Goal: Task Accomplishment & Management: Manage account settings

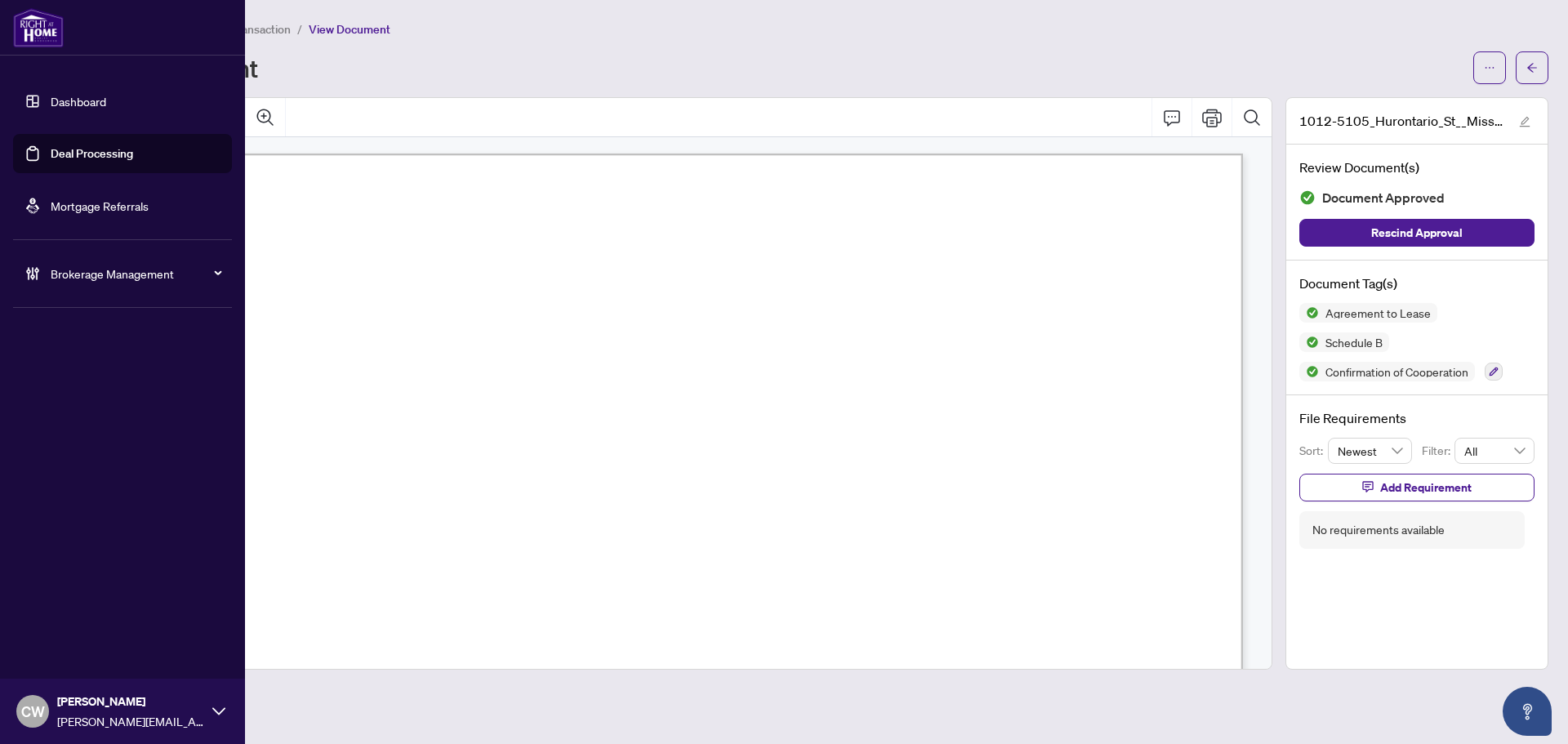
scroll to position [3594, 0]
click at [50, 161] on link "Deal Processing" at bounding box center [91, 153] width 82 height 15
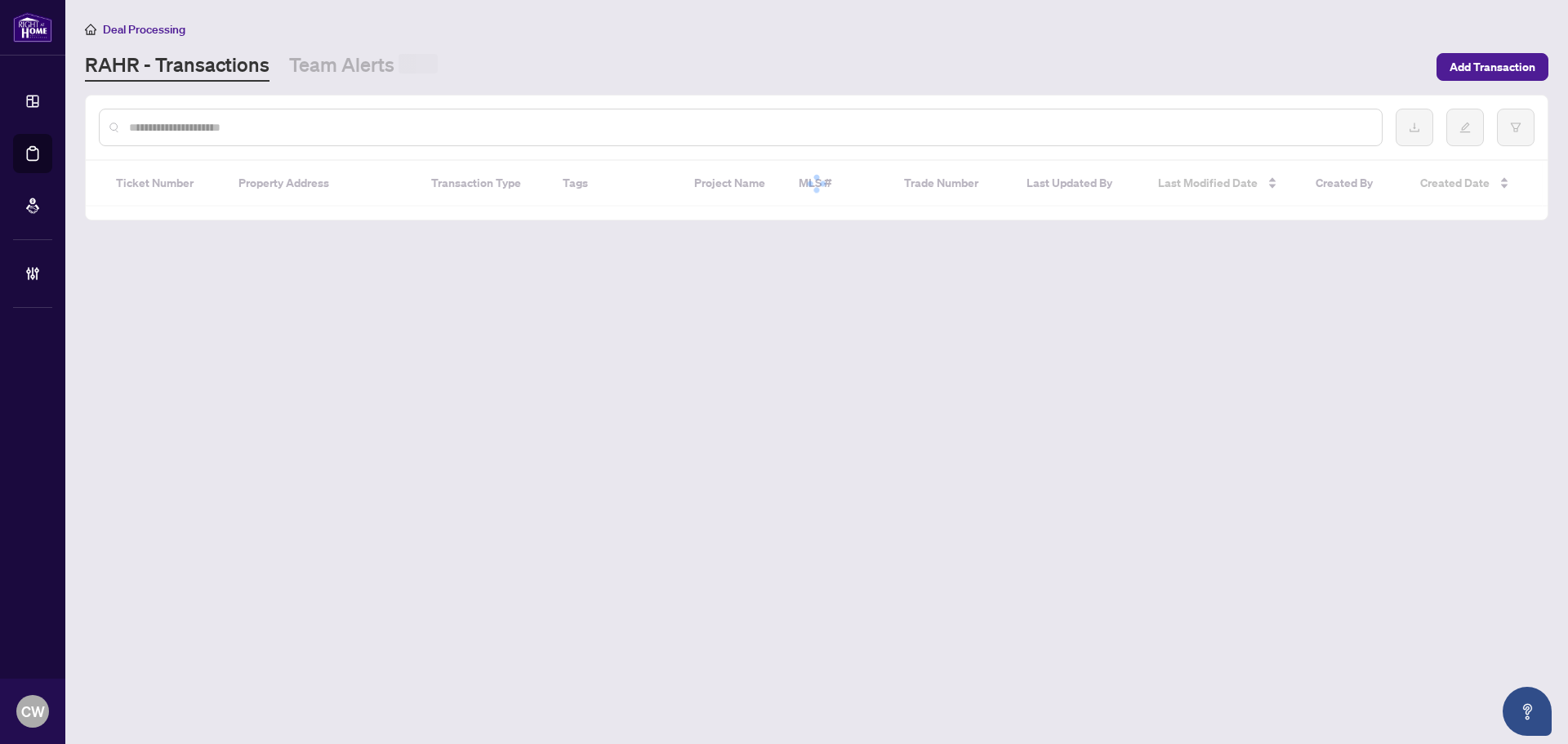
click at [292, 126] on input "text" at bounding box center [748, 127] width 1239 height 18
paste input "*******"
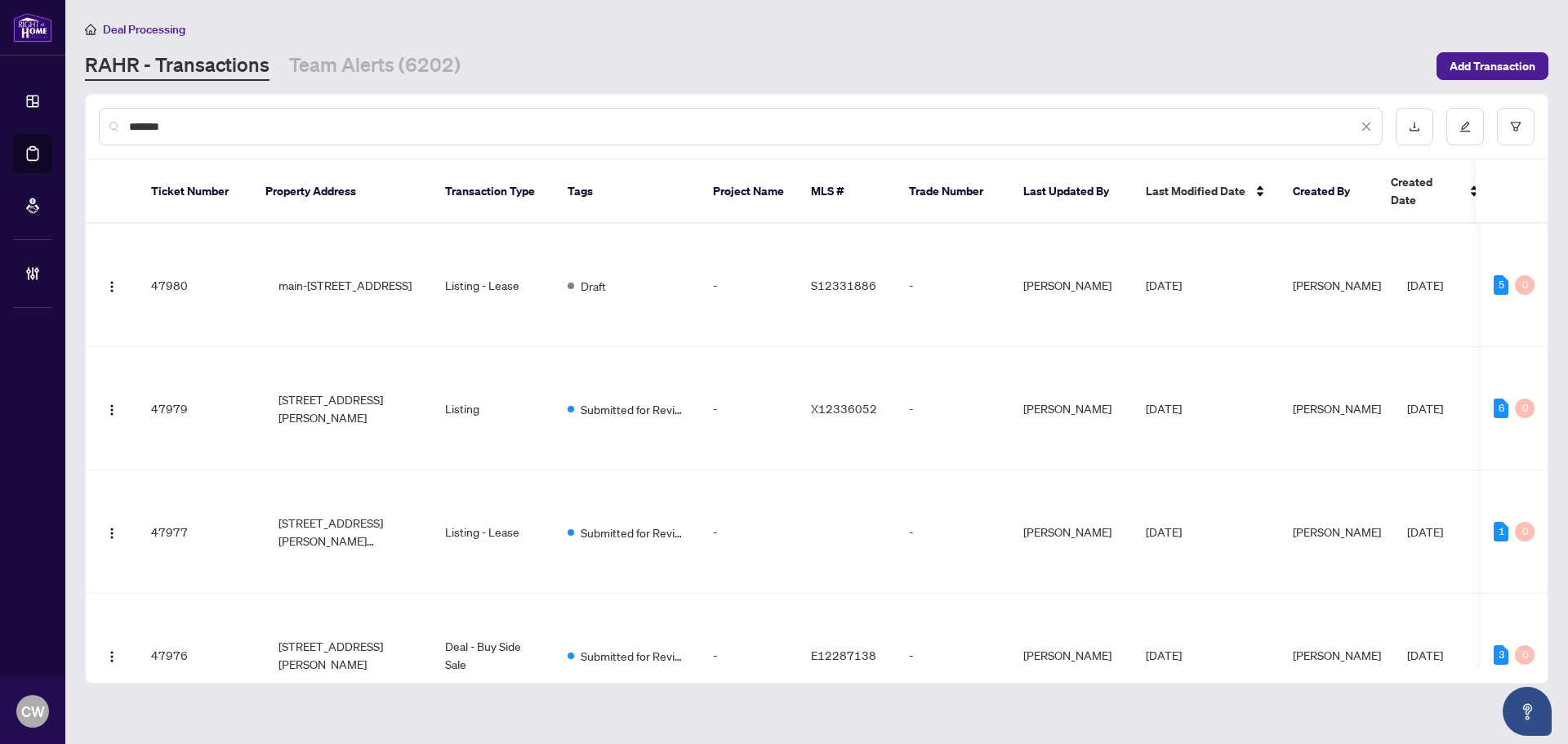
type input "*******"
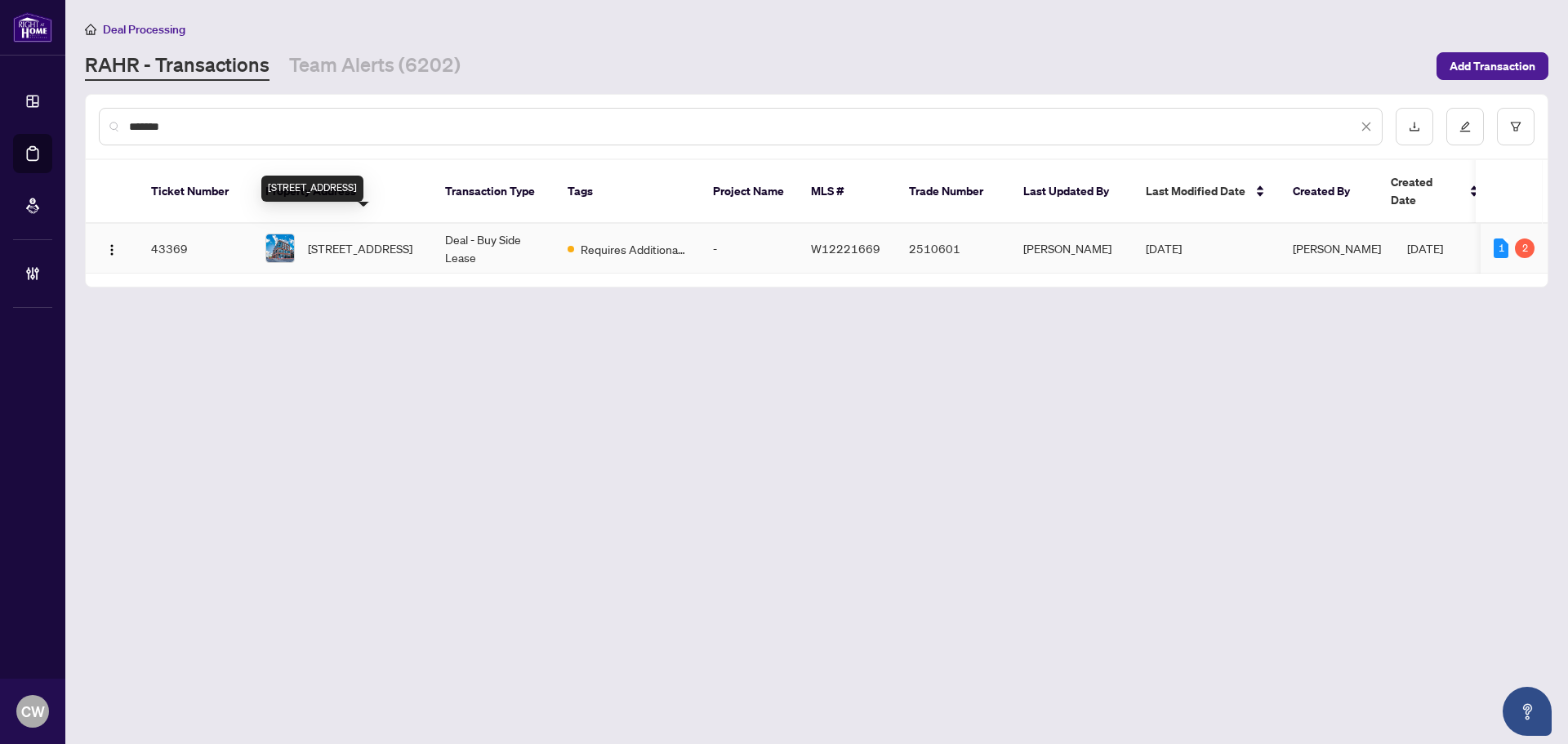
click at [364, 239] on span "[STREET_ADDRESS]" at bounding box center [360, 248] width 104 height 18
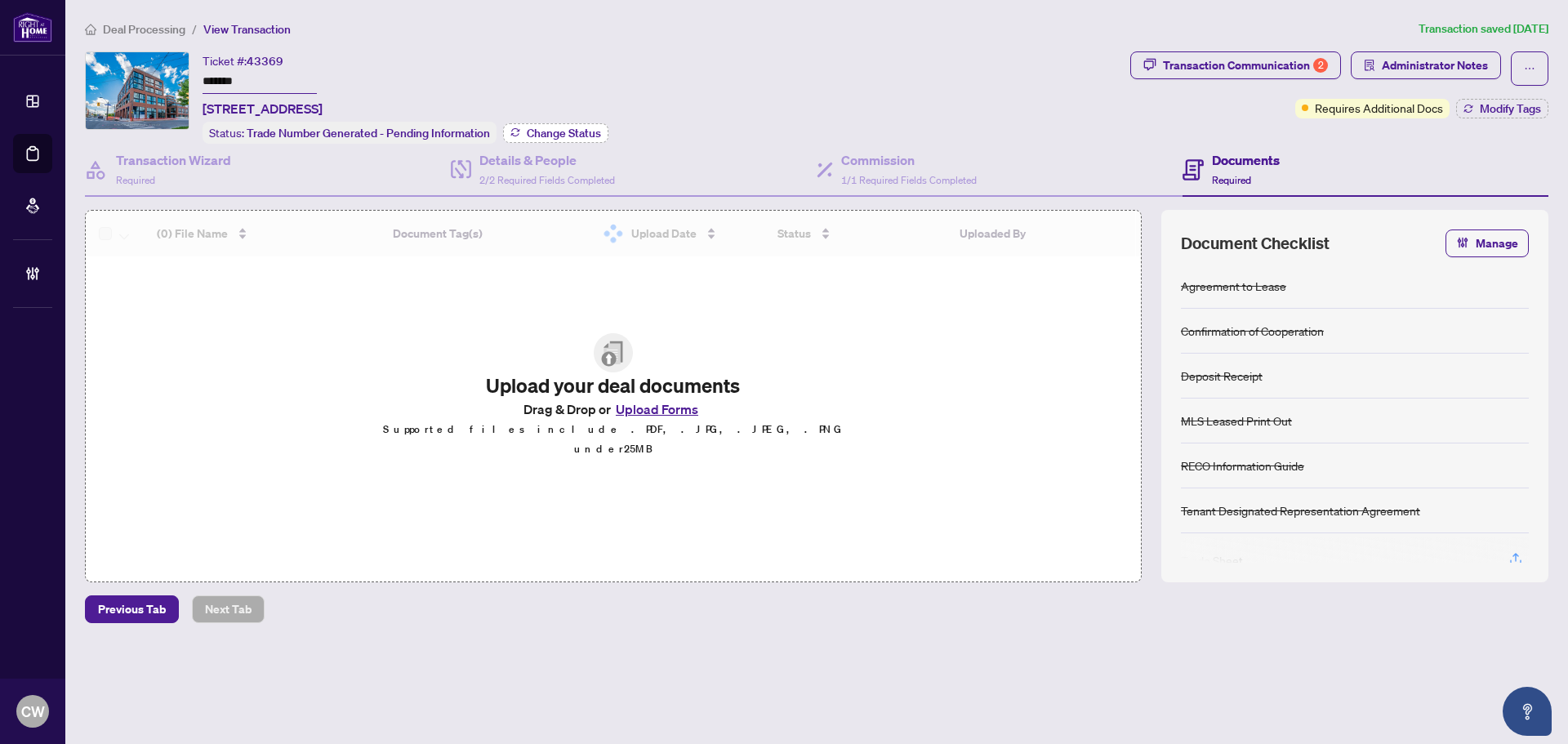
click at [587, 127] on span "Change Status" at bounding box center [564, 133] width 74 height 11
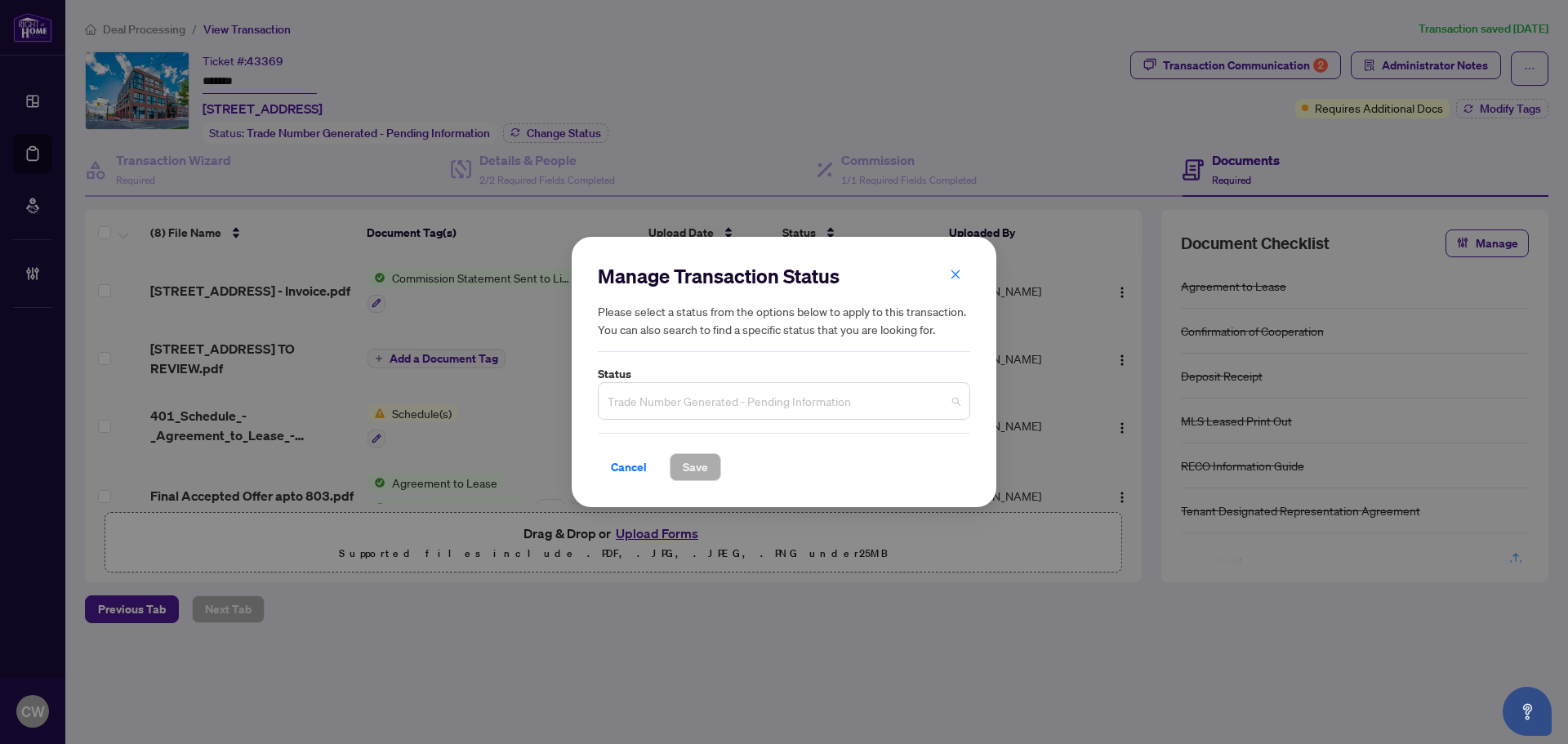
click at [722, 404] on span "Trade Number Generated - Pending Information" at bounding box center [784, 400] width 352 height 31
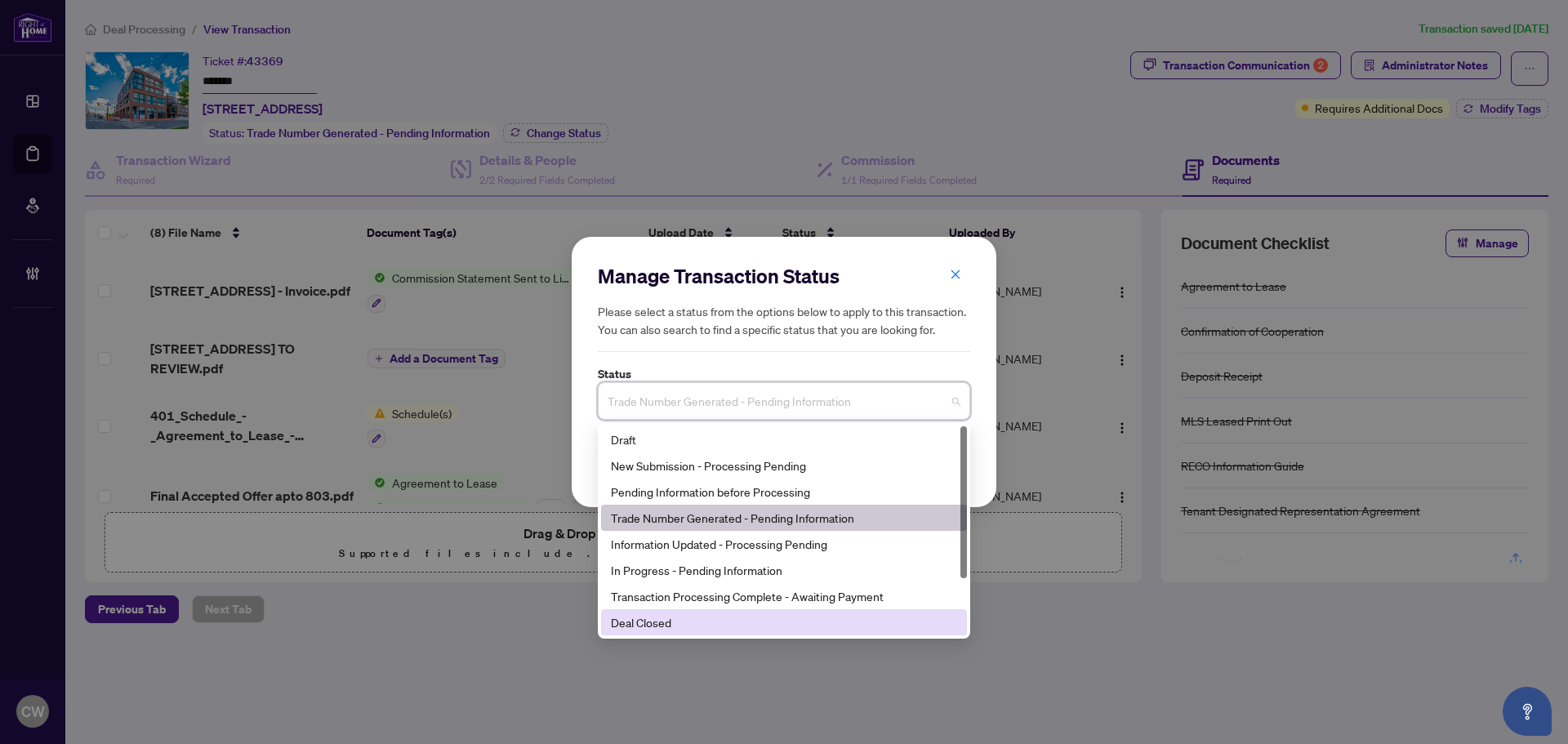
click at [717, 623] on div "Deal Closed" at bounding box center [784, 622] width 346 height 18
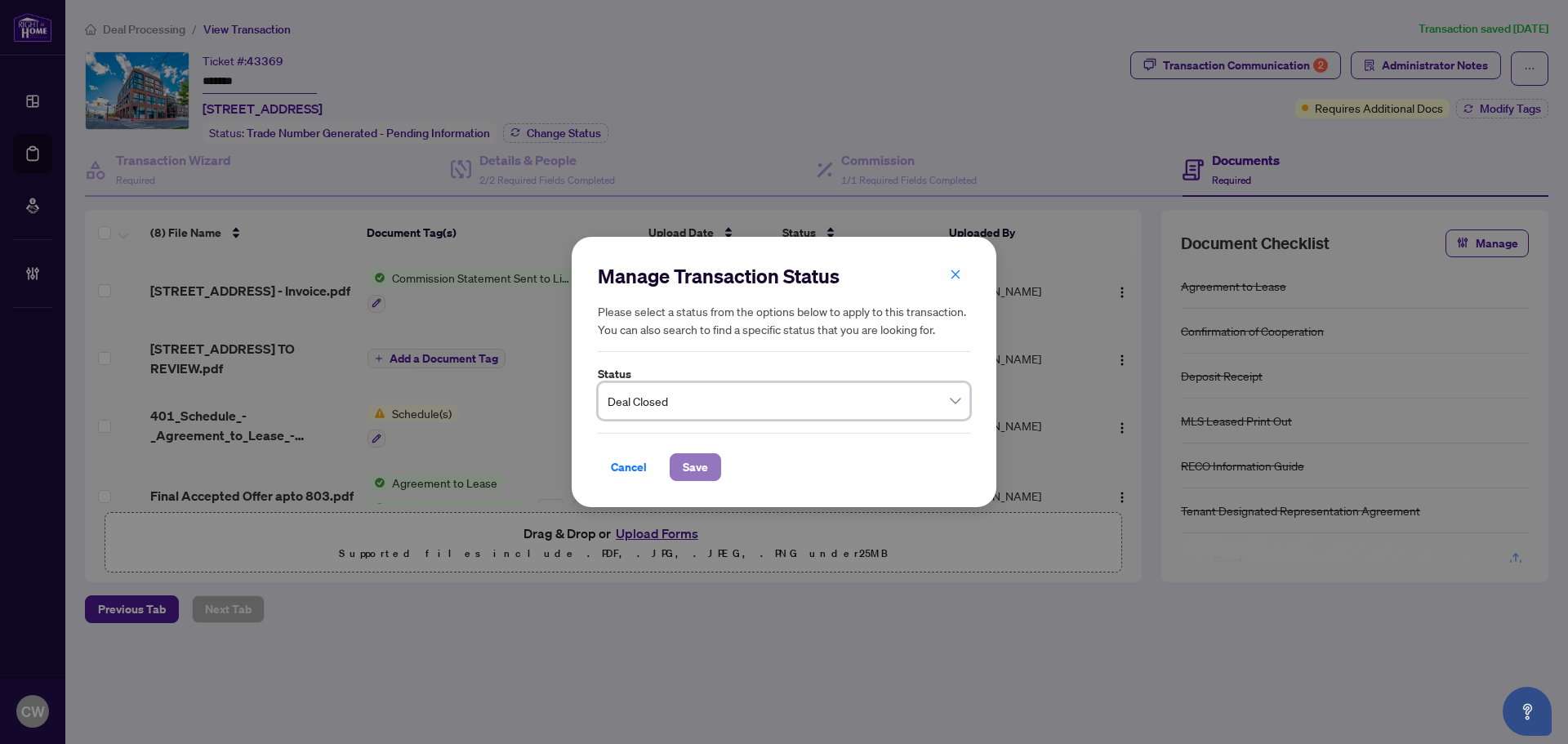
click at [692, 480] on span "Save" at bounding box center [695, 467] width 26 height 27
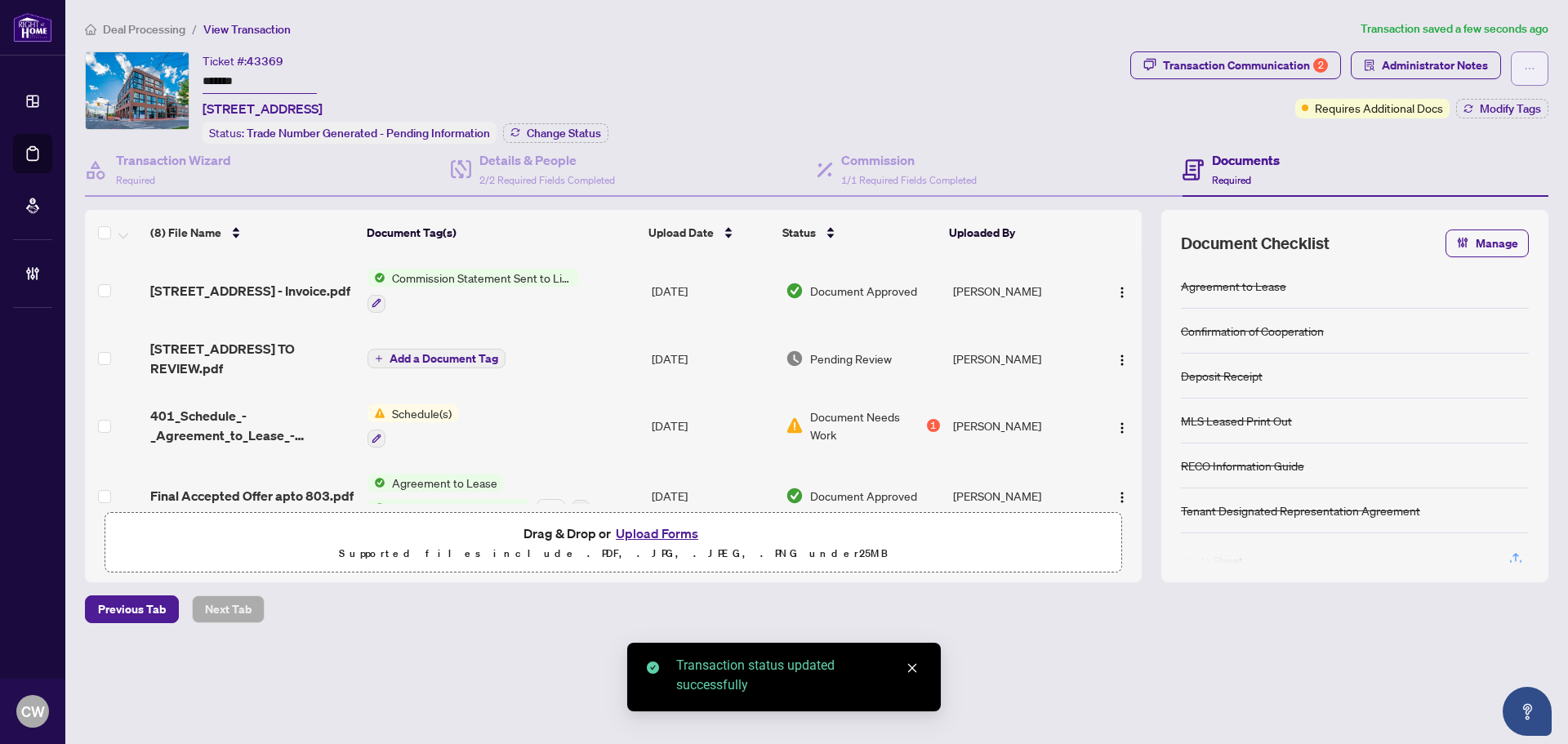
click at [1533, 72] on icon "ellipsis" at bounding box center [1529, 68] width 11 height 11
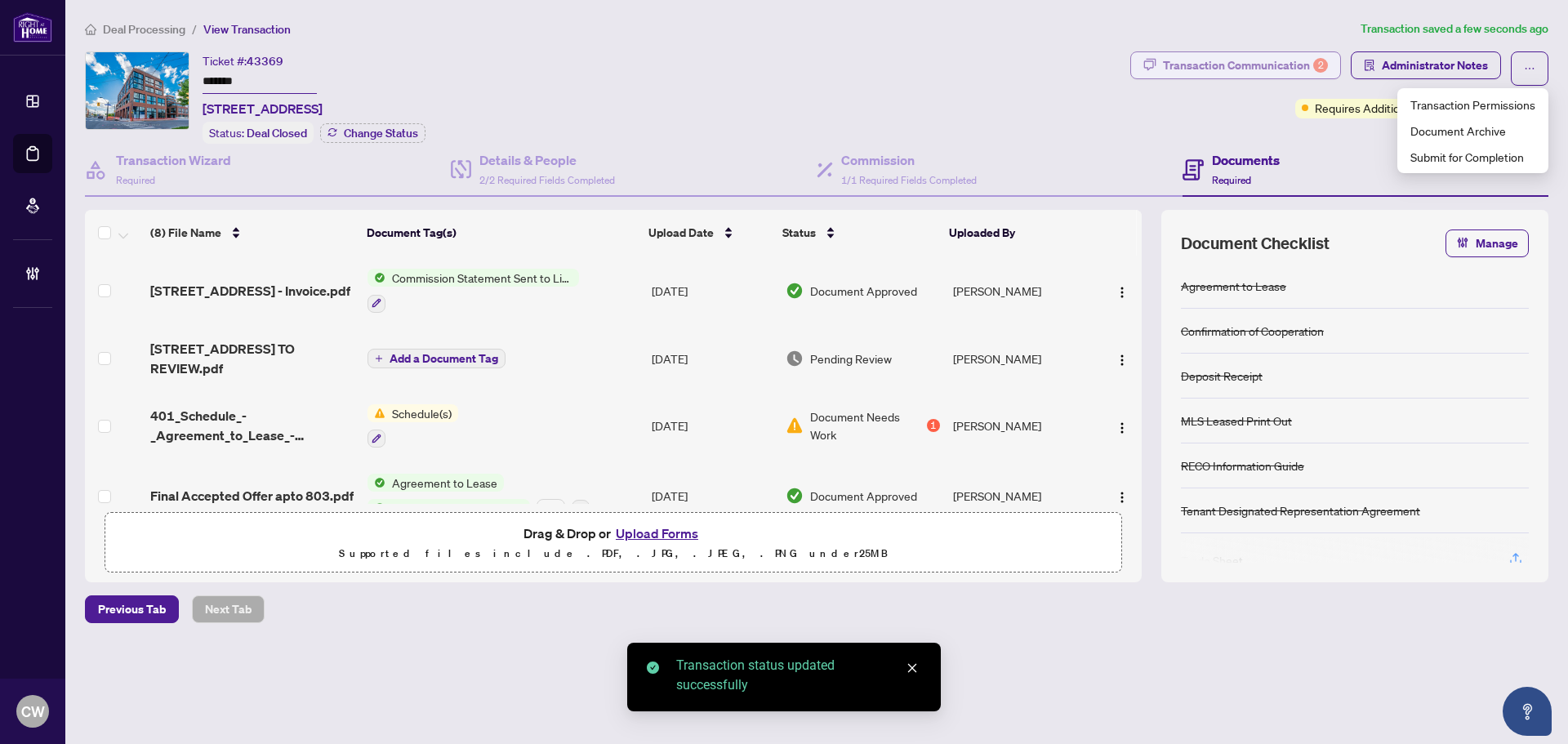
click at [1318, 66] on div "2" at bounding box center [1320, 65] width 15 height 15
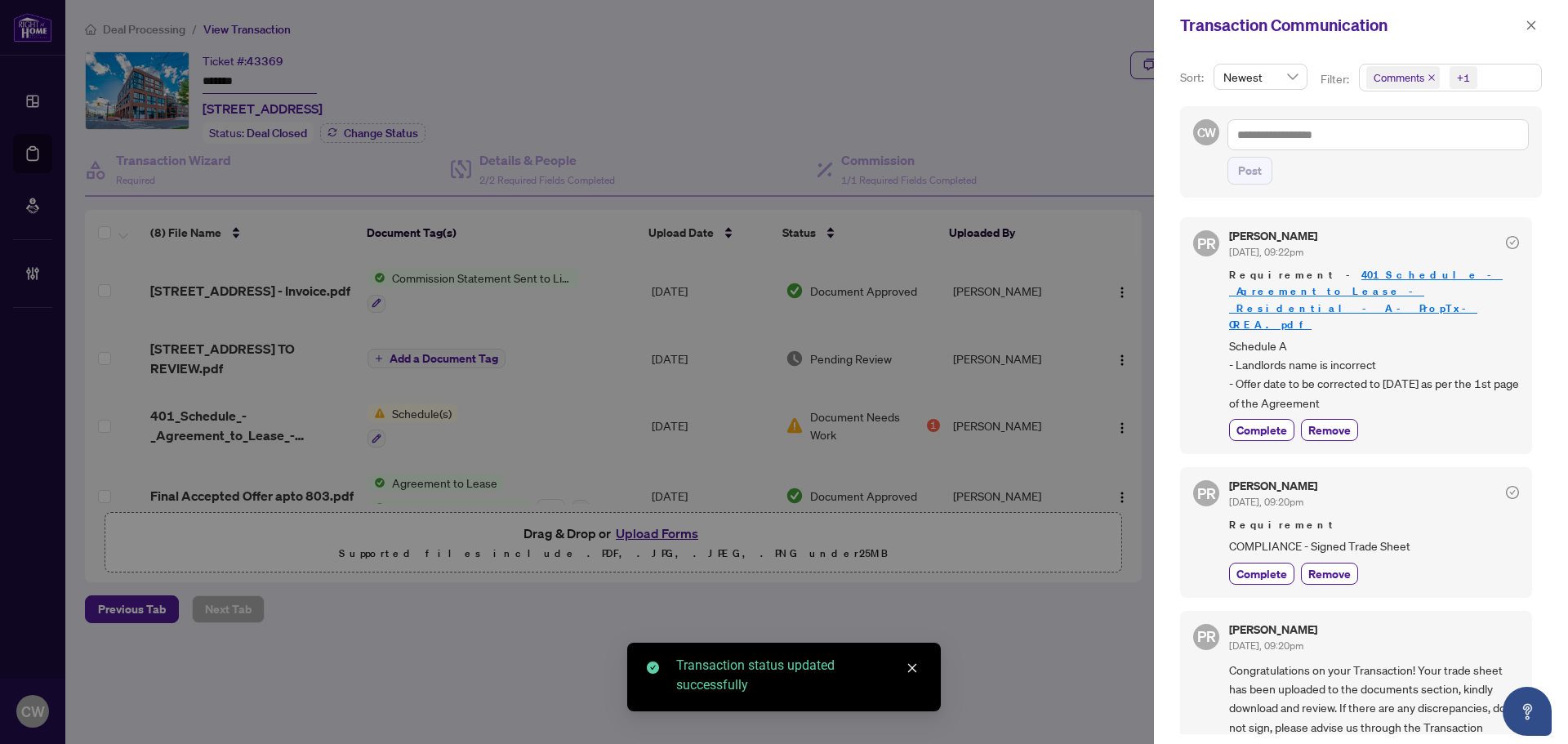
click at [1431, 75] on icon "close" at bounding box center [1431, 77] width 8 height 8
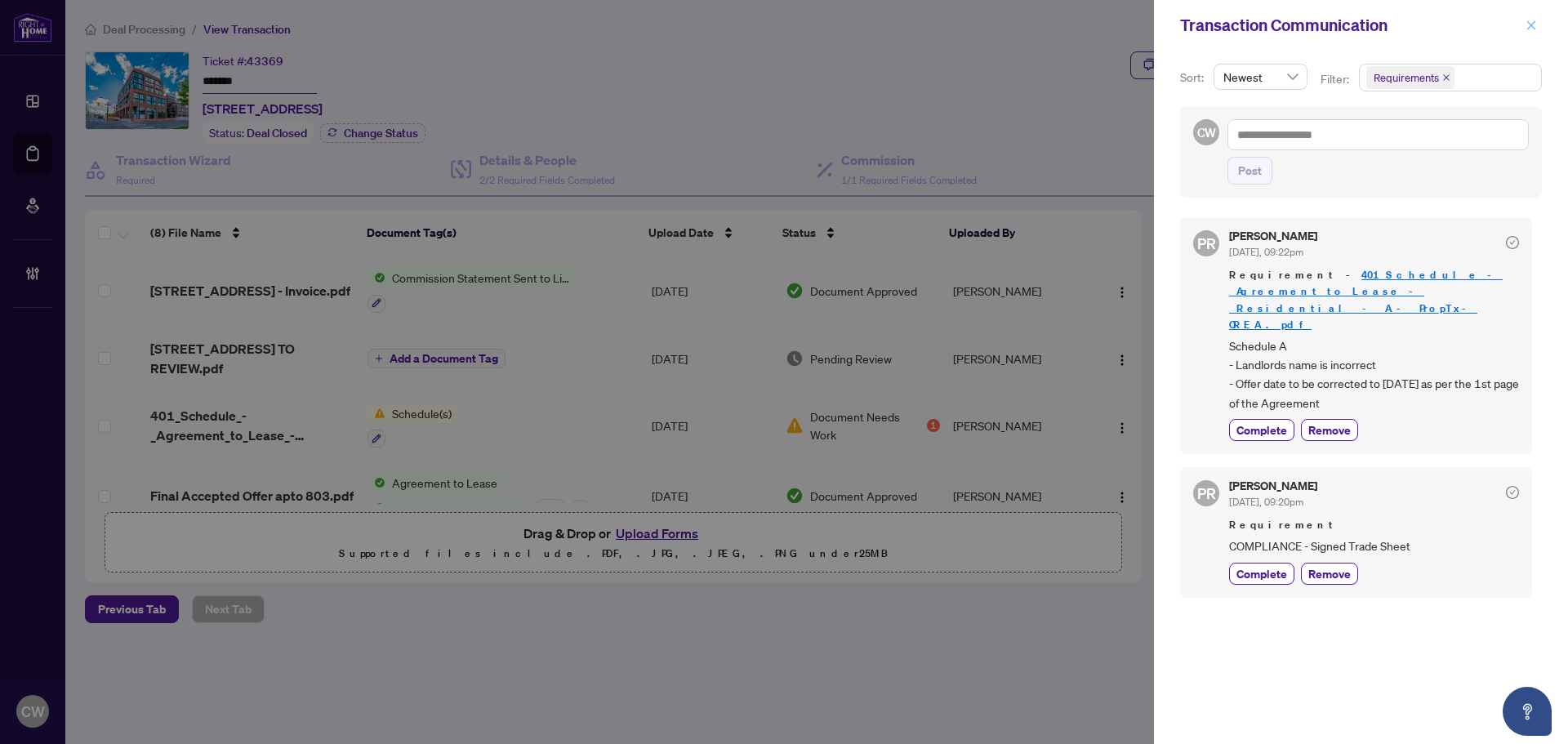
click at [1536, 27] on icon "close" at bounding box center [1531, 25] width 11 height 11
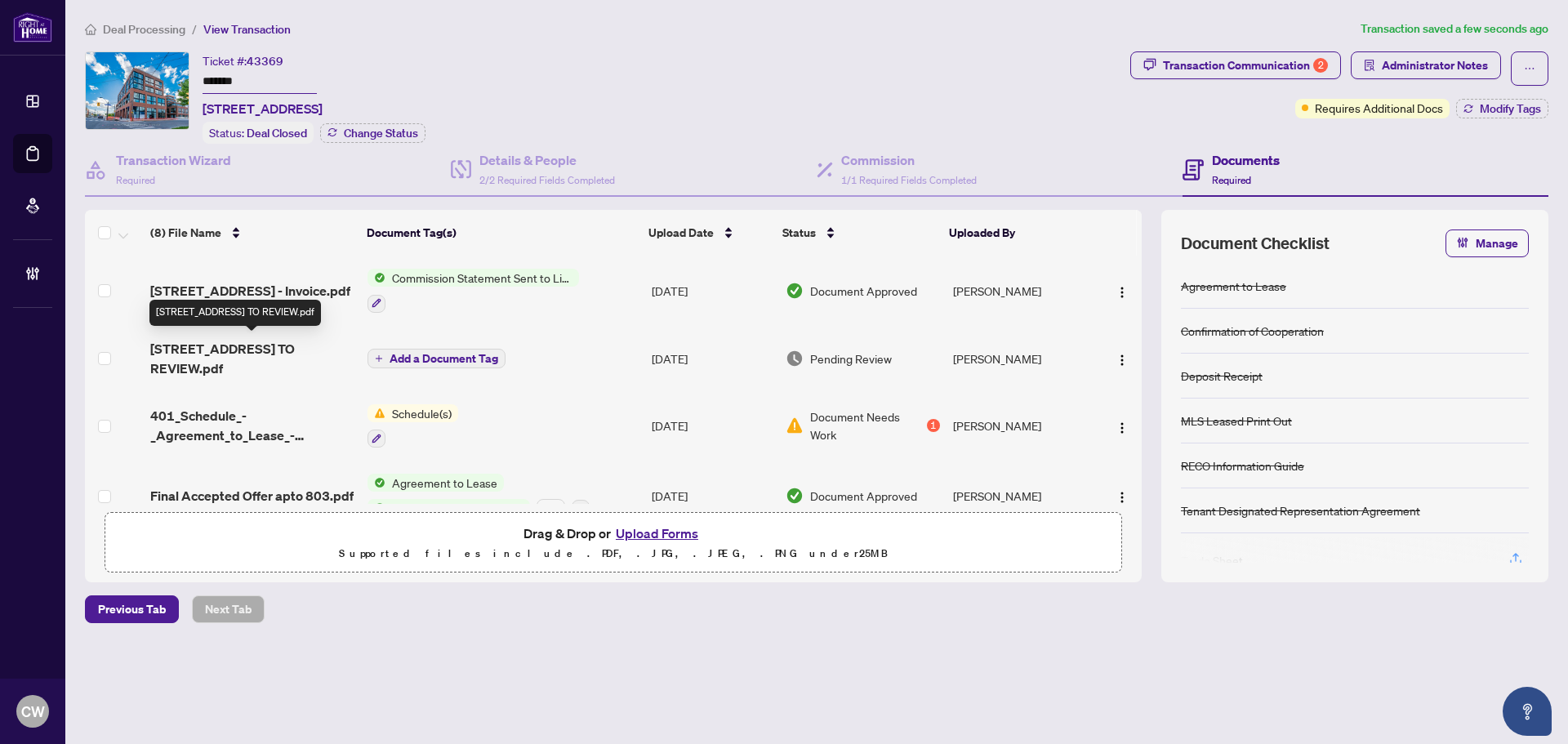
click at [251, 351] on span "[STREET_ADDRESS] TO REVIEW.pdf" at bounding box center [252, 359] width 204 height 39
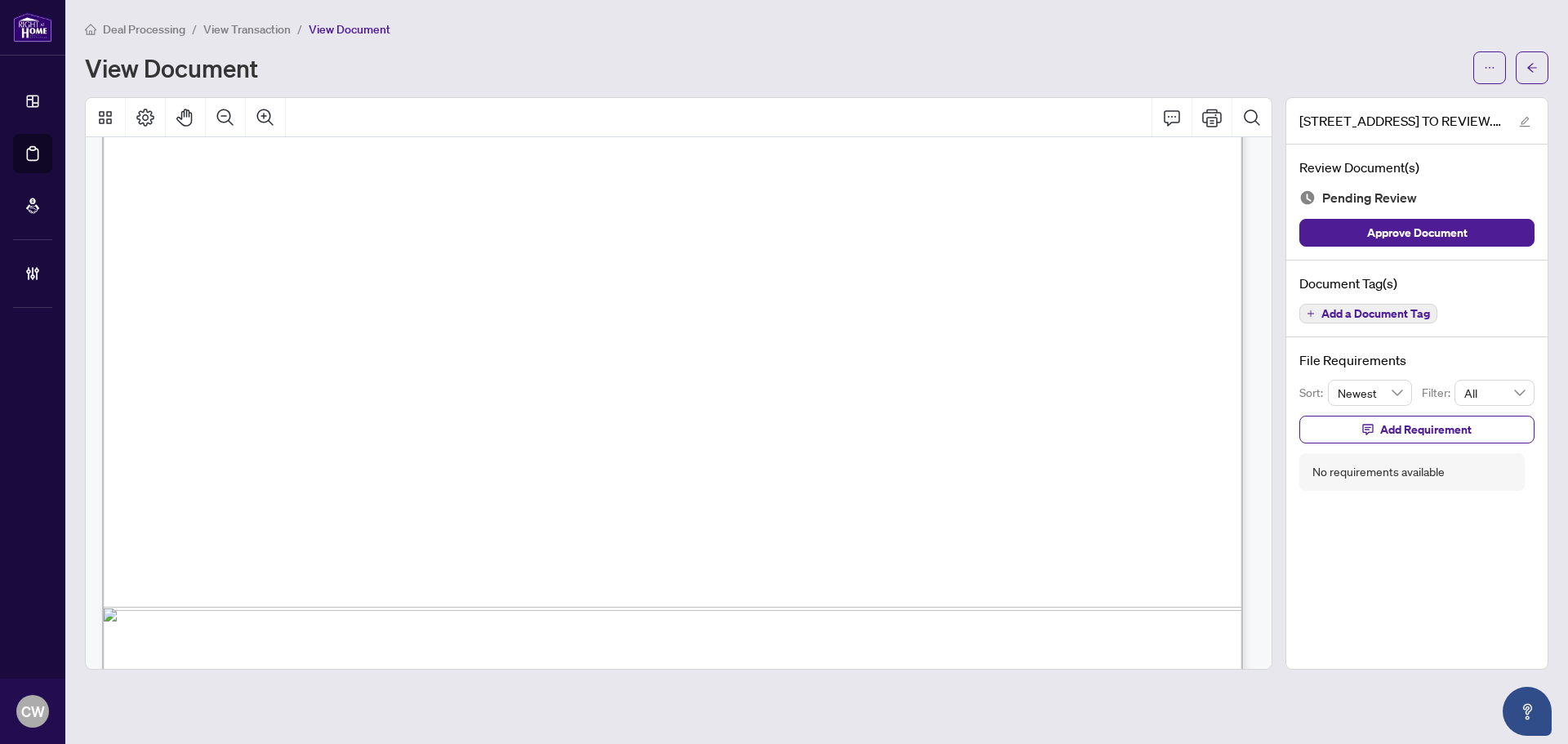
scroll to position [899, 0]
click at [1534, 59] on span "button" at bounding box center [1531, 68] width 11 height 27
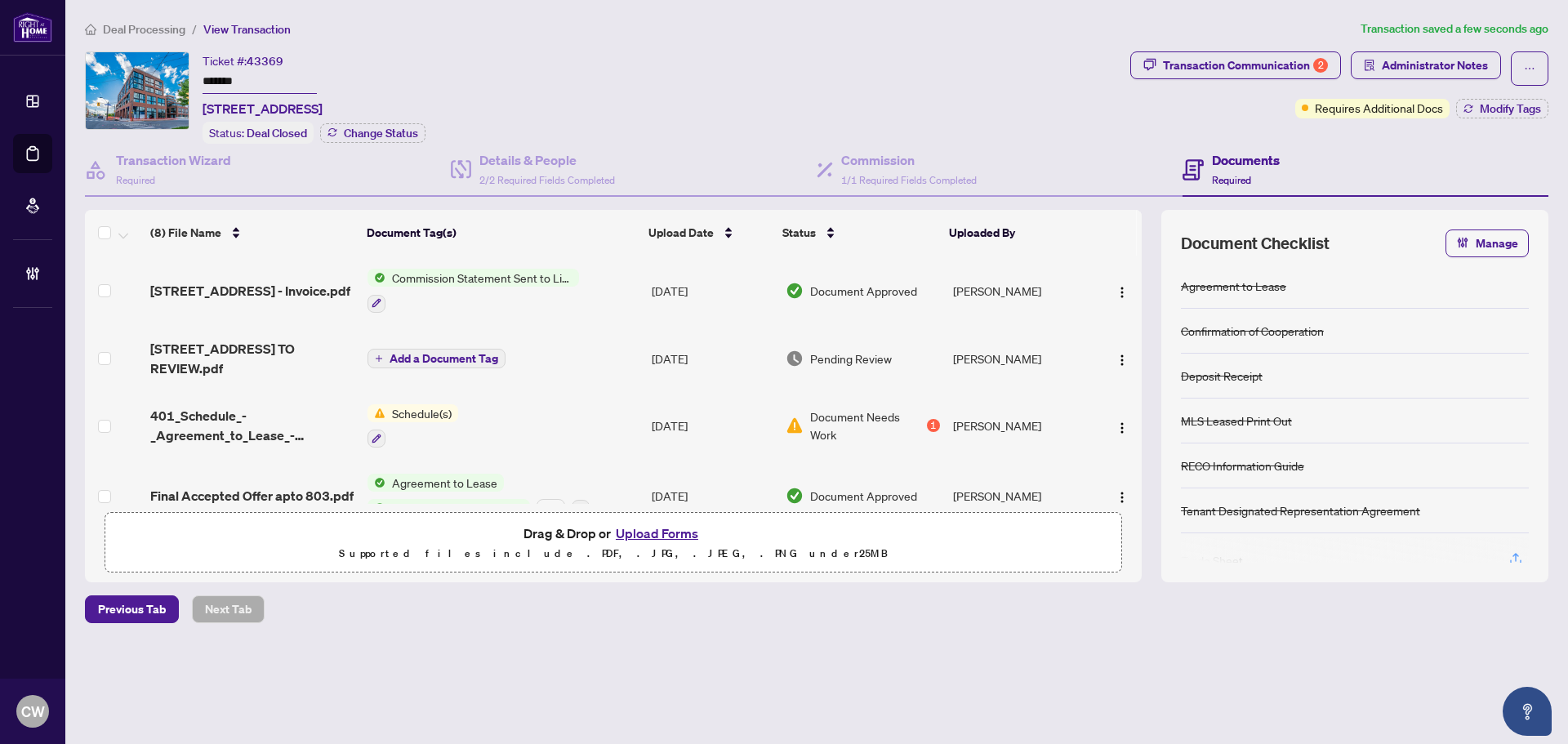
click at [1519, 118] on div "Transaction Communication 2 Administrator Notes Requires Additional Docs Modify…" at bounding box center [1338, 97] width 425 height 92
click at [1518, 110] on span "Modify Tags" at bounding box center [1510, 108] width 61 height 11
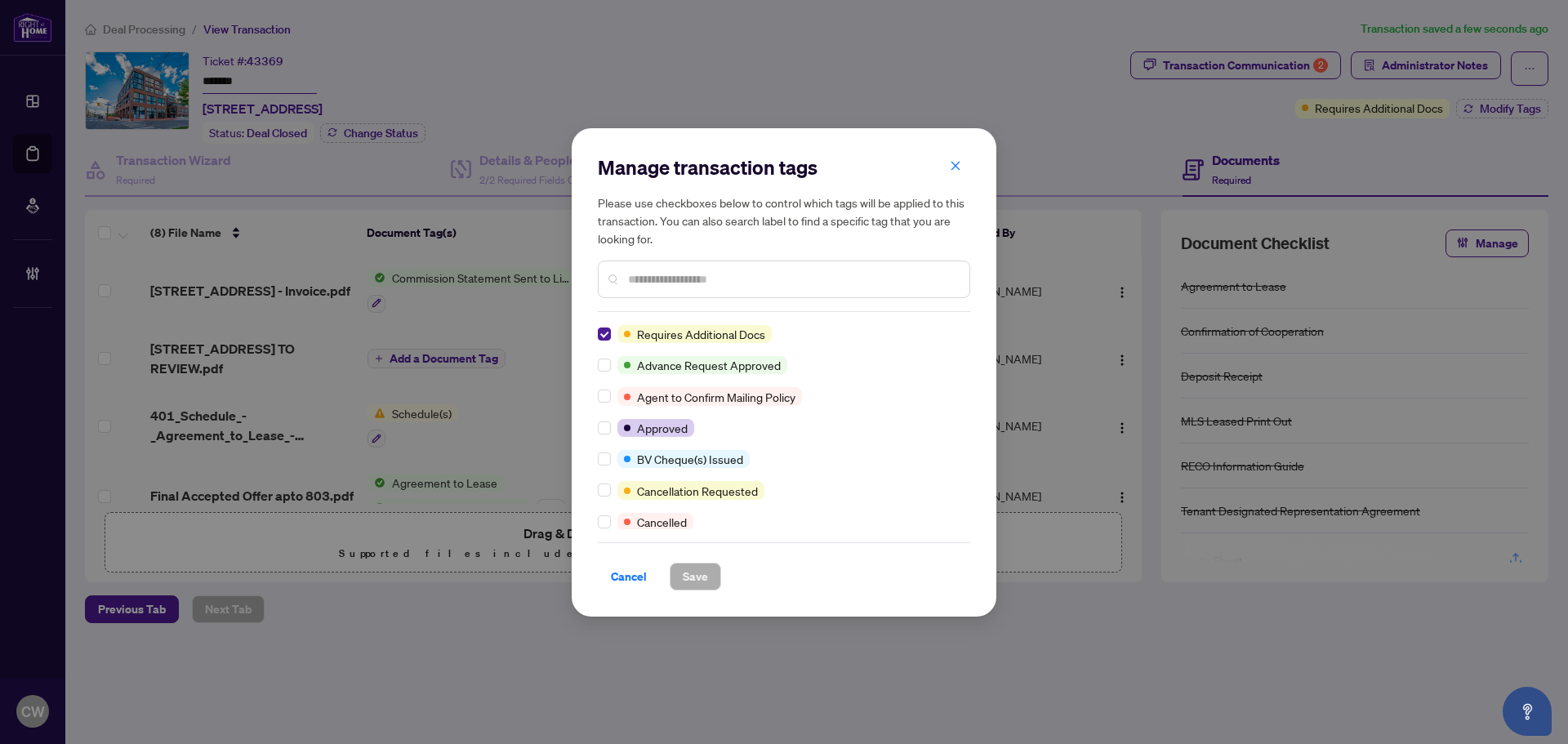
click at [697, 321] on div "Manage transaction tags Please use checkboxes below to control which tags will …" at bounding box center [784, 373] width 372 height 437
click at [696, 278] on input "text" at bounding box center [792, 279] width 329 height 18
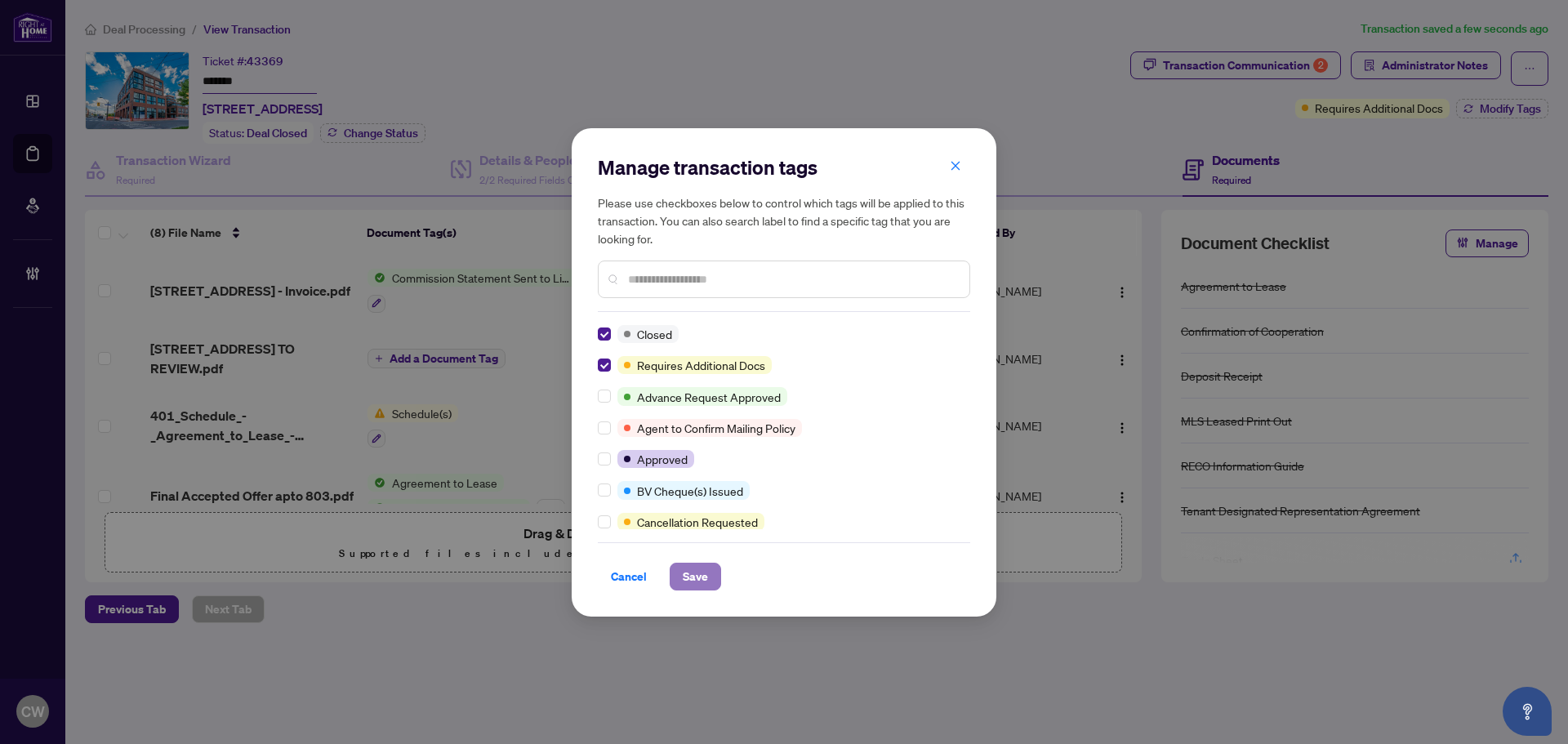
click at [702, 589] on button "Save" at bounding box center [695, 576] width 51 height 27
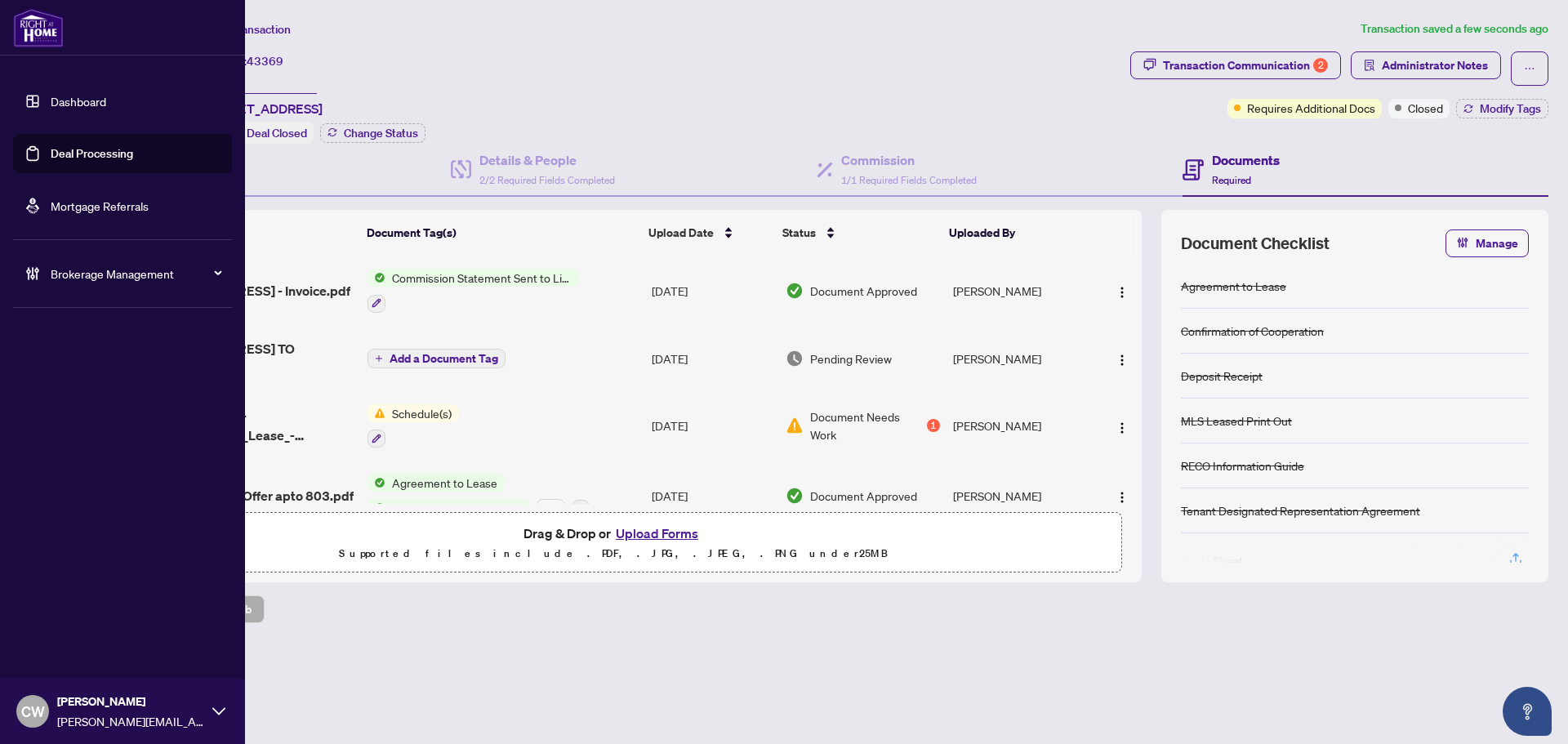
click at [50, 158] on link "Deal Processing" at bounding box center [91, 153] width 82 height 15
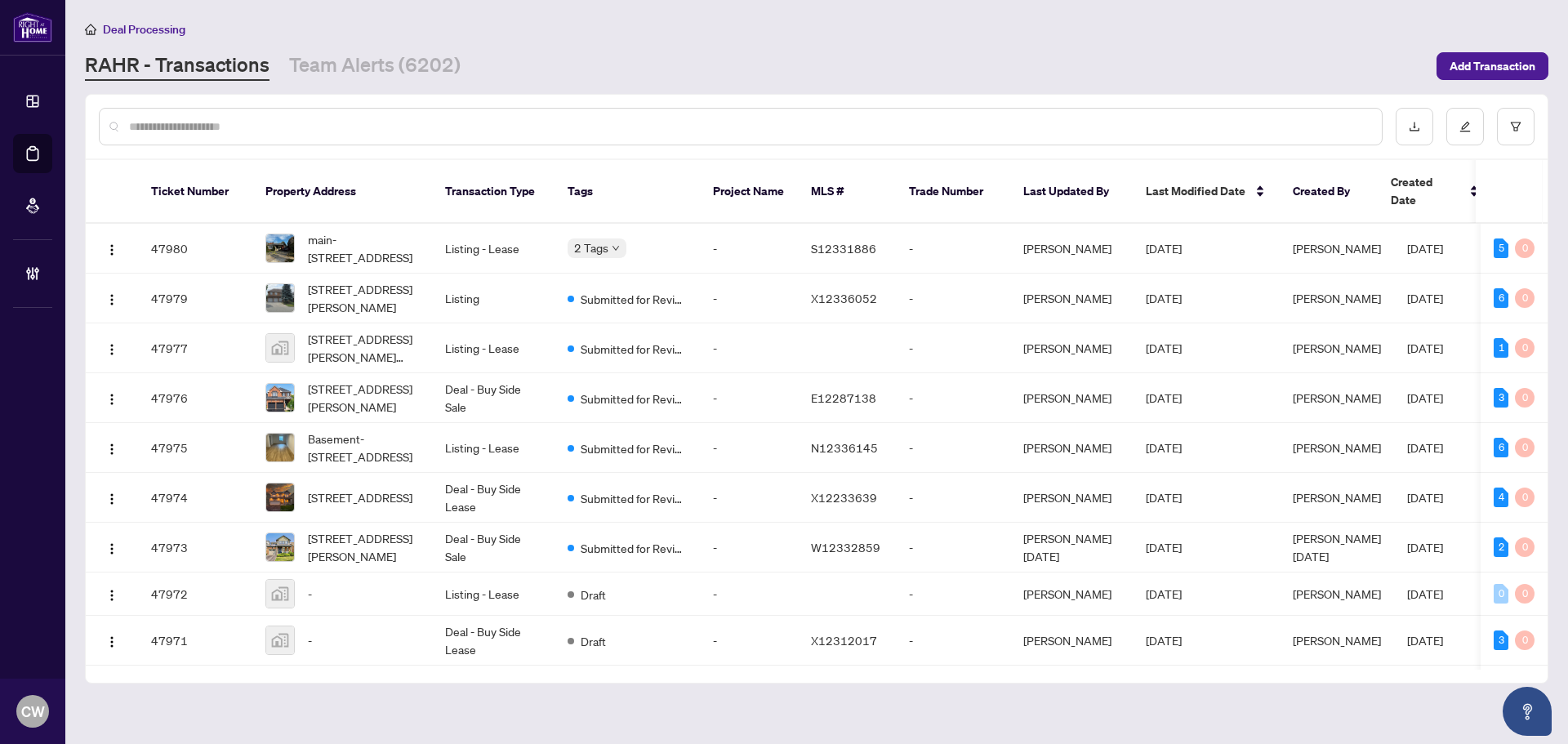
click at [416, 126] on input "text" at bounding box center [748, 126] width 1239 height 18
paste input "*******"
type input "*******"
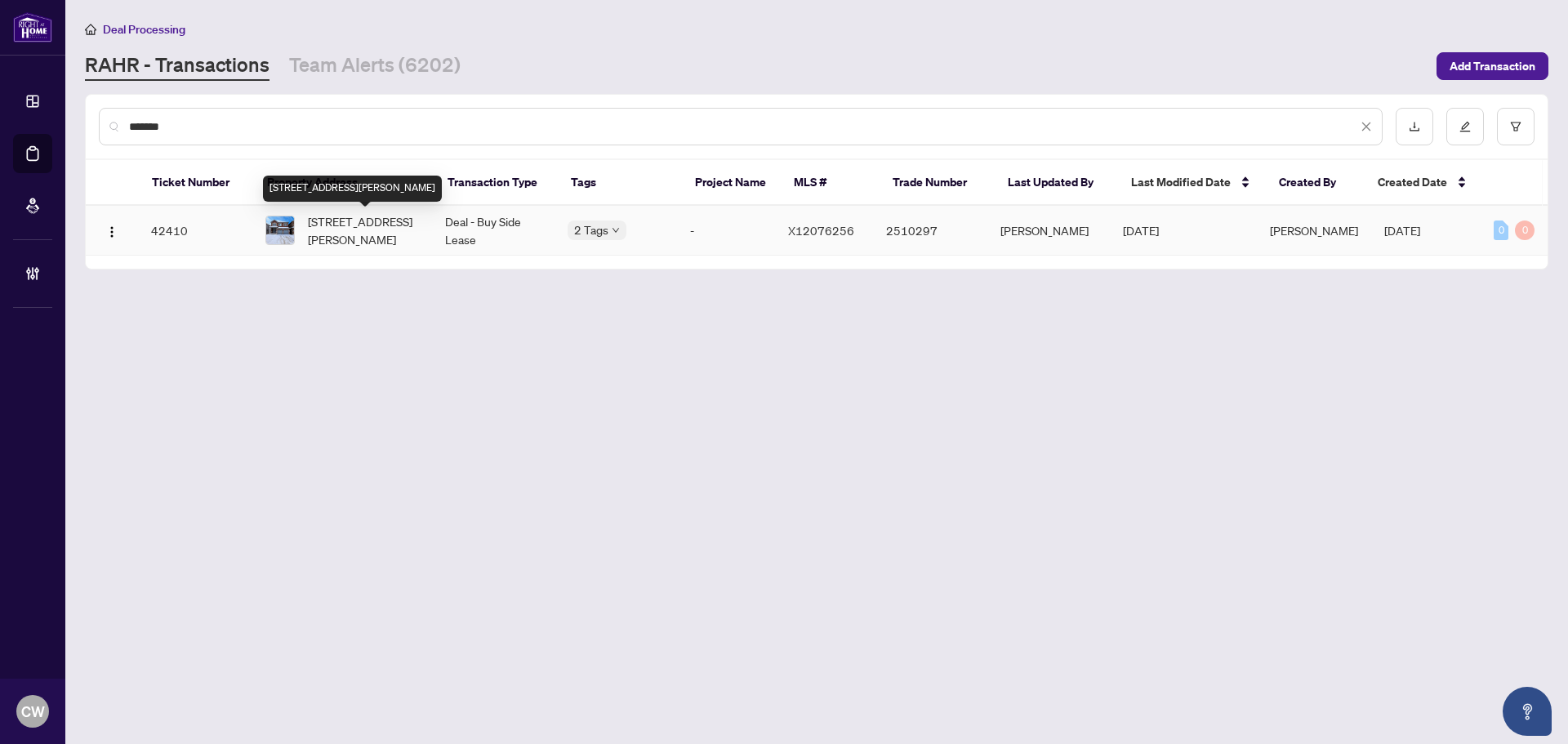
click at [340, 234] on span "[STREET_ADDRESS][PERSON_NAME]" at bounding box center [363, 230] width 111 height 36
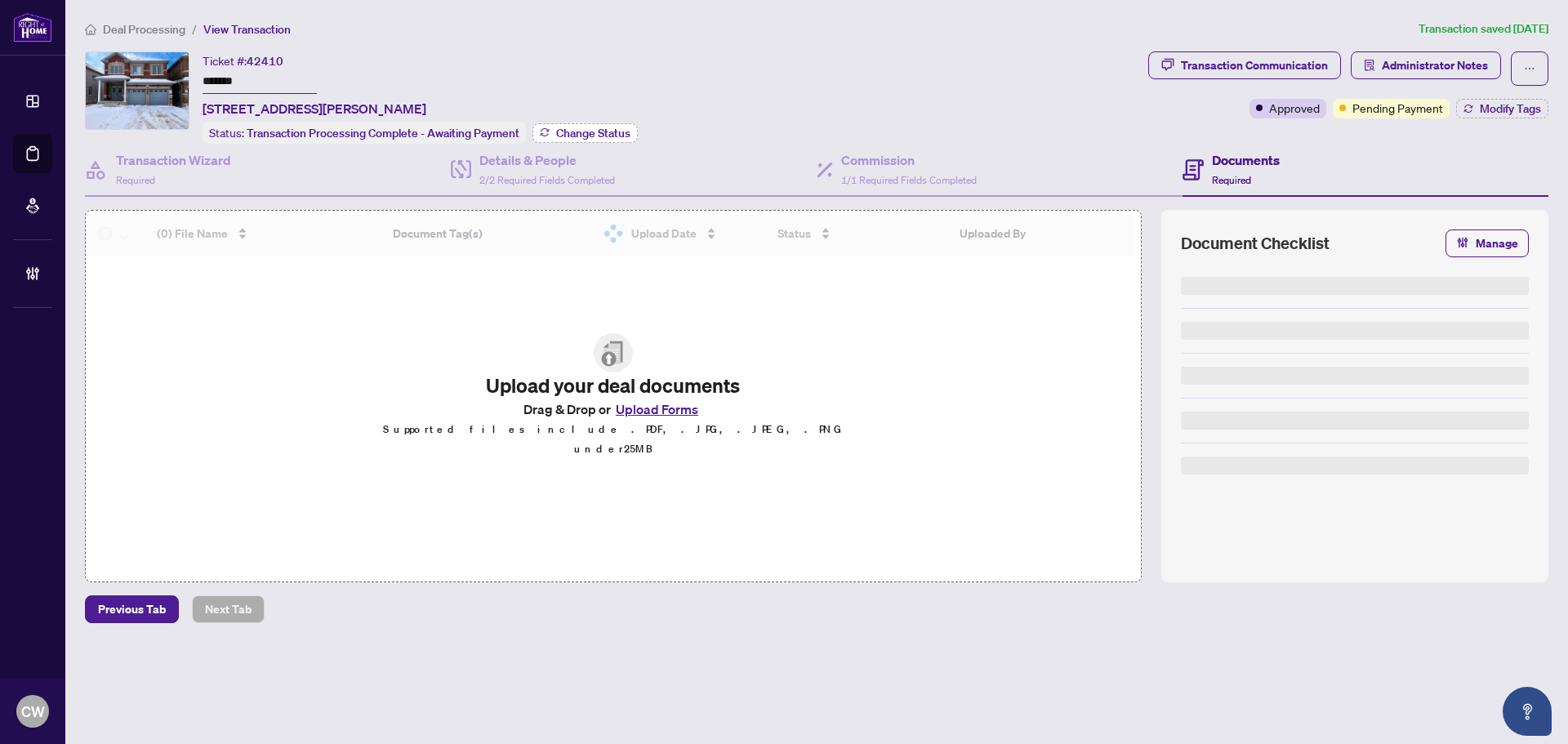
click at [575, 134] on span "Change Status" at bounding box center [593, 133] width 74 height 11
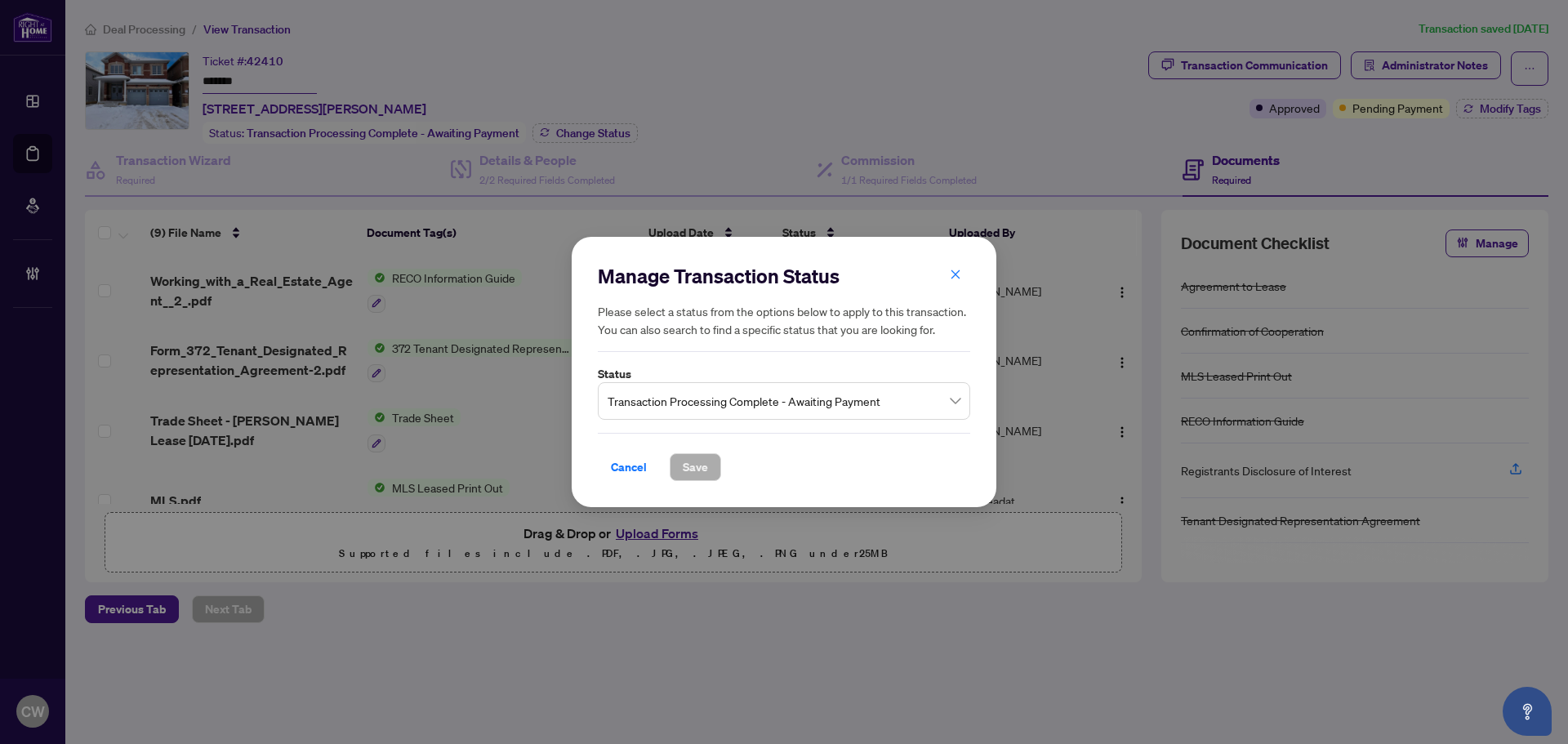
click at [740, 407] on span "Transaction Processing Complete - Awaiting Payment" at bounding box center [784, 400] width 352 height 31
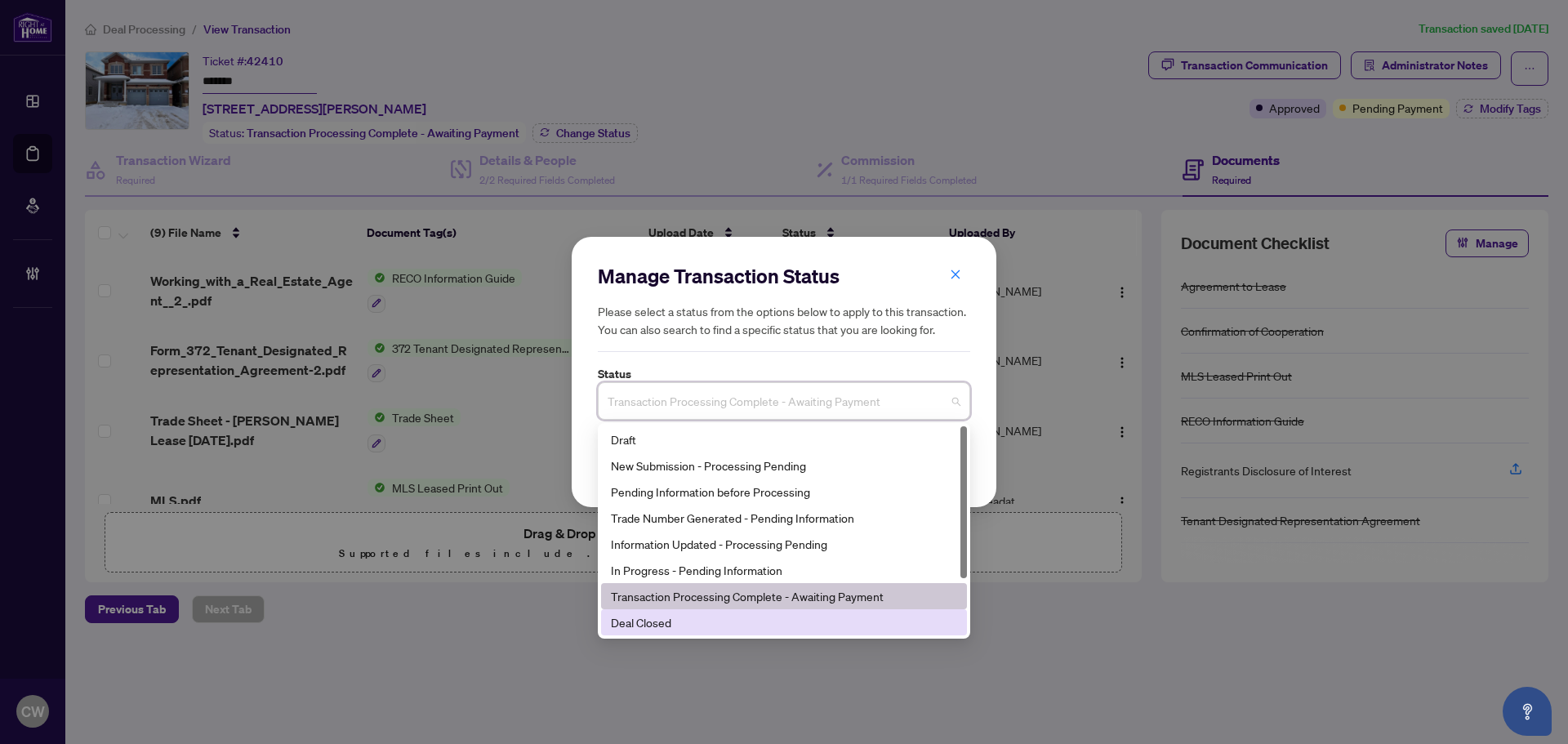
click at [699, 623] on div "Deal Closed" at bounding box center [784, 622] width 346 height 18
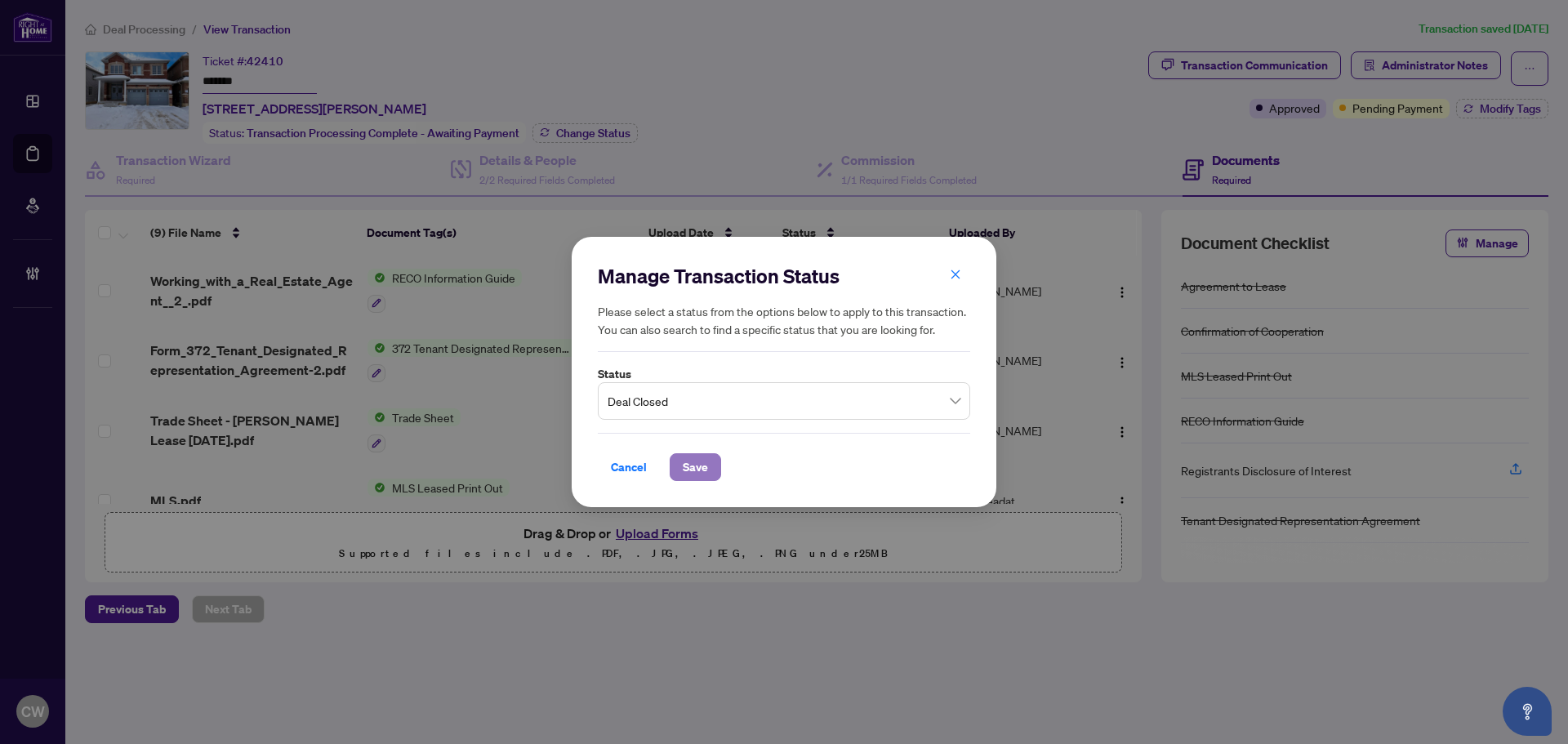
click at [702, 465] on span "Save" at bounding box center [695, 467] width 26 height 27
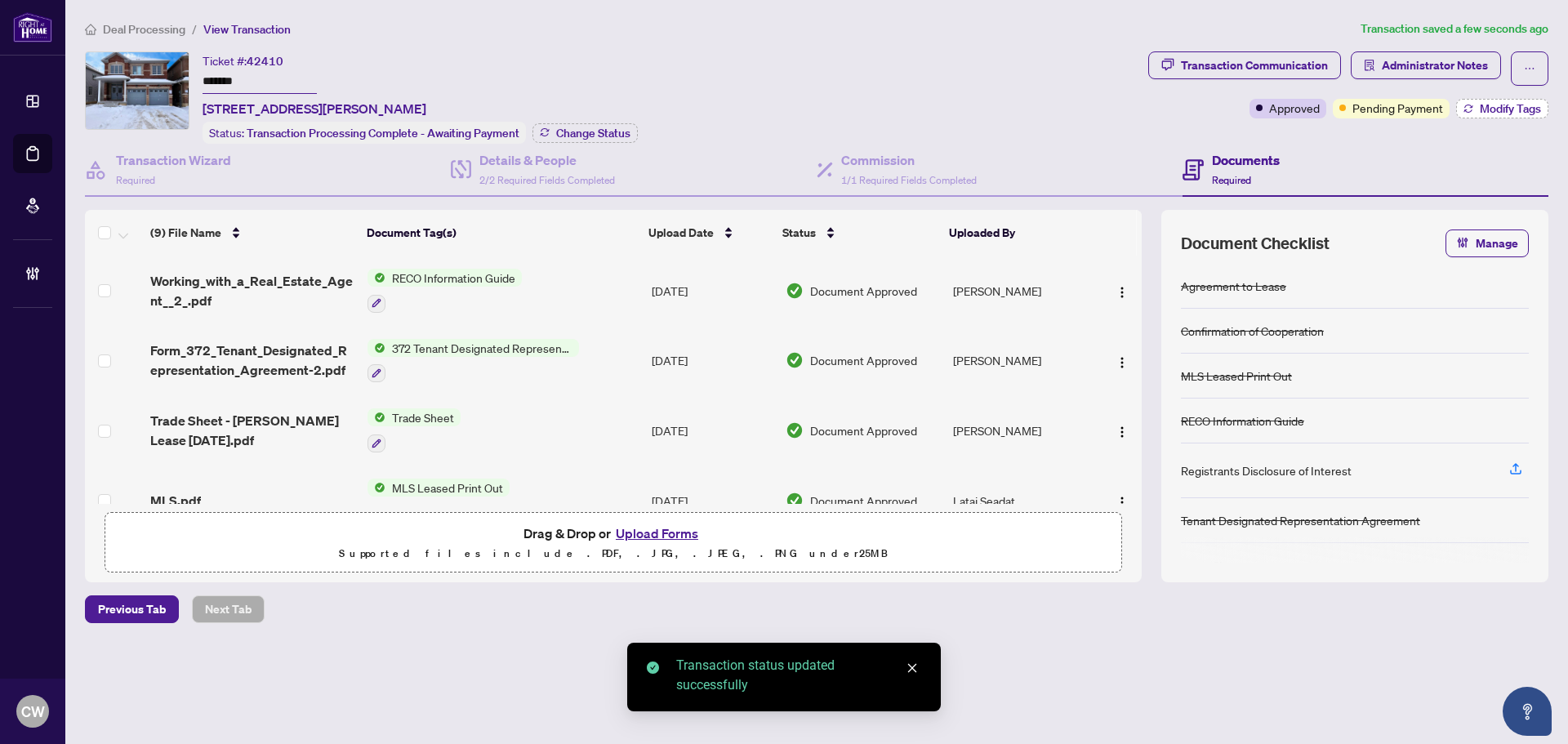
click at [1493, 112] on span "Modify Tags" at bounding box center [1510, 108] width 61 height 11
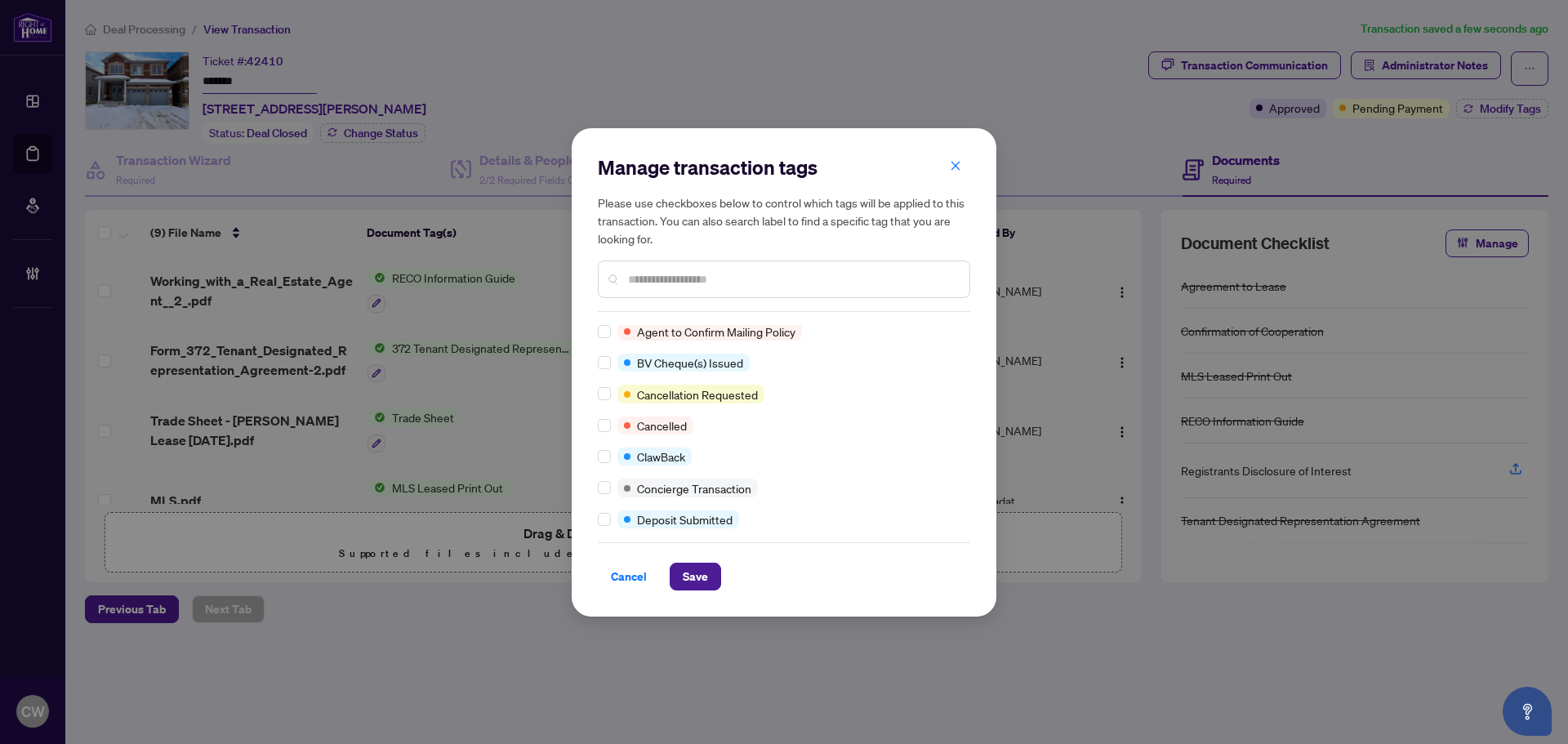
scroll to position [245, 0]
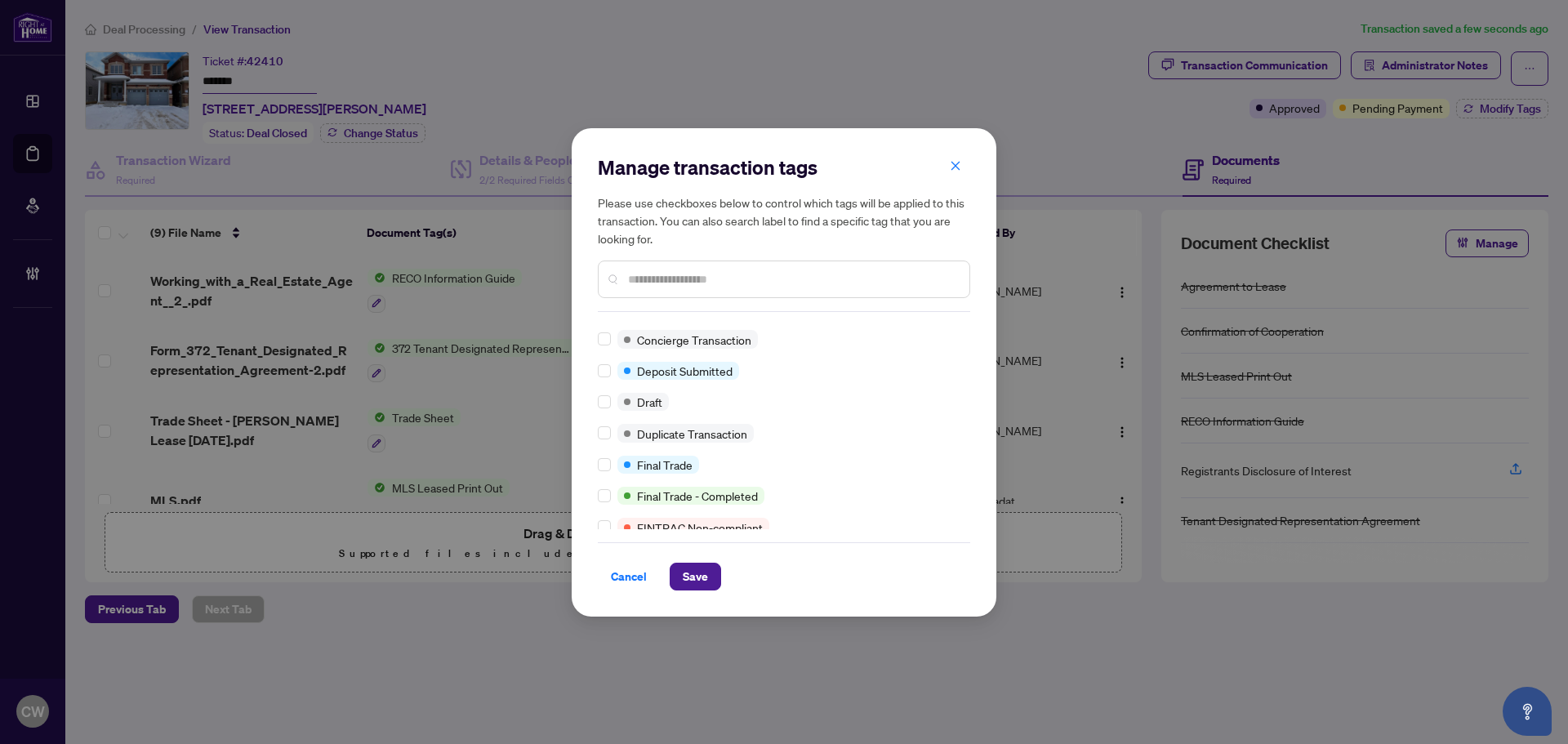
click at [614, 466] on div at bounding box center [608, 465] width 19 height 18
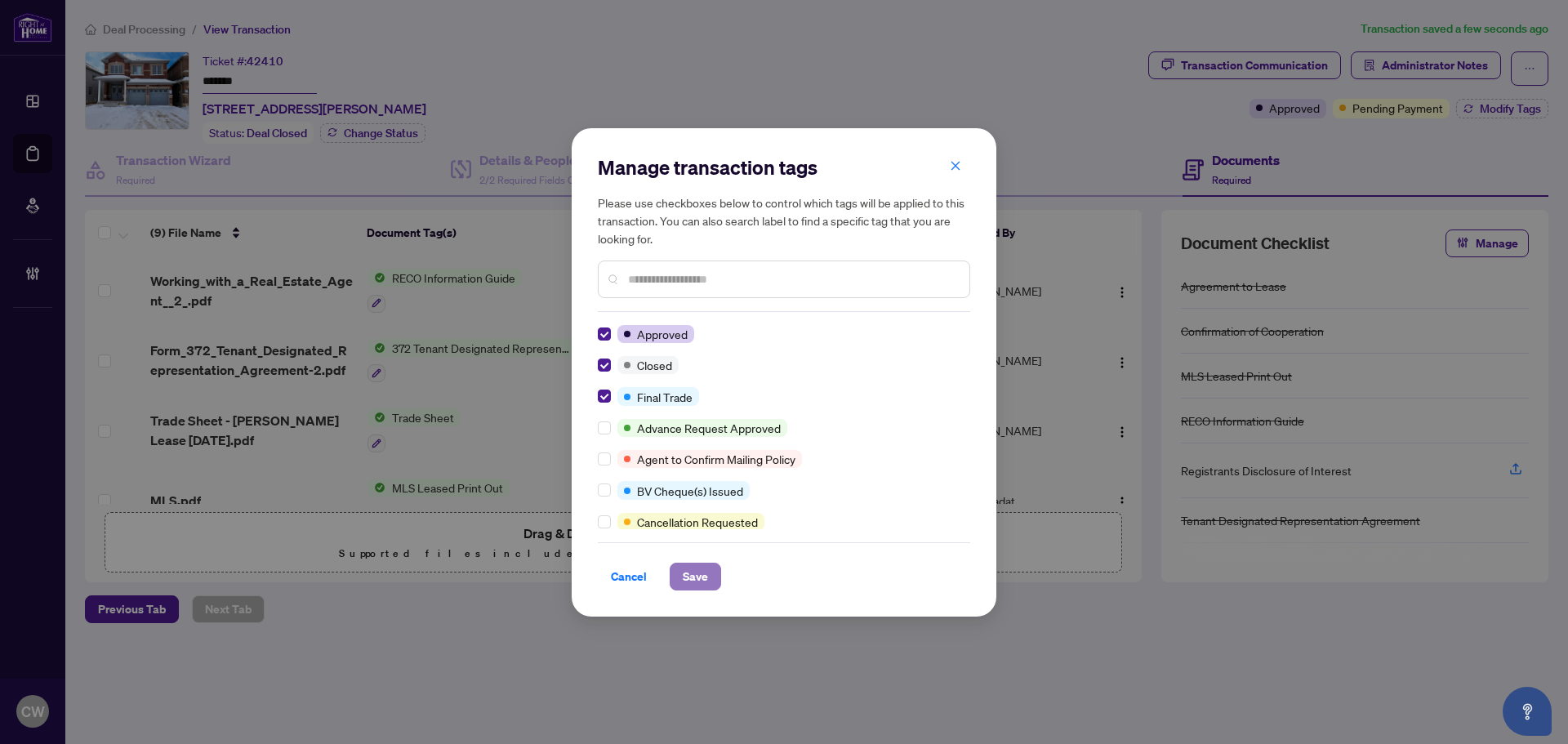
click at [701, 566] on span "Save" at bounding box center [695, 577] width 26 height 27
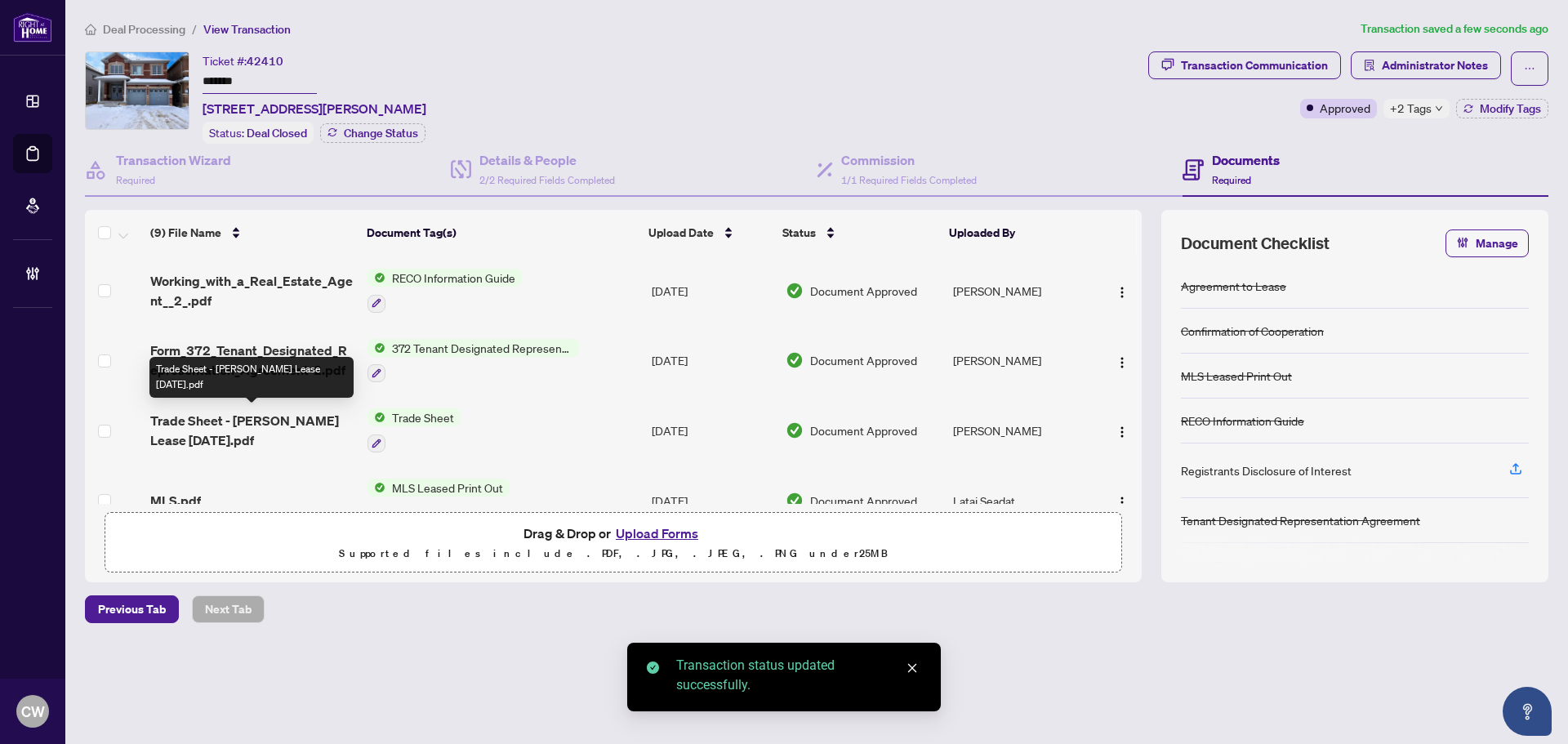
click at [261, 422] on span "Trade Sheet - [PERSON_NAME] Lease [DATE].pdf" at bounding box center [252, 430] width 204 height 39
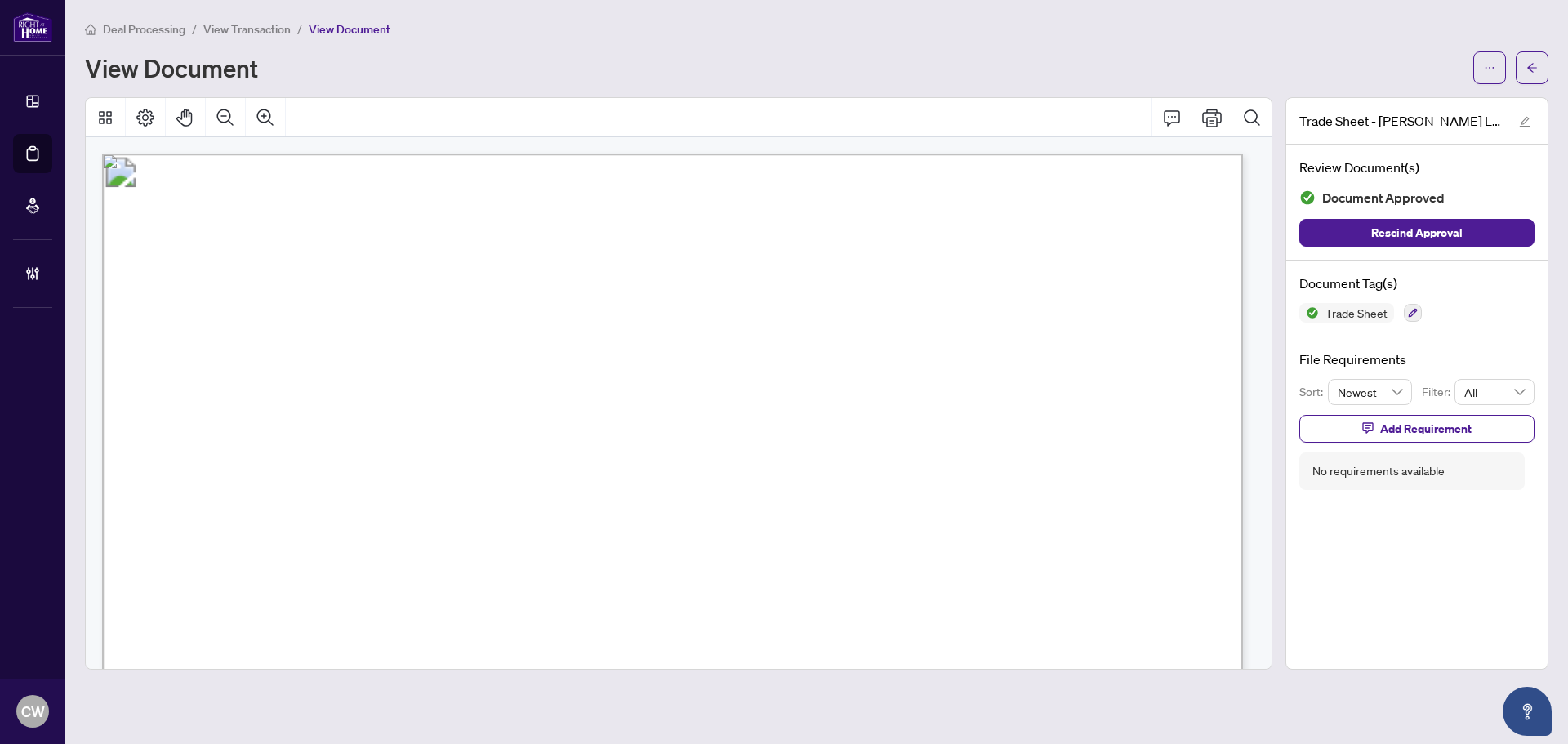
scroll to position [327, 0]
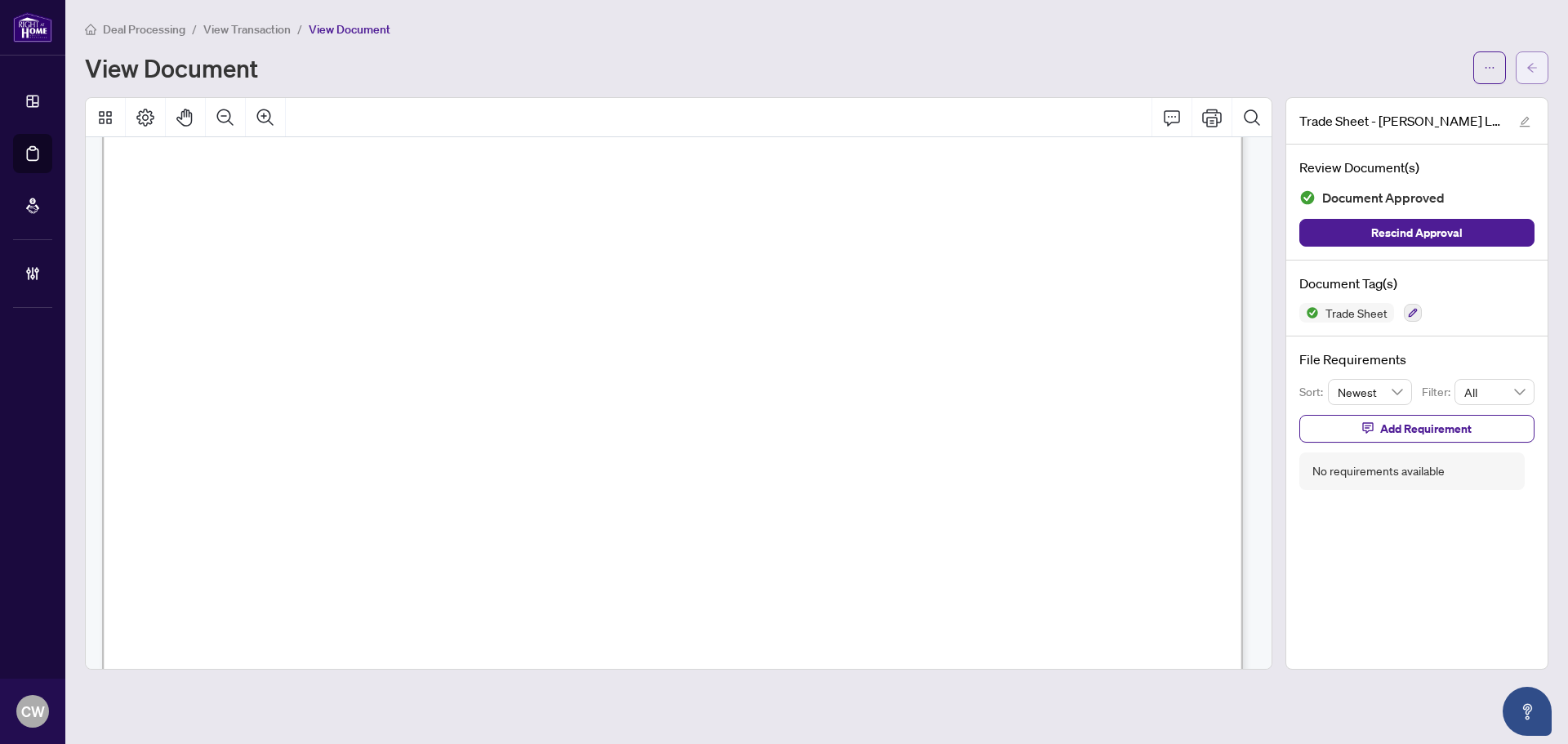
click at [1534, 72] on icon "arrow-left" at bounding box center [1531, 67] width 11 height 11
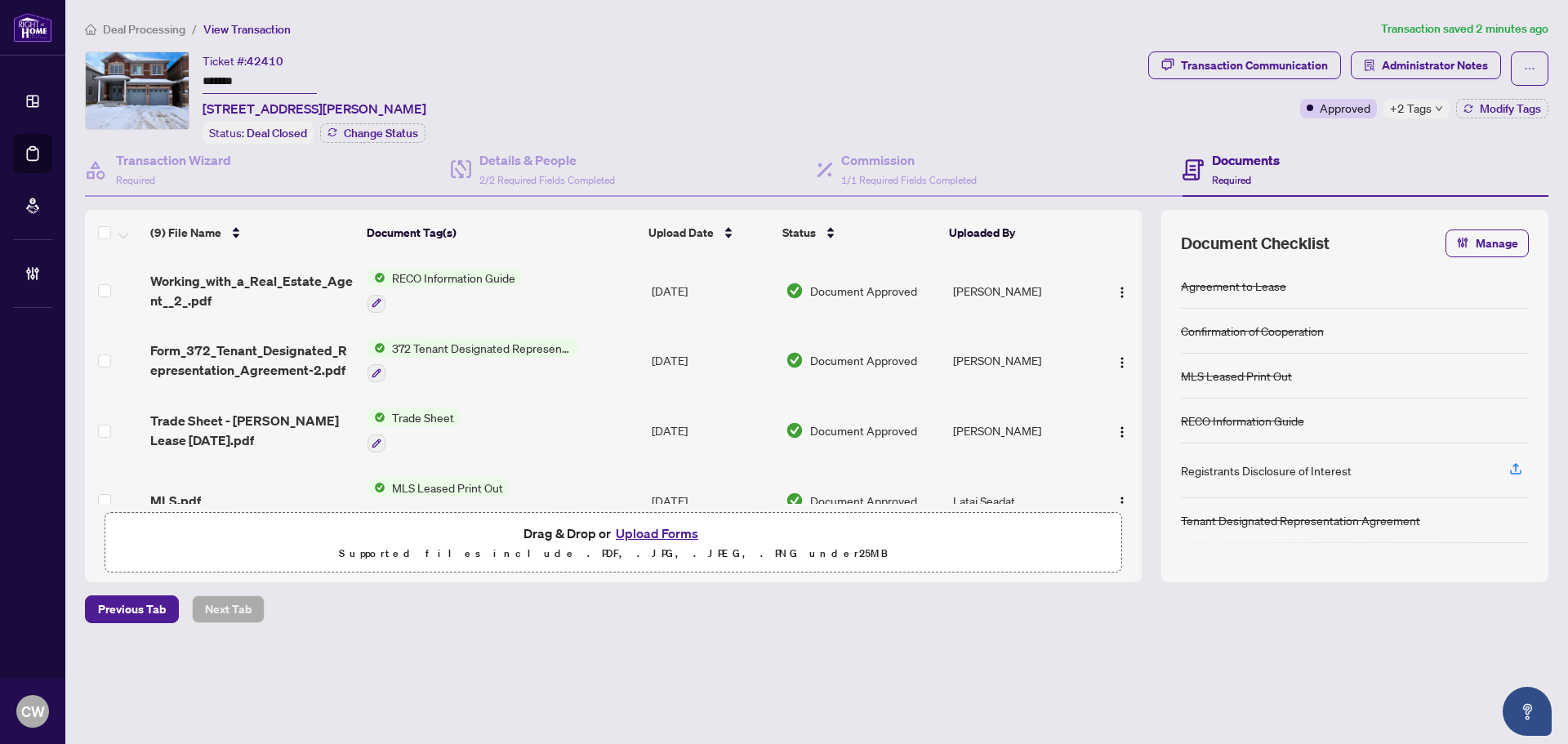
click at [655, 527] on button "Upload Forms" at bounding box center [656, 534] width 92 height 21
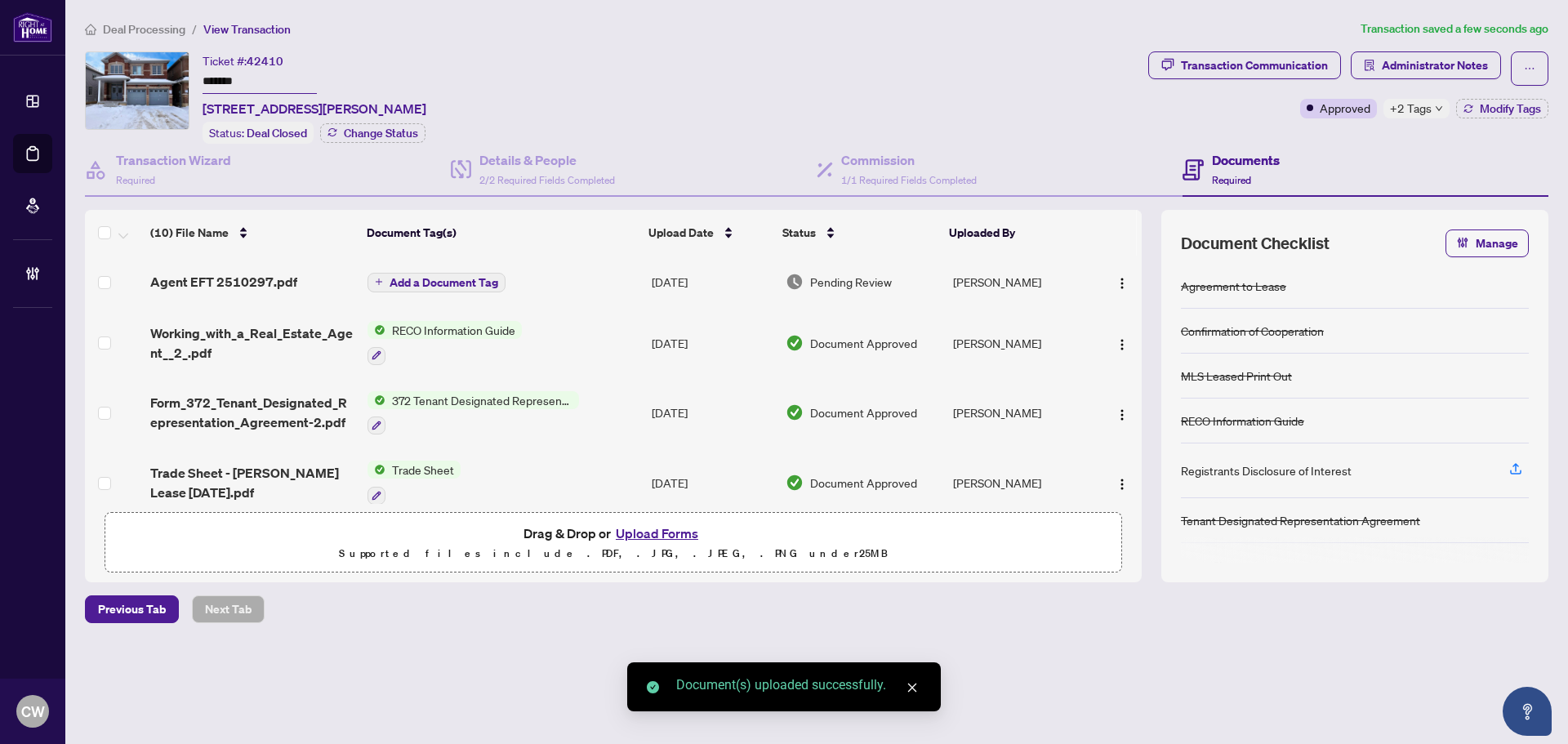
click at [475, 277] on span "Add a Document Tag" at bounding box center [443, 282] width 109 height 11
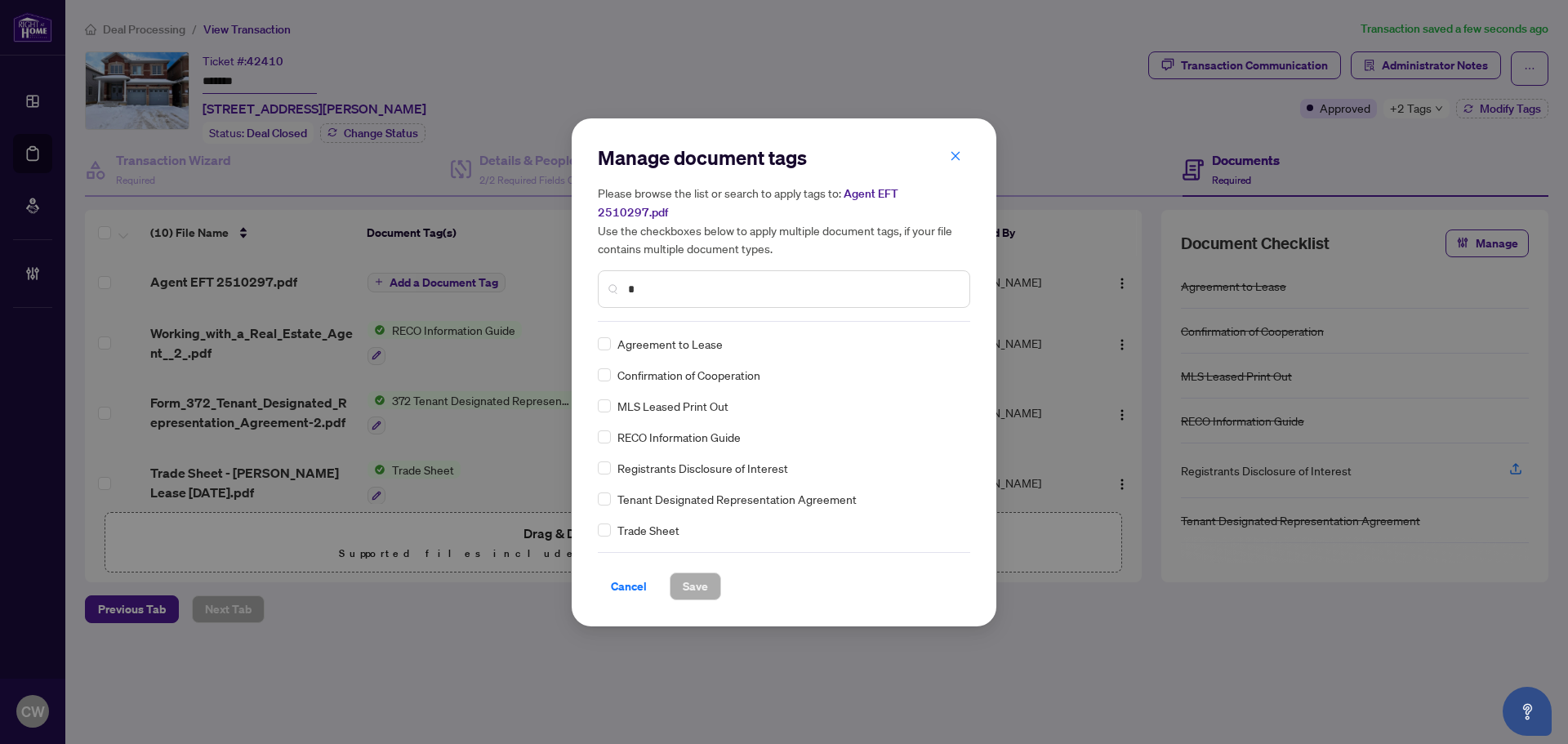
click at [769, 280] on input "*" at bounding box center [792, 289] width 329 height 18
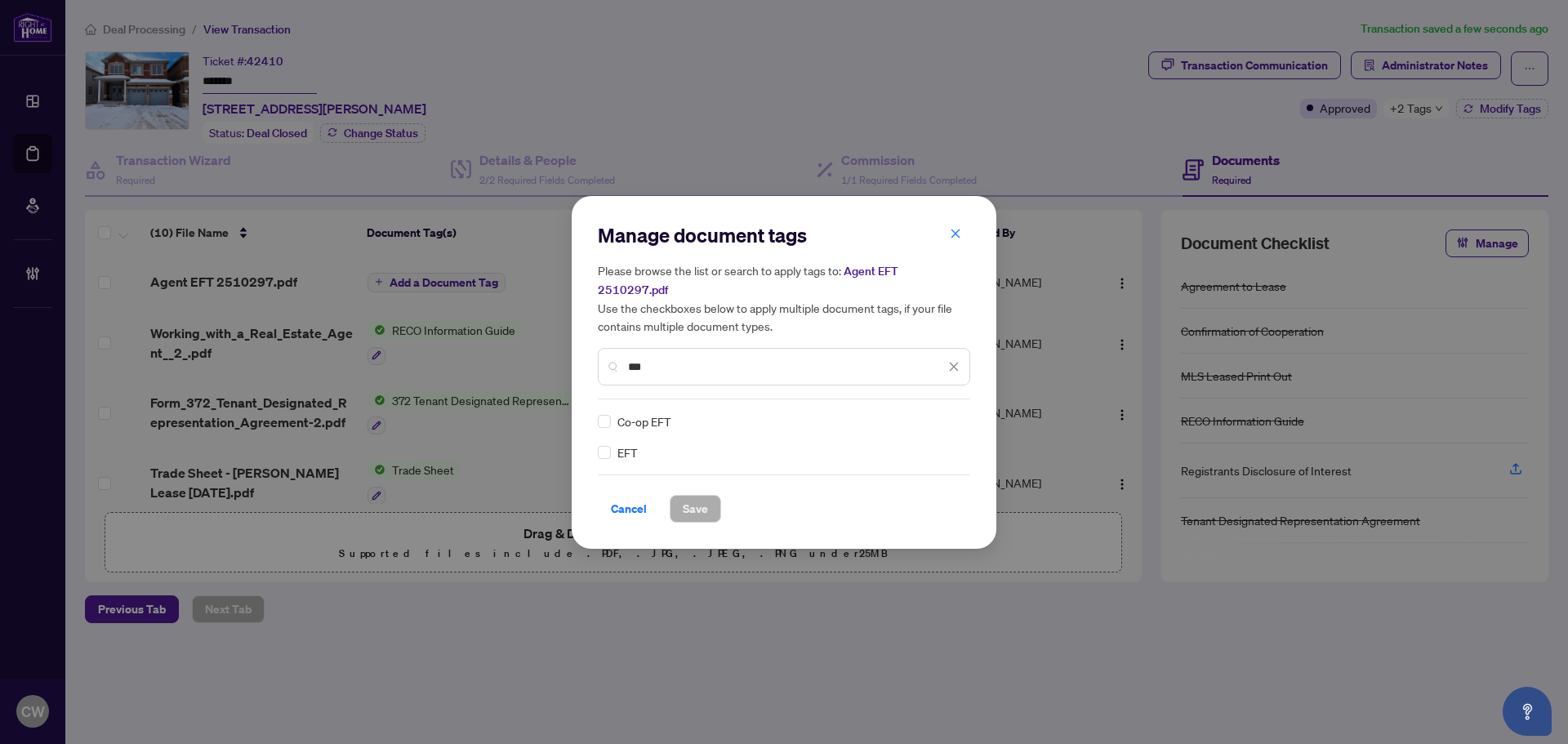
type input "***"
click at [935, 419] on span at bounding box center [943, 421] width 31 height 25
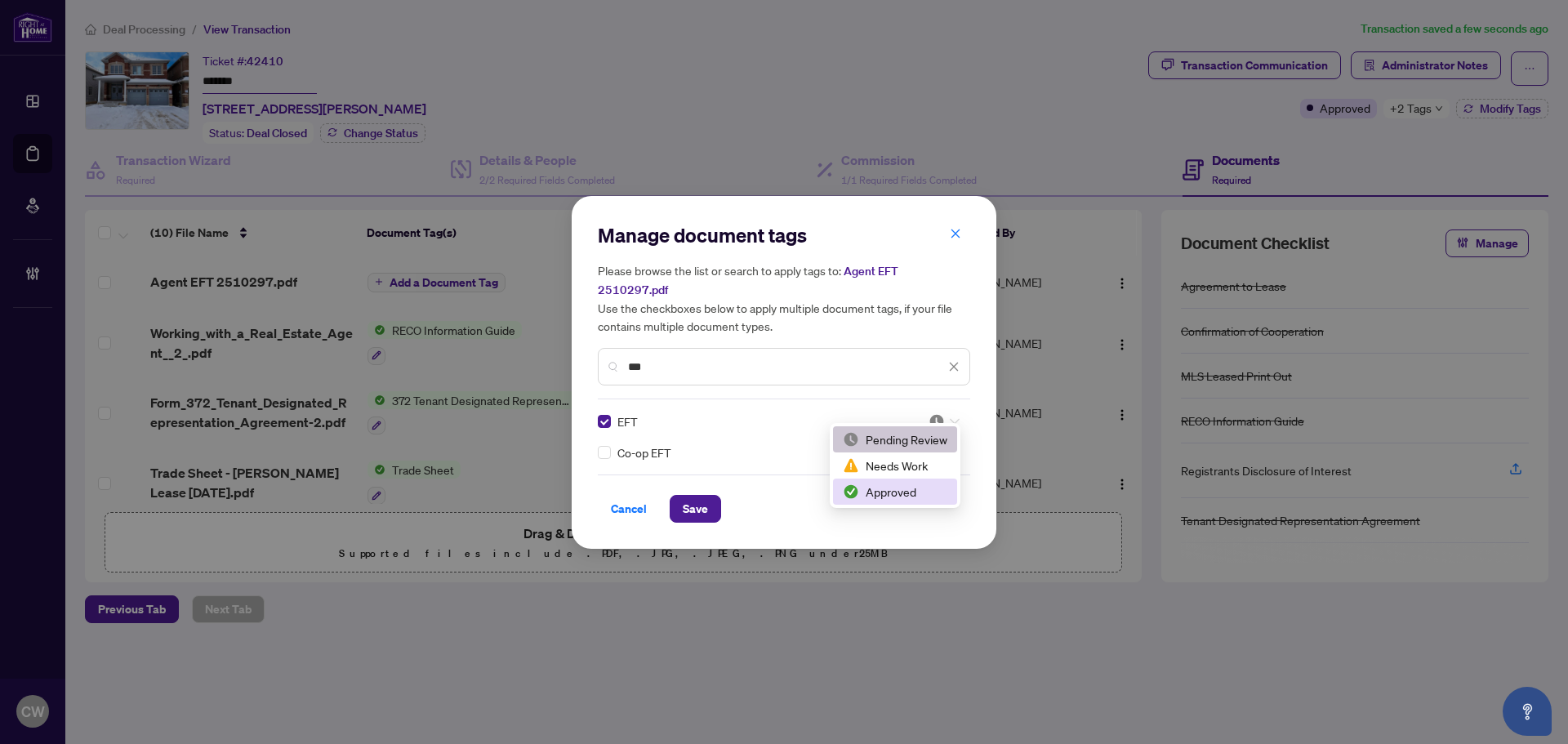
drag, startPoint x: 907, startPoint y: 497, endPoint x: 797, endPoint y: 504, distance: 110.2
click at [905, 497] on div "Approved" at bounding box center [895, 491] width 104 height 18
click at [686, 501] on span "Save" at bounding box center [695, 509] width 26 height 27
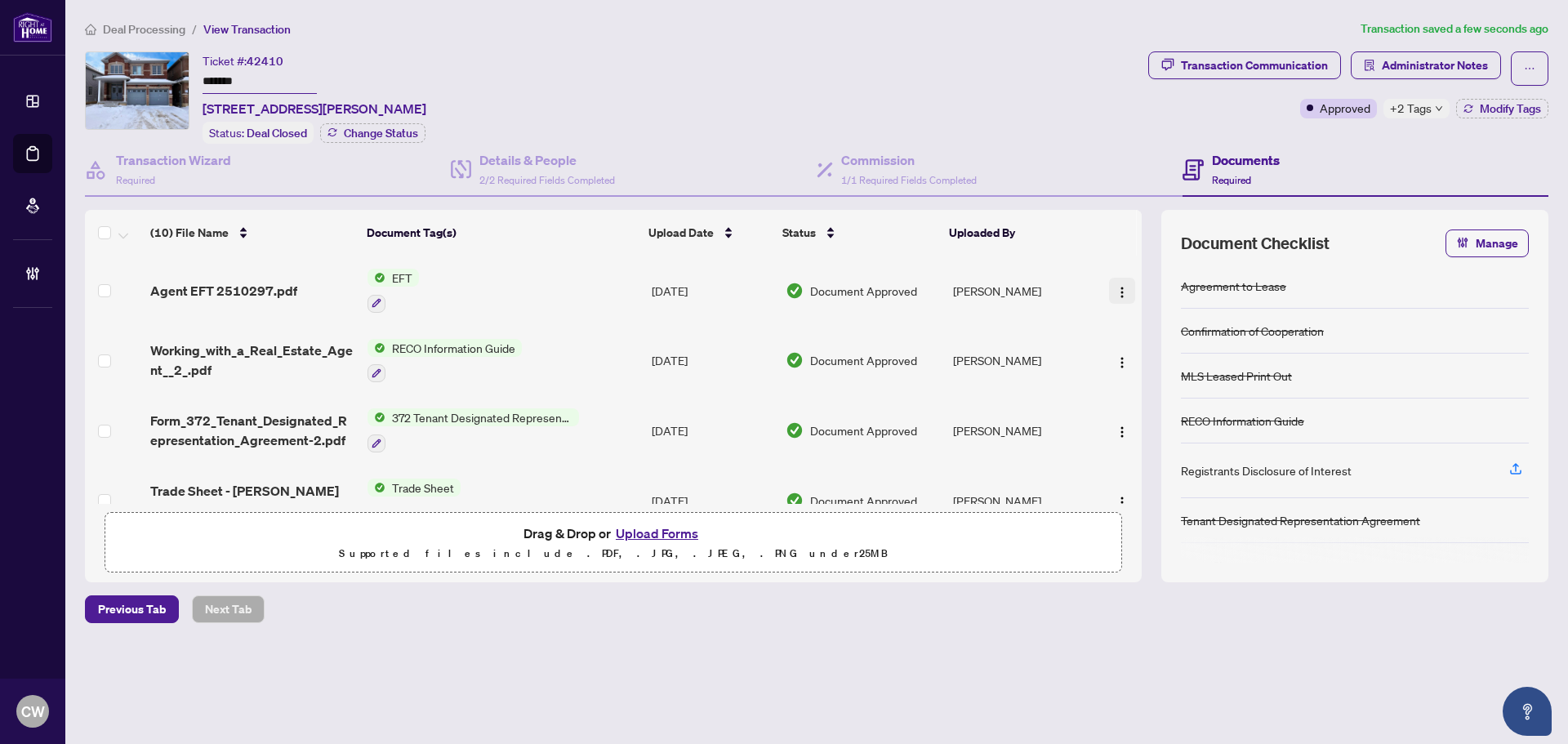
click at [1117, 285] on img "button" at bounding box center [1122, 292] width 13 height 13
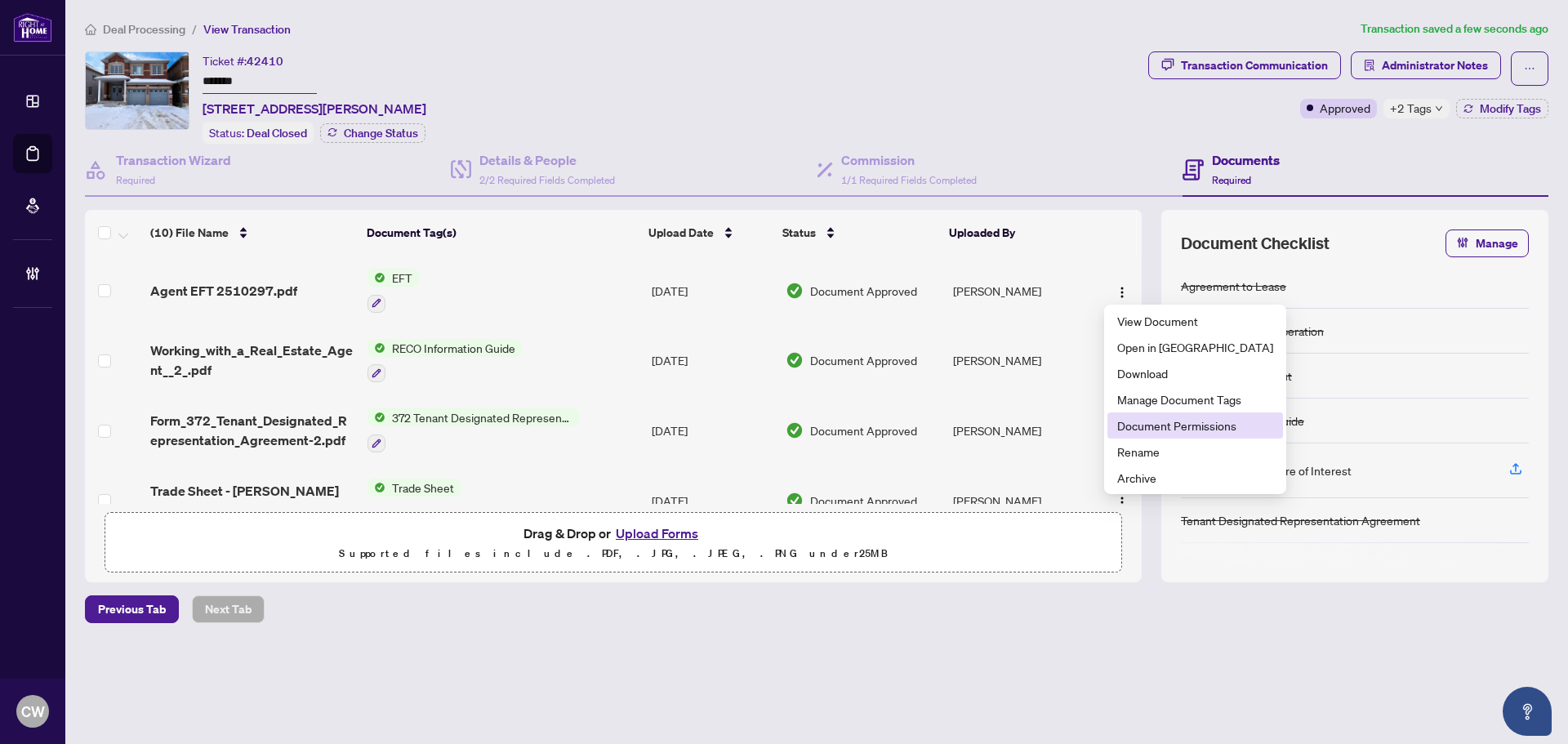
click at [1140, 427] on span "Document Permissions" at bounding box center [1194, 425] width 156 height 18
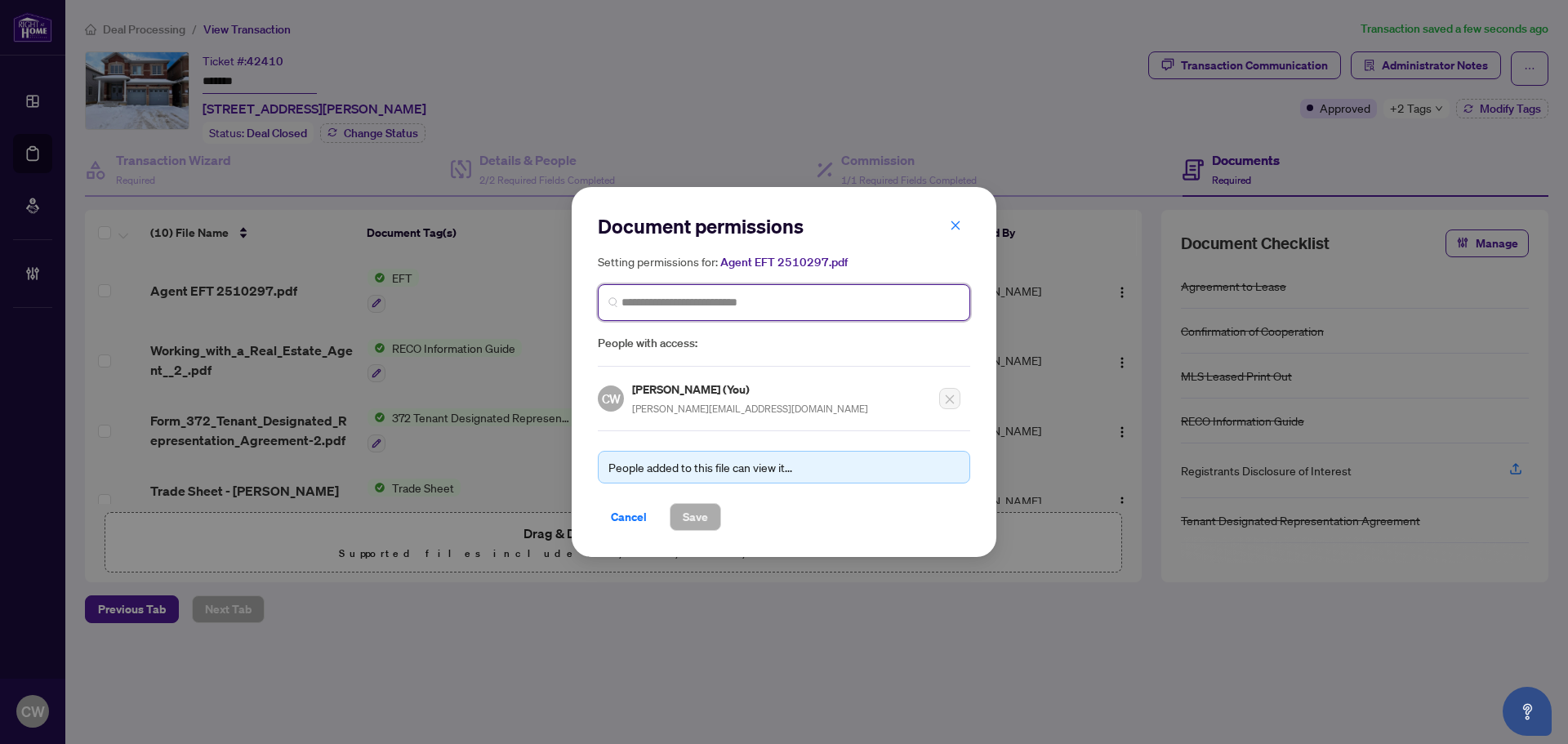
click at [781, 302] on input "search" at bounding box center [790, 302] width 338 height 17
paste input "**********"
type input "**********"
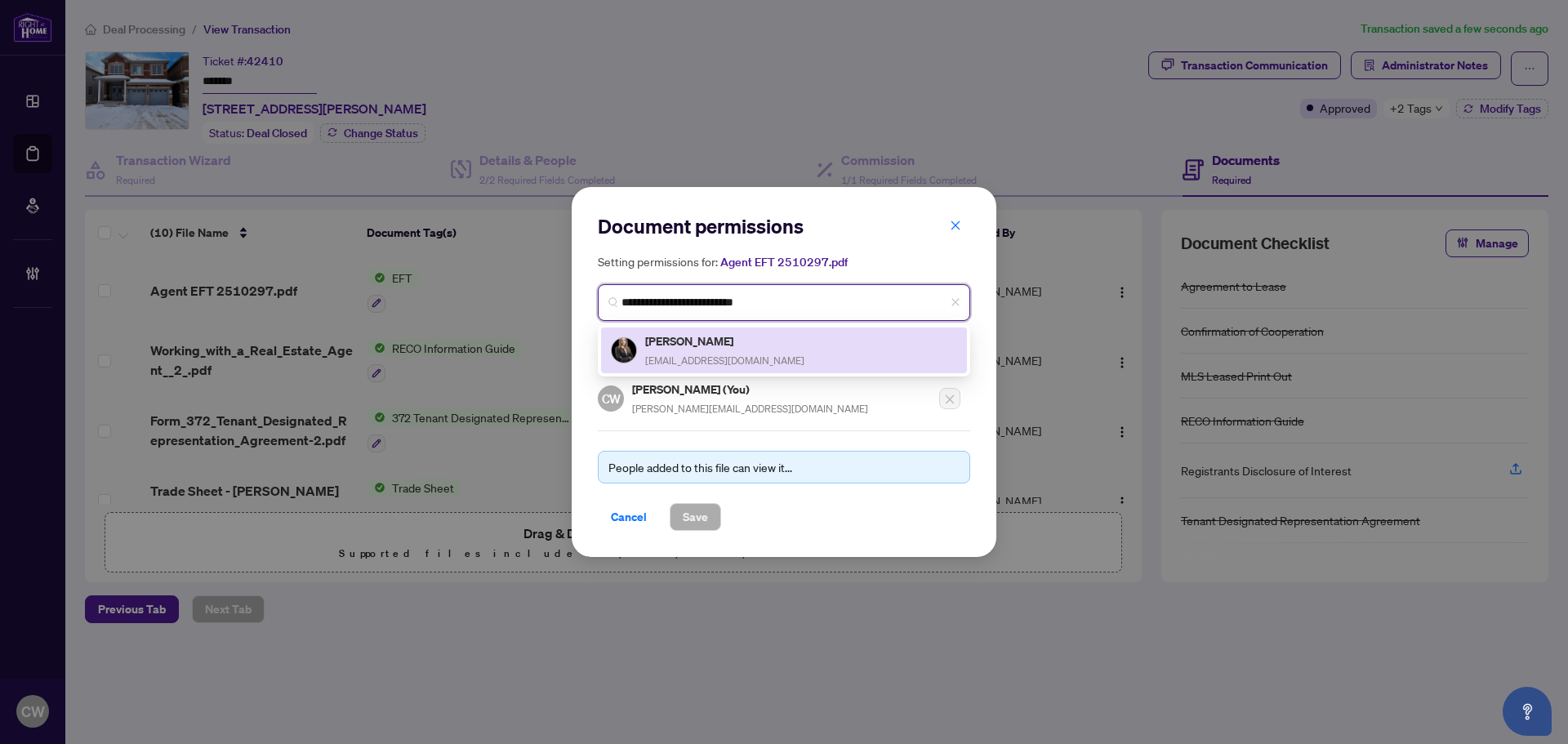
click at [747, 354] on span "[EMAIL_ADDRESS][DOMAIN_NAME]" at bounding box center [724, 361] width 159 height 12
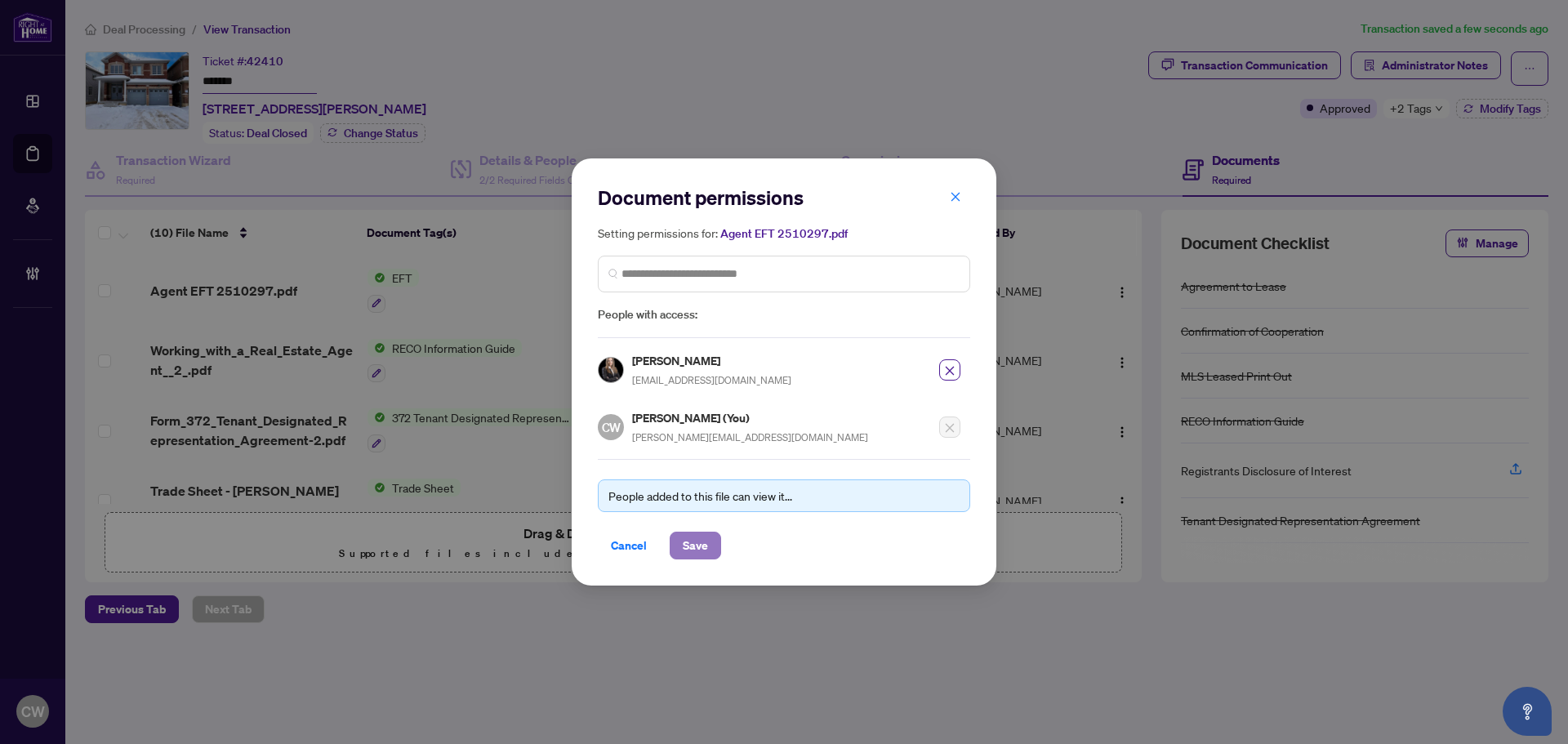
click at [685, 547] on span "Save" at bounding box center [695, 546] width 26 height 27
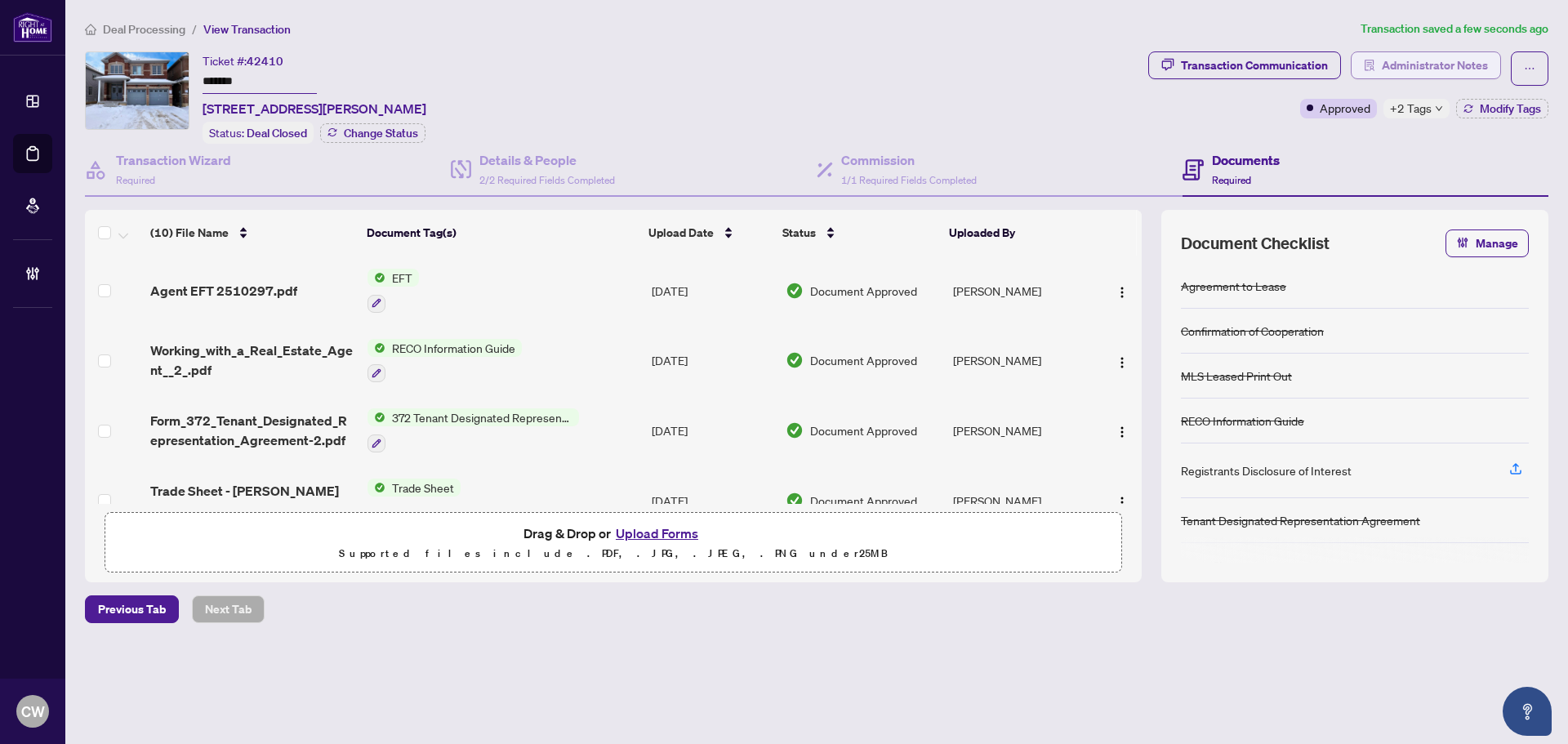
click at [1466, 72] on span "Administrator Notes" at bounding box center [1435, 65] width 106 height 27
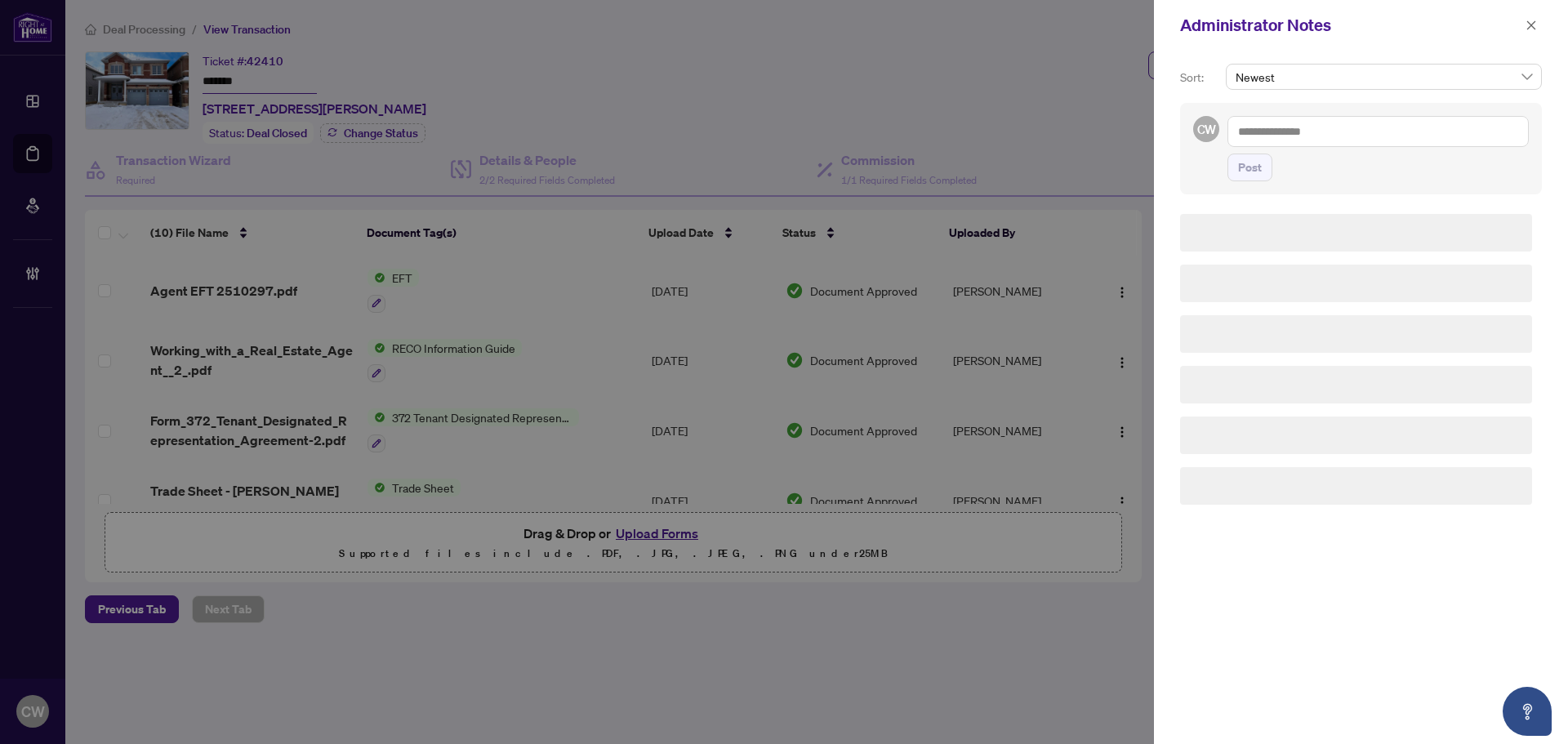
click at [1355, 129] on textarea at bounding box center [1377, 131] width 301 height 31
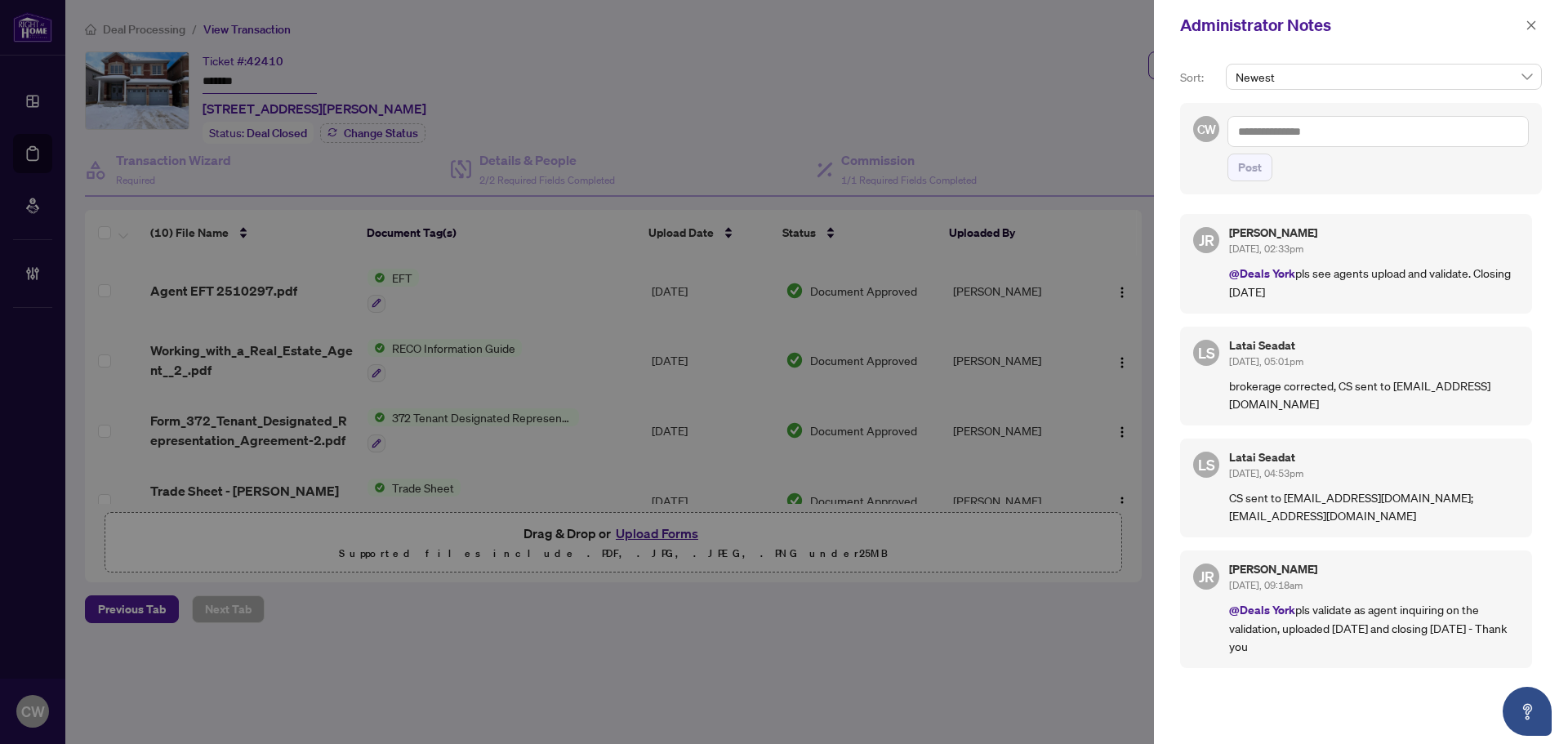
paste textarea "**********"
type textarea "**********"
click at [1246, 164] on span "Post" at bounding box center [1249, 168] width 24 height 27
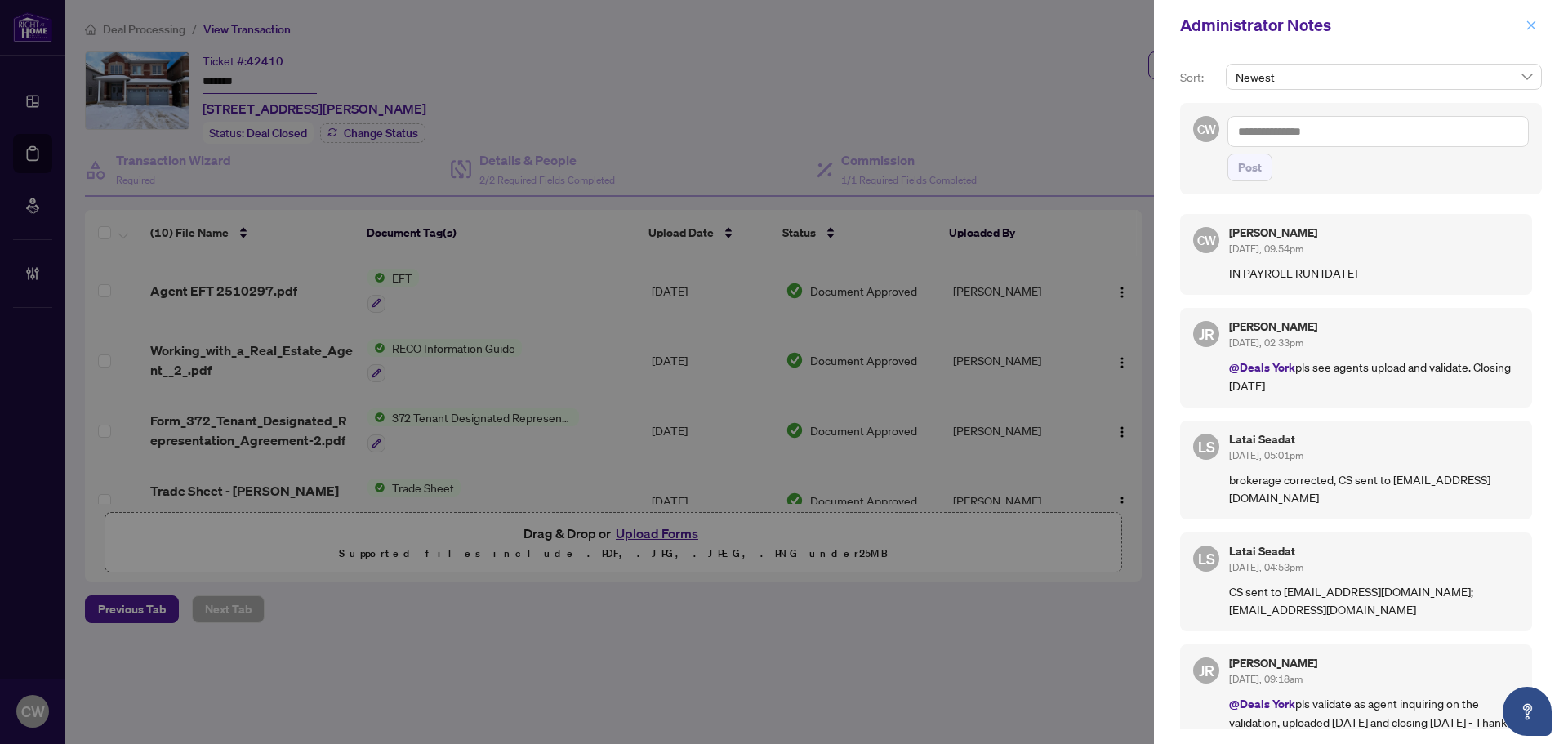
click at [1527, 24] on icon "close" at bounding box center [1531, 25] width 11 height 11
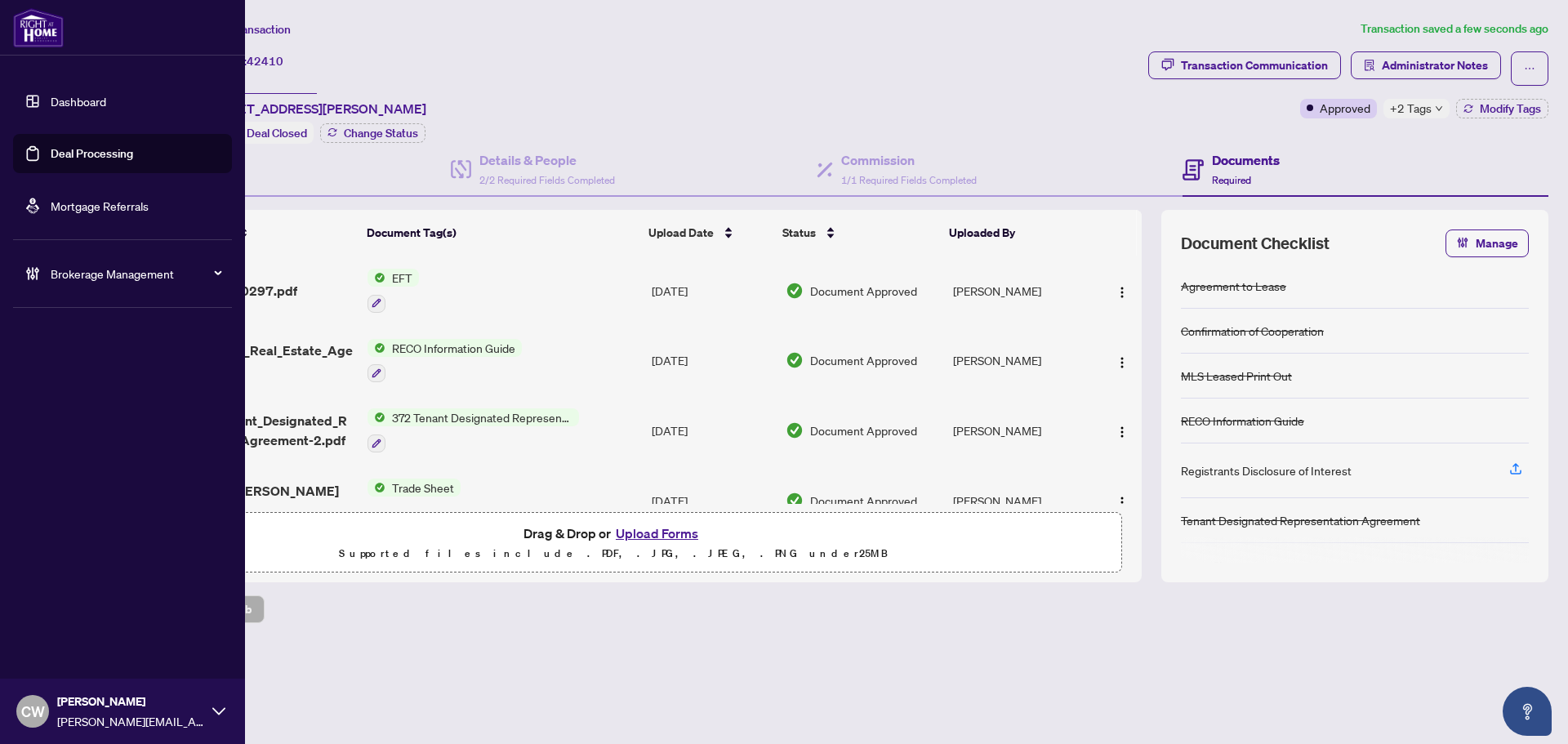
click at [56, 154] on link "Deal Processing" at bounding box center [91, 153] width 82 height 15
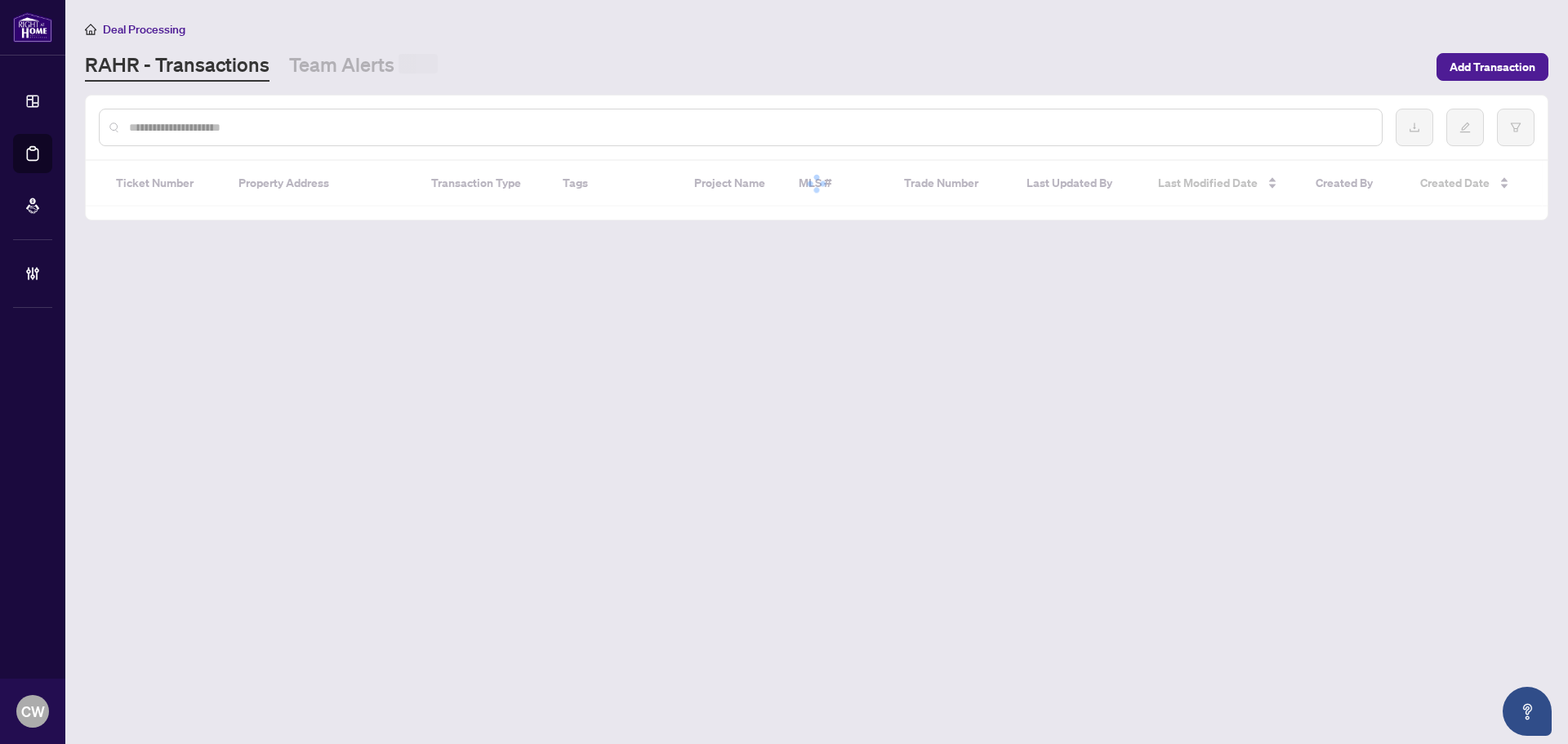
click at [314, 128] on input "text" at bounding box center [748, 127] width 1239 height 18
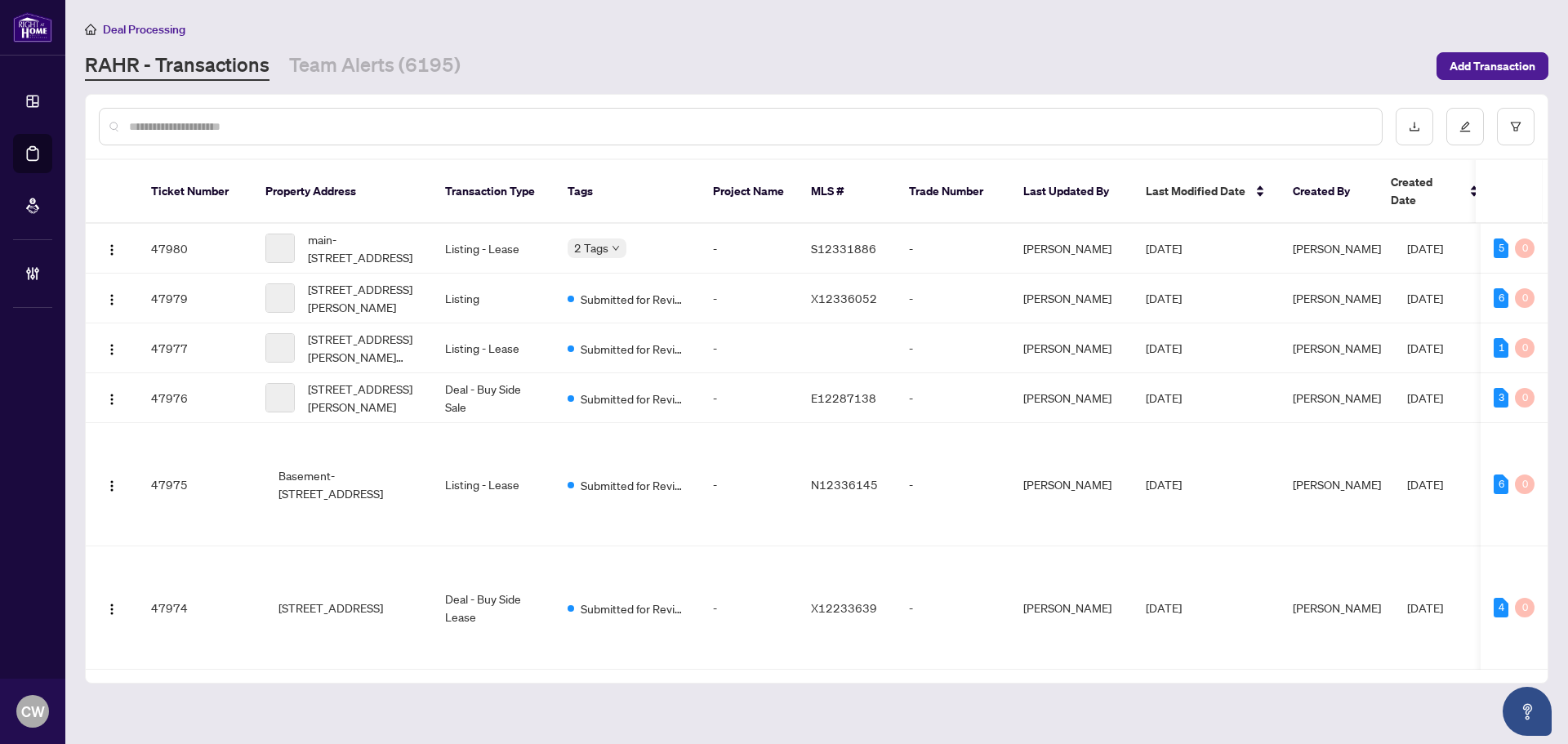
paste input "*******"
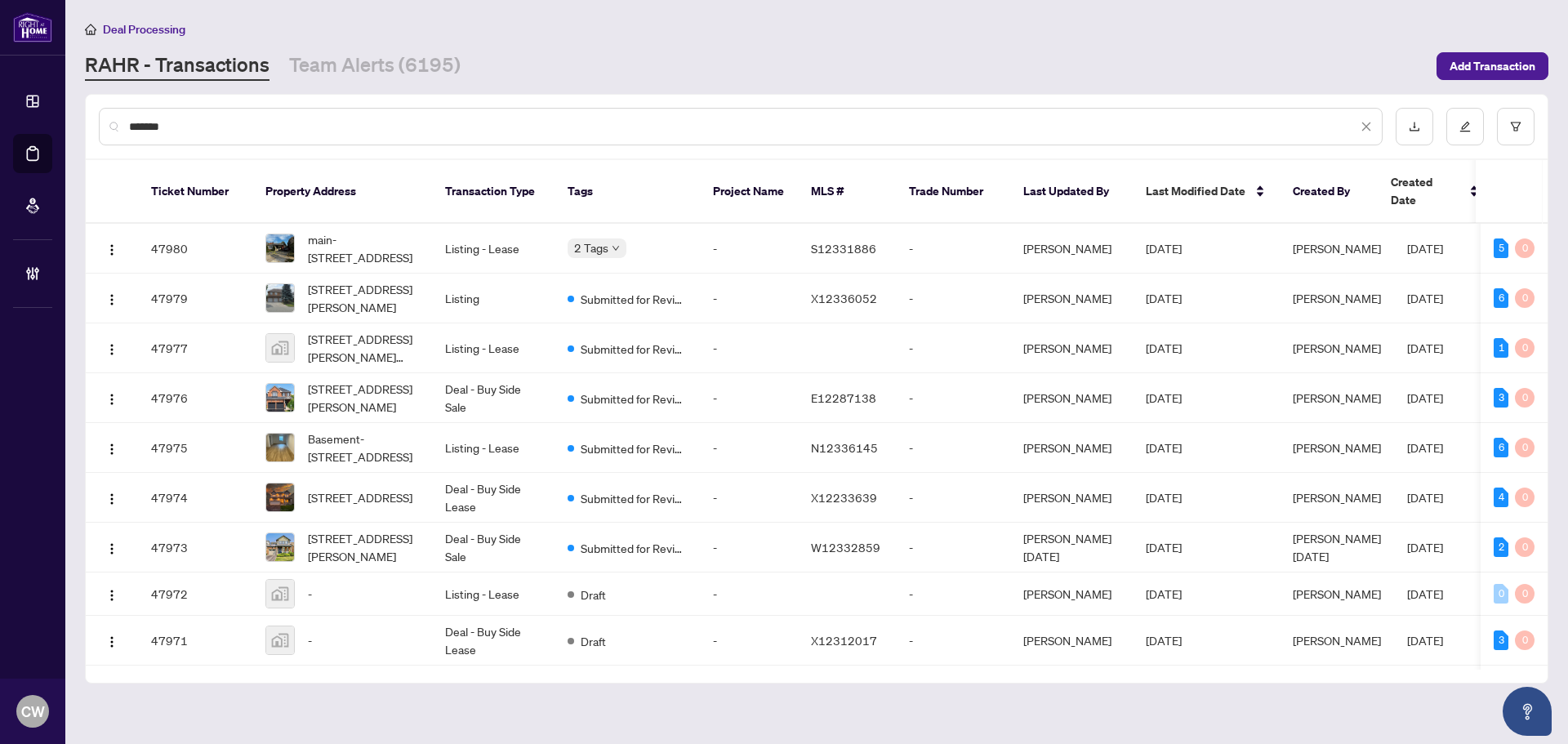
type input "*******"
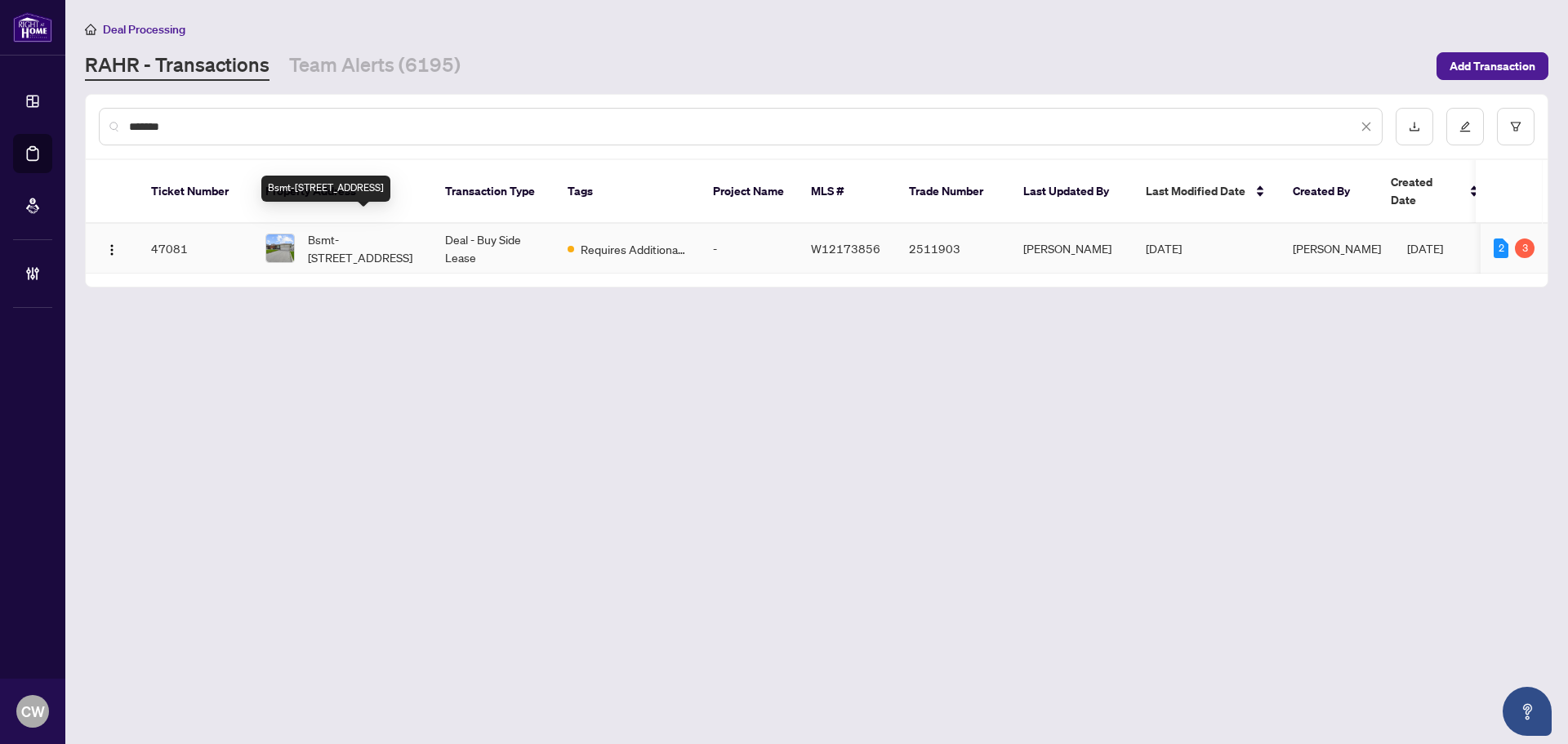
click at [351, 231] on span "Bsmt-[STREET_ADDRESS]" at bounding box center [363, 248] width 111 height 36
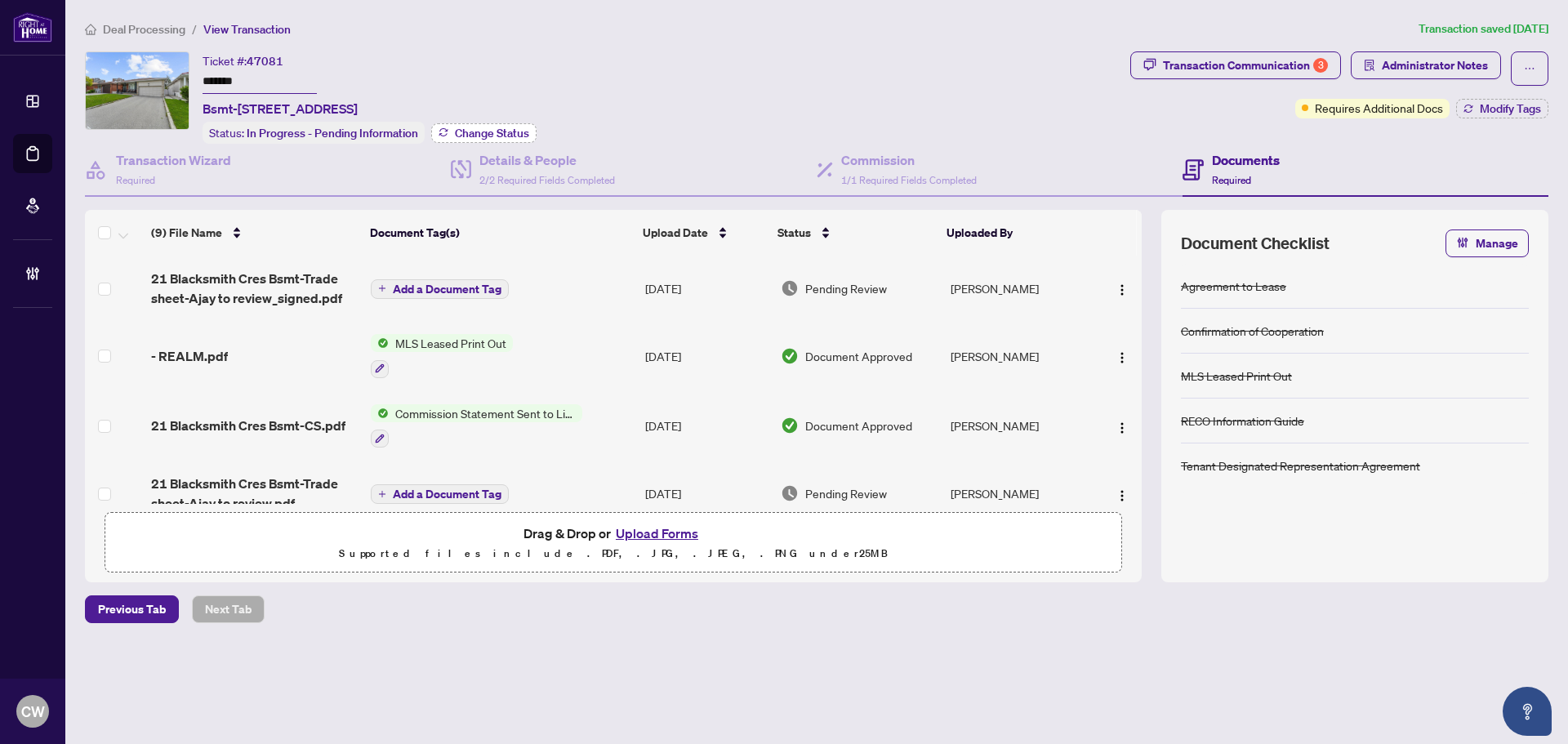
click at [496, 134] on span "Change Status" at bounding box center [492, 133] width 74 height 11
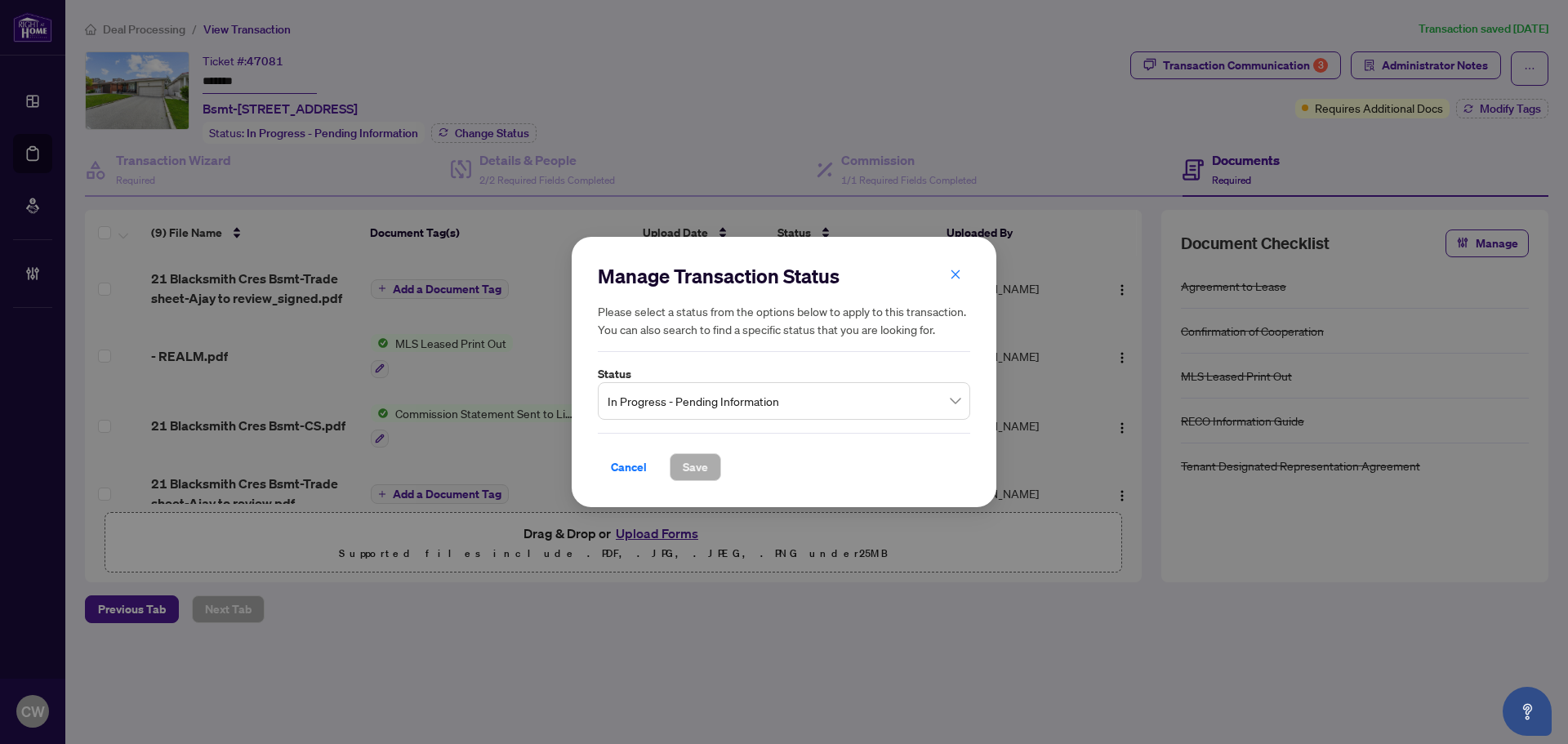
click at [706, 398] on span "In Progress - Pending Information" at bounding box center [784, 400] width 352 height 31
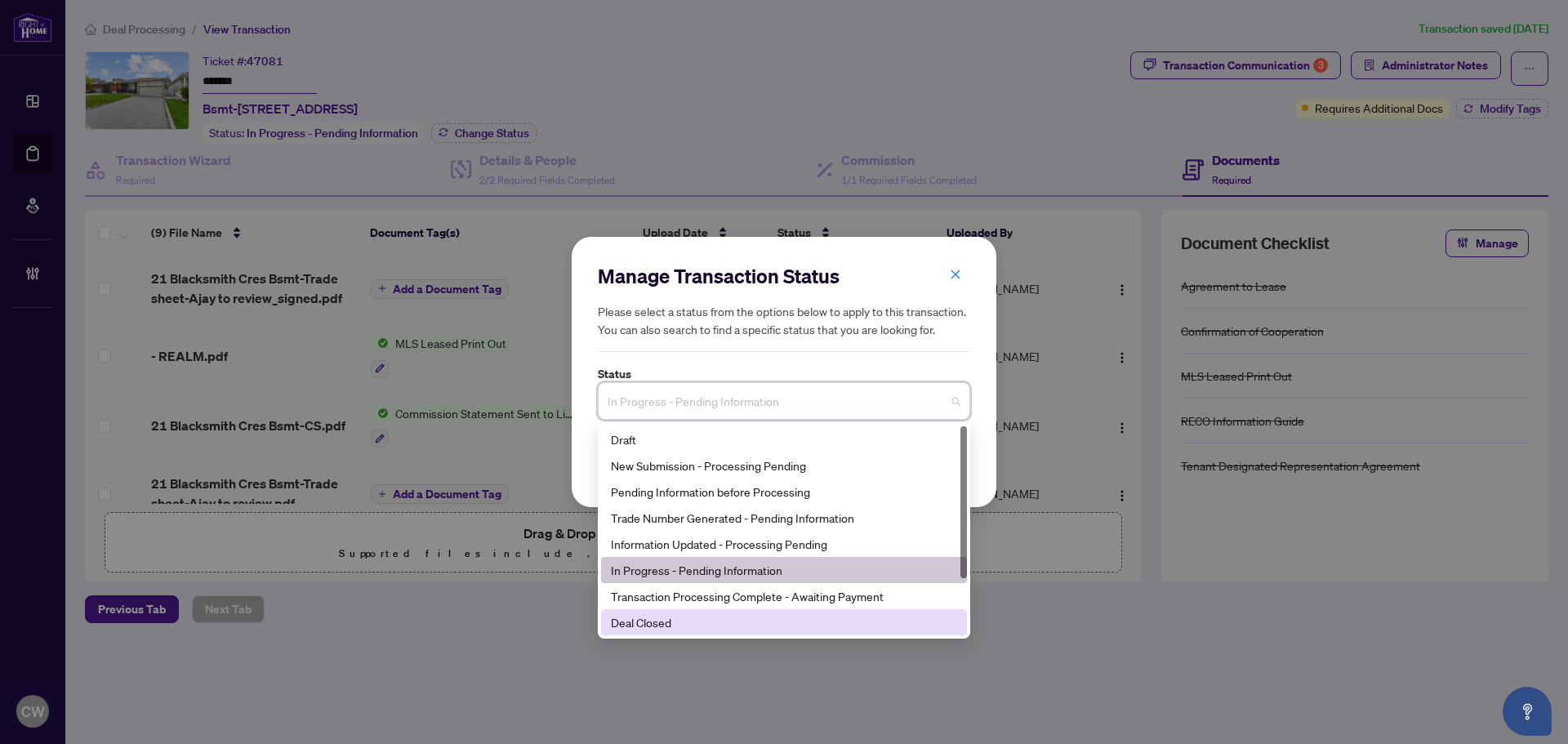
click at [681, 617] on div "Deal Closed" at bounding box center [784, 622] width 346 height 18
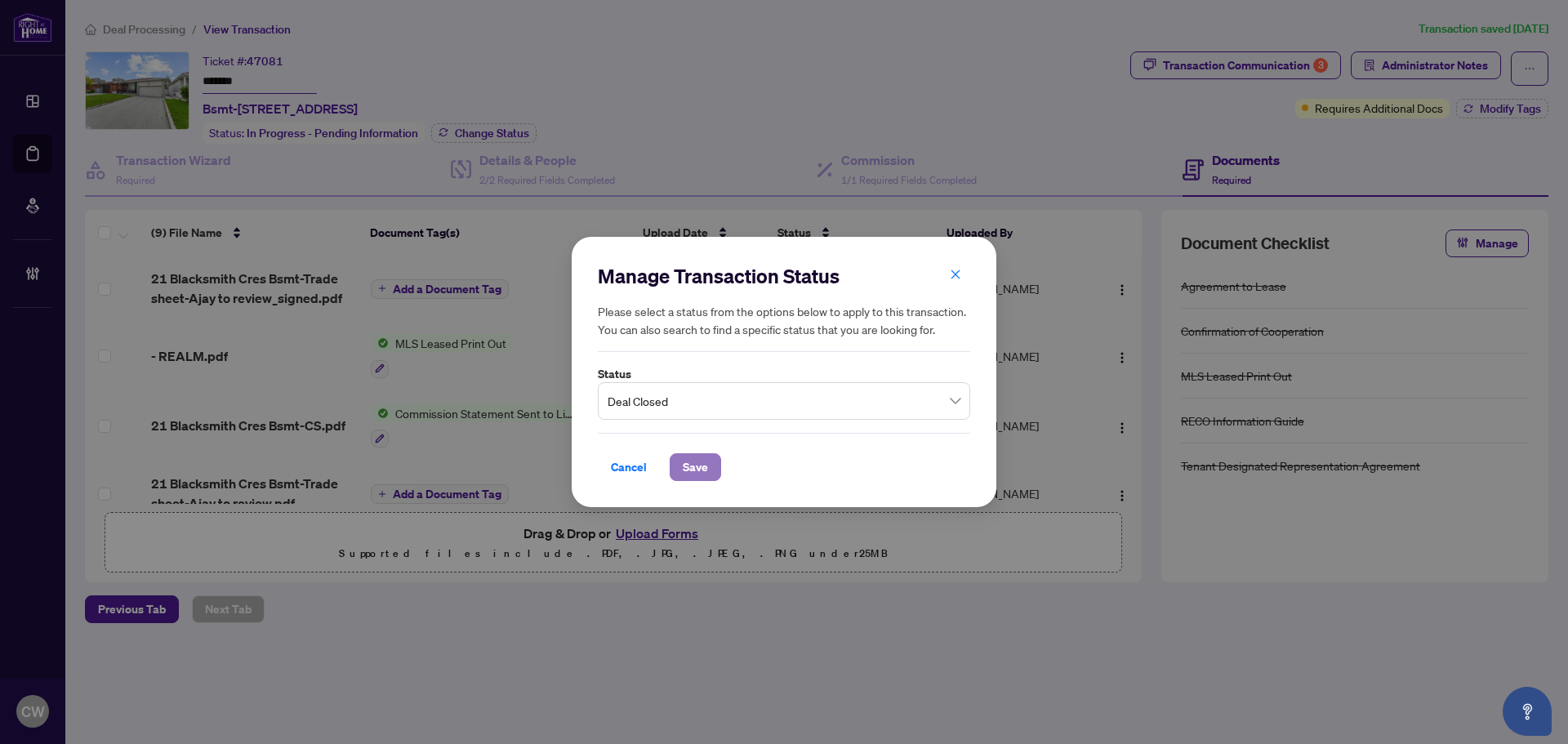
click at [706, 461] on span "Save" at bounding box center [695, 467] width 26 height 27
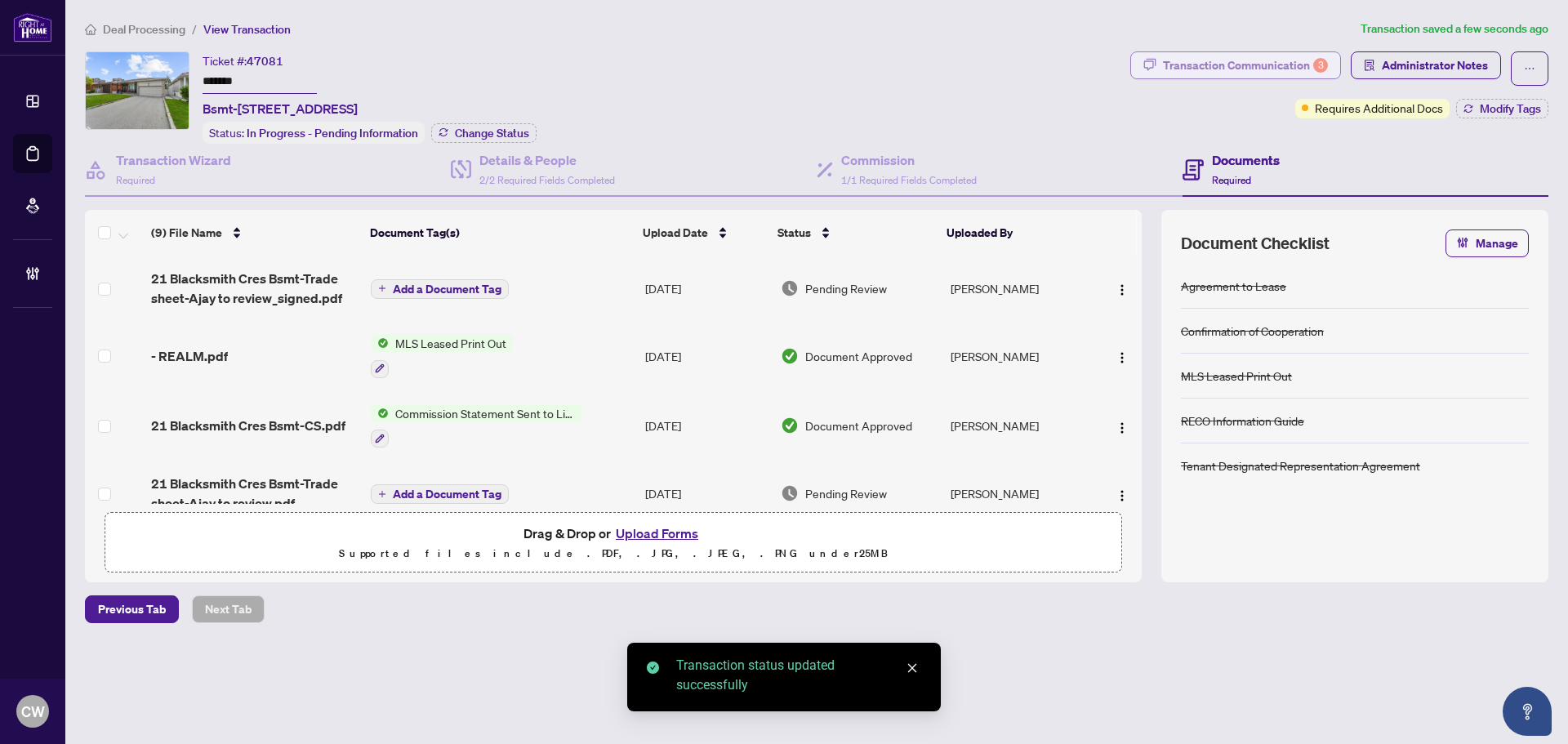
click at [1259, 65] on div "Transaction Communication 3" at bounding box center [1245, 65] width 165 height 27
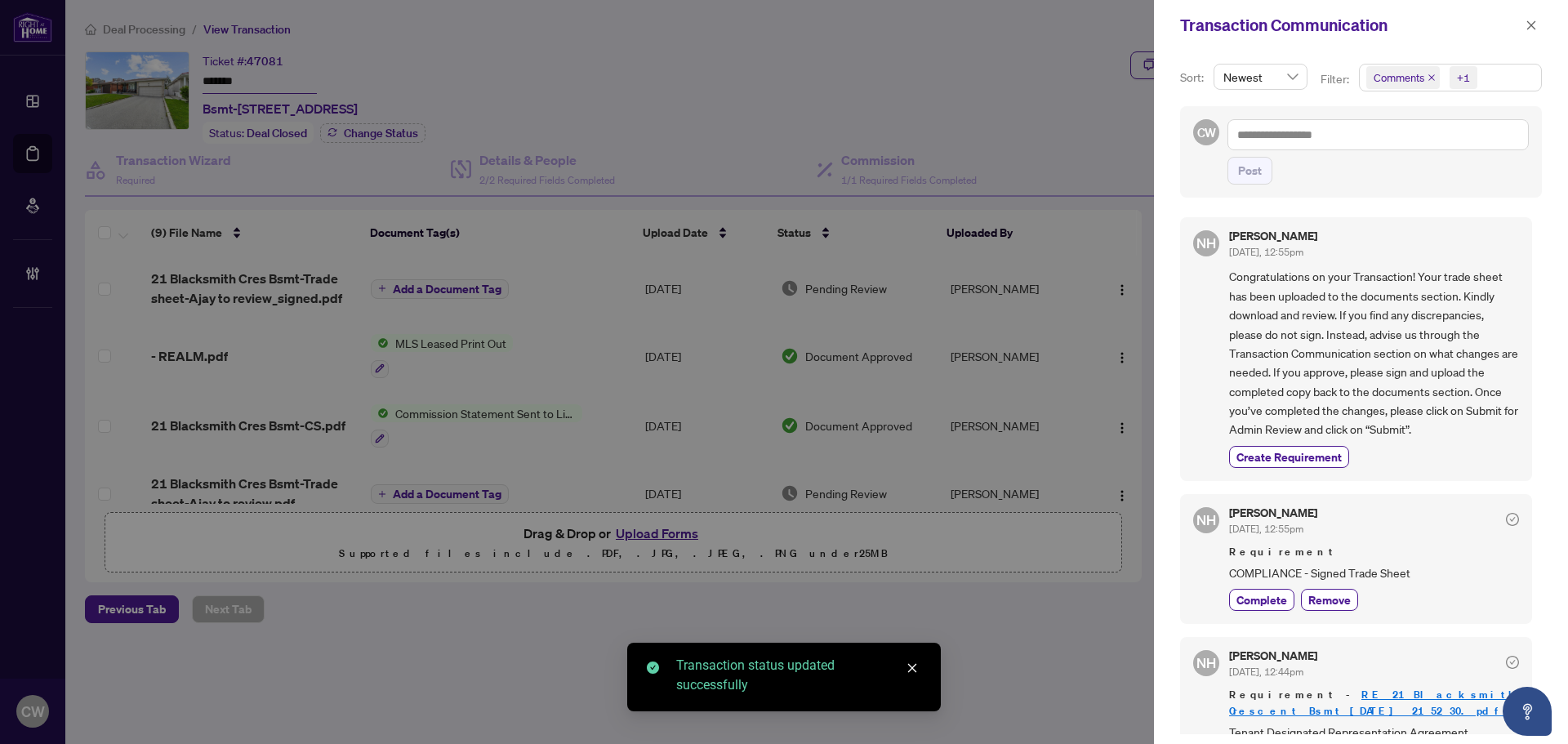
click at [1428, 77] on icon "close" at bounding box center [1431, 77] width 8 height 8
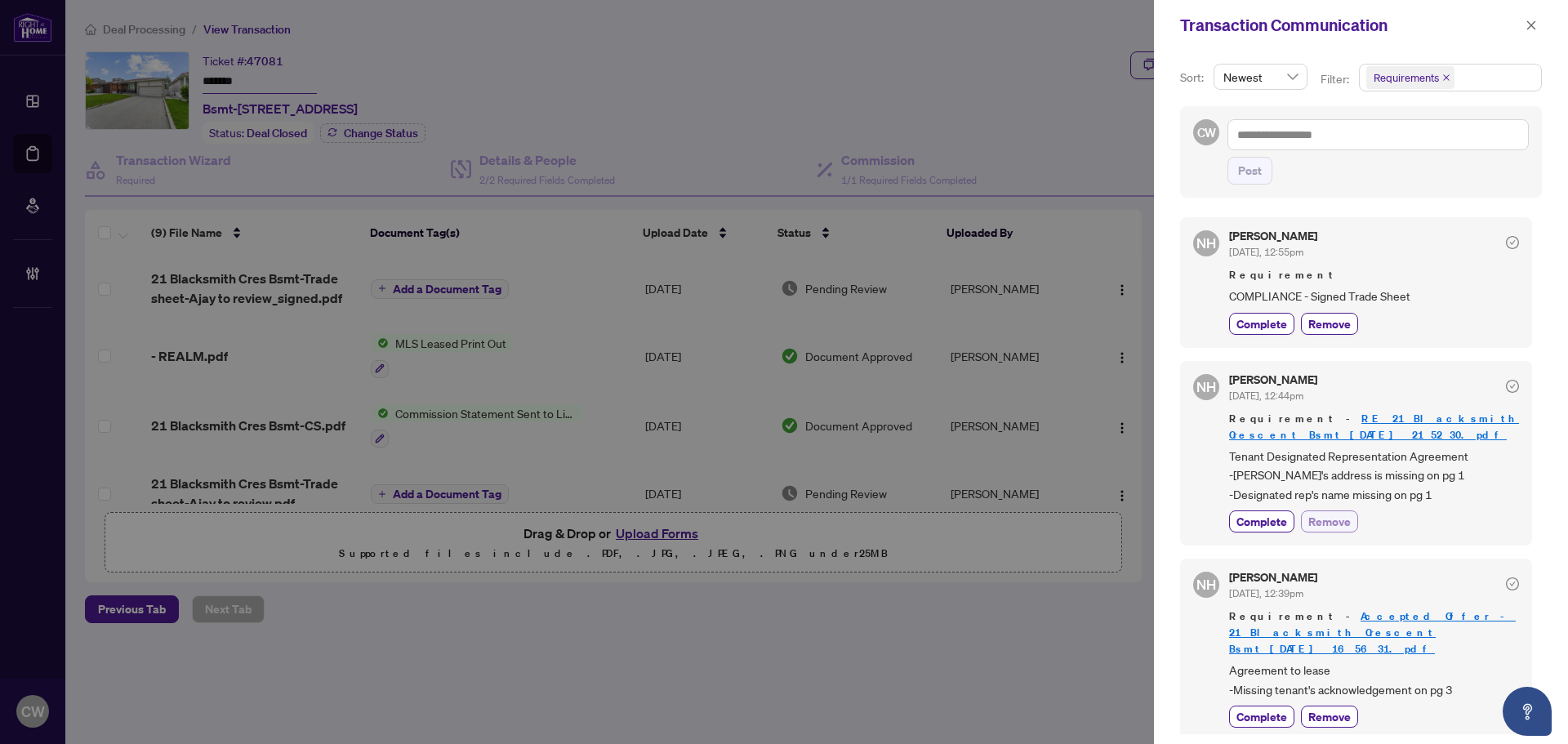
scroll to position [4, 0]
click at [1532, 22] on icon "close" at bounding box center [1531, 25] width 11 height 11
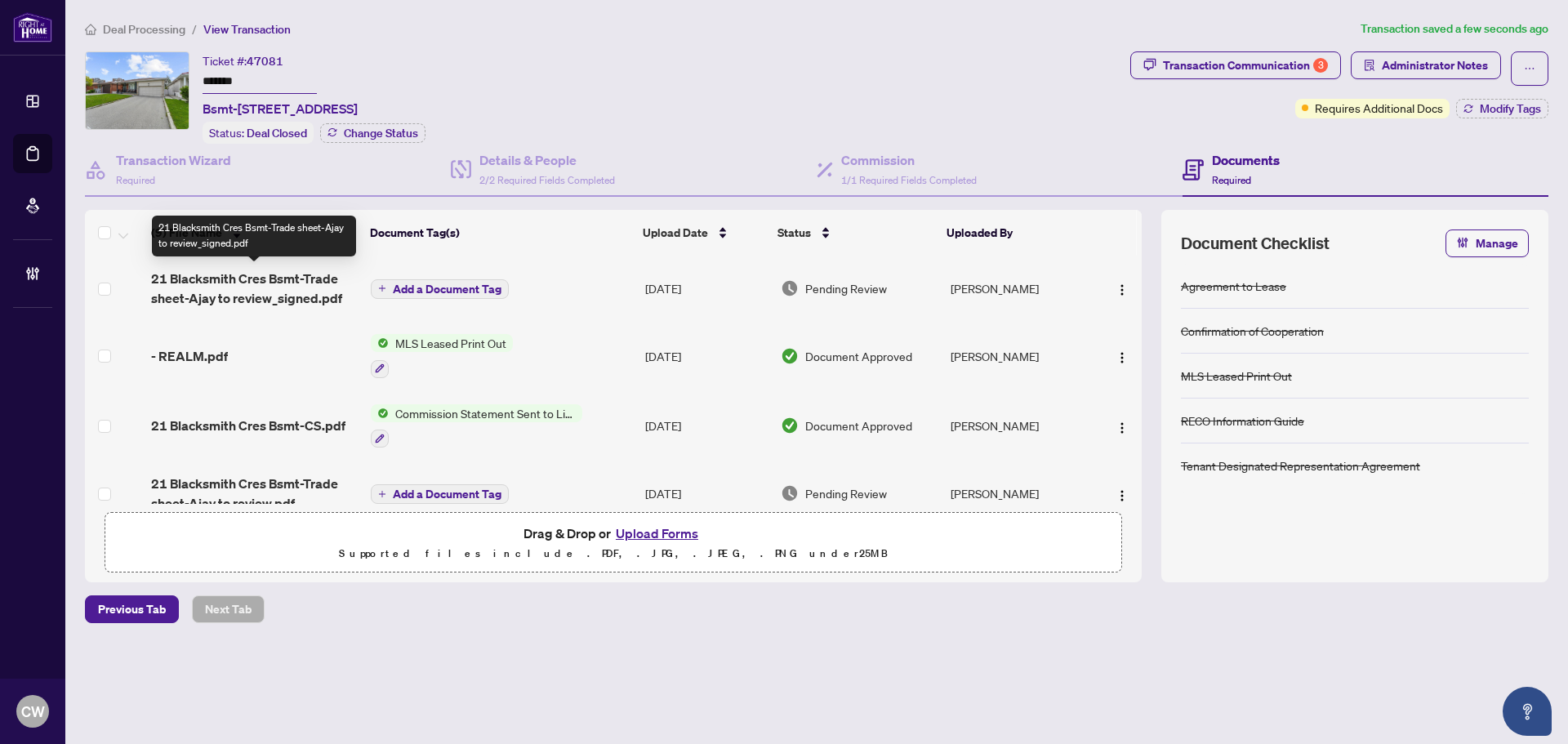
click at [252, 292] on span "21 Blacksmith Cres Bsmt-Trade sheet-Ajay to review_signed.pdf" at bounding box center [254, 288] width 207 height 39
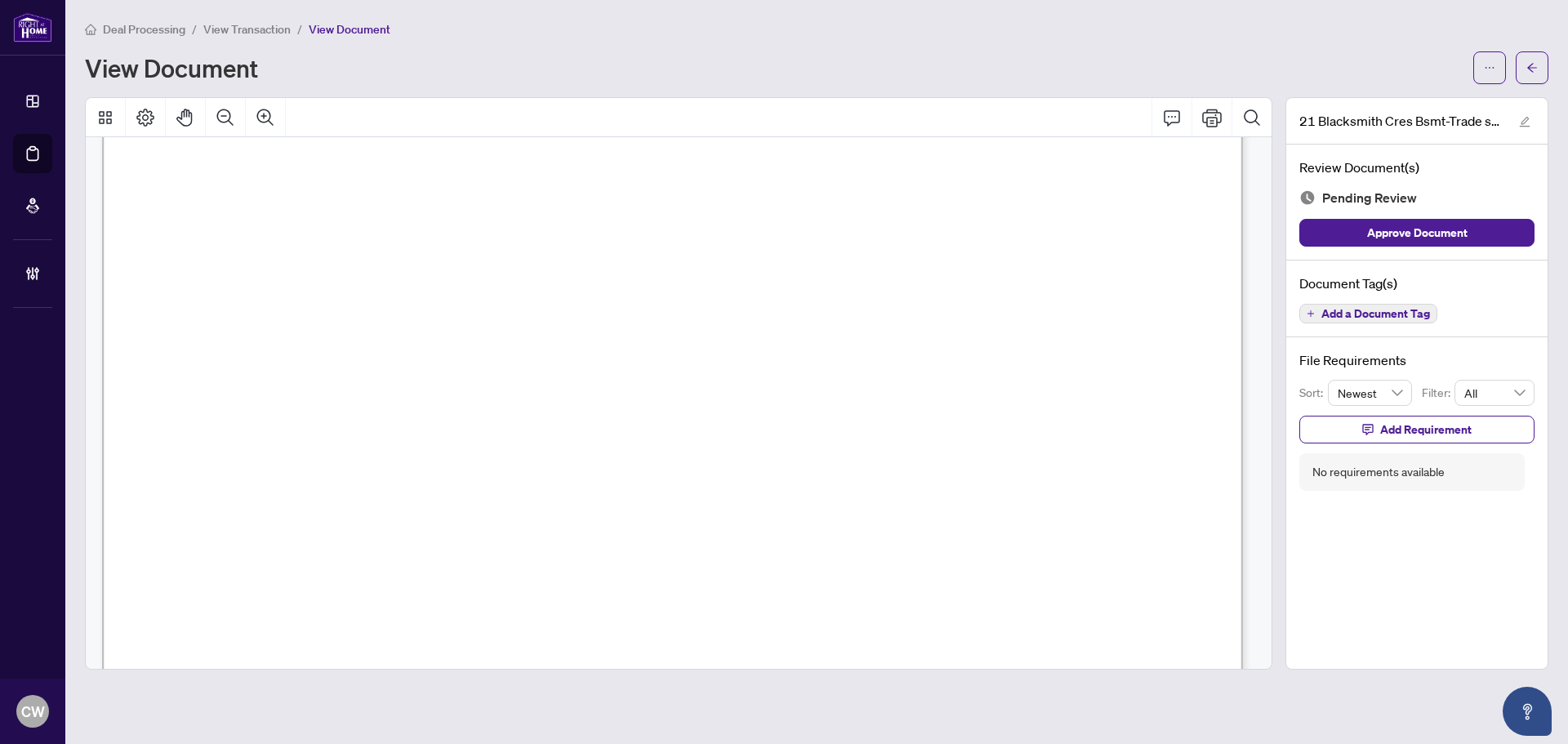
scroll to position [572, 0]
click at [1524, 64] on button "button" at bounding box center [1531, 67] width 33 height 33
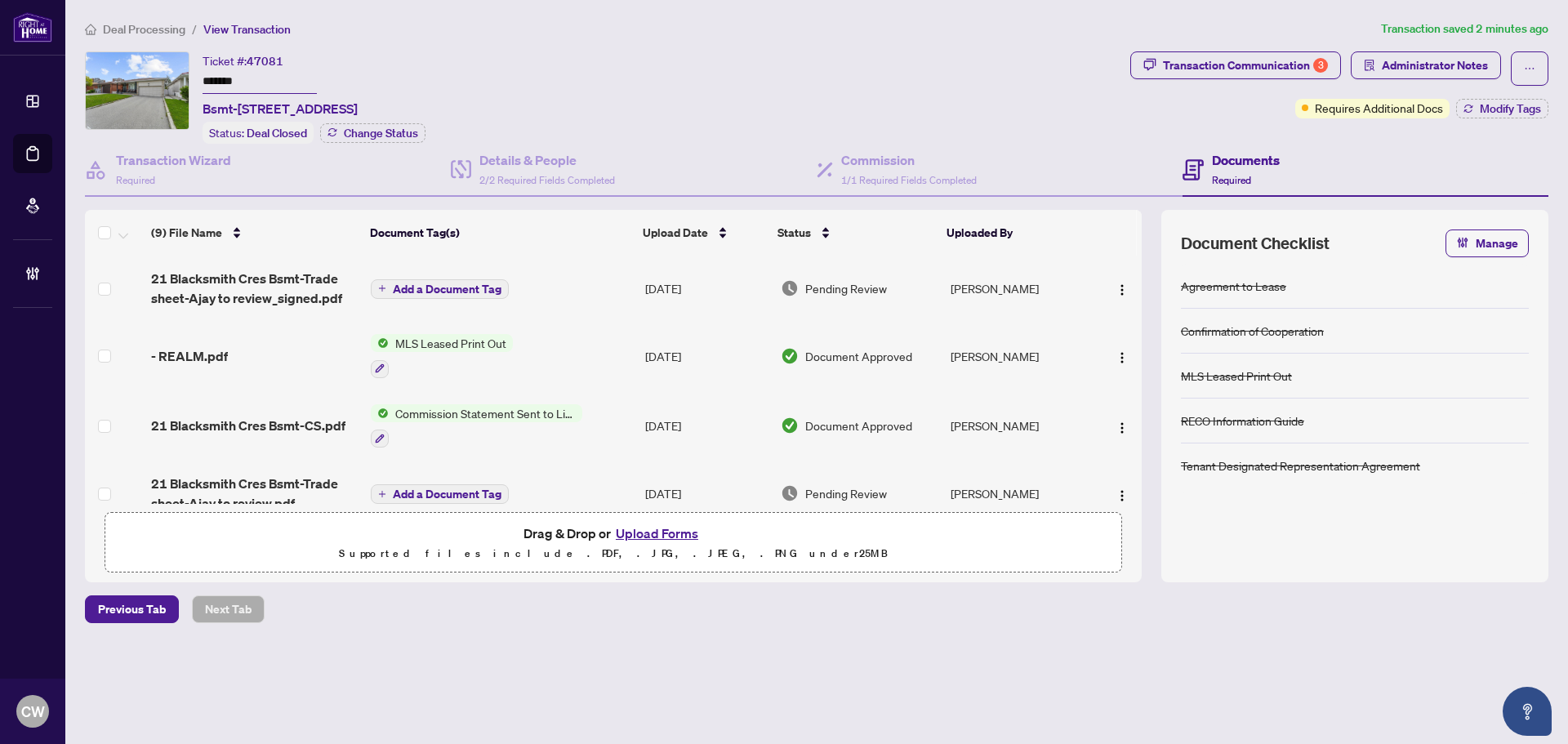
click at [456, 284] on span "Add a Document Tag" at bounding box center [447, 289] width 109 height 11
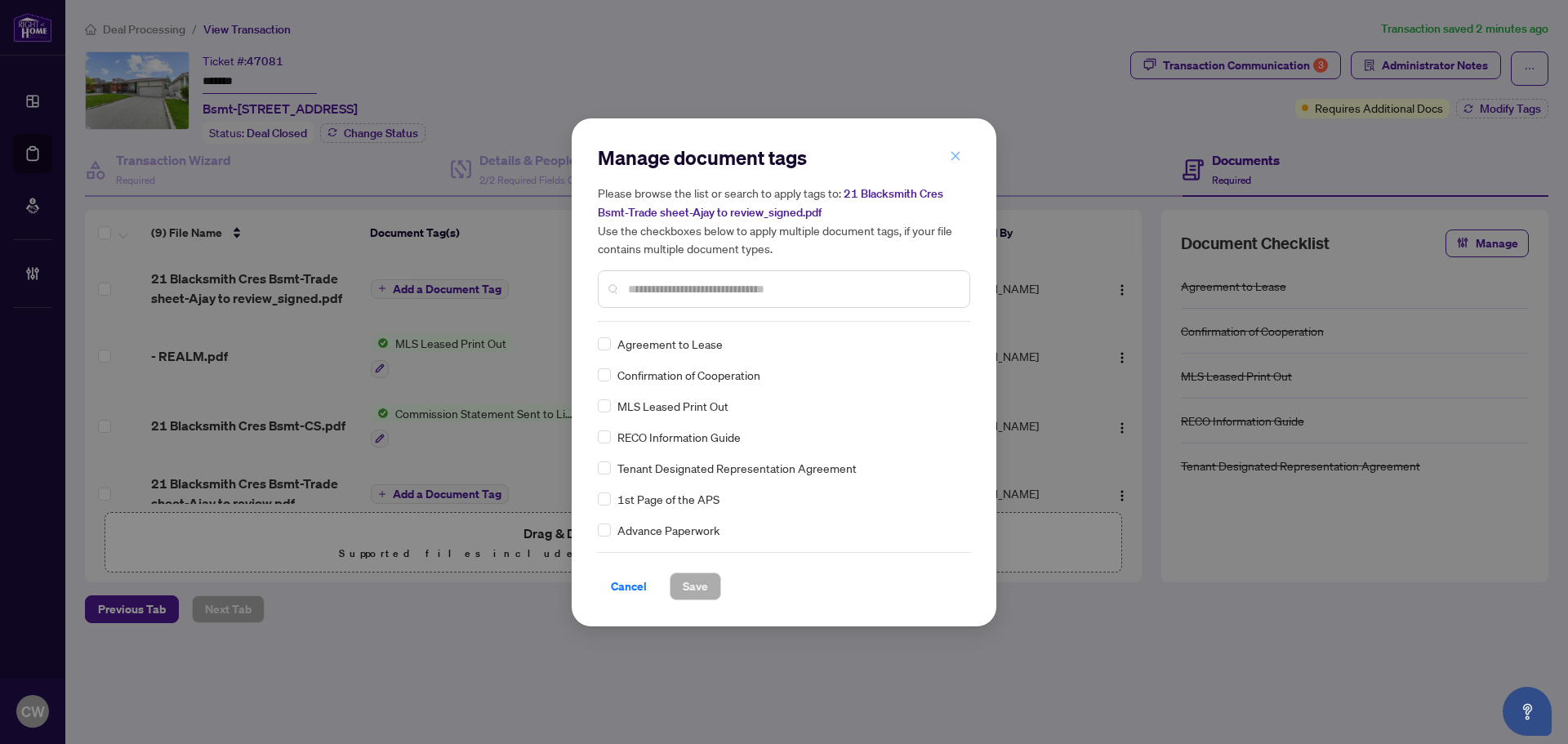
click at [959, 156] on icon "close" at bounding box center [955, 156] width 11 height 11
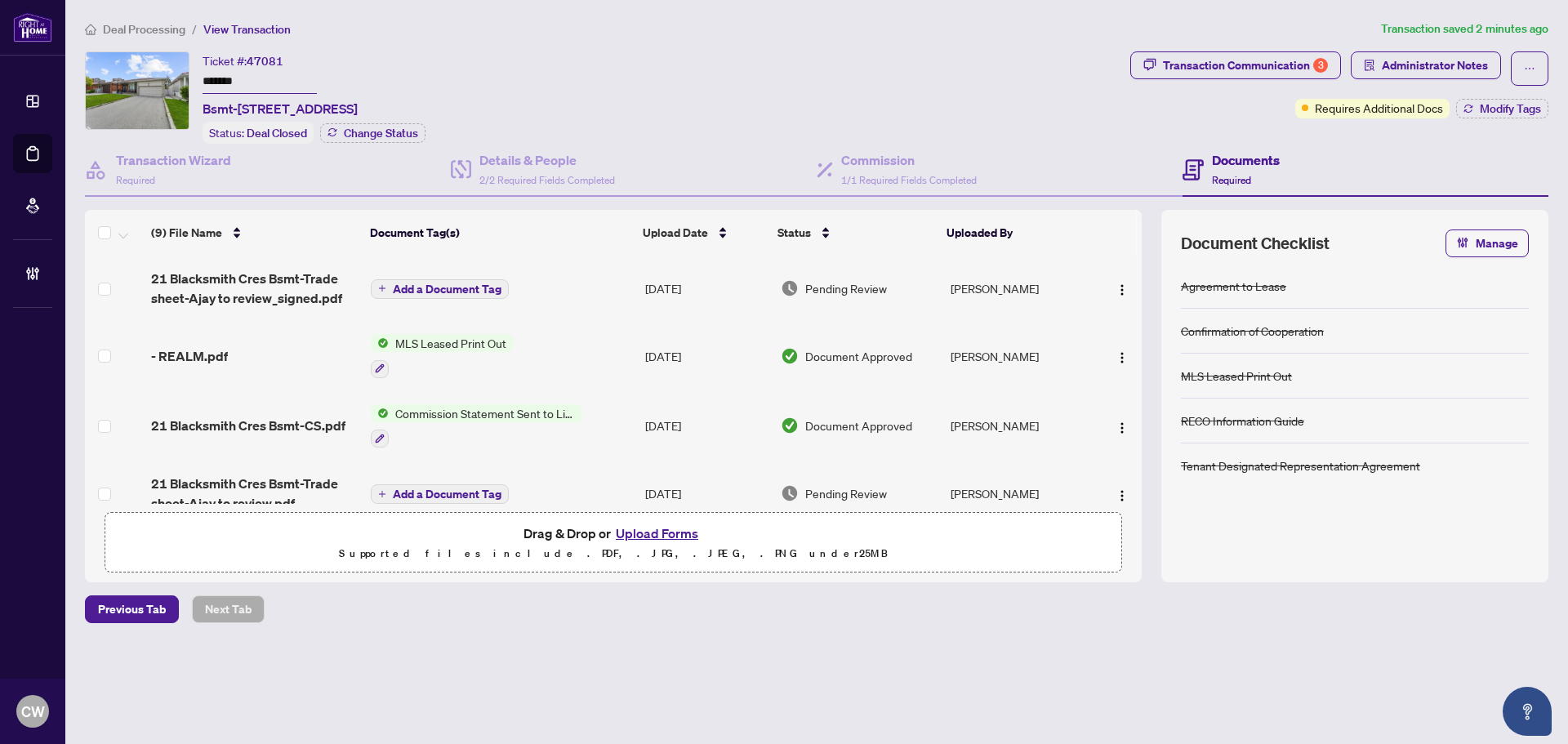
click at [453, 279] on button "Add a Document Tag" at bounding box center [440, 289] width 138 height 19
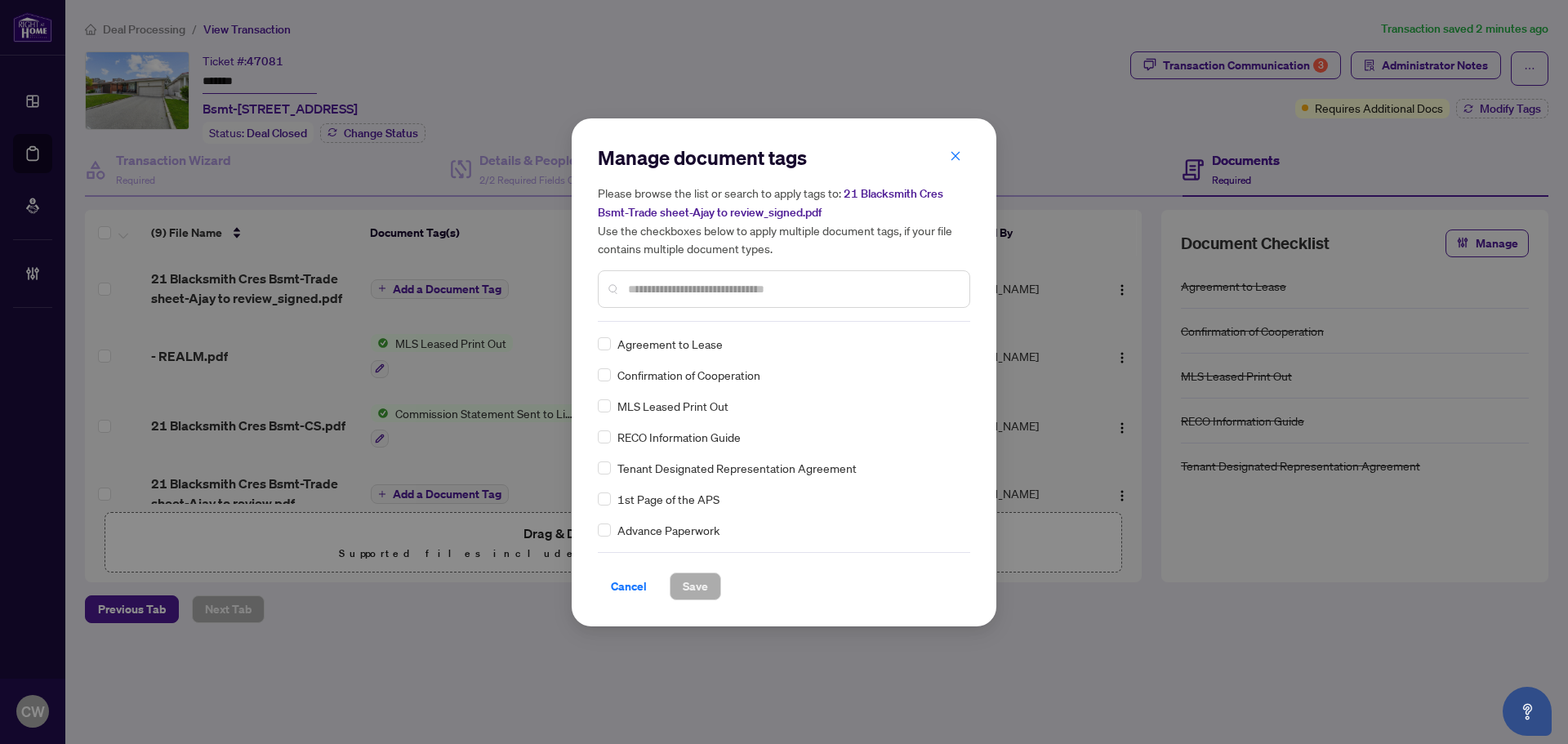
click at [719, 277] on div at bounding box center [784, 289] width 372 height 38
click at [646, 282] on input "text" at bounding box center [792, 289] width 329 height 18
type input "*****"
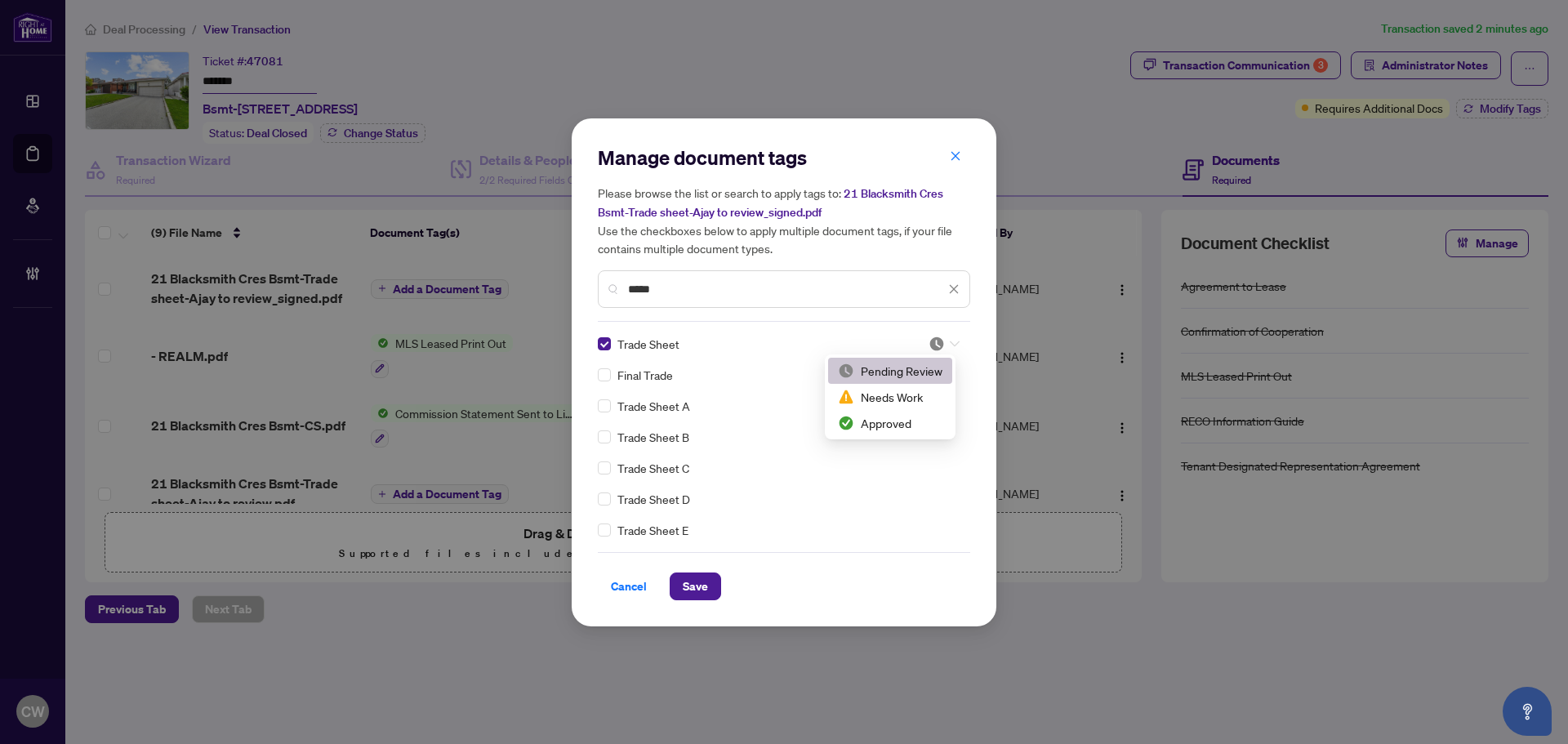
click at [934, 338] on img at bounding box center [936, 344] width 16 height 16
click at [918, 424] on div "Approved" at bounding box center [890, 423] width 104 height 18
click at [695, 584] on span "Save" at bounding box center [695, 587] width 26 height 27
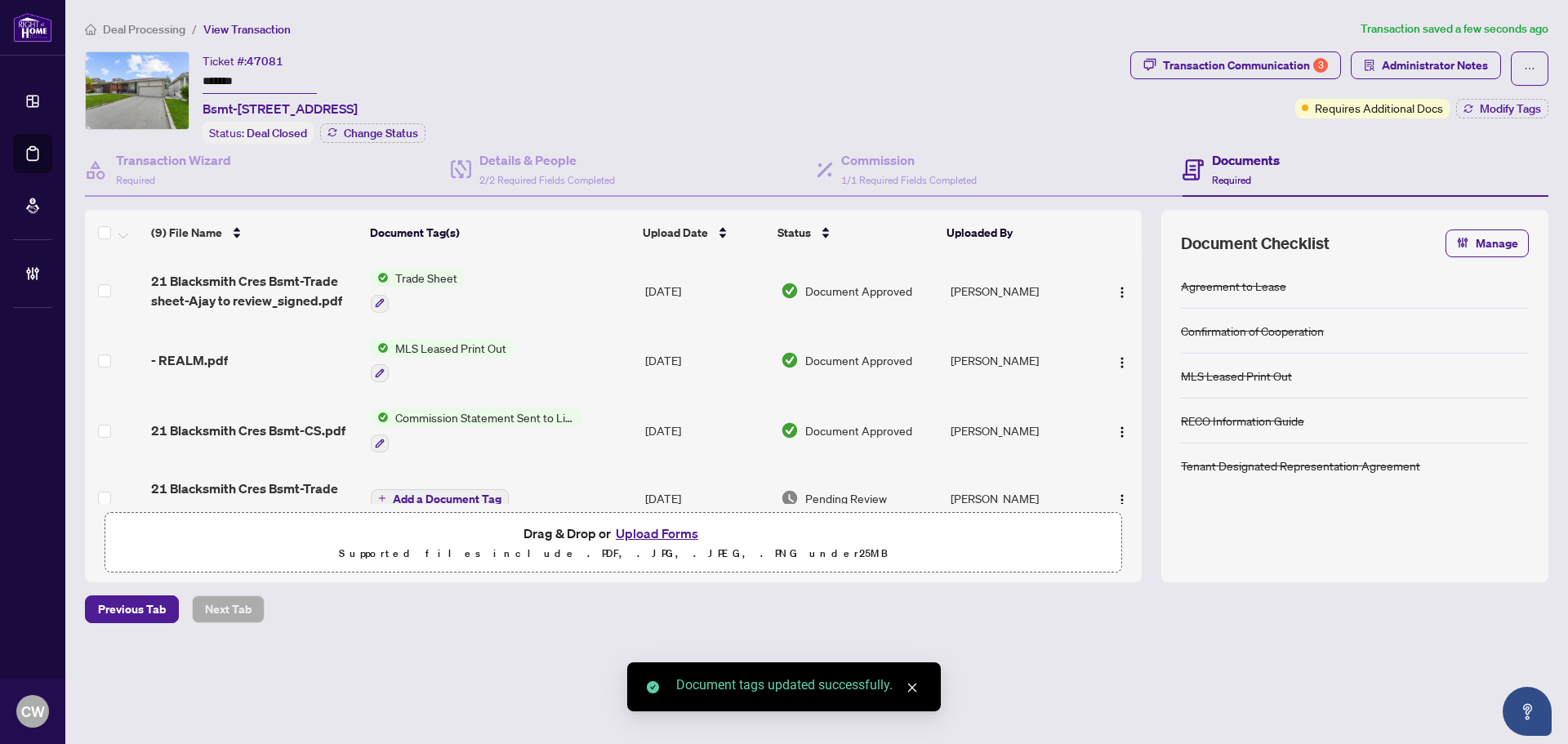
click at [674, 527] on button "Upload Forms" at bounding box center [656, 534] width 92 height 21
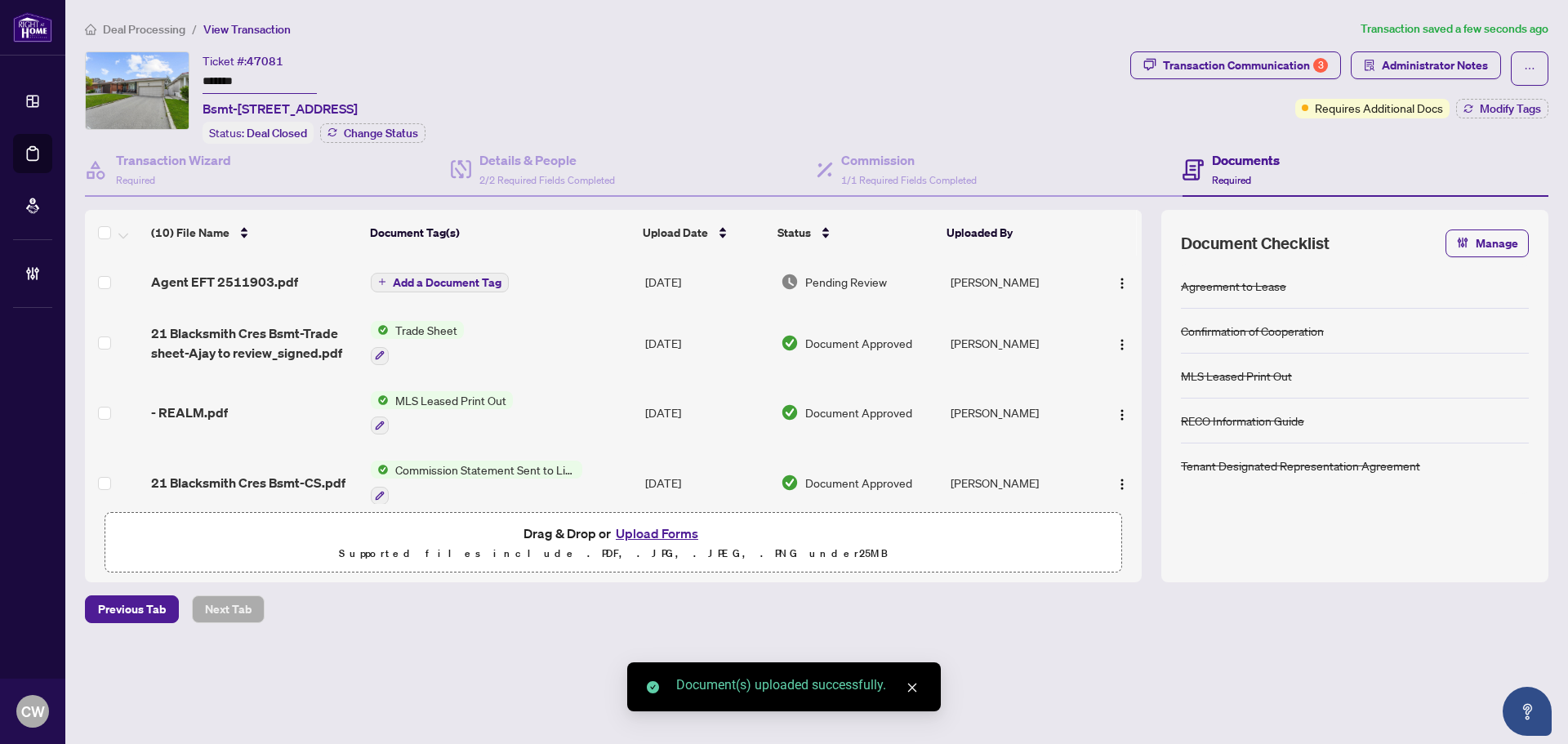
click at [467, 277] on span "Add a Document Tag" at bounding box center [447, 282] width 109 height 11
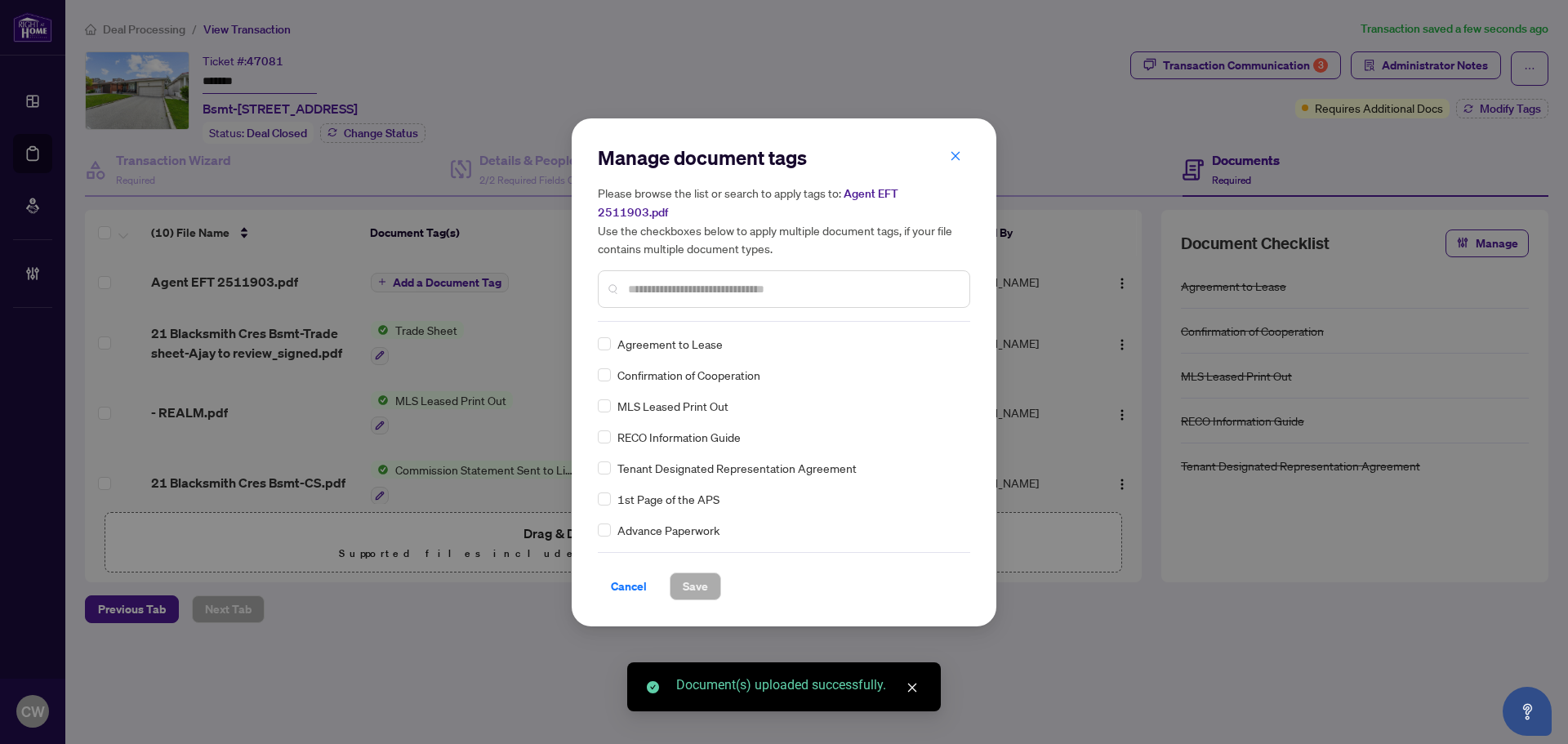
click at [701, 280] on input "text" at bounding box center [792, 289] width 329 height 18
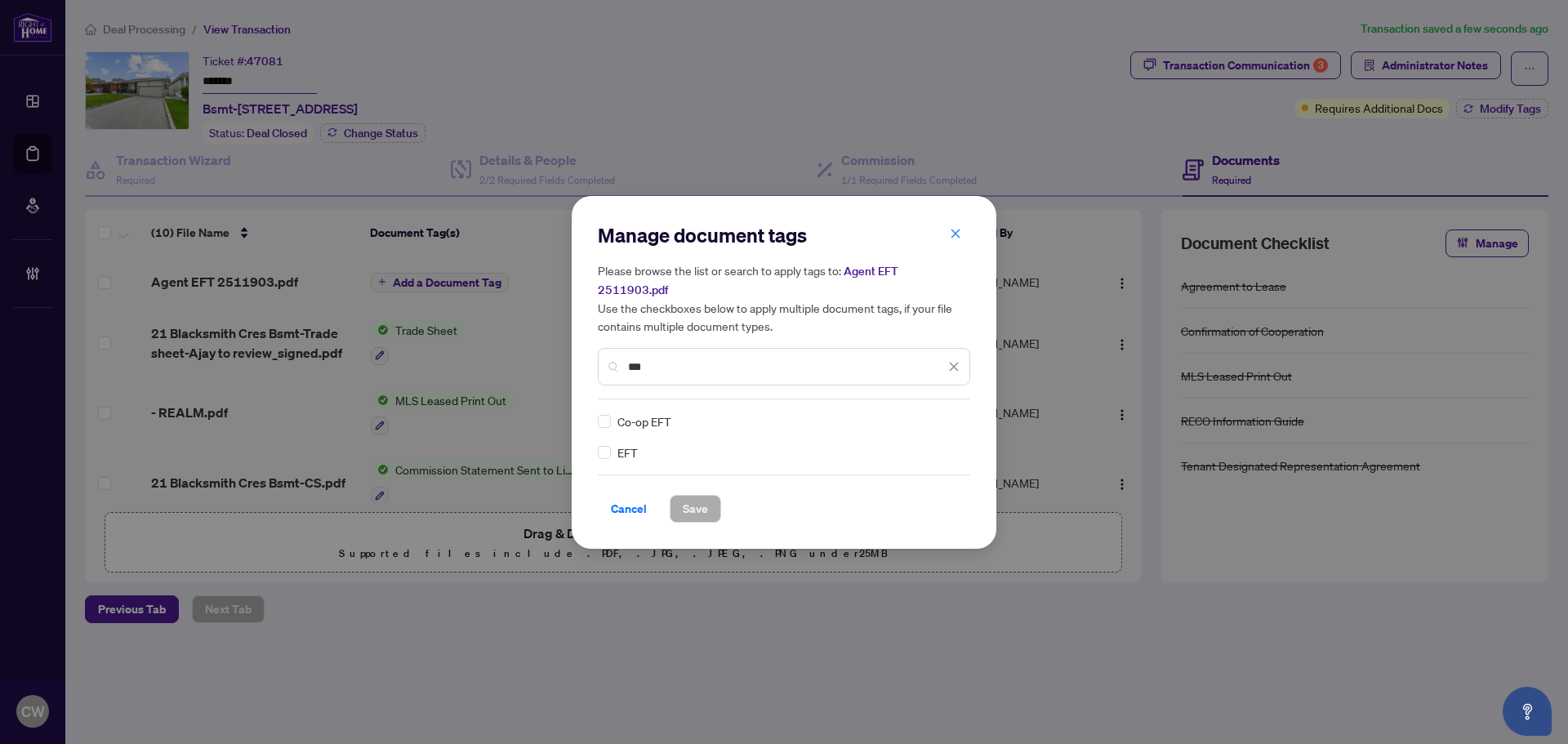
type input "***"
drag, startPoint x: 938, startPoint y: 405, endPoint x: 935, endPoint y: 453, distance: 48.1
click at [939, 414] on img at bounding box center [936, 421] width 16 height 16
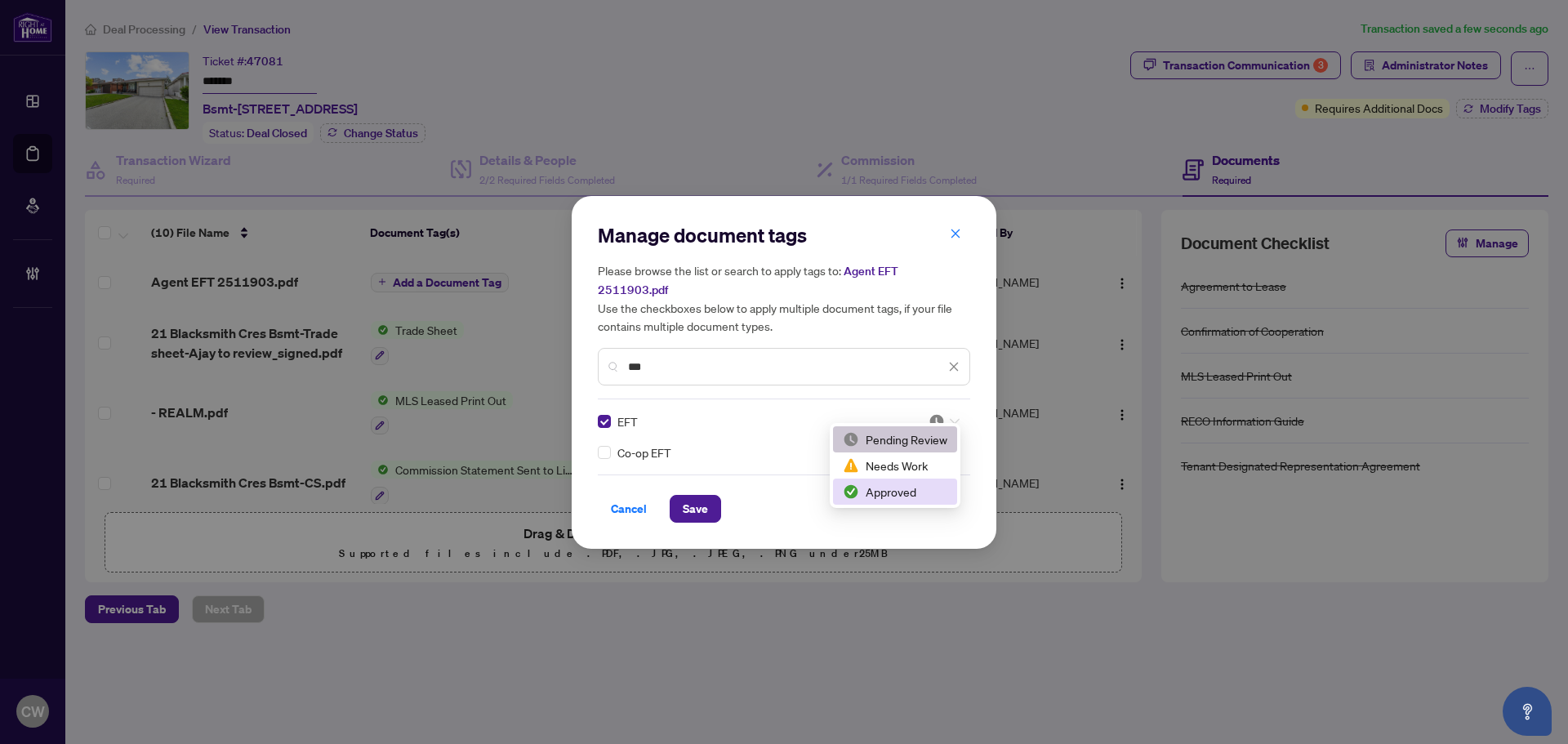
drag, startPoint x: 935, startPoint y: 490, endPoint x: 739, endPoint y: 516, distance: 197.7
click at [932, 492] on div "Approved" at bounding box center [895, 491] width 104 height 18
click at [701, 496] on span "Save" at bounding box center [695, 509] width 26 height 27
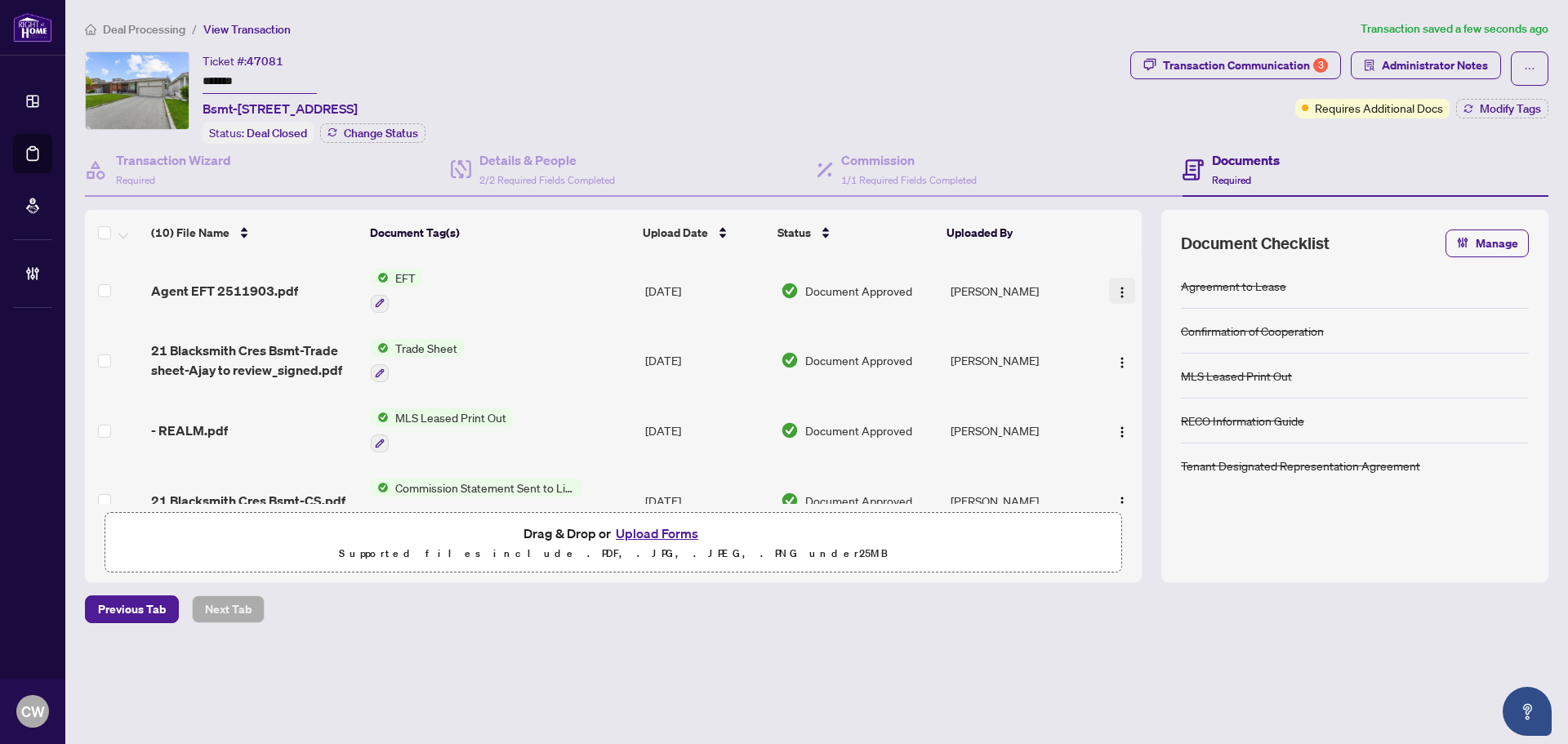
click at [1116, 287] on img "button" at bounding box center [1122, 292] width 13 height 13
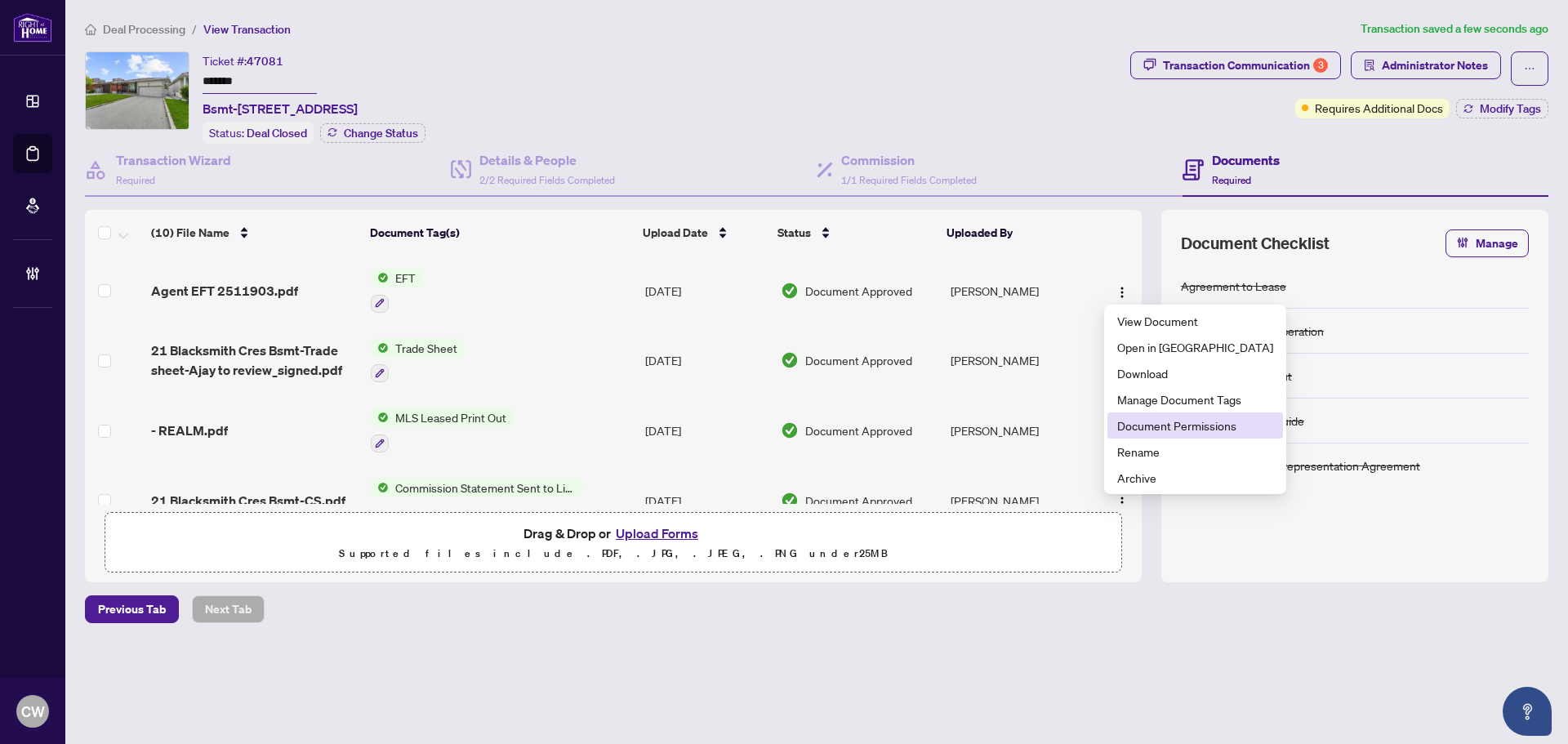
click at [1129, 429] on span "Document Permissions" at bounding box center [1194, 425] width 156 height 18
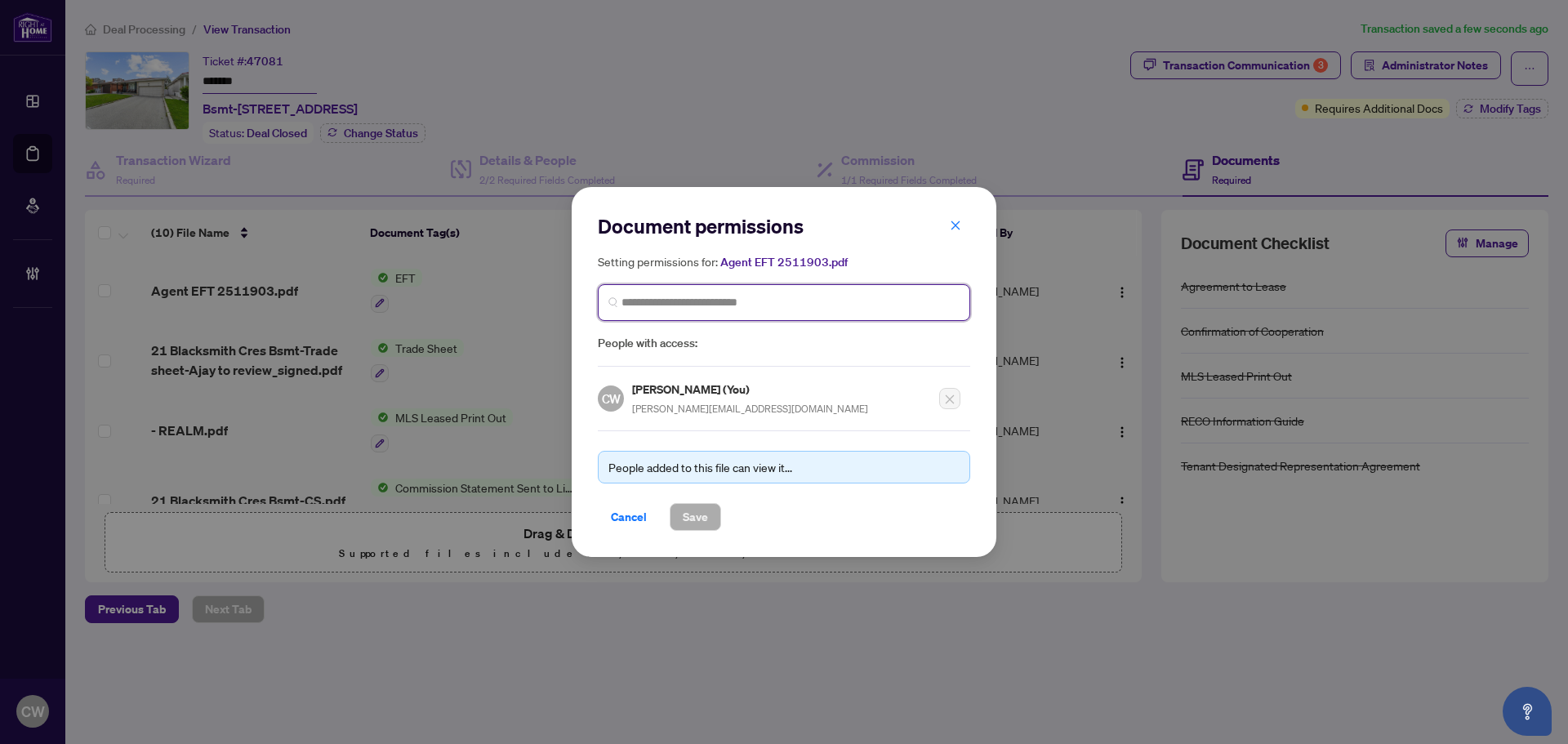
click at [650, 294] on input "search" at bounding box center [790, 302] width 338 height 17
paste input "**********"
type input "**********"
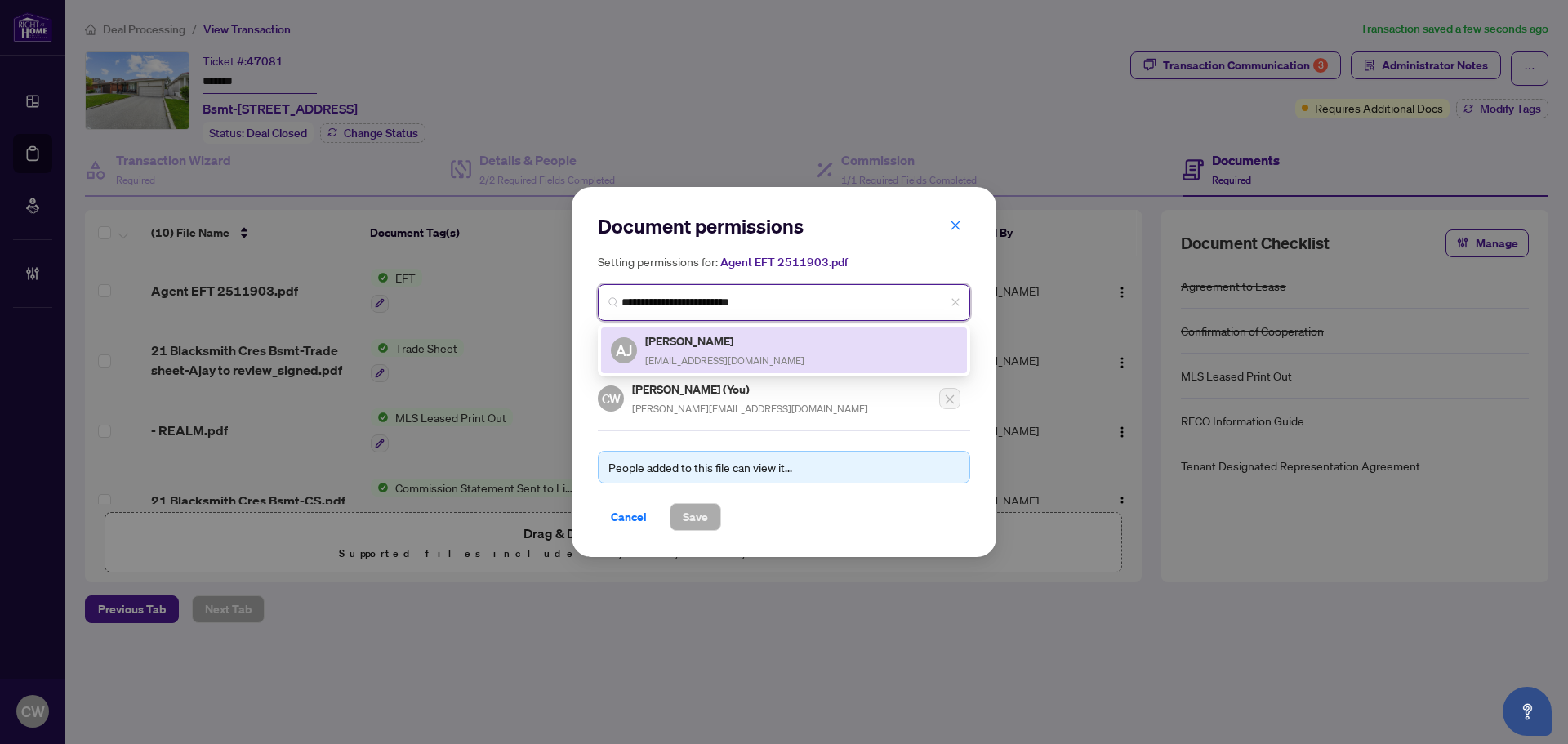
drag, startPoint x: 654, startPoint y: 341, endPoint x: 661, endPoint y: 347, distance: 9.2
click at [657, 343] on h5 "[PERSON_NAME]" at bounding box center [724, 340] width 159 height 19
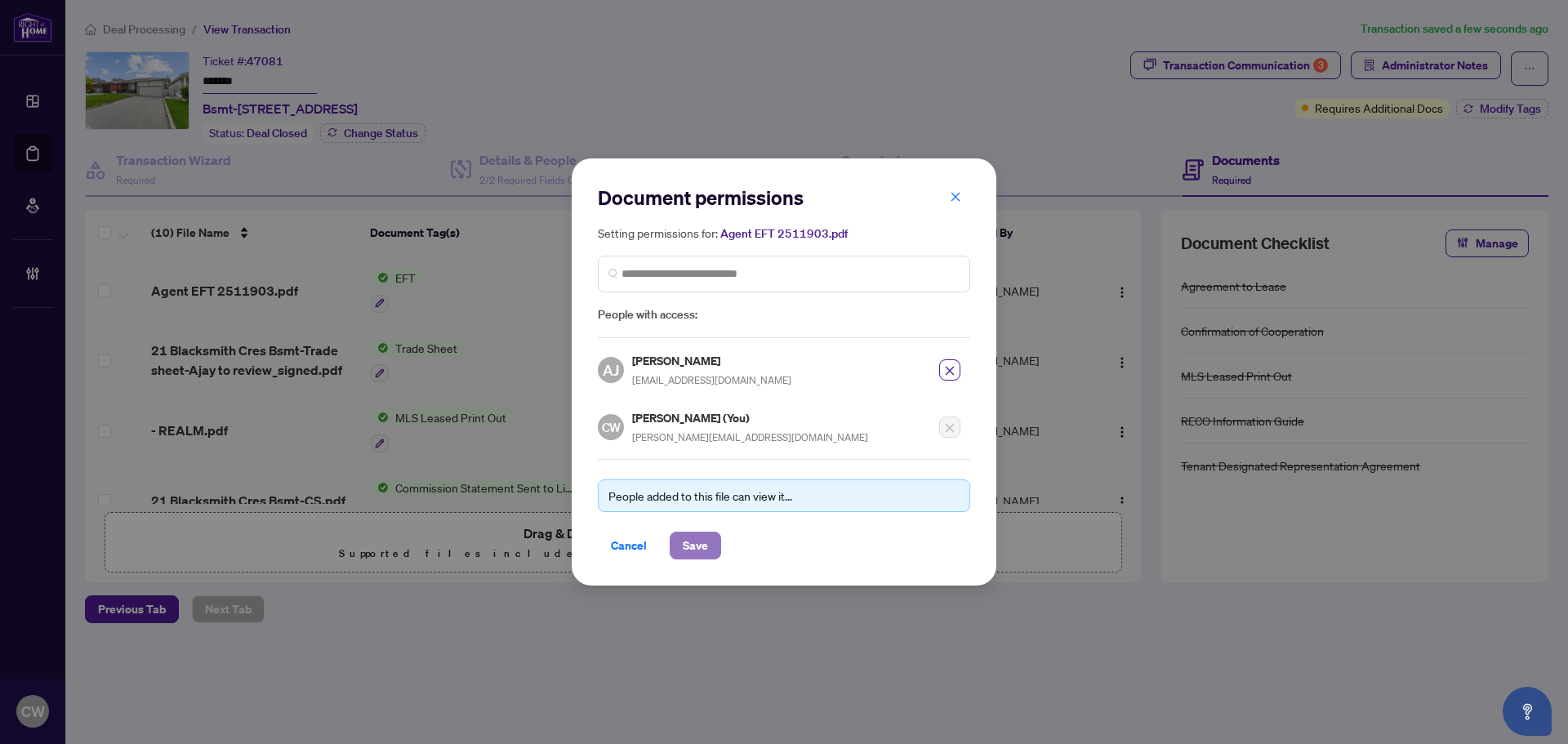
click at [688, 535] on span "Save" at bounding box center [695, 546] width 26 height 27
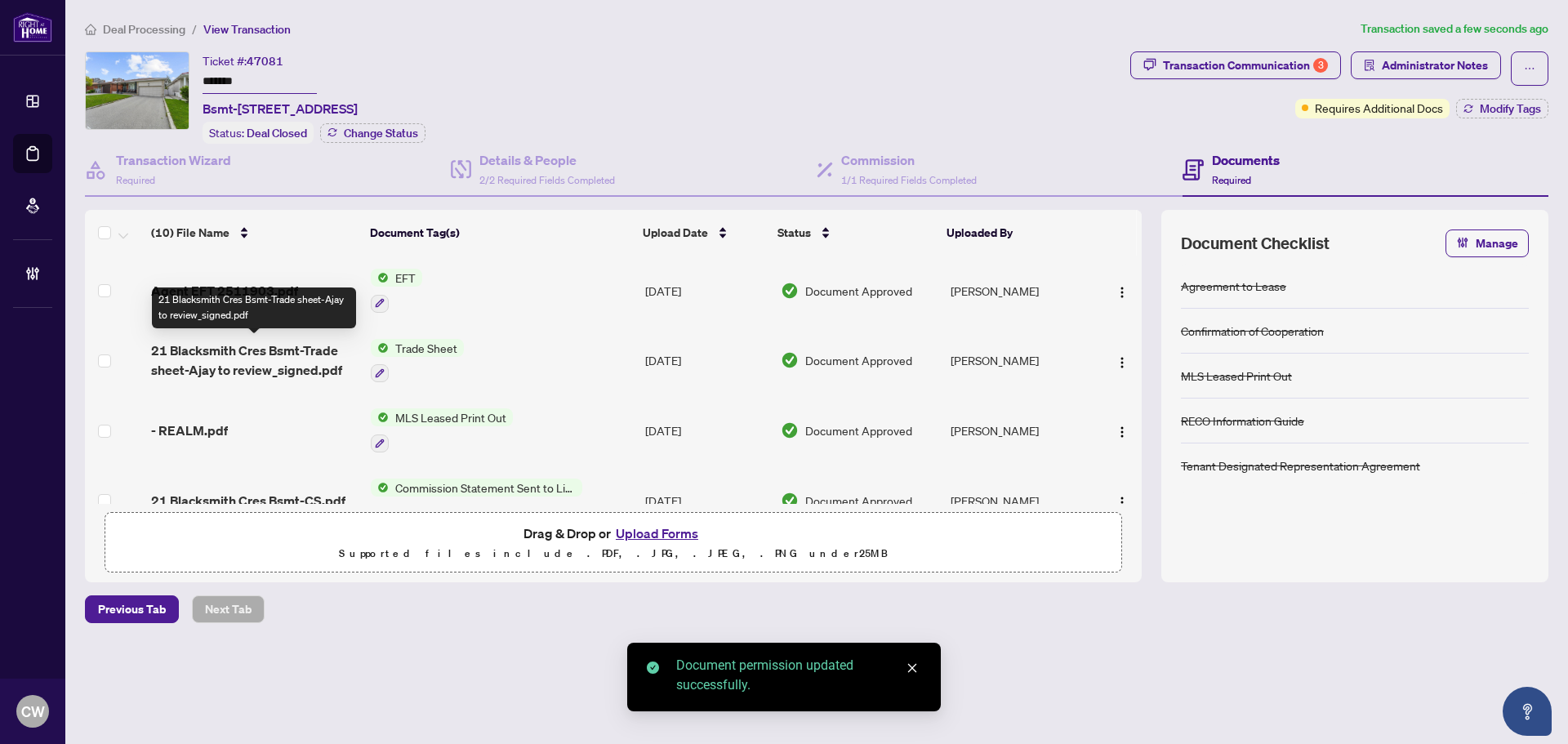
click at [283, 347] on span "21 Blacksmith Cres Bsmt-Trade sheet-Ajay to review_signed.pdf" at bounding box center [254, 360] width 207 height 39
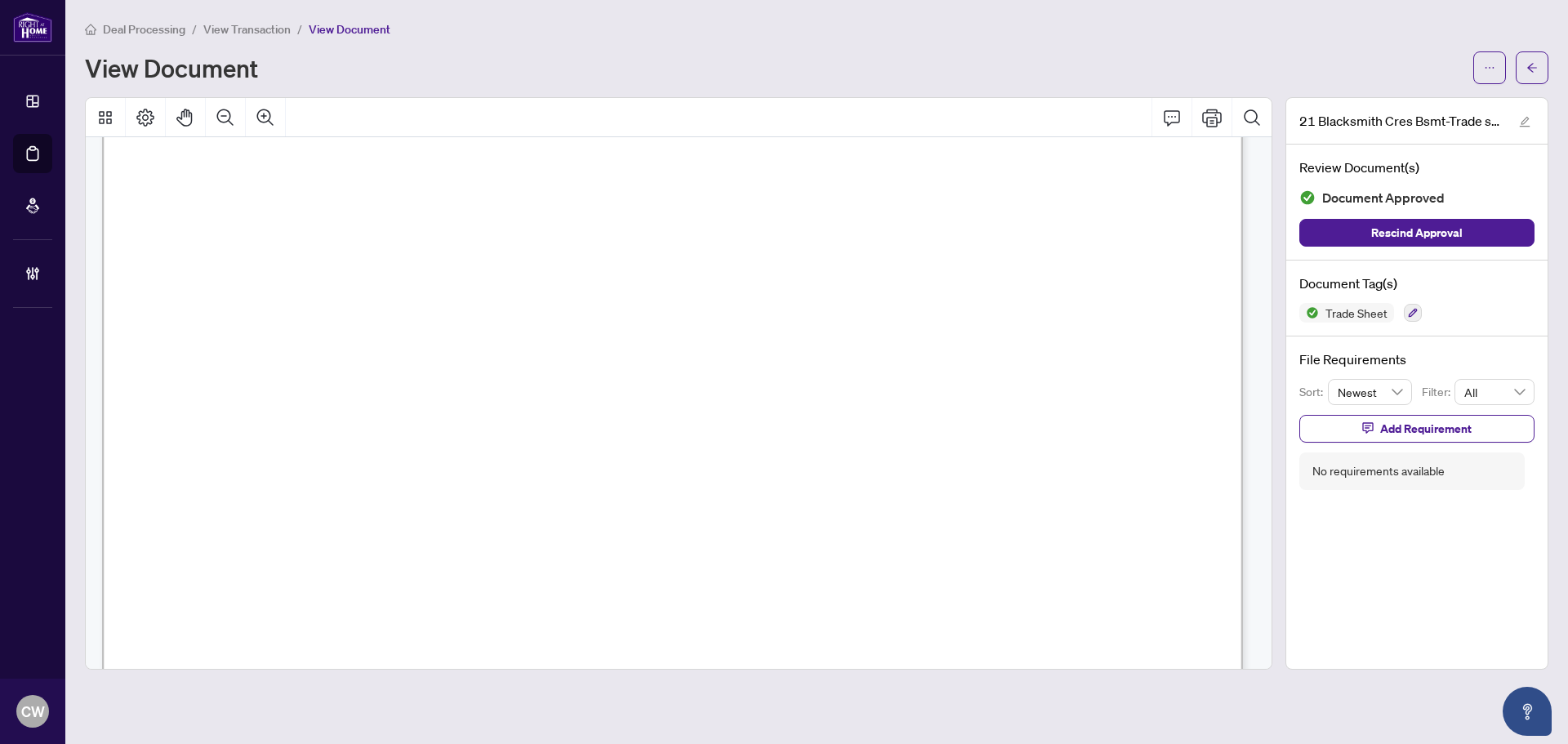
scroll to position [735, 0]
click at [1541, 58] on button "button" at bounding box center [1531, 67] width 33 height 33
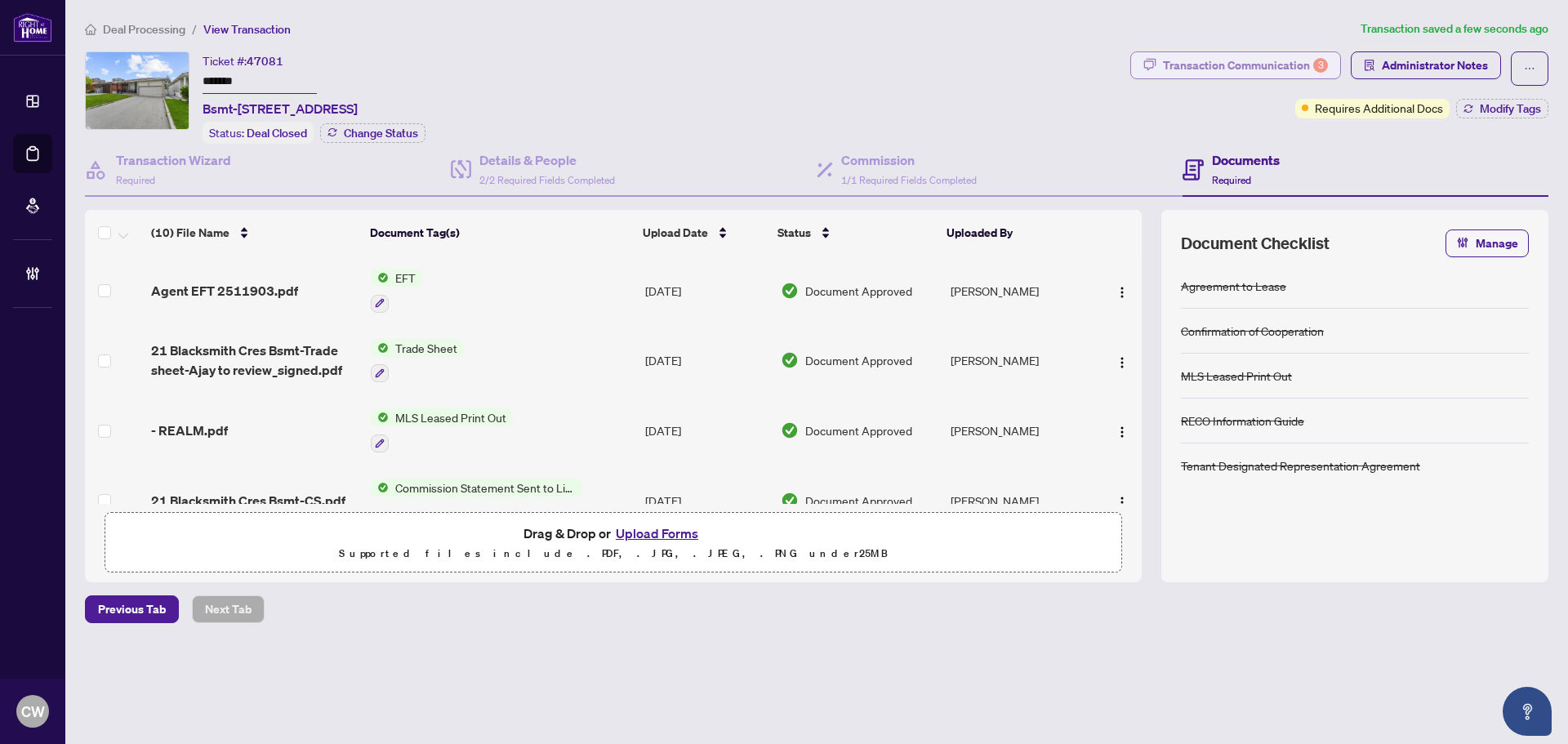
click at [1322, 62] on div "3" at bounding box center [1320, 65] width 15 height 15
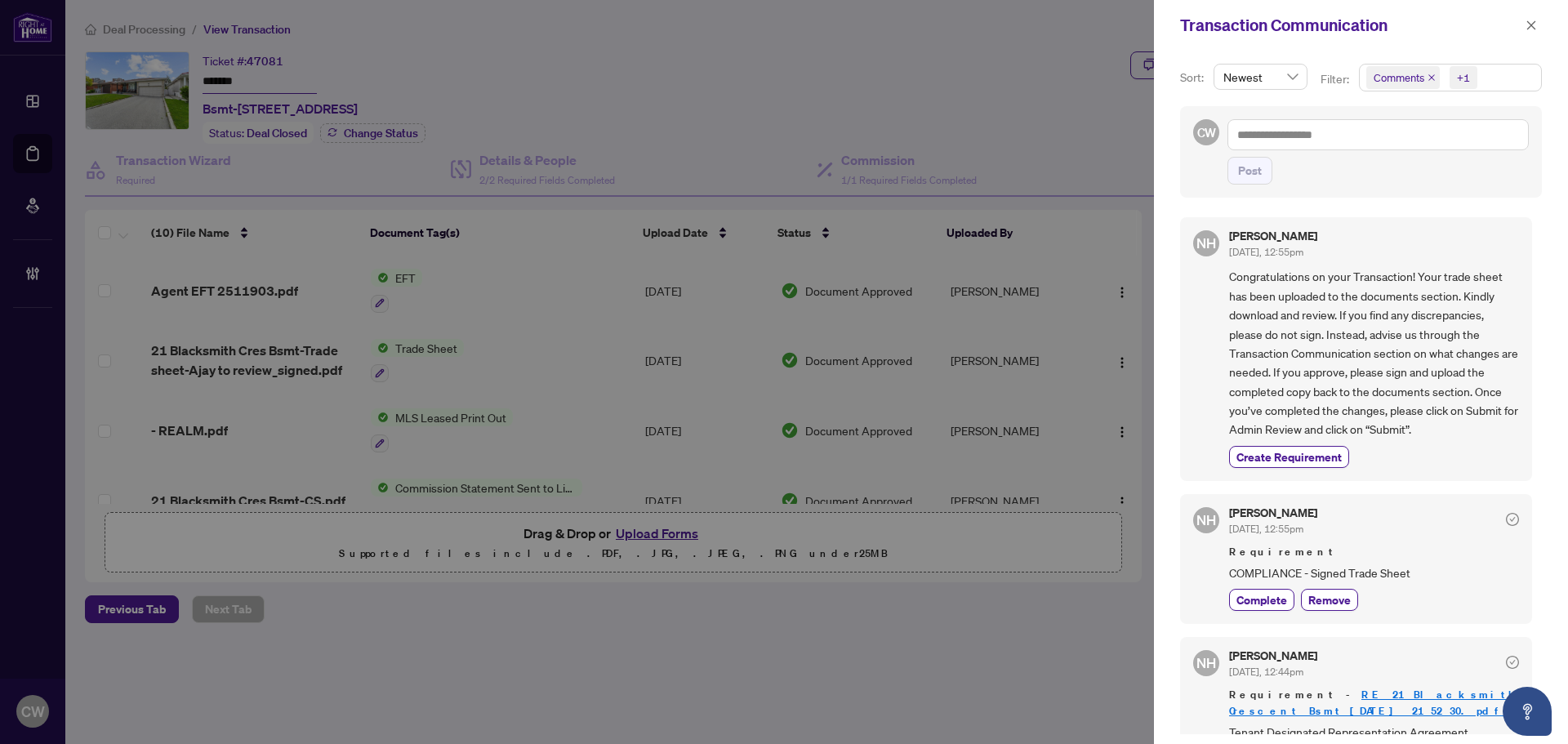
click at [1428, 79] on icon "close" at bounding box center [1431, 77] width 8 height 8
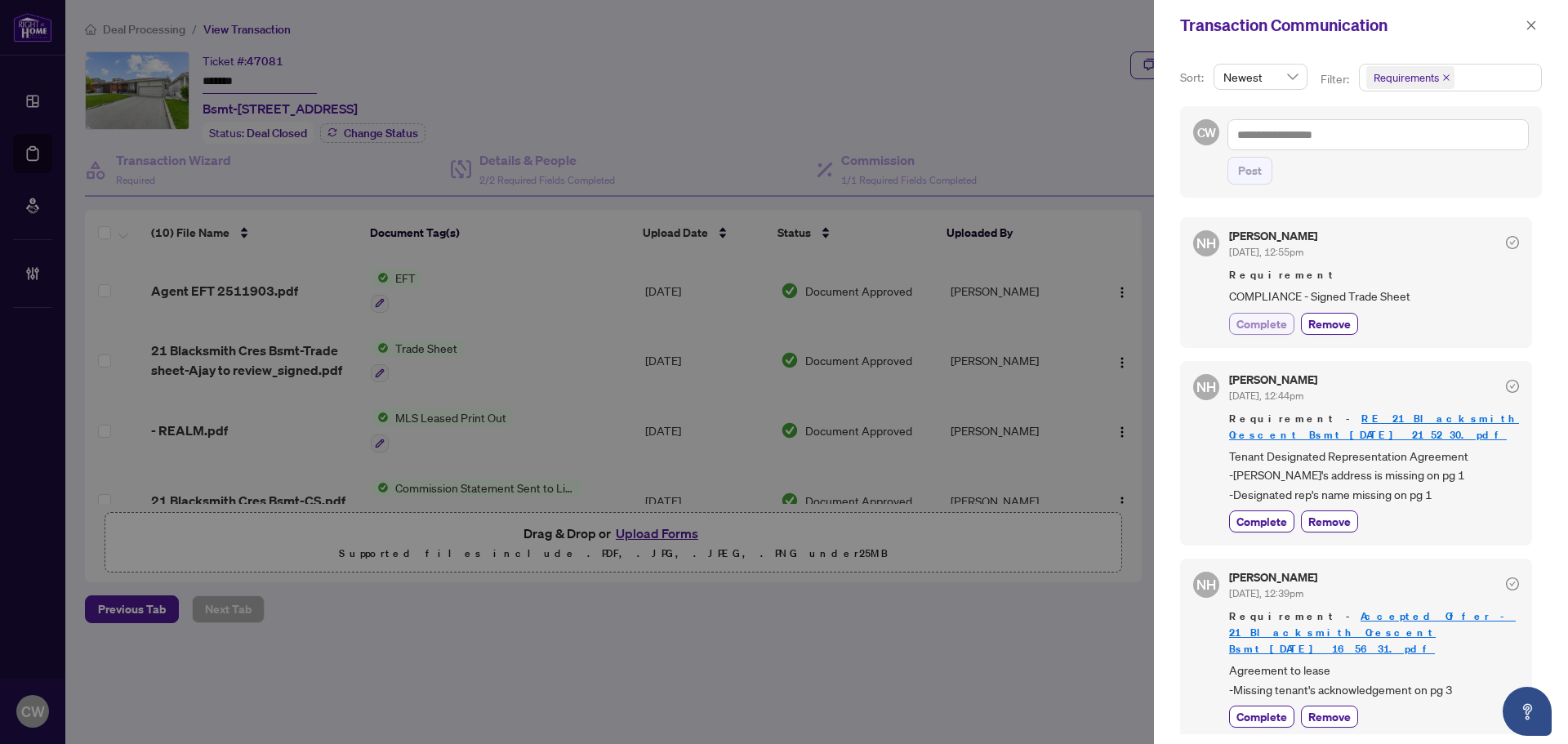
click at [1270, 331] on span "Complete" at bounding box center [1261, 323] width 50 height 17
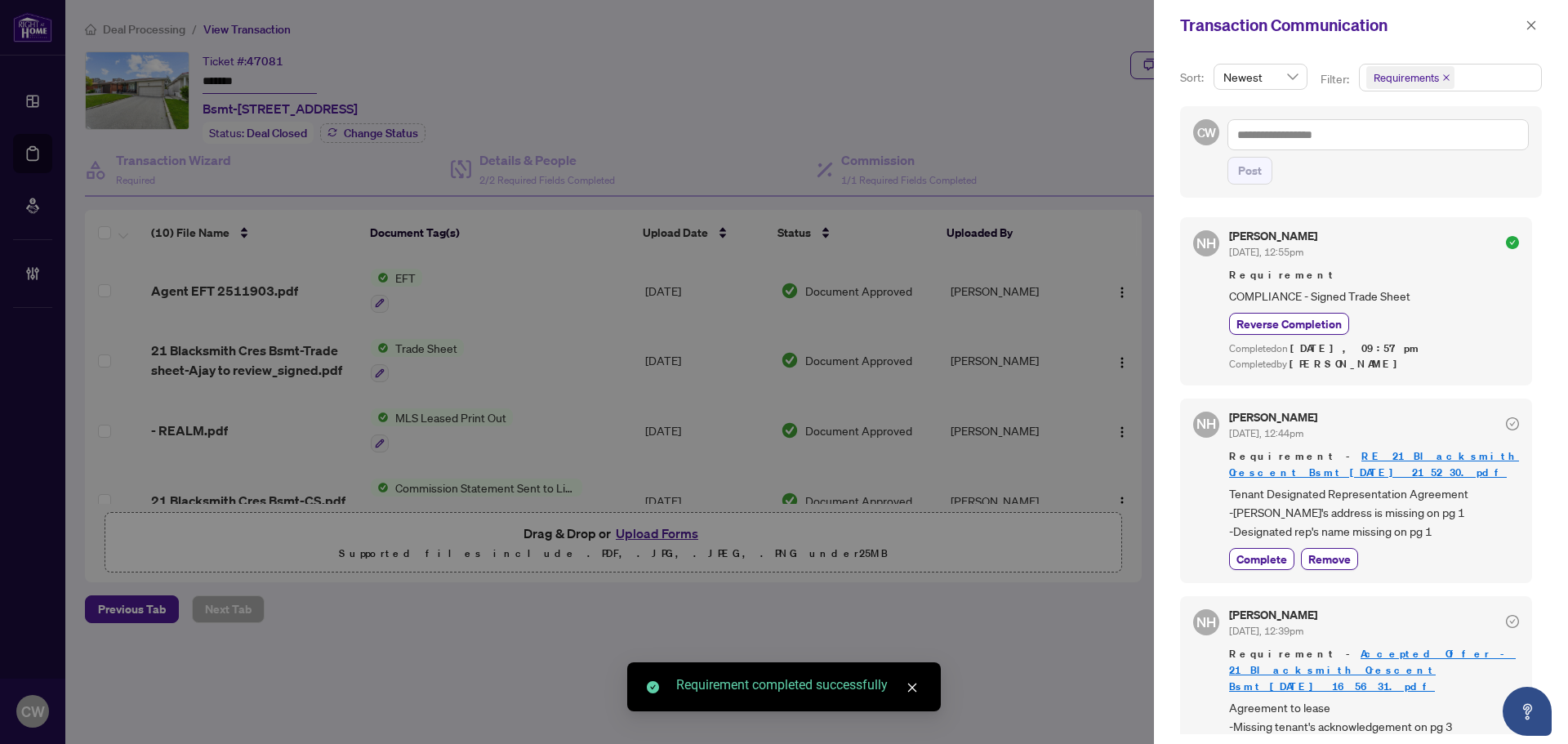
scroll to position [27, 0]
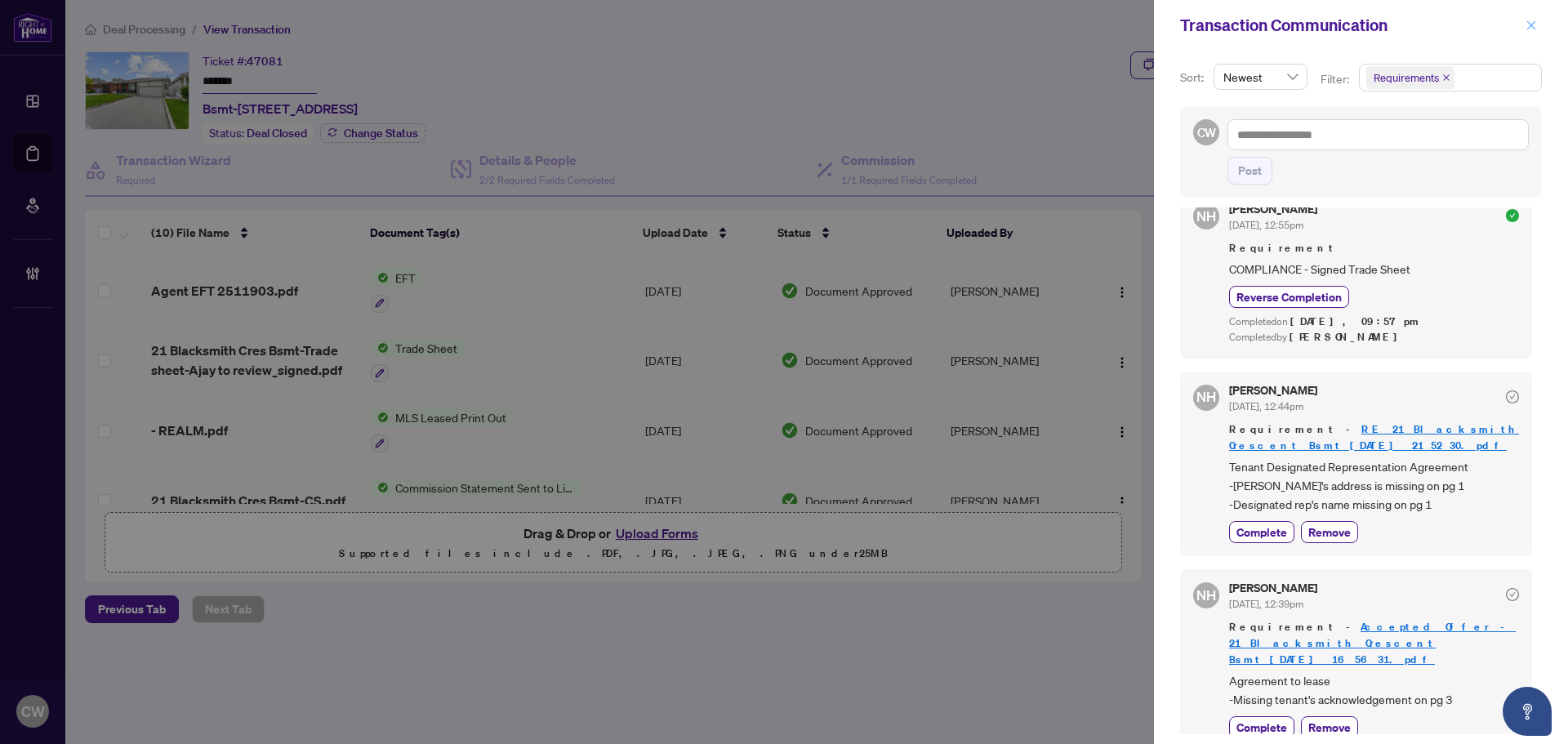
click at [1532, 29] on icon "close" at bounding box center [1531, 25] width 11 height 11
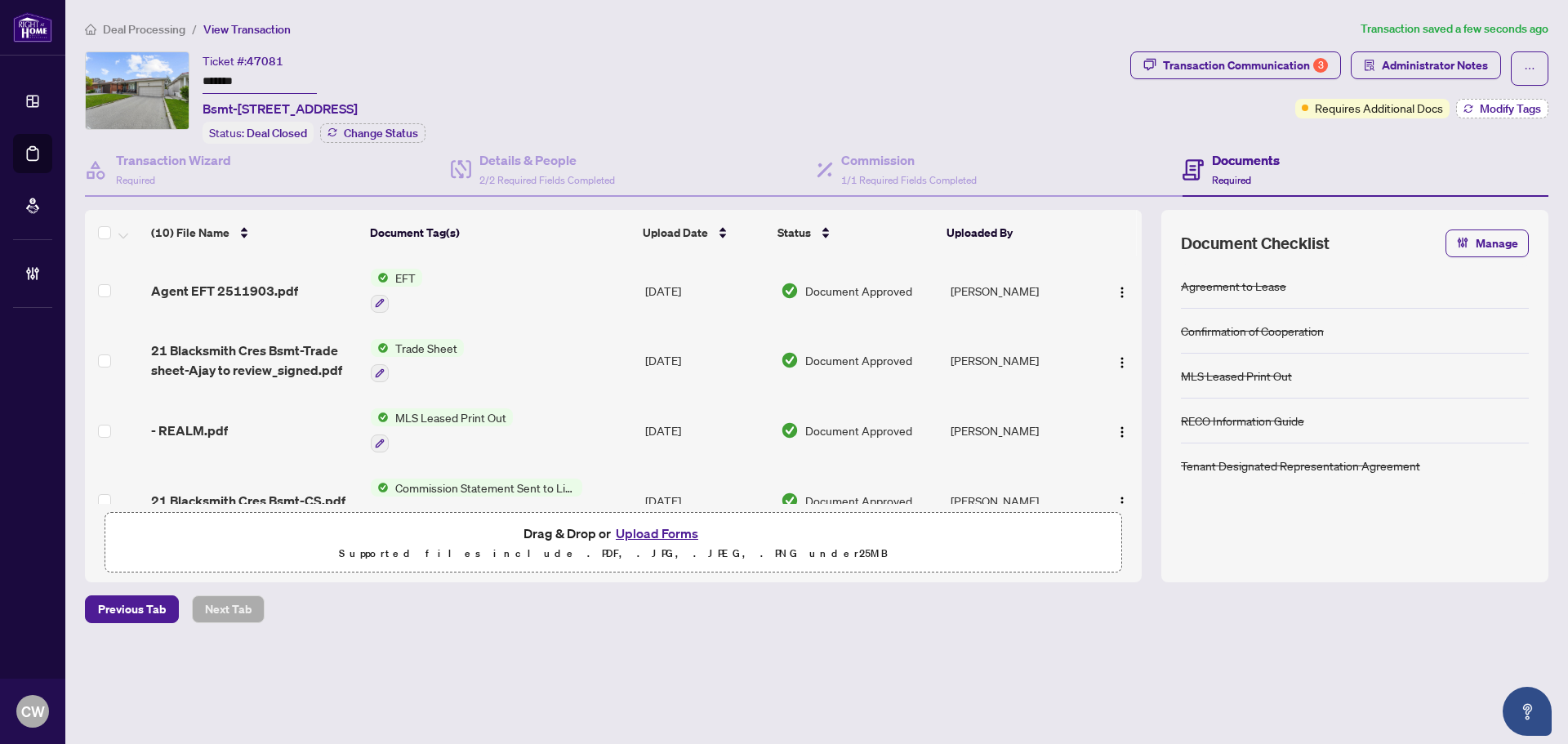
click at [1523, 103] on span "Modify Tags" at bounding box center [1510, 108] width 61 height 11
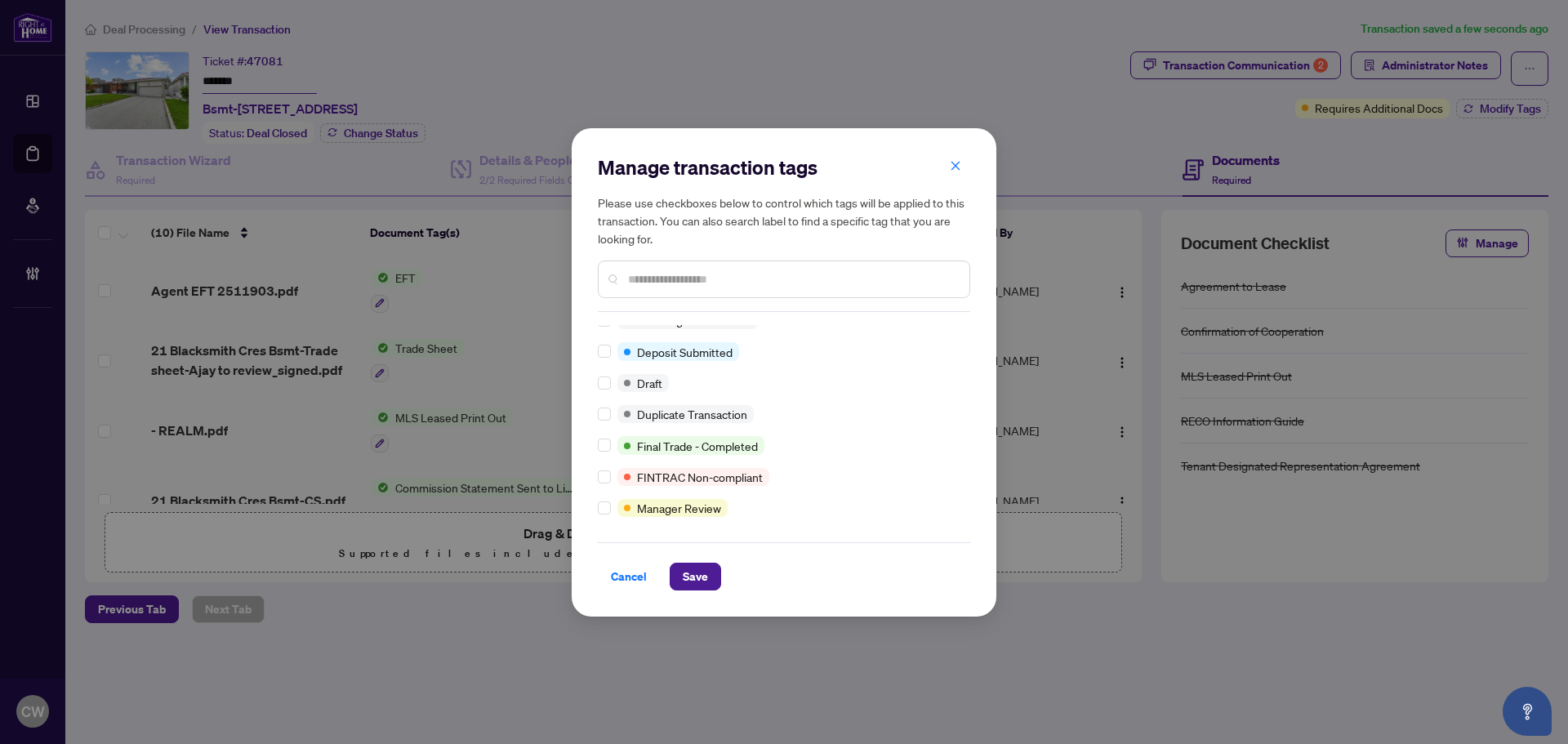
scroll to position [0, 0]
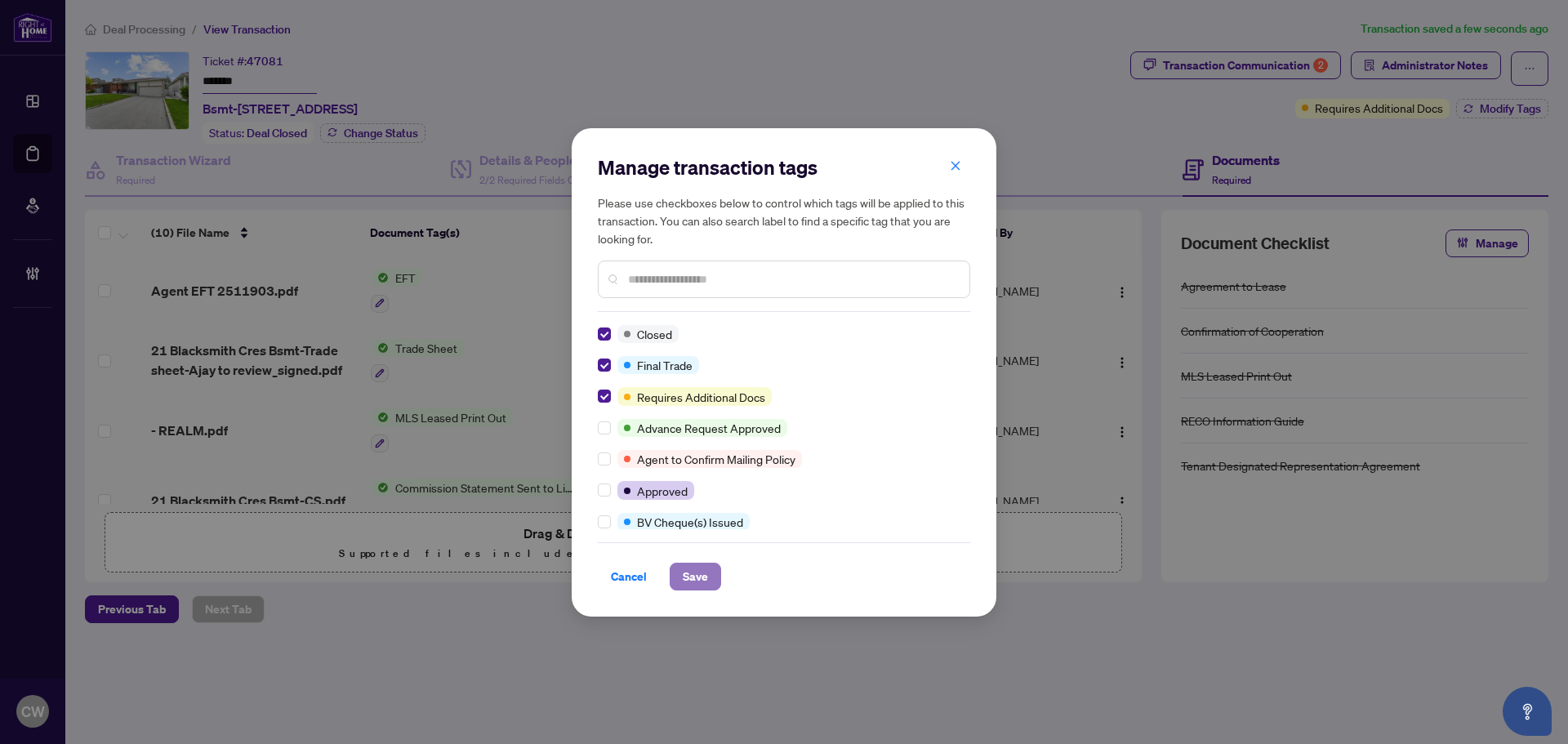
click at [685, 574] on span "Save" at bounding box center [695, 577] width 26 height 27
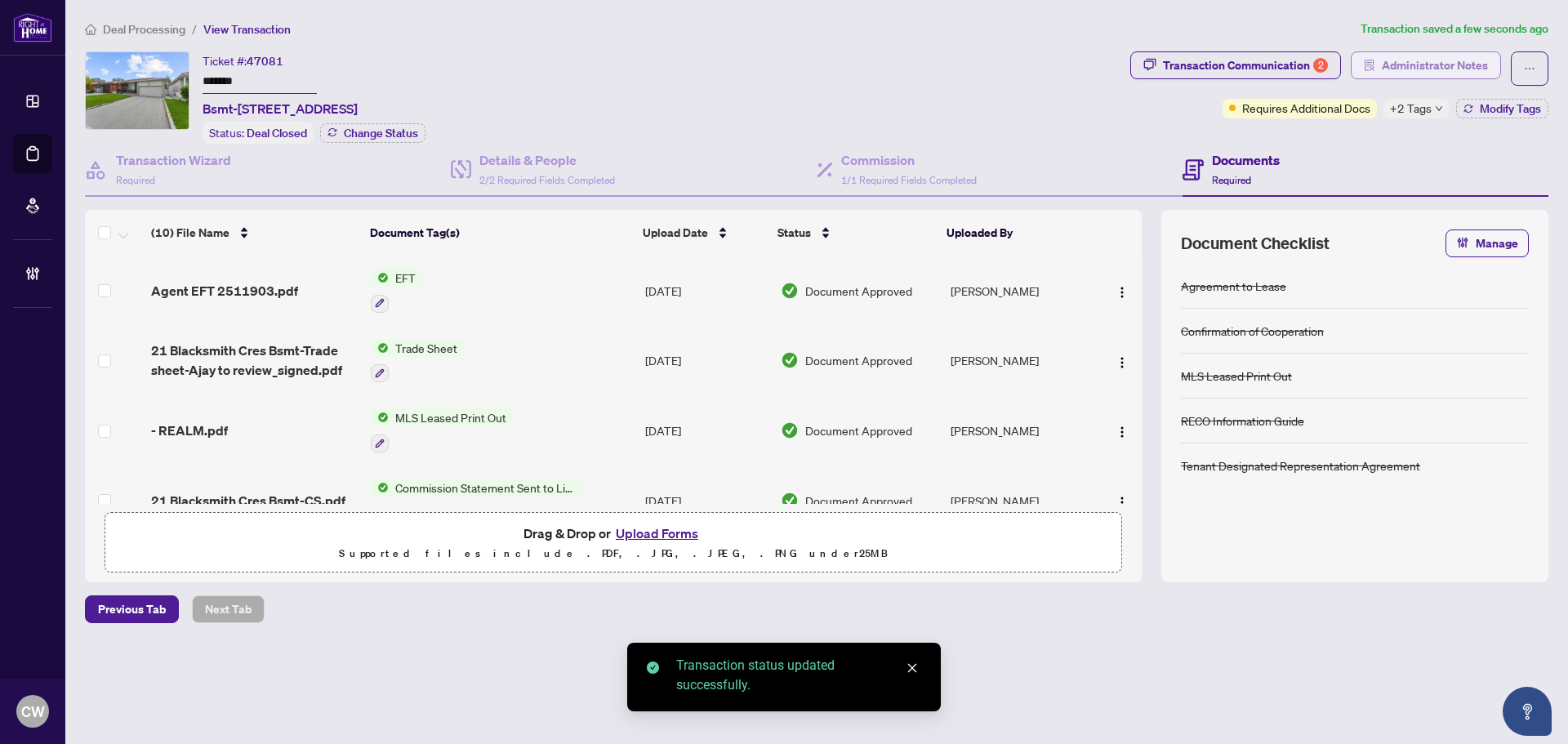
click at [1467, 69] on span "Administrator Notes" at bounding box center [1435, 65] width 106 height 27
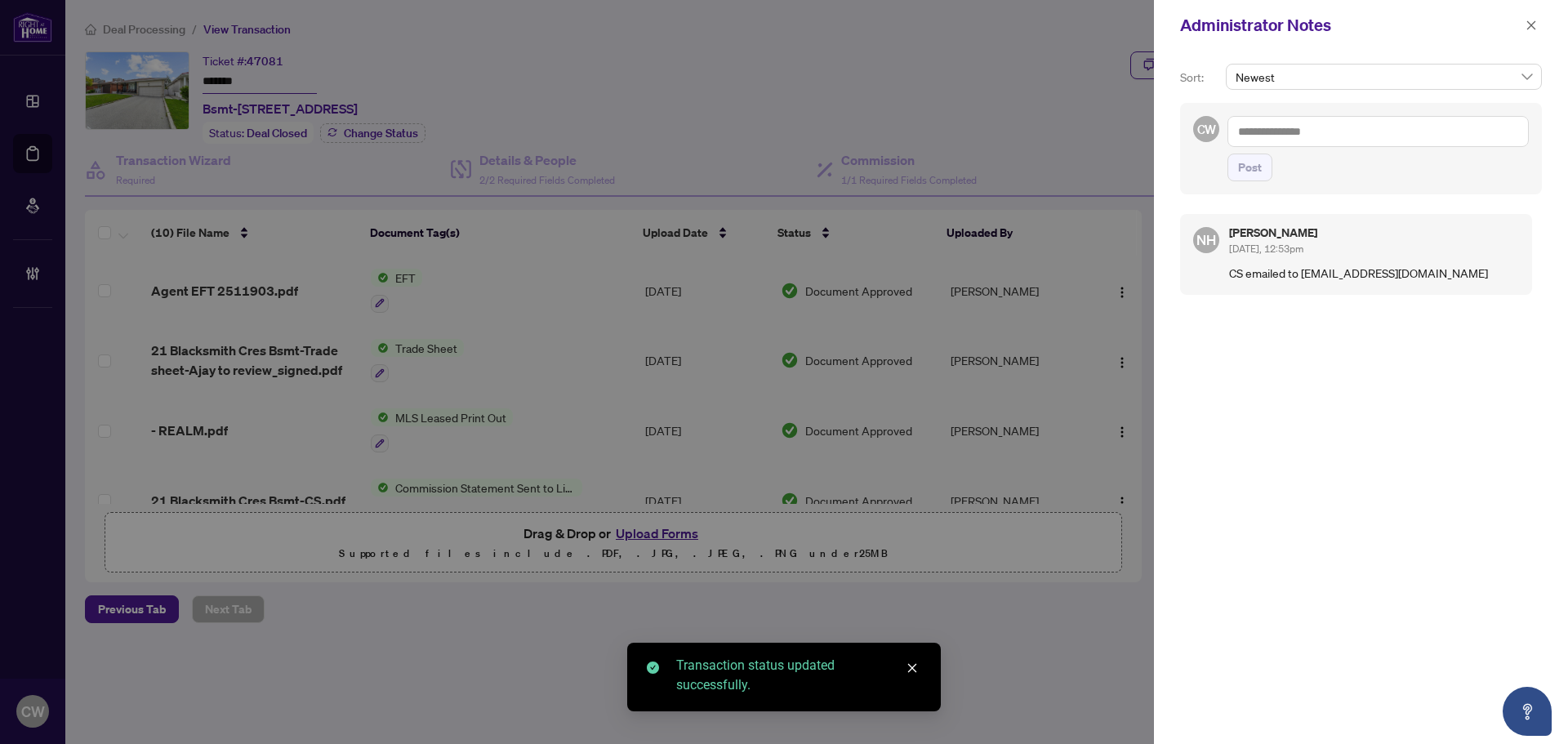
click at [1356, 102] on div "CW Post" at bounding box center [1360, 148] width 361 height 92
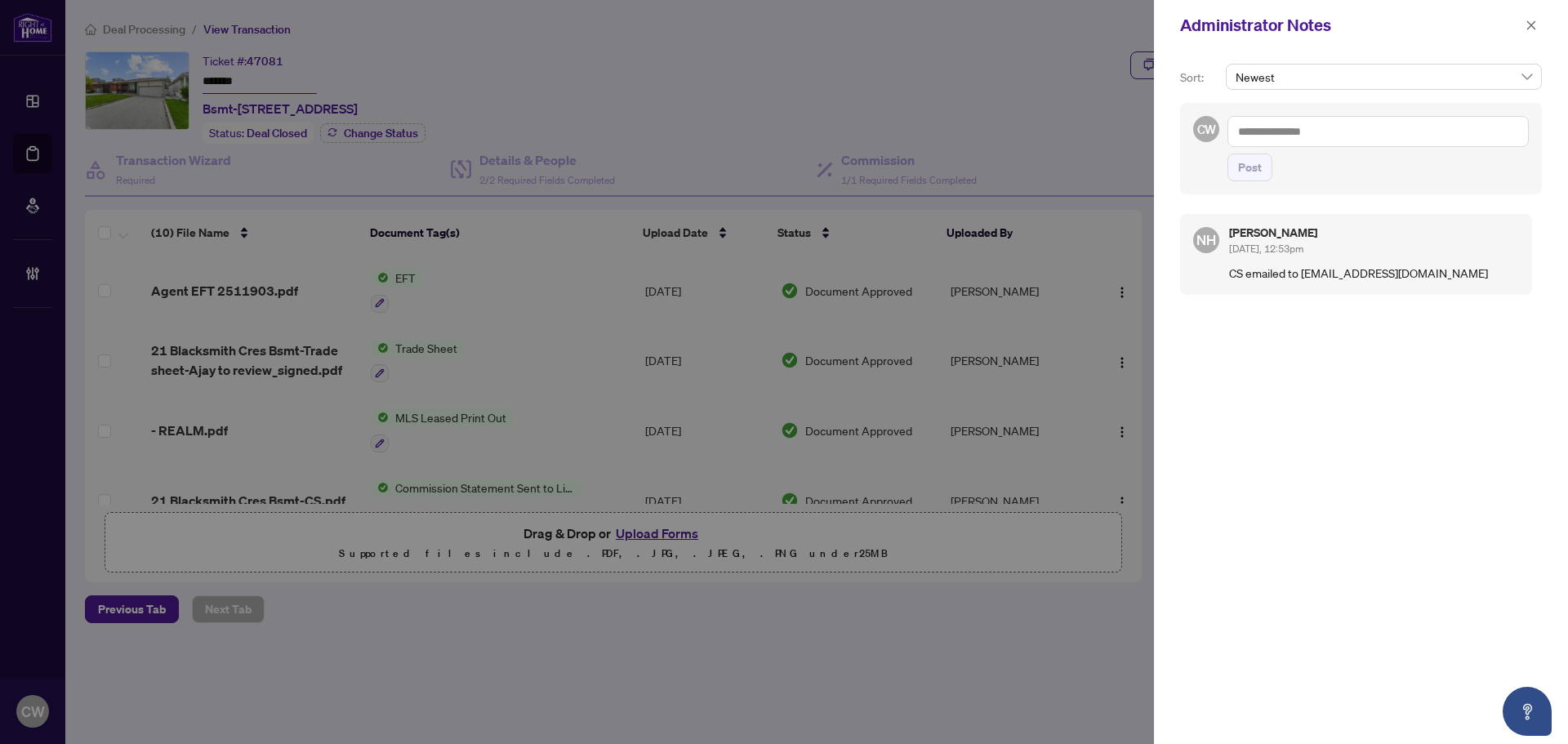
click at [1338, 125] on textarea at bounding box center [1377, 131] width 301 height 31
paste textarea "**********"
drag, startPoint x: 1204, startPoint y: 135, endPoint x: 1182, endPoint y: 135, distance: 22.0
click at [1182, 135] on div "**********" at bounding box center [1360, 148] width 361 height 92
paste textarea "**********"
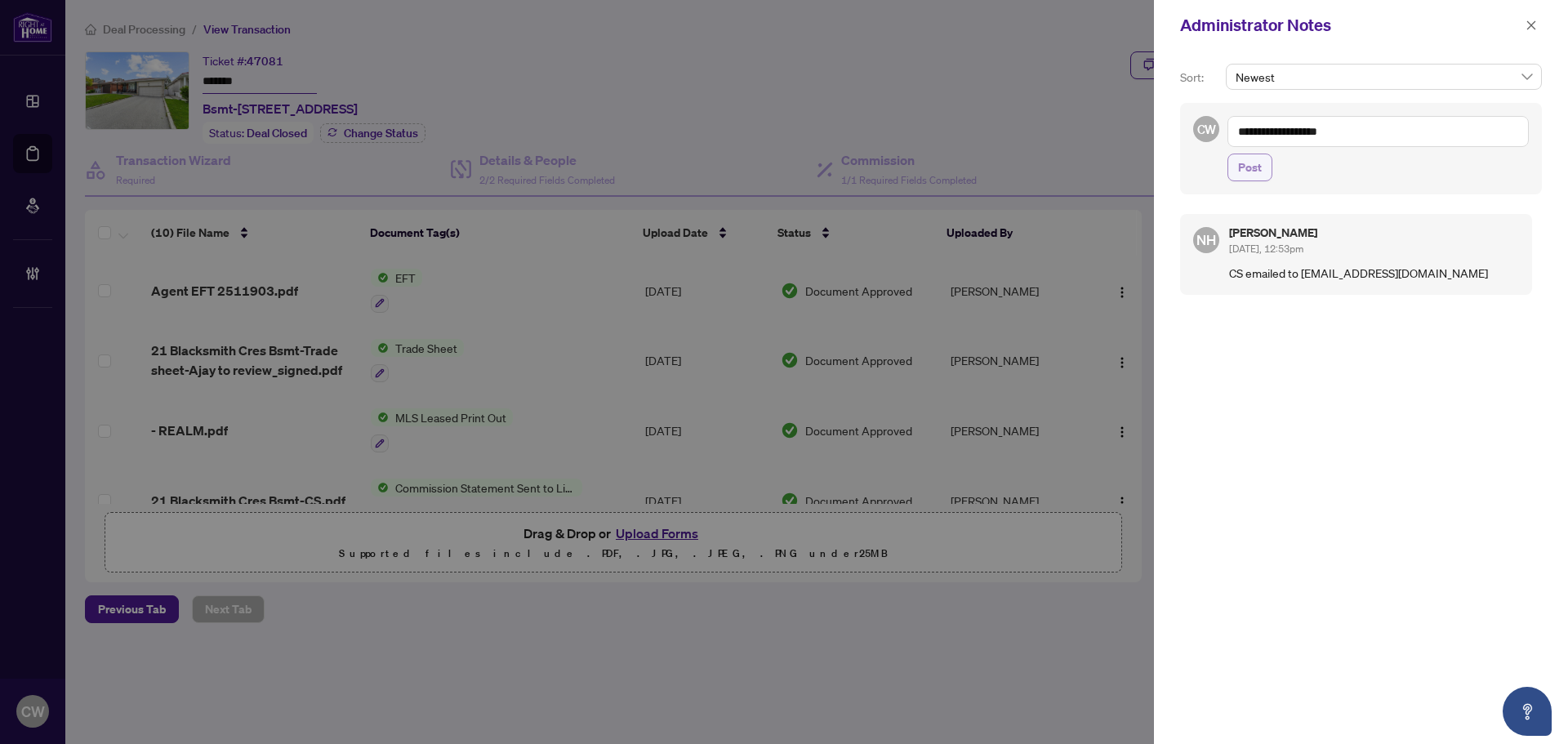
type textarea "**********"
click at [1243, 178] on span "Post" at bounding box center [1249, 168] width 24 height 27
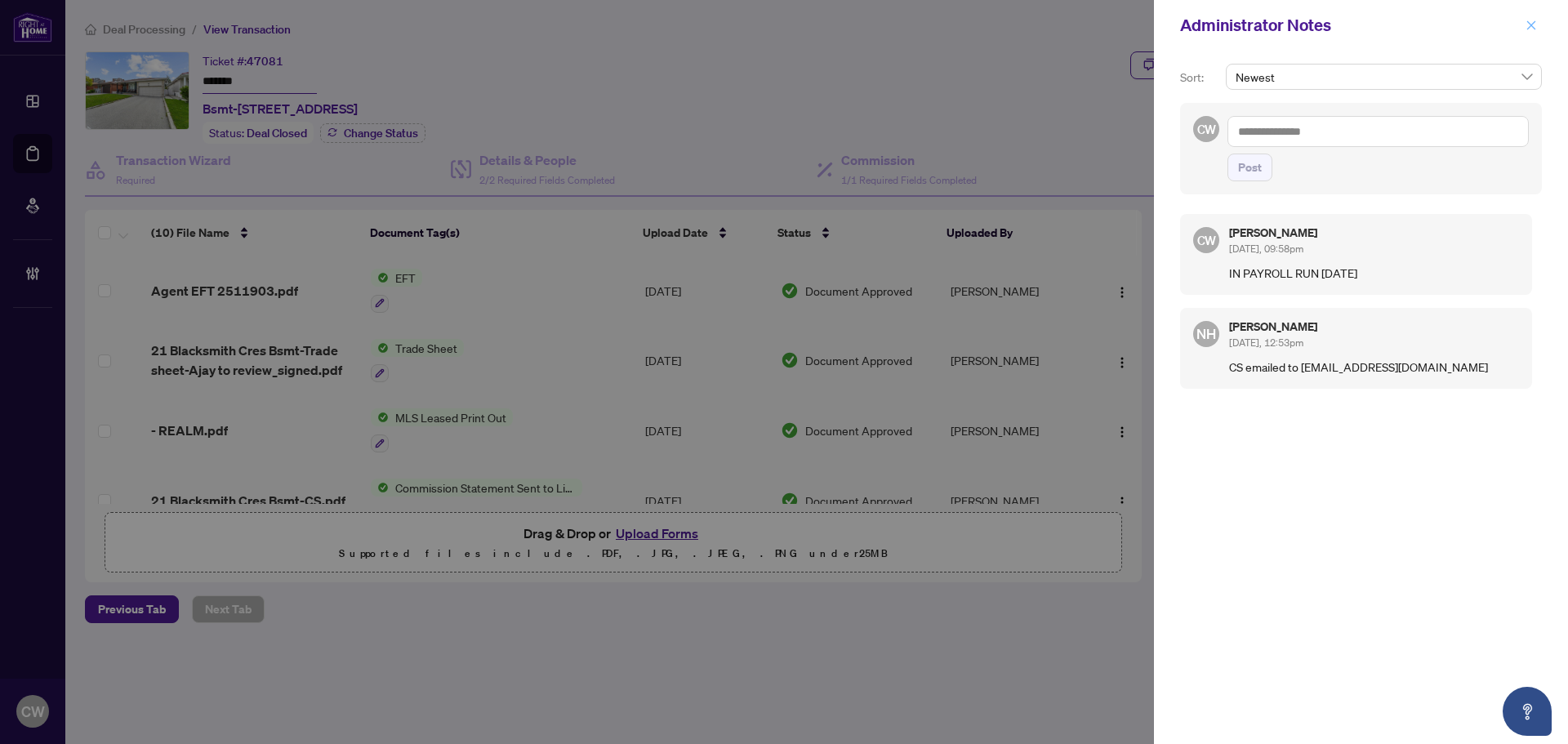
click at [1530, 27] on icon "close" at bounding box center [1531, 25] width 11 height 11
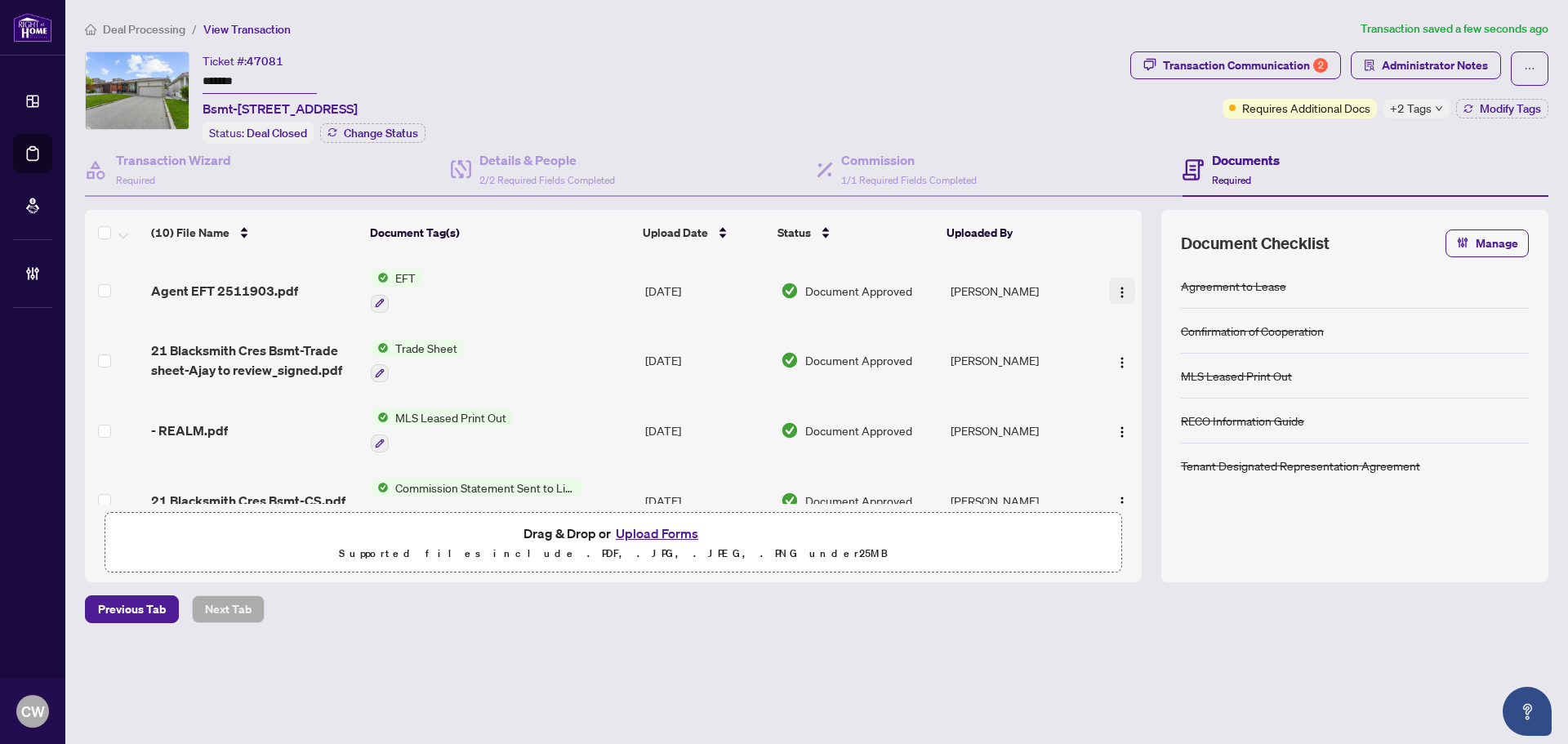
click at [1122, 290] on img "button" at bounding box center [1122, 292] width 13 height 13
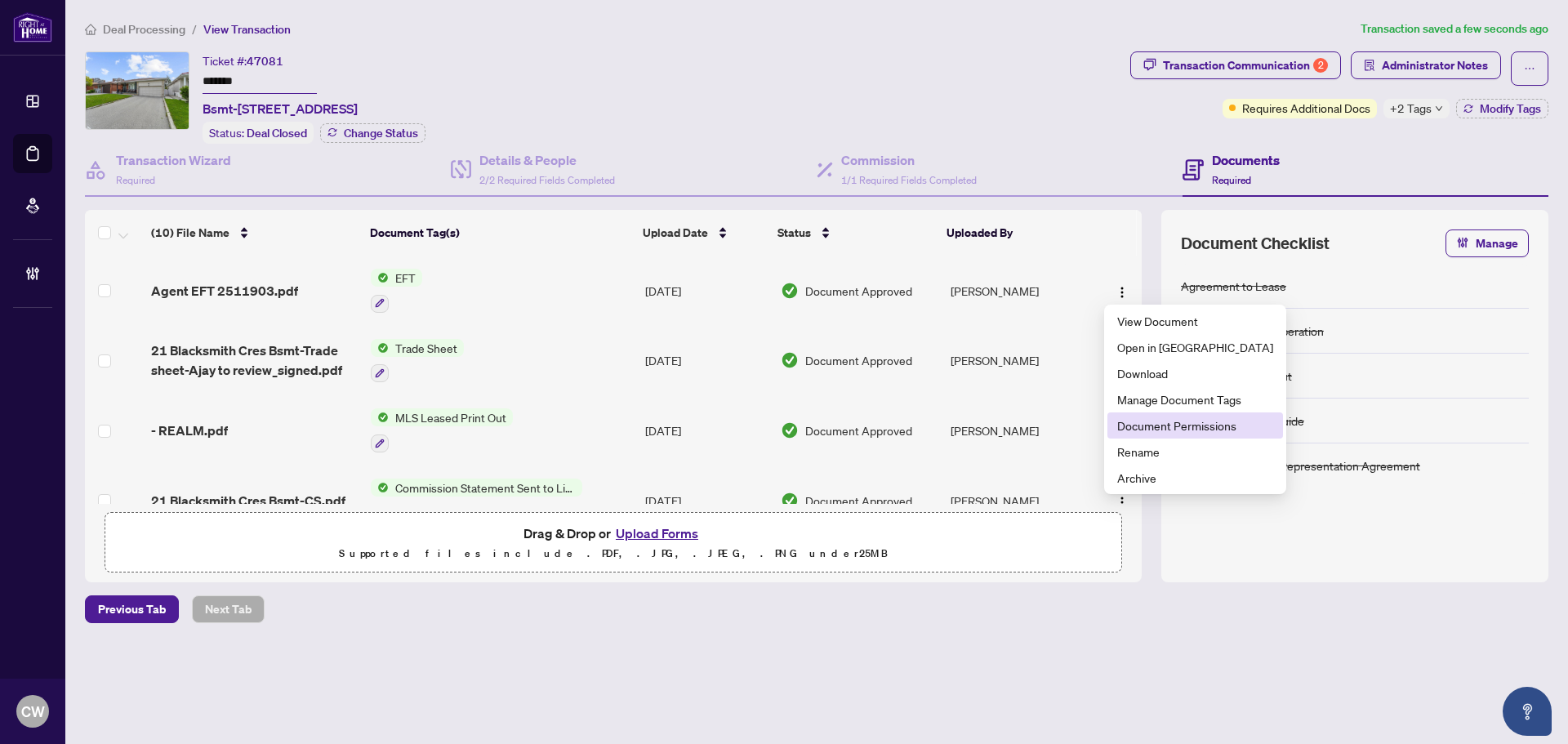
click at [1147, 419] on span "Document Permissions" at bounding box center [1194, 425] width 156 height 18
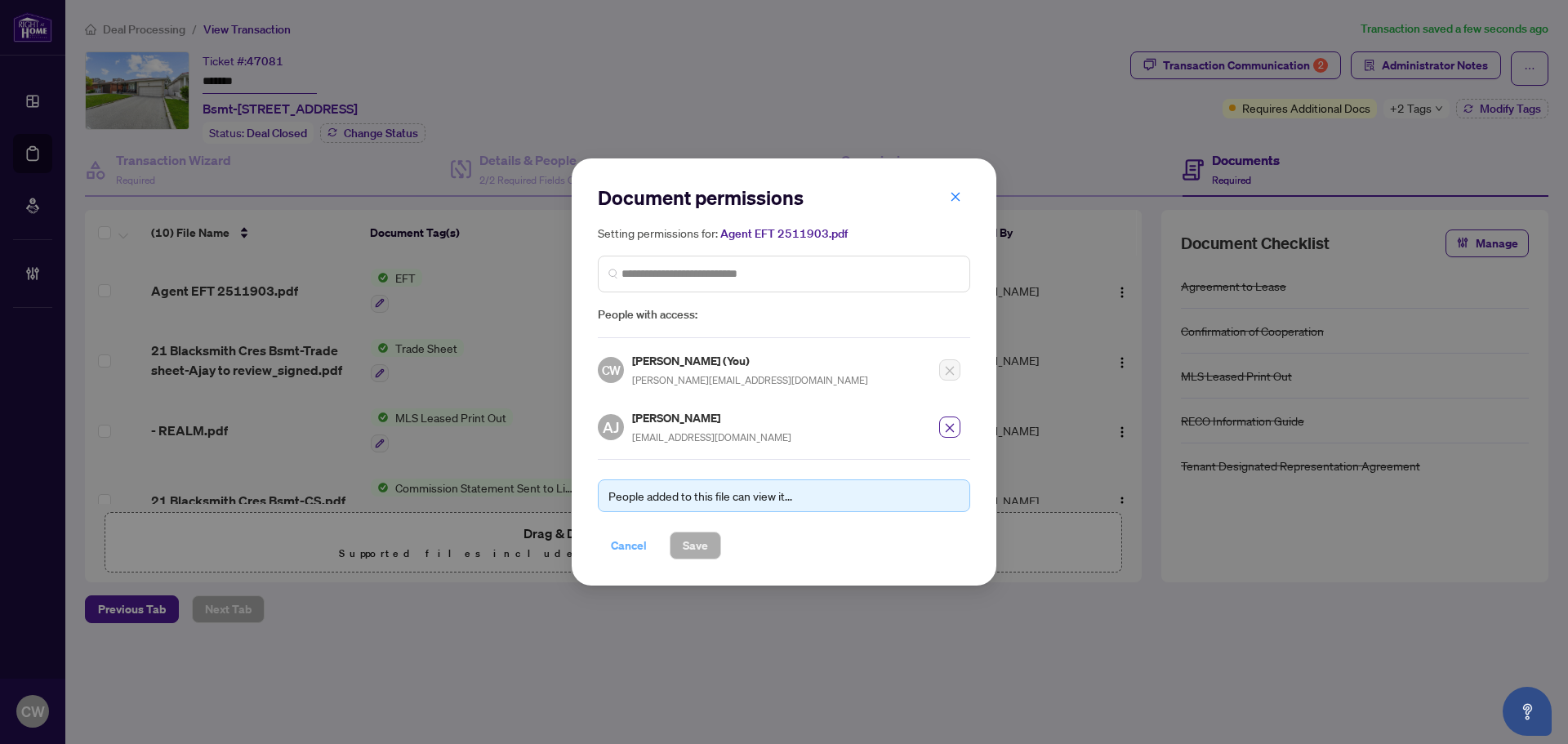
click at [618, 538] on span "Cancel" at bounding box center [628, 546] width 36 height 27
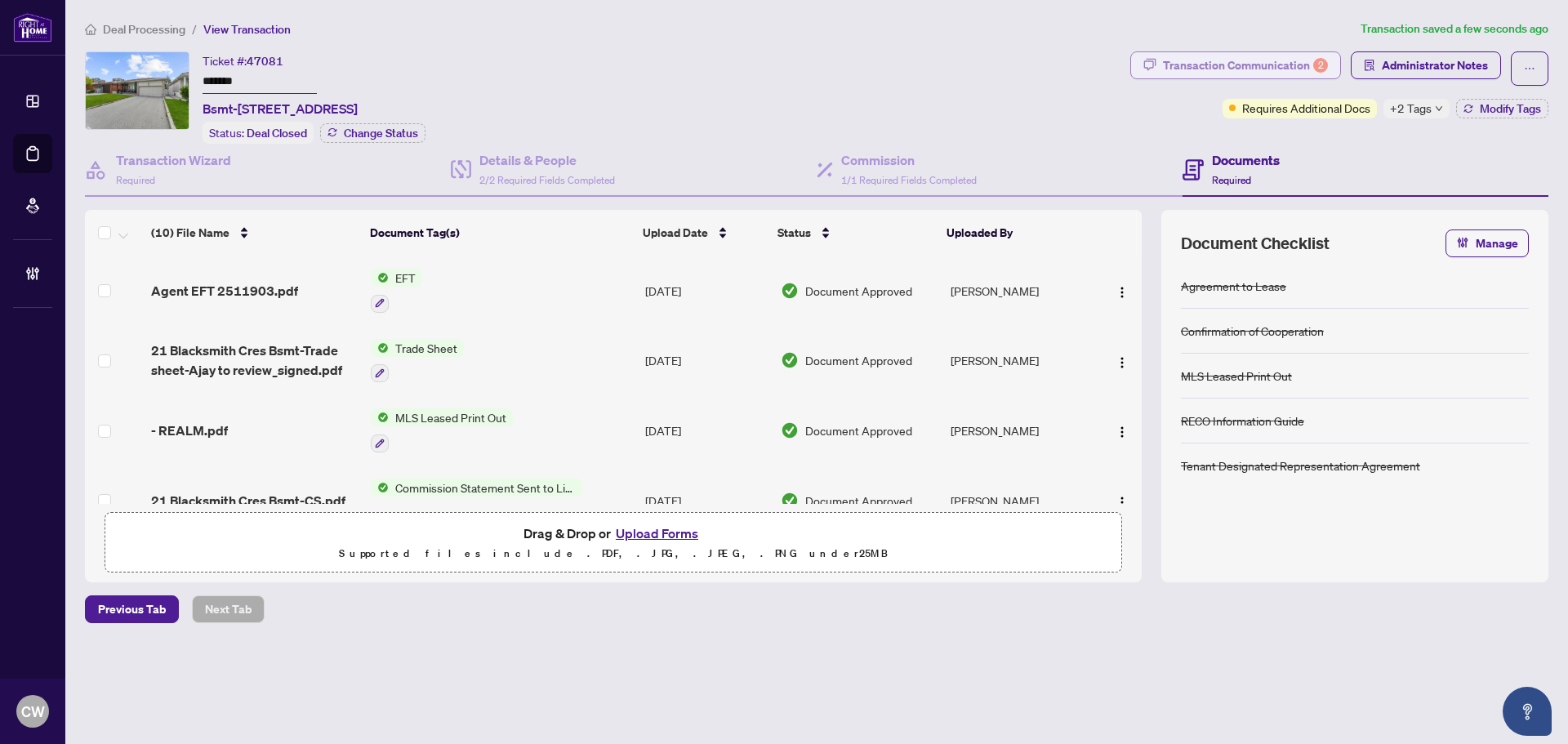
click at [1269, 65] on div "Transaction Communication 2" at bounding box center [1245, 65] width 165 height 27
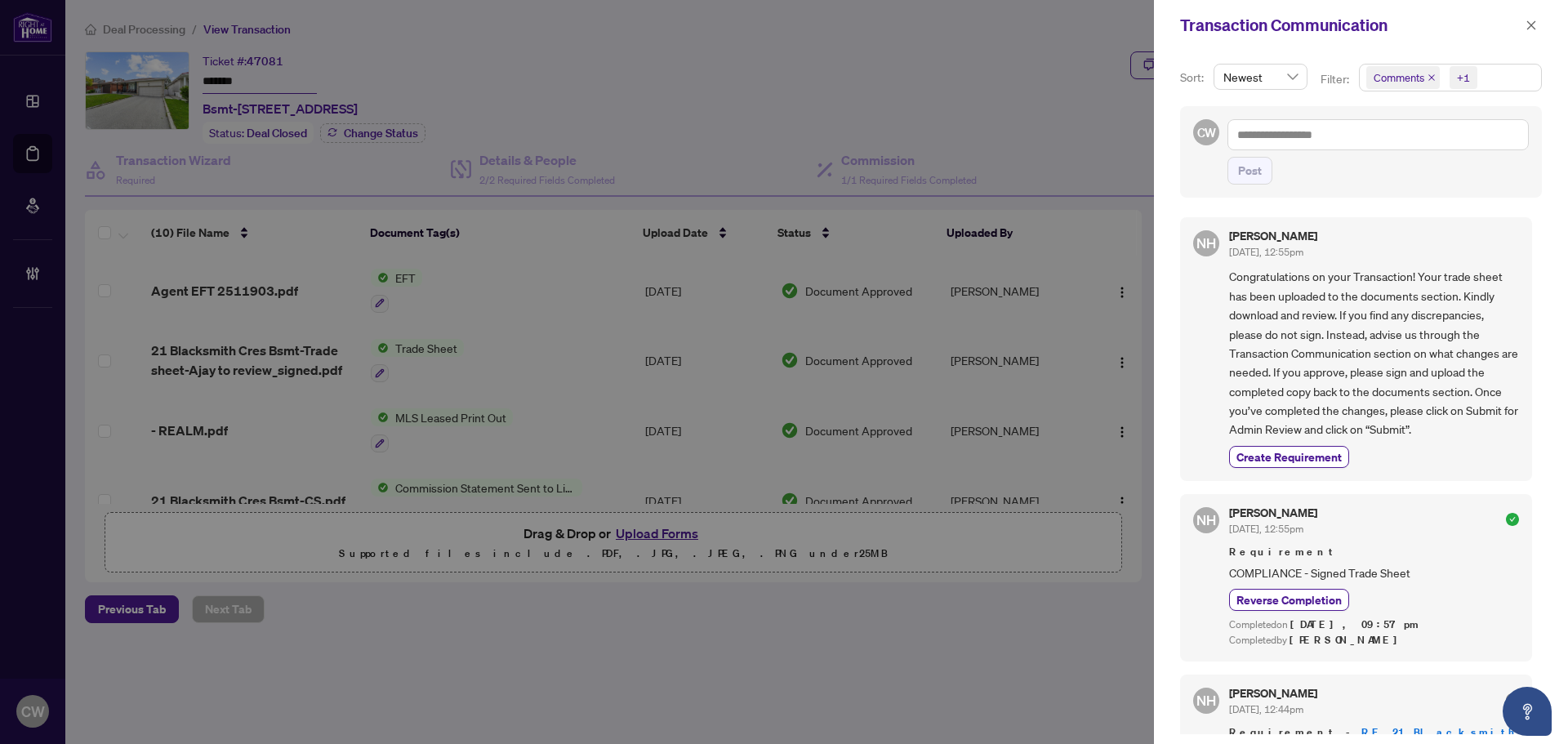
click at [1429, 77] on icon "close" at bounding box center [1431, 77] width 8 height 8
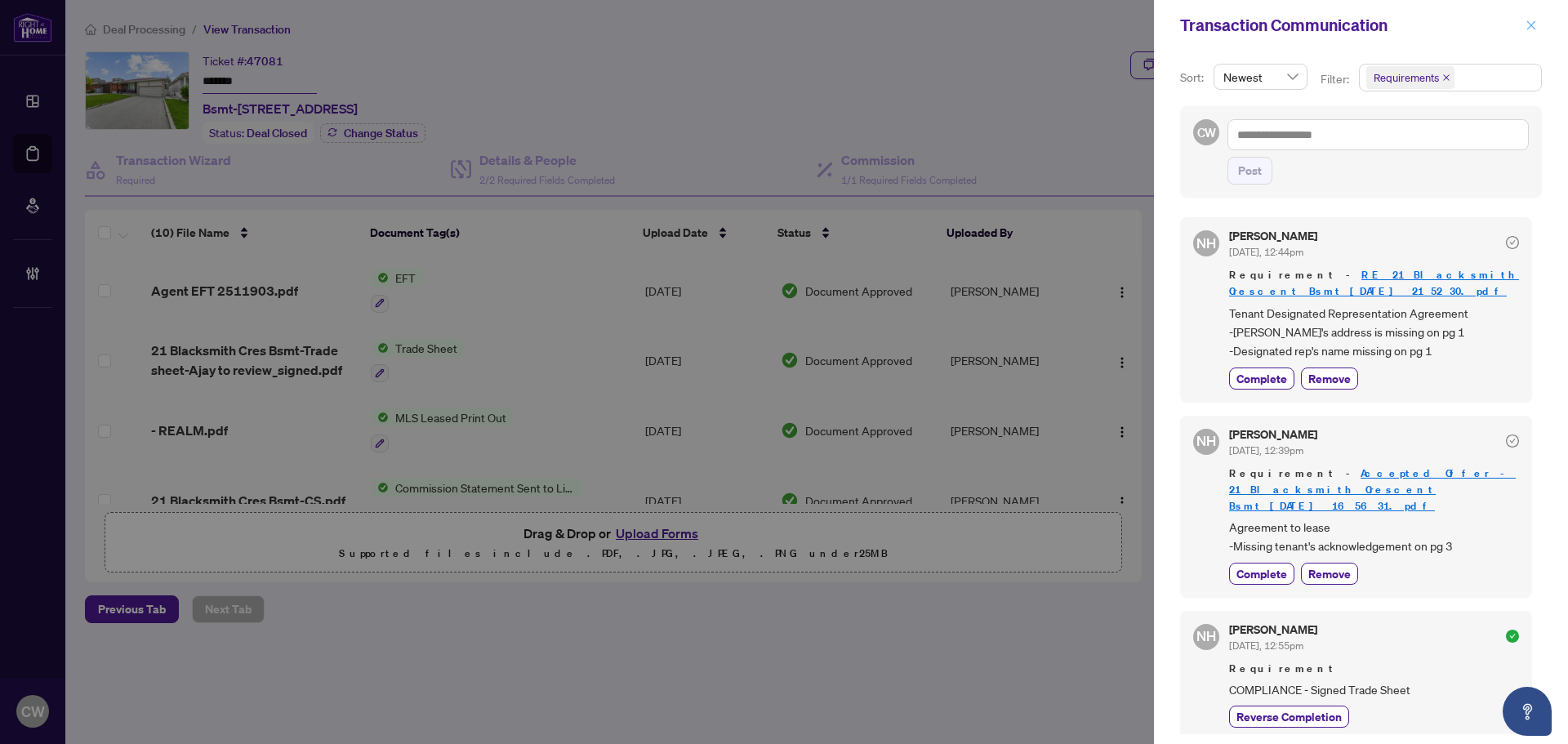
click at [1534, 21] on icon "close" at bounding box center [1531, 25] width 11 height 11
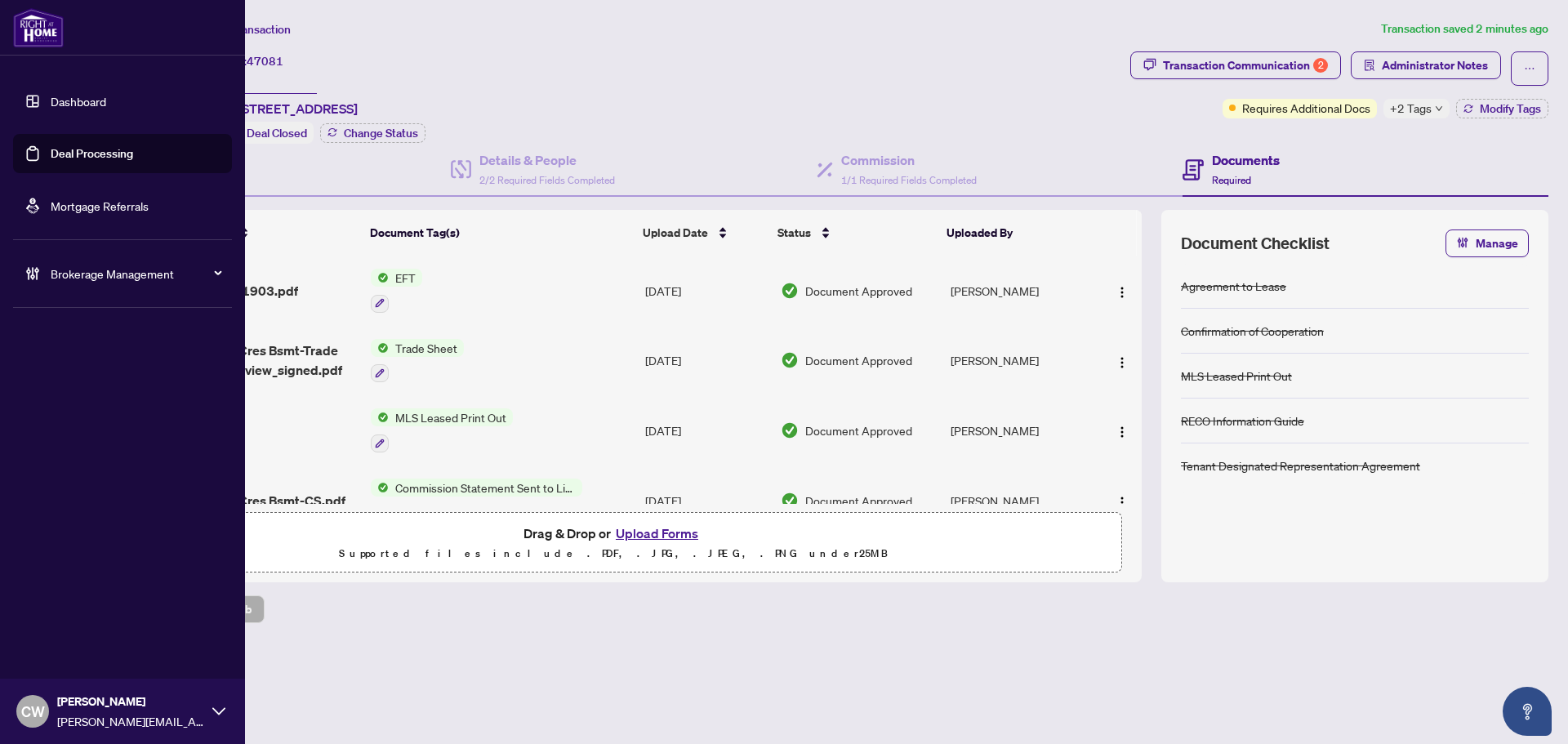
click at [50, 159] on link "Deal Processing" at bounding box center [91, 153] width 82 height 15
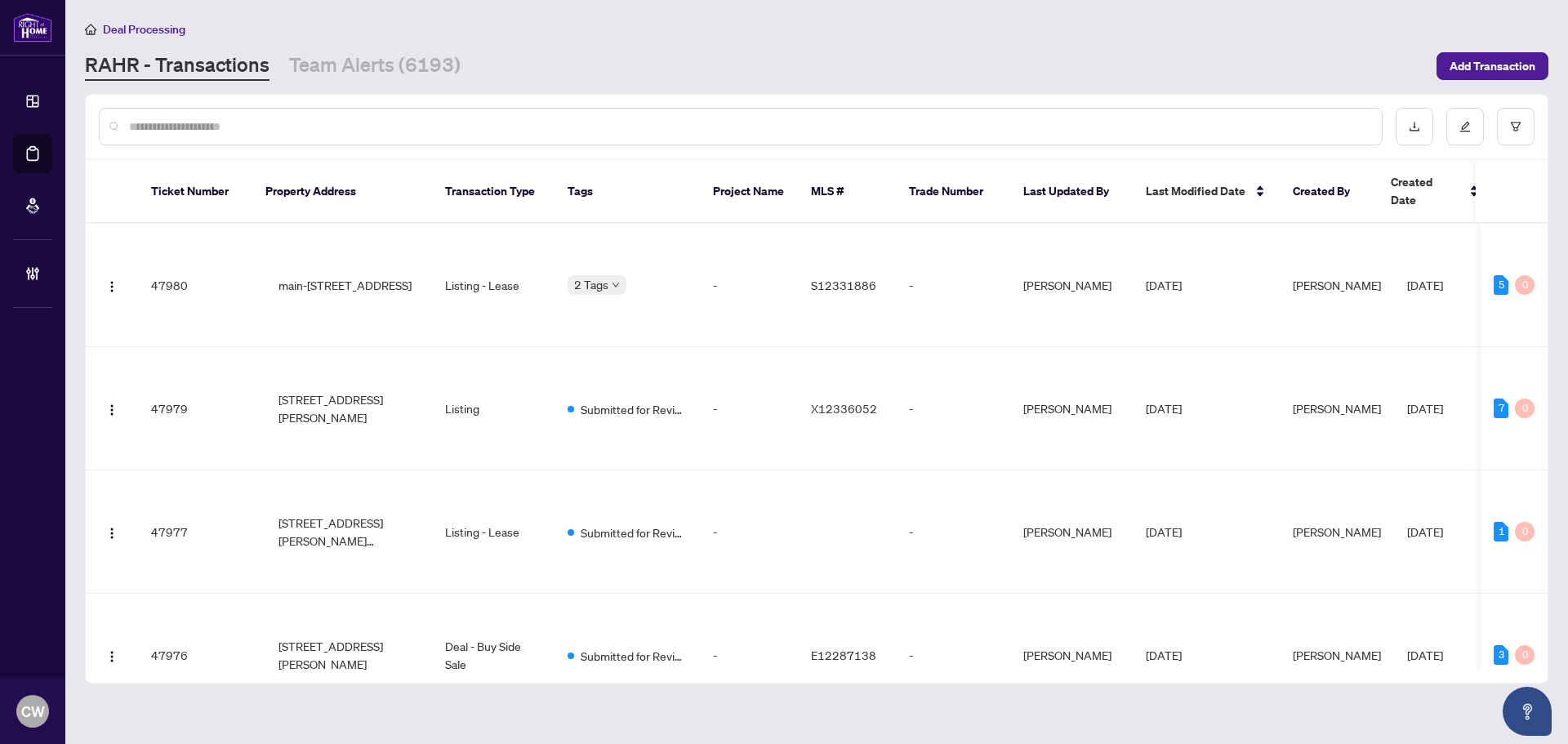
click at [339, 125] on input "text" at bounding box center [748, 126] width 1239 height 18
paste input "*******"
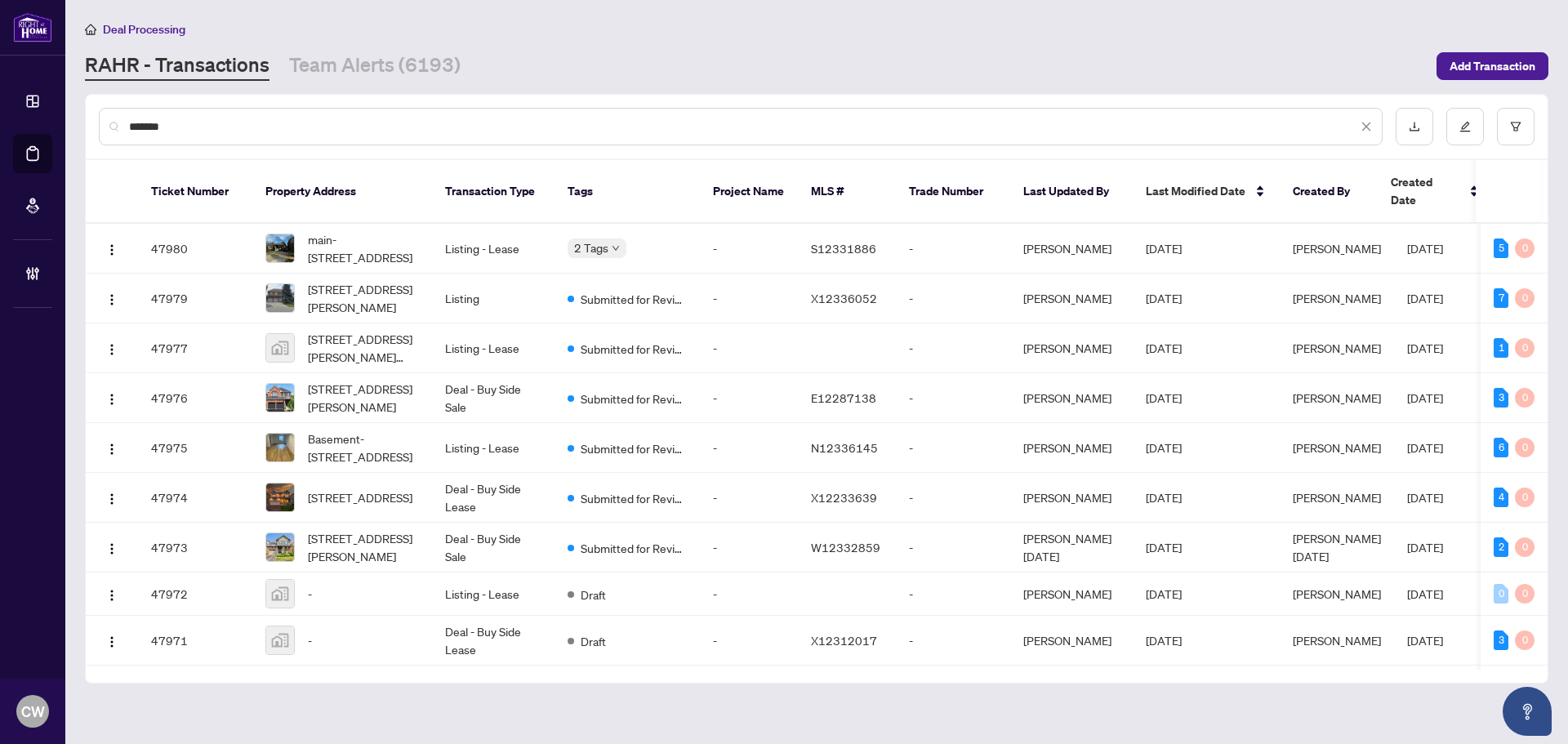
type input "*******"
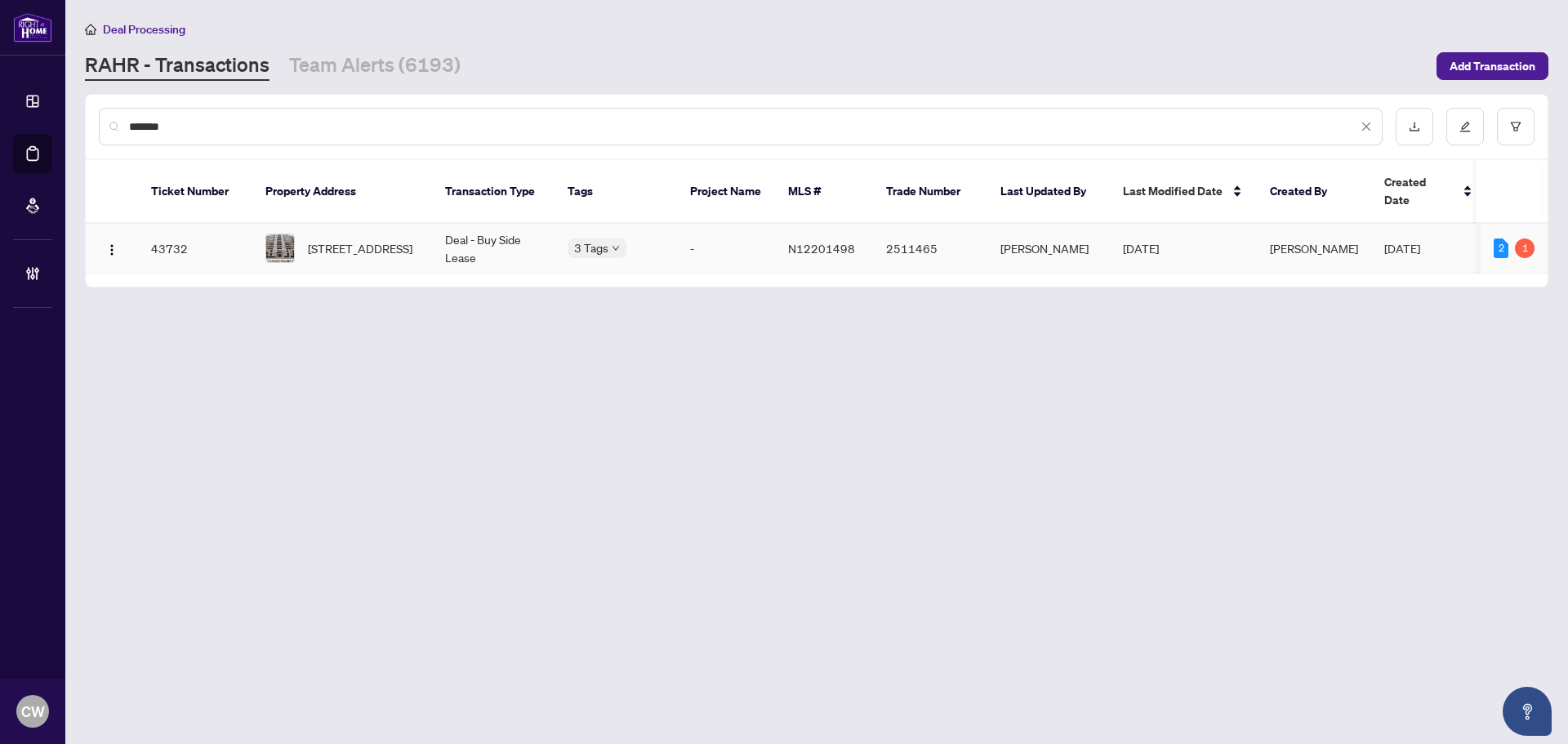
click at [321, 239] on span "[STREET_ADDRESS]" at bounding box center [360, 248] width 104 height 18
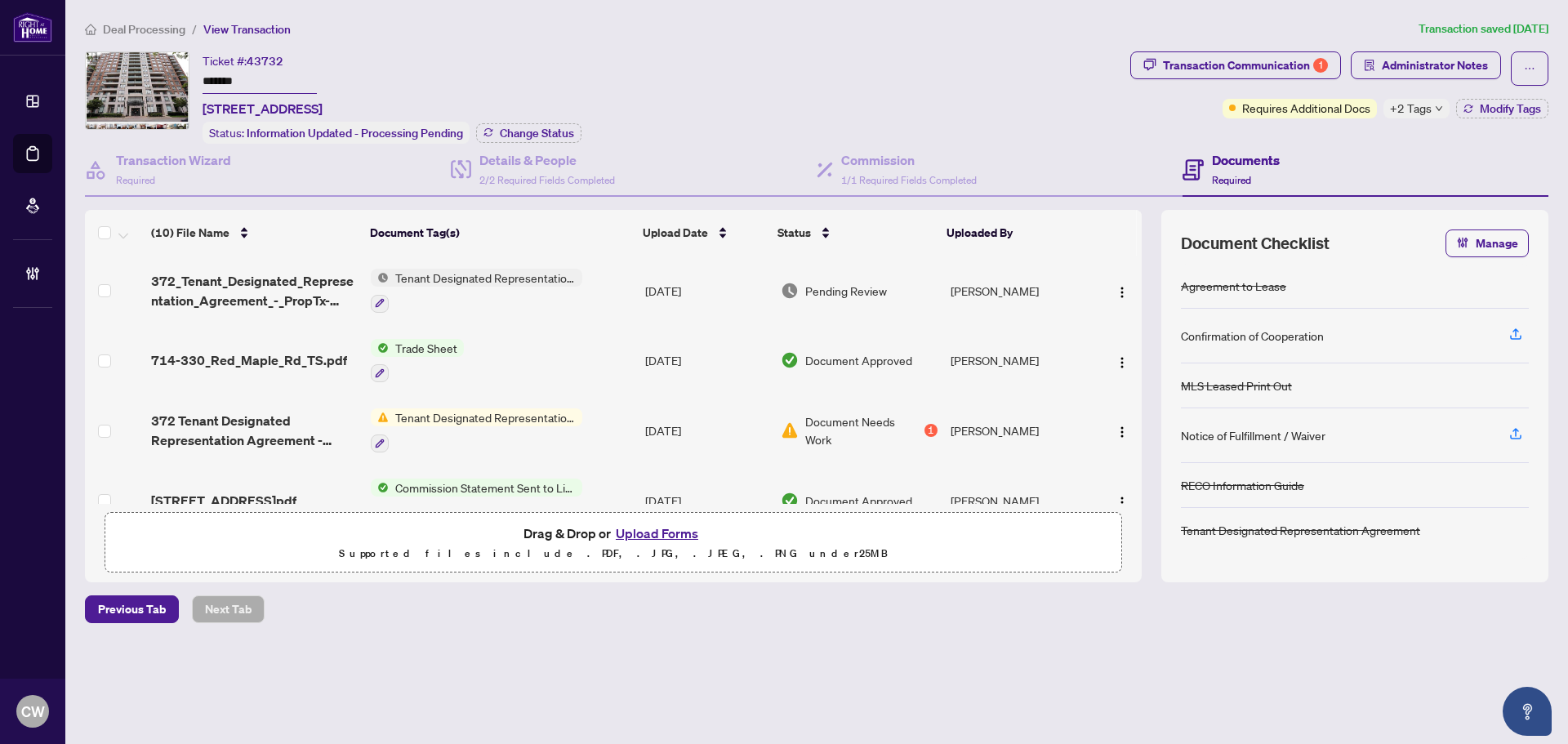
click at [322, 109] on span "[STREET_ADDRESS]" at bounding box center [262, 109] width 120 height 19
click at [553, 132] on span "Change Status" at bounding box center [537, 133] width 74 height 11
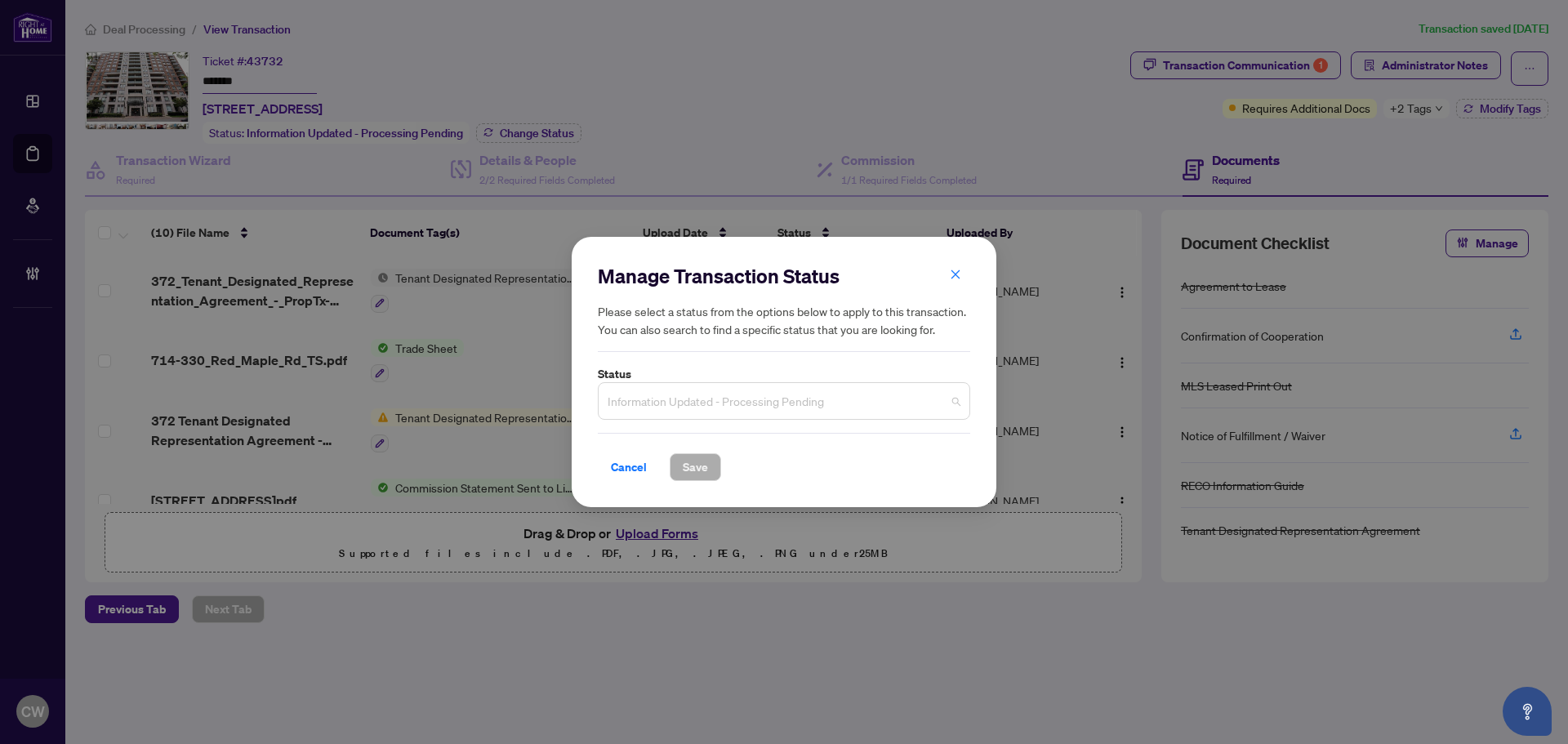
click at [805, 389] on span "Information Updated - Processing Pending" at bounding box center [784, 400] width 352 height 31
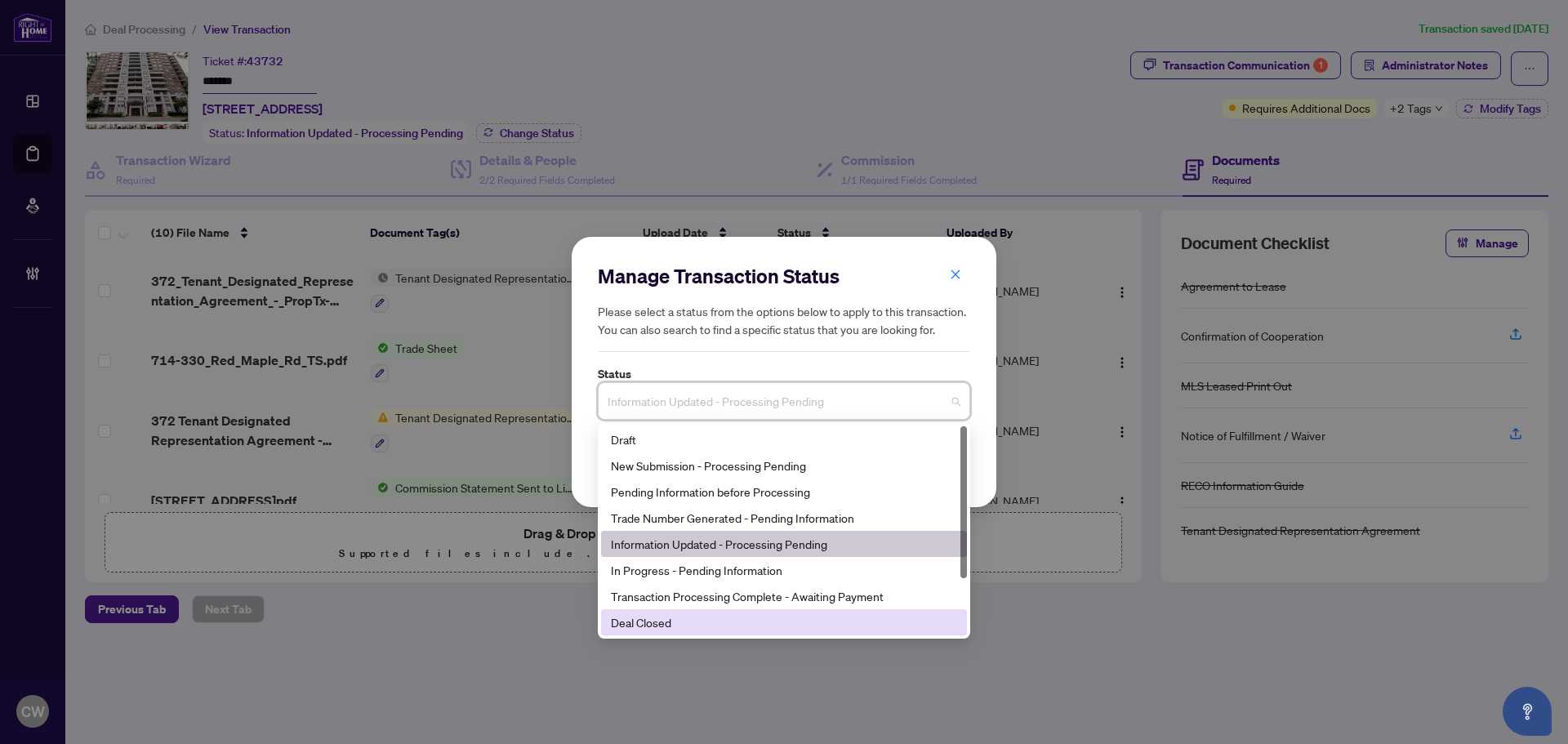
click at [716, 614] on div "Deal Closed" at bounding box center [784, 622] width 346 height 18
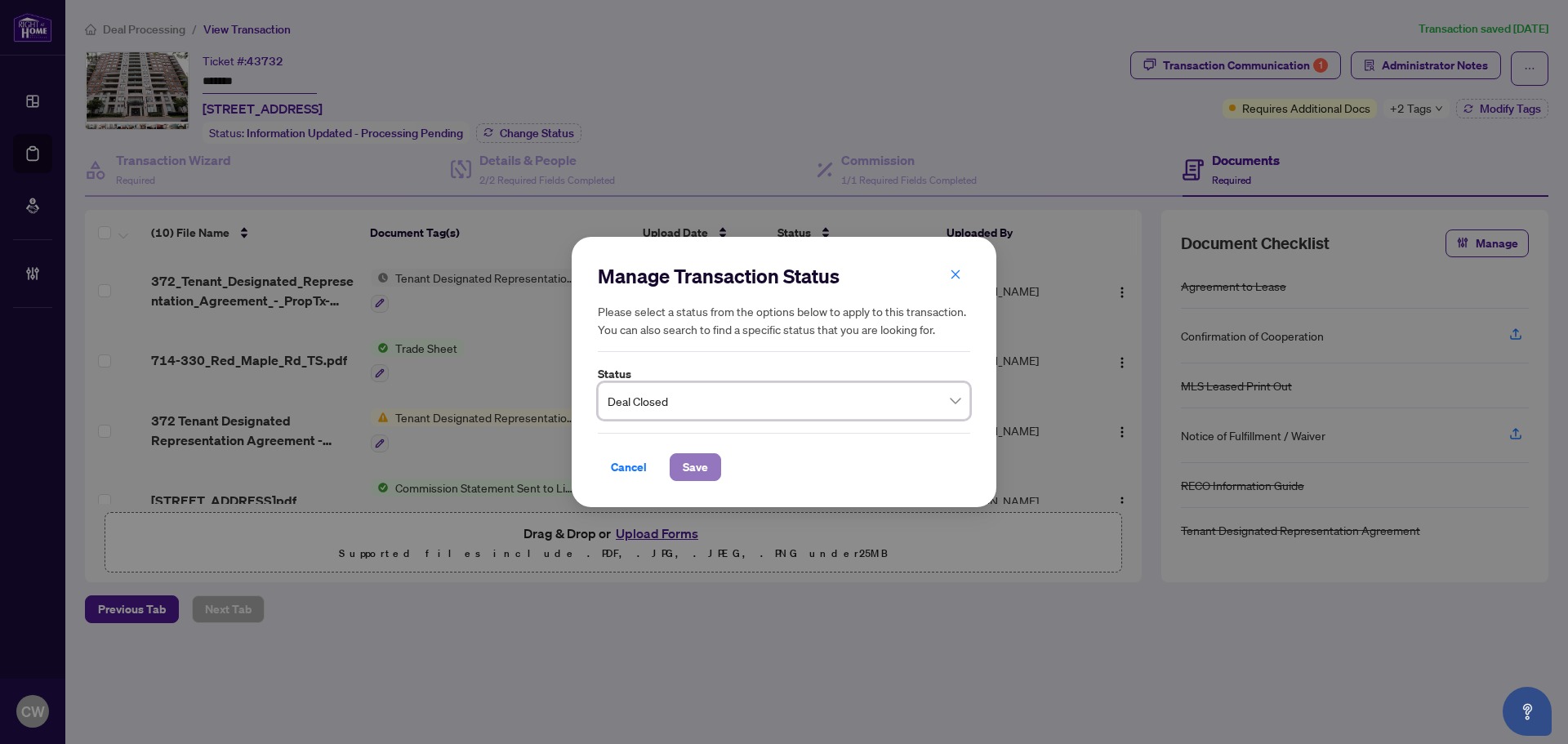
click at [691, 465] on span "Save" at bounding box center [695, 467] width 26 height 27
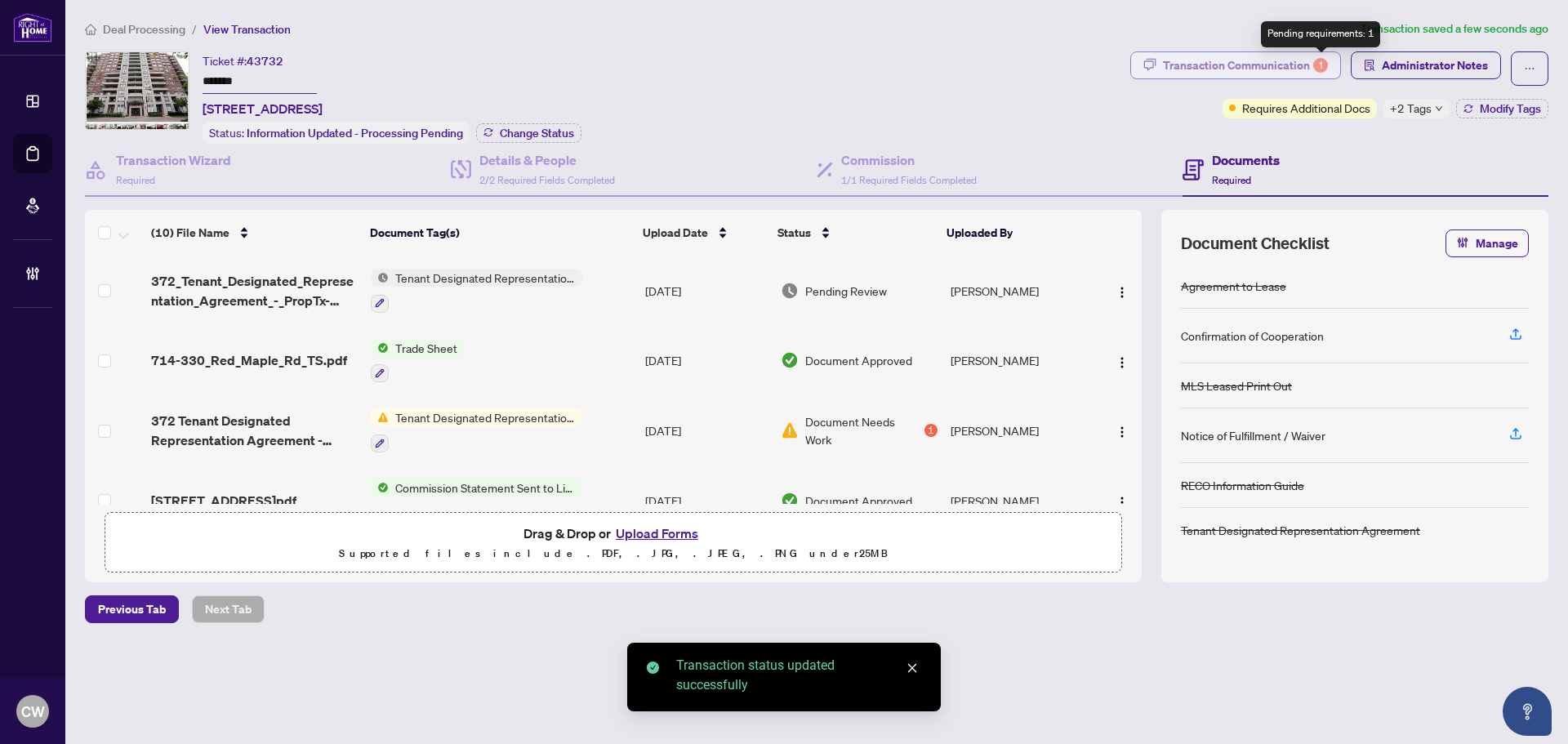
click at [1313, 61] on div "Transaction Communication 1" at bounding box center [1245, 65] width 165 height 27
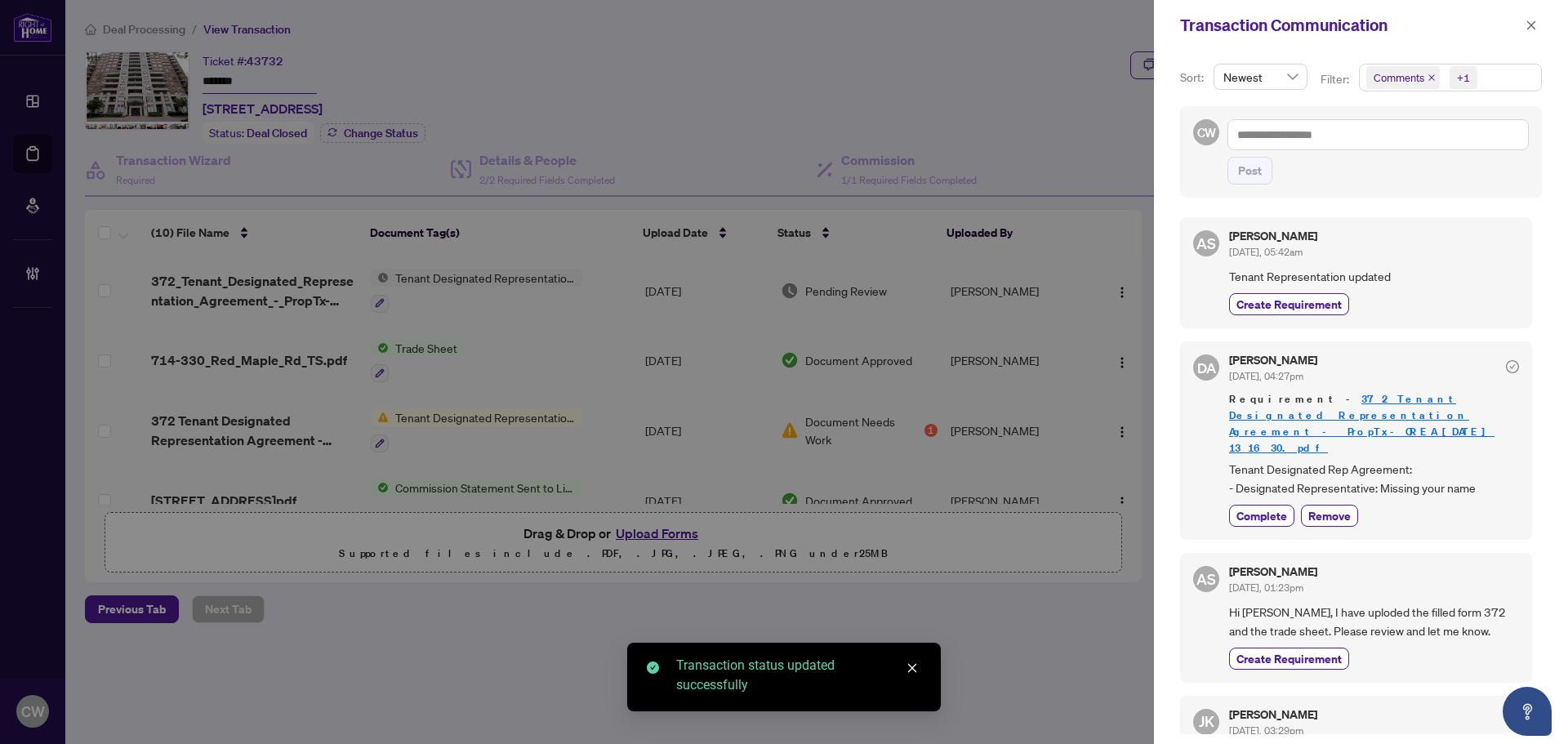
click at [1428, 76] on icon "close" at bounding box center [1431, 77] width 8 height 8
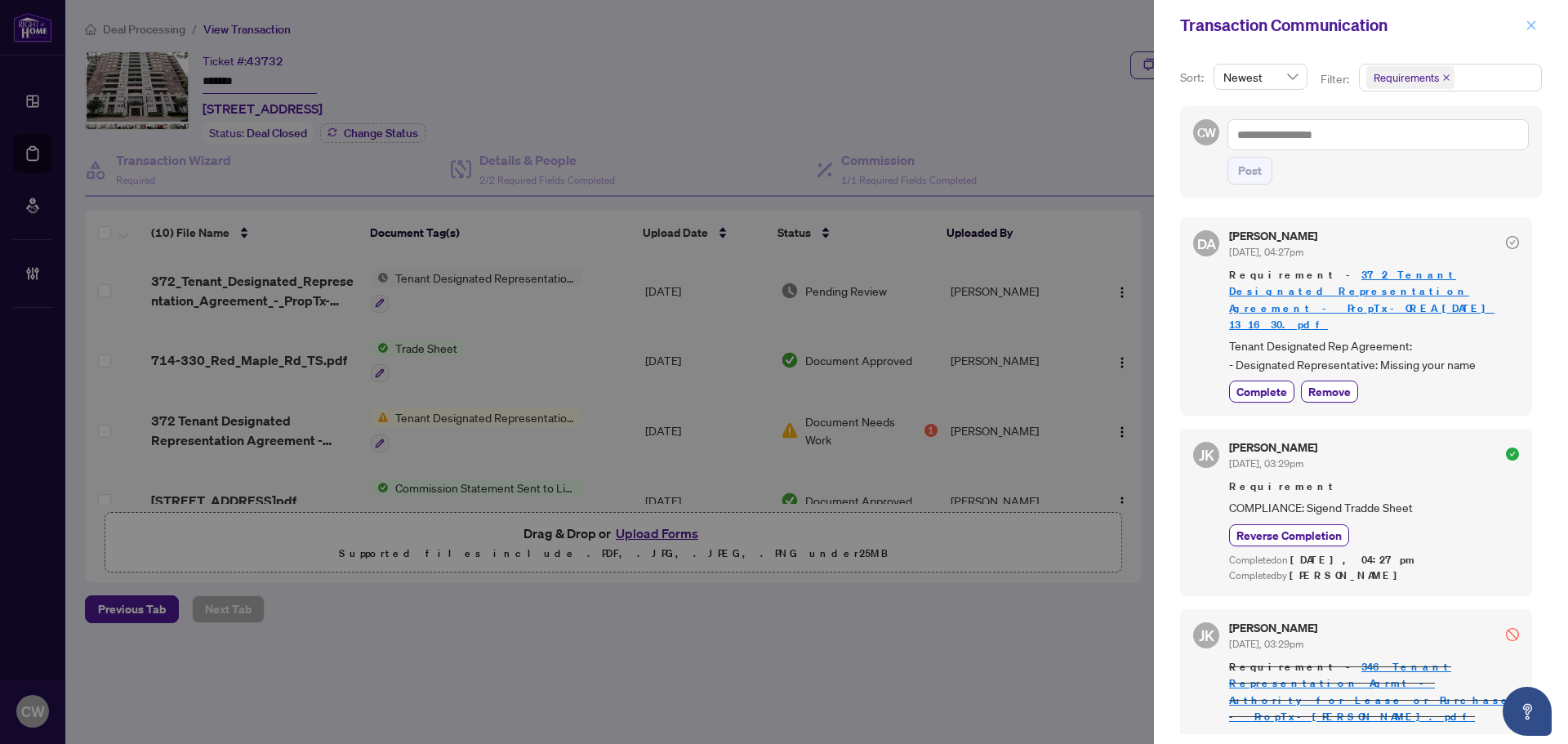
click at [1520, 19] on button "button" at bounding box center [1531, 26] width 21 height 19
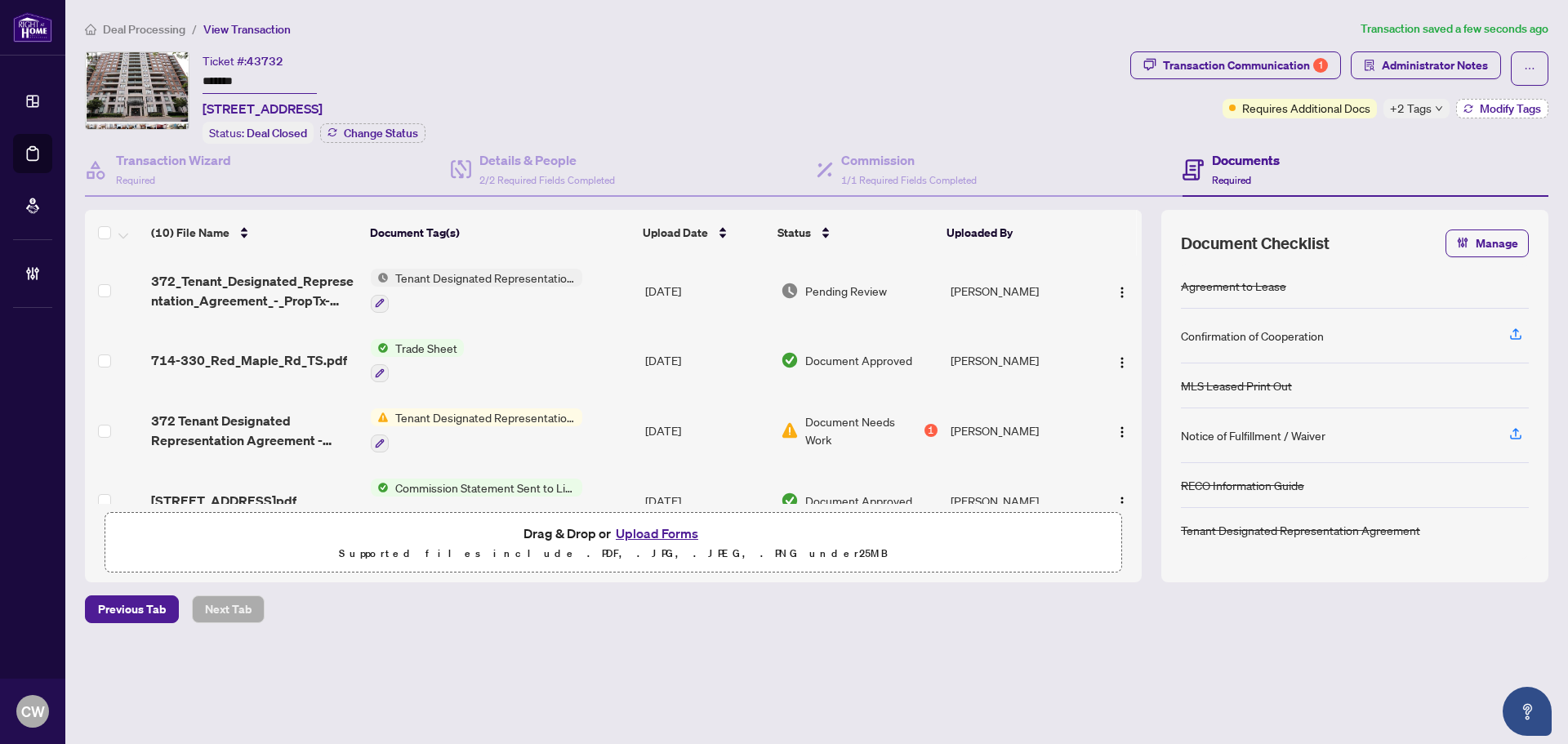
click at [1498, 111] on span "Modify Tags" at bounding box center [1510, 108] width 61 height 11
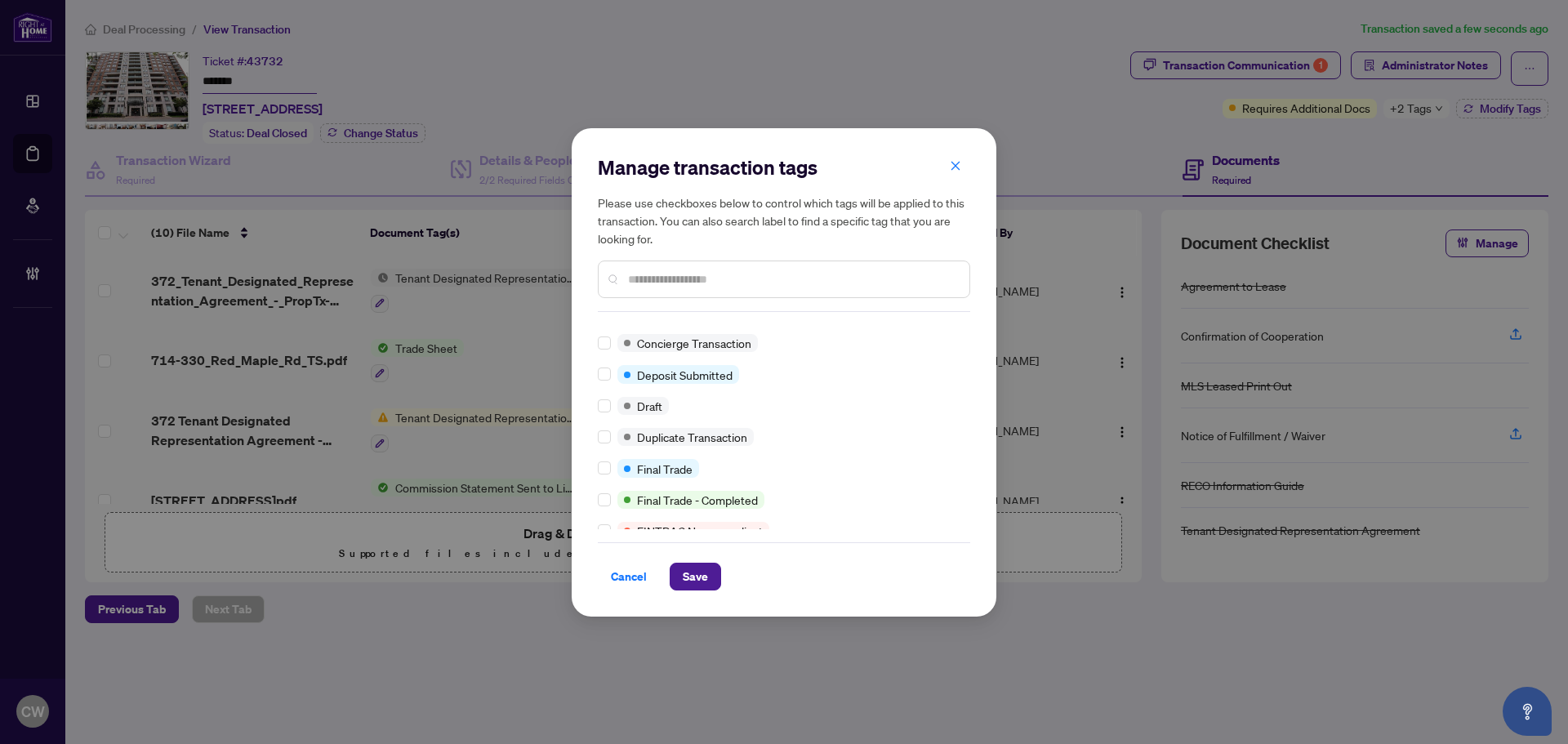
scroll to position [327, 0]
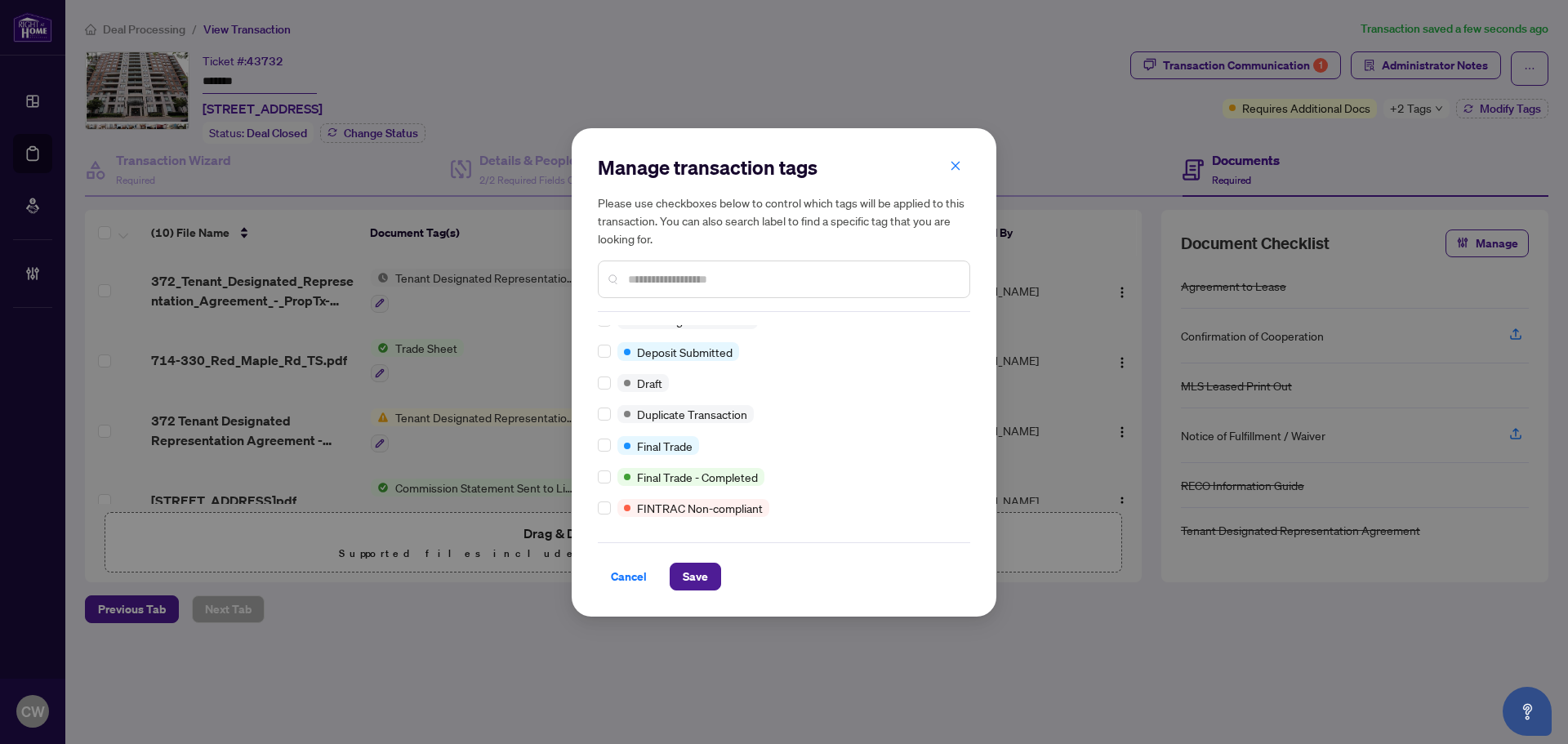
click at [610, 448] on div at bounding box center [608, 445] width 19 height 18
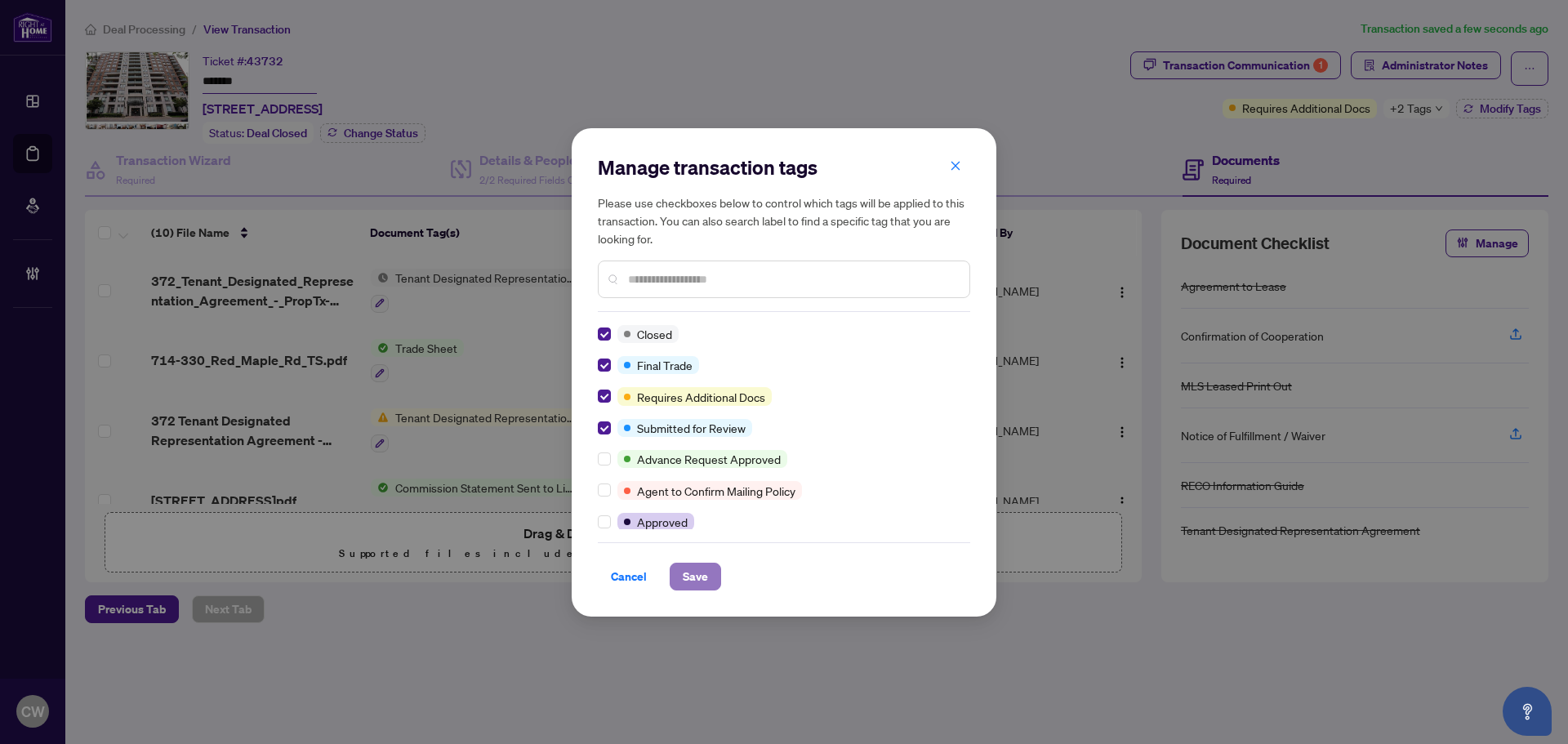
click at [684, 579] on span "Save" at bounding box center [695, 577] width 26 height 27
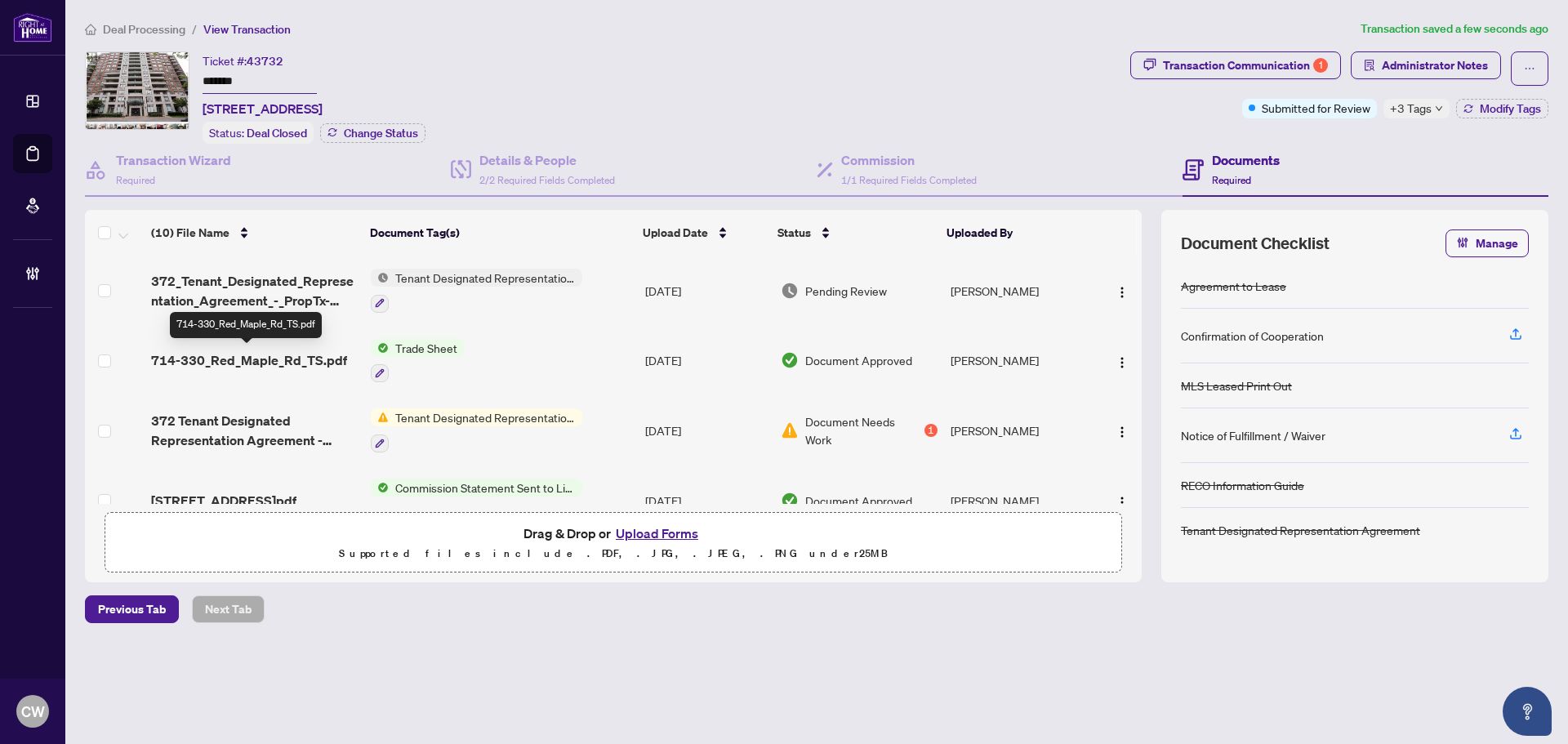
click at [256, 360] on span "714-330_Red_Maple_Rd_TS.pdf" at bounding box center [249, 361] width 196 height 19
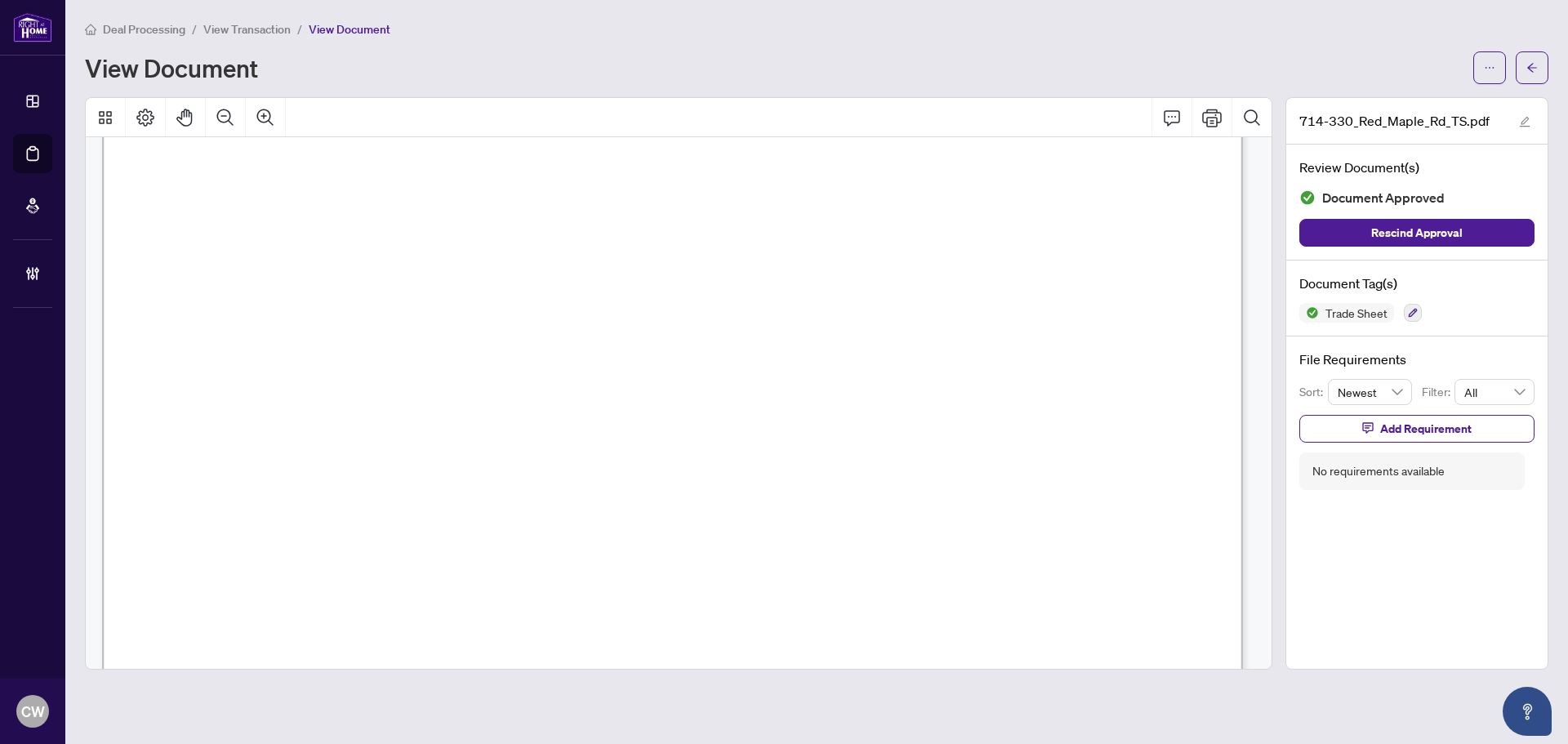
scroll to position [572, 0]
click at [1535, 70] on icon "arrow-left" at bounding box center [1531, 67] width 11 height 11
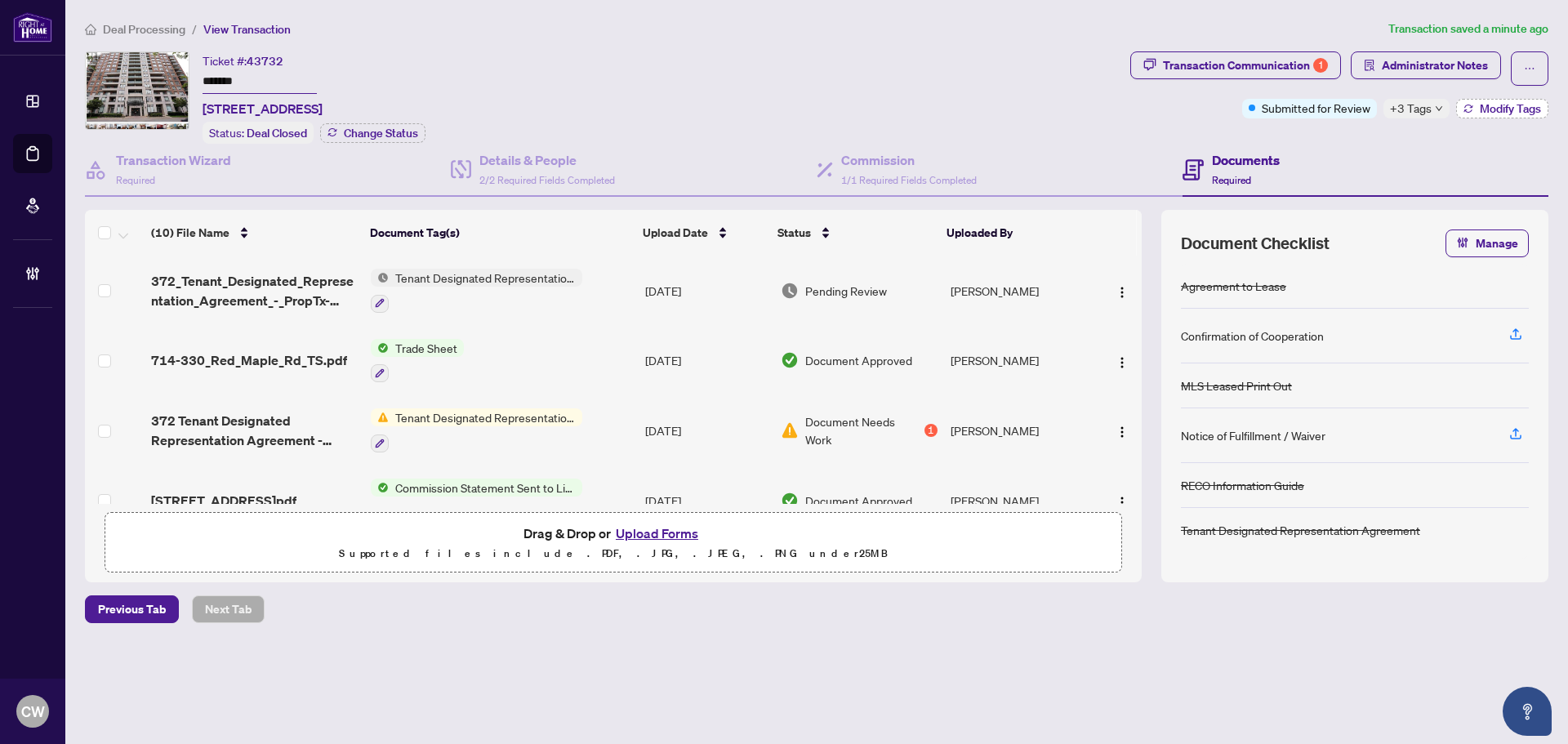
click at [1504, 111] on span "Modify Tags" at bounding box center [1510, 108] width 61 height 11
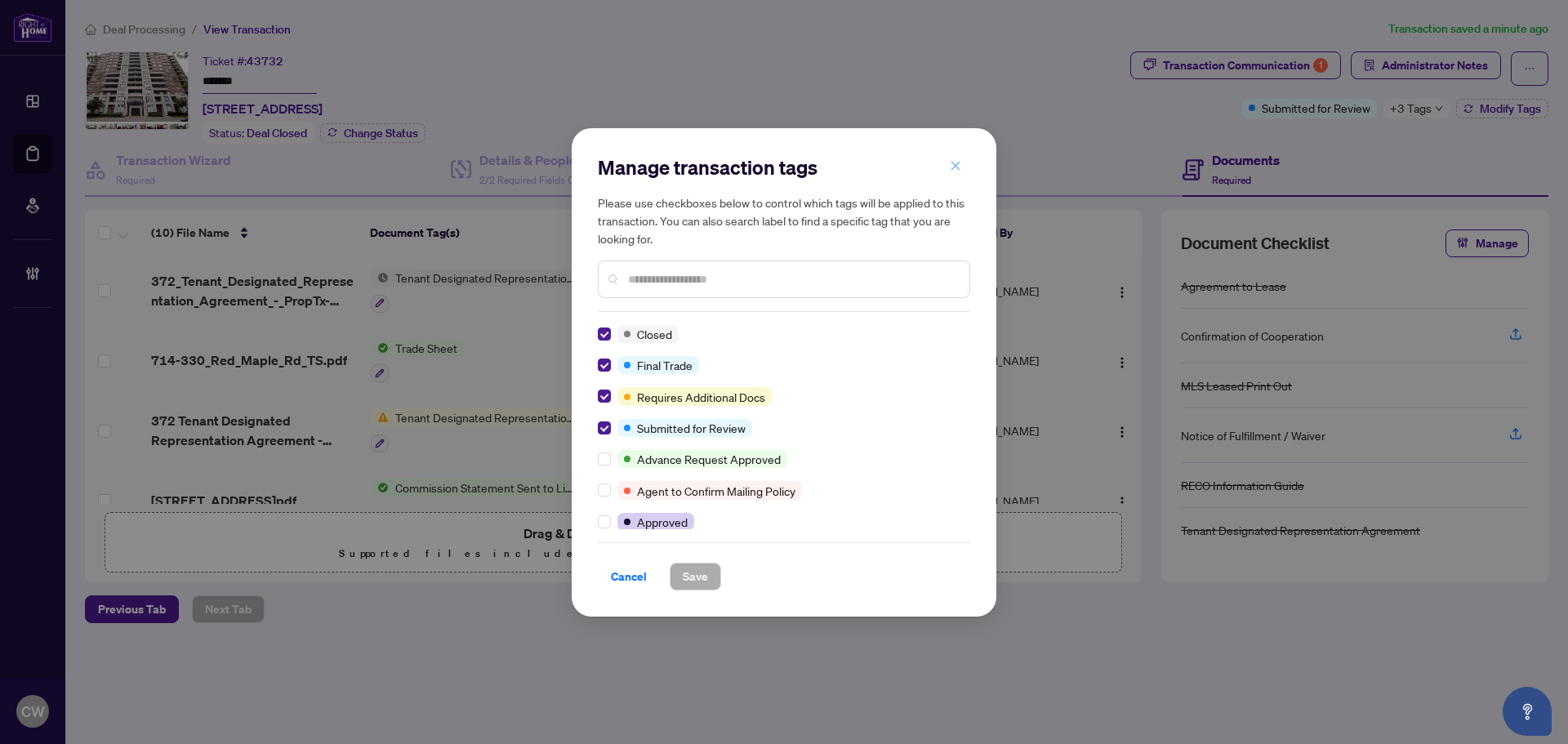
click at [955, 166] on icon "close" at bounding box center [955, 165] width 11 height 11
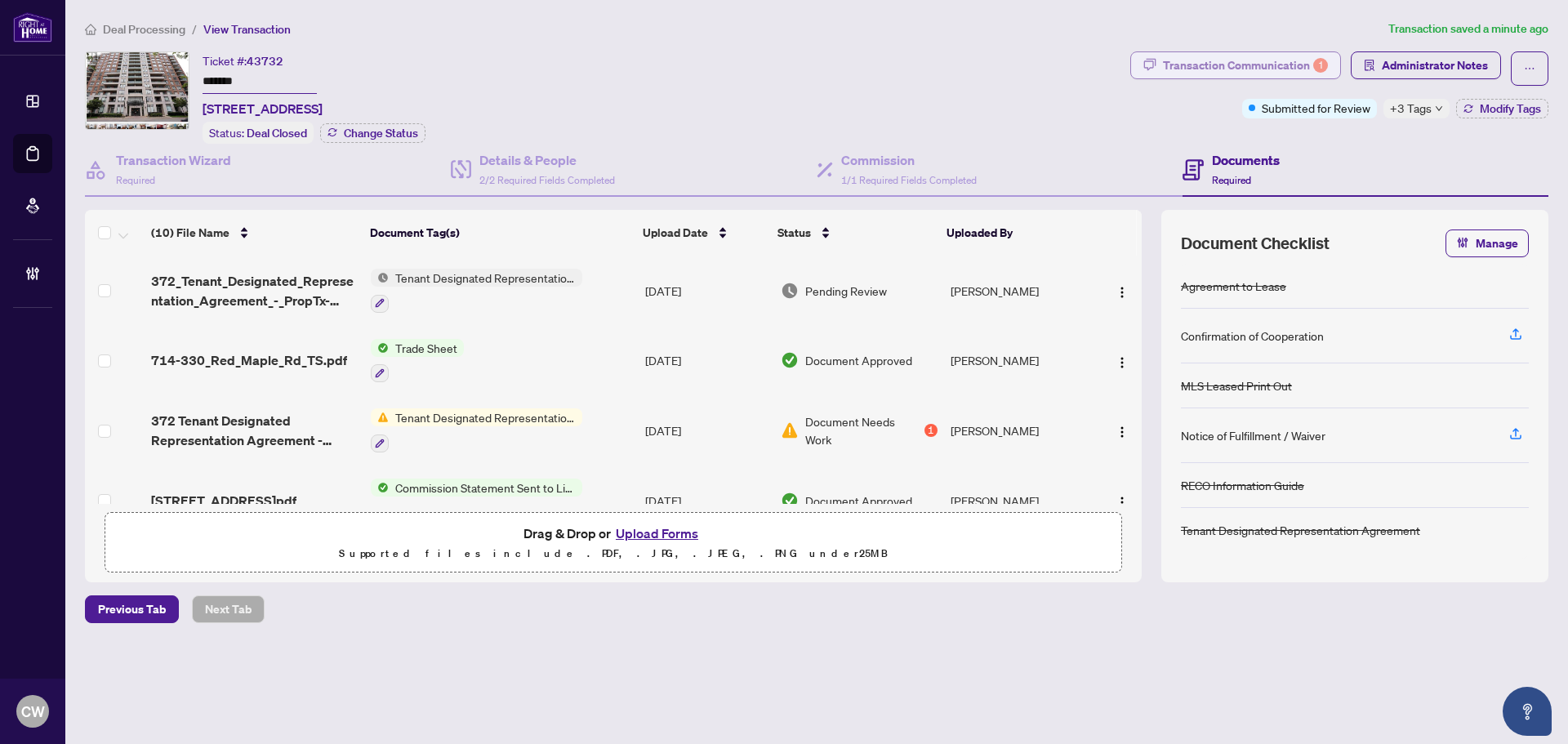
click at [1257, 66] on div "Transaction Communication 1" at bounding box center [1245, 65] width 165 height 27
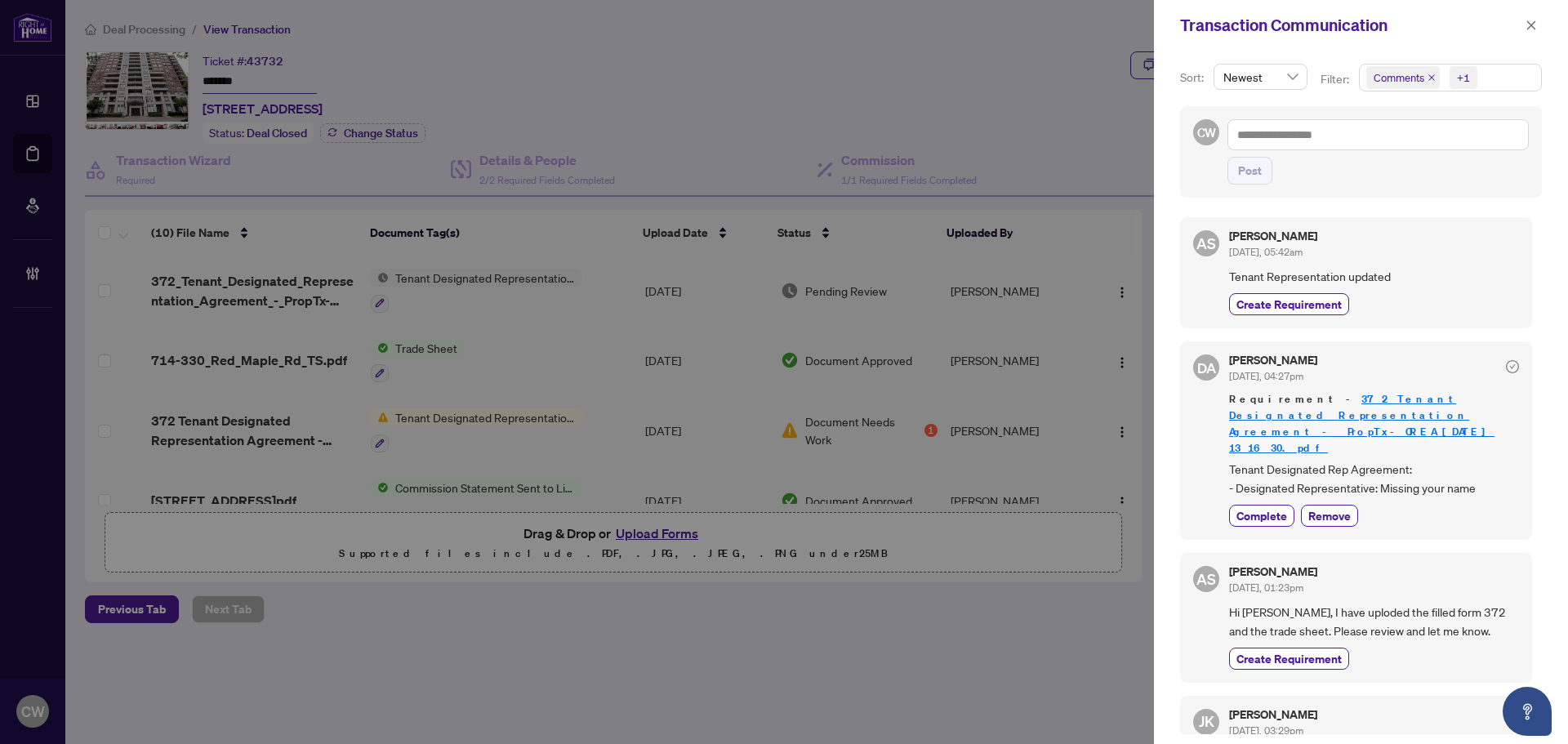
click at [1431, 76] on icon "close" at bounding box center [1431, 77] width 6 height 6
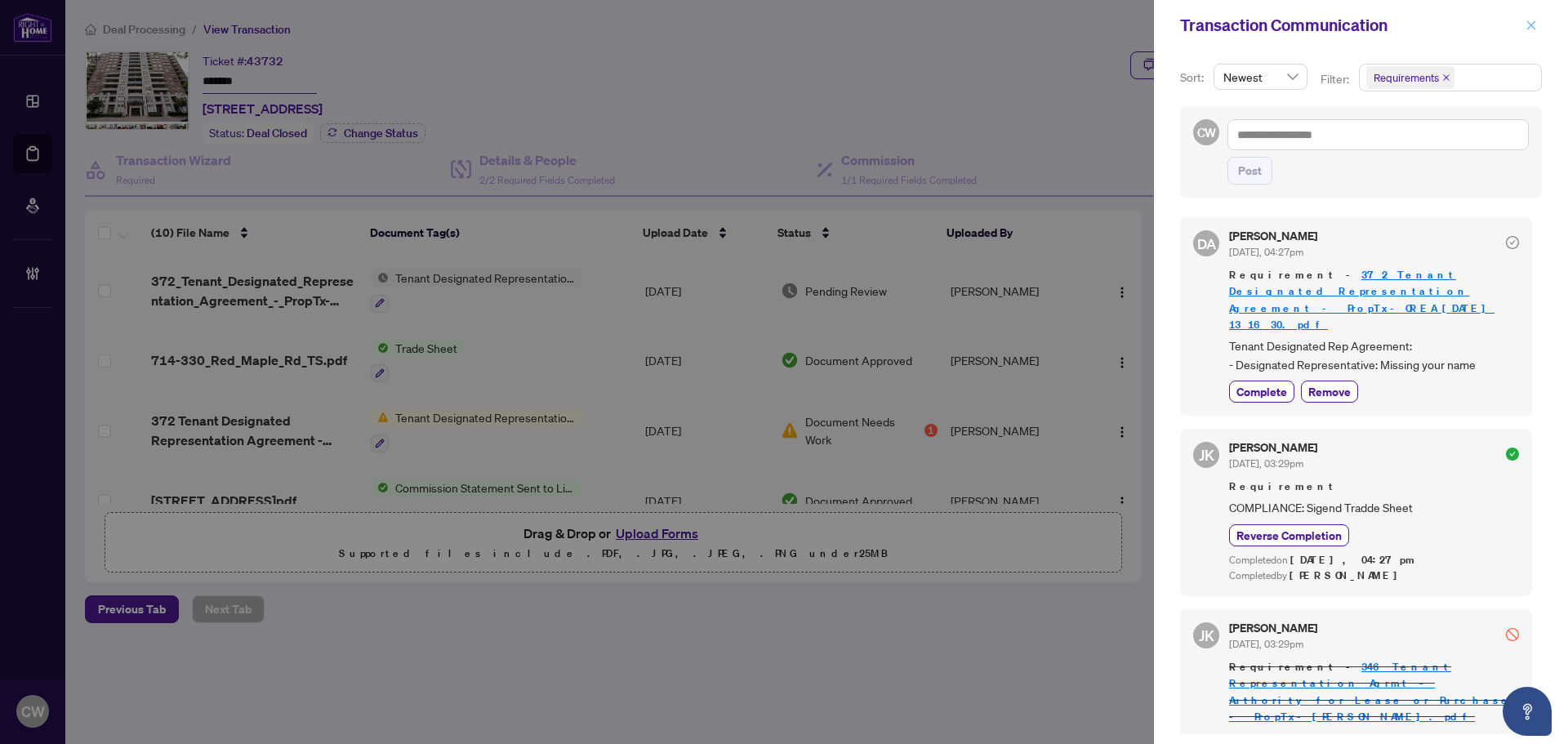
click at [1535, 27] on icon "close" at bounding box center [1531, 25] width 11 height 11
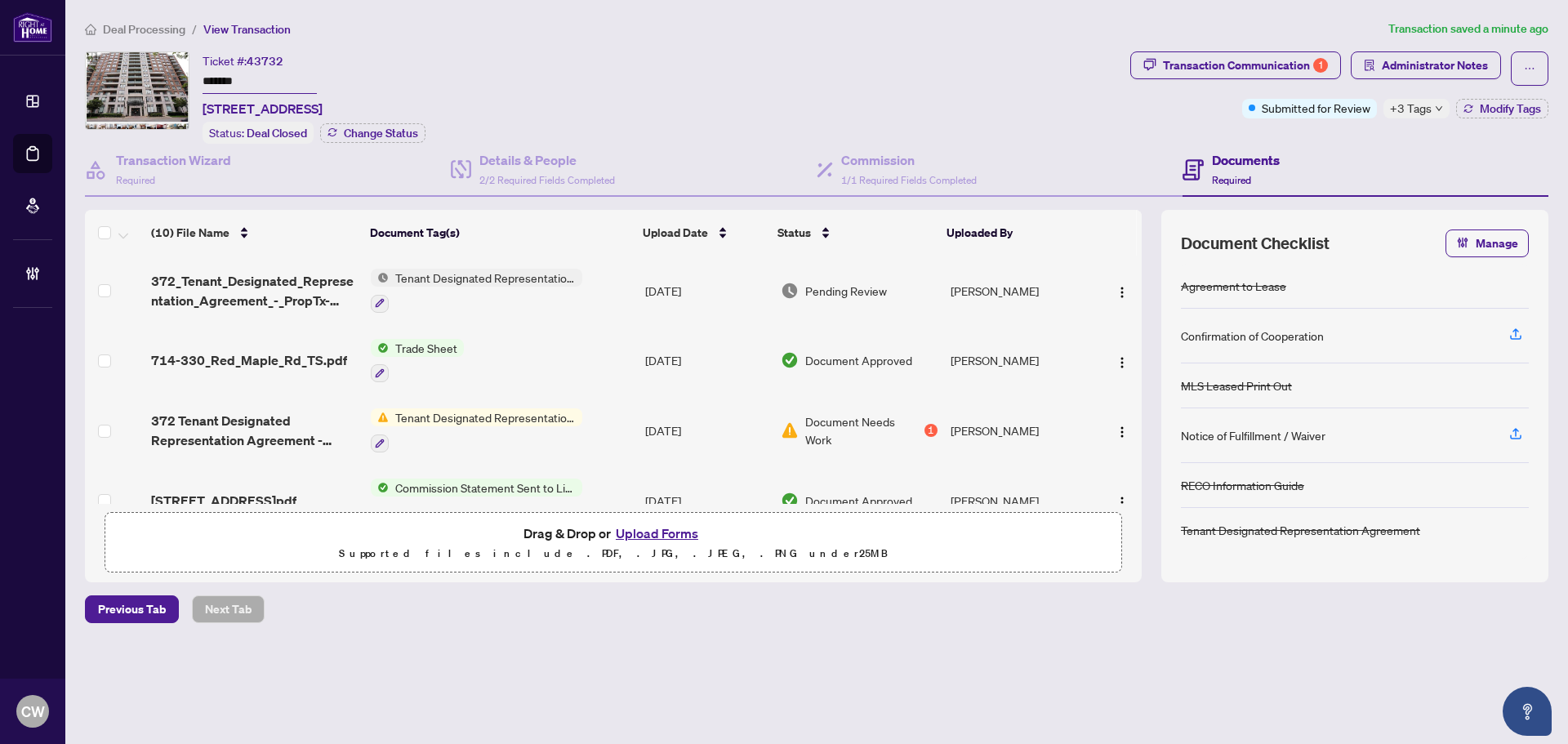
click at [665, 528] on button "Upload Forms" at bounding box center [656, 534] width 92 height 21
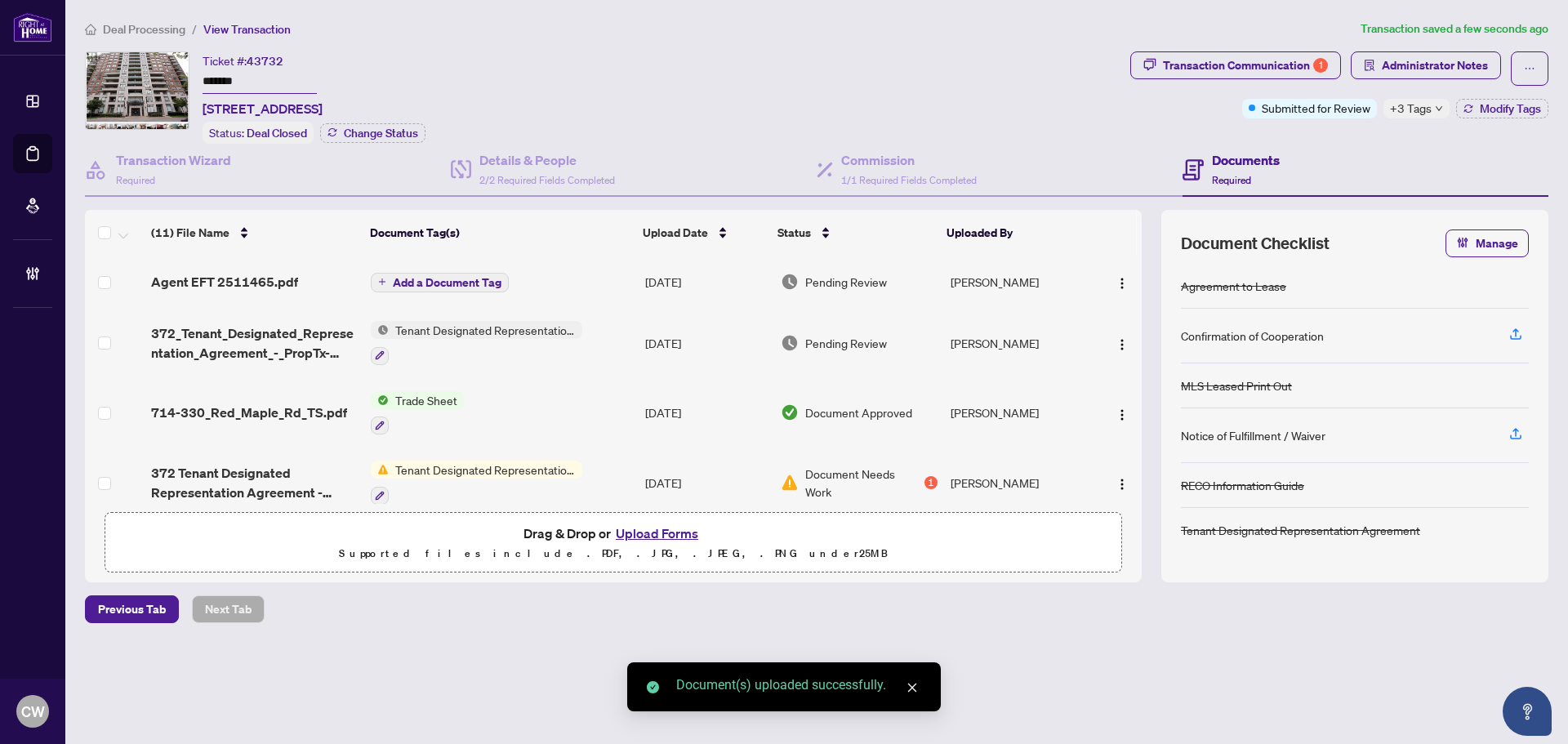
click at [476, 277] on span "Add a Document Tag" at bounding box center [447, 282] width 109 height 11
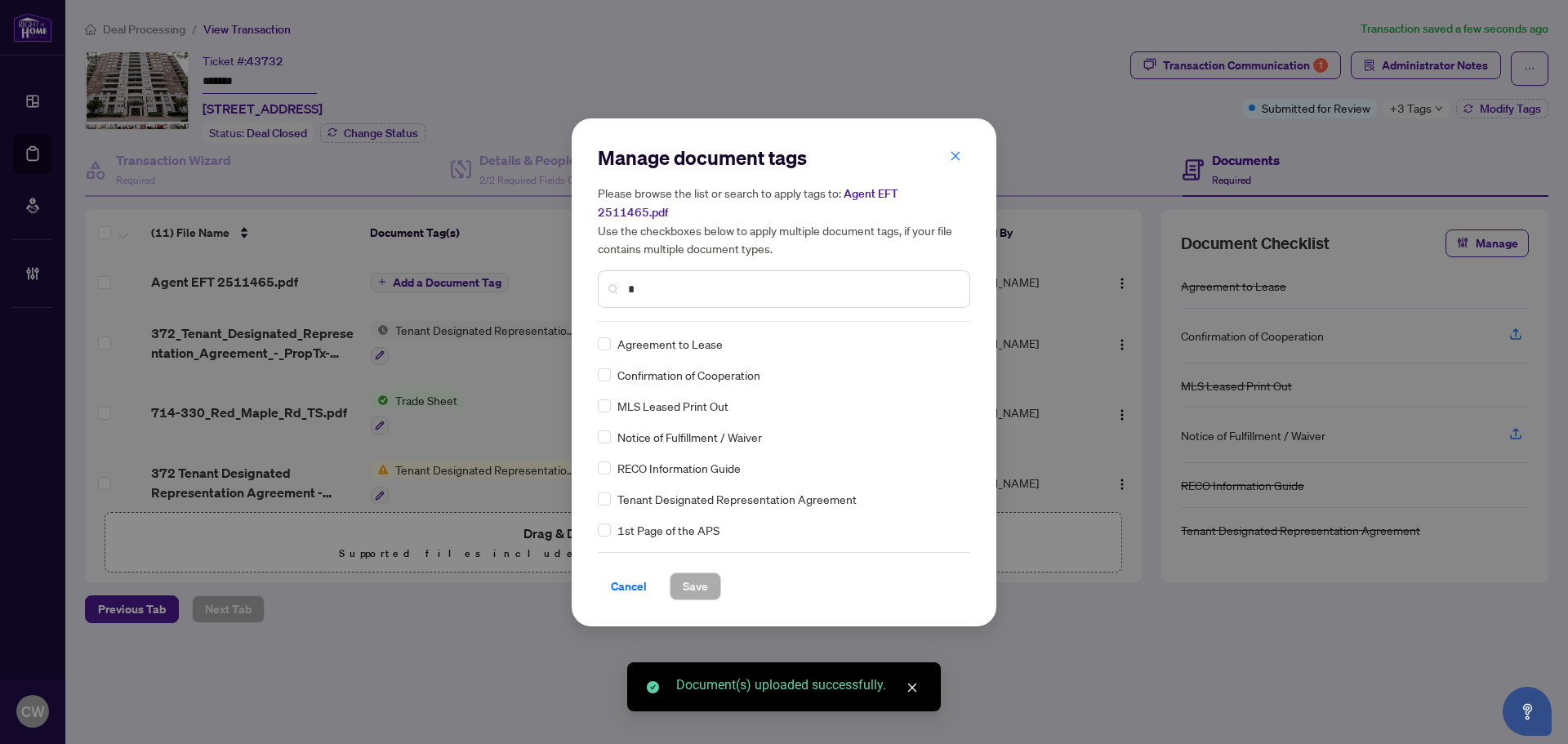
click at [659, 280] on input "*" at bounding box center [792, 289] width 329 height 18
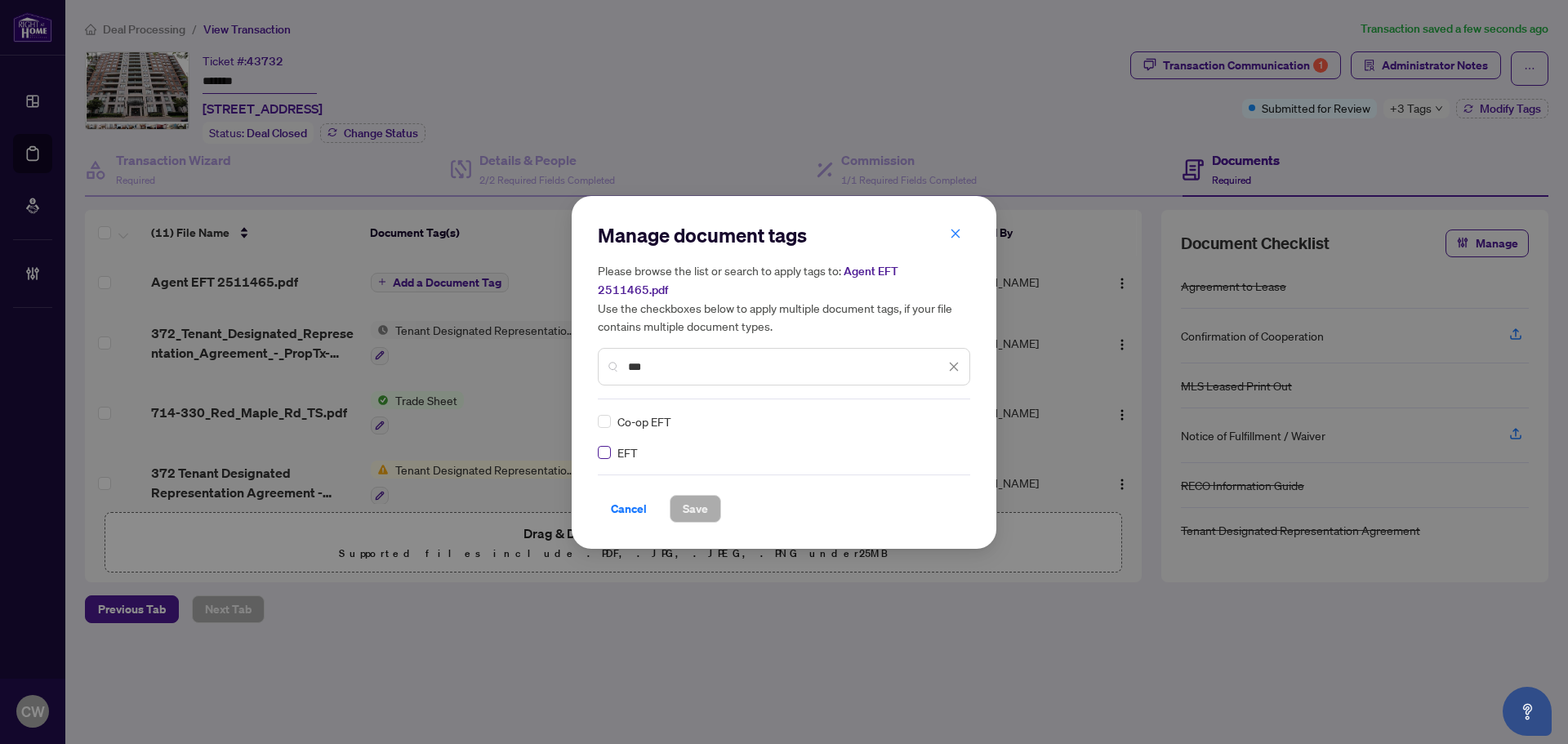
type input "***"
click at [938, 414] on img at bounding box center [936, 421] width 16 height 16
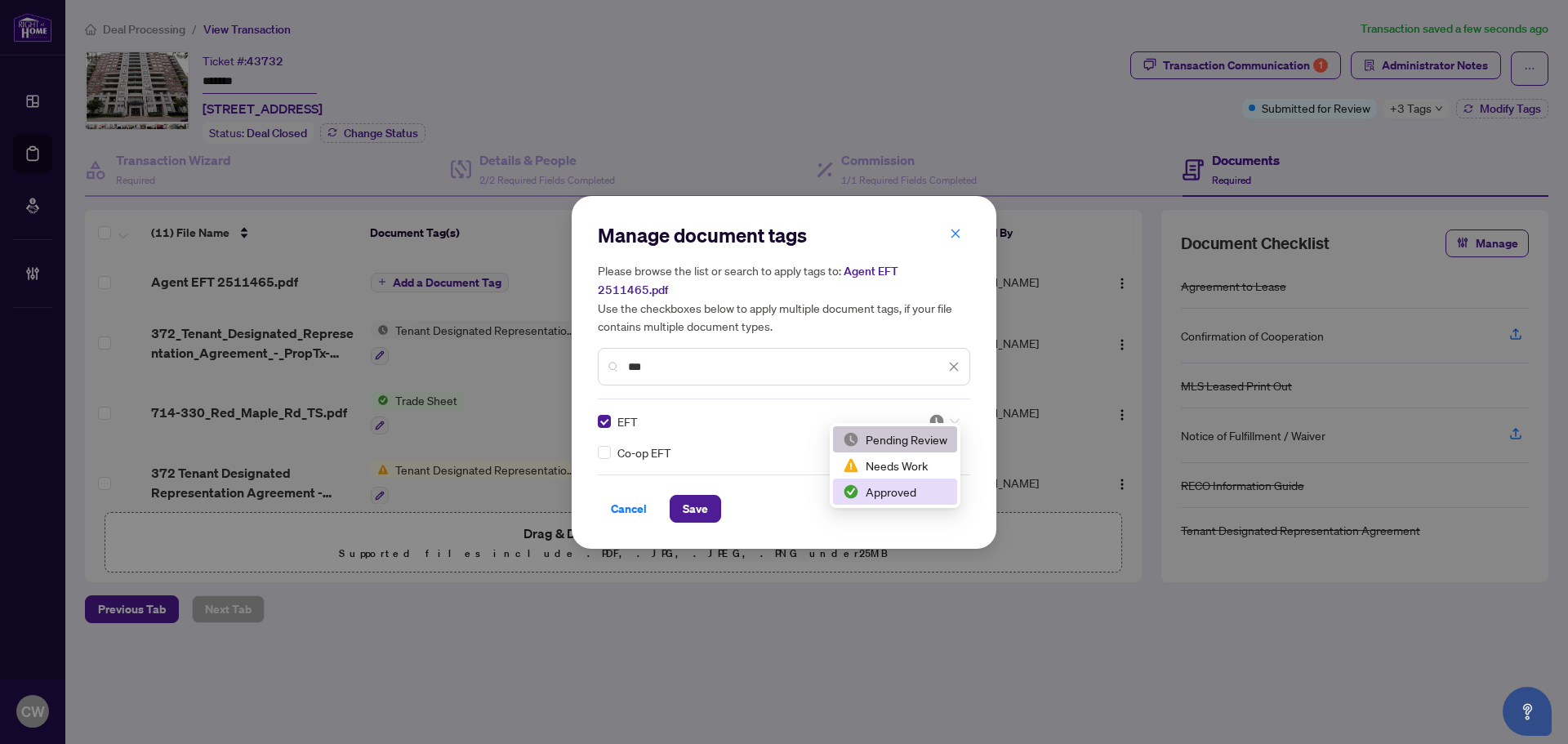
drag, startPoint x: 905, startPoint y: 493, endPoint x: 738, endPoint y: 502, distance: 167.2
click at [902, 495] on div "Approved" at bounding box center [895, 491] width 104 height 18
click at [696, 501] on span "Save" at bounding box center [695, 509] width 26 height 27
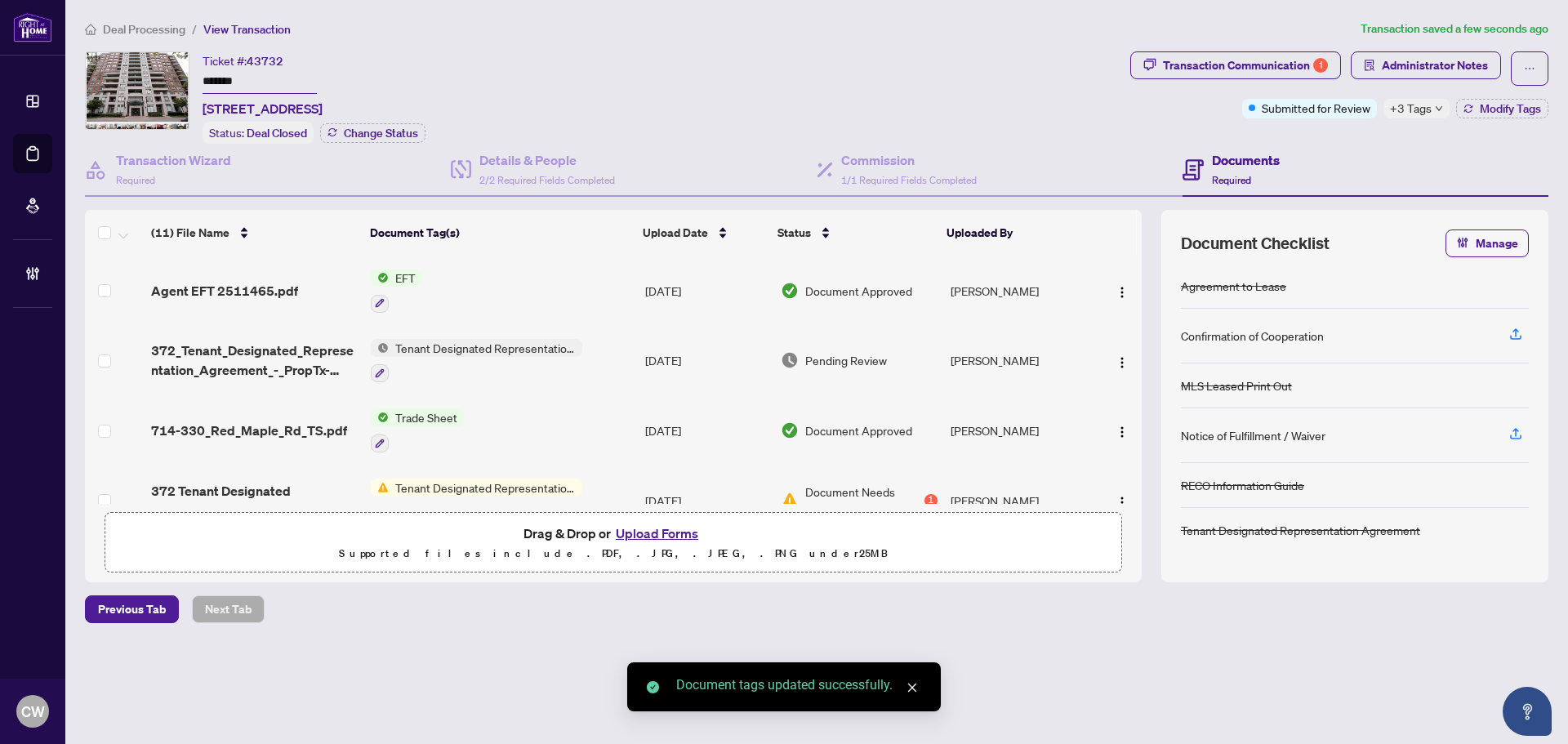
click at [1120, 282] on span "button" at bounding box center [1122, 291] width 13 height 18
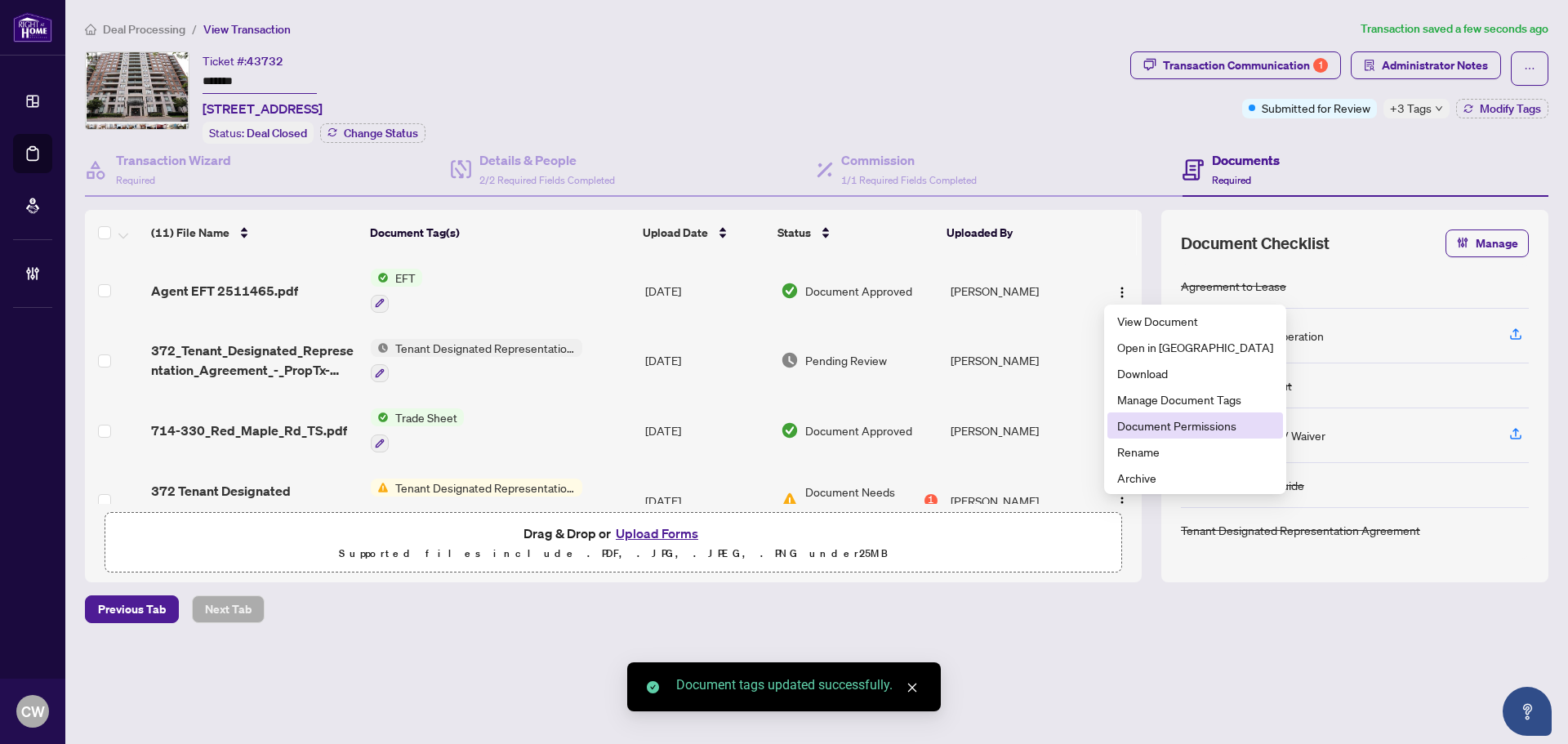
click at [1121, 427] on span "Document Permissions" at bounding box center [1194, 425] width 156 height 18
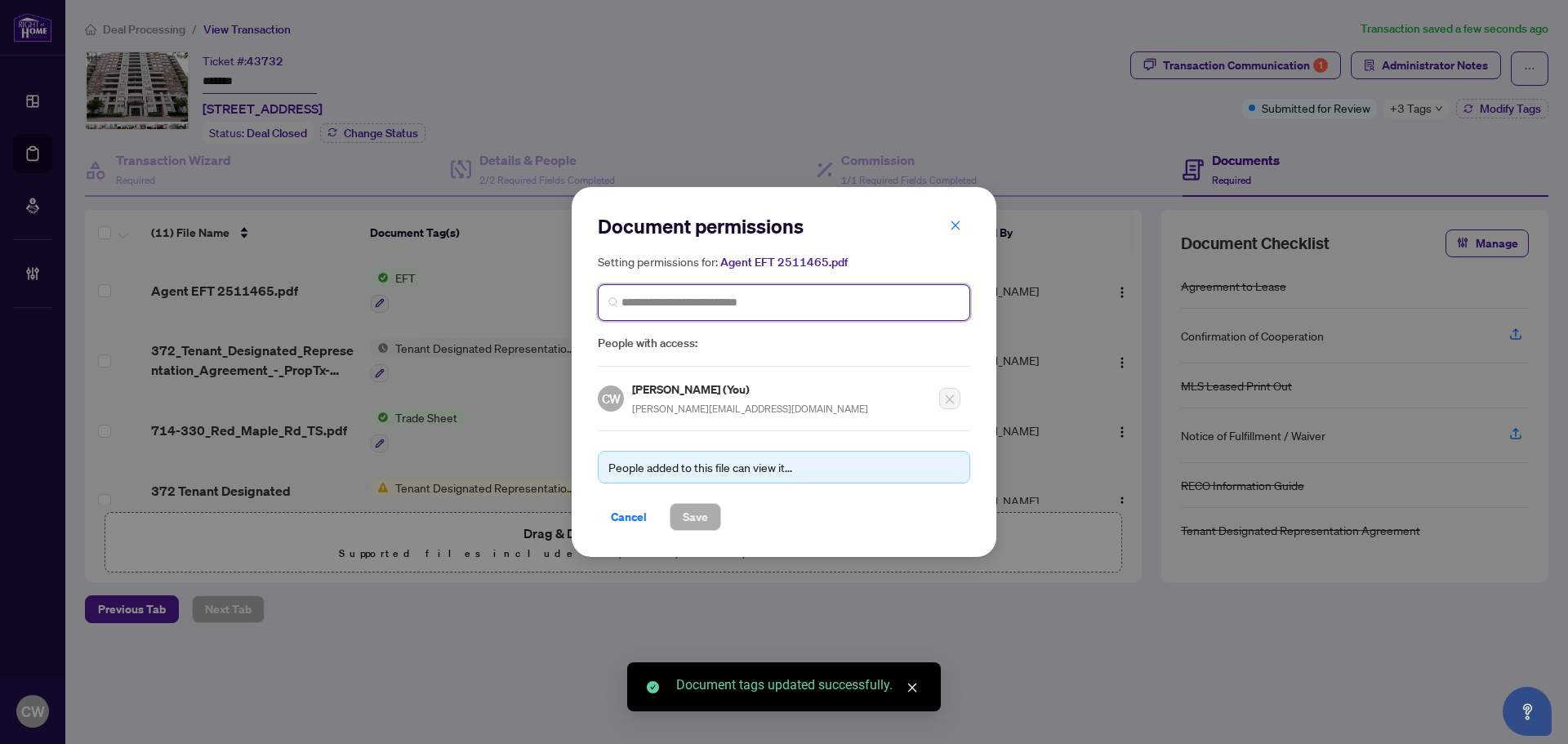
click at [663, 304] on input "search" at bounding box center [790, 302] width 338 height 17
paste input "**********"
type input "**********"
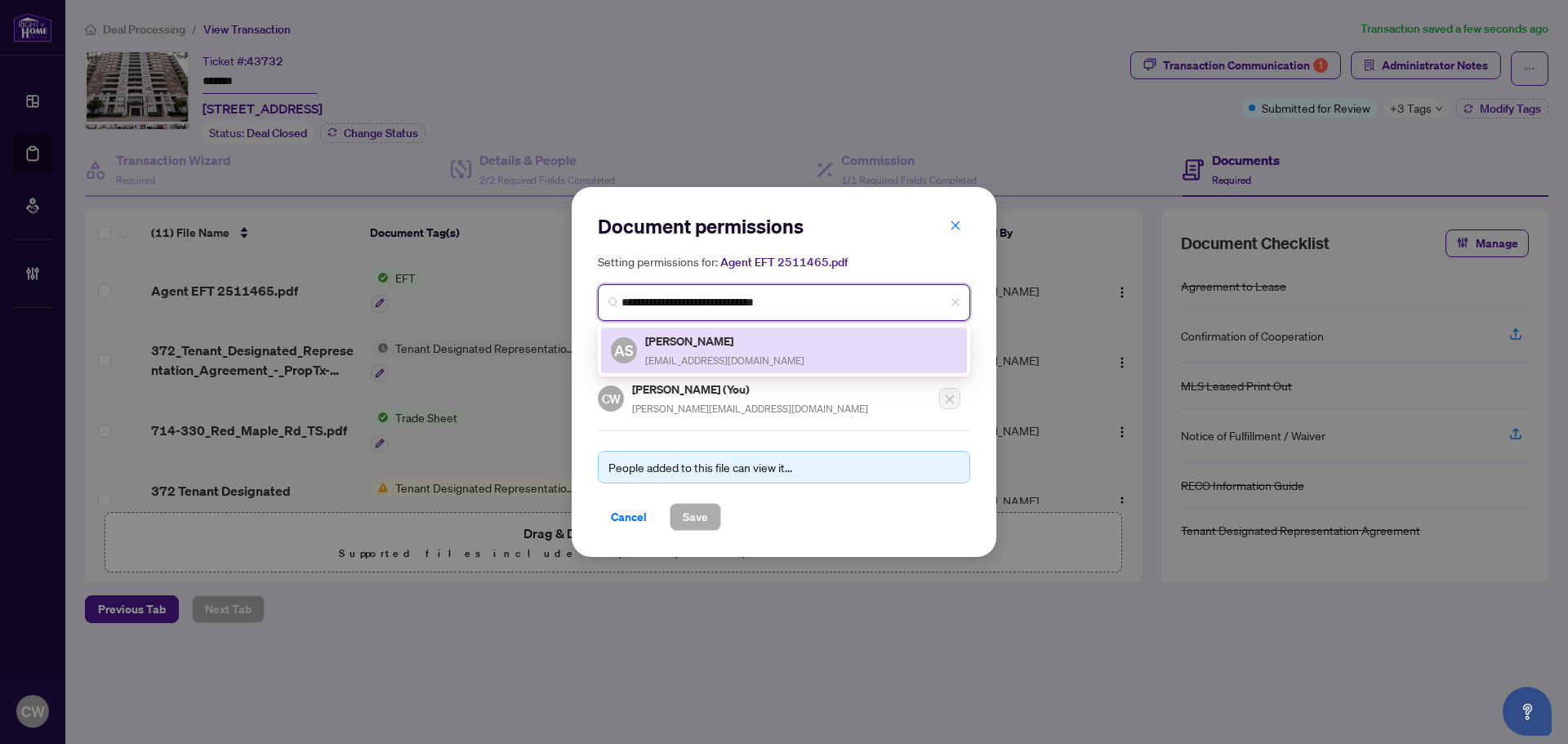
click at [699, 348] on h5 "[PERSON_NAME]" at bounding box center [724, 340] width 159 height 19
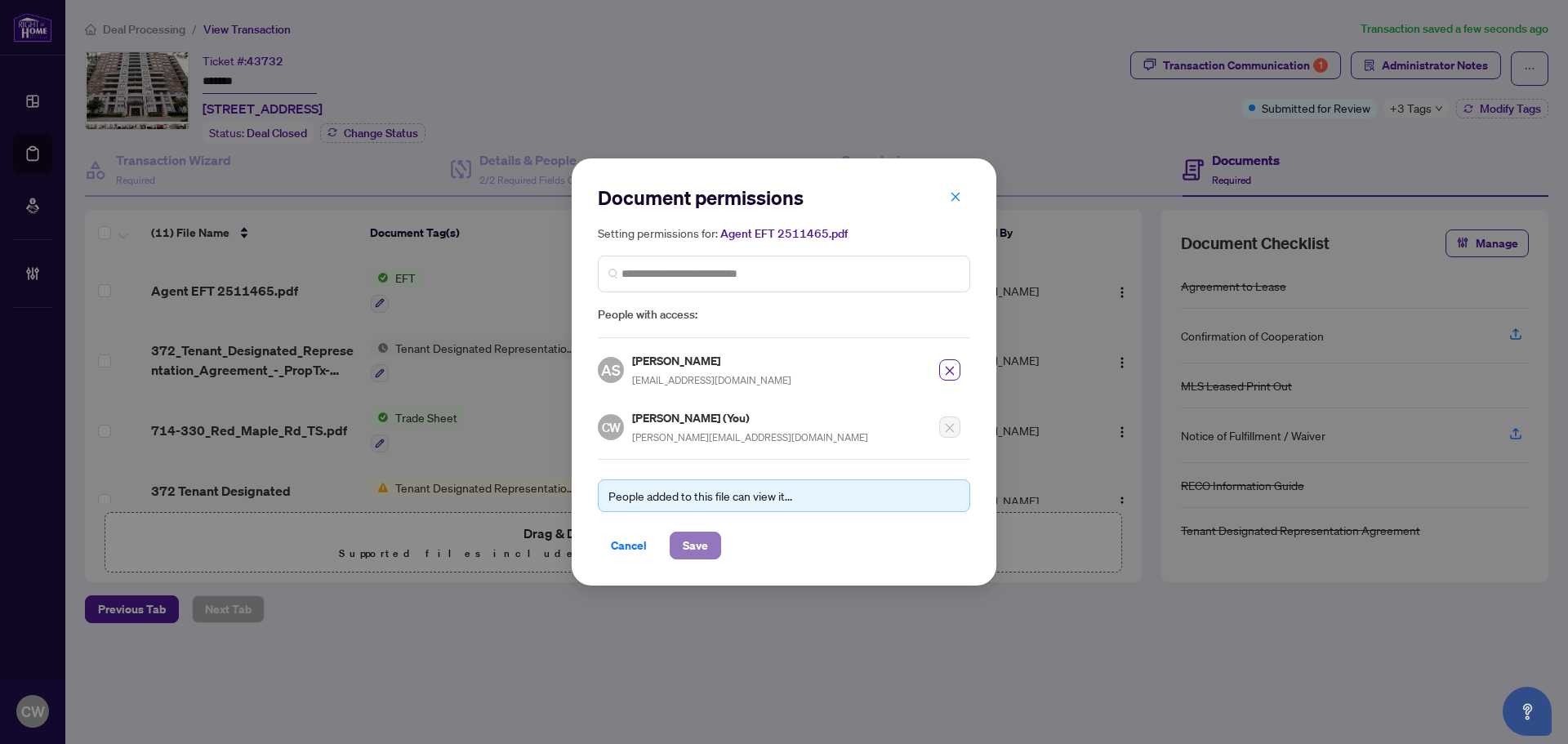
click at [690, 551] on span "Save" at bounding box center [695, 546] width 26 height 27
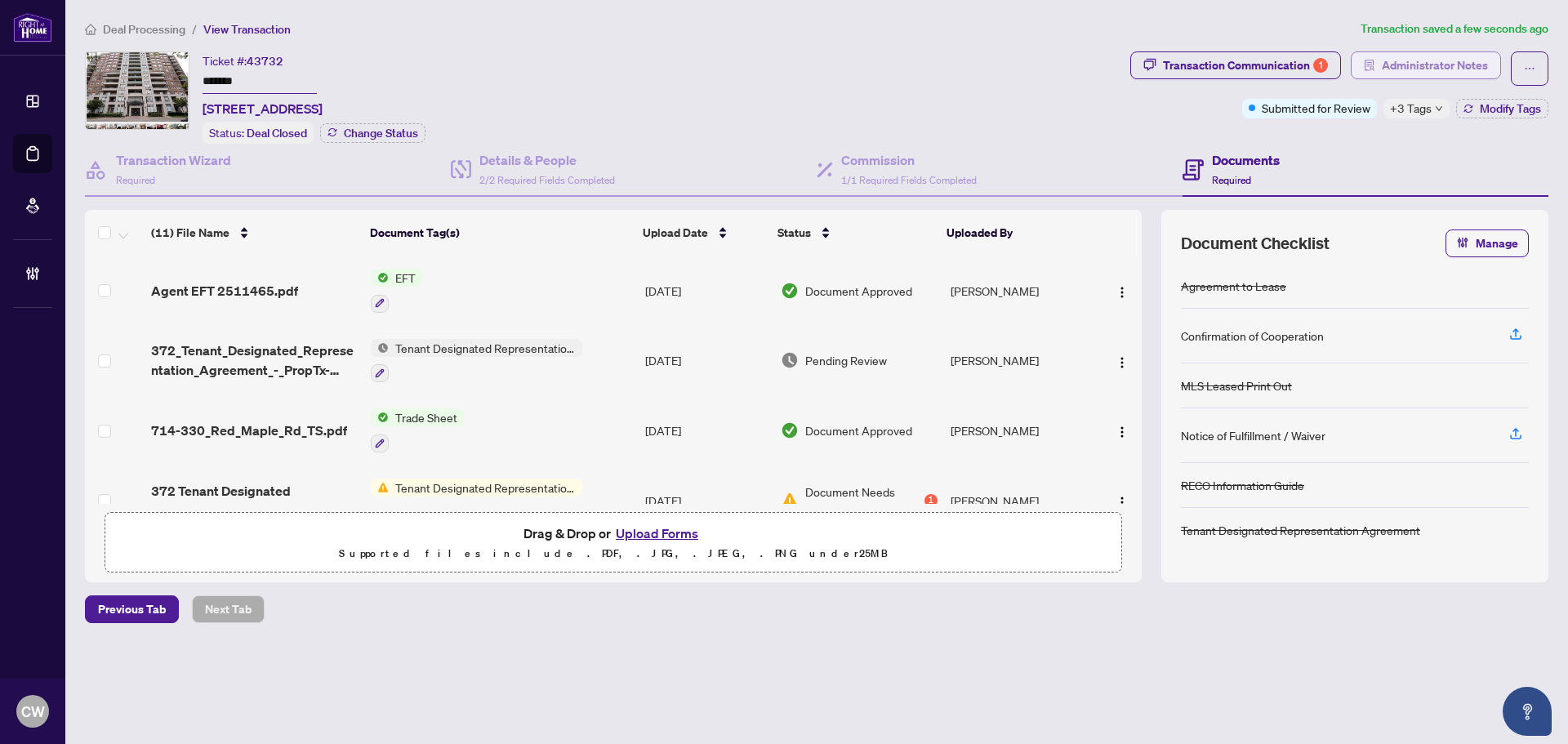
click at [1444, 68] on span "Administrator Notes" at bounding box center [1435, 65] width 106 height 27
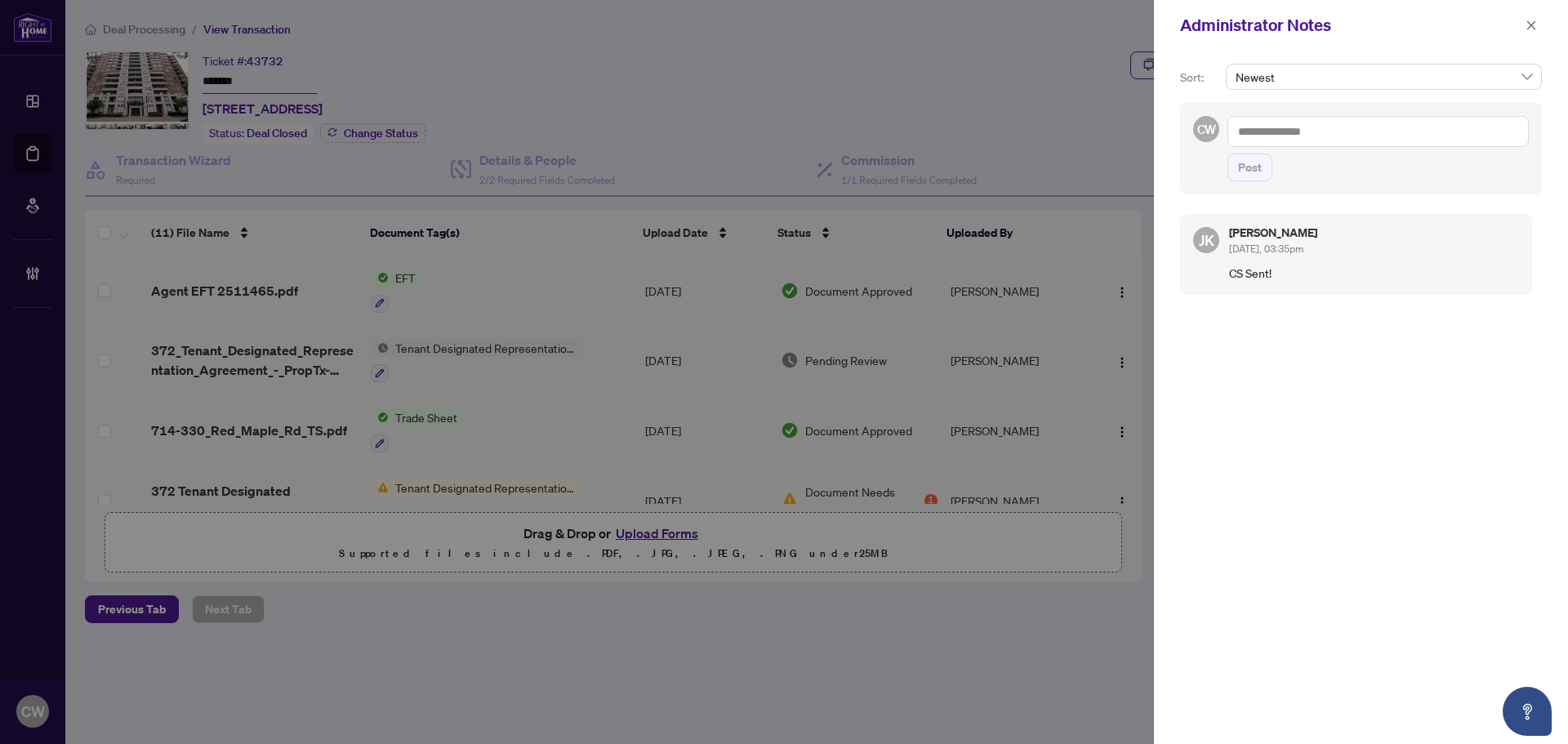
click at [1372, 133] on textarea at bounding box center [1377, 131] width 301 height 31
paste textarea "**********"
type textarea "**********"
click at [1237, 173] on button "Post" at bounding box center [1249, 167] width 45 height 27
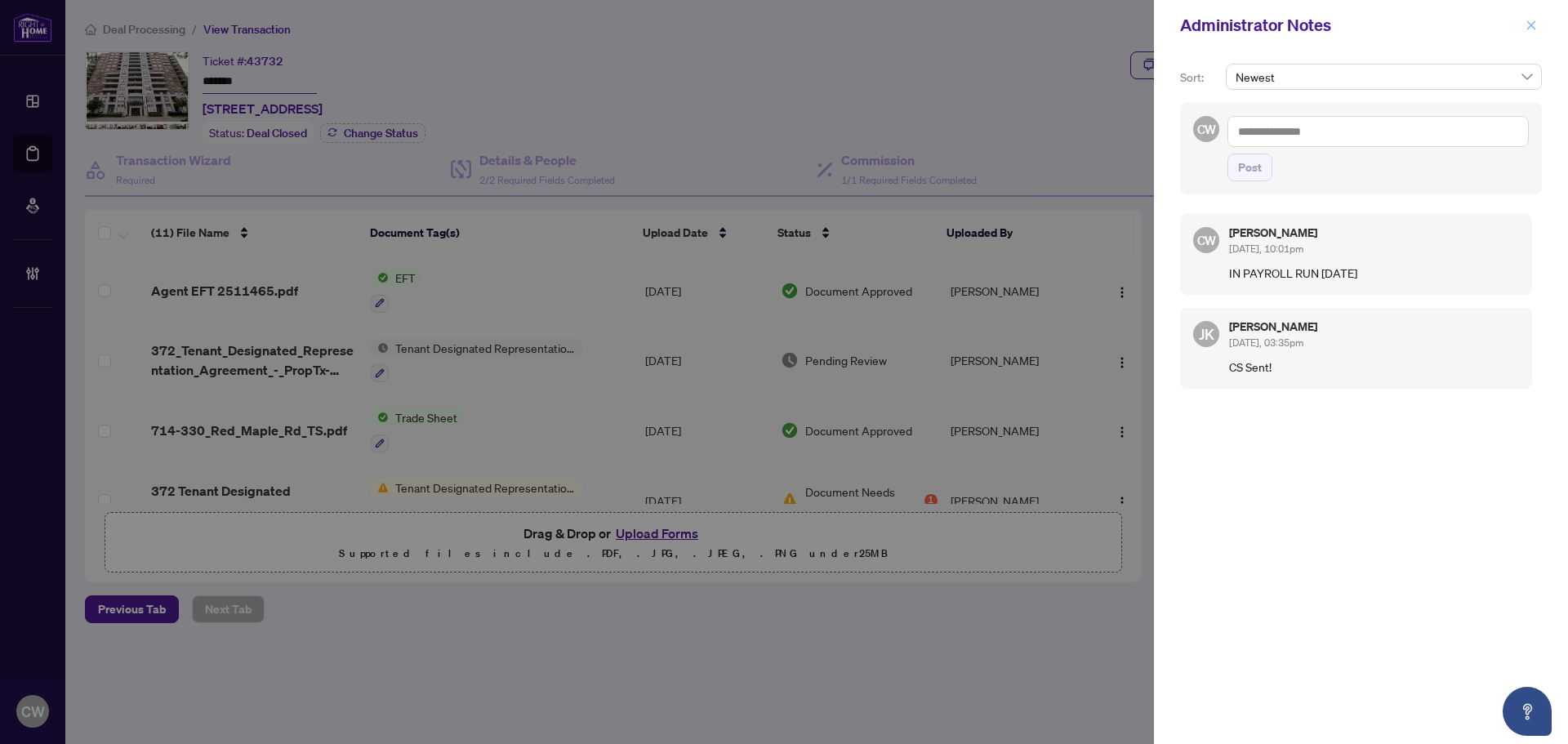
click at [1532, 24] on icon "close" at bounding box center [1531, 25] width 11 height 11
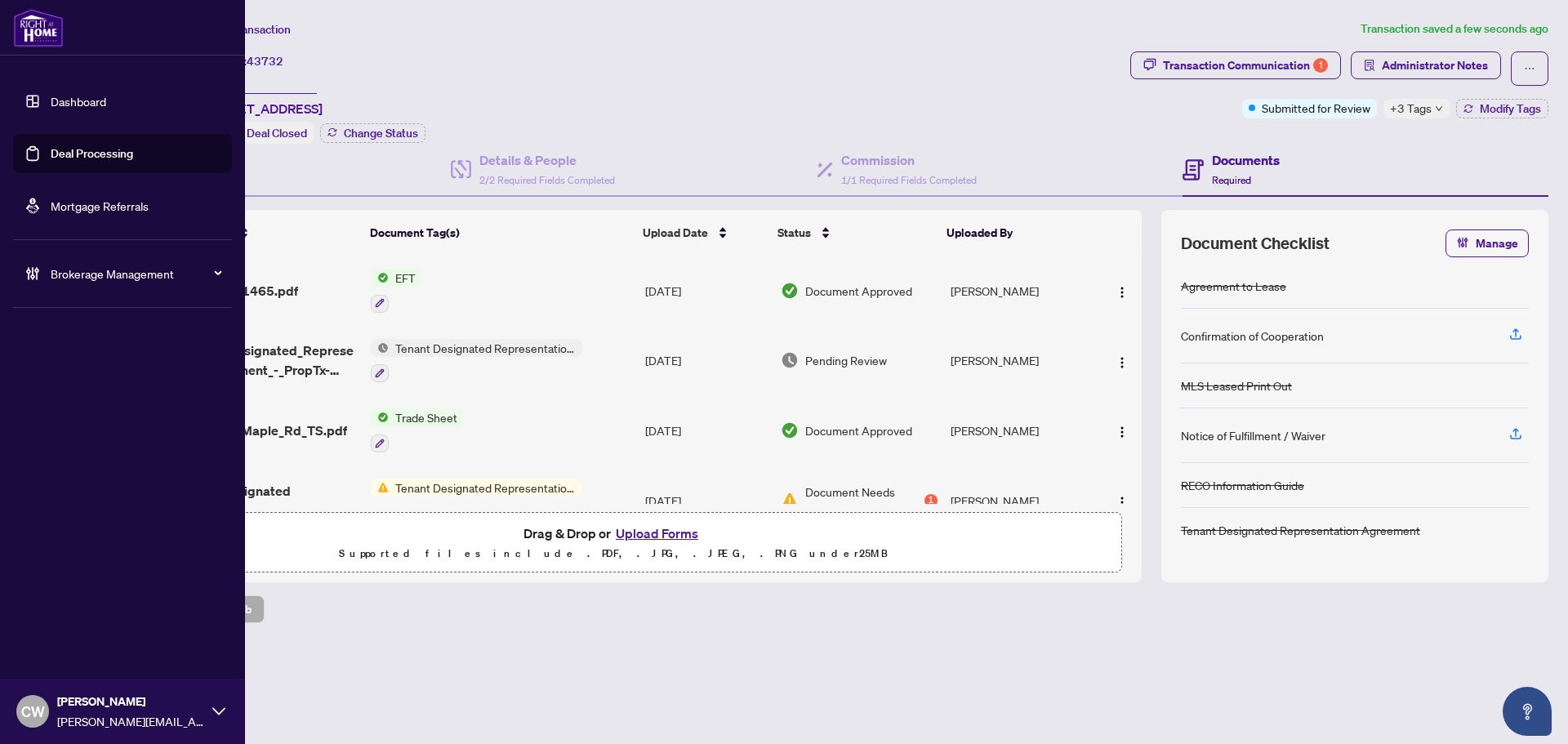
drag, startPoint x: 47, startPoint y: 149, endPoint x: 106, endPoint y: 148, distance: 59.0
click at [50, 148] on link "Deal Processing" at bounding box center [91, 153] width 82 height 15
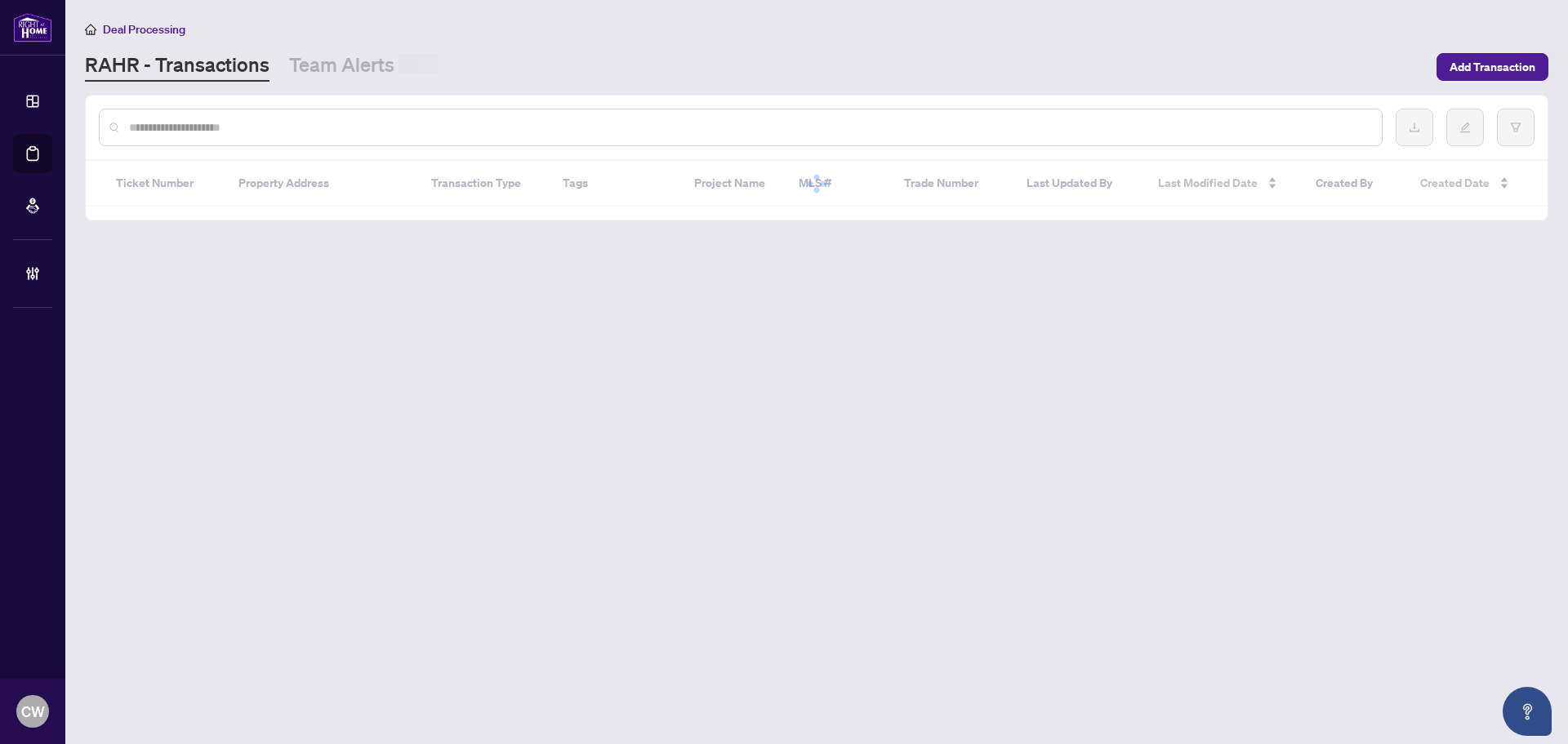
click at [313, 114] on div at bounding box center [740, 127] width 1284 height 38
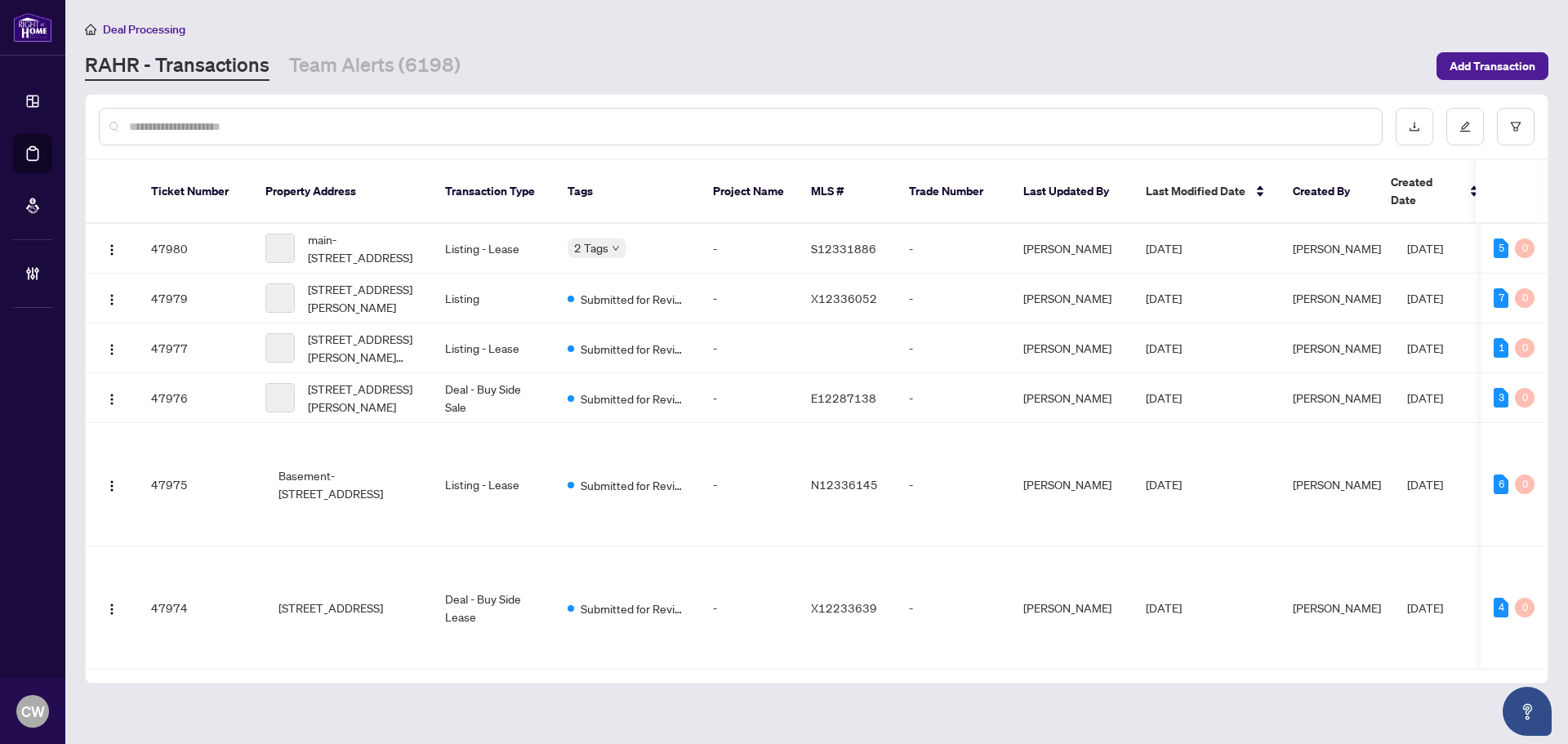
click at [269, 122] on input "text" at bounding box center [748, 126] width 1239 height 18
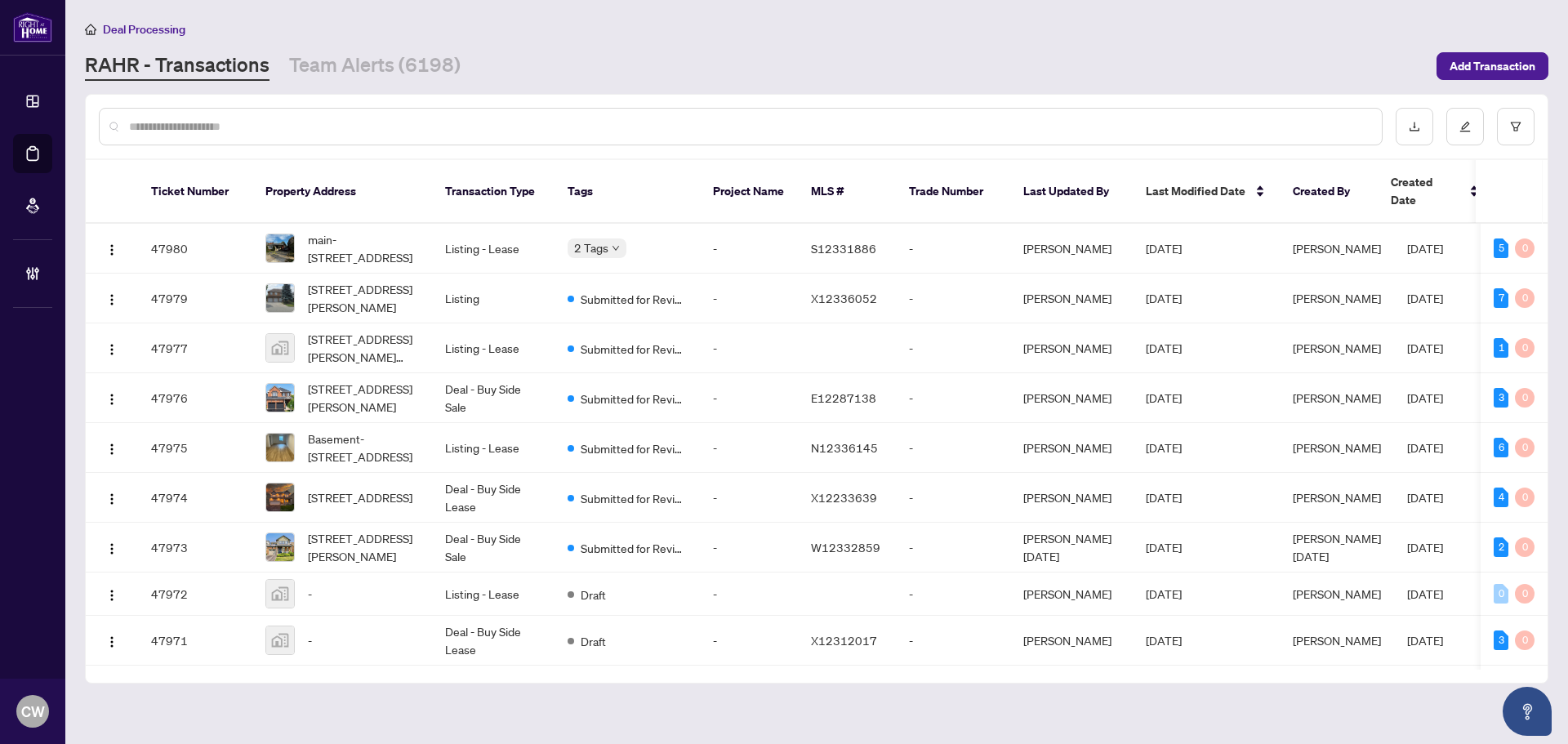
paste input "*******"
type input "*******"
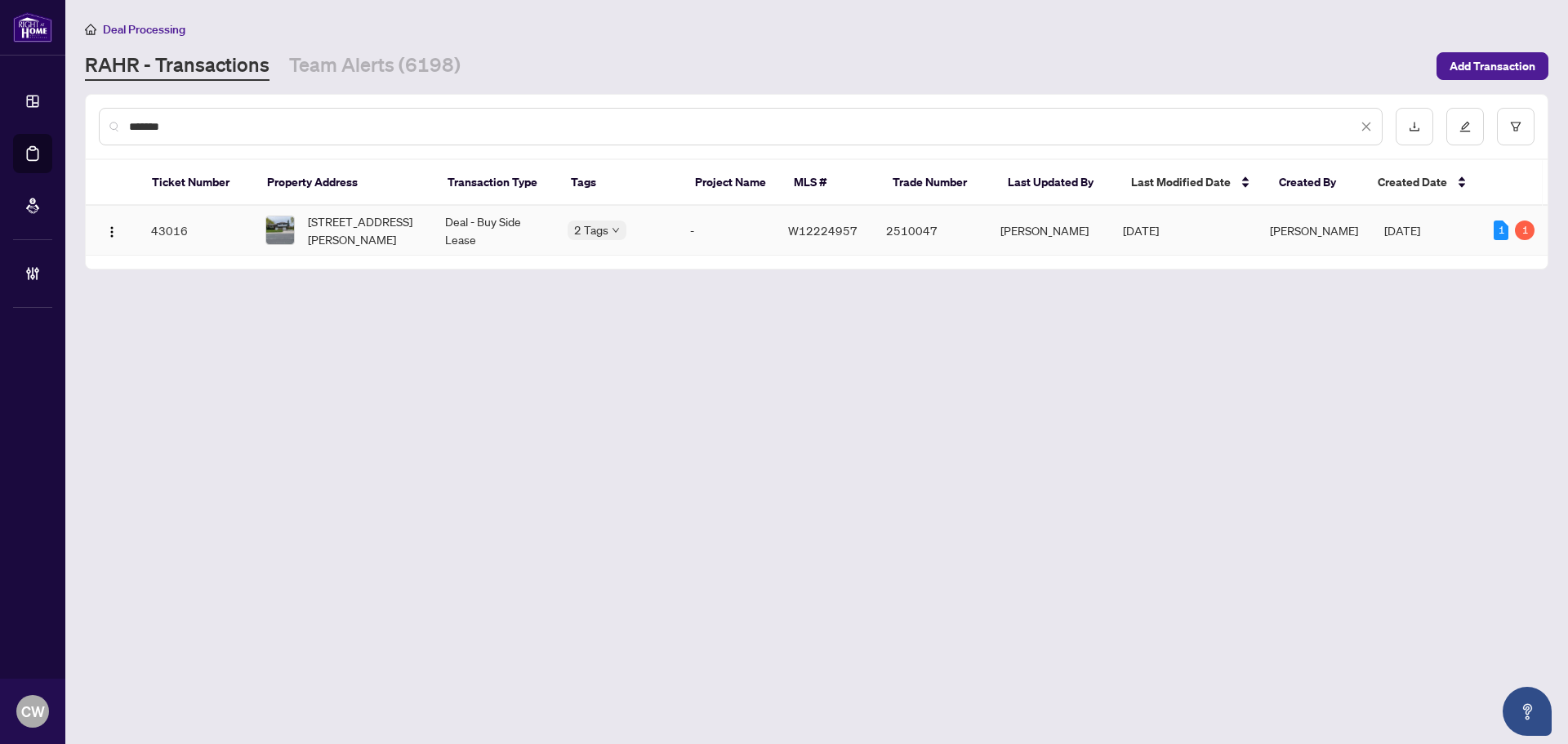
click at [351, 223] on span "[STREET_ADDRESS][PERSON_NAME]" at bounding box center [363, 230] width 111 height 36
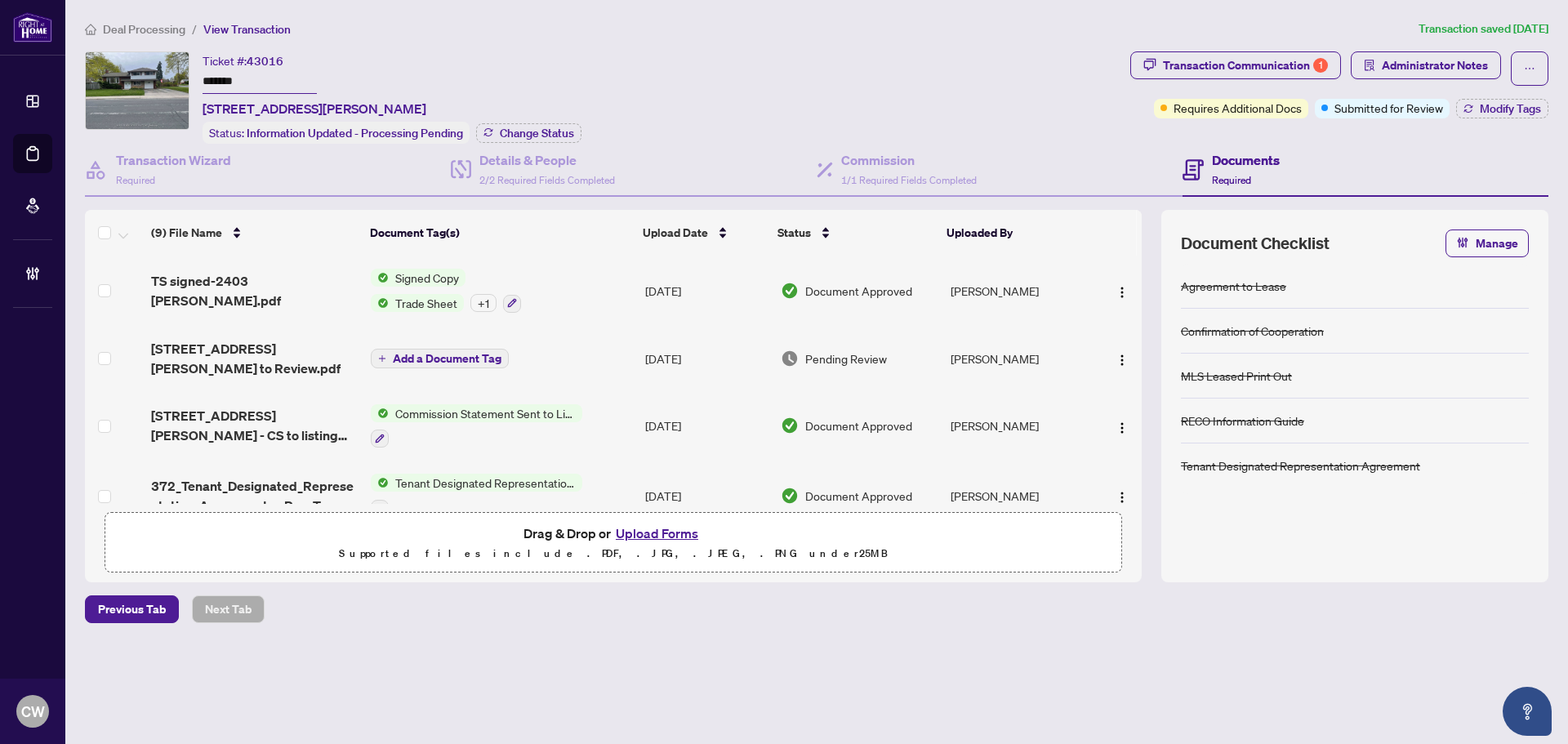
click at [551, 119] on div "Ticket #: 43016 ******* [STREET_ADDRESS][PERSON_NAME] Status: Information Updat…" at bounding box center [391, 97] width 379 height 92
click at [553, 124] on button "Change Status" at bounding box center [528, 133] width 105 height 19
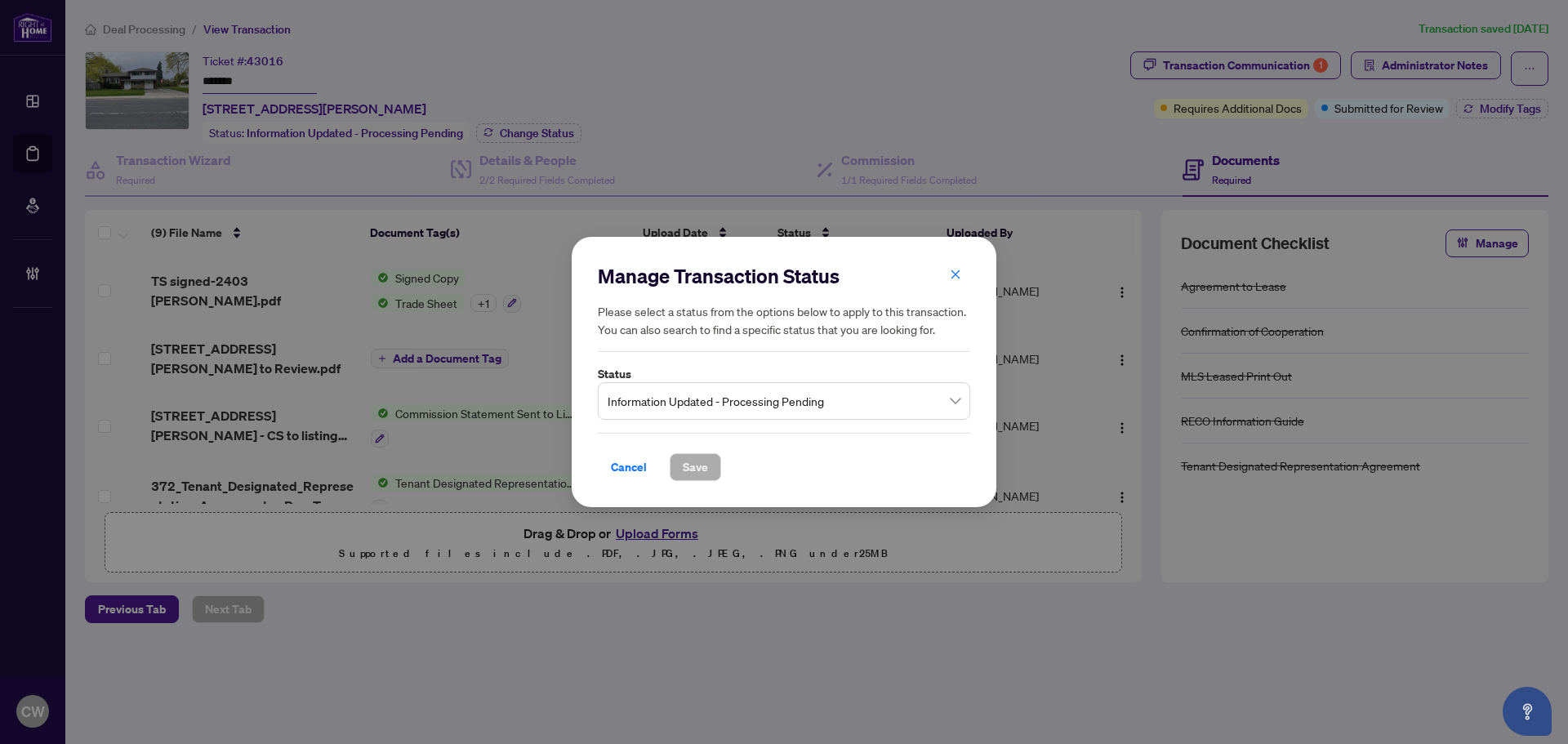
click at [702, 414] on span "Information Updated - Processing Pending" at bounding box center [784, 400] width 352 height 31
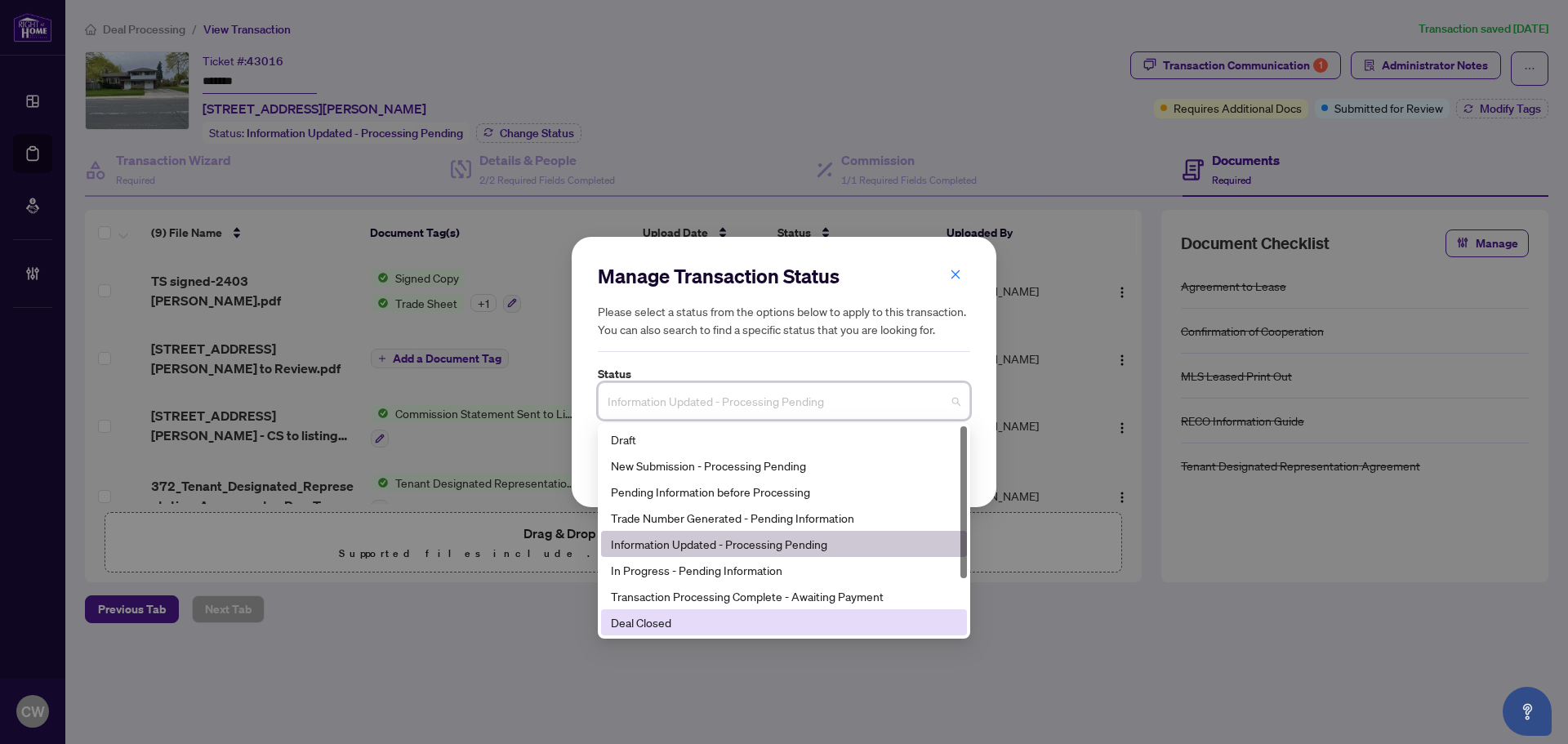
click at [710, 620] on div "Deal Closed" at bounding box center [784, 622] width 346 height 18
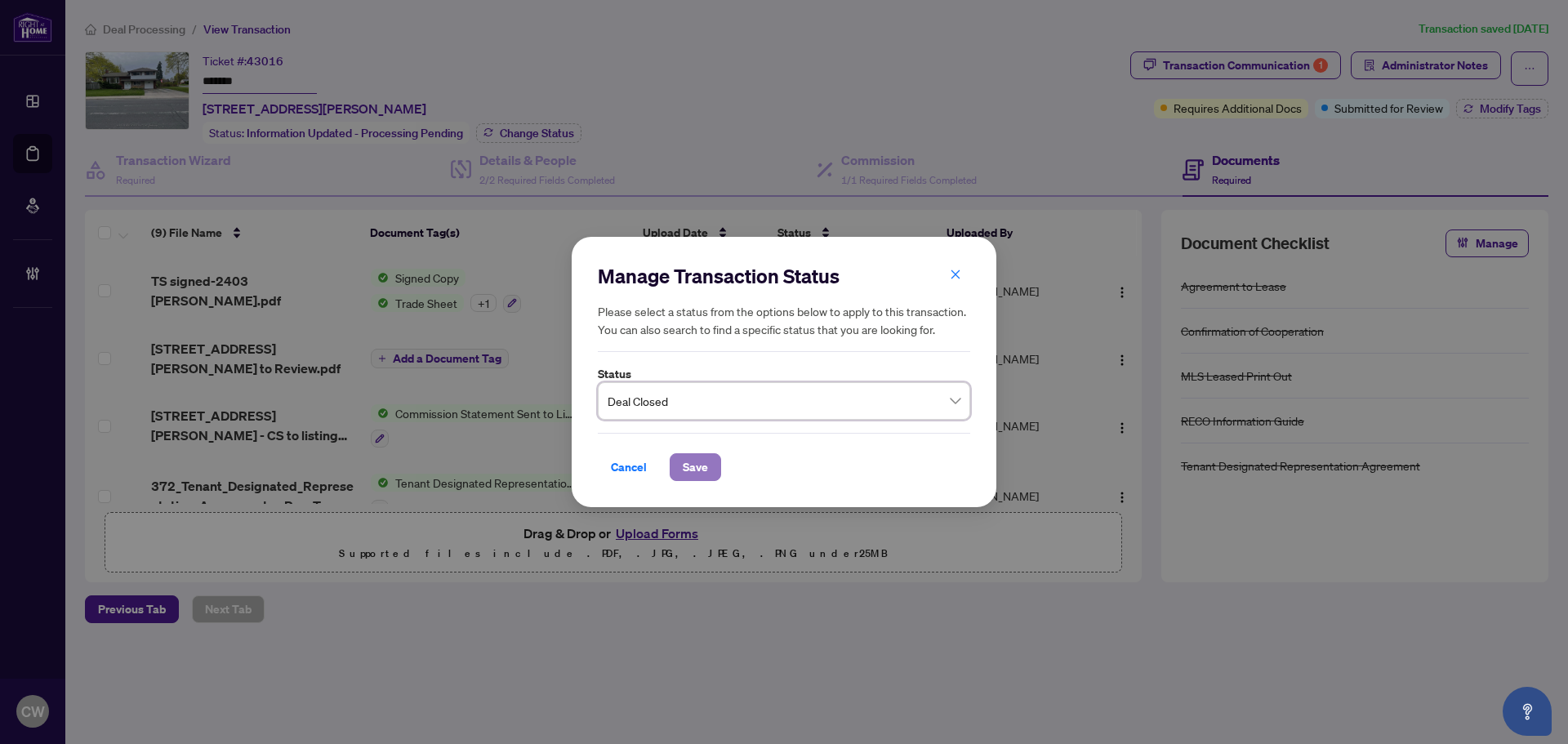
click at [685, 472] on span "Save" at bounding box center [695, 467] width 26 height 27
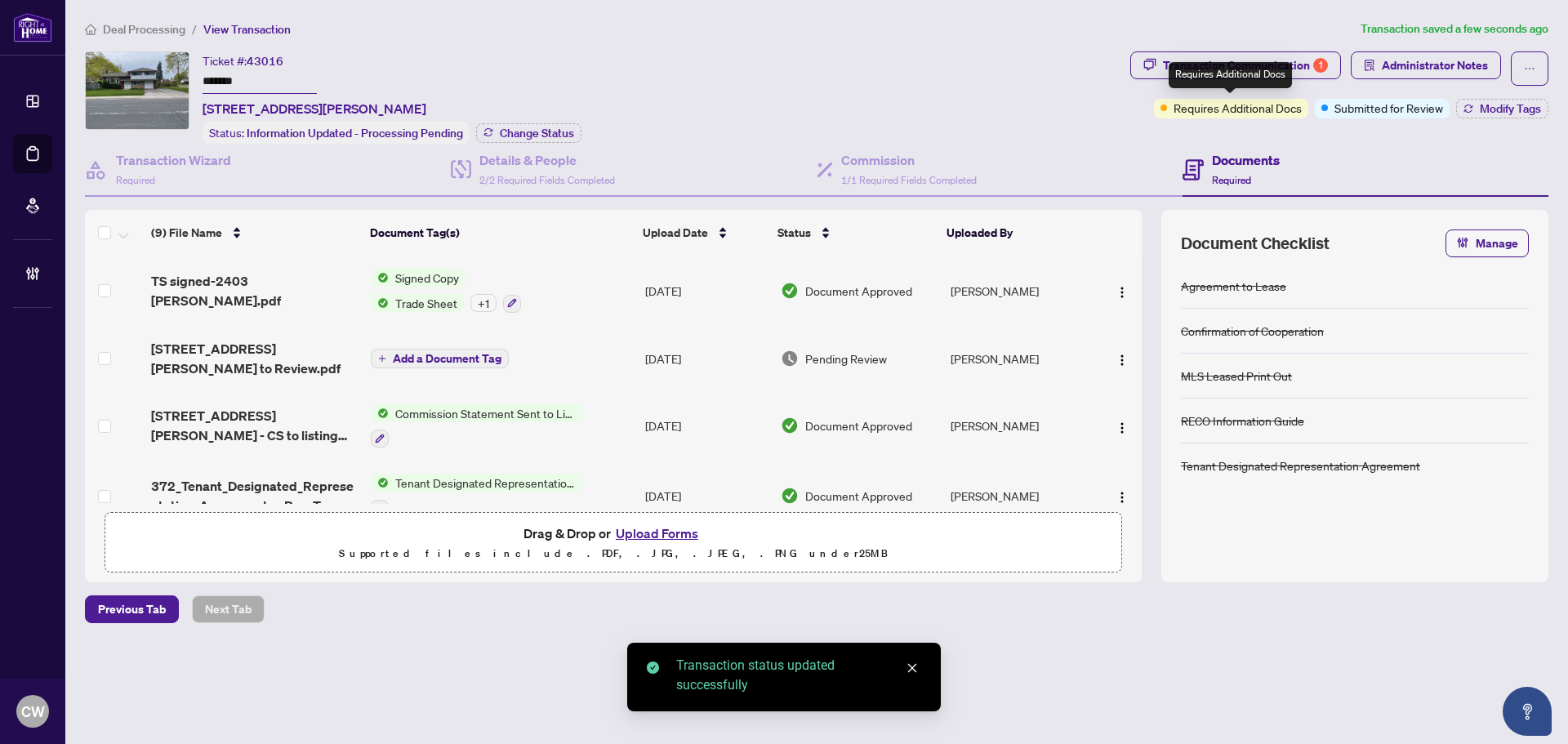
click at [1234, 65] on div "Requires Additional Docs" at bounding box center [1231, 75] width 124 height 27
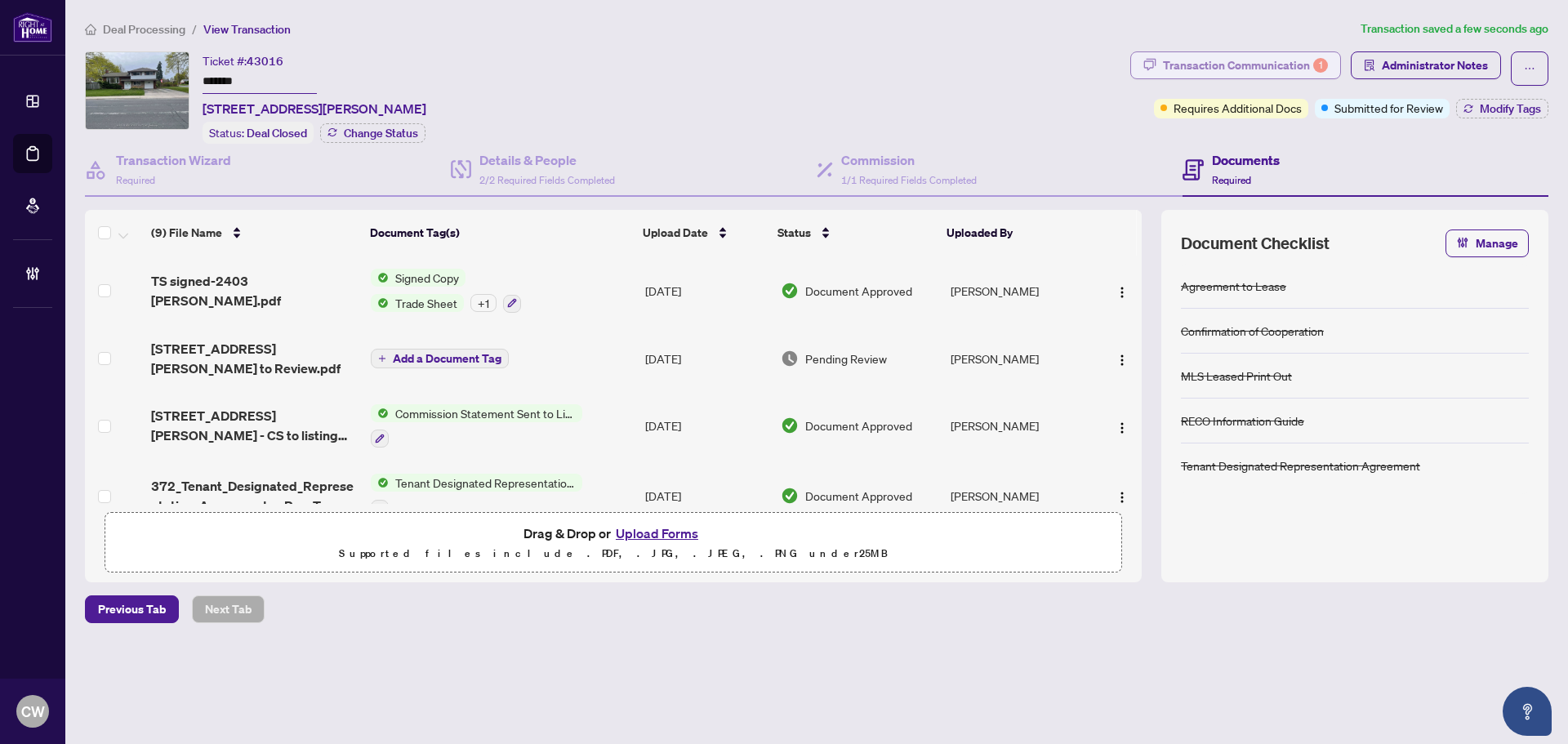
click at [1312, 57] on div "Transaction Communication 1" at bounding box center [1245, 65] width 165 height 27
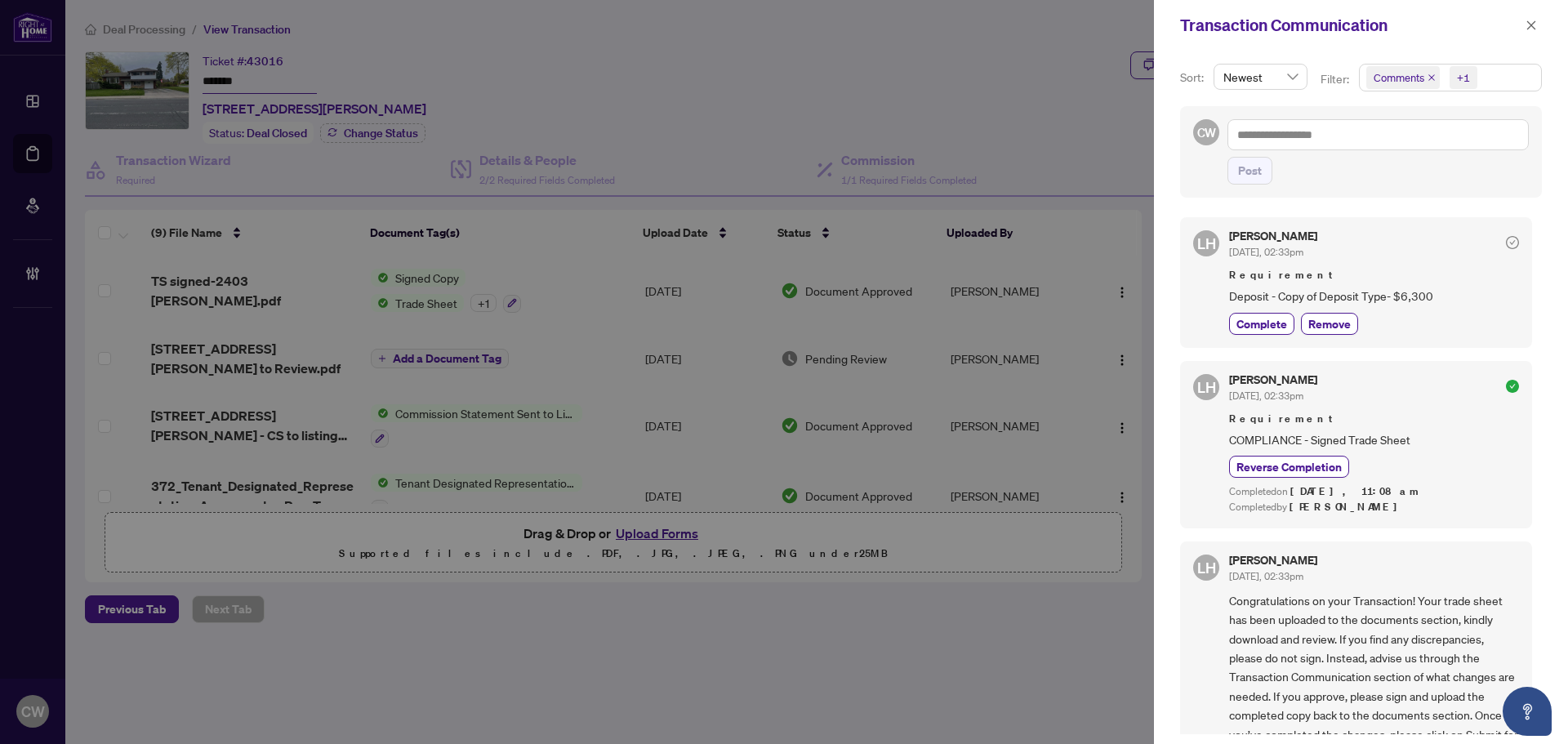
click at [1429, 77] on icon "close" at bounding box center [1431, 77] width 8 height 8
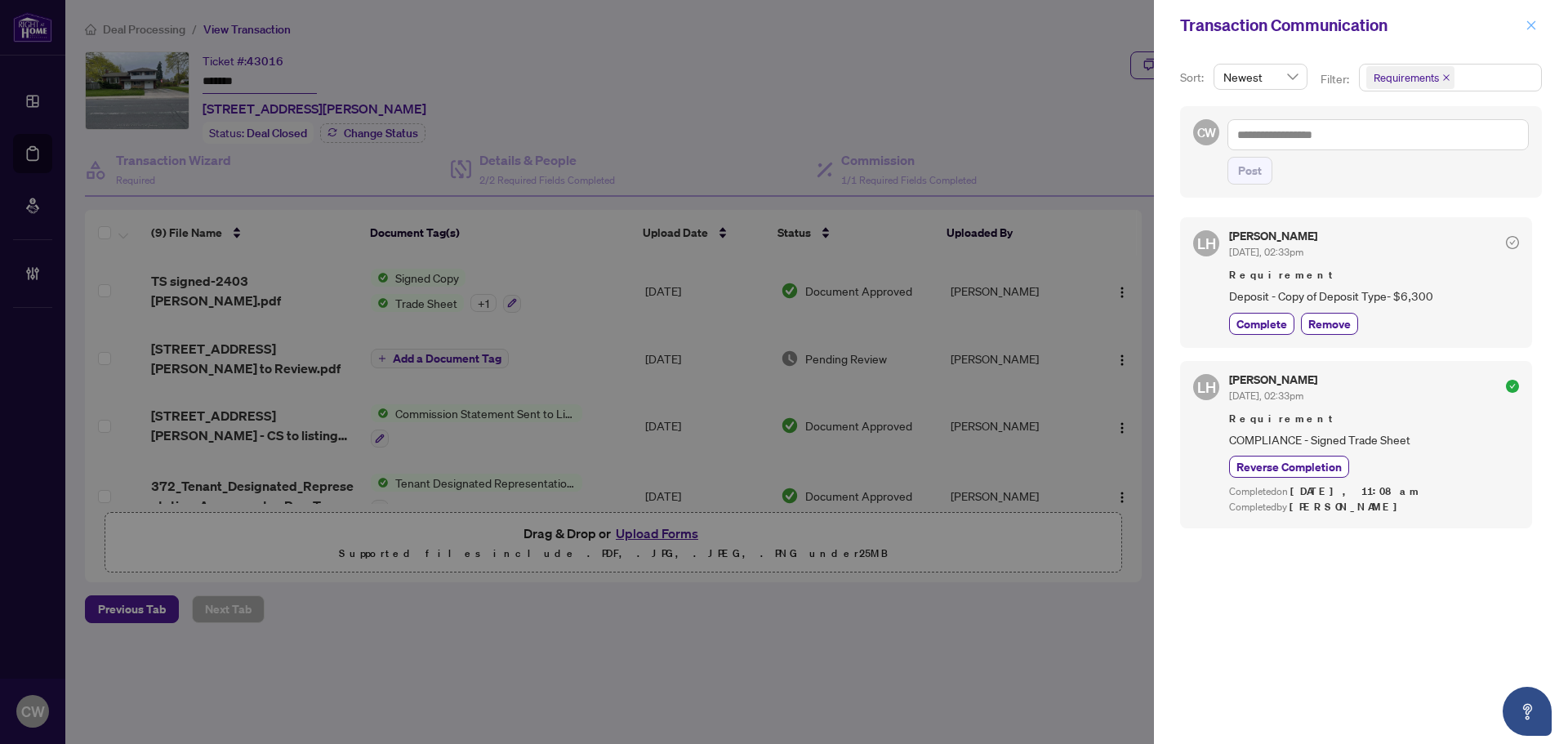
click at [1526, 27] on icon "close" at bounding box center [1531, 25] width 11 height 11
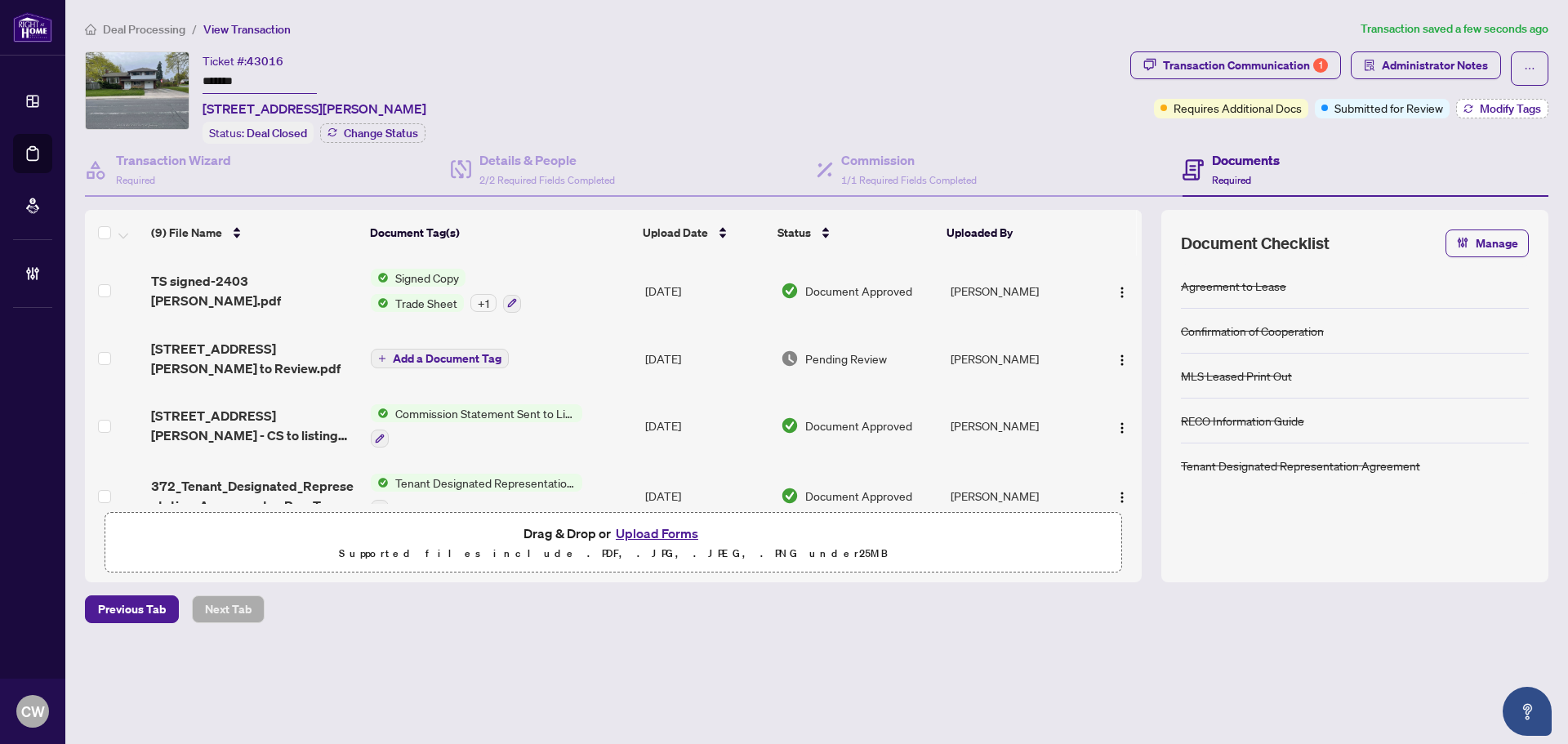
click at [1484, 105] on span "Modify Tags" at bounding box center [1510, 108] width 61 height 11
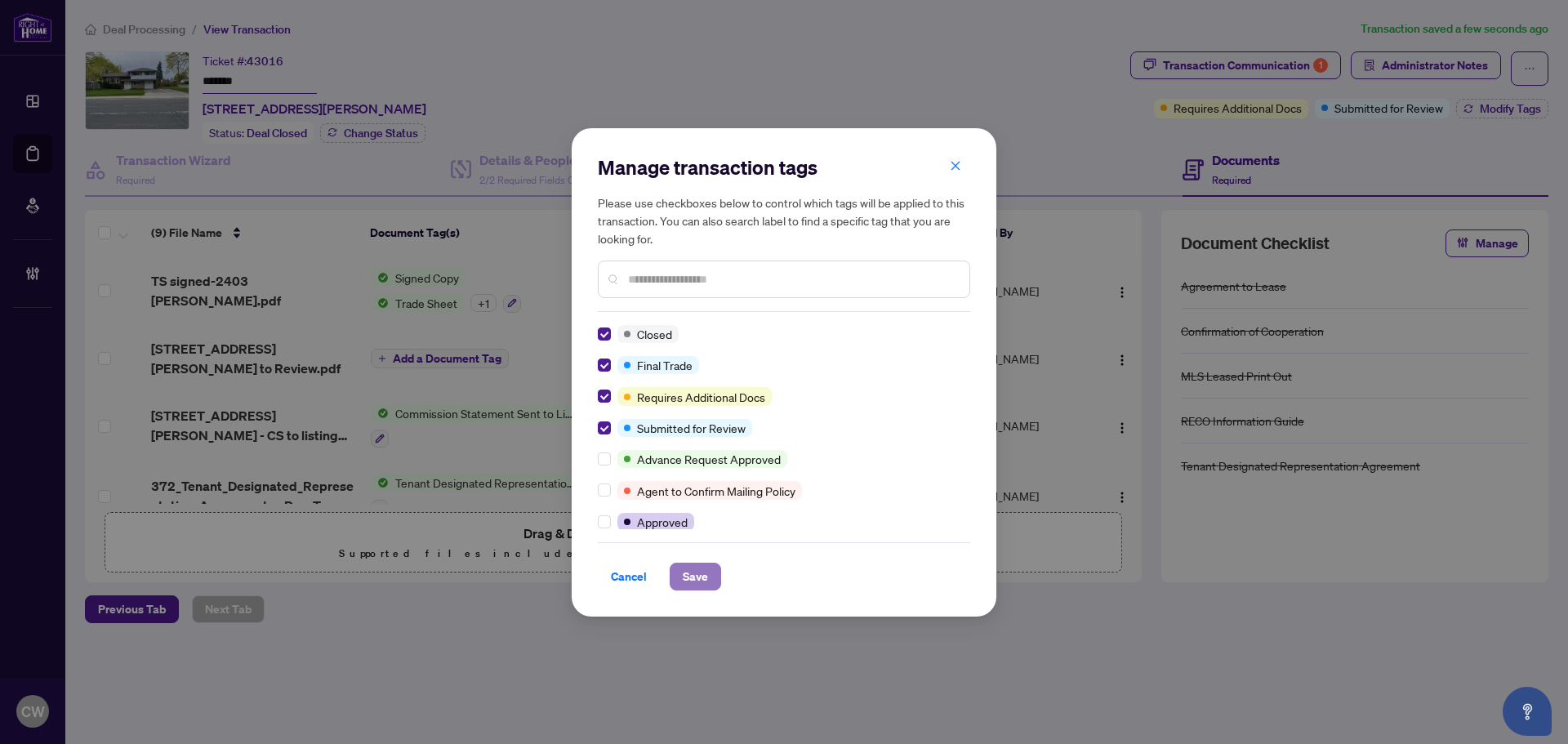
click at [697, 577] on span "Save" at bounding box center [695, 577] width 26 height 27
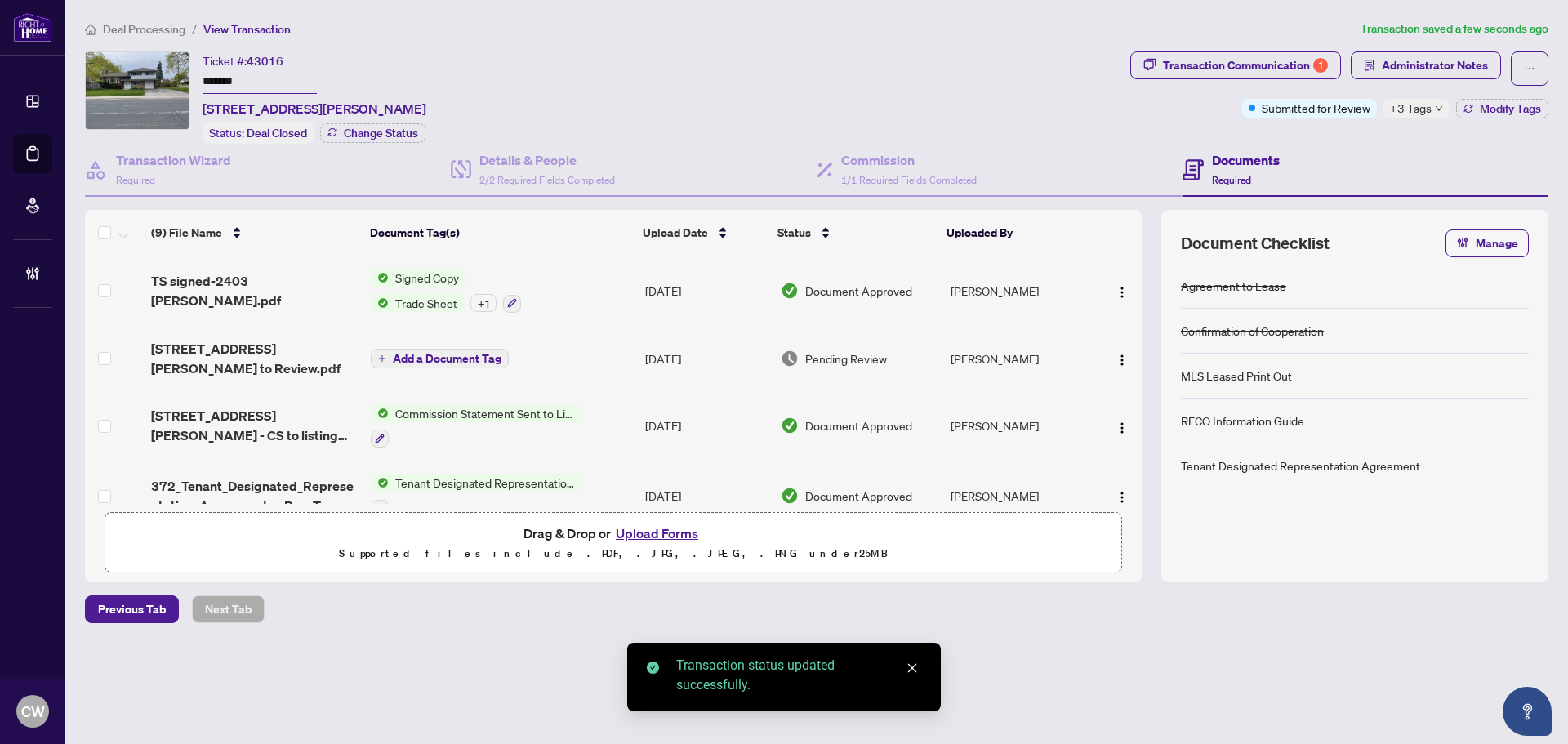
click at [1425, 104] on span "+3 Tags" at bounding box center [1410, 108] width 42 height 19
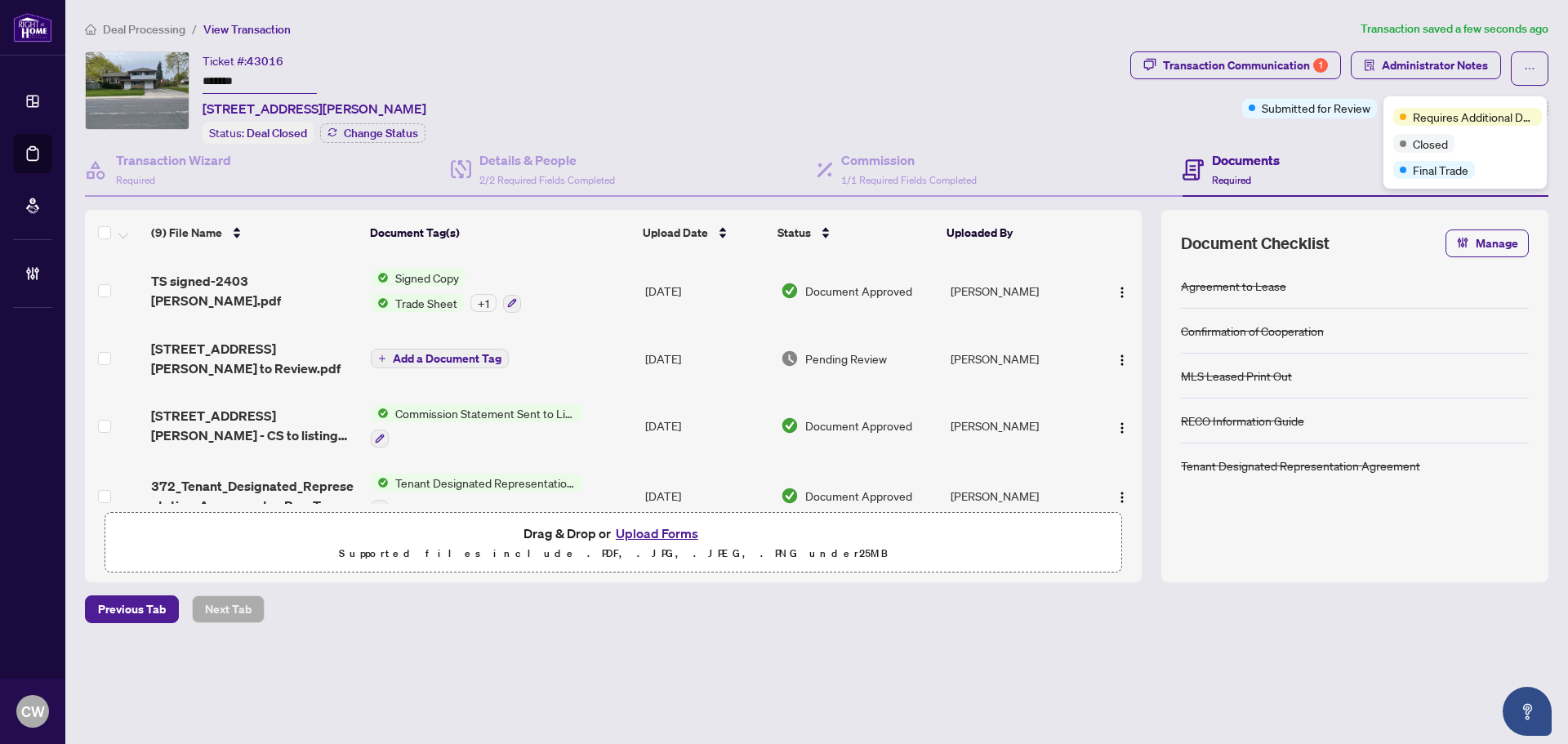
click at [292, 292] on span "TS signed-2403 [PERSON_NAME].pdf" at bounding box center [254, 291] width 207 height 39
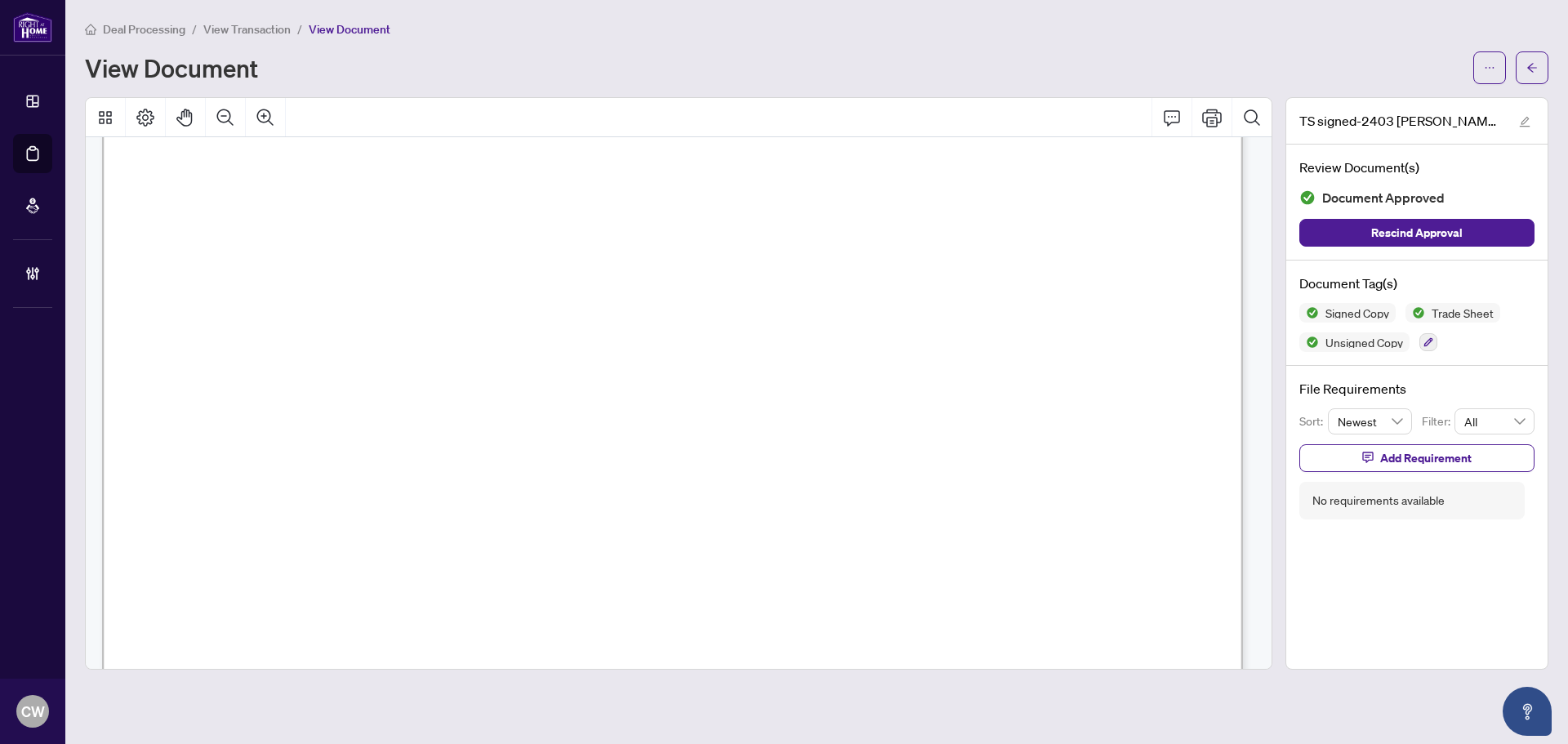
scroll to position [572, 0]
click at [1523, 65] on button "button" at bounding box center [1531, 67] width 33 height 33
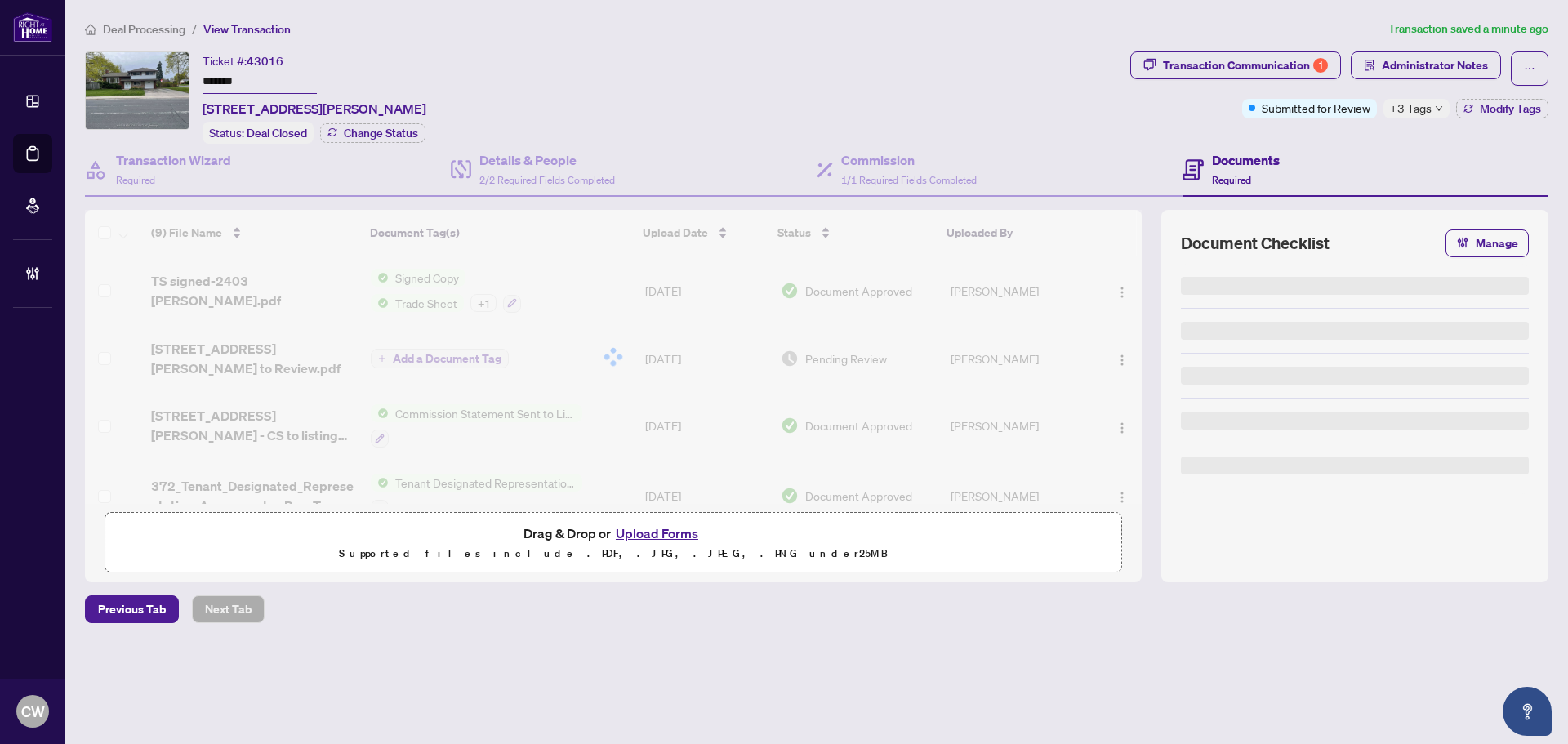
type input "*******"
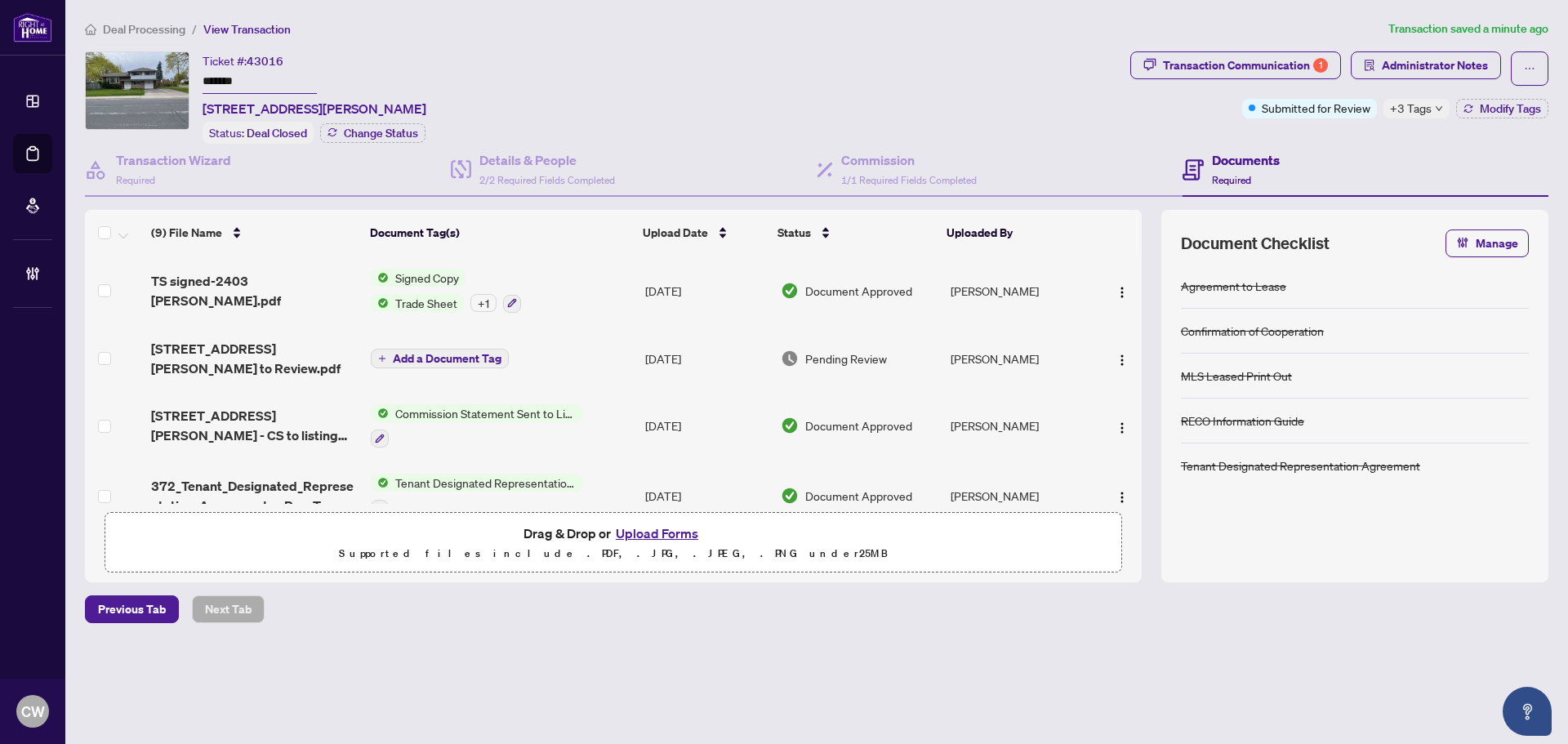
click at [675, 535] on button "Upload Forms" at bounding box center [656, 534] width 92 height 21
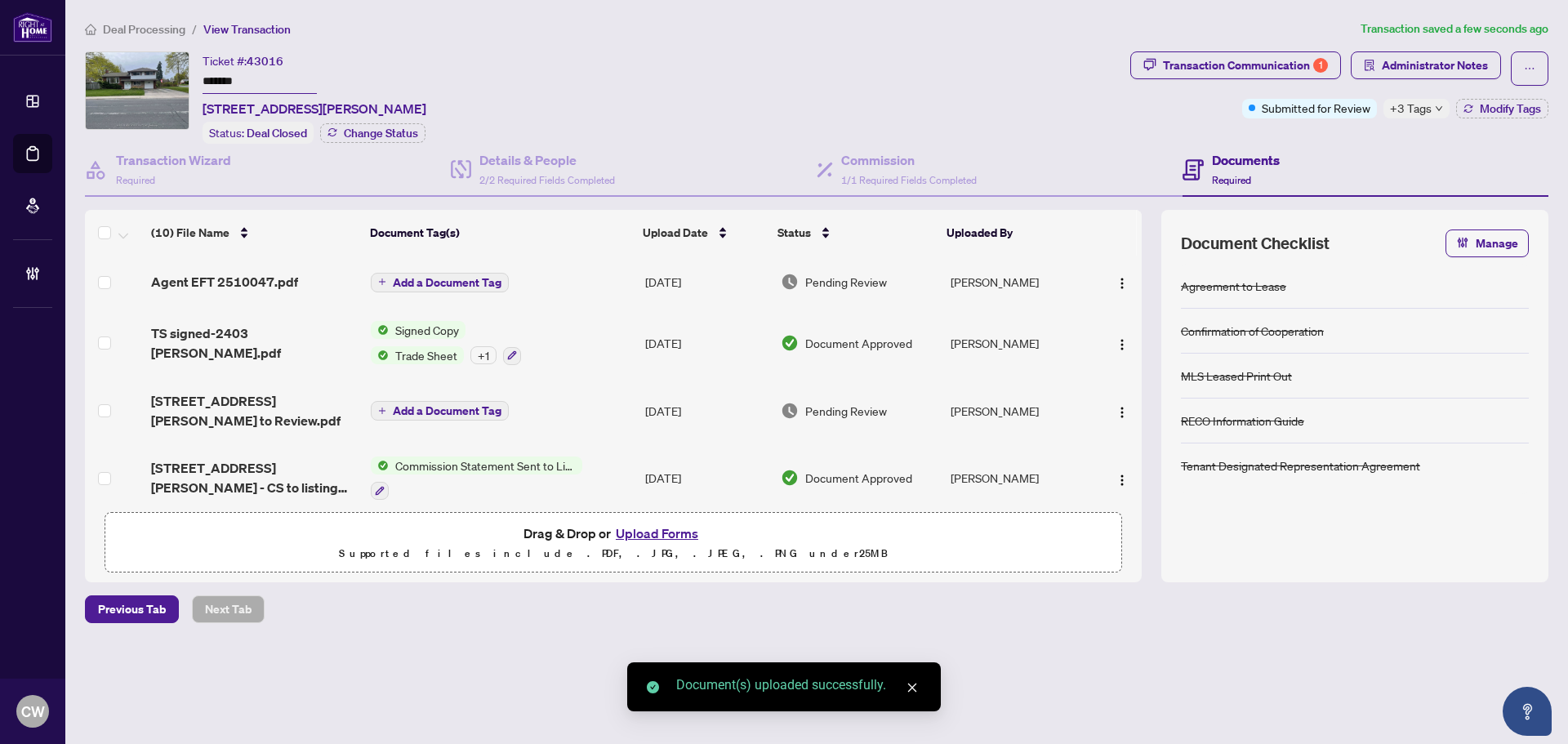
click at [457, 280] on span "Add a Document Tag" at bounding box center [447, 282] width 109 height 11
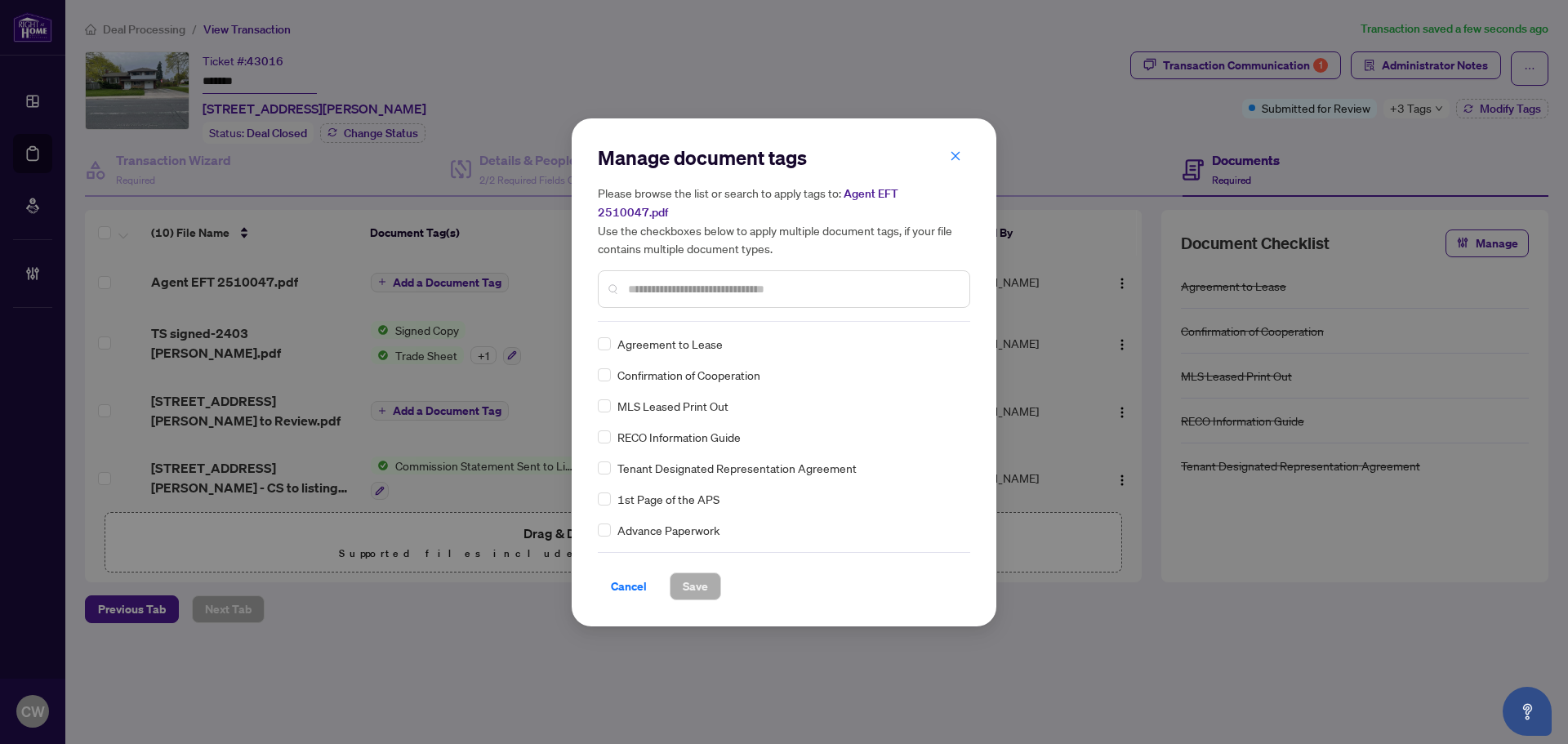
click at [701, 280] on input "text" at bounding box center [792, 289] width 329 height 18
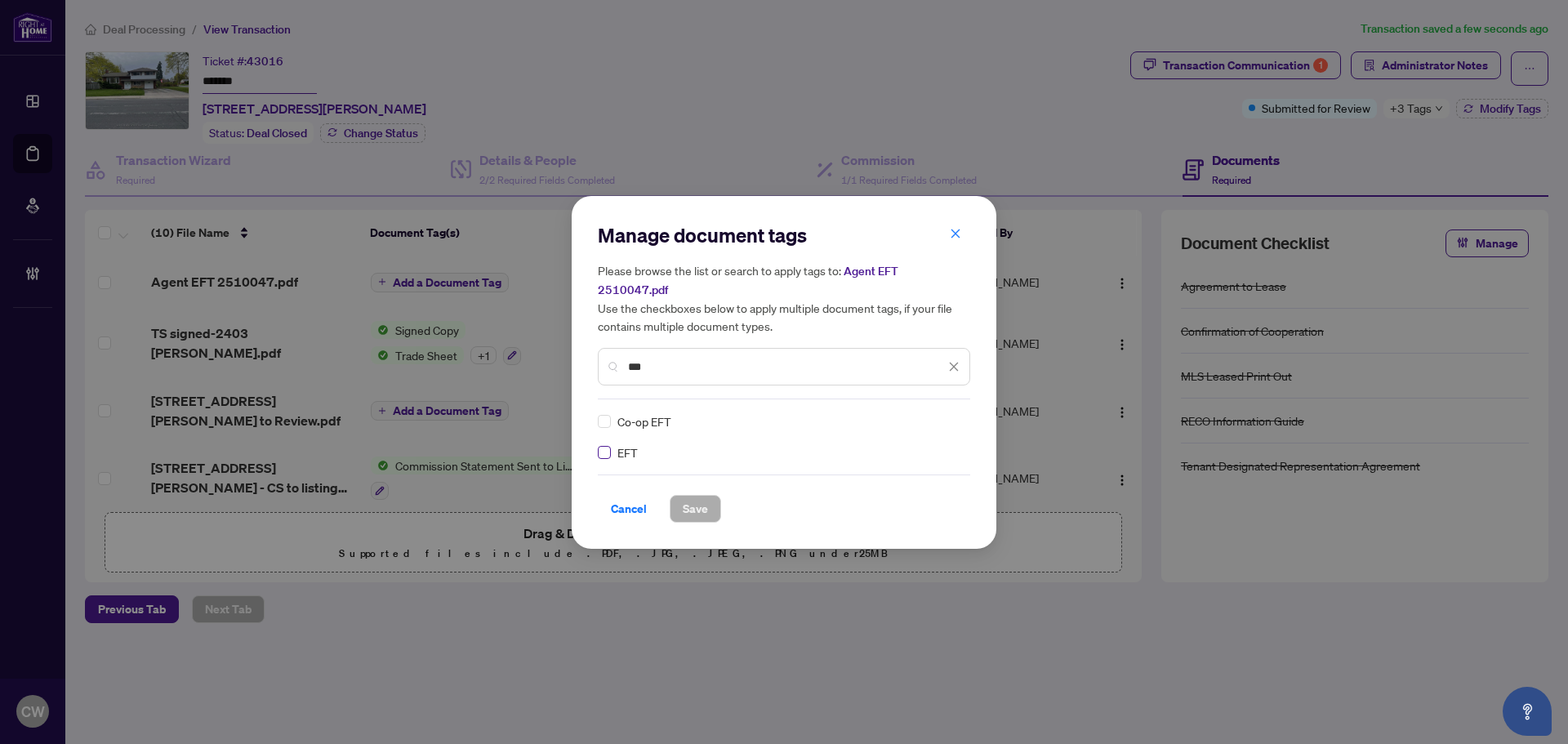
type input "***"
click at [938, 414] on img at bounding box center [936, 421] width 16 height 16
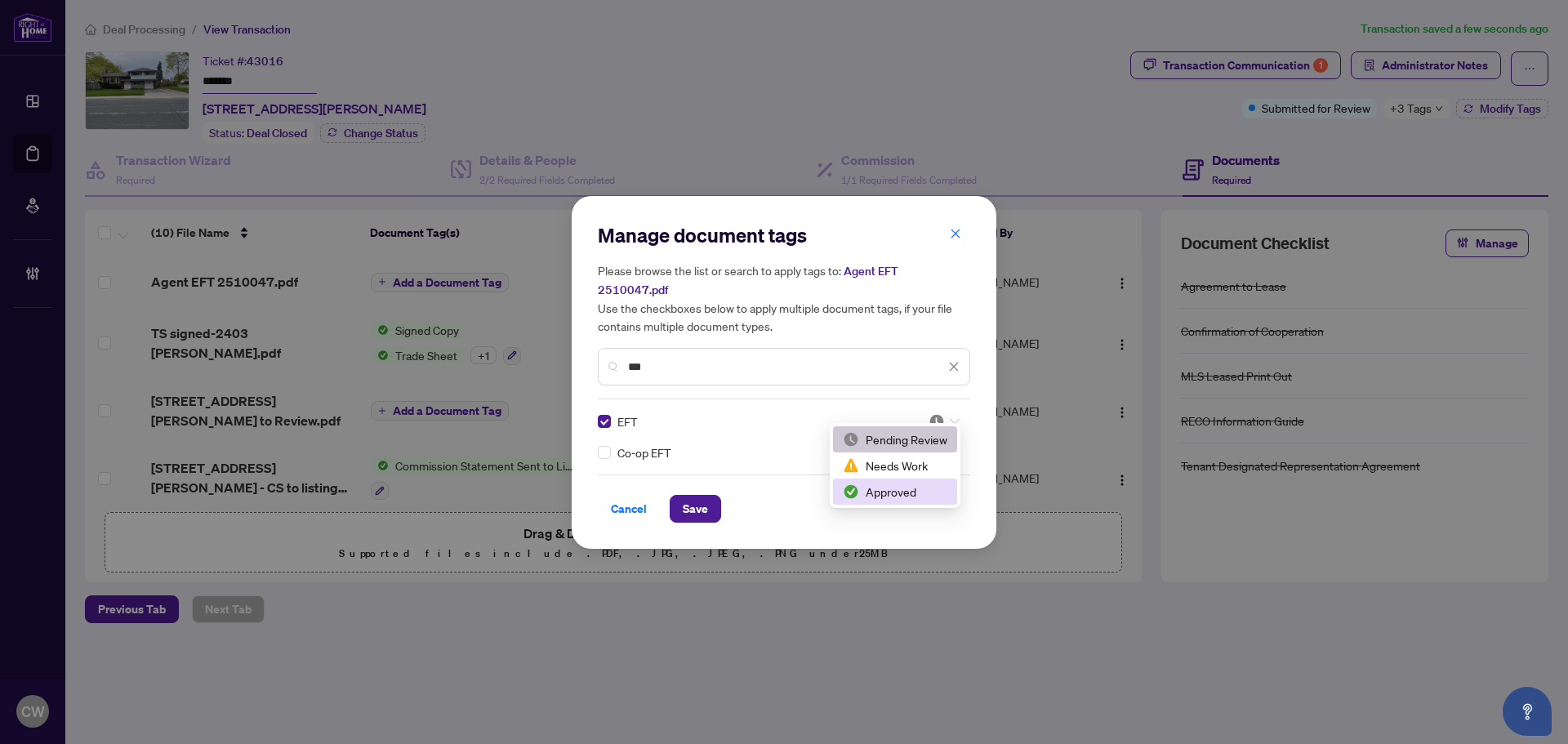
click at [921, 490] on div "Approved" at bounding box center [895, 491] width 104 height 18
click at [708, 495] on button "Save" at bounding box center [695, 508] width 51 height 27
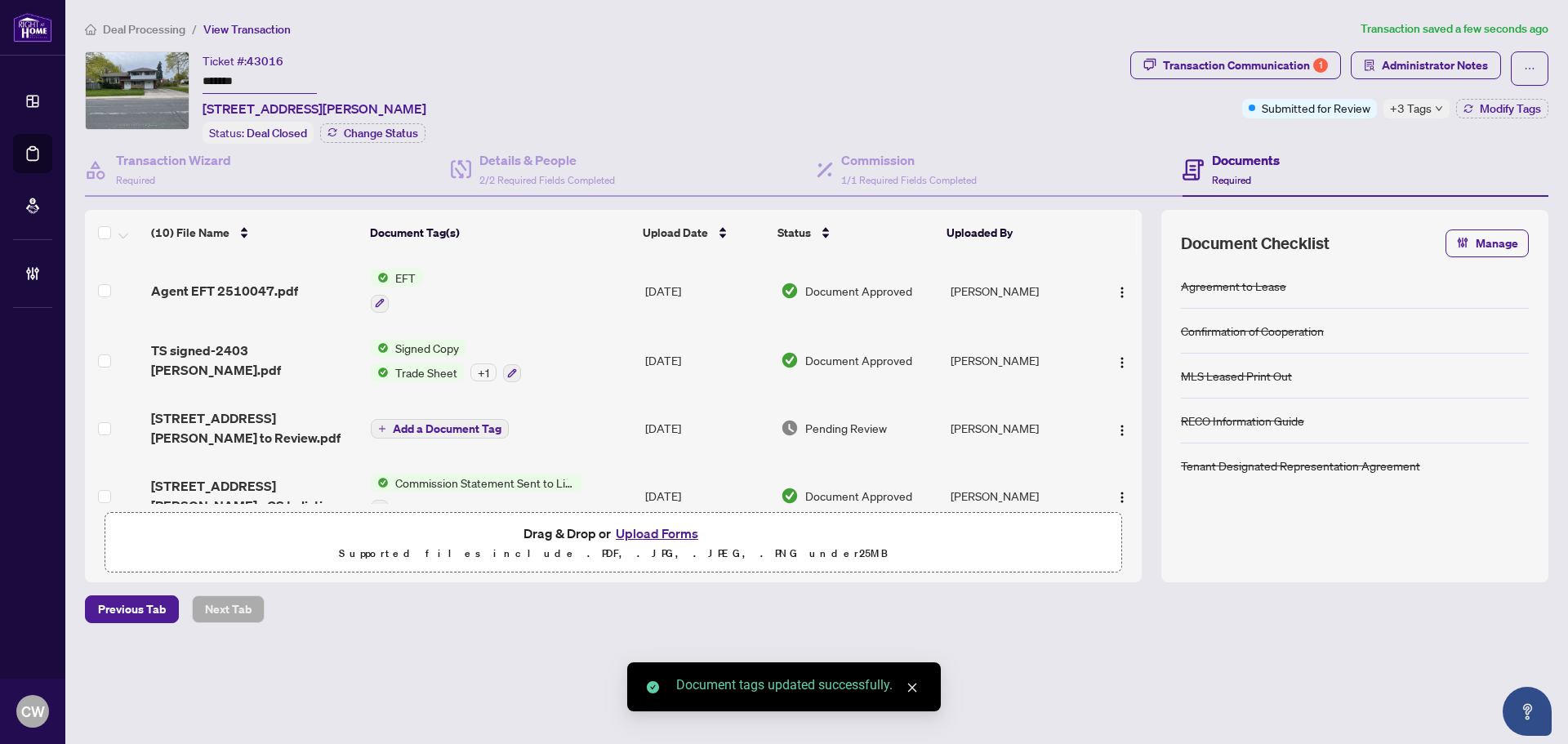
click at [1116, 282] on span "button" at bounding box center [1122, 291] width 13 height 18
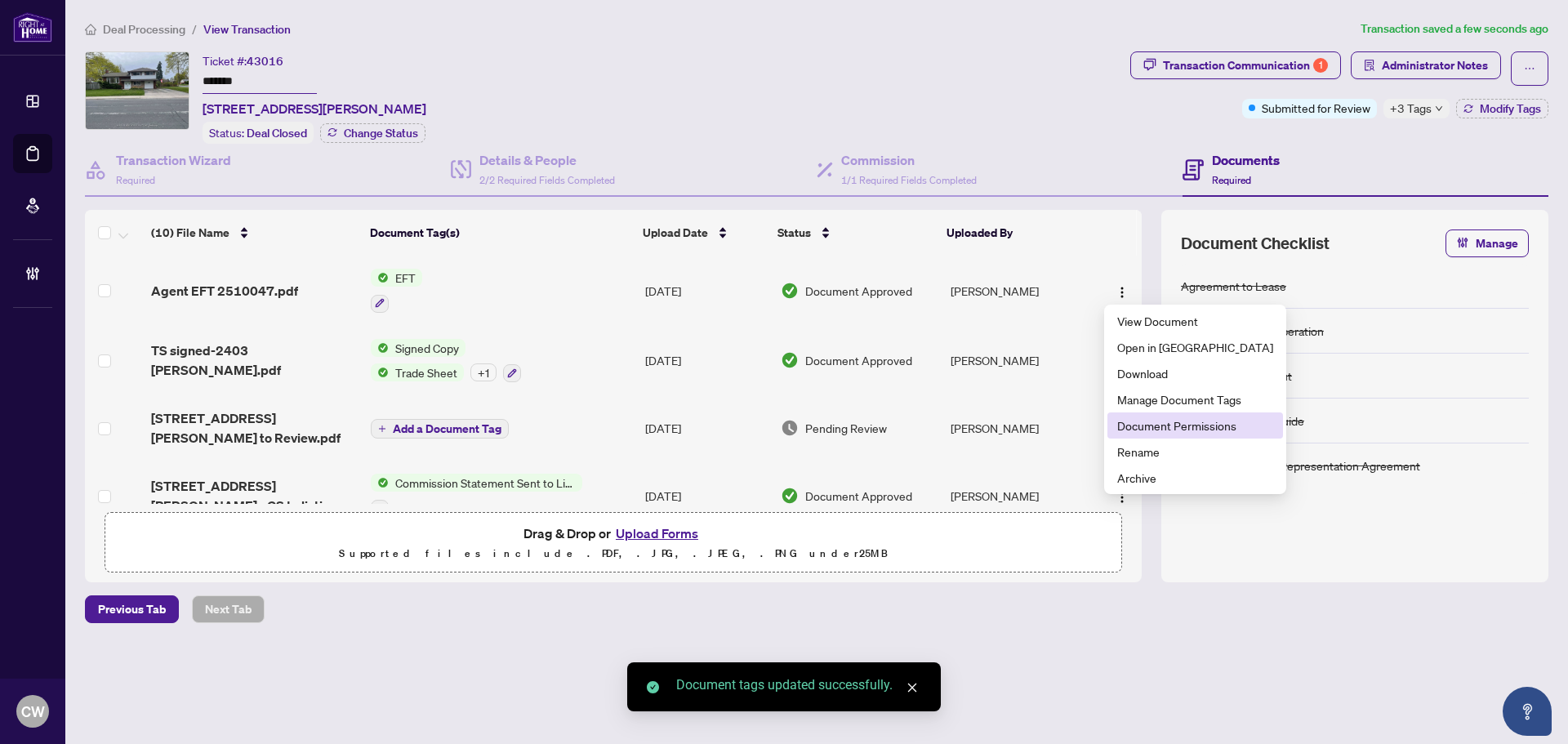
click at [1132, 416] on span "Document Permissions" at bounding box center [1194, 425] width 156 height 18
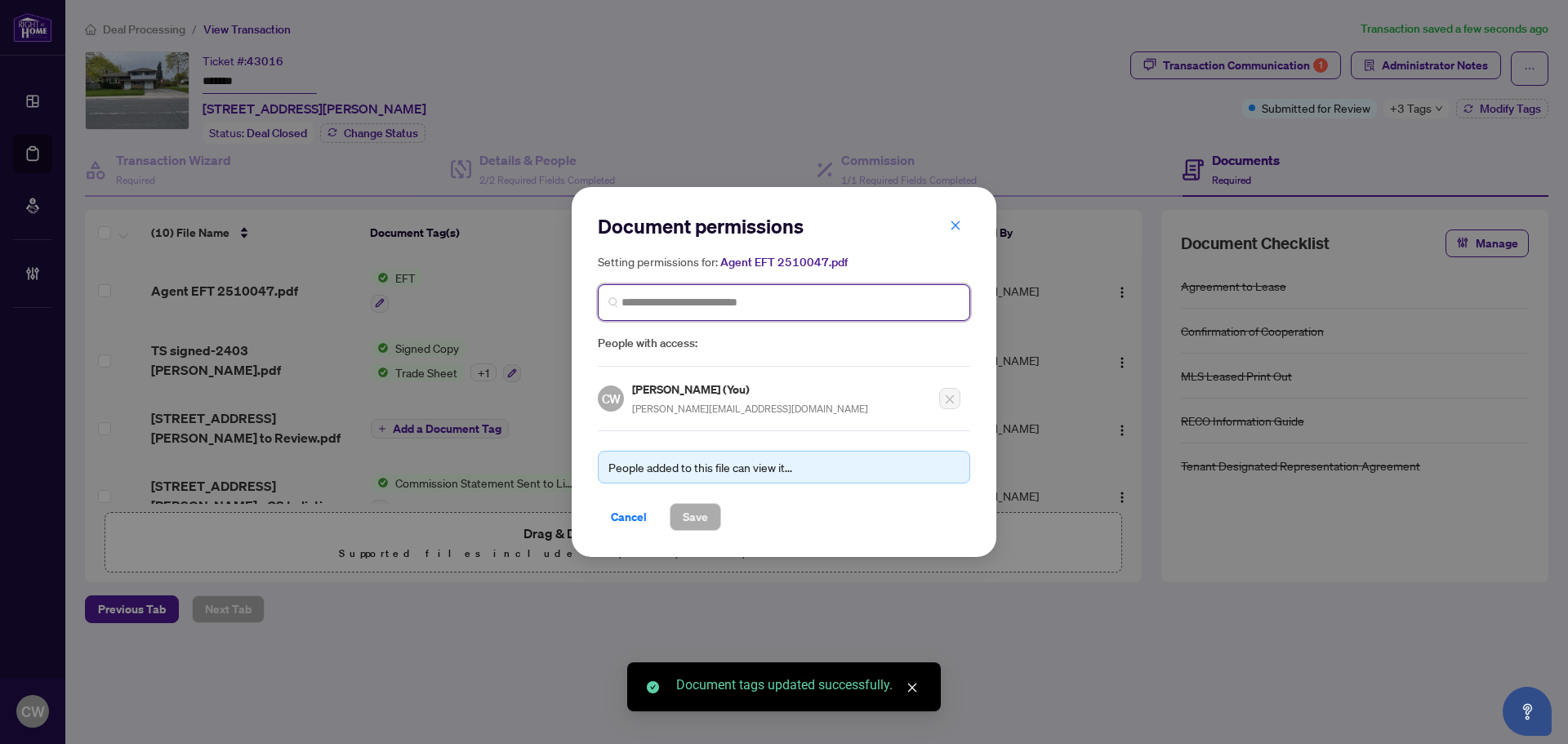
click at [706, 299] on input "search" at bounding box center [790, 302] width 338 height 17
paste input "**********"
type input "**********"
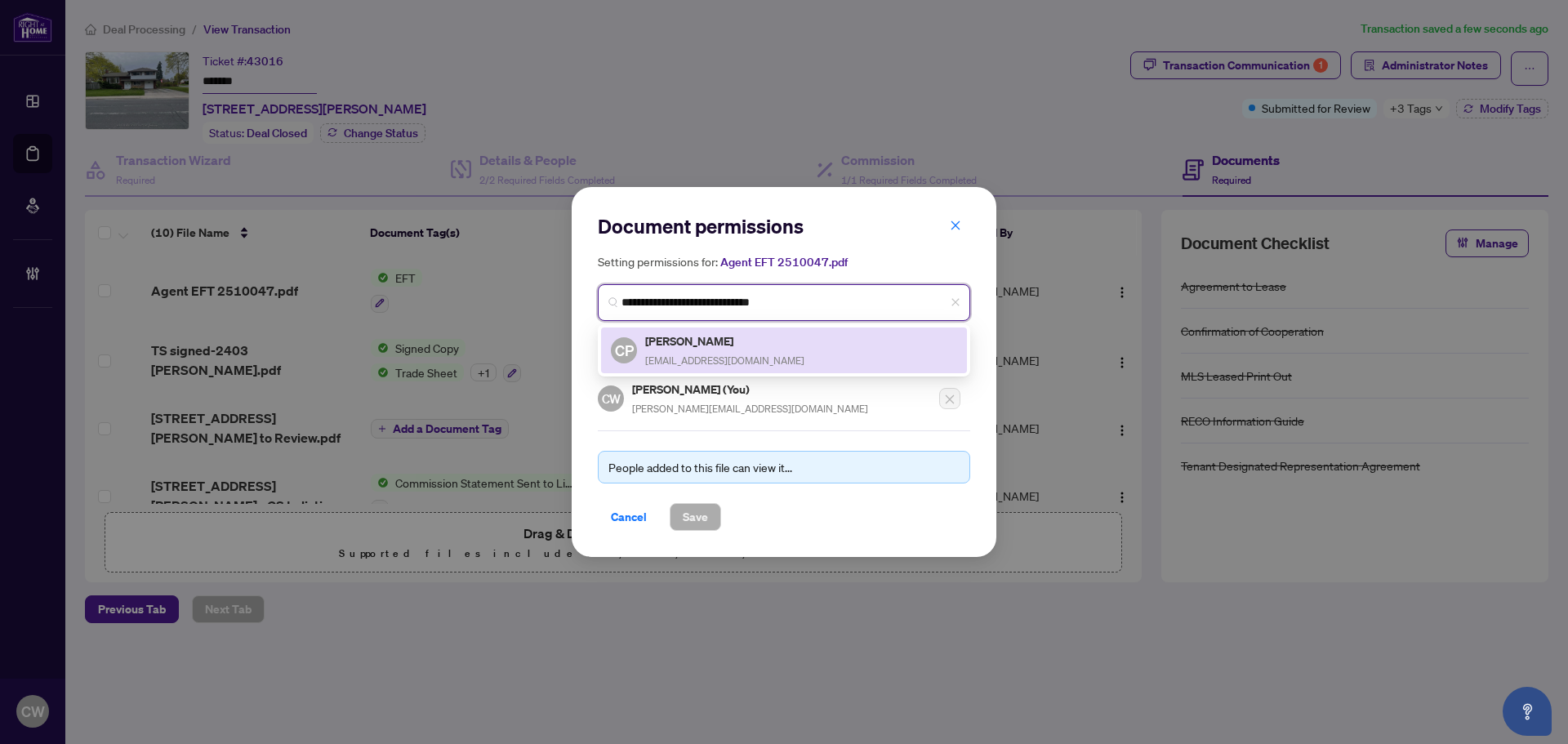
click at [678, 351] on div "[PERSON_NAME] [EMAIL_ADDRESS][DOMAIN_NAME]" at bounding box center [724, 350] width 159 height 38
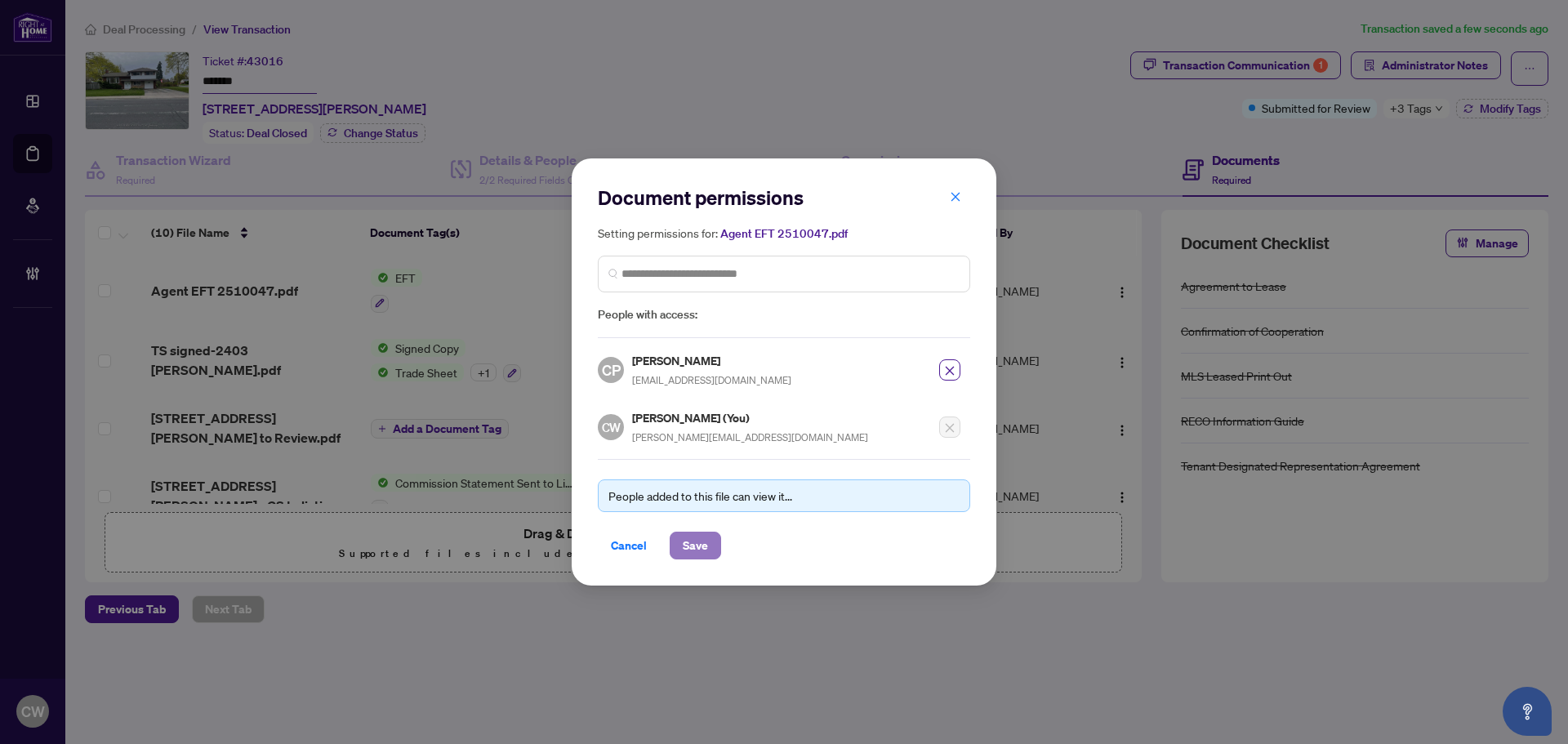
click at [693, 536] on span "Save" at bounding box center [695, 546] width 26 height 27
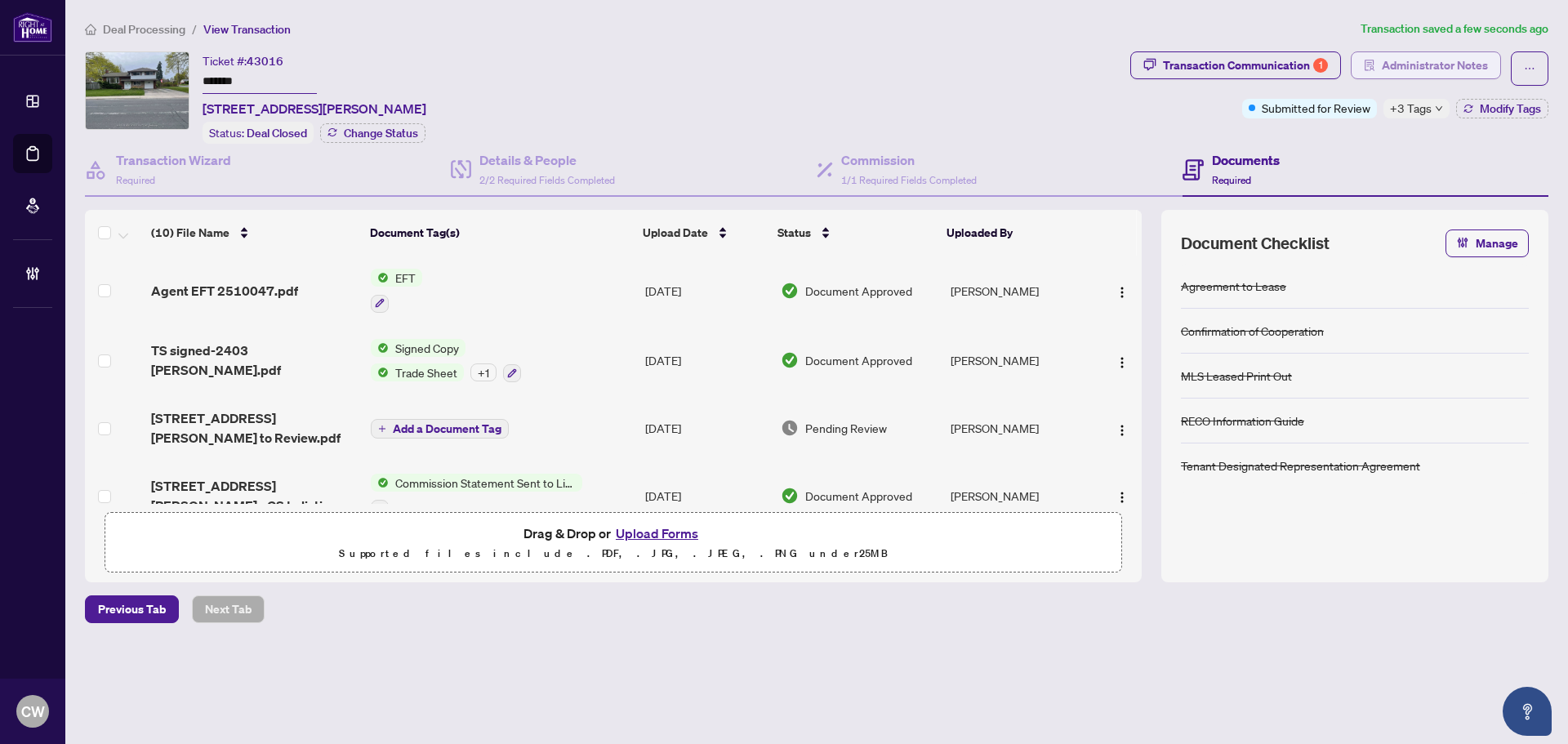
click at [1436, 66] on span "Administrator Notes" at bounding box center [1435, 65] width 106 height 27
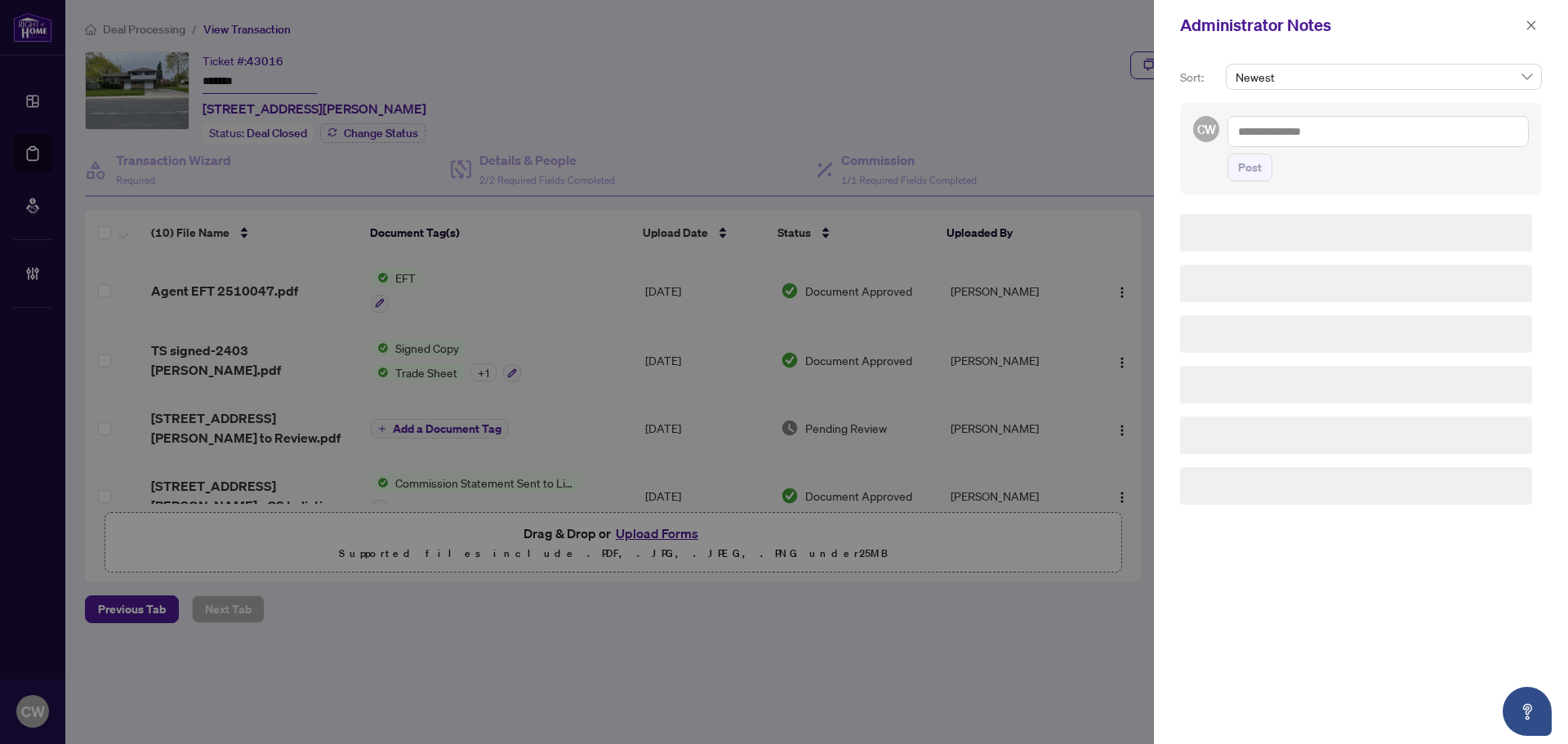
click at [1333, 127] on textarea at bounding box center [1377, 131] width 301 height 31
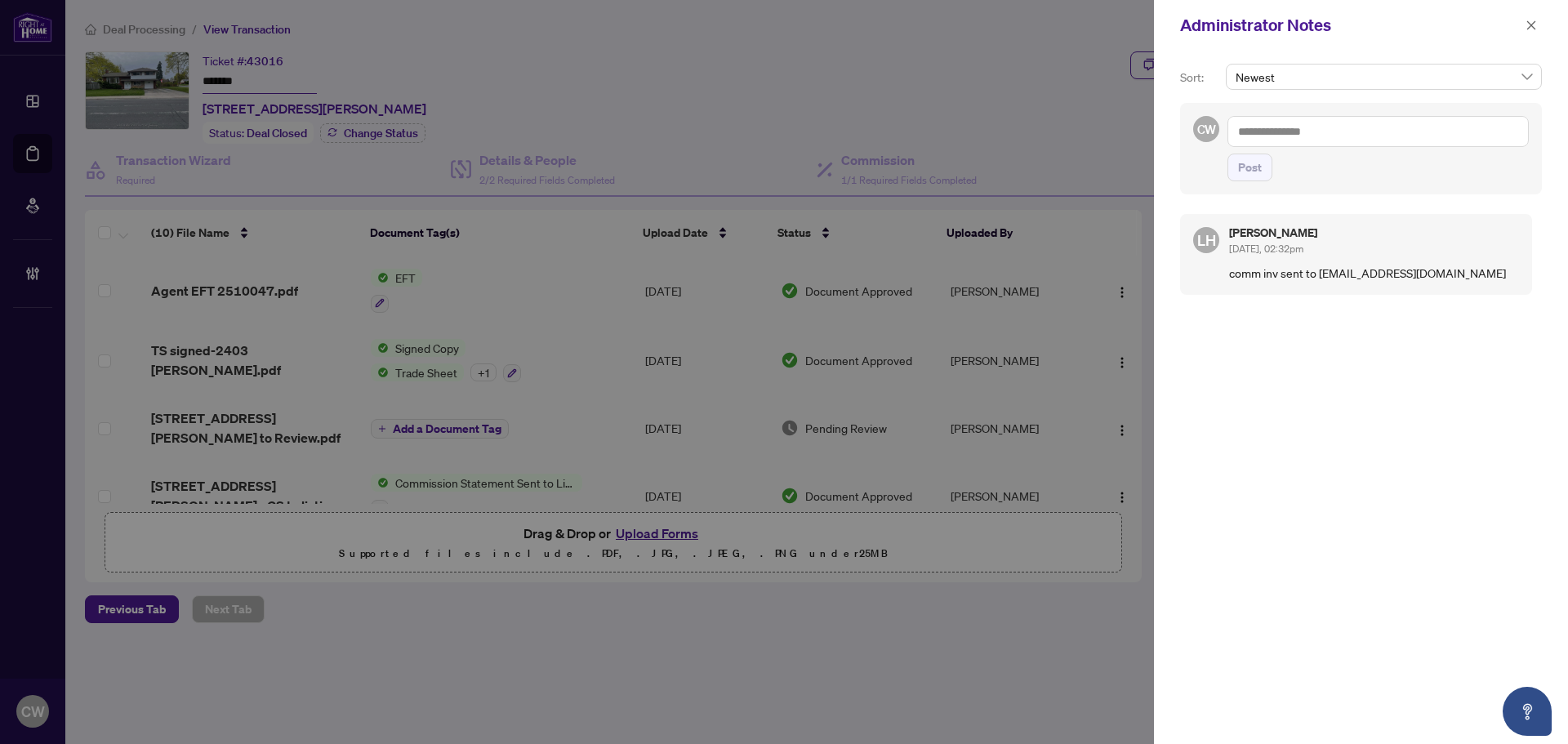
paste textarea "**********"
type textarea "**********"
click at [1259, 183] on div "**********" at bounding box center [1360, 148] width 361 height 92
drag, startPoint x: 1252, startPoint y: 162, endPoint x: 1472, endPoint y: 74, distance: 236.9
click at [1252, 162] on span "Post" at bounding box center [1249, 168] width 24 height 27
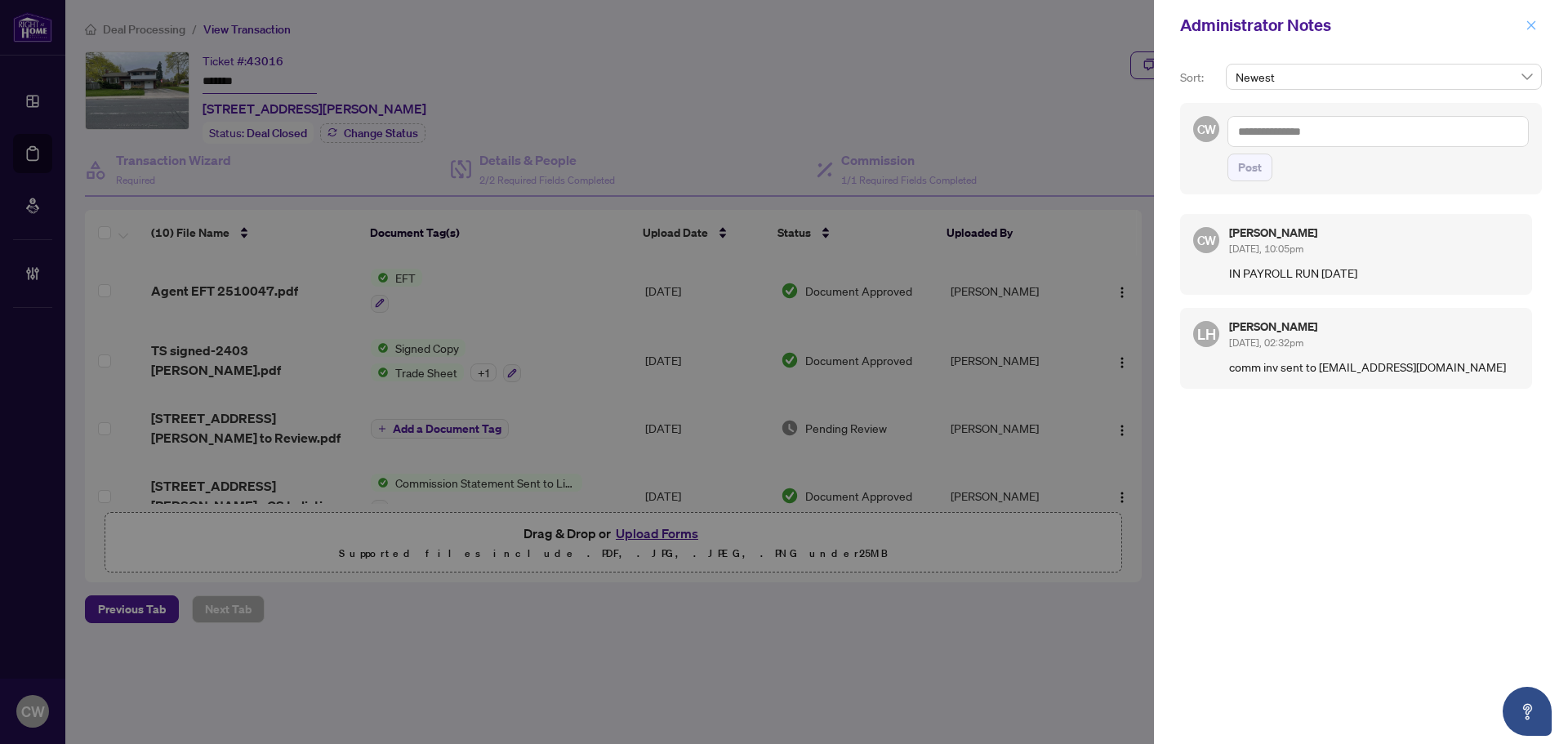
click at [1527, 25] on icon "close" at bounding box center [1531, 25] width 11 height 11
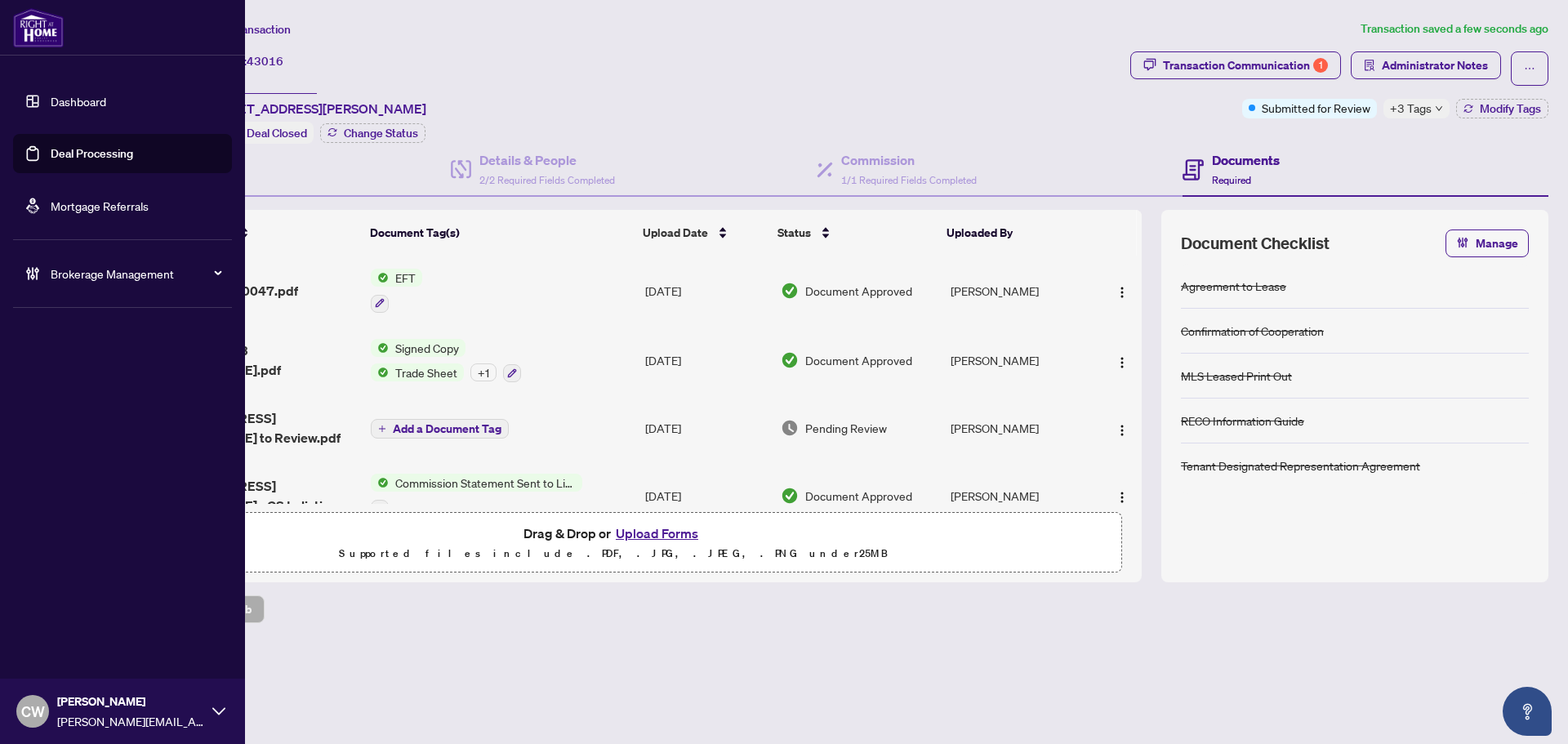
click at [53, 153] on link "Deal Processing" at bounding box center [91, 153] width 82 height 15
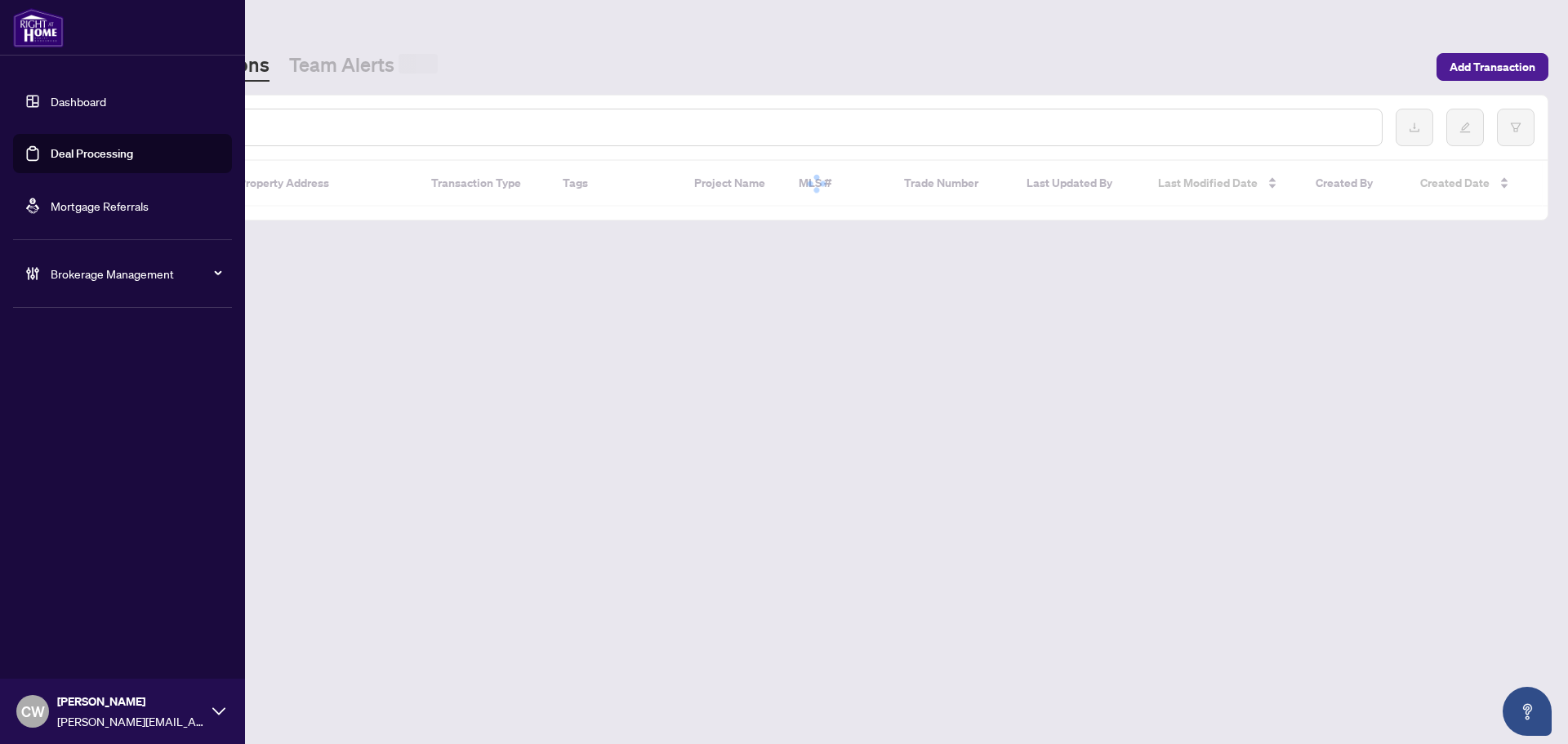
click at [283, 125] on input "text" at bounding box center [748, 127] width 1239 height 18
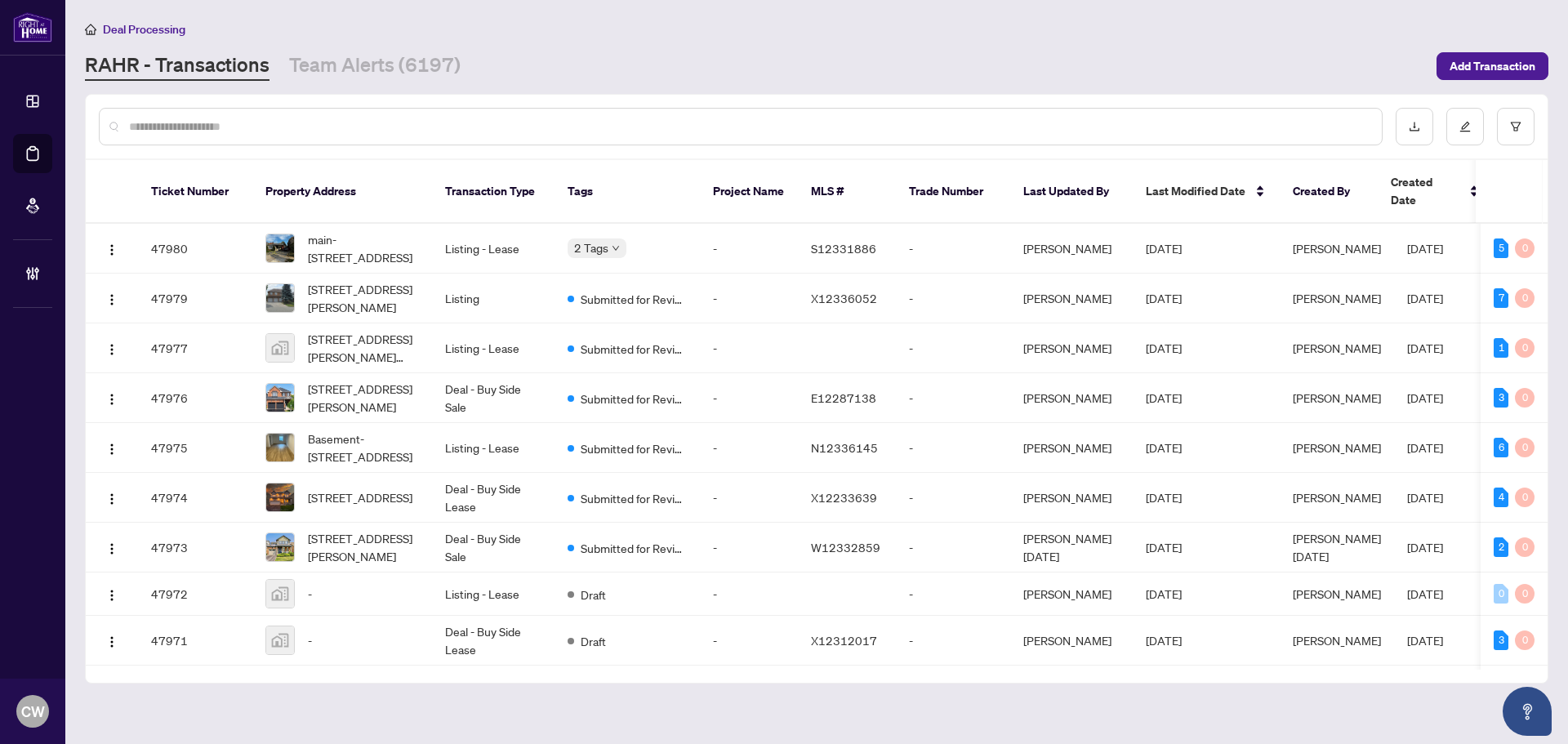
paste input "*******"
type input "*******"
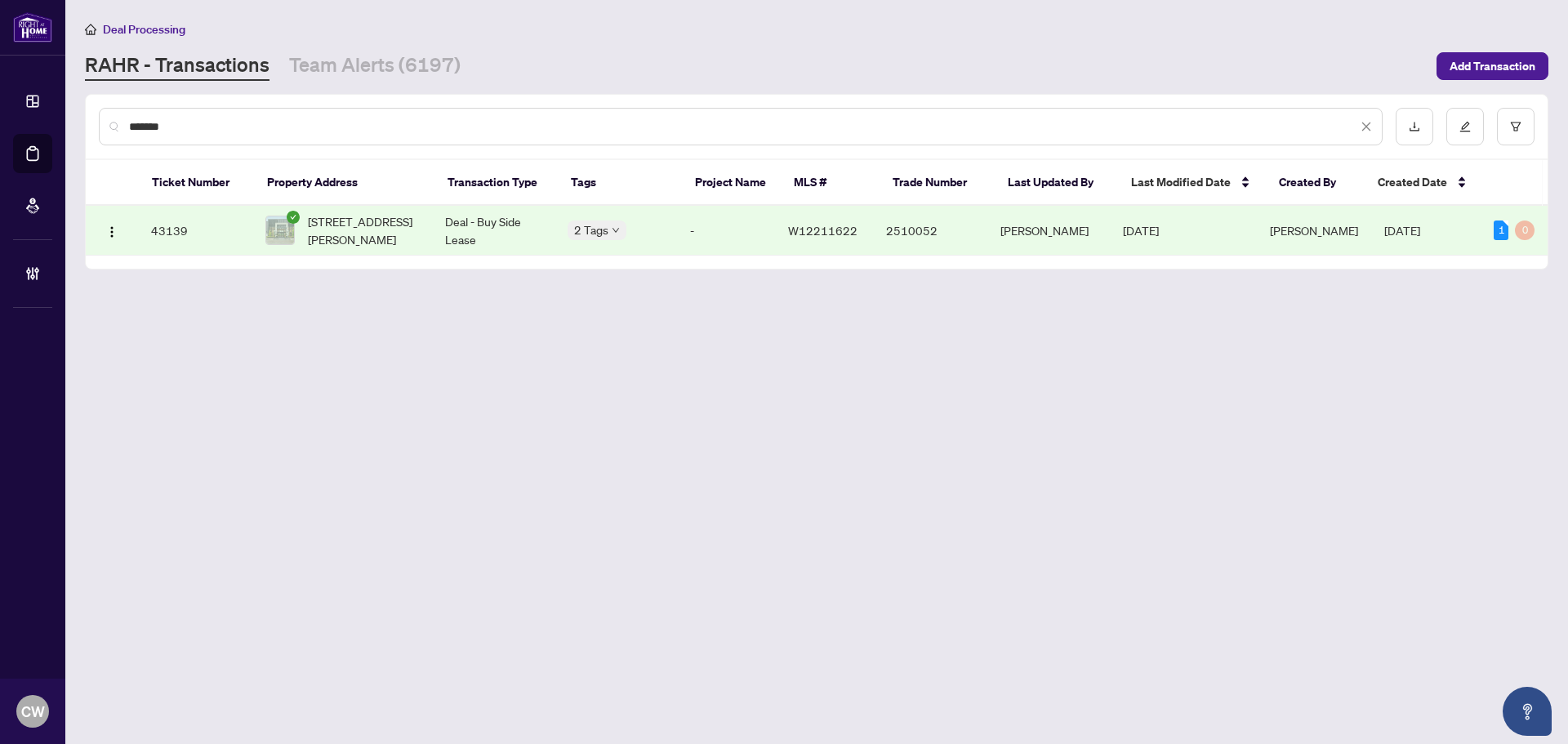
click at [360, 212] on span "[STREET_ADDRESS][PERSON_NAME]" at bounding box center [363, 230] width 111 height 36
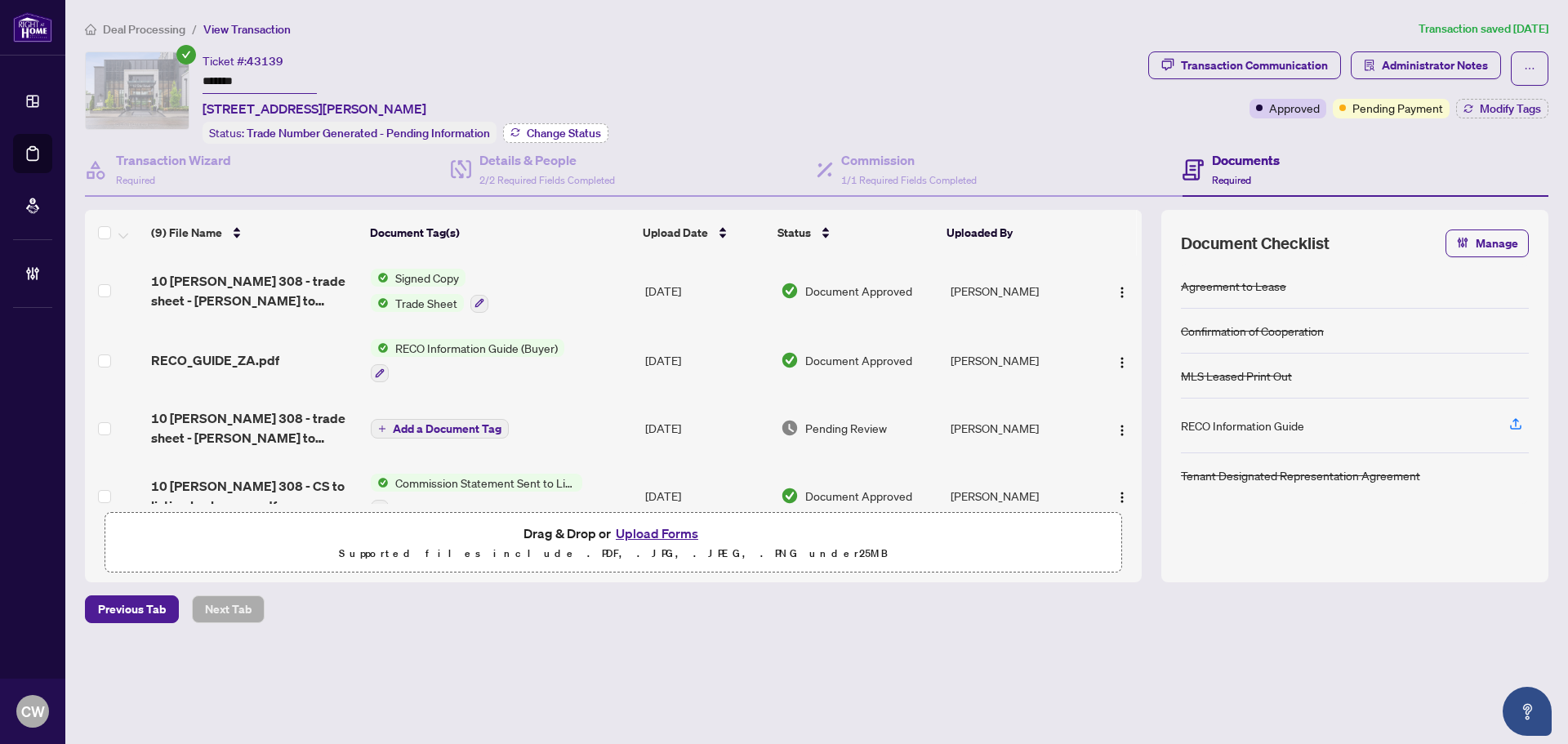
click at [555, 138] on button "Change Status" at bounding box center [555, 133] width 105 height 19
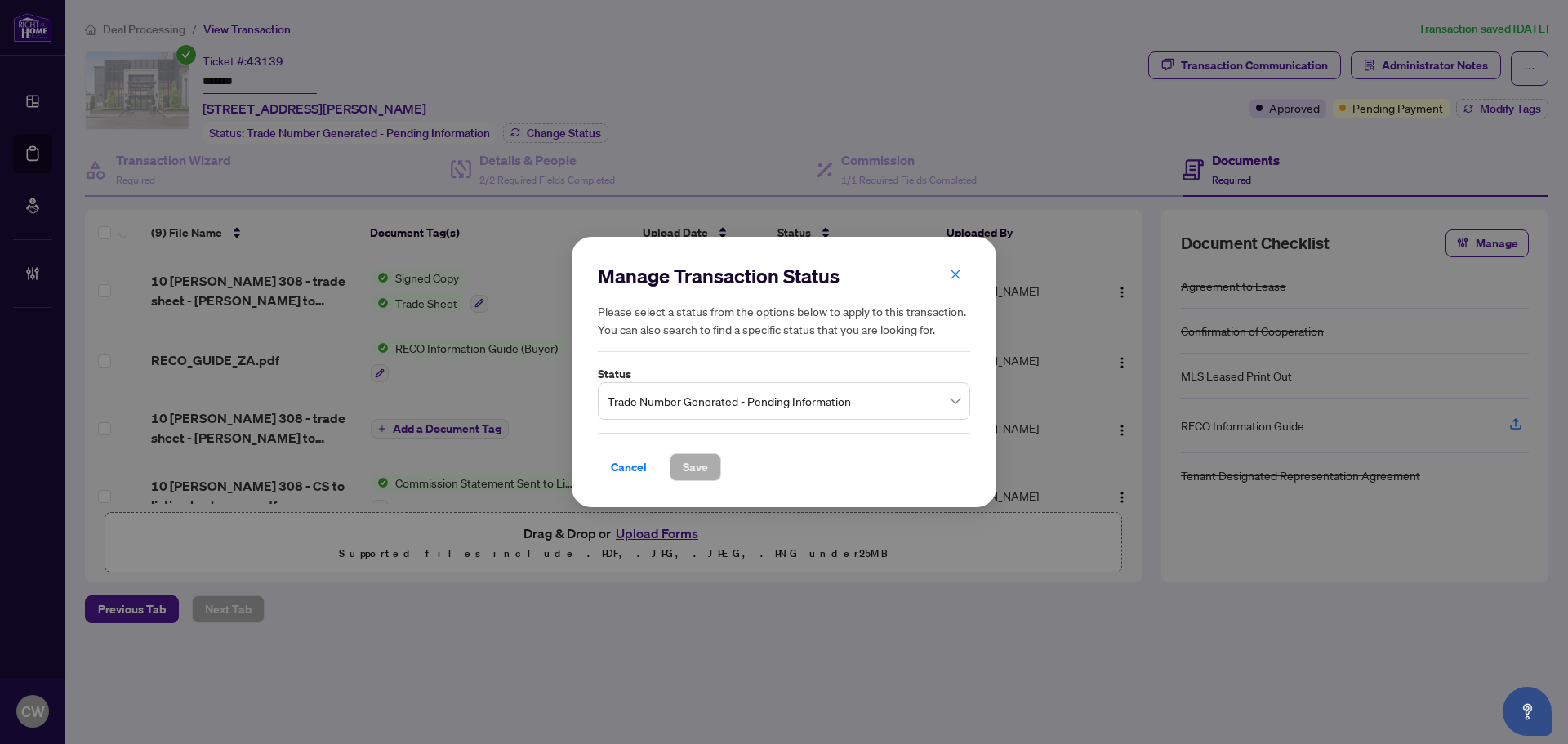
click at [750, 398] on span "Trade Number Generated - Pending Information" at bounding box center [784, 400] width 352 height 31
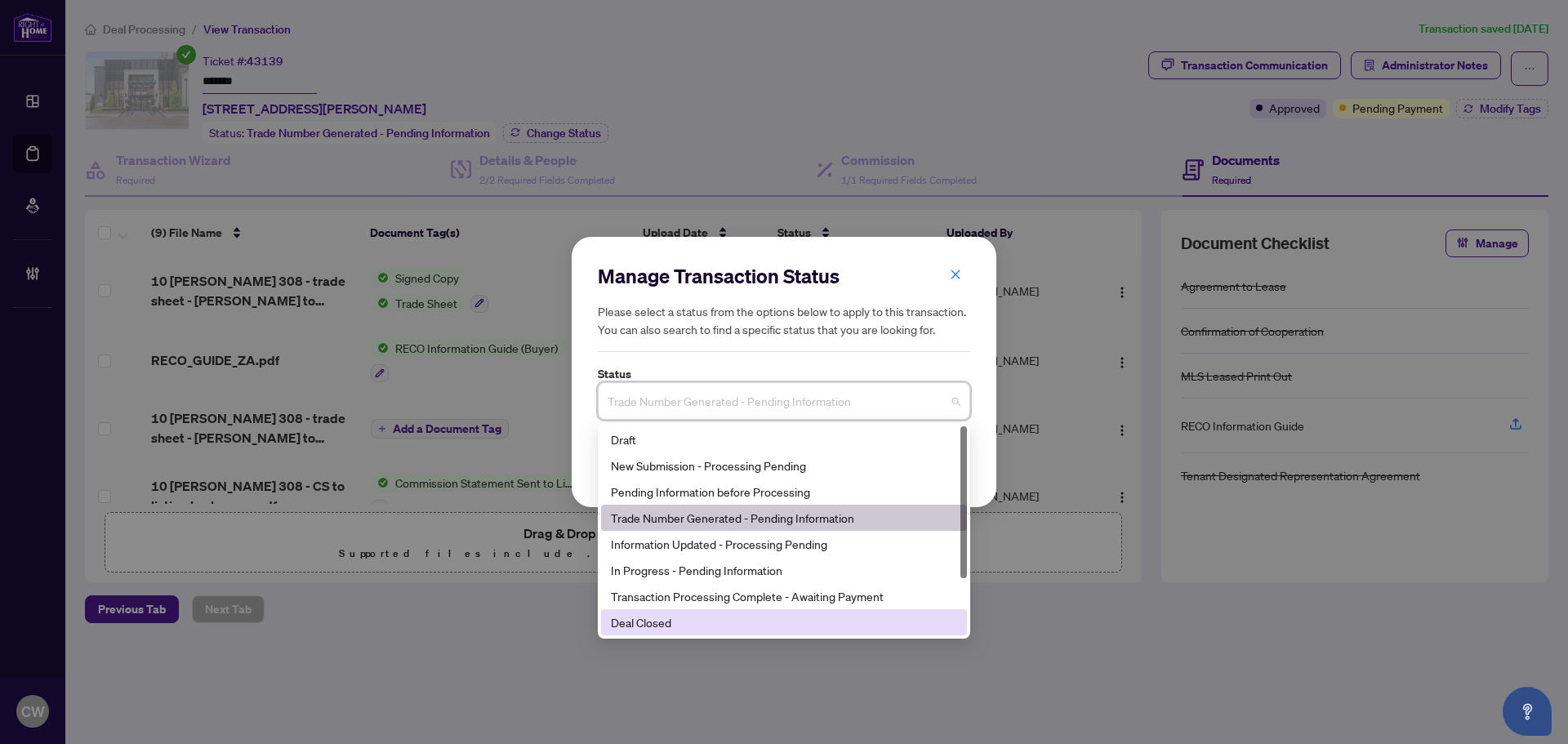
click at [704, 629] on div "Deal Closed" at bounding box center [784, 622] width 346 height 18
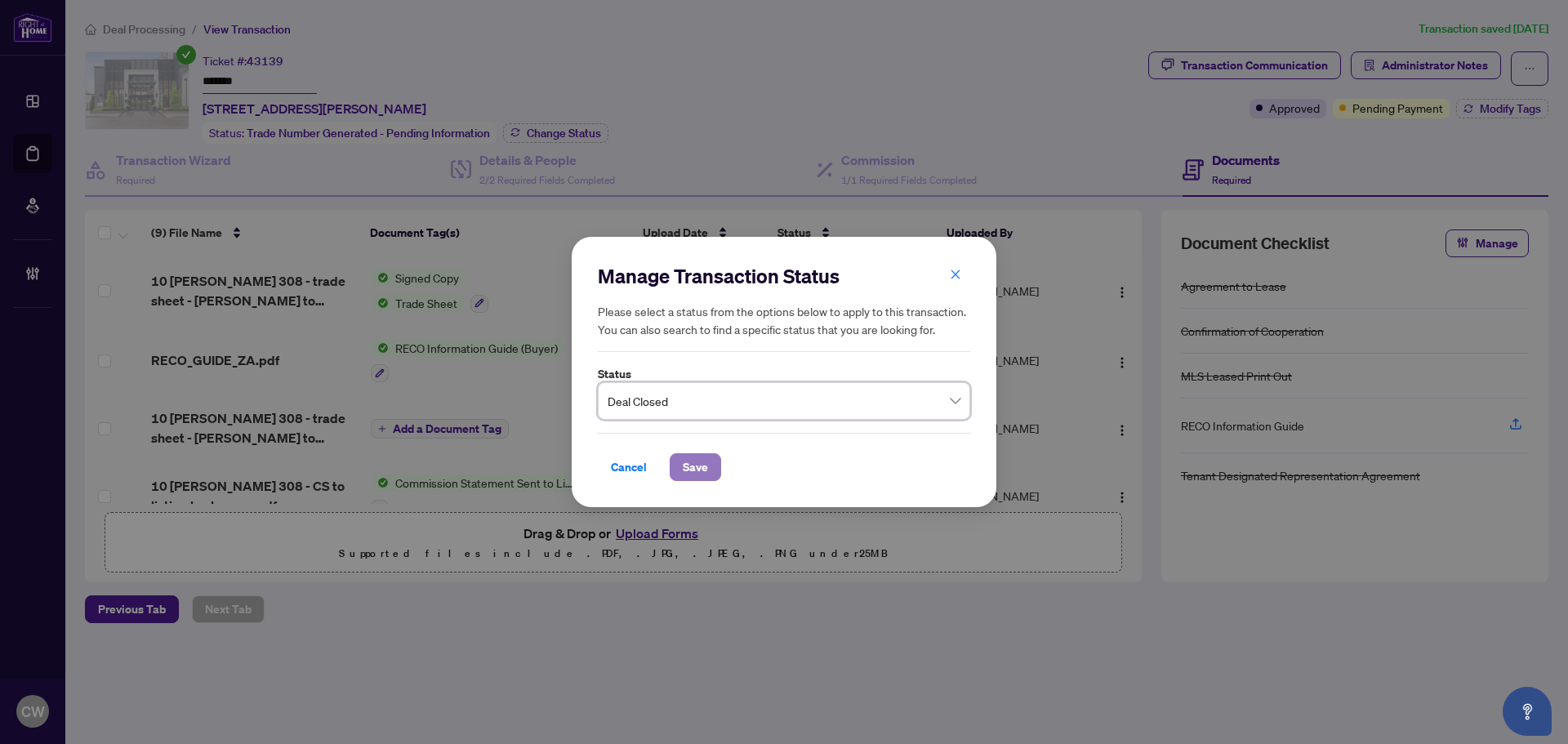
click at [697, 459] on span "Save" at bounding box center [695, 467] width 26 height 27
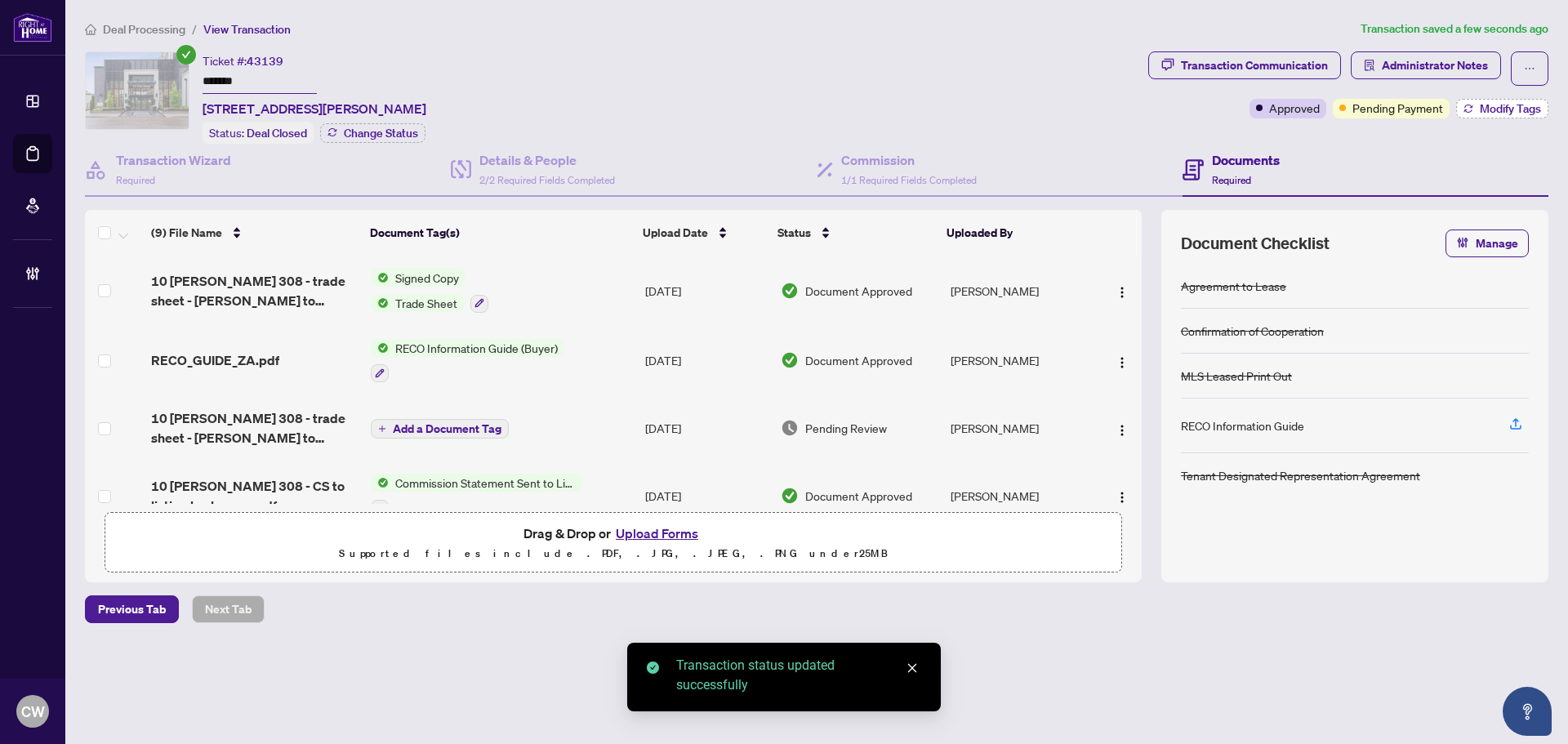
click at [1504, 102] on span "Modify Tags" at bounding box center [1510, 108] width 61 height 11
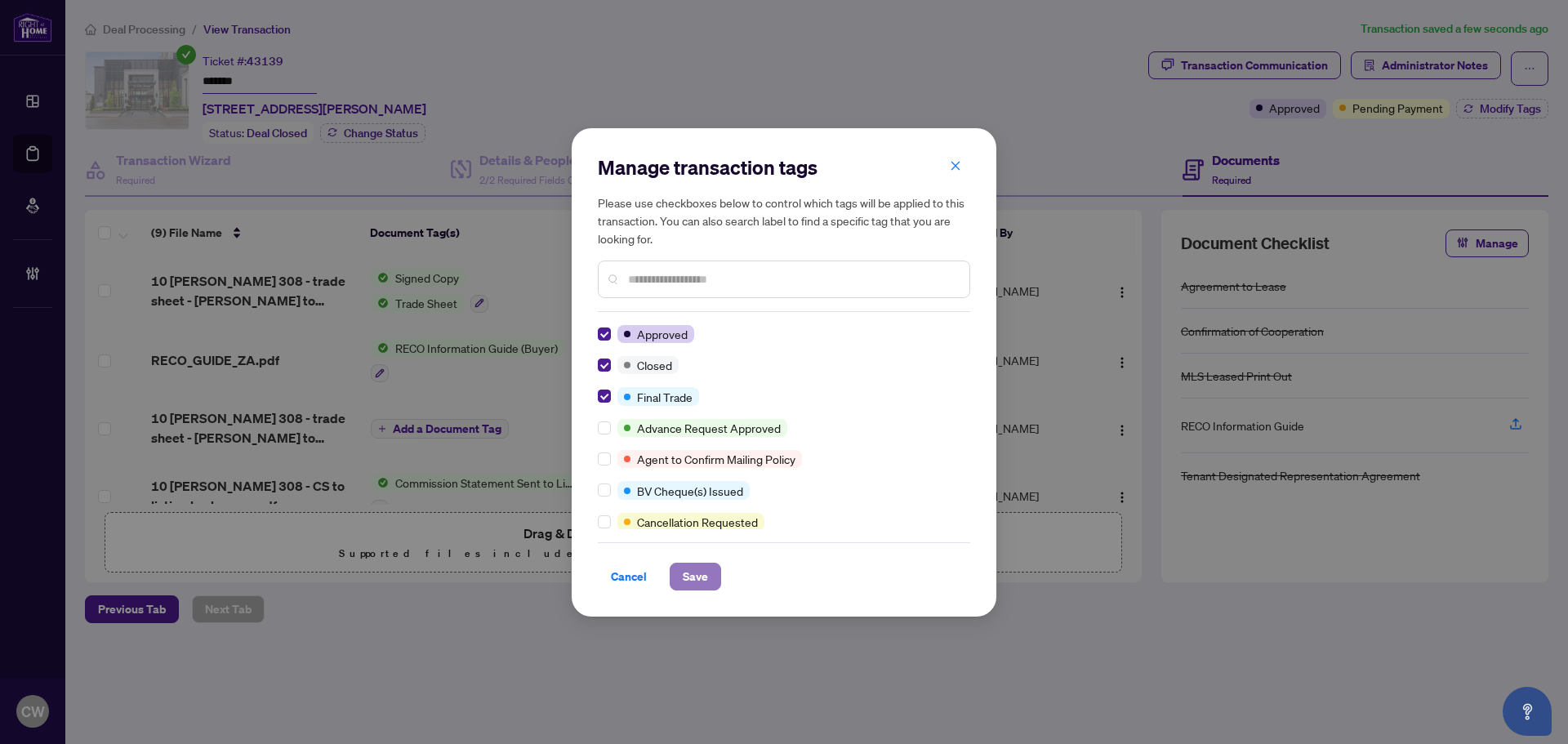
click at [686, 567] on span "Save" at bounding box center [695, 577] width 26 height 27
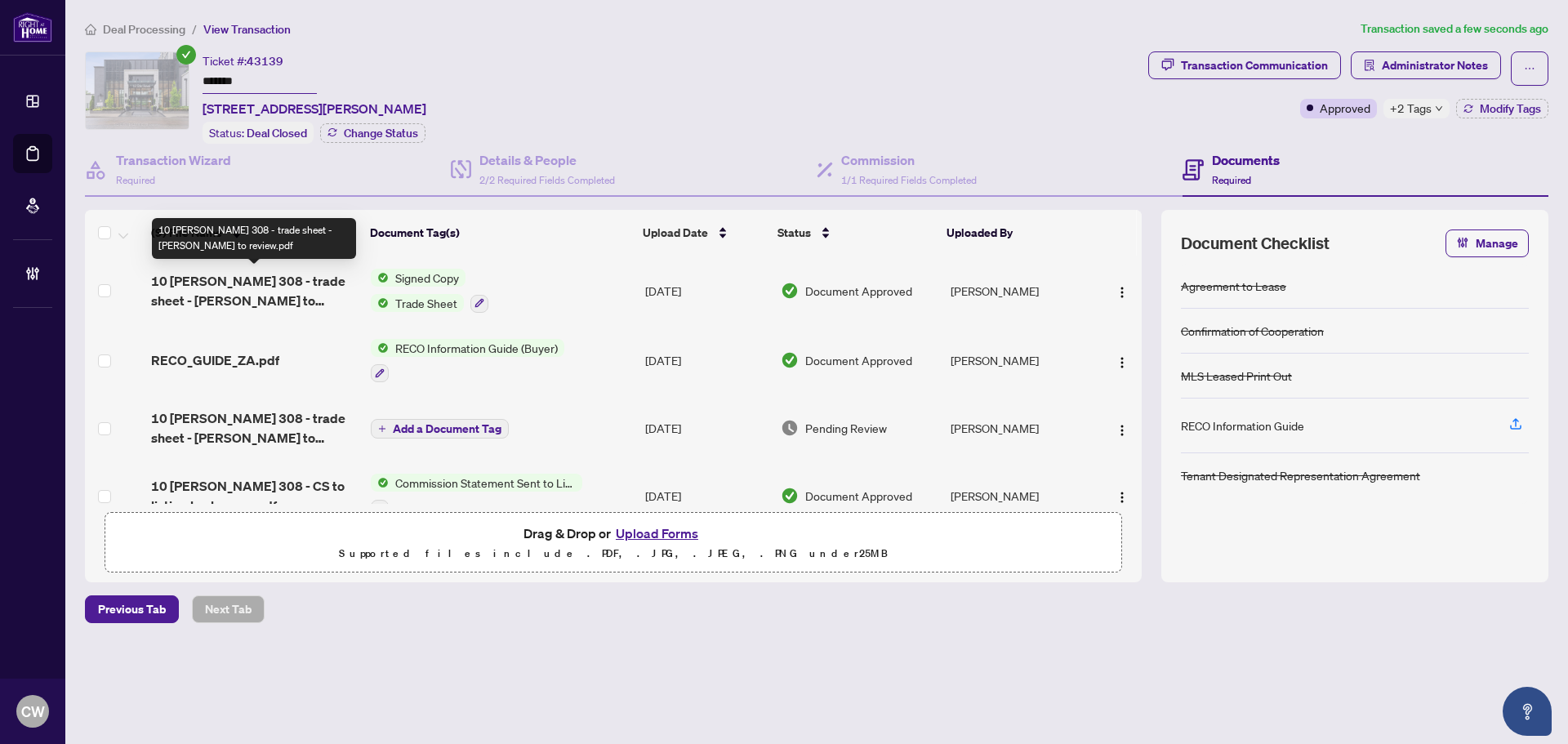
click at [256, 281] on span "10 [PERSON_NAME] 308 - trade sheet - [PERSON_NAME] to review.pdf" at bounding box center [254, 291] width 207 height 39
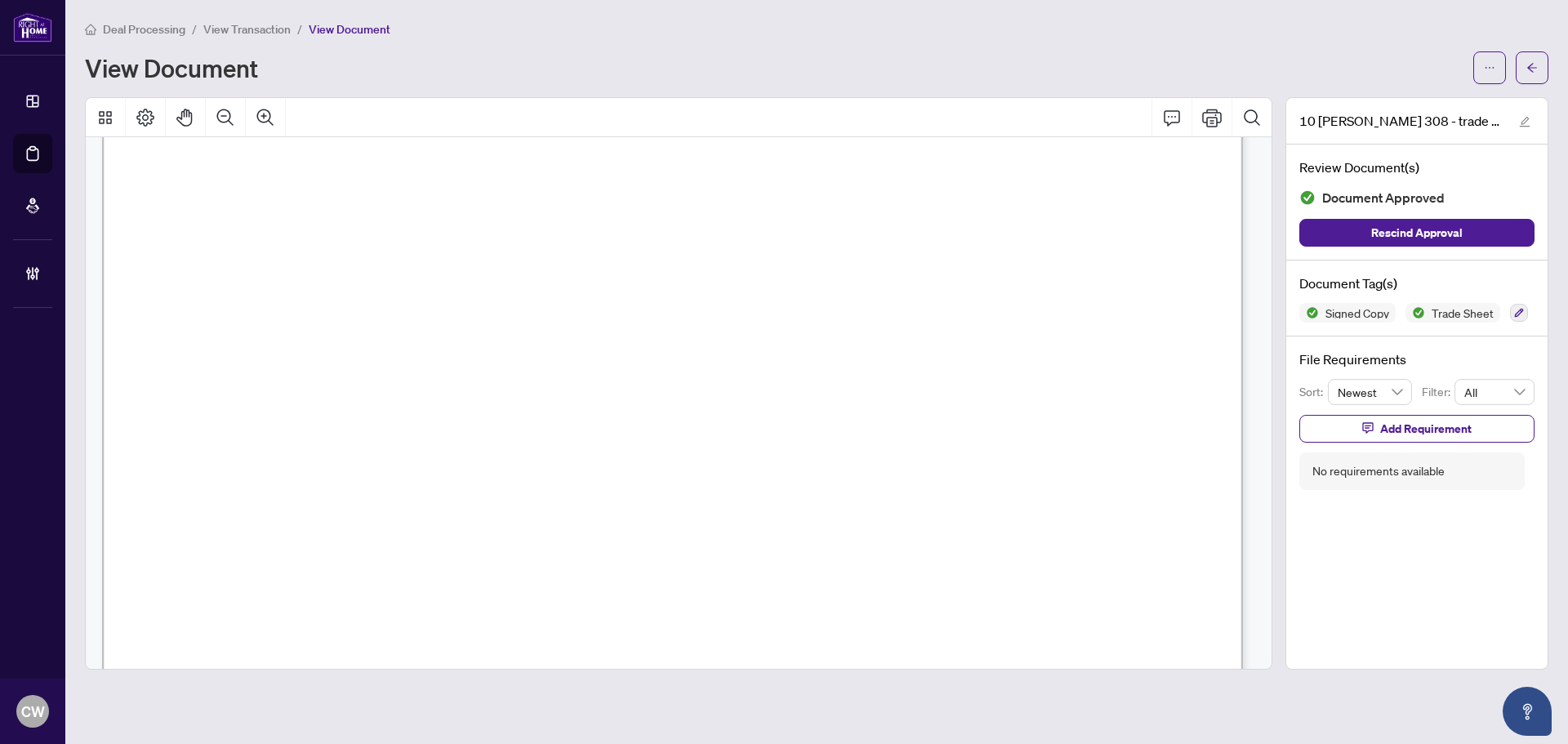
scroll to position [572, 0]
click at [1544, 68] on button "button" at bounding box center [1531, 67] width 33 height 33
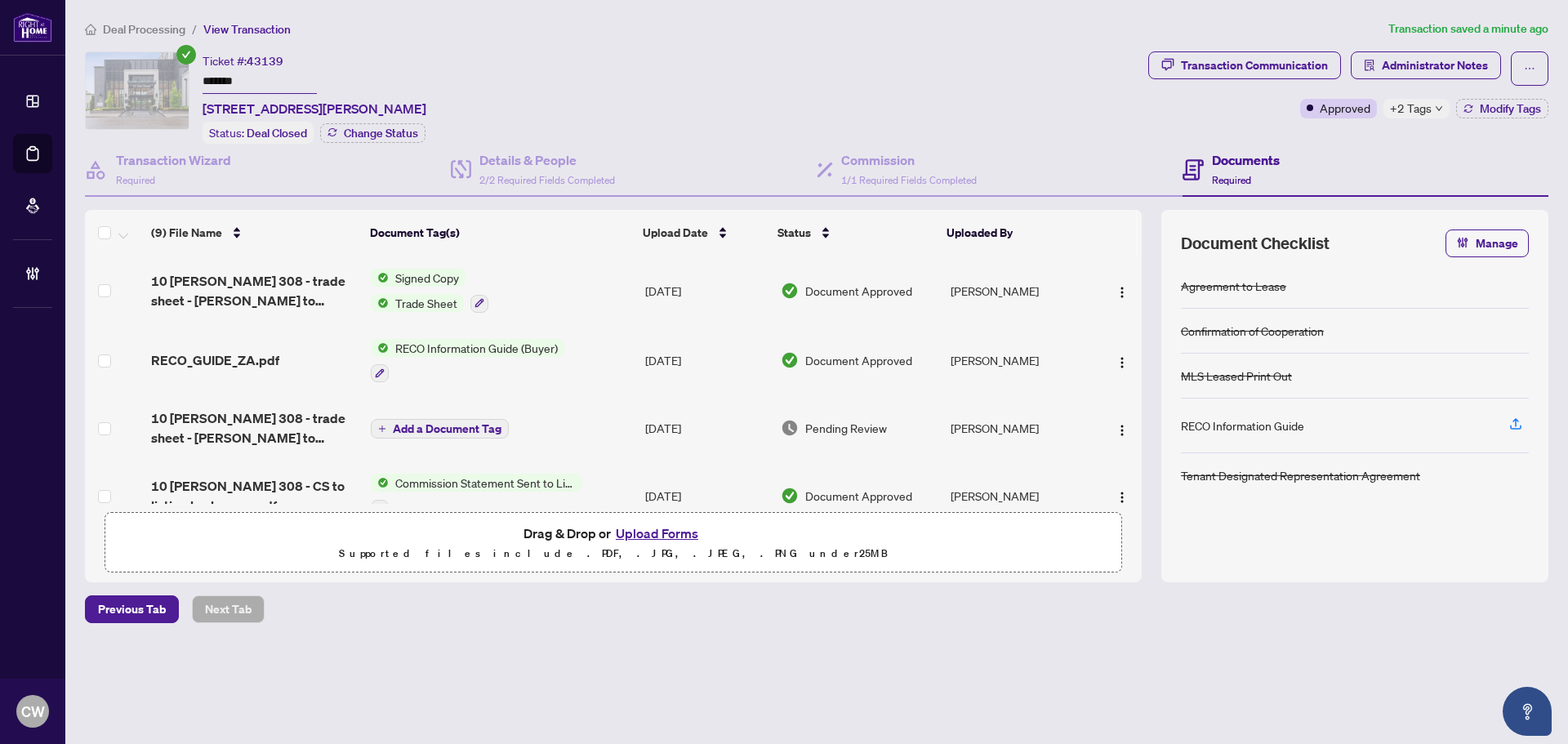
click at [663, 528] on button "Upload Forms" at bounding box center [656, 534] width 92 height 21
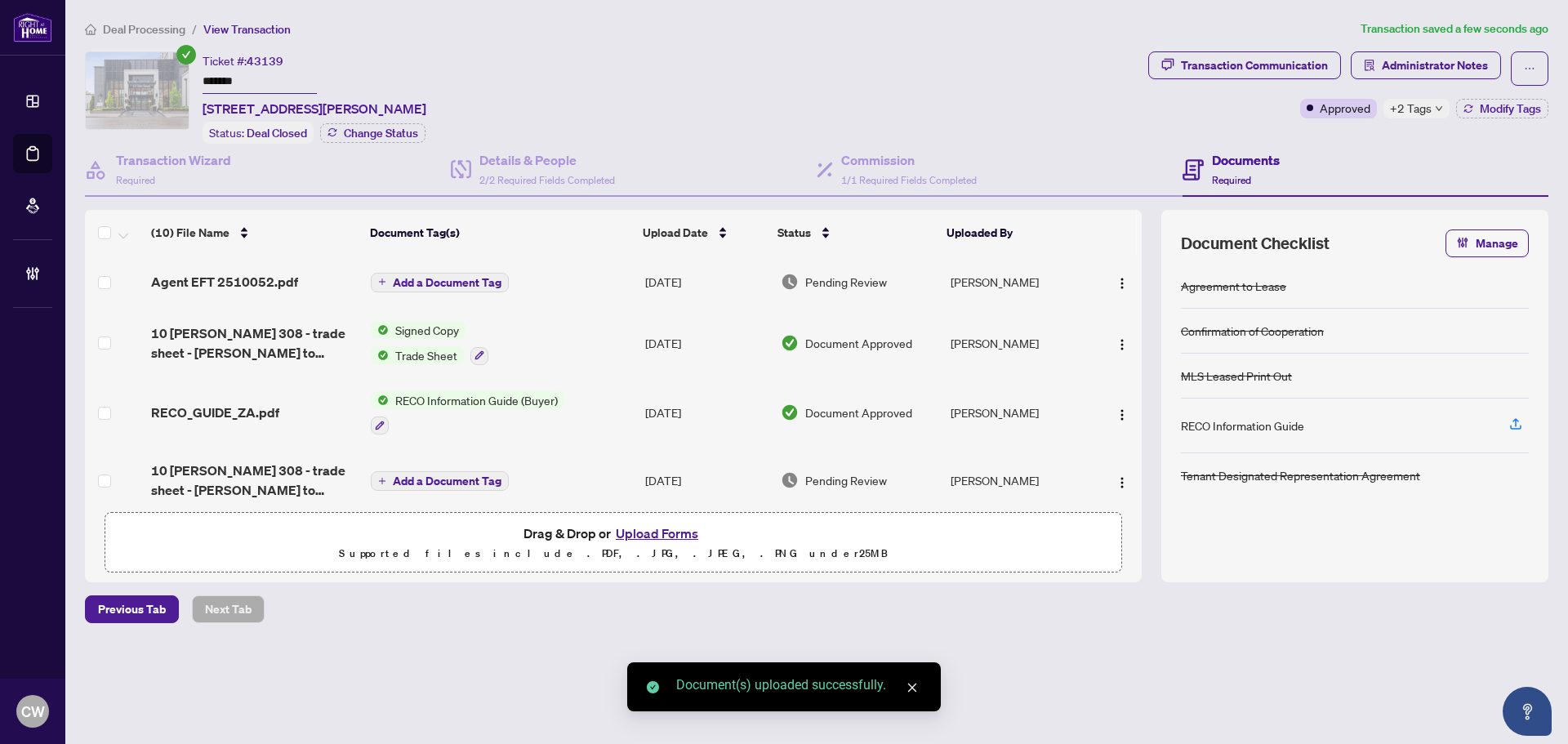
click at [438, 277] on span "Add a Document Tag" at bounding box center [447, 282] width 109 height 11
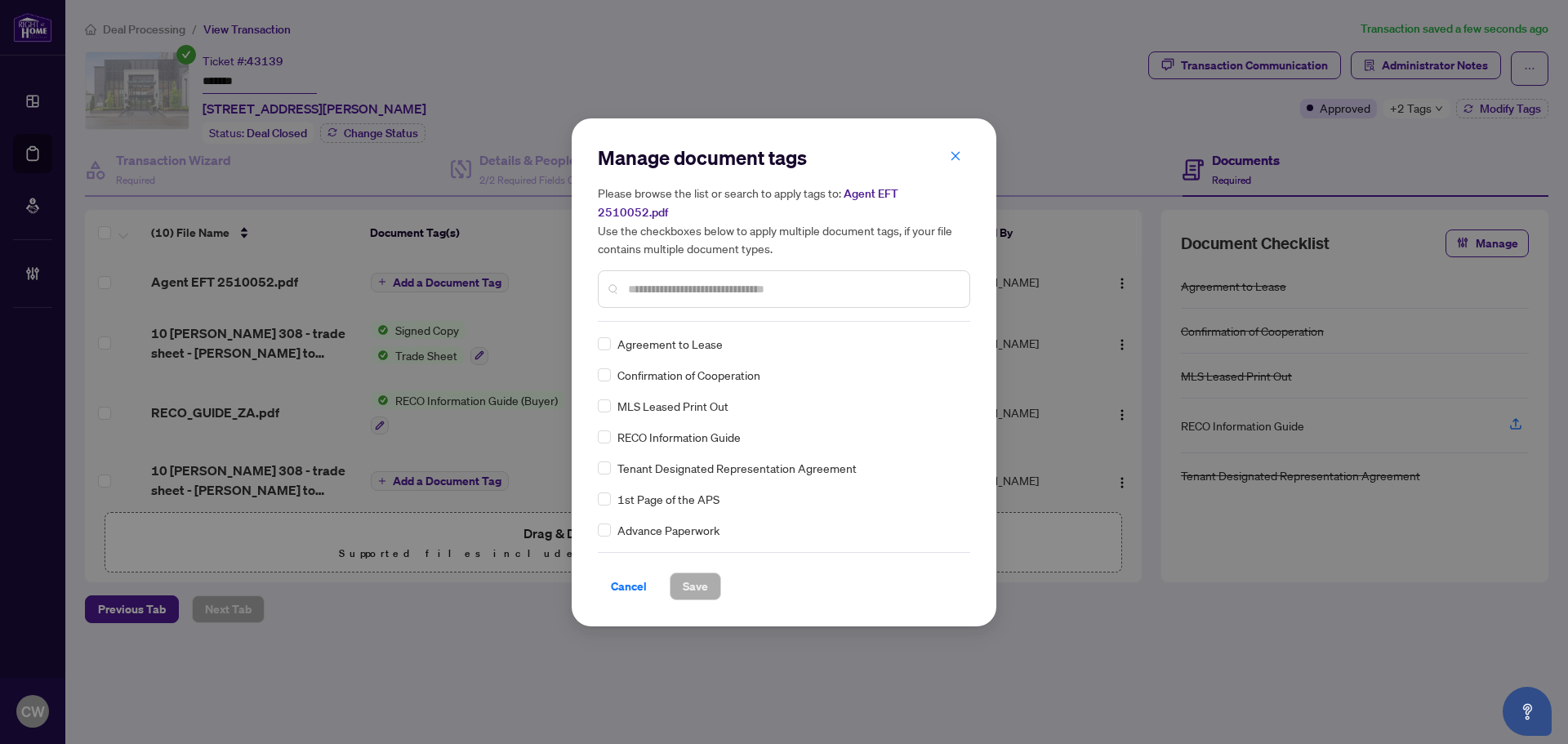
click at [722, 284] on input "text" at bounding box center [792, 289] width 329 height 18
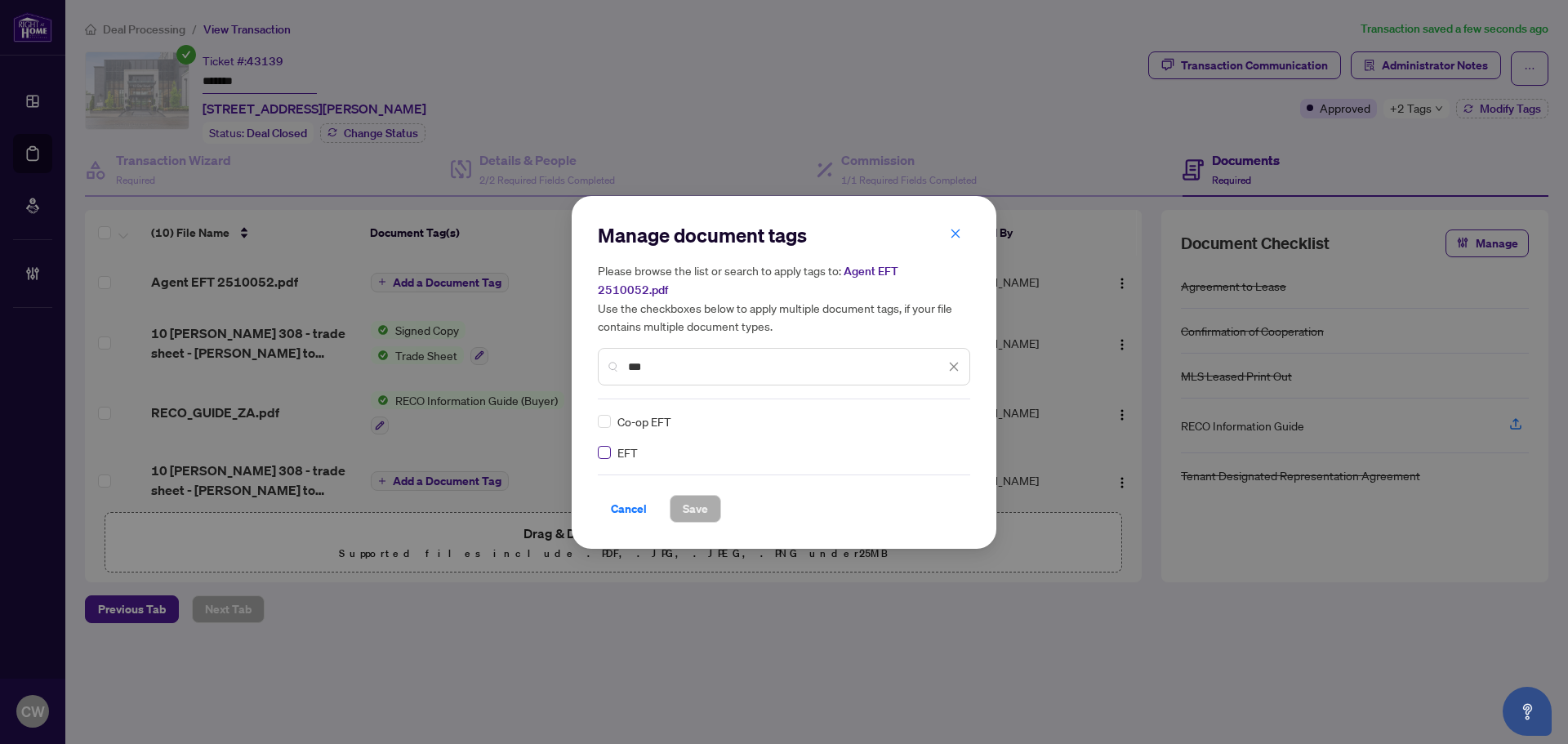
type input "***"
click at [947, 414] on div at bounding box center [943, 421] width 31 height 16
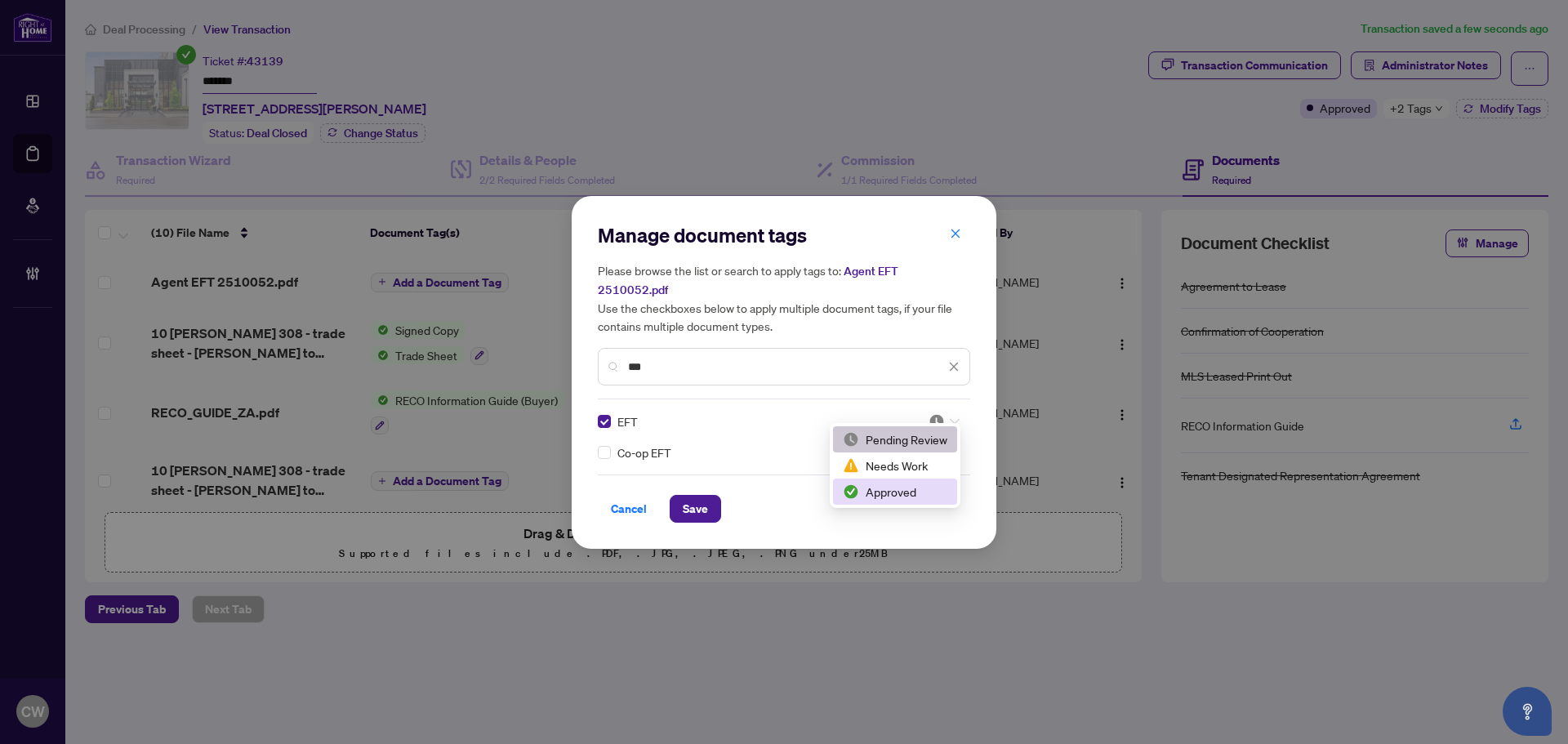
drag, startPoint x: 913, startPoint y: 490, endPoint x: 809, endPoint y: 505, distance: 105.1
click at [913, 490] on div "Approved" at bounding box center [895, 491] width 104 height 18
click at [716, 498] on button "Save" at bounding box center [695, 508] width 51 height 27
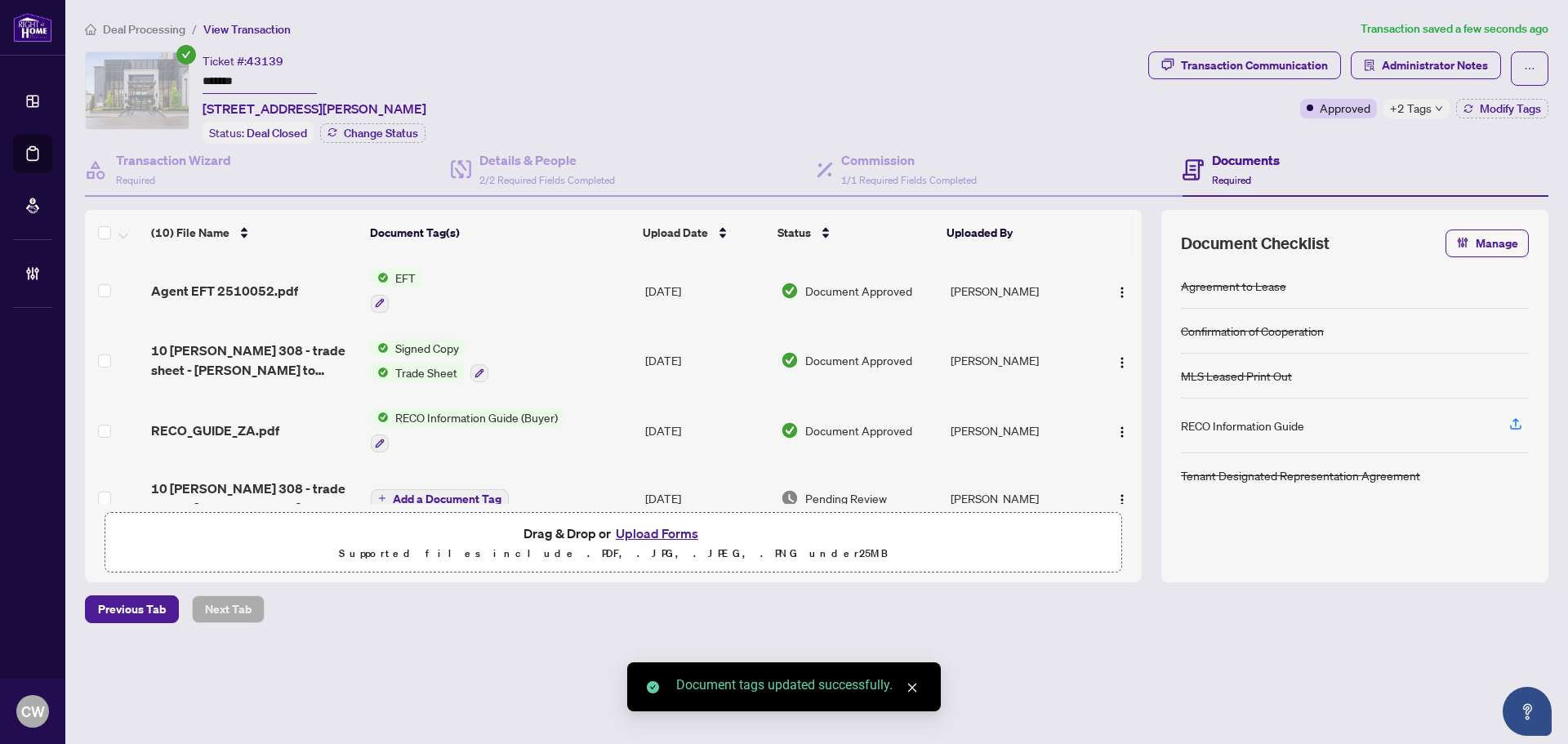
click at [1116, 283] on span "button" at bounding box center [1122, 291] width 13 height 18
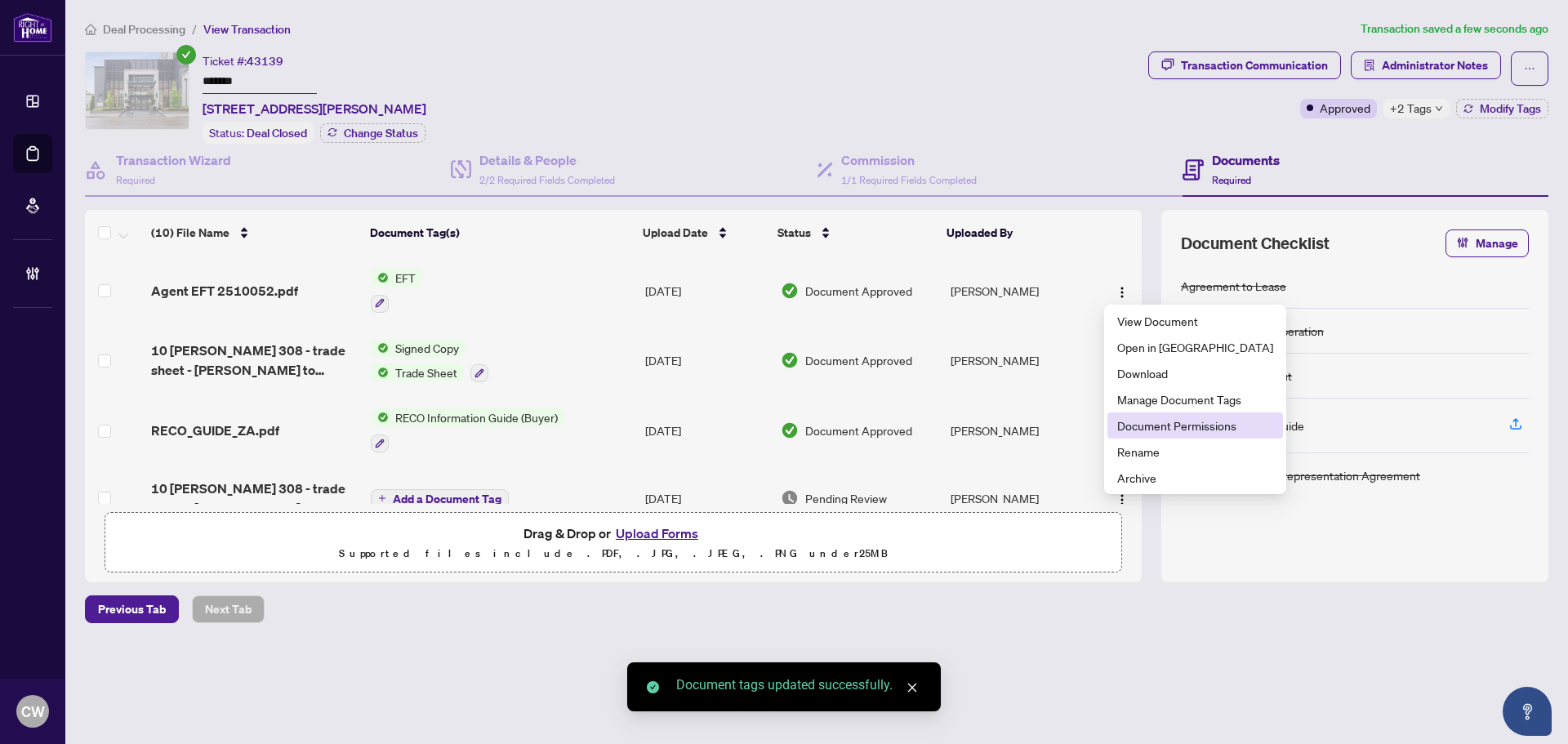
click at [1136, 425] on span "Document Permissions" at bounding box center [1194, 425] width 156 height 18
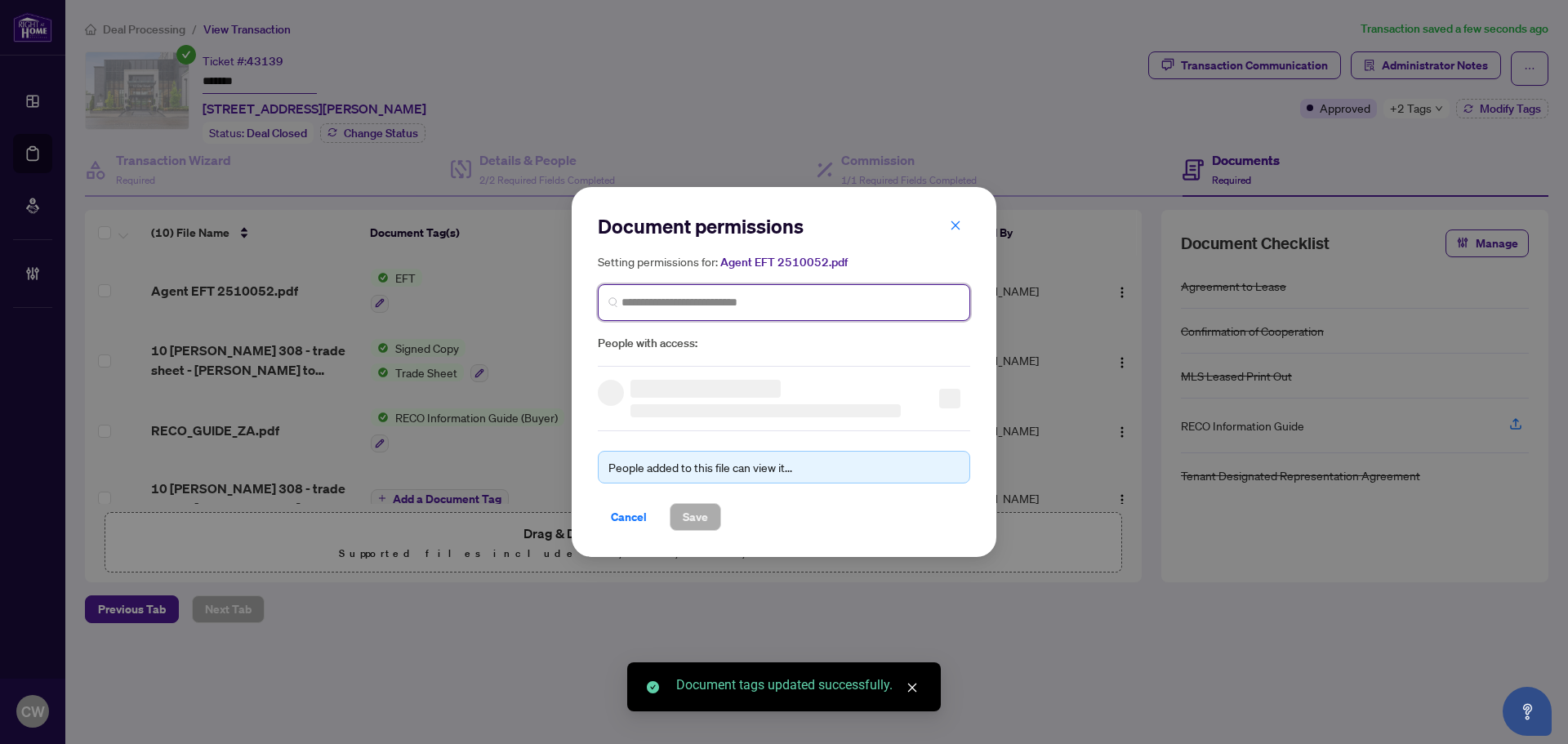
click at [697, 308] on input "search" at bounding box center [790, 302] width 338 height 17
paste input "**********"
type input "**********"
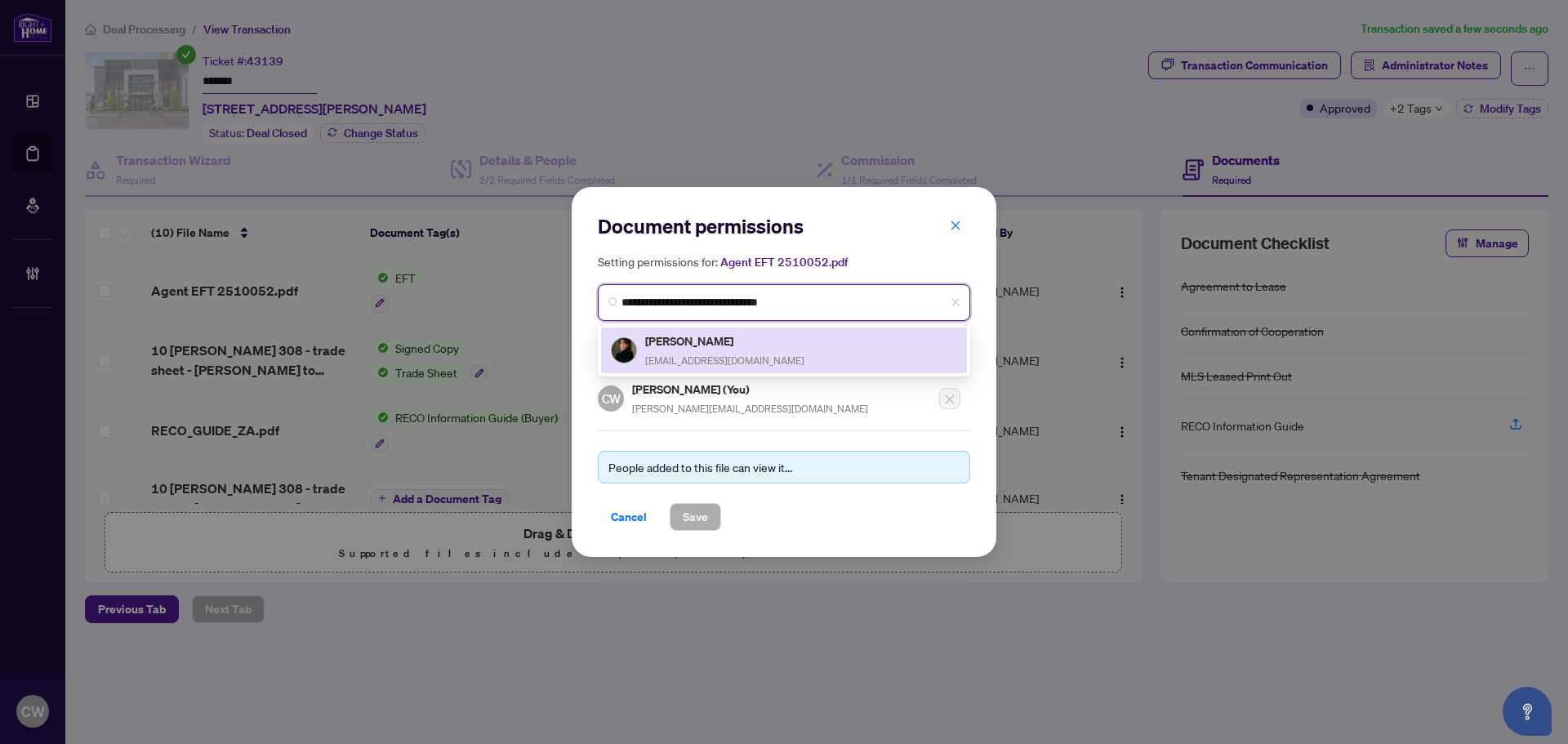
click at [716, 340] on h5 "[PERSON_NAME]" at bounding box center [724, 340] width 159 height 19
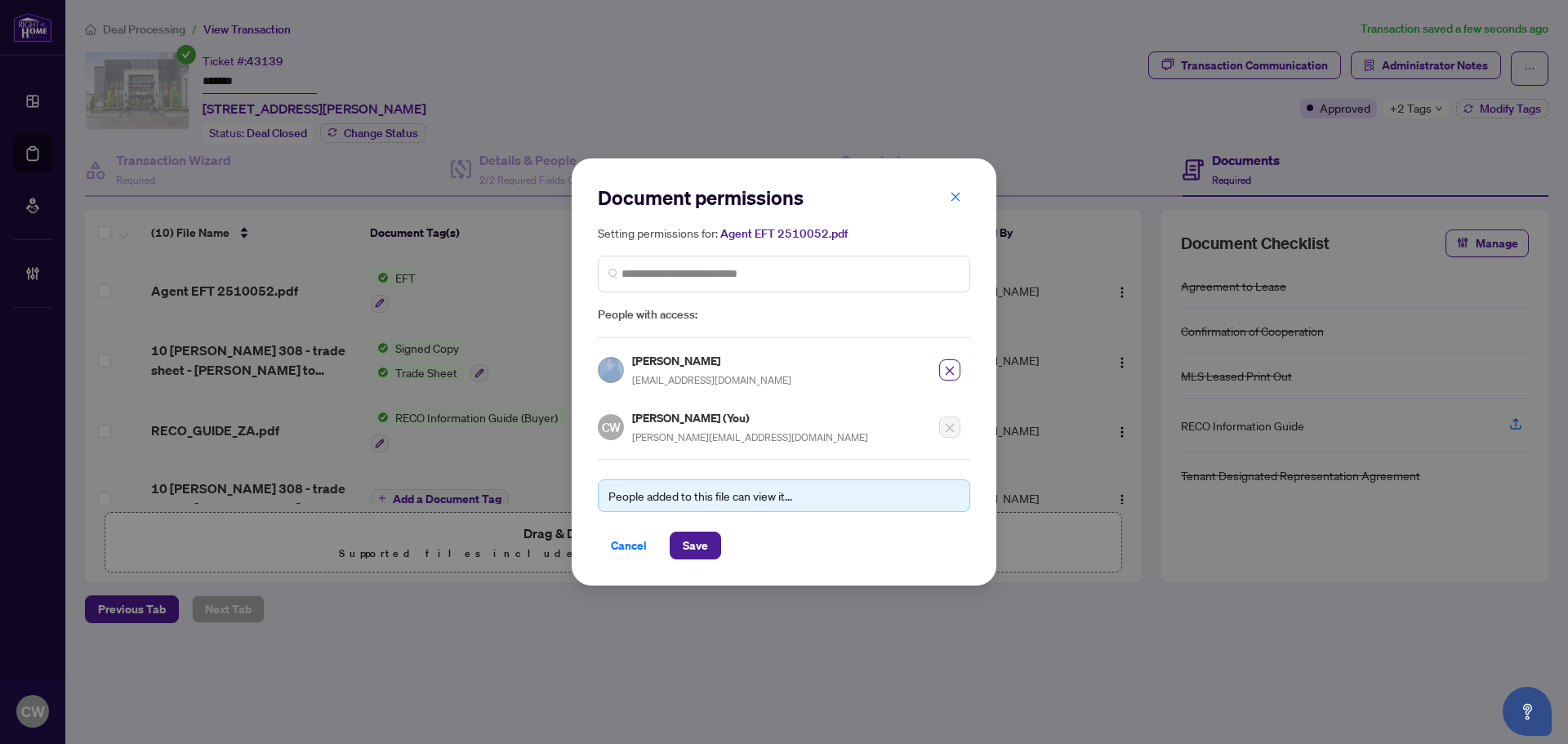
click at [716, 340] on div "Document permissions Setting permissions for: Agent EFT 2510052.pdf 6438 [PERSO…" at bounding box center [784, 372] width 372 height 375
click at [690, 547] on span "Save" at bounding box center [695, 546] width 26 height 27
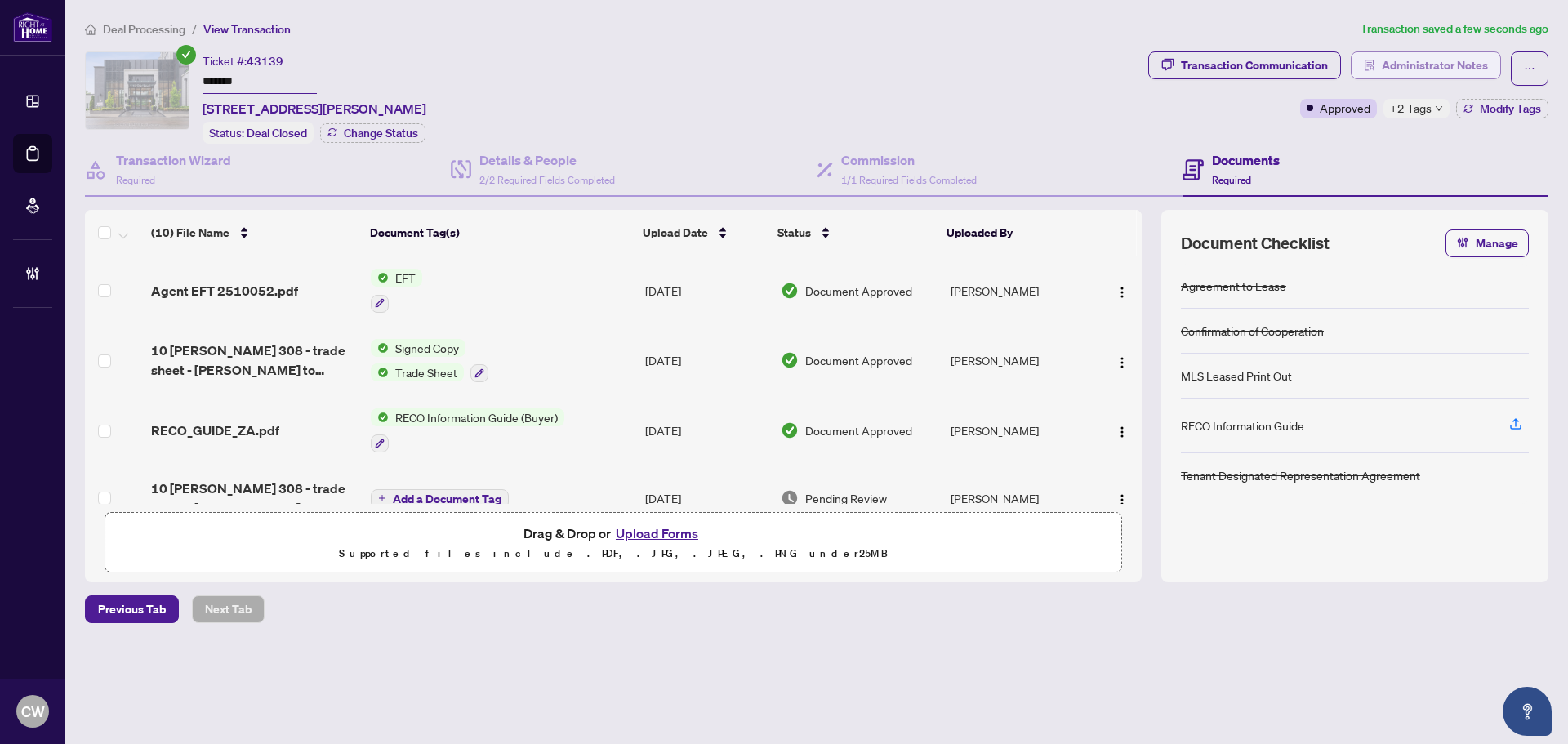
click at [1442, 57] on span "Administrator Notes" at bounding box center [1435, 65] width 106 height 27
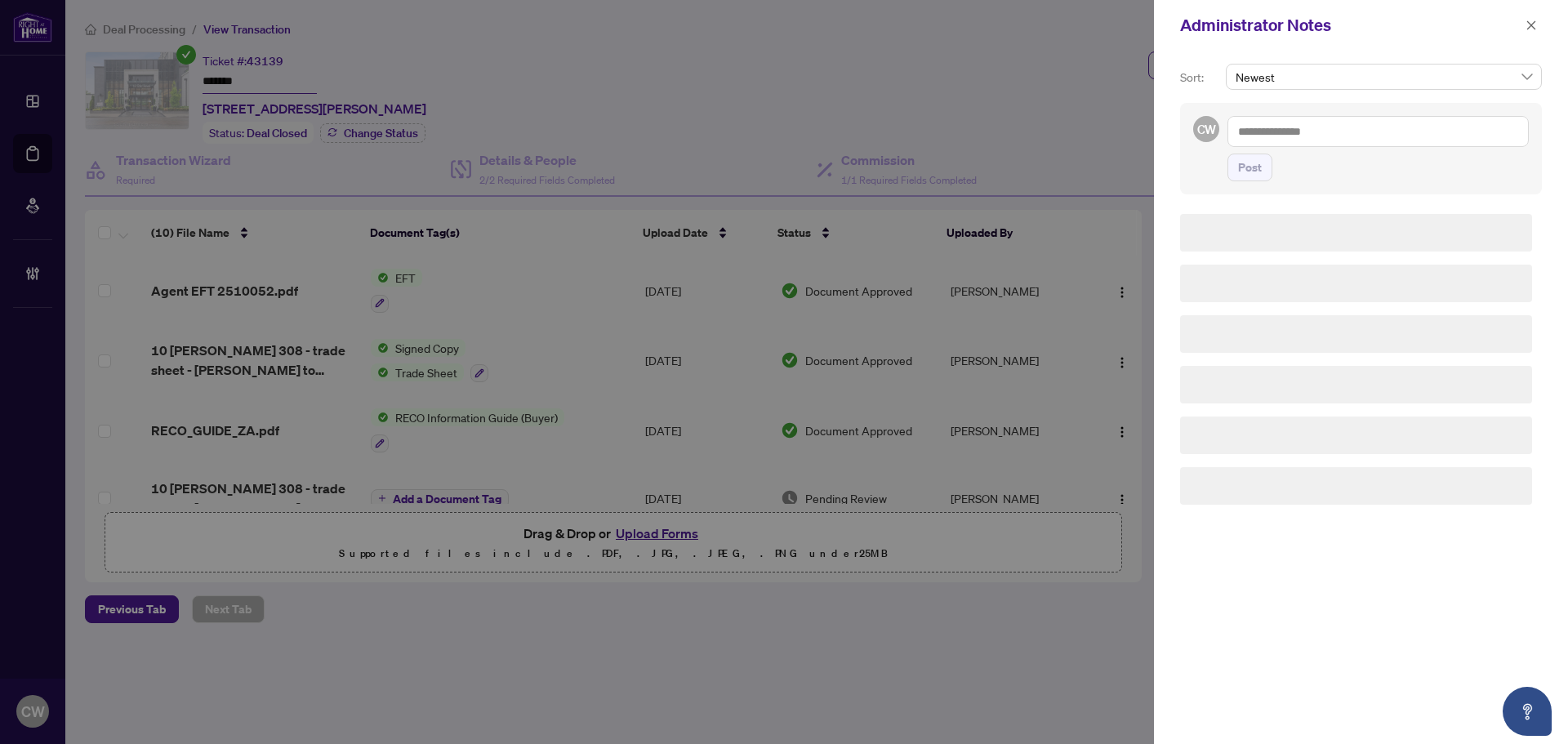
click at [1336, 113] on div "CW Post" at bounding box center [1360, 148] width 361 height 92
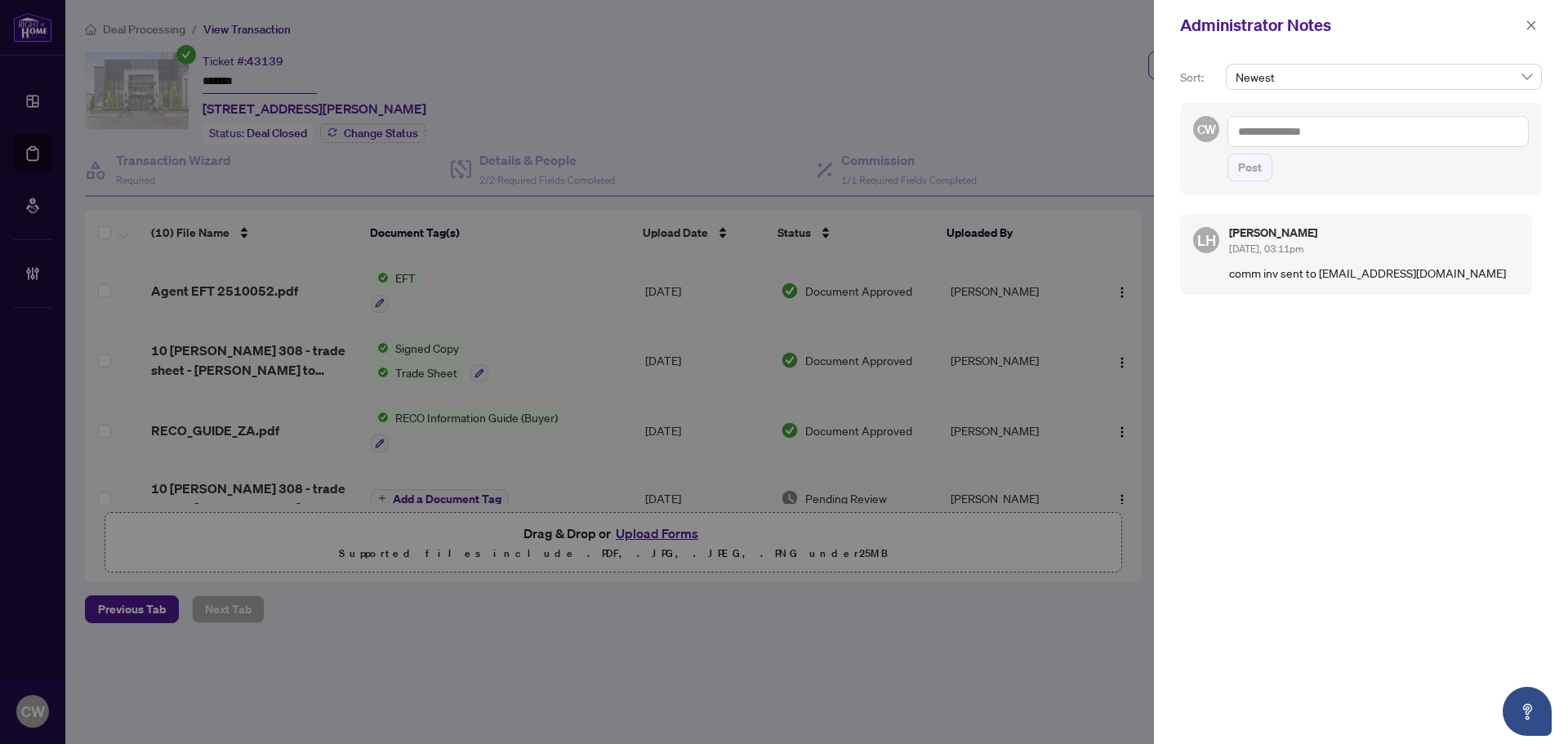
click at [1334, 132] on textarea at bounding box center [1377, 131] width 301 height 31
paste textarea "**********"
type textarea "**********"
click at [1253, 173] on span "Post" at bounding box center [1249, 168] width 24 height 27
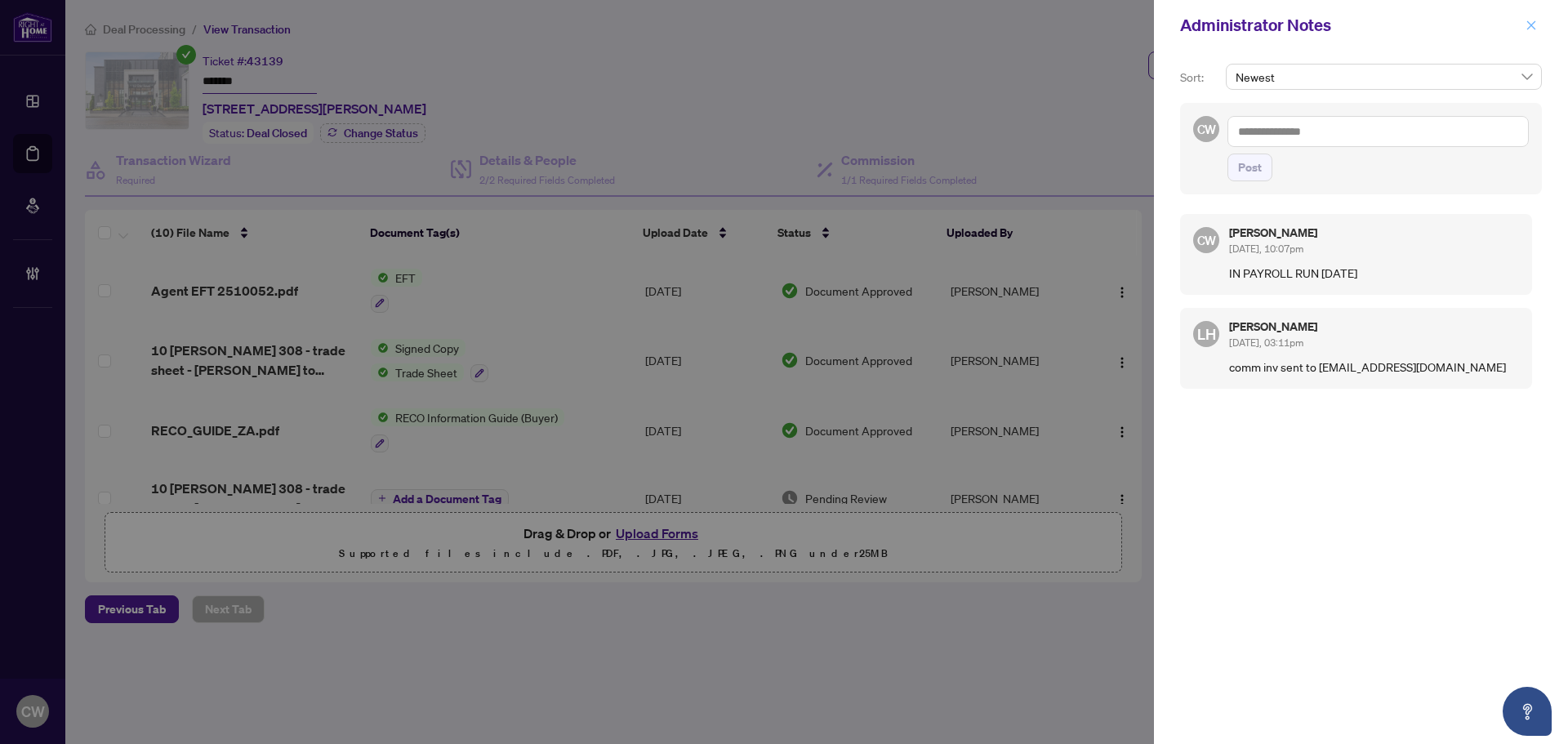
click at [1526, 29] on icon "close" at bounding box center [1531, 25] width 11 height 11
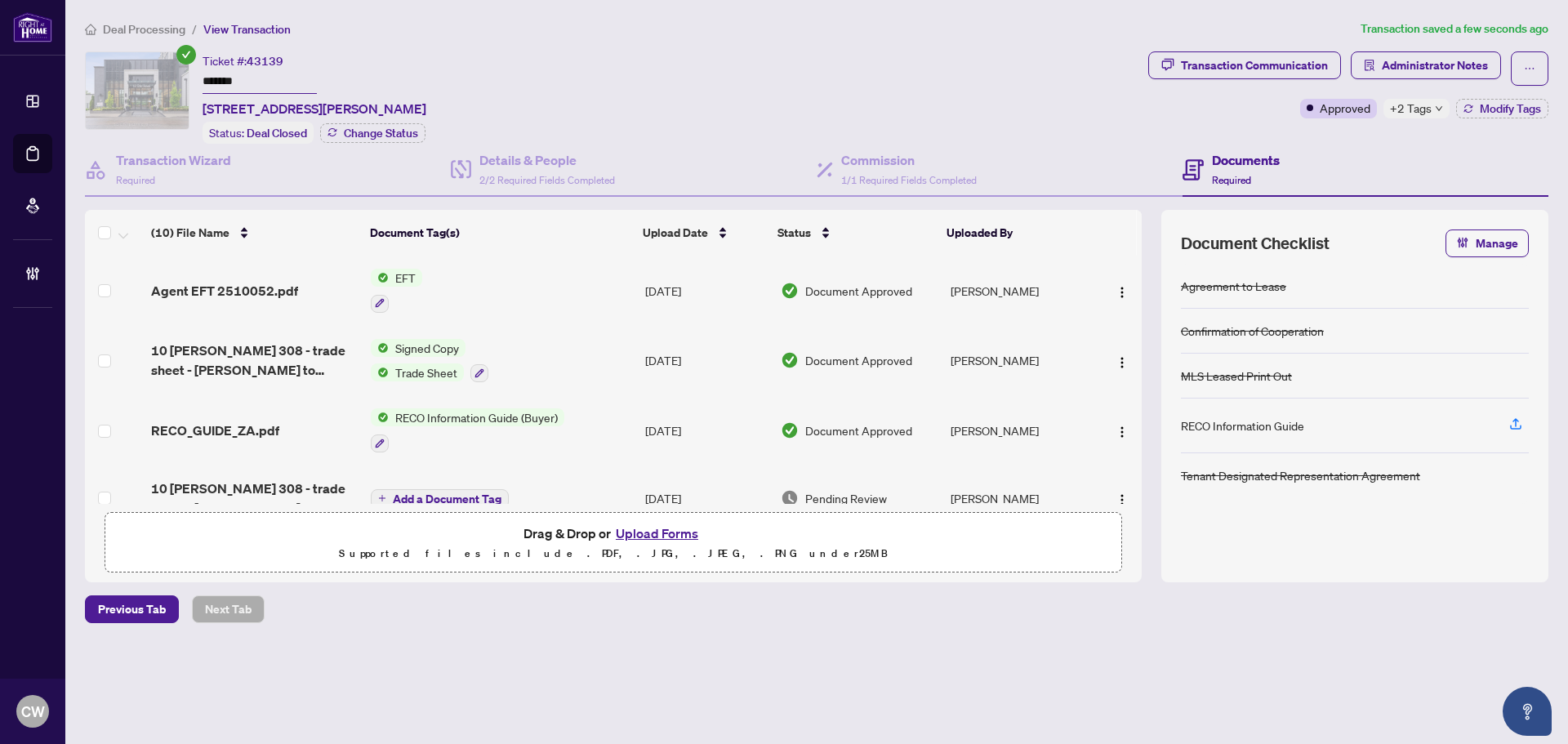
click at [0, 0] on link "Deal Processing" at bounding box center [0, 0] width 0 height 0
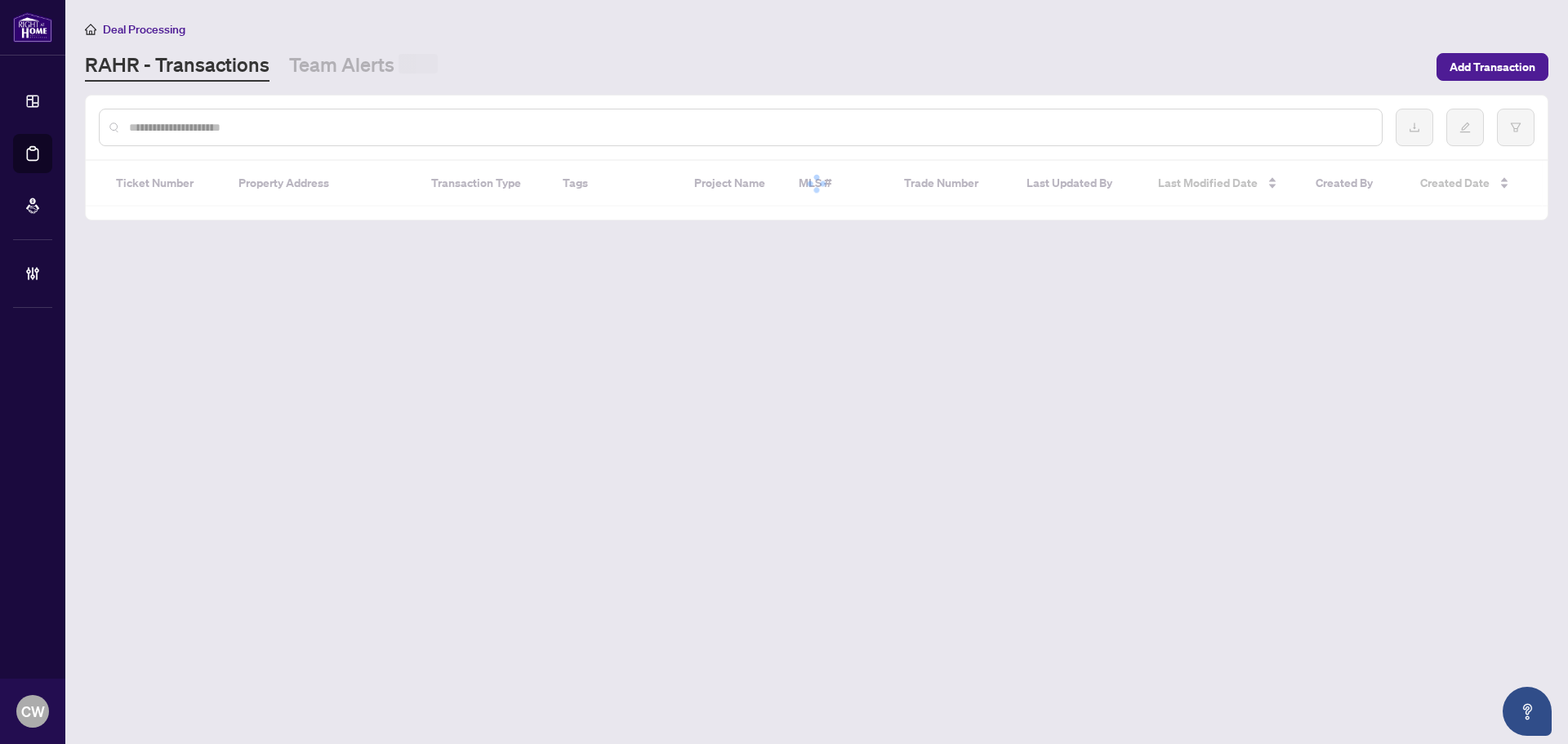
drag, startPoint x: 260, startPoint y: 137, endPoint x: 280, endPoint y: 124, distance: 23.9
click at [261, 135] on div at bounding box center [740, 127] width 1284 height 38
click at [280, 124] on input "text" at bounding box center [748, 127] width 1239 height 18
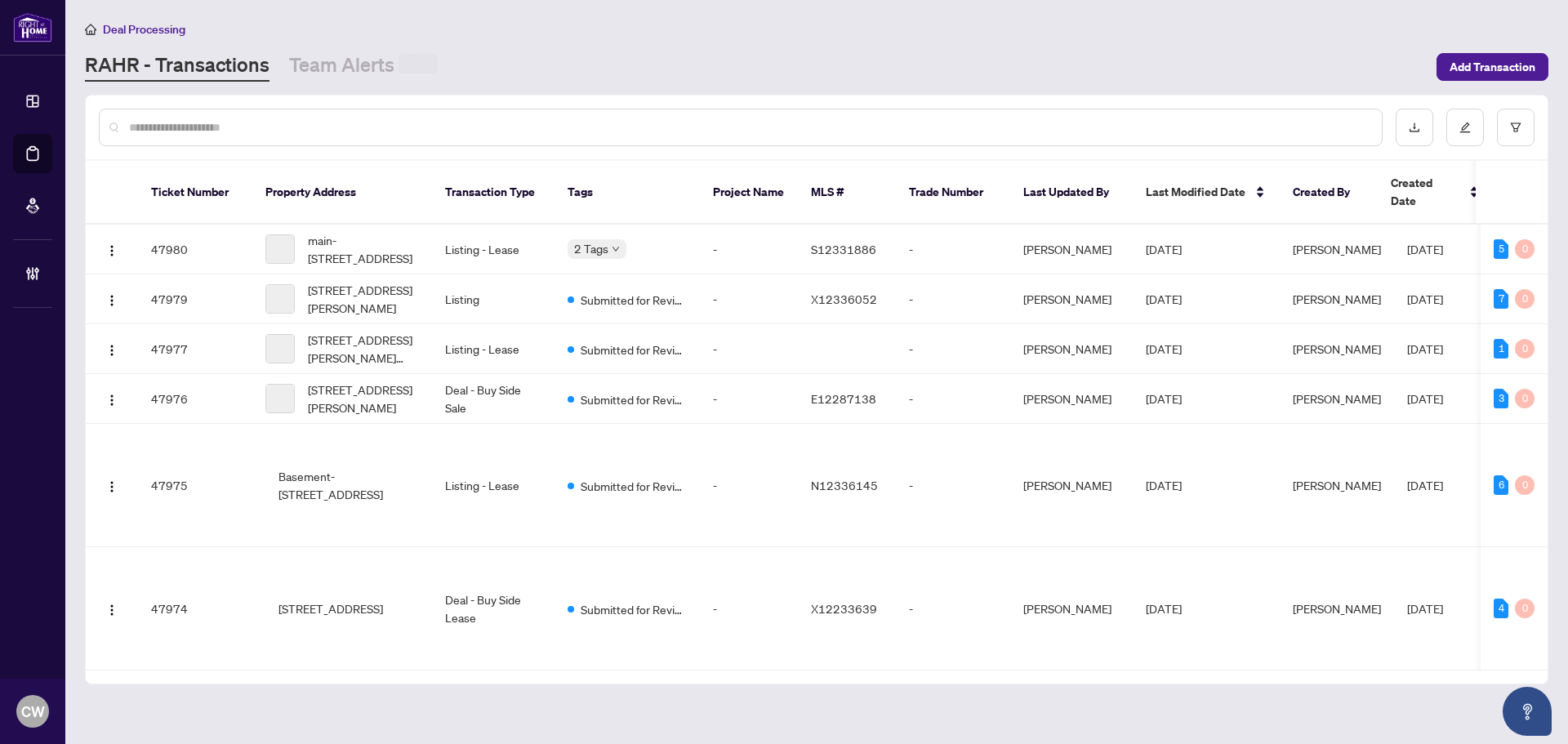
paste input "*******"
type input "*******"
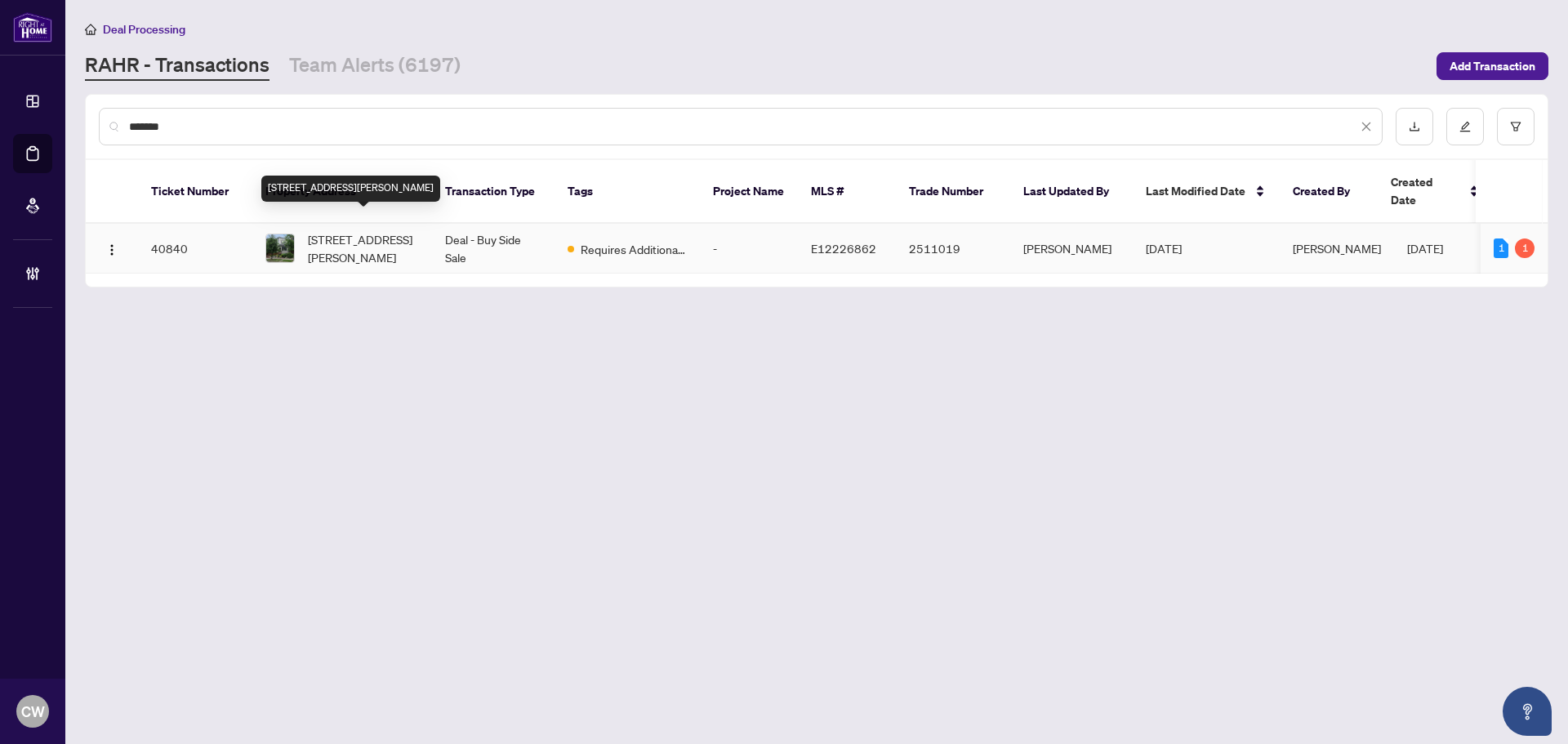
click at [376, 247] on td "[STREET_ADDRESS][PERSON_NAME]" at bounding box center [342, 248] width 179 height 49
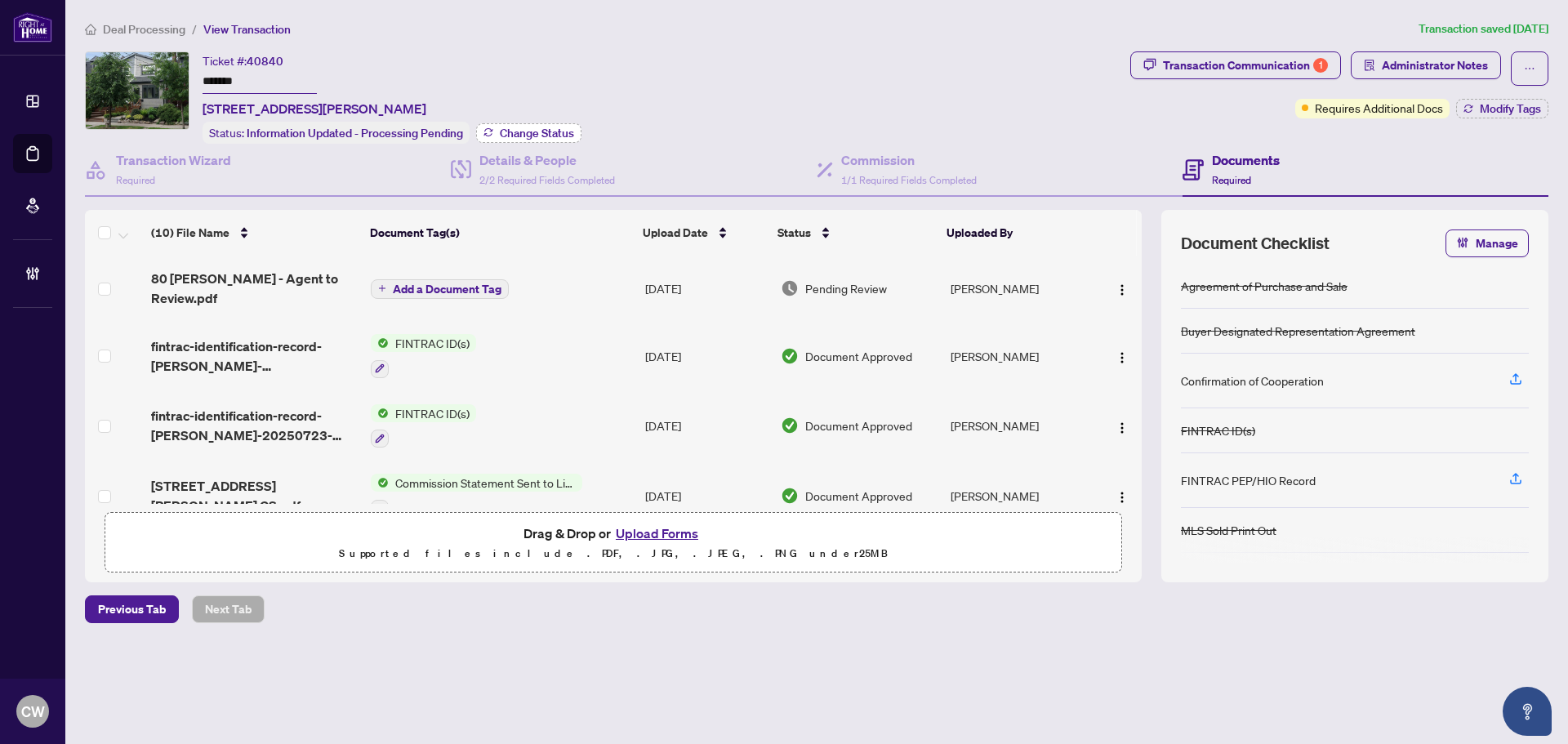
click at [535, 136] on span "Change Status" at bounding box center [537, 133] width 74 height 11
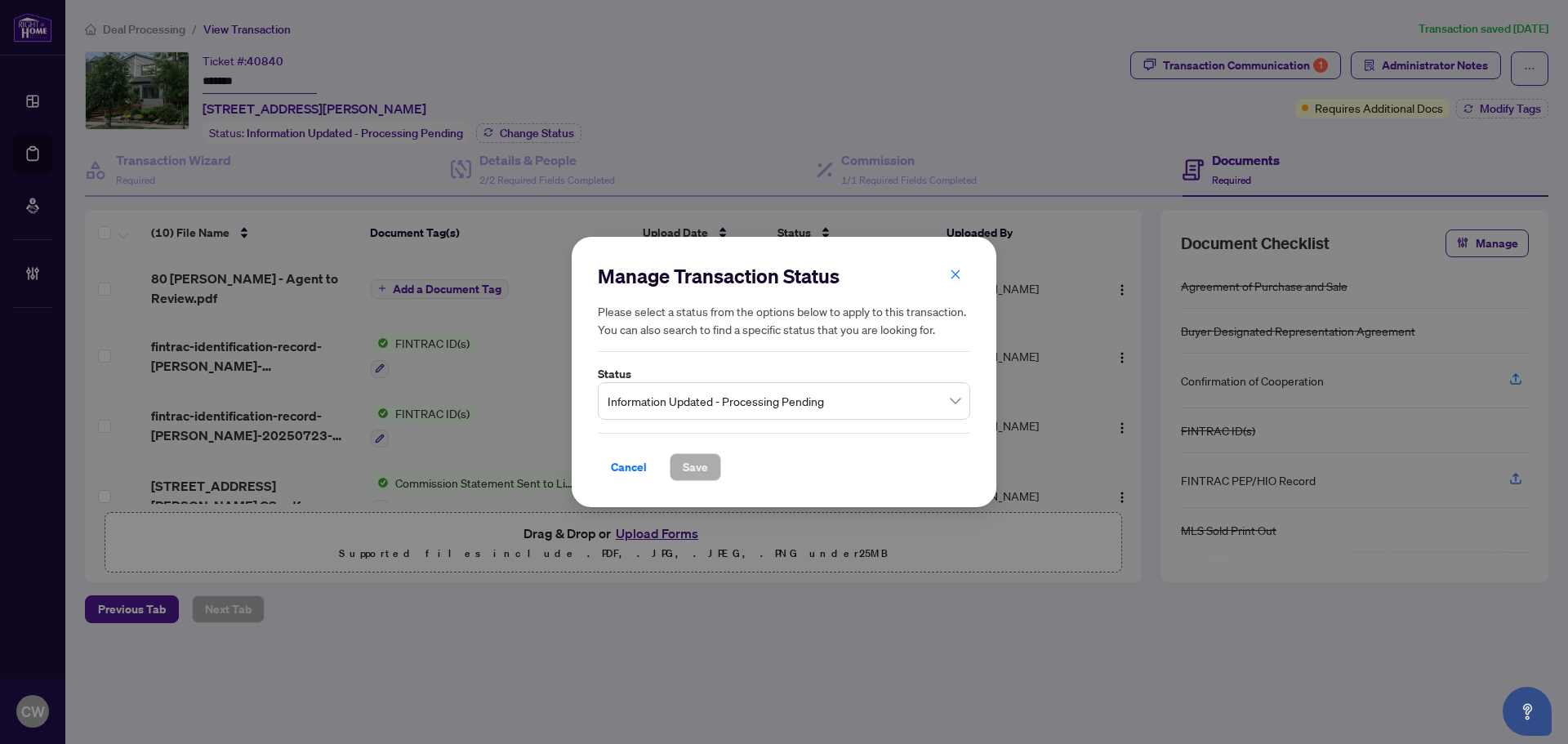
click at [708, 403] on span "Information Updated - Processing Pending" at bounding box center [784, 400] width 352 height 31
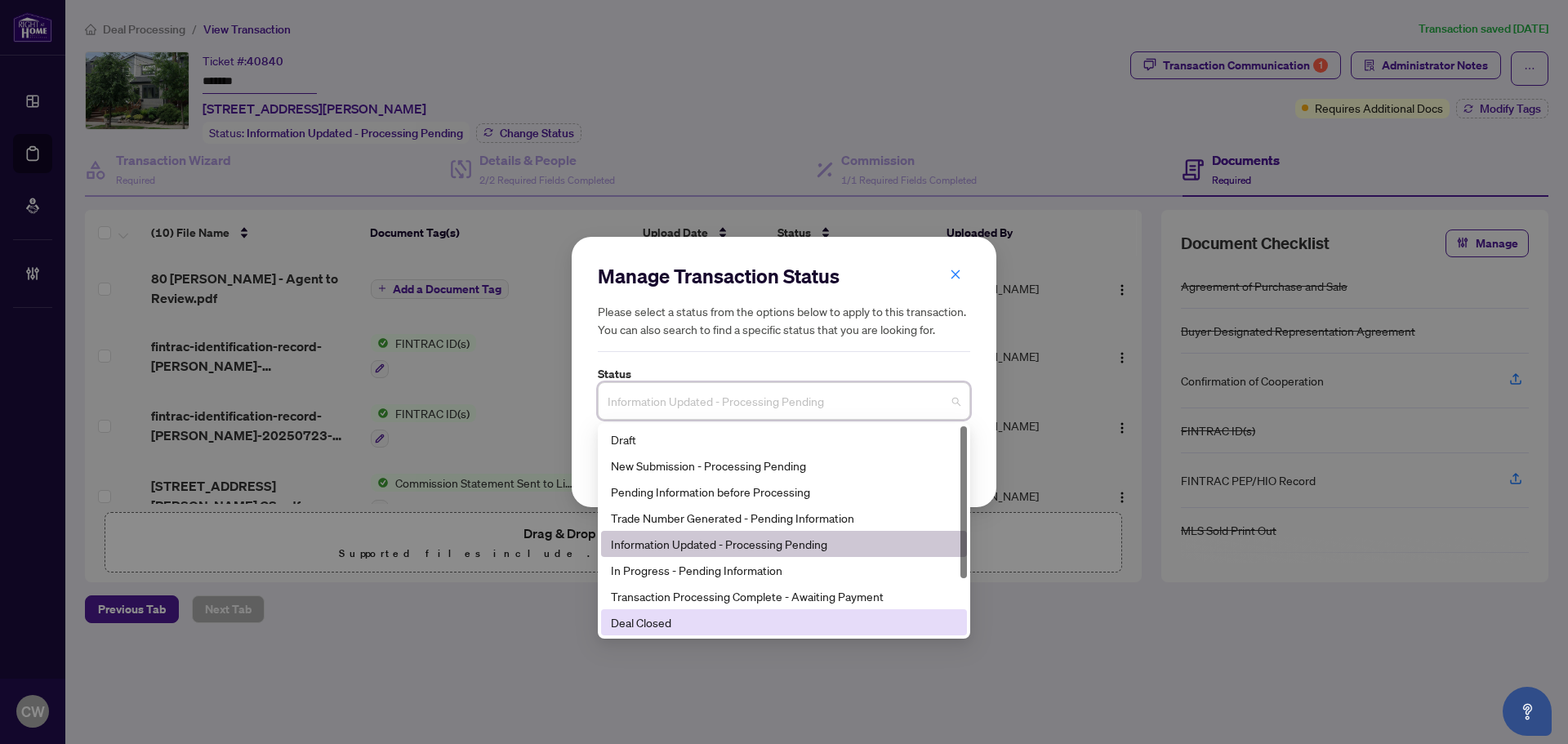
click at [708, 624] on div "Deal Closed" at bounding box center [784, 622] width 346 height 18
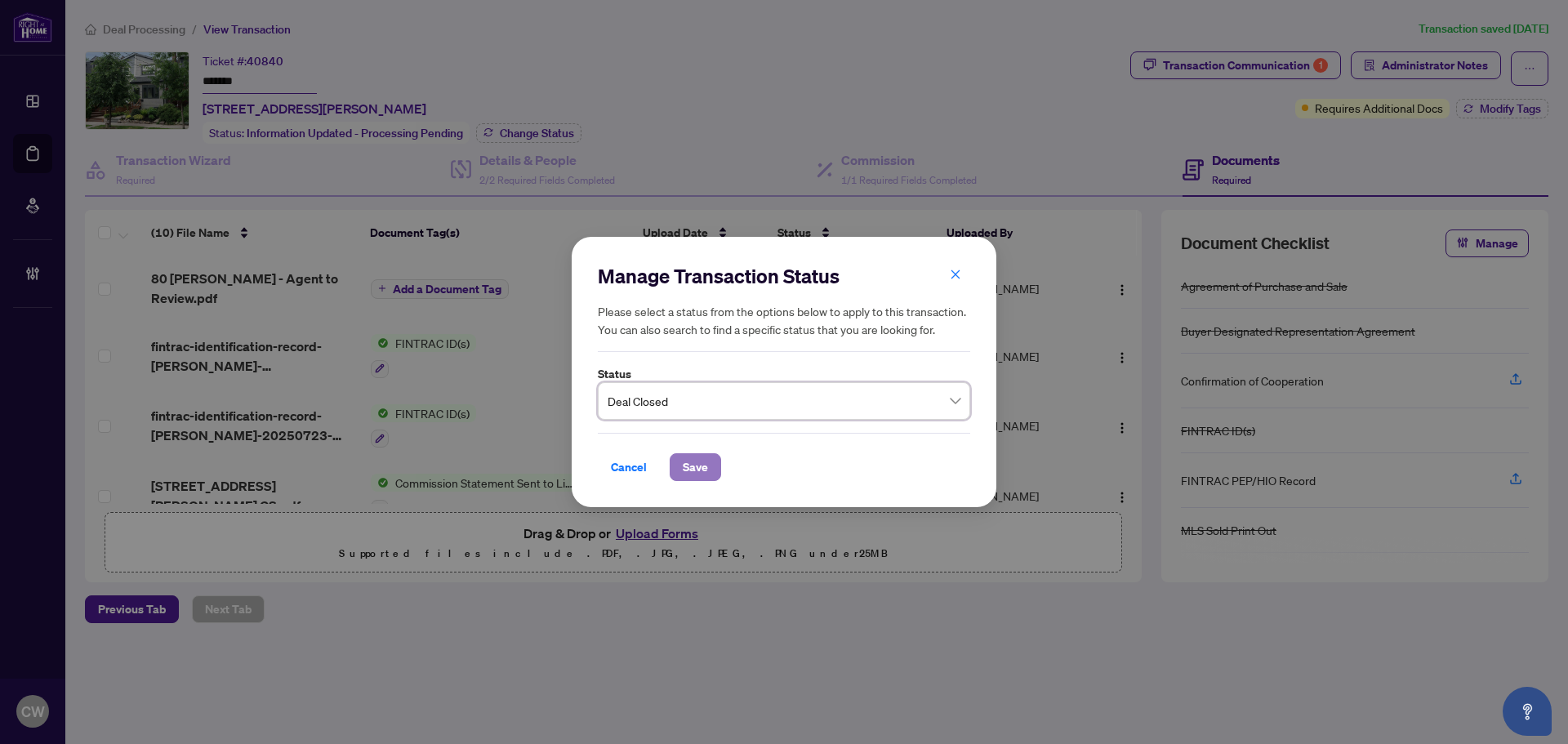
click at [705, 464] on span "Save" at bounding box center [695, 467] width 26 height 27
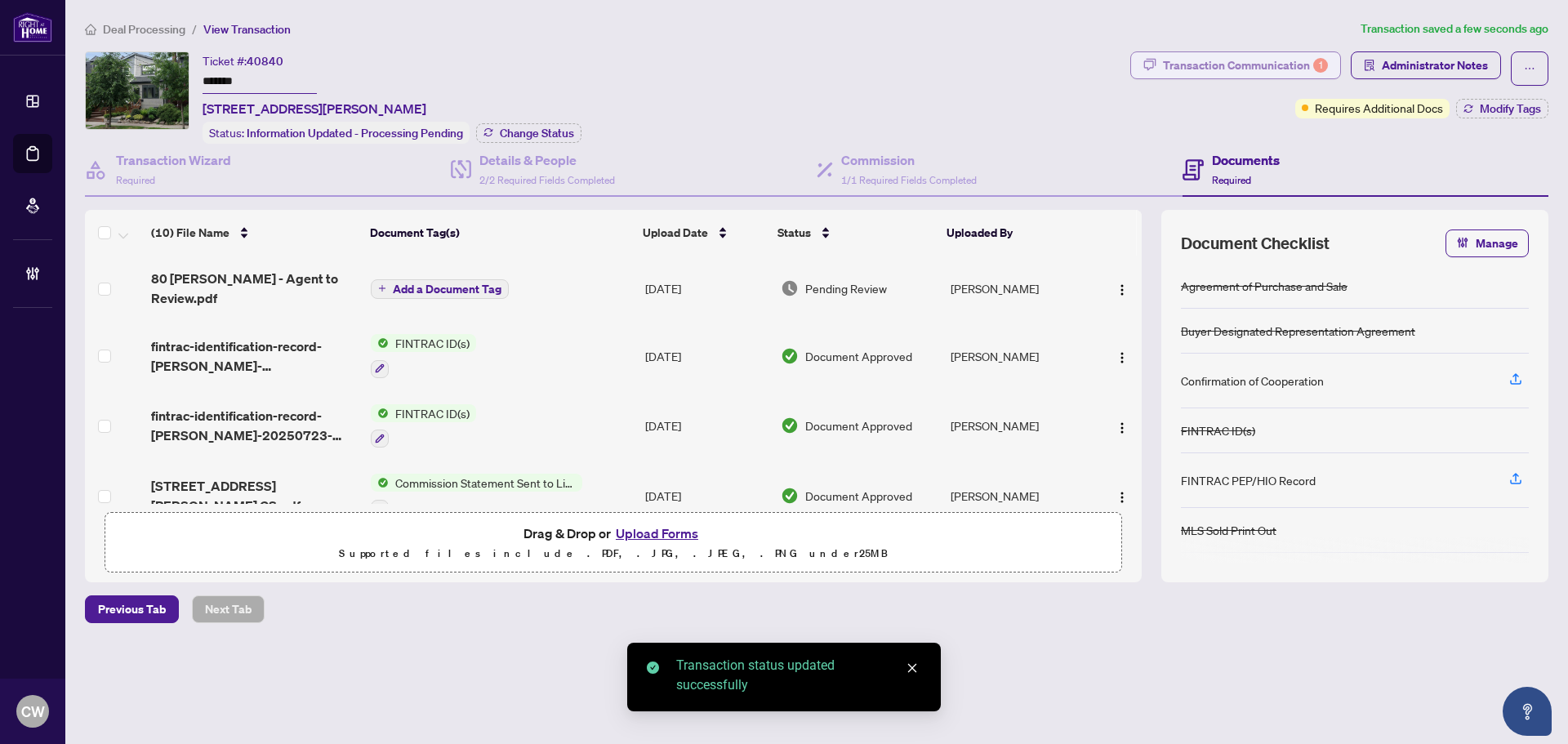
click at [1286, 69] on div "Transaction Communication 1" at bounding box center [1245, 65] width 165 height 27
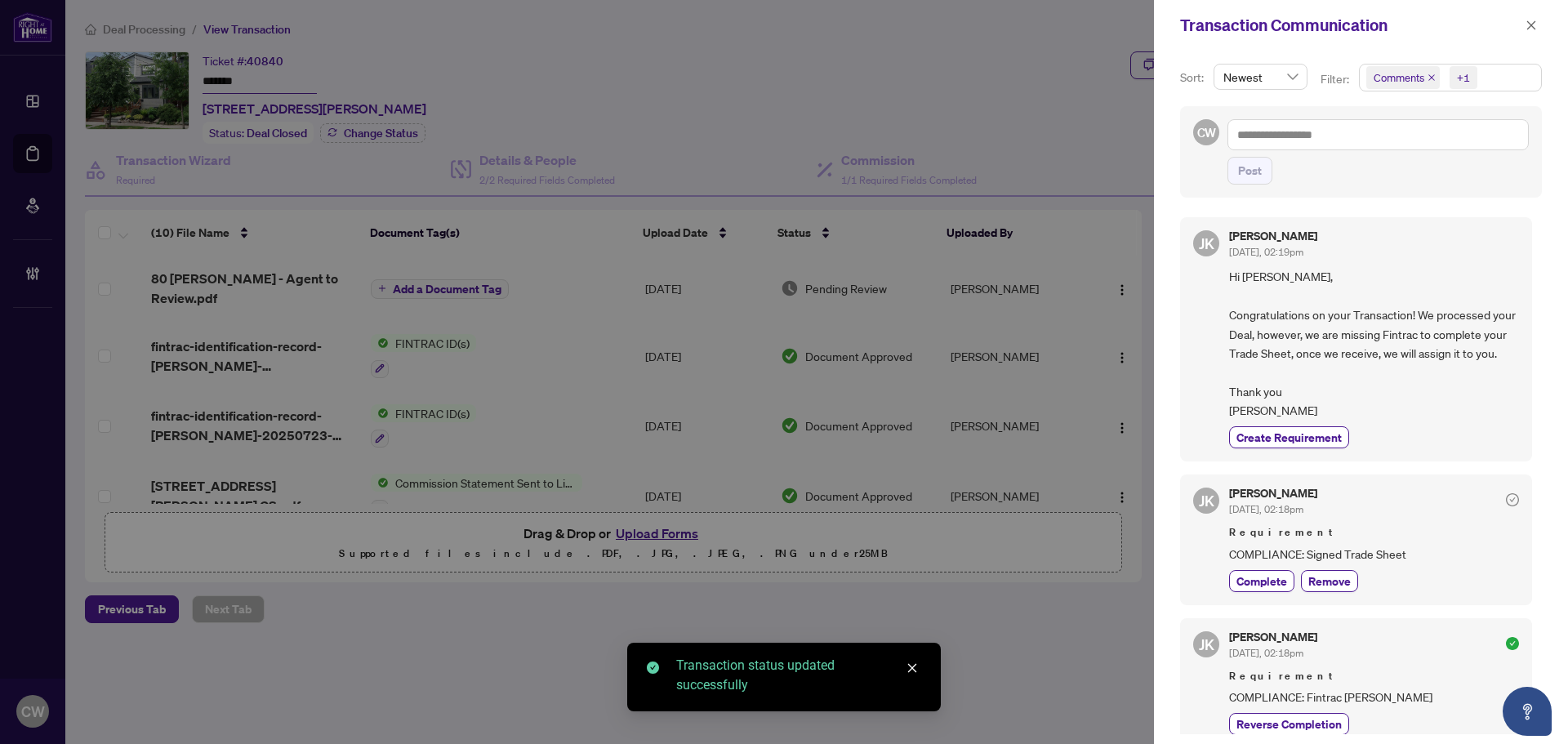
click at [1428, 76] on icon "close" at bounding box center [1431, 77] width 8 height 8
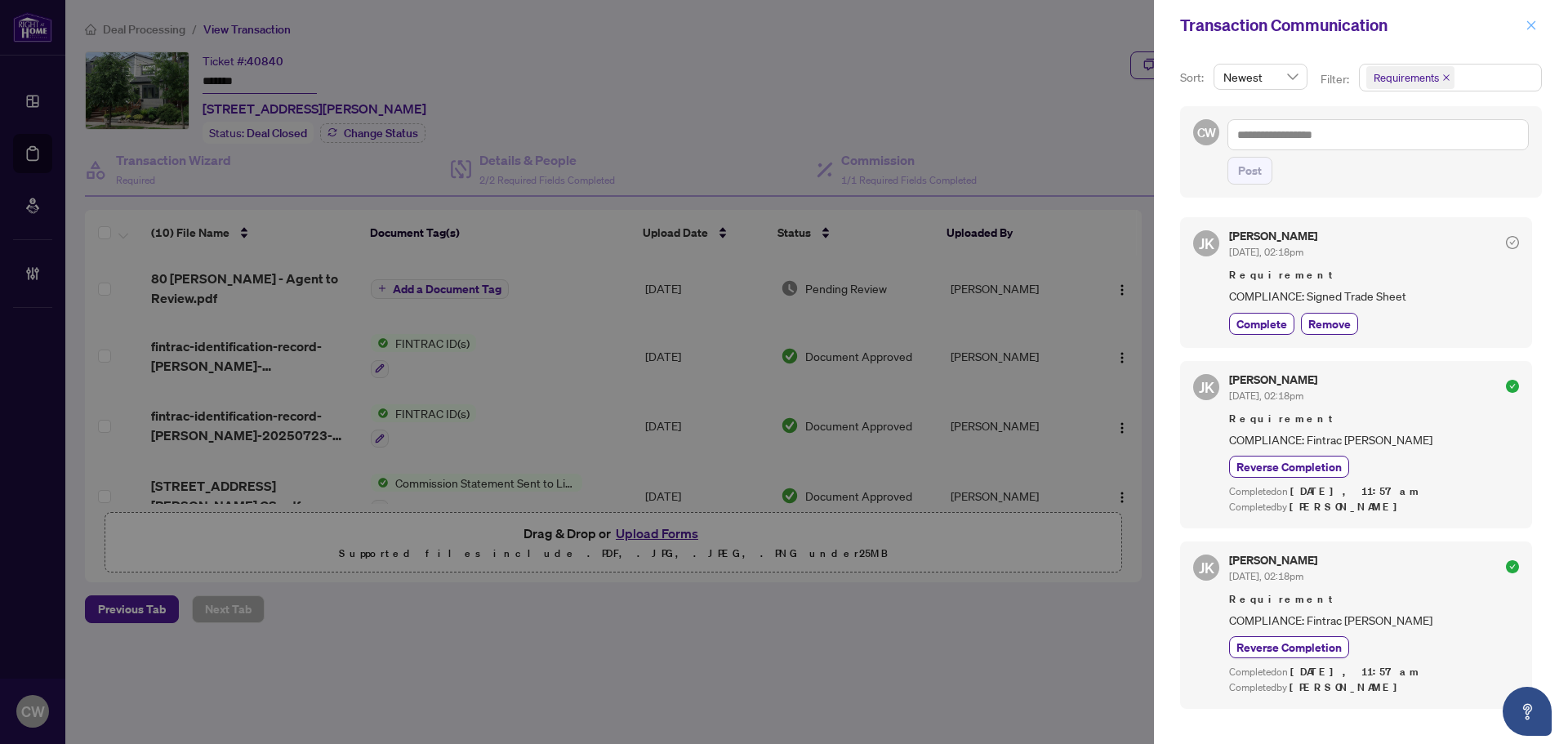
click at [1531, 25] on icon "close" at bounding box center [1531, 25] width 11 height 11
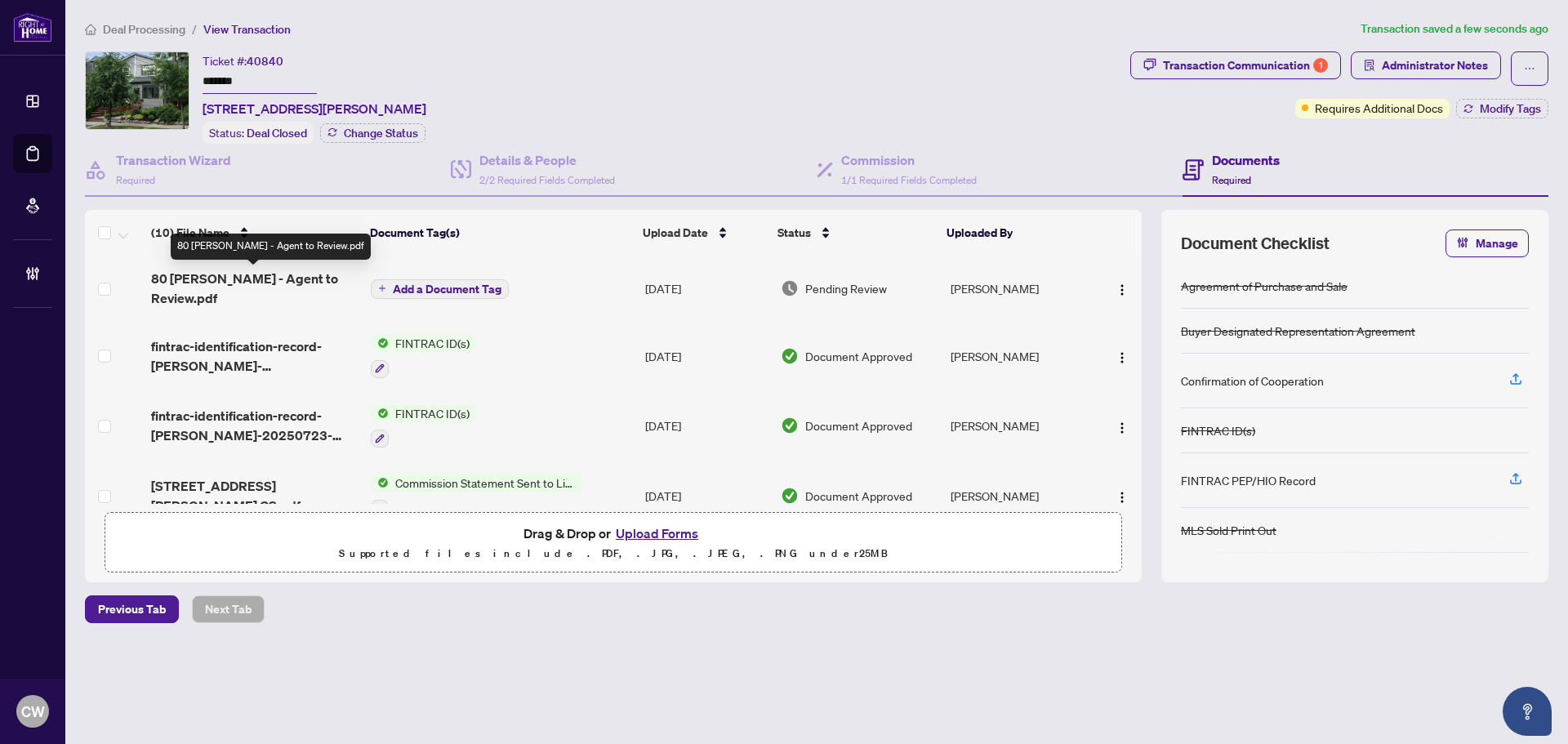
click at [281, 281] on span "80 [PERSON_NAME] - Agent to Review.pdf" at bounding box center [254, 288] width 207 height 39
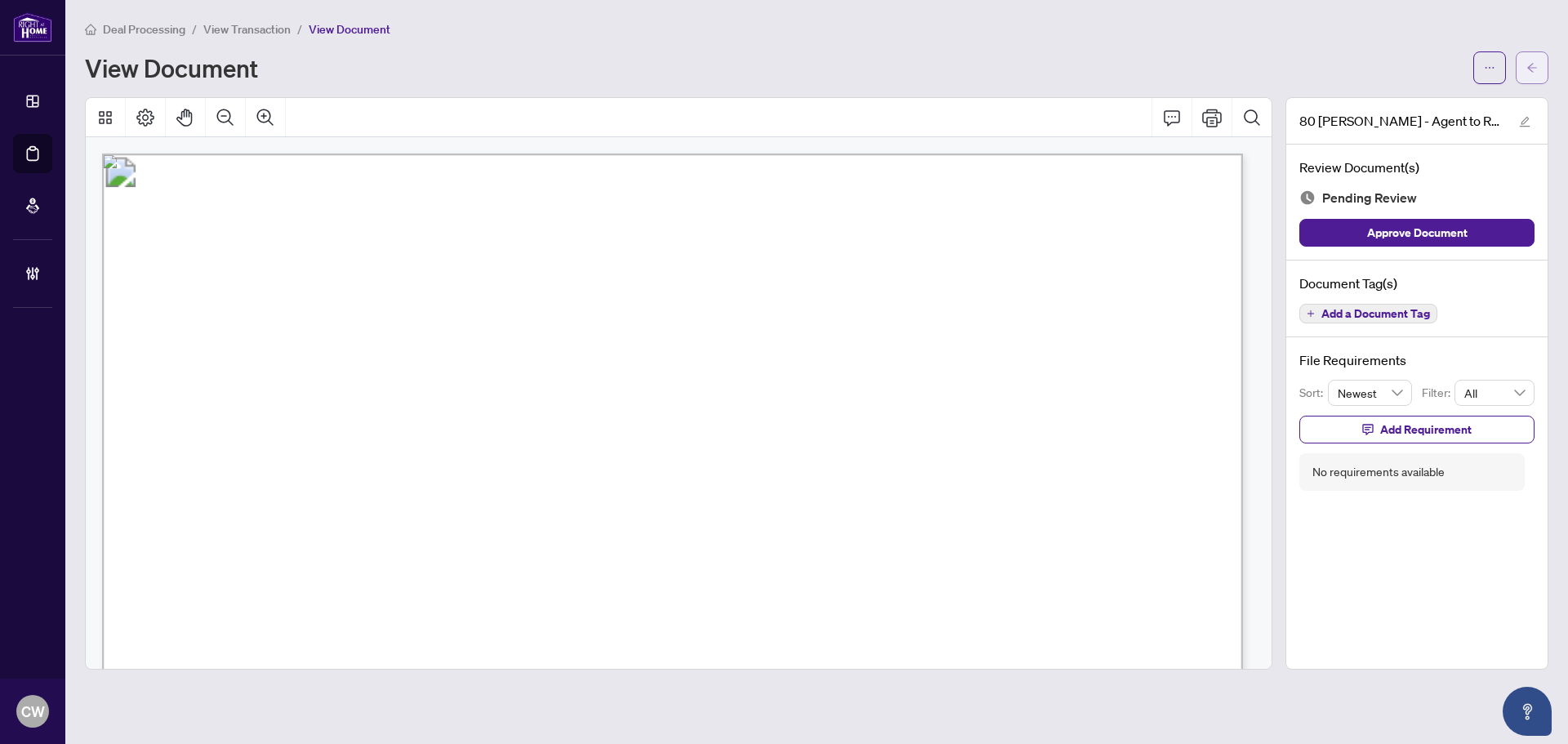
click at [1537, 69] on button "button" at bounding box center [1531, 67] width 33 height 33
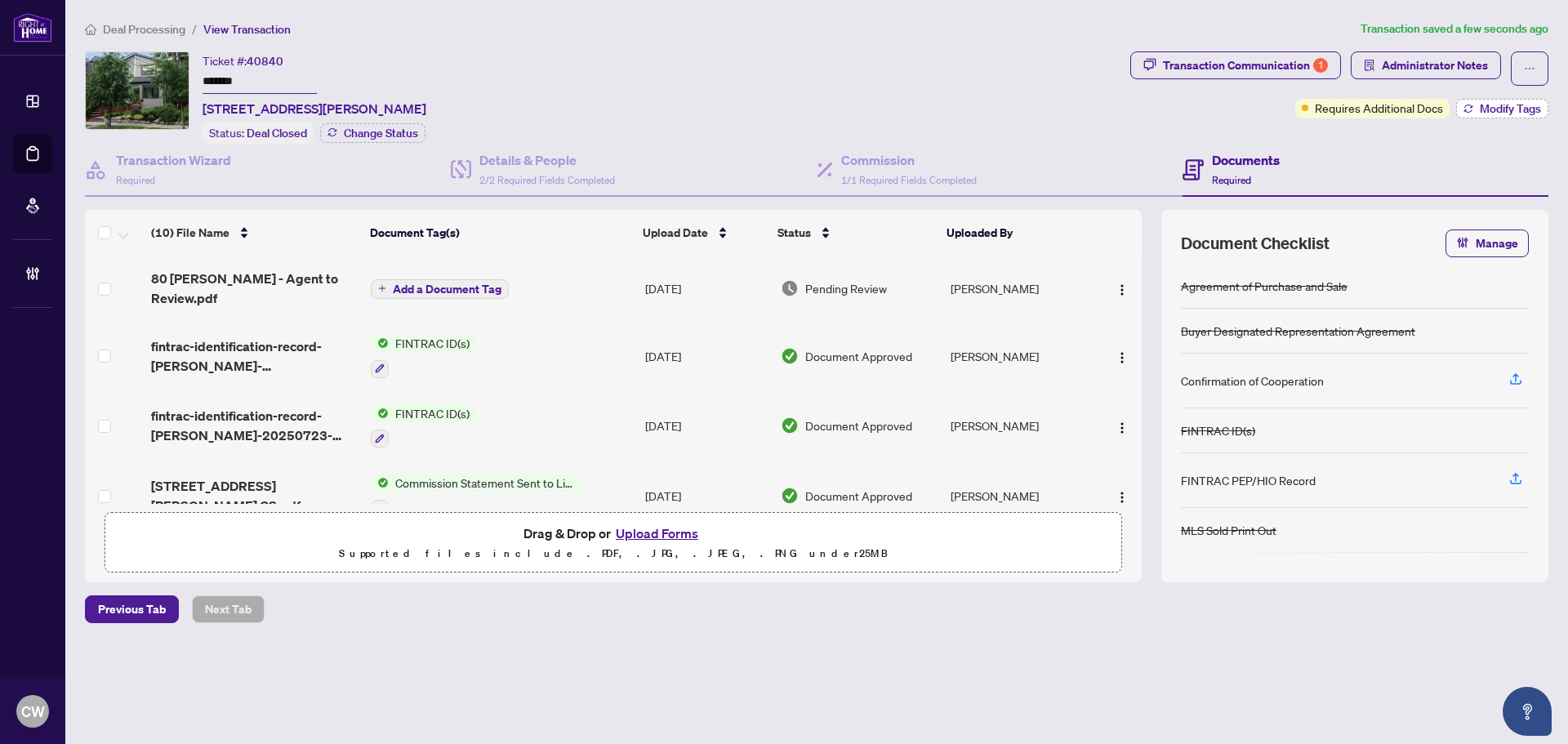
click at [1511, 102] on span "Modify Tags" at bounding box center [1510, 108] width 61 height 11
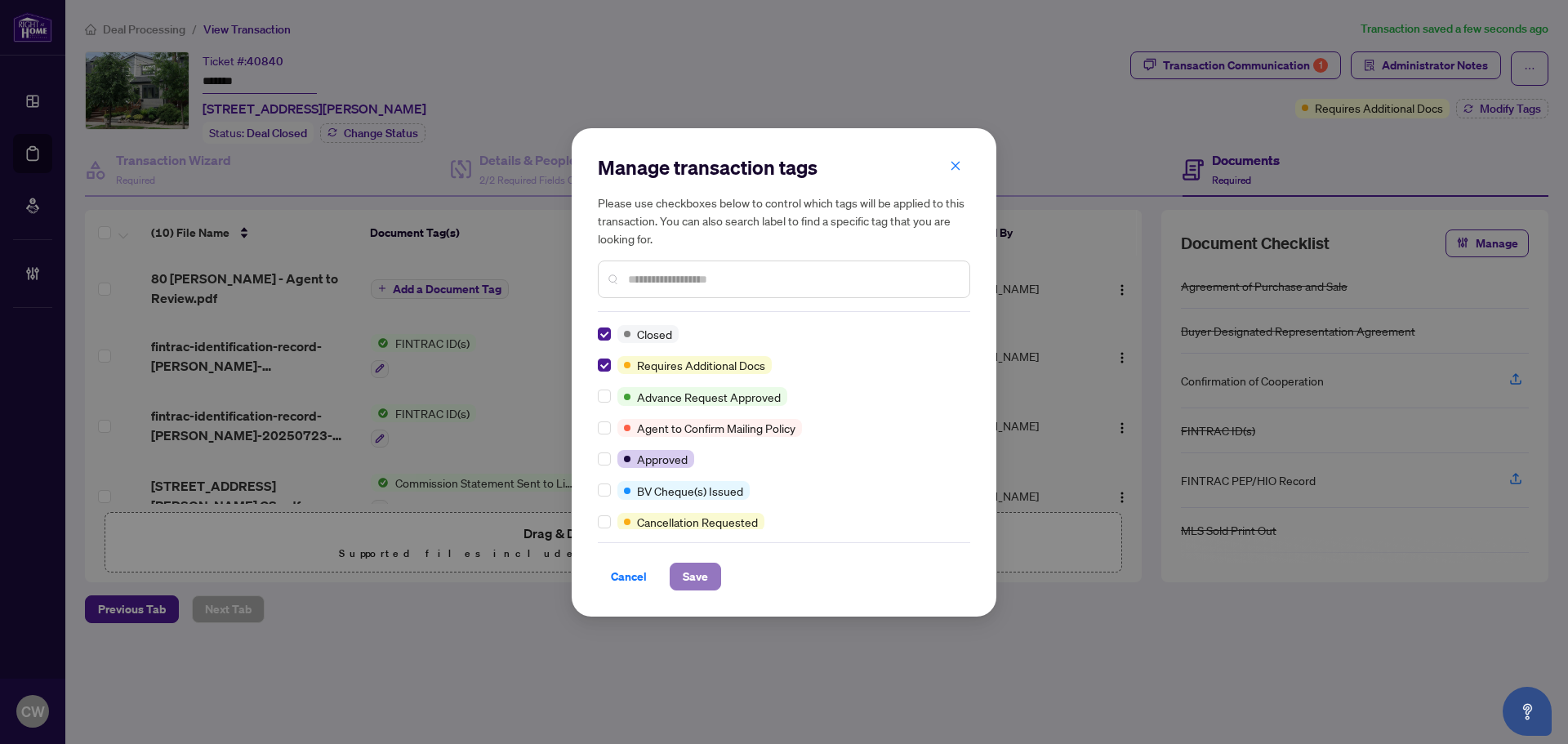
click at [685, 573] on span "Save" at bounding box center [695, 577] width 26 height 27
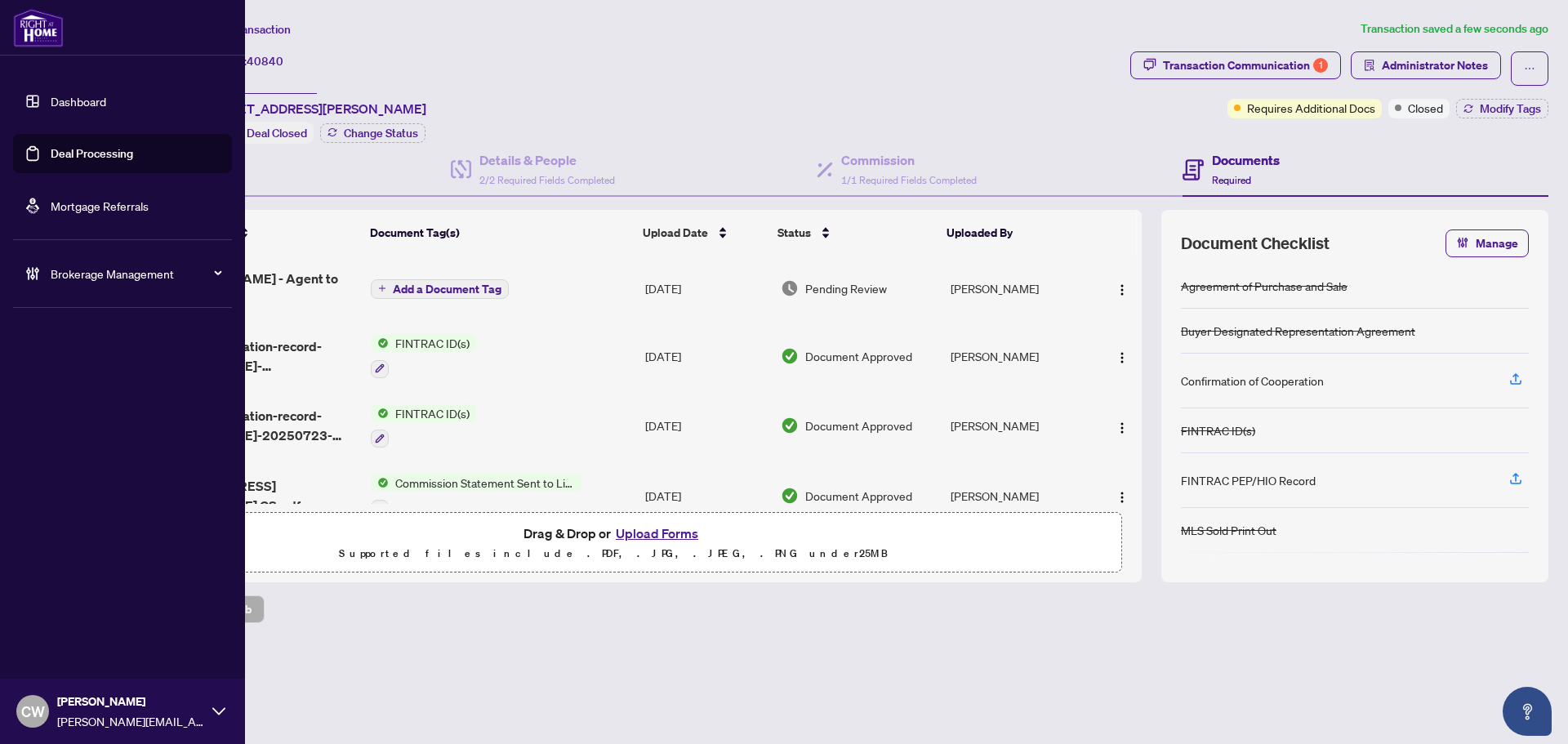
click at [50, 159] on link "Deal Processing" at bounding box center [91, 153] width 82 height 15
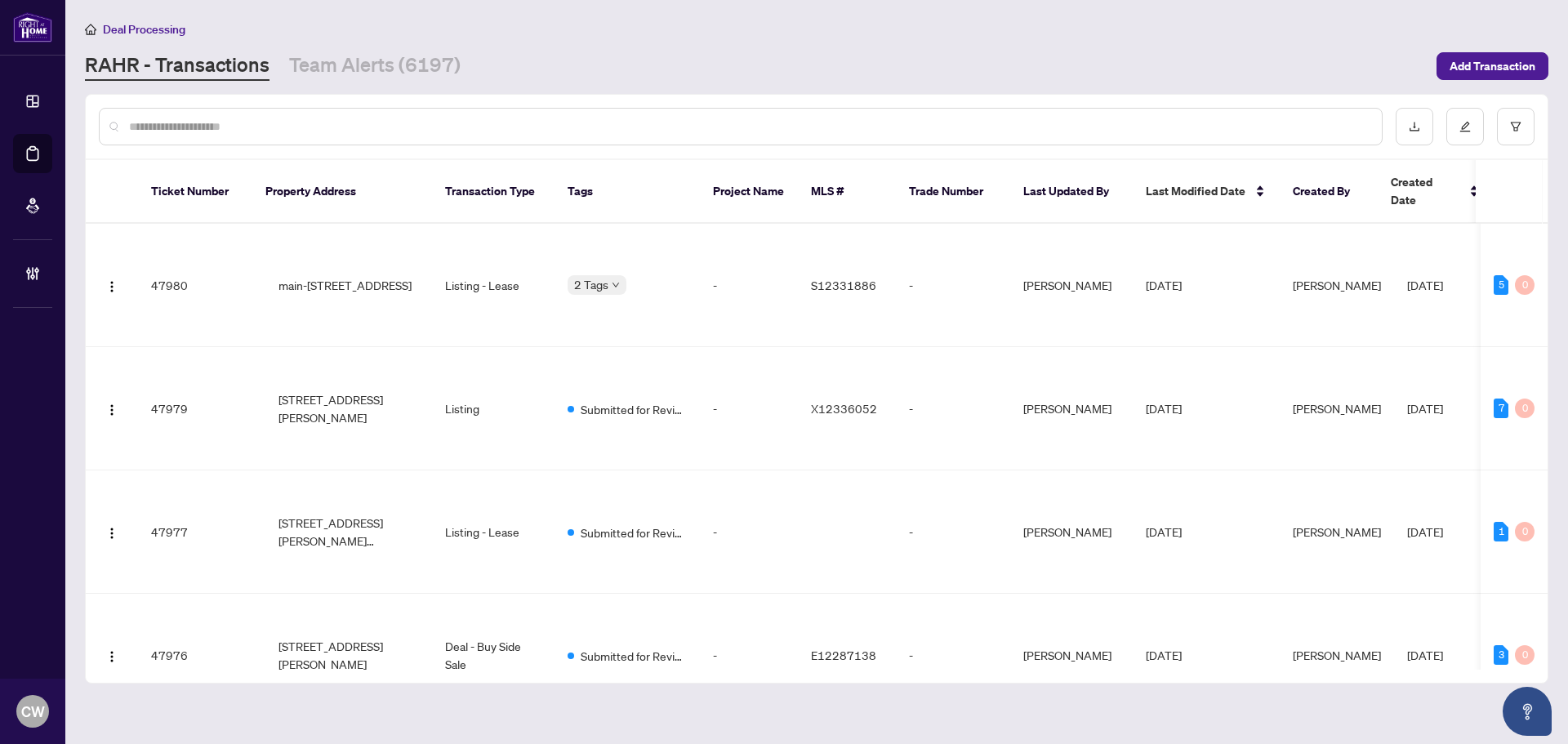
click at [276, 126] on input "text" at bounding box center [748, 126] width 1239 height 18
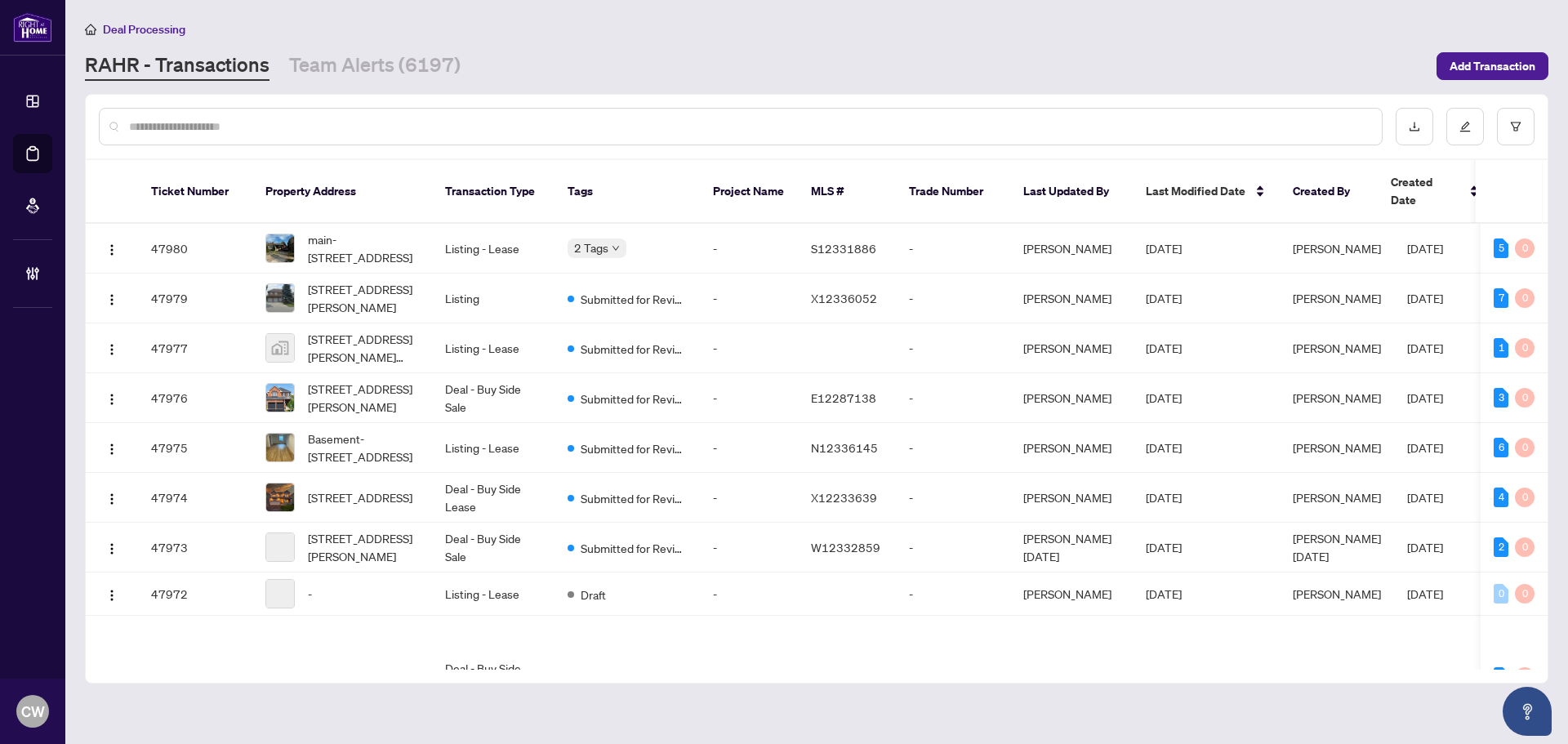
paste input "*******"
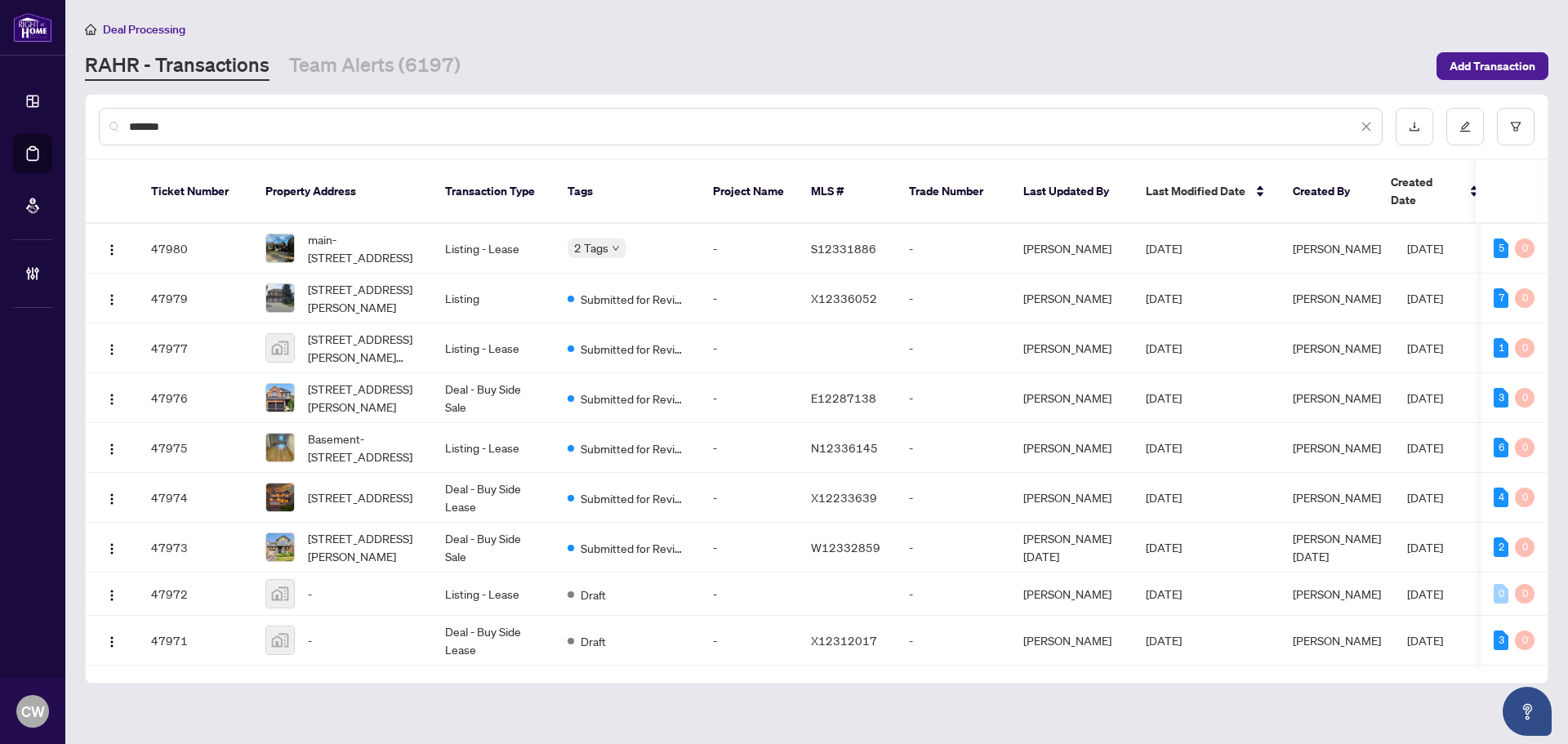
type input "*******"
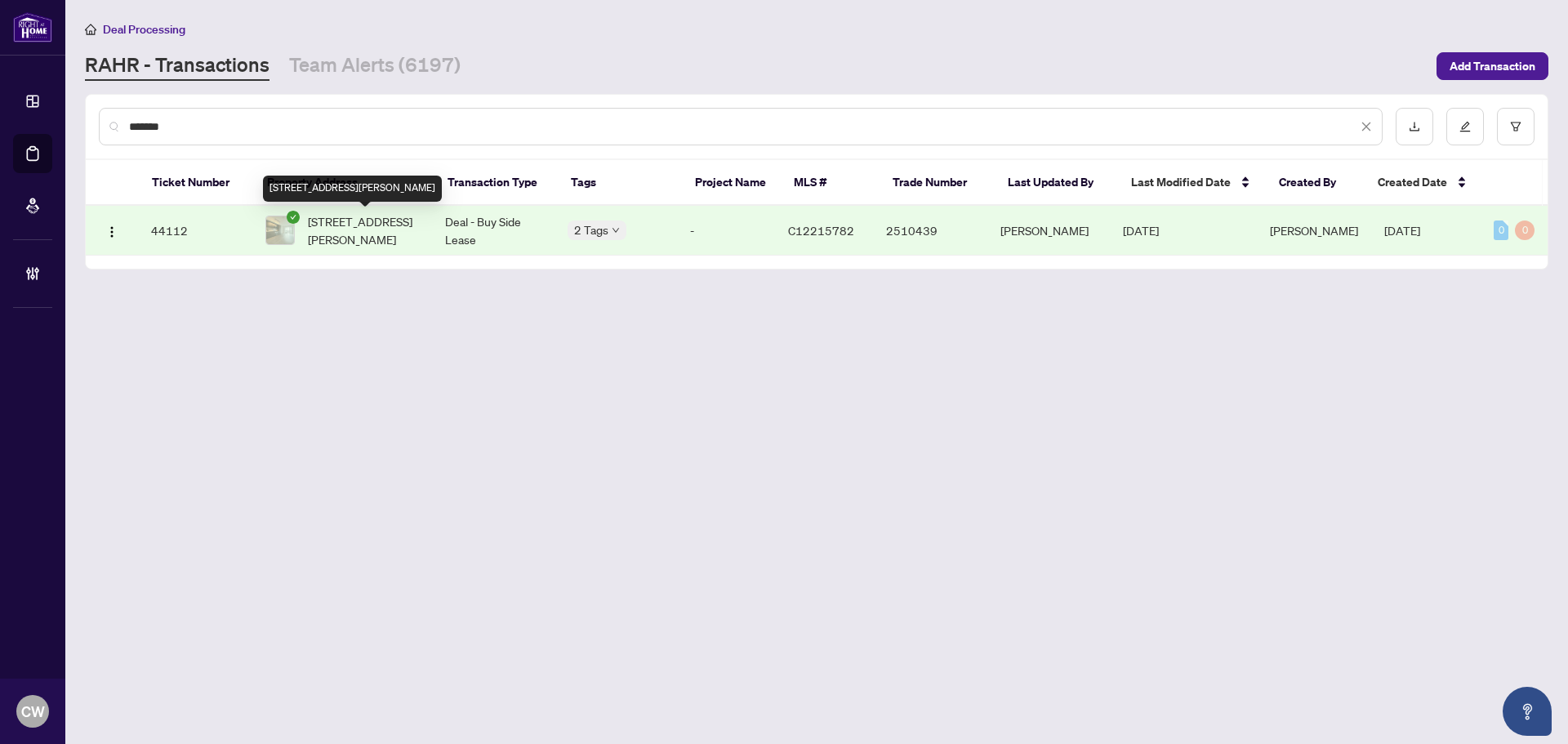
click at [339, 234] on span "[STREET_ADDRESS][PERSON_NAME]" at bounding box center [363, 230] width 111 height 36
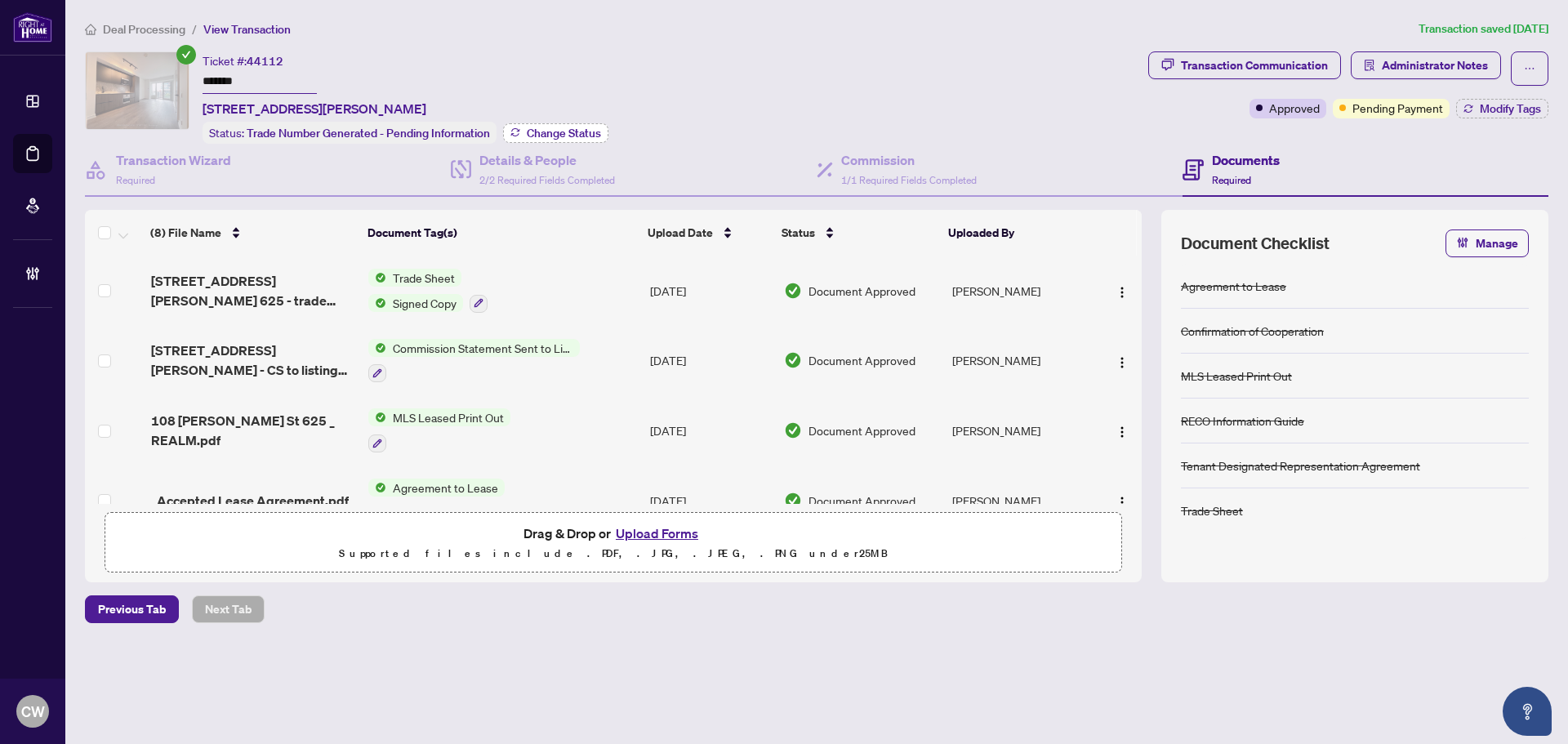
click at [565, 129] on span "Change Status" at bounding box center [564, 133] width 74 height 11
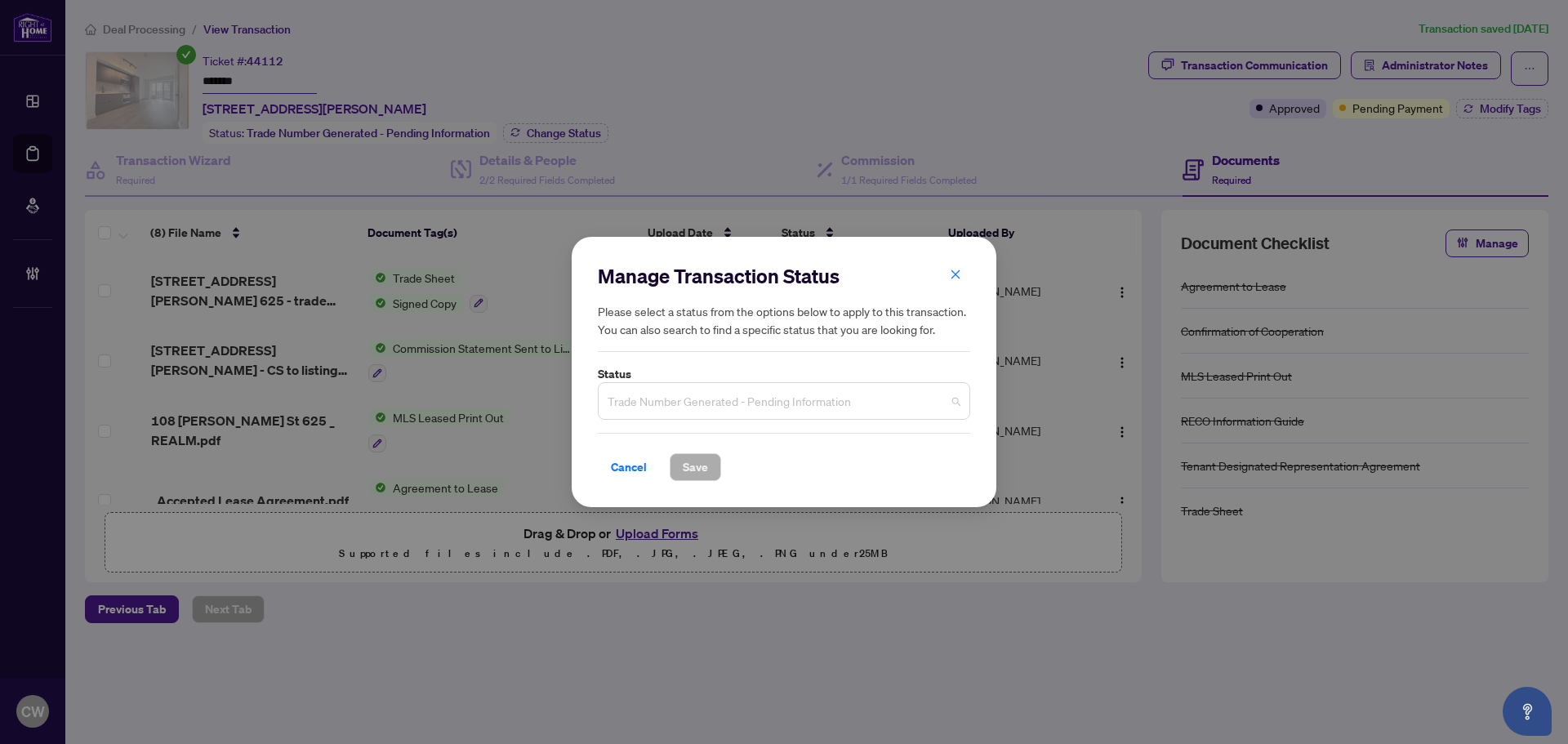
click at [762, 393] on span "Trade Number Generated - Pending Information" at bounding box center [784, 400] width 352 height 31
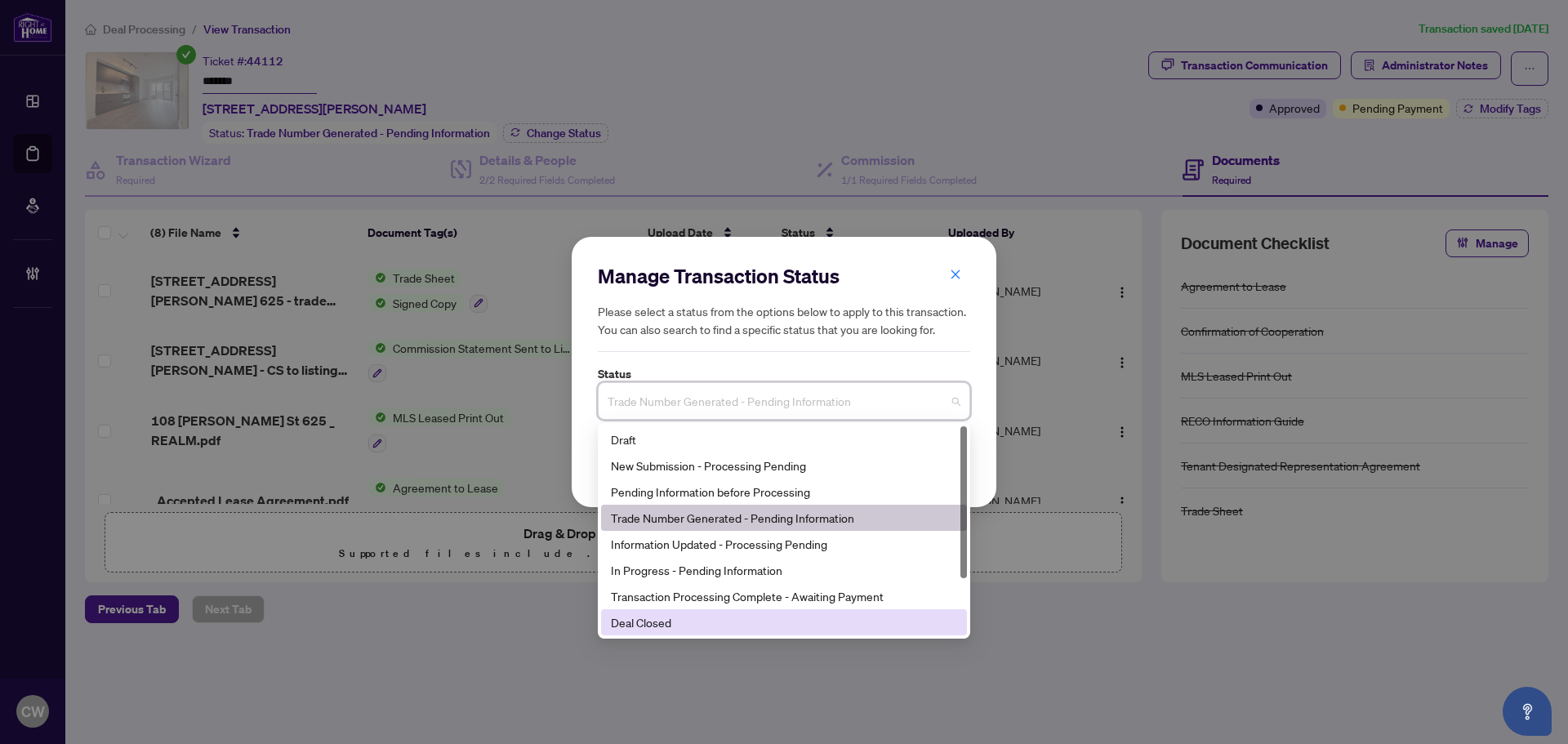
click at [680, 626] on div "Deal Closed" at bounding box center [784, 622] width 346 height 18
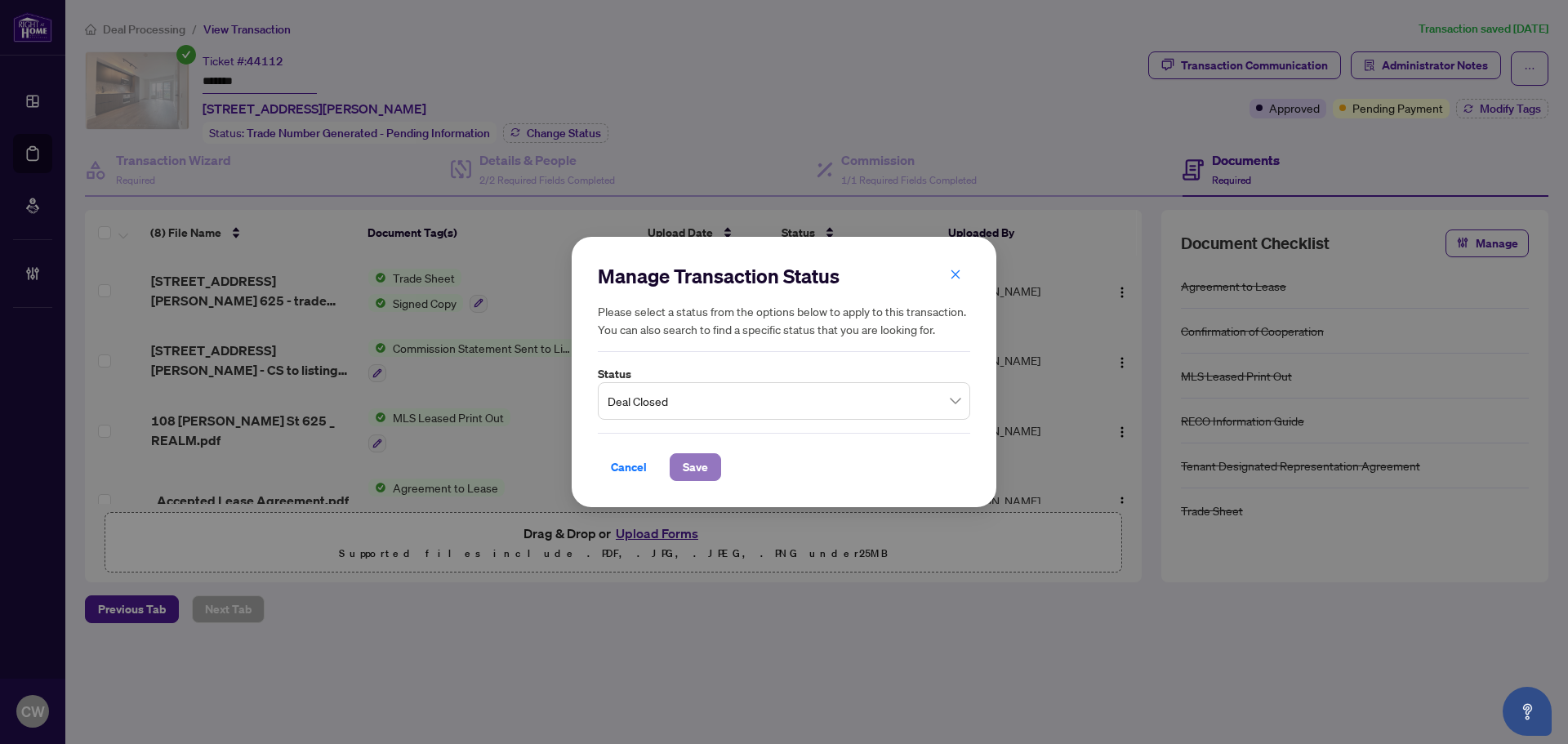
click at [692, 469] on span "Save" at bounding box center [695, 467] width 26 height 27
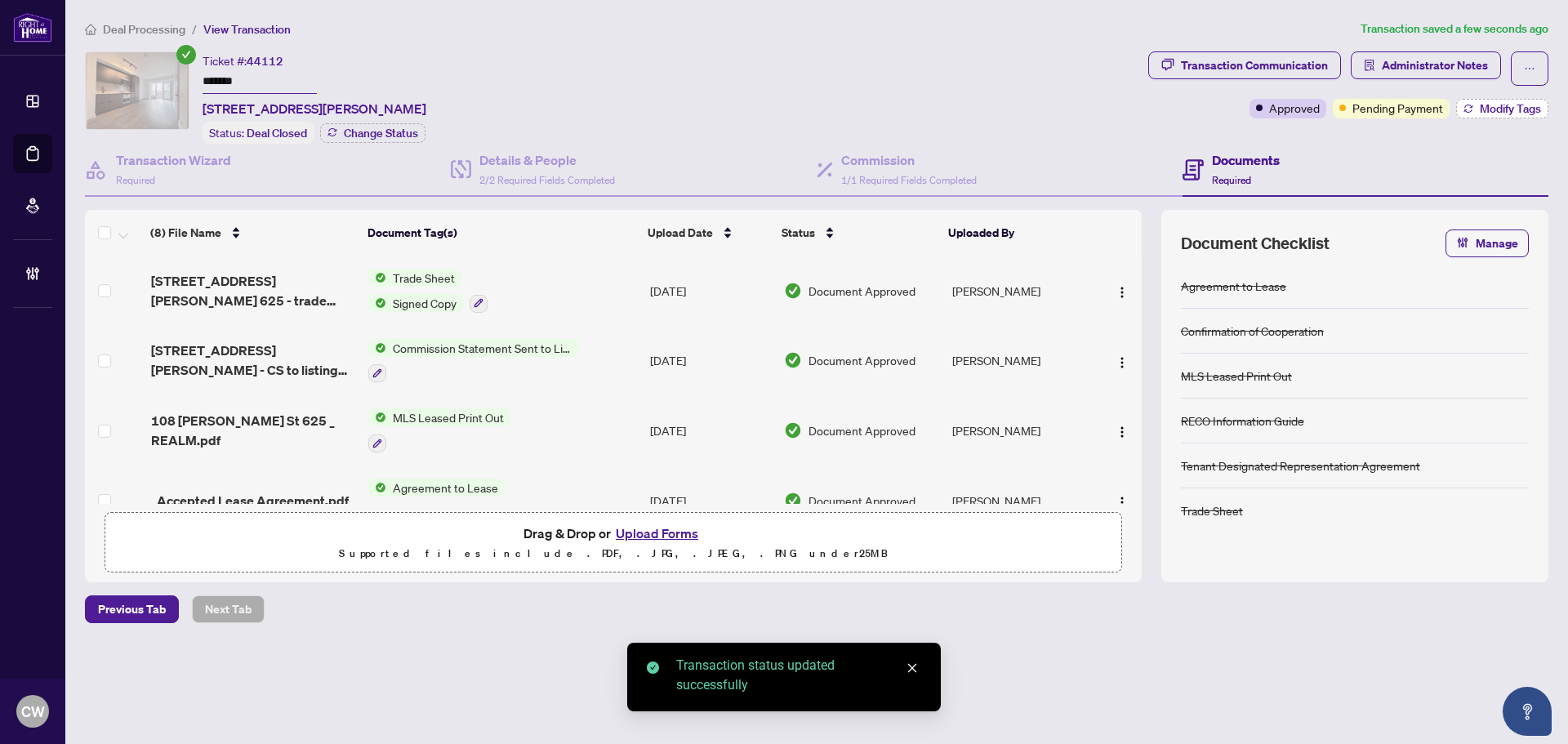
click at [1481, 103] on span "Modify Tags" at bounding box center [1510, 108] width 61 height 11
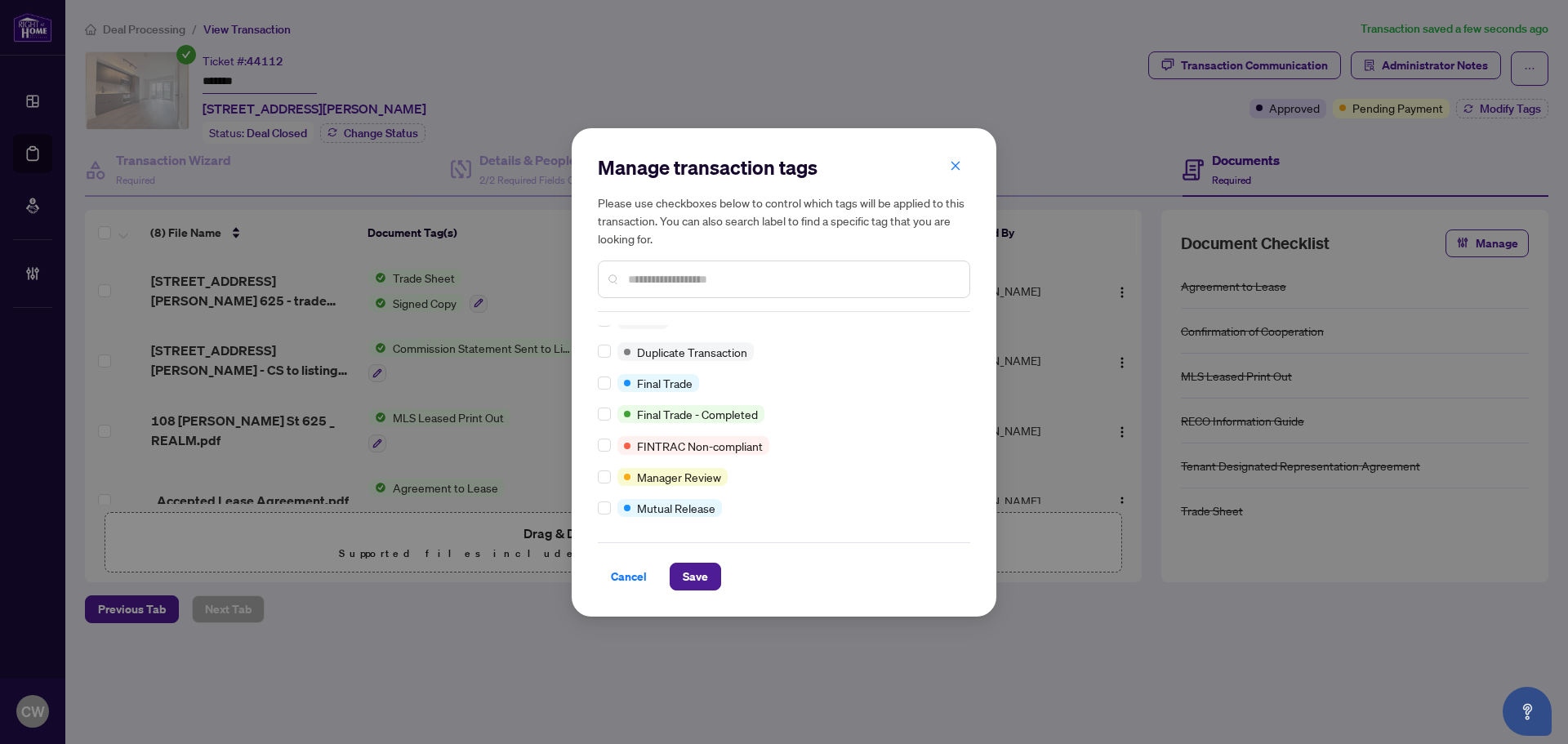
scroll to position [14, 0]
click at [708, 571] on button "Save" at bounding box center [695, 576] width 51 height 27
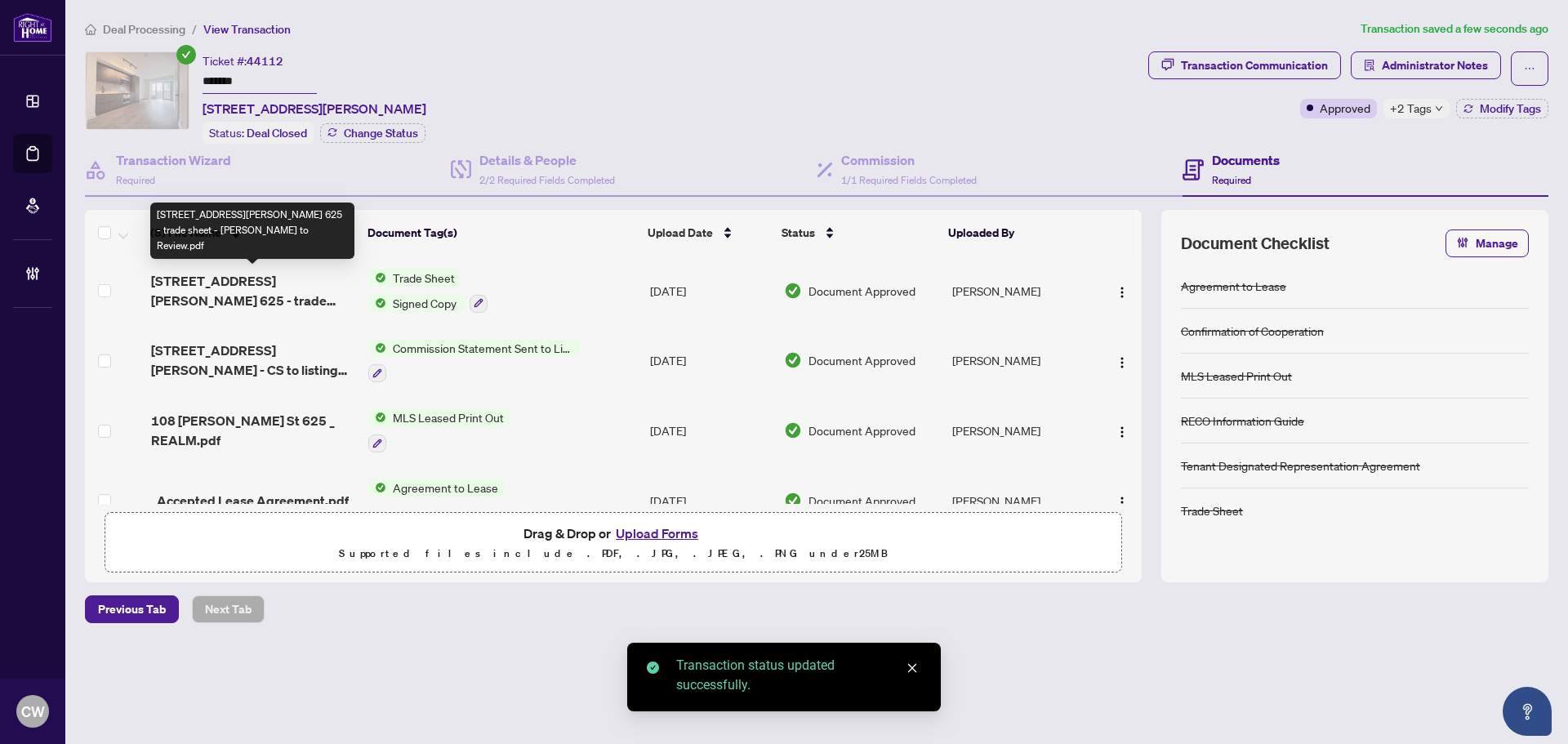
click at [284, 281] on span "[STREET_ADDRESS][PERSON_NAME] 625 - trade sheet - [PERSON_NAME] to Review.pdf" at bounding box center [253, 291] width 204 height 39
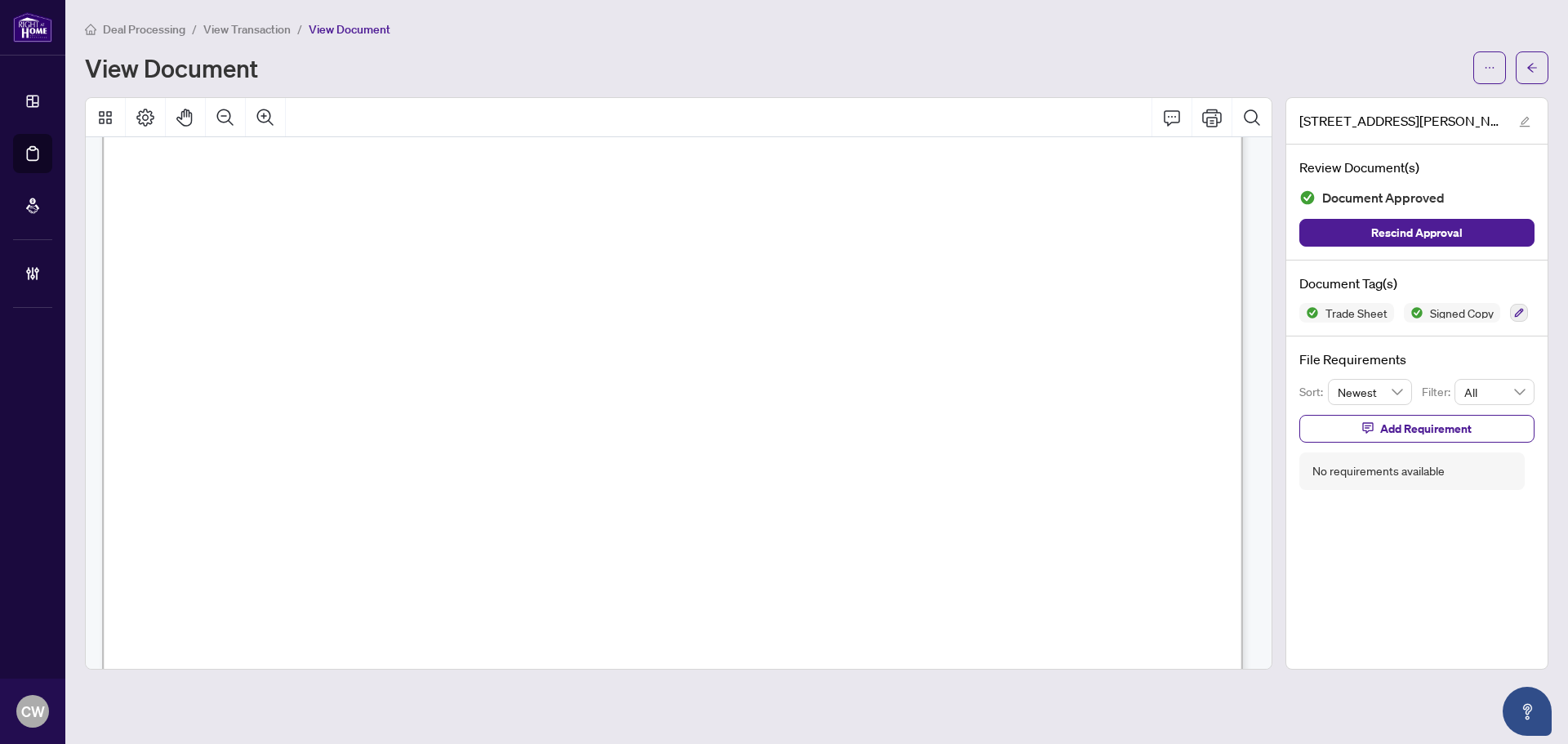
scroll to position [572, 0]
click at [1530, 62] on icon "arrow-left" at bounding box center [1531, 67] width 11 height 11
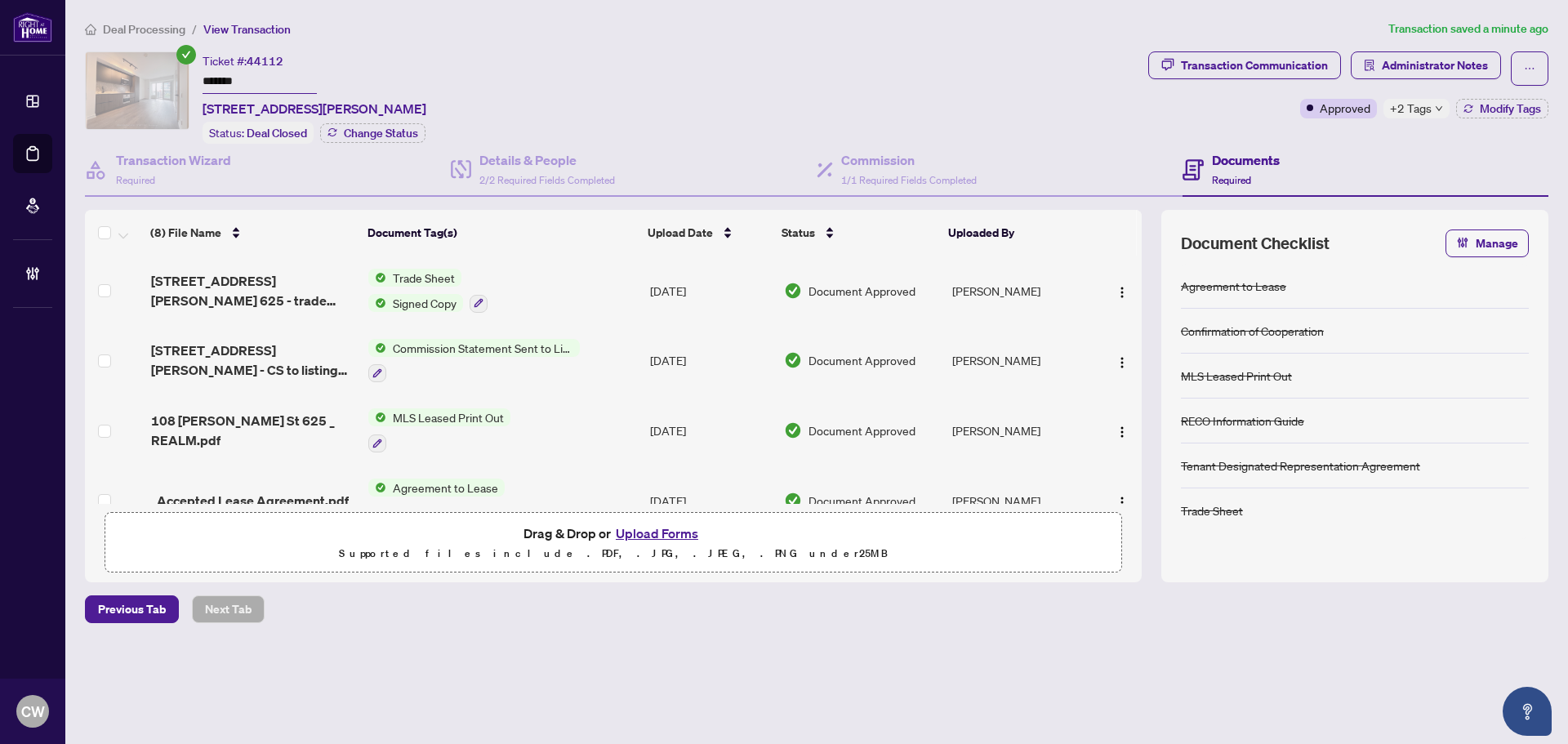
click at [1435, 102] on div "+2 Tags" at bounding box center [1416, 109] width 66 height 19
click at [654, 531] on button "Upload Forms" at bounding box center [656, 534] width 92 height 21
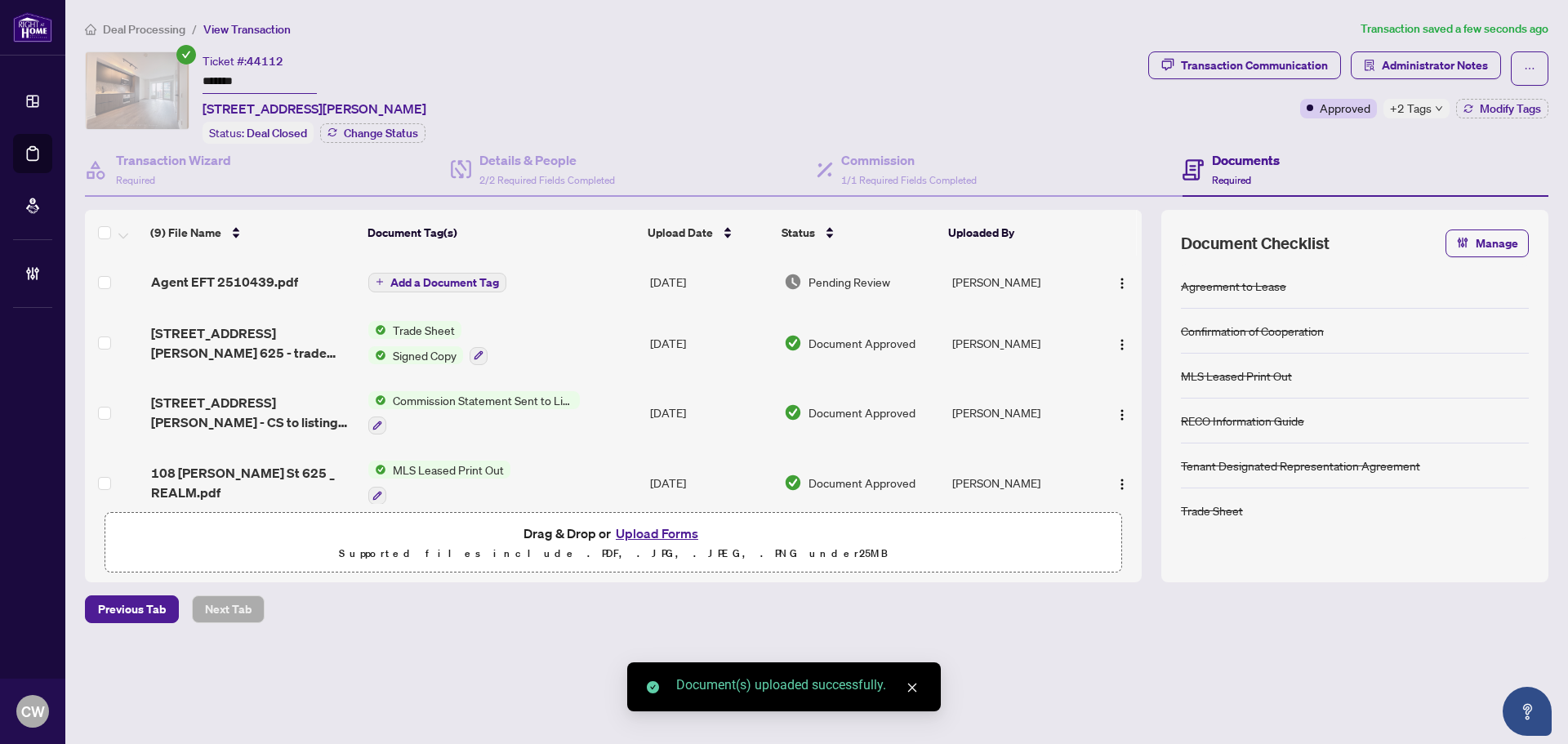
click at [453, 277] on span "Add a Document Tag" at bounding box center [444, 282] width 109 height 11
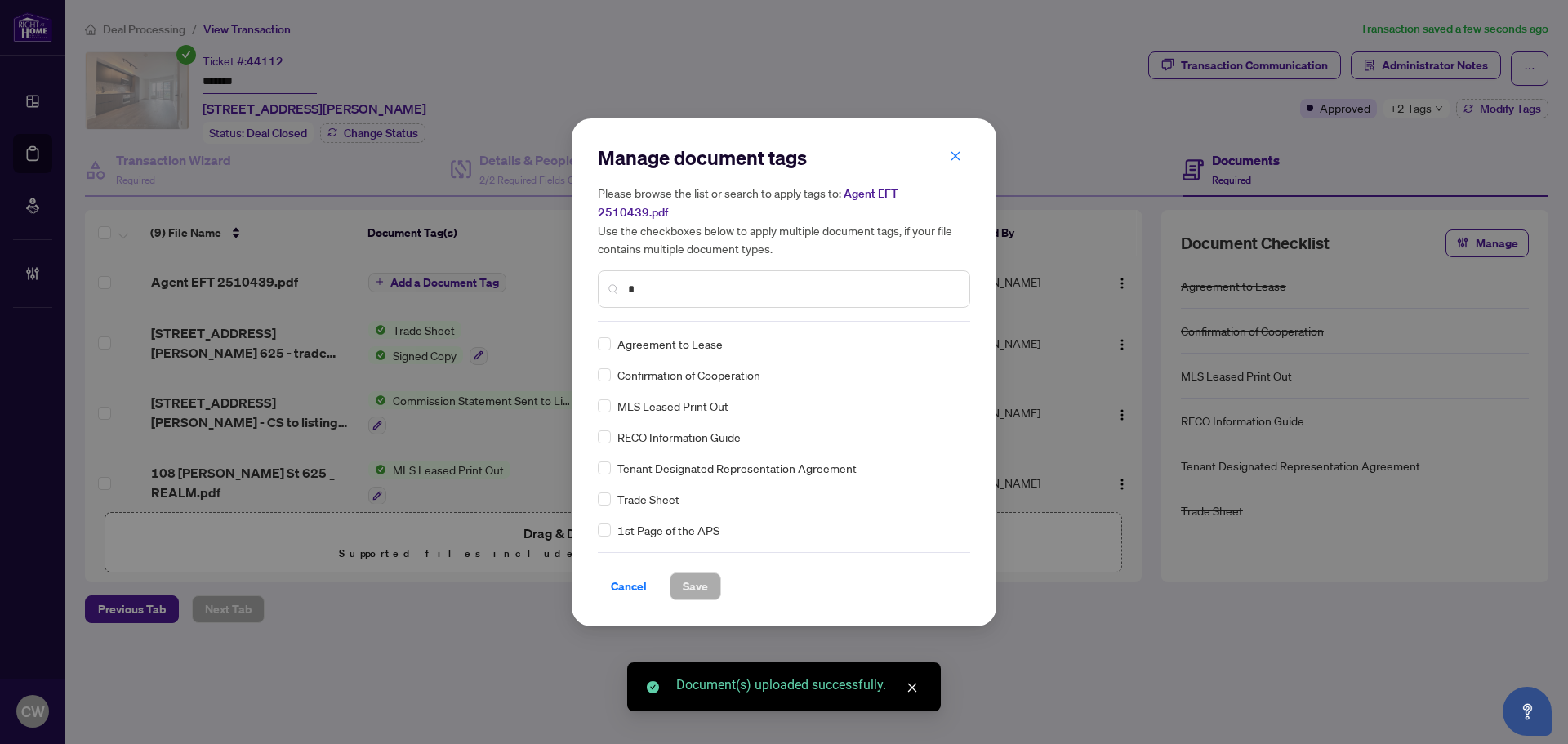
click at [670, 280] on input "*" at bounding box center [792, 289] width 329 height 18
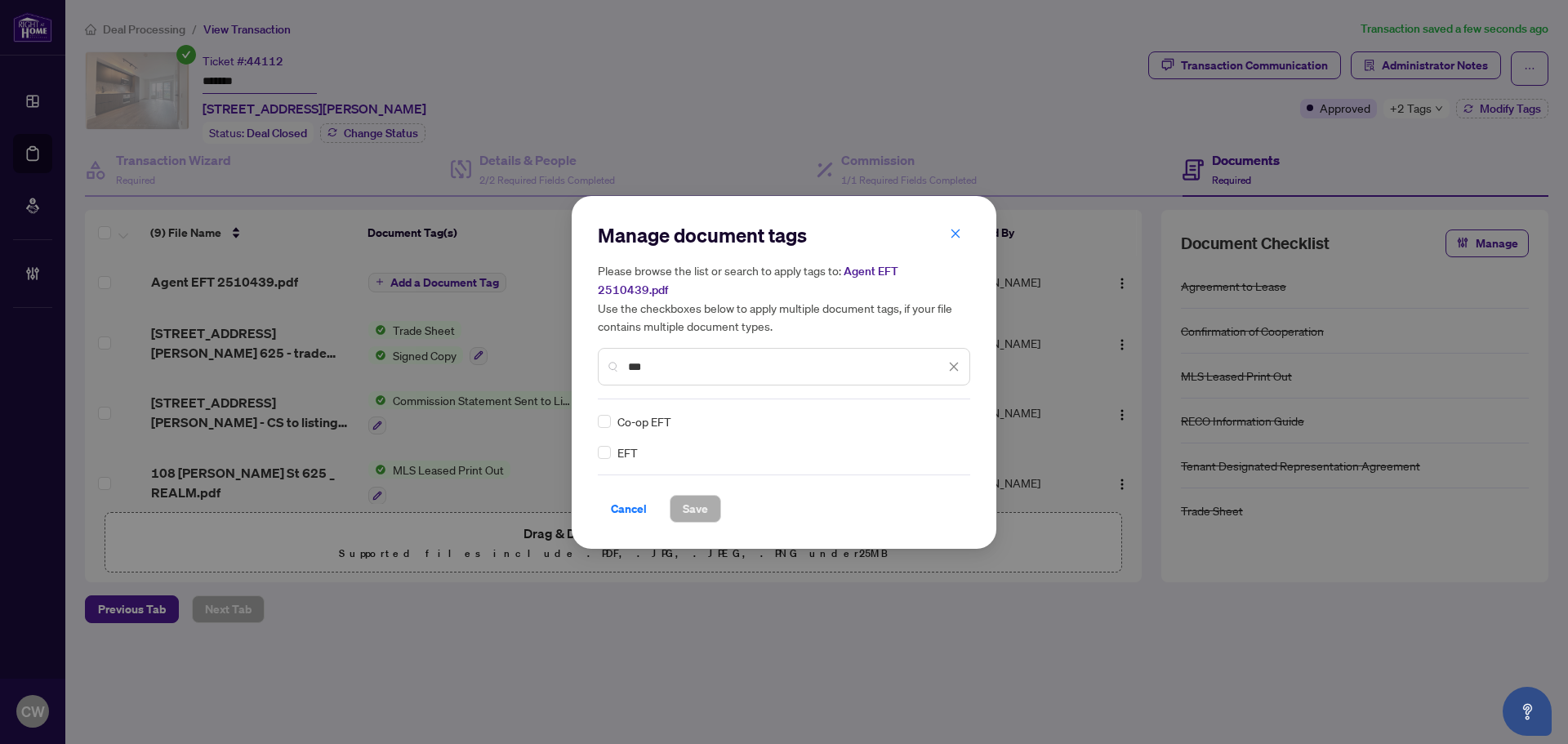
type input "***"
drag, startPoint x: 937, startPoint y: 406, endPoint x: 924, endPoint y: 454, distance: 49.7
click at [937, 414] on img at bounding box center [936, 421] width 16 height 16
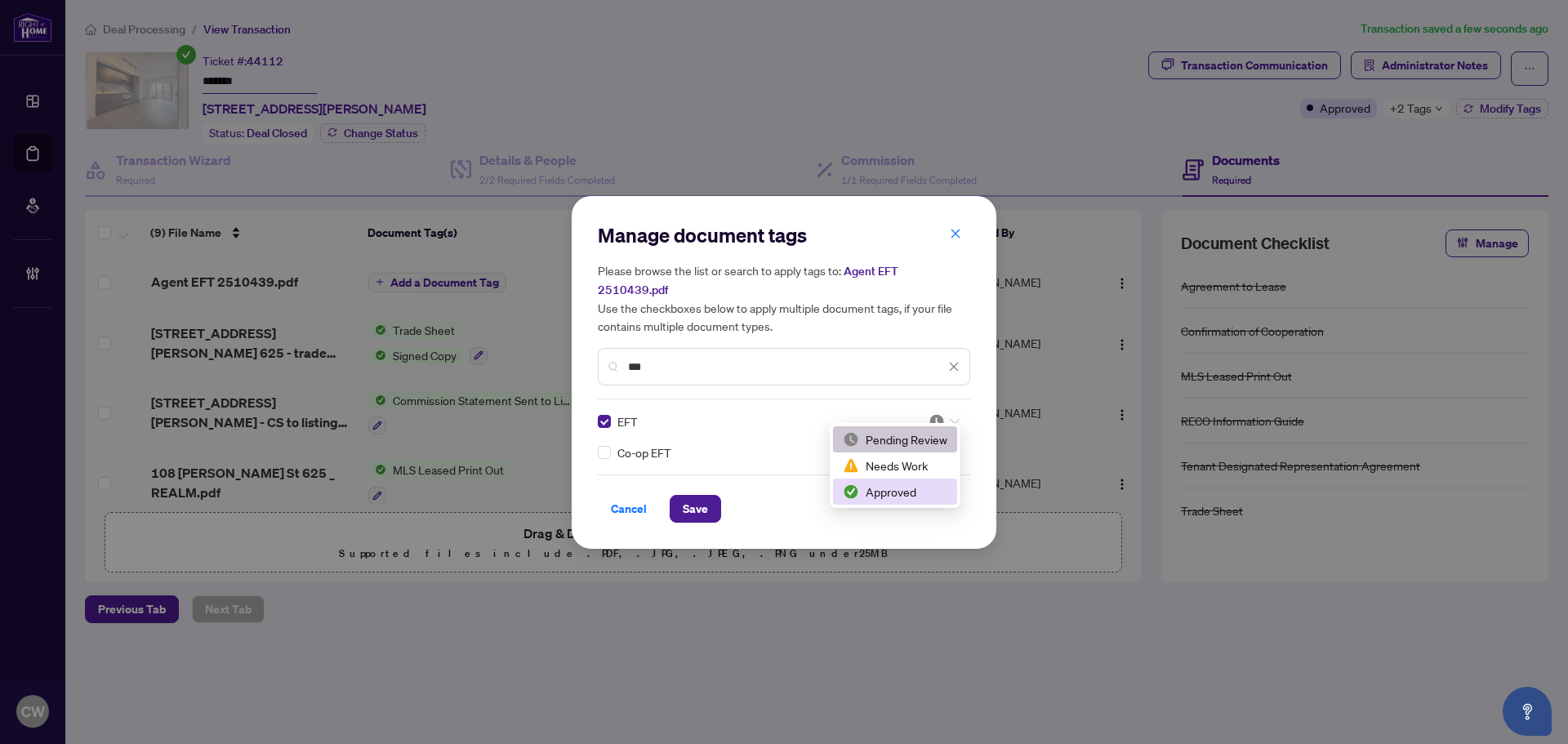
drag, startPoint x: 917, startPoint y: 490, endPoint x: 685, endPoint y: 513, distance: 233.1
click at [917, 490] on div "Approved" at bounding box center [895, 491] width 104 height 18
drag, startPoint x: 696, startPoint y: 498, endPoint x: 713, endPoint y: 503, distance: 17.7
click at [697, 498] on span "Save" at bounding box center [695, 509] width 26 height 27
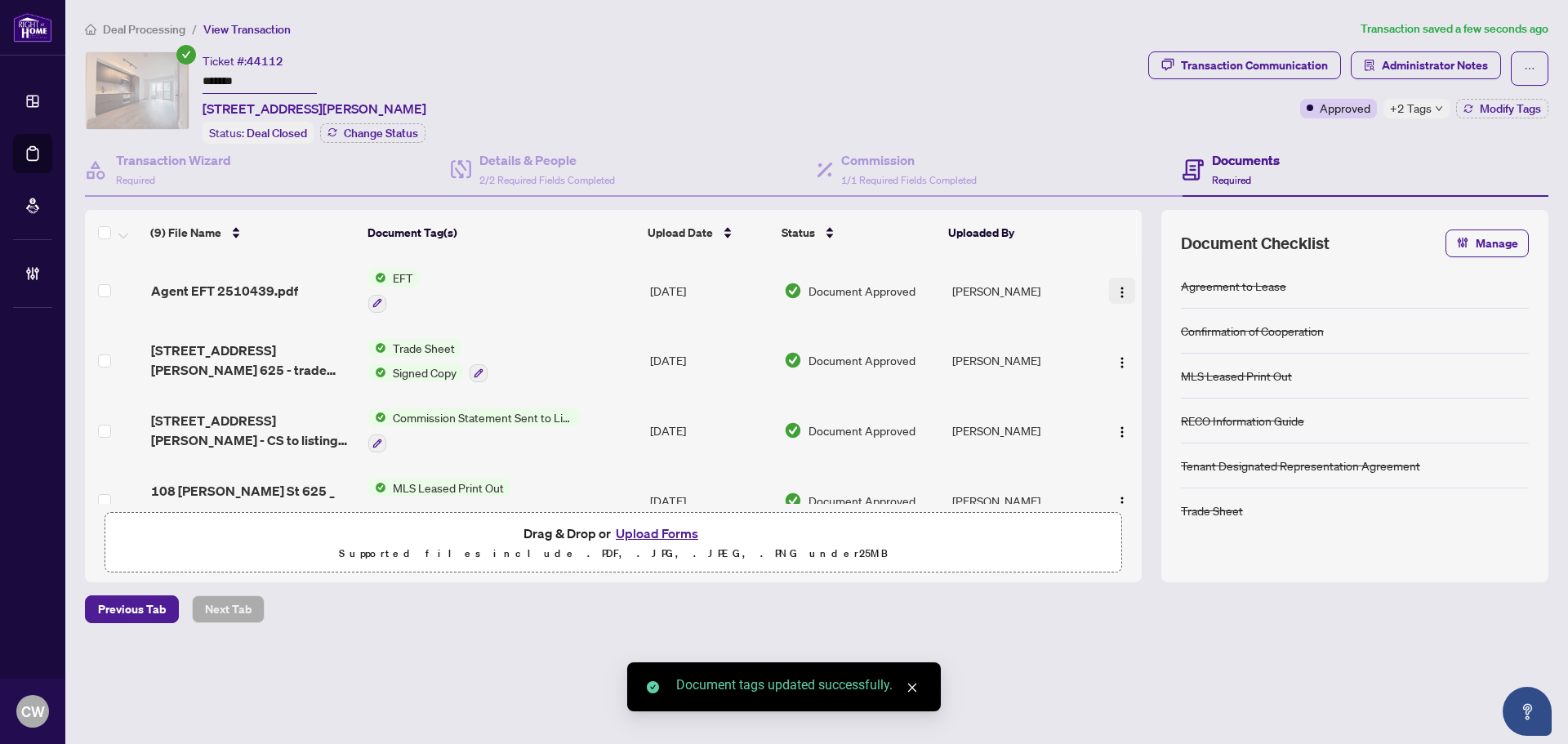
click at [1116, 285] on img "button" at bounding box center [1122, 292] width 13 height 13
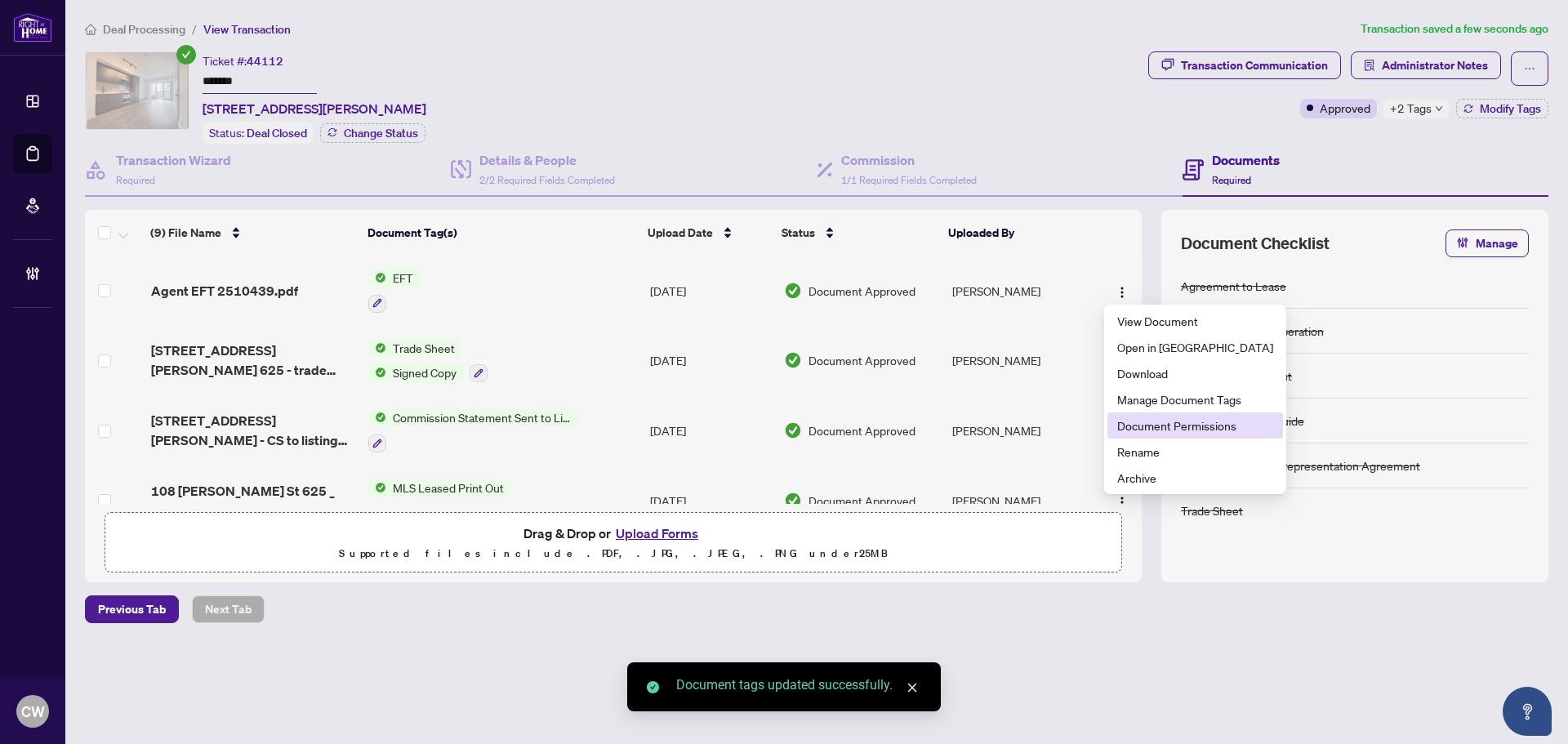
click at [1151, 426] on span "Document Permissions" at bounding box center [1194, 425] width 156 height 18
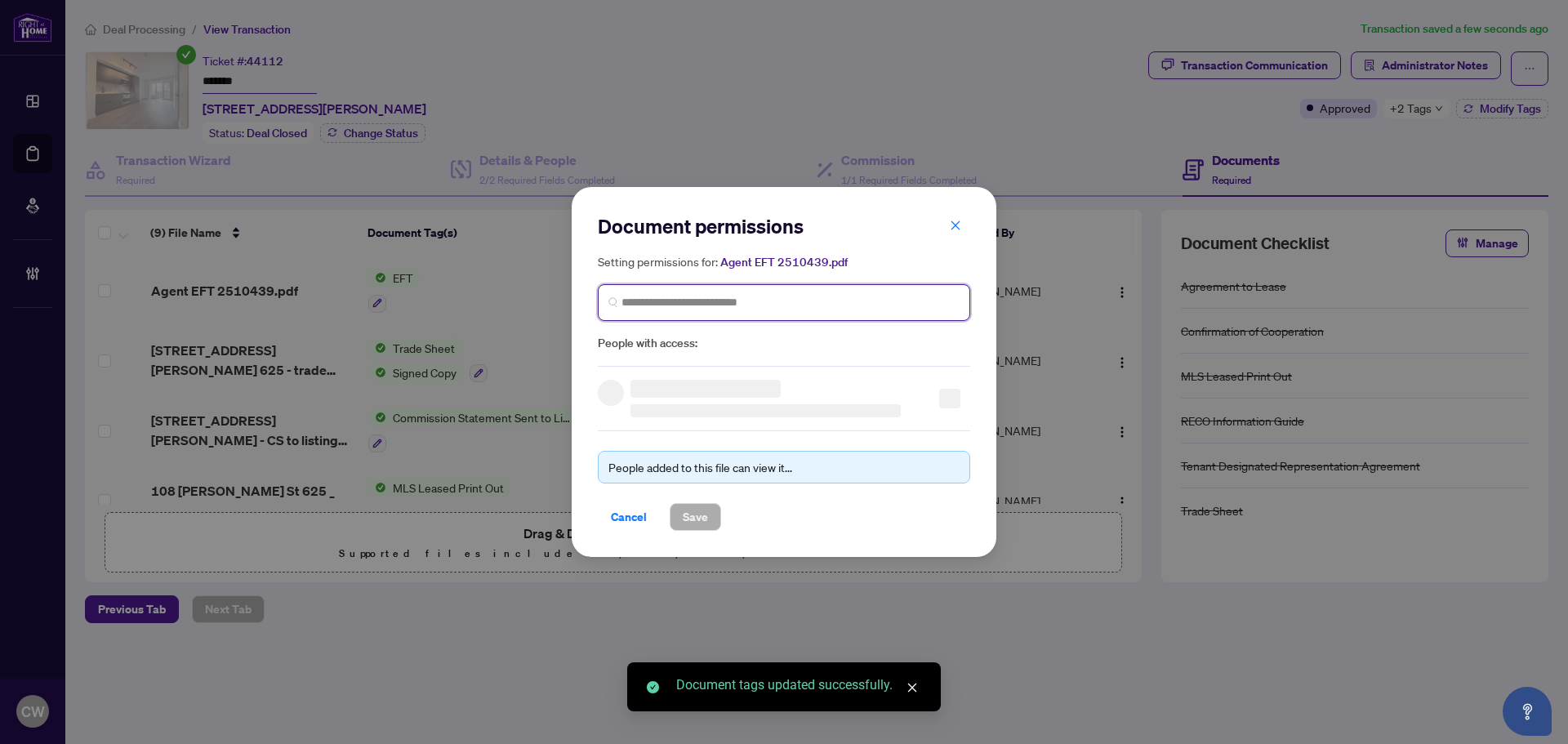
click at [736, 303] on input "search" at bounding box center [790, 302] width 338 height 17
paste input "**********"
type input "**********"
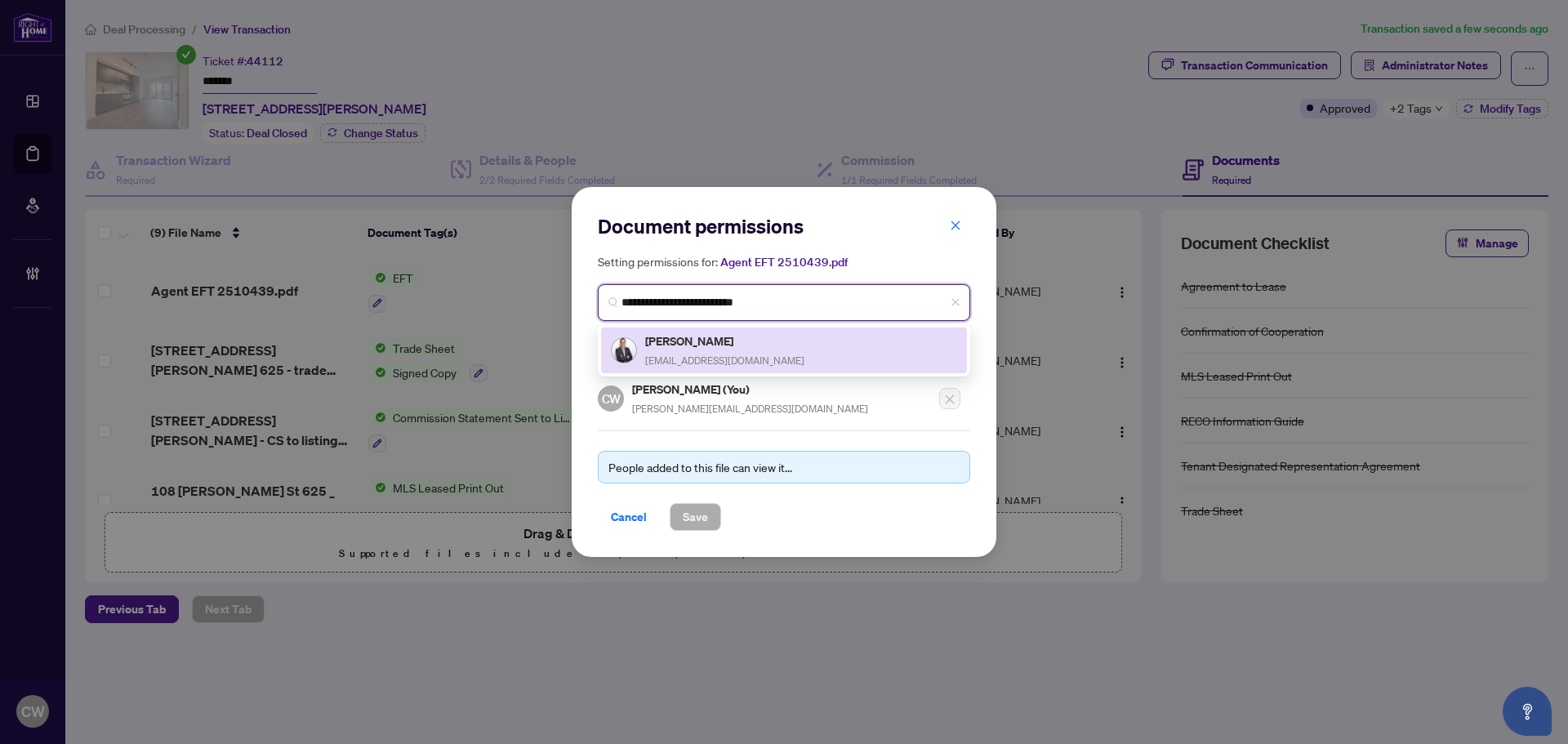
click at [729, 350] on div "[PERSON_NAME] [EMAIL_ADDRESS][DOMAIN_NAME]" at bounding box center [724, 350] width 159 height 38
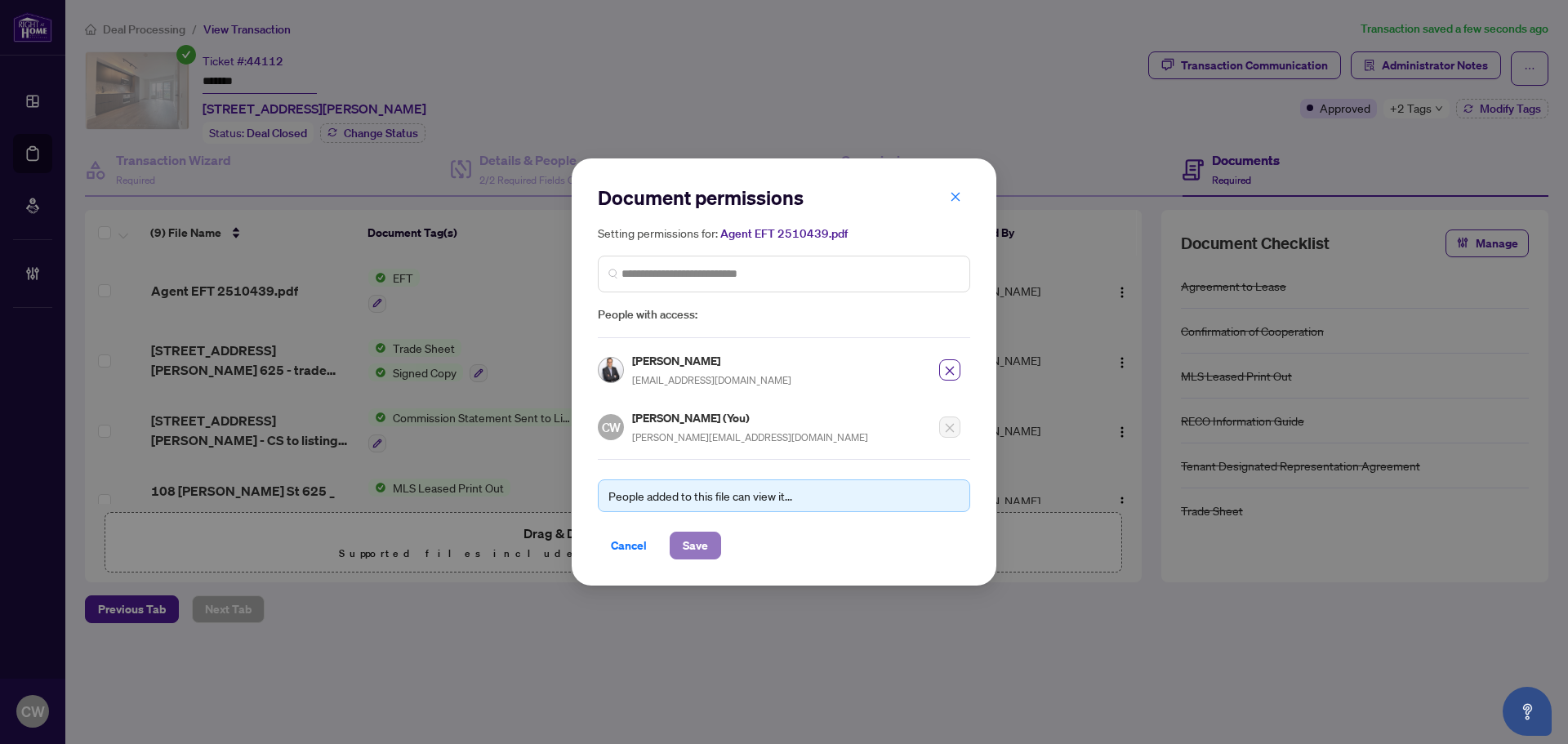
click at [692, 546] on span "Save" at bounding box center [695, 546] width 26 height 27
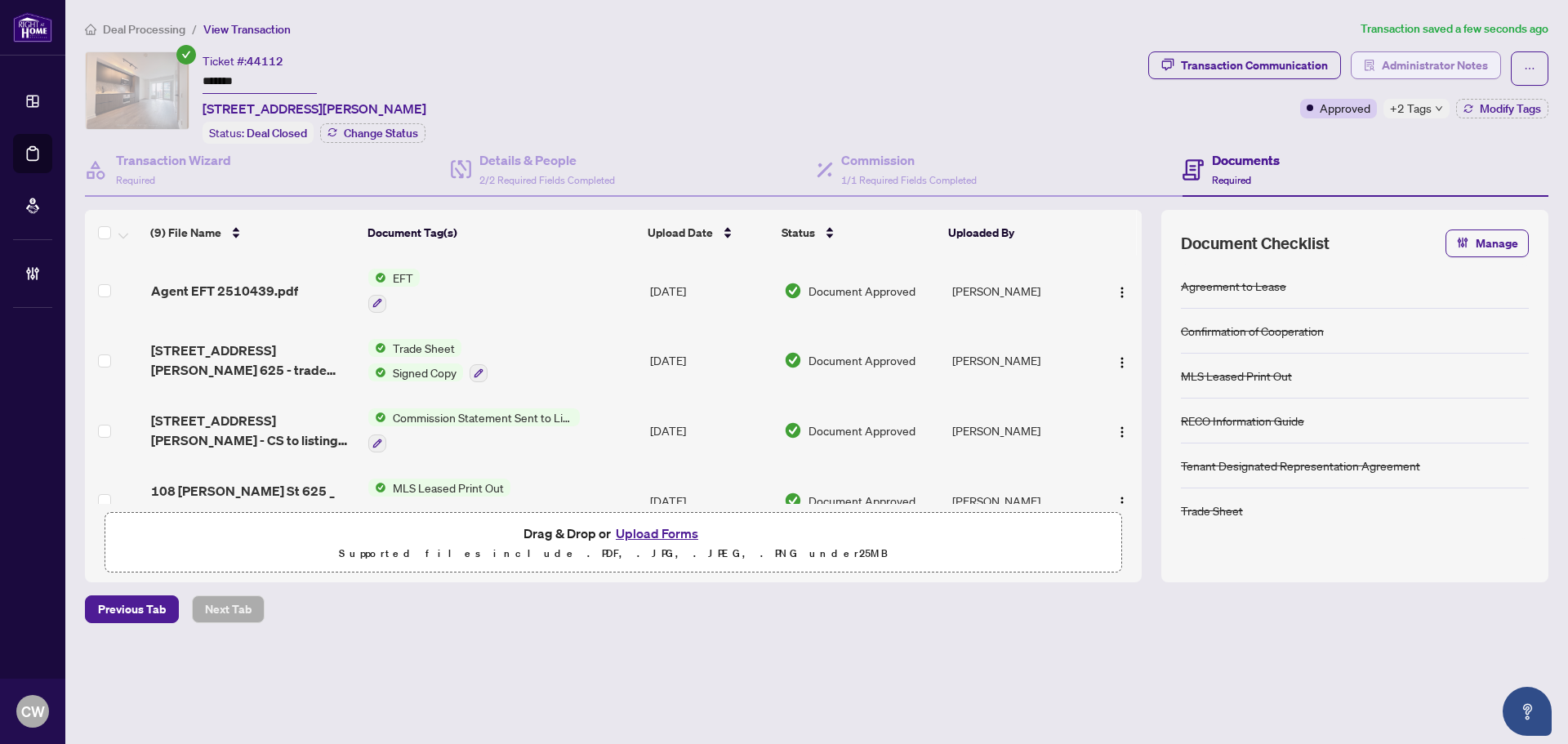
click at [1470, 58] on span "Administrator Notes" at bounding box center [1435, 65] width 106 height 27
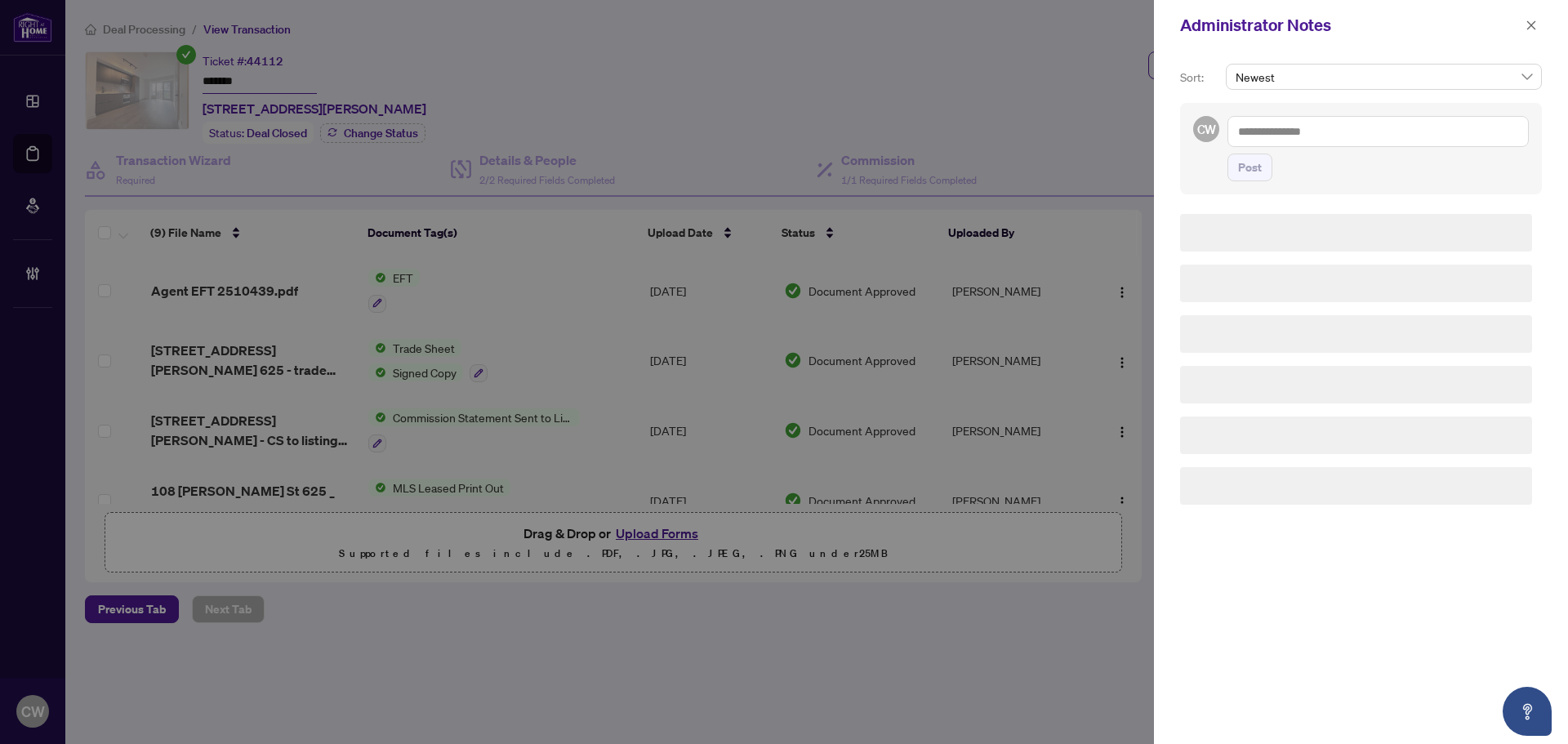
click at [1367, 124] on textarea at bounding box center [1377, 131] width 301 height 31
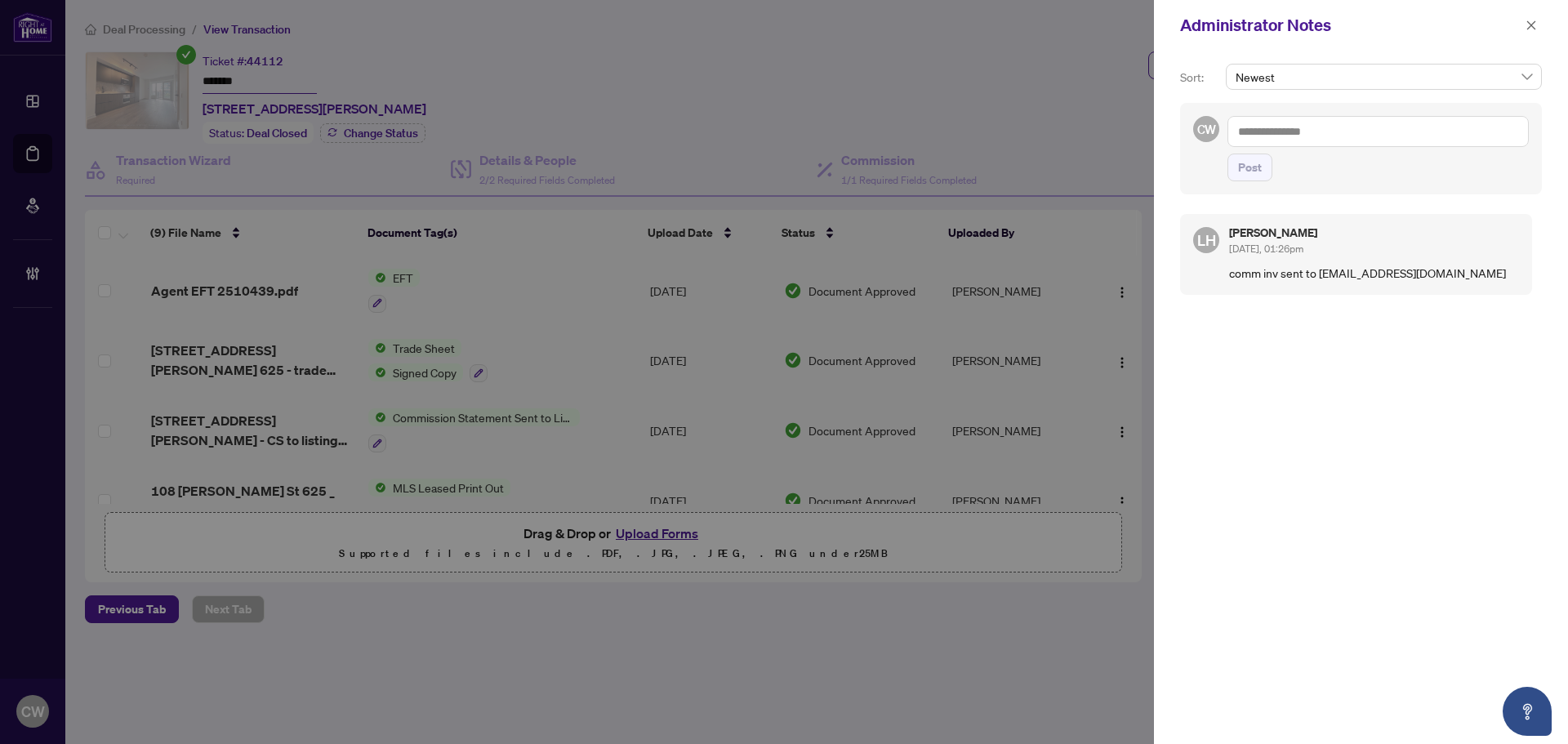
paste textarea "**********"
type textarea "**********"
click at [1246, 167] on span "Post" at bounding box center [1249, 168] width 24 height 27
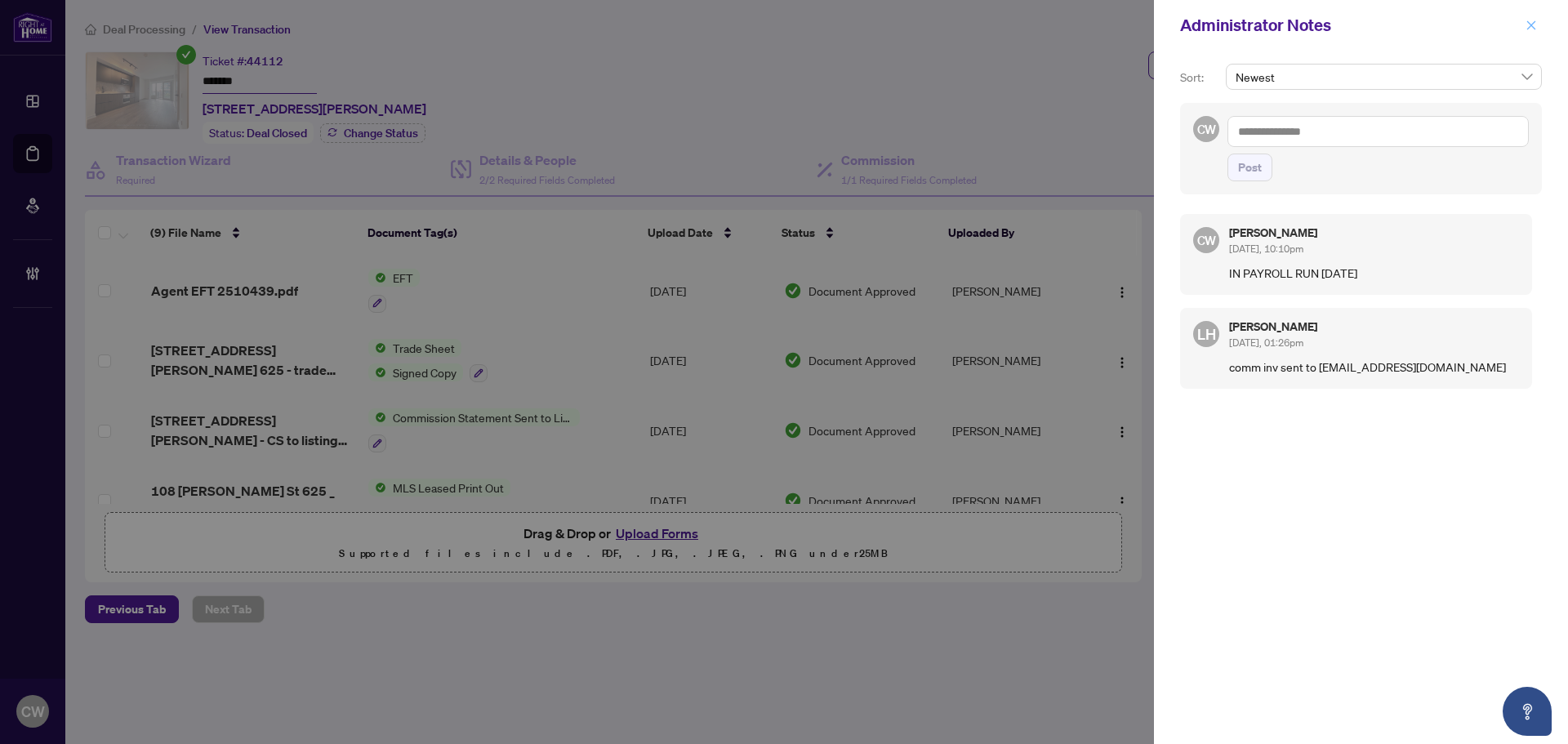
click at [1535, 26] on icon "close" at bounding box center [1531, 25] width 11 height 11
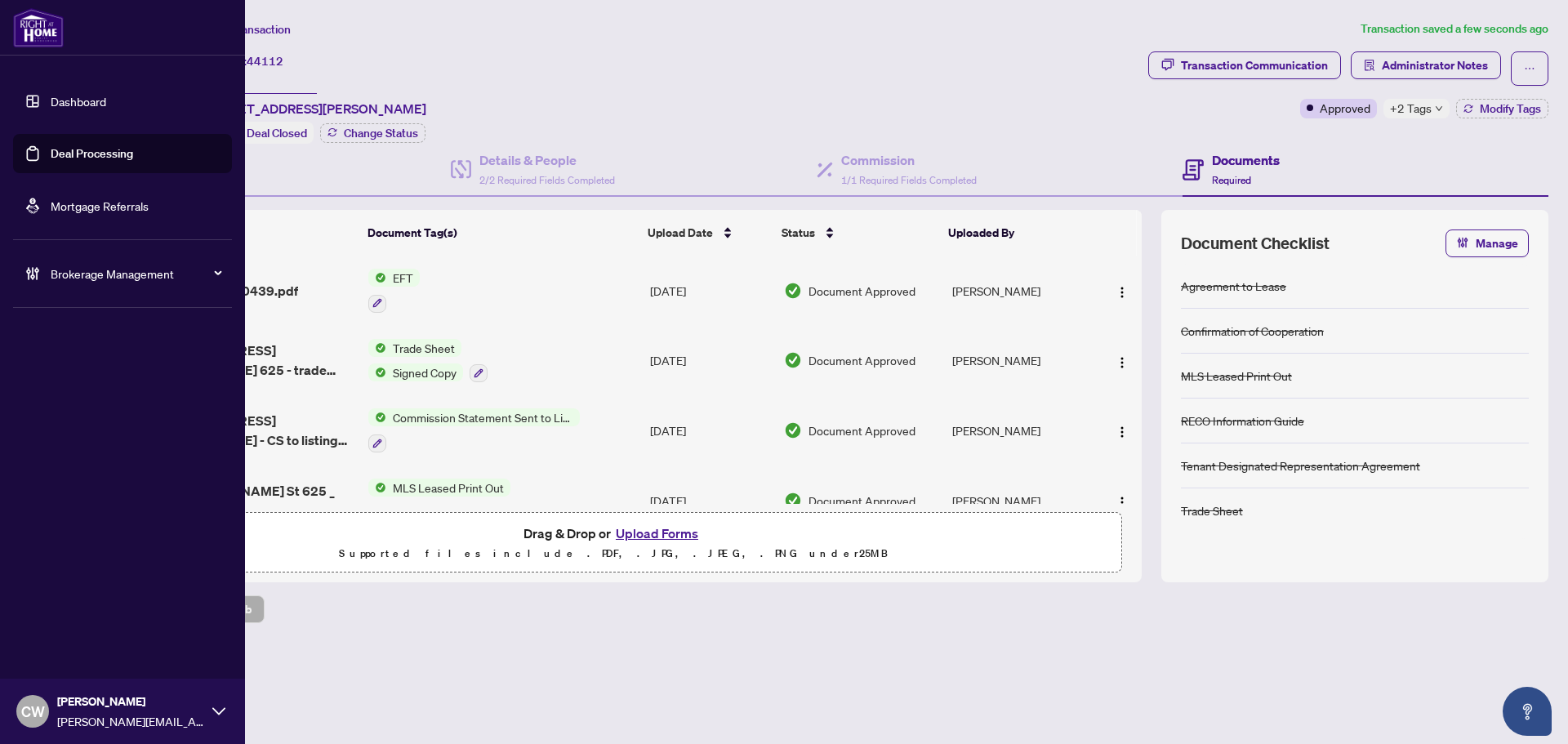
click at [50, 161] on link "Deal Processing" at bounding box center [91, 153] width 82 height 15
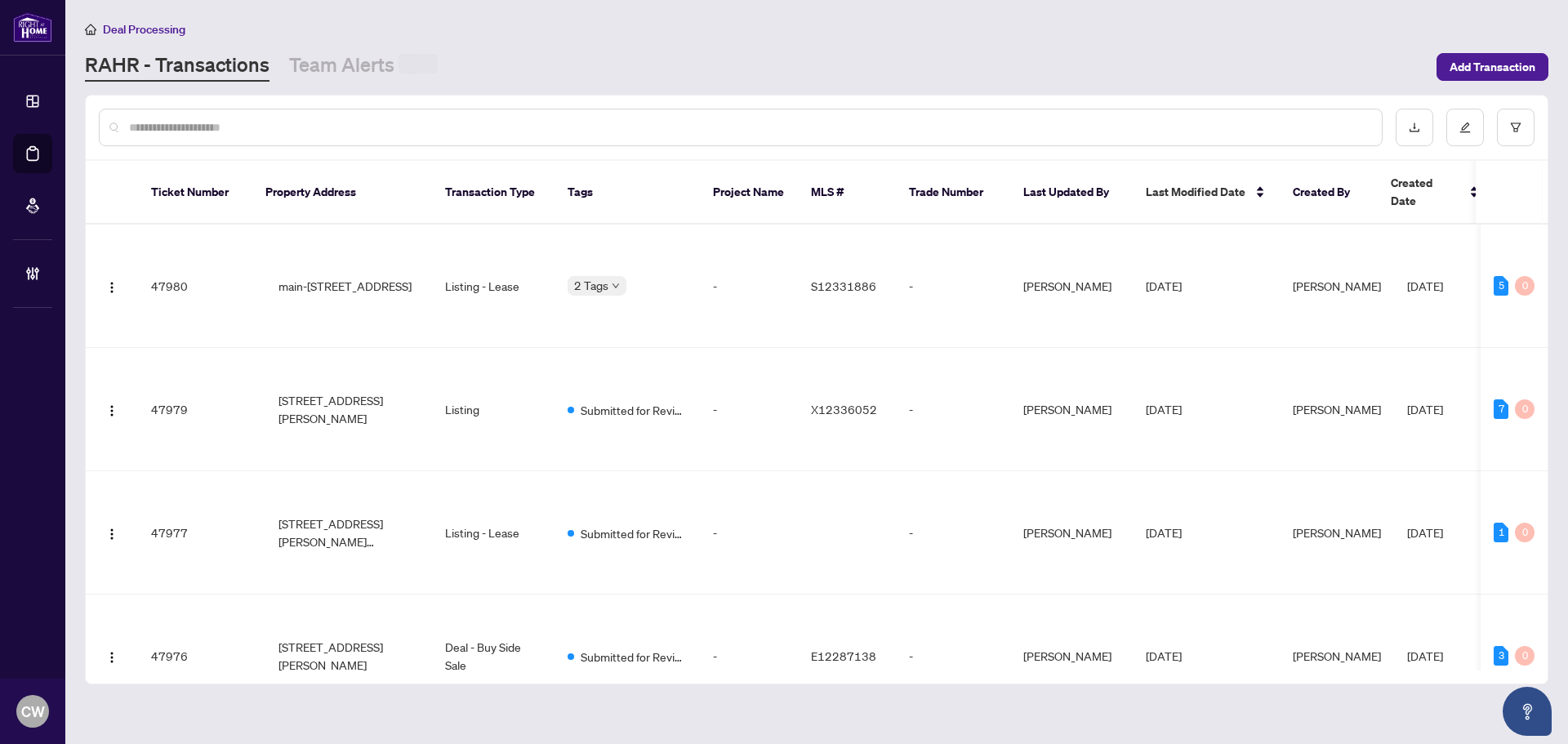
click at [318, 114] on div at bounding box center [740, 127] width 1284 height 38
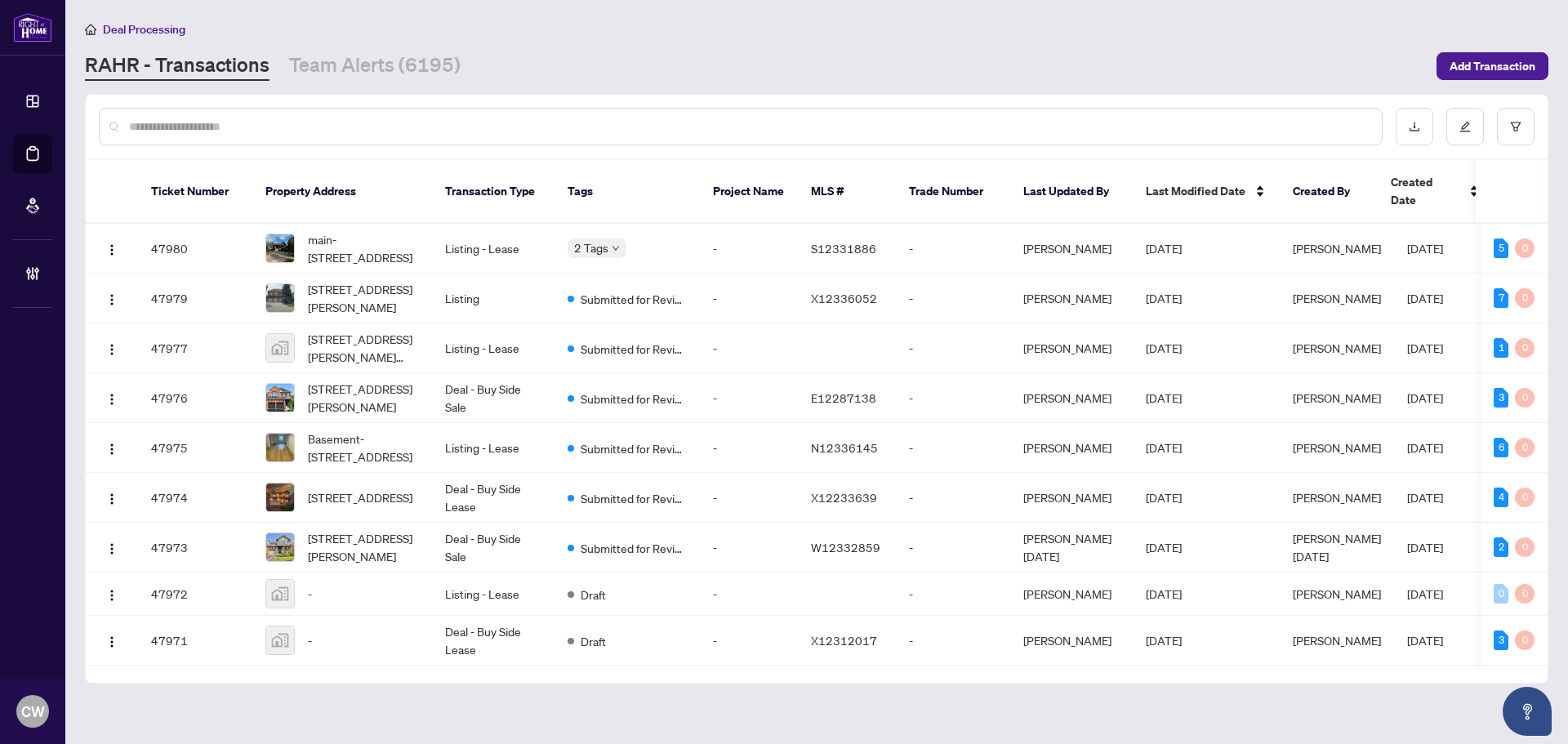
click at [216, 129] on input "text" at bounding box center [748, 126] width 1239 height 18
paste input "*******"
type input "*******"
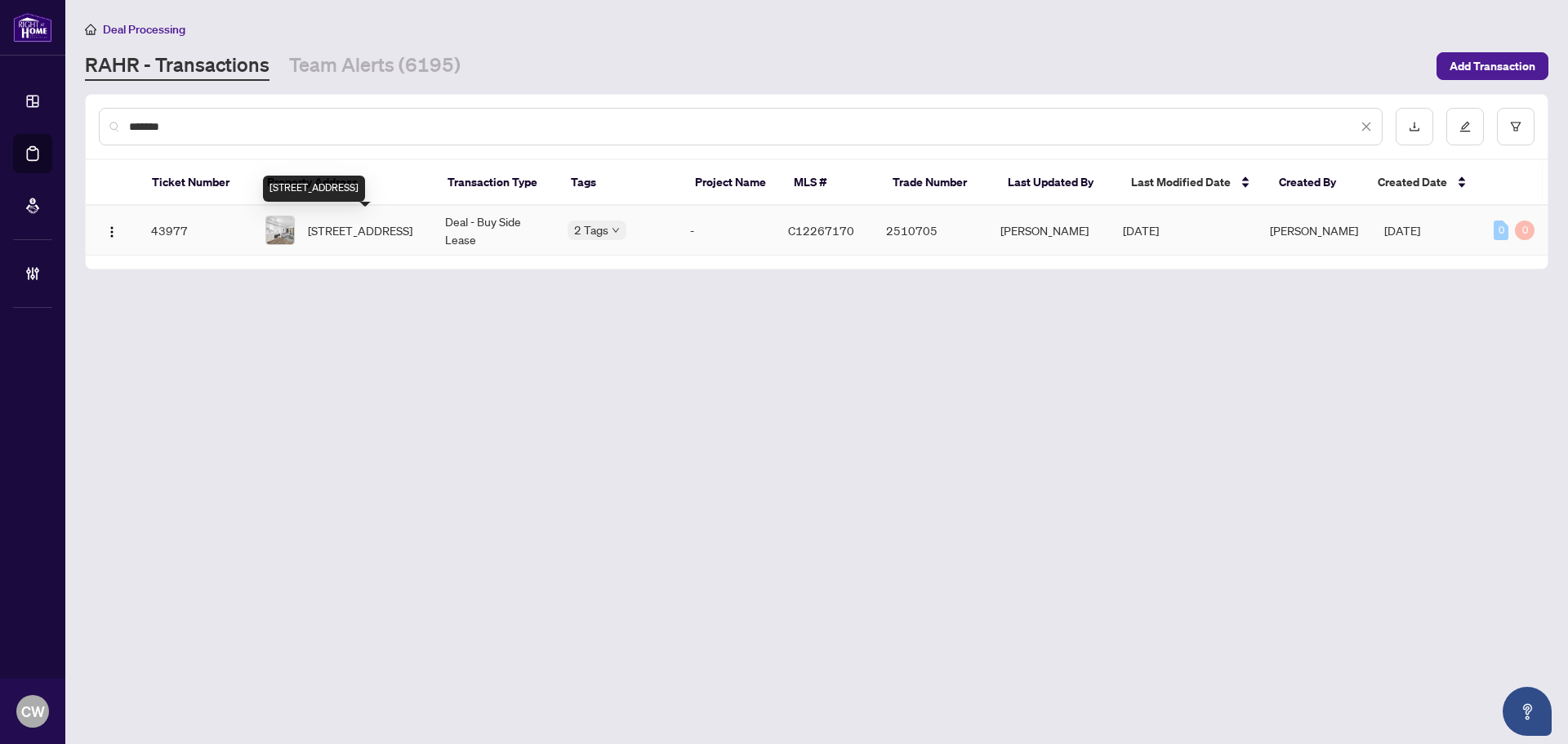
click at [357, 239] on span "[STREET_ADDRESS]" at bounding box center [360, 230] width 104 height 18
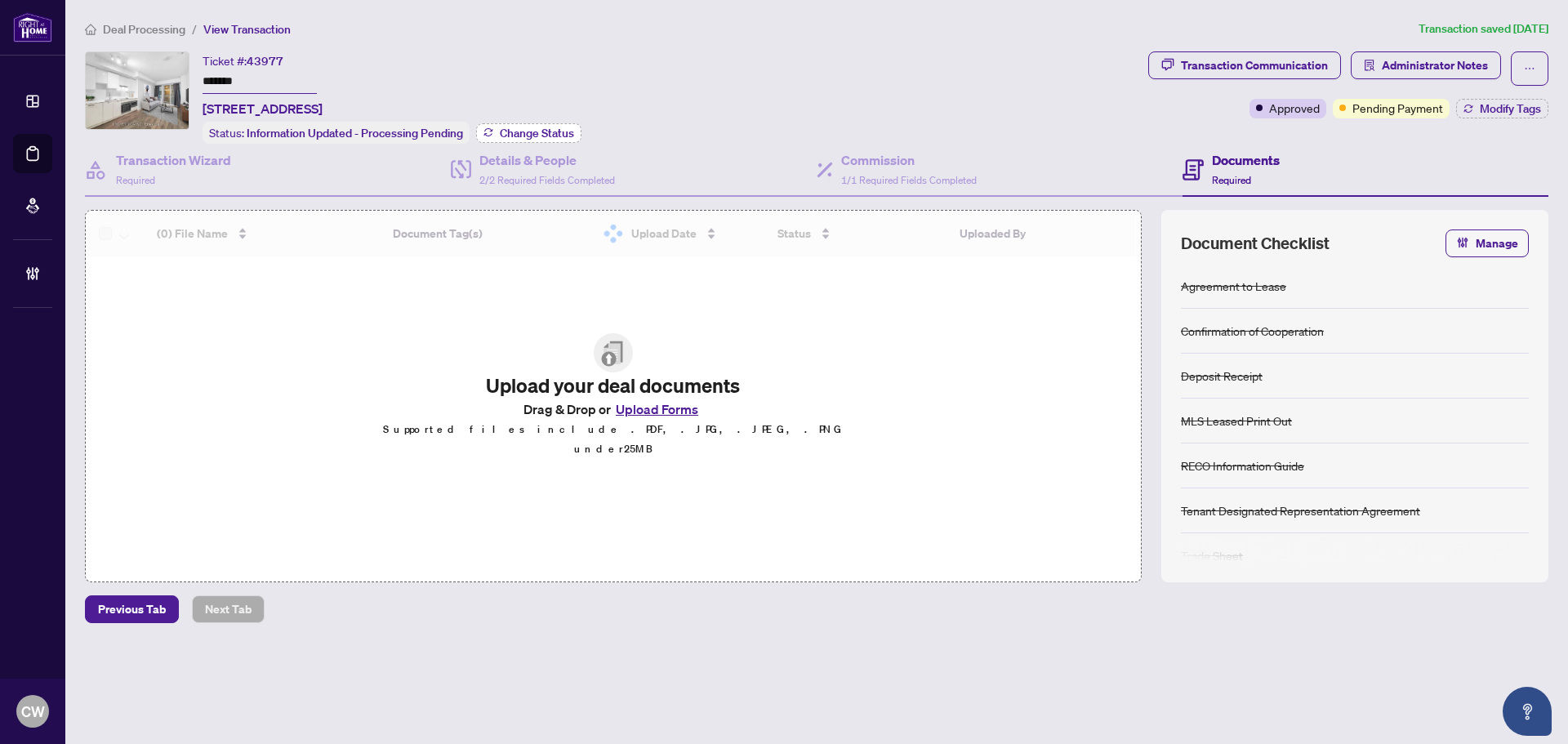
click at [540, 127] on span "Change Status" at bounding box center [537, 133] width 74 height 11
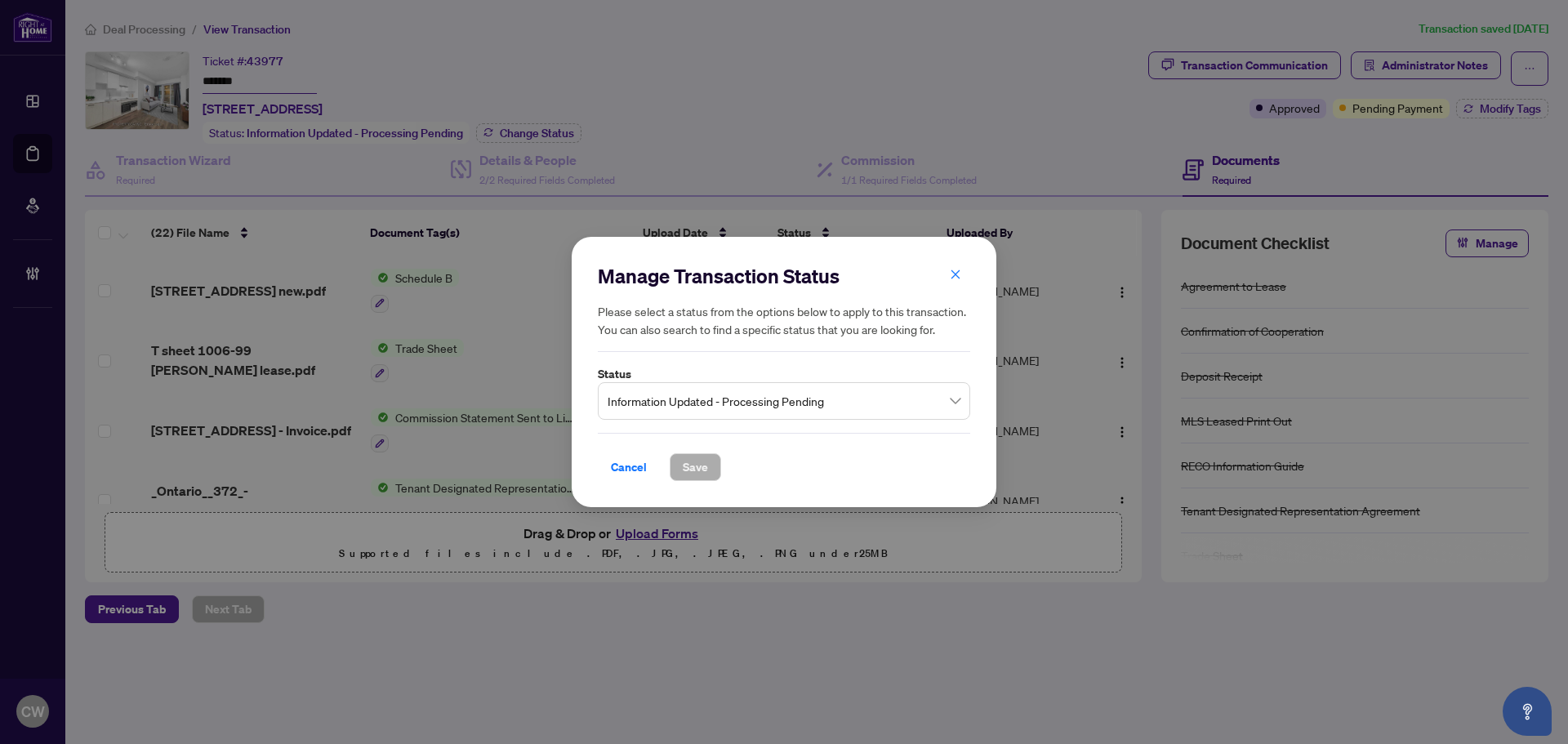
click at [711, 409] on span "Information Updated - Processing Pending" at bounding box center [784, 400] width 352 height 31
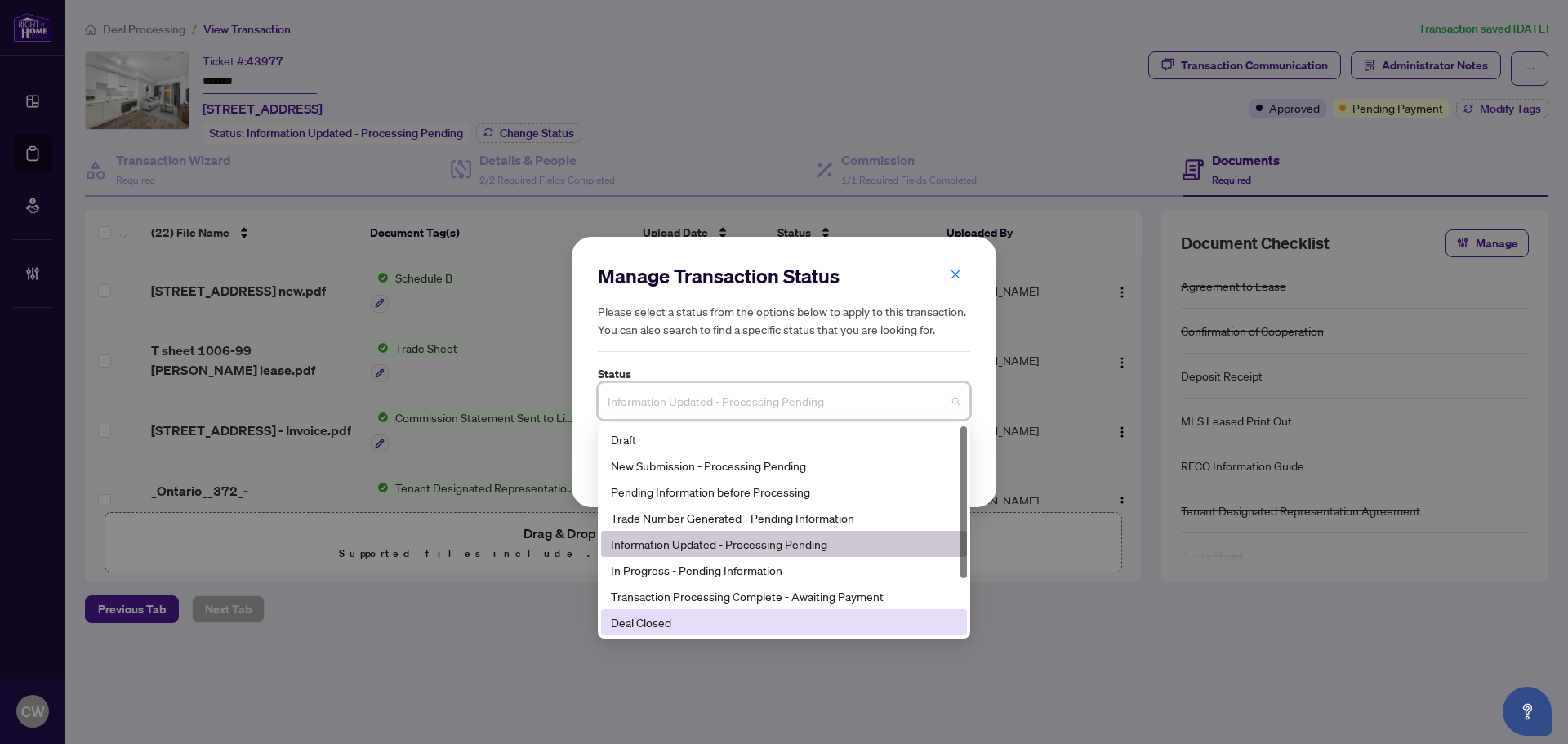
click at [674, 616] on div "Deal Closed" at bounding box center [784, 622] width 346 height 18
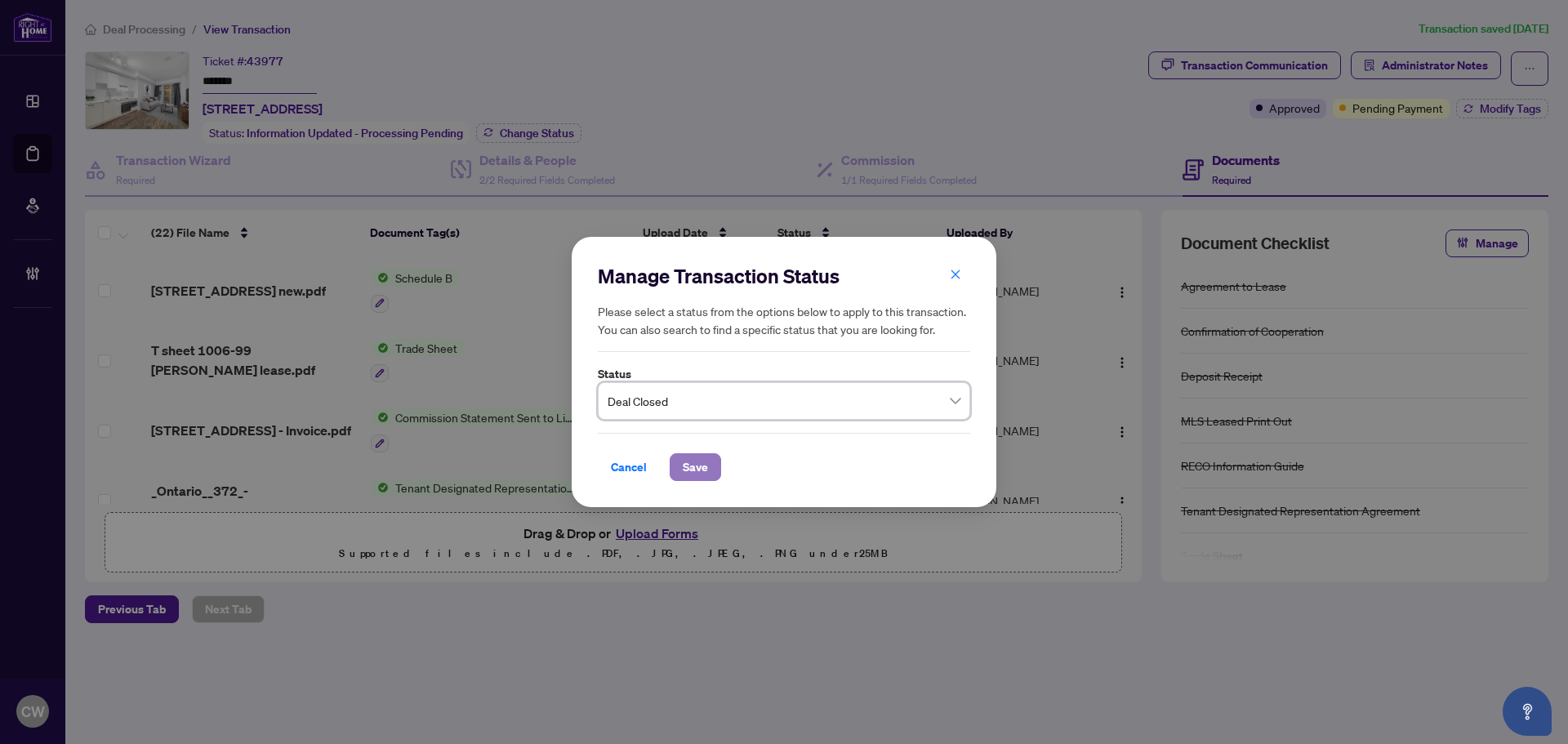
click at [694, 465] on span "Save" at bounding box center [695, 467] width 26 height 27
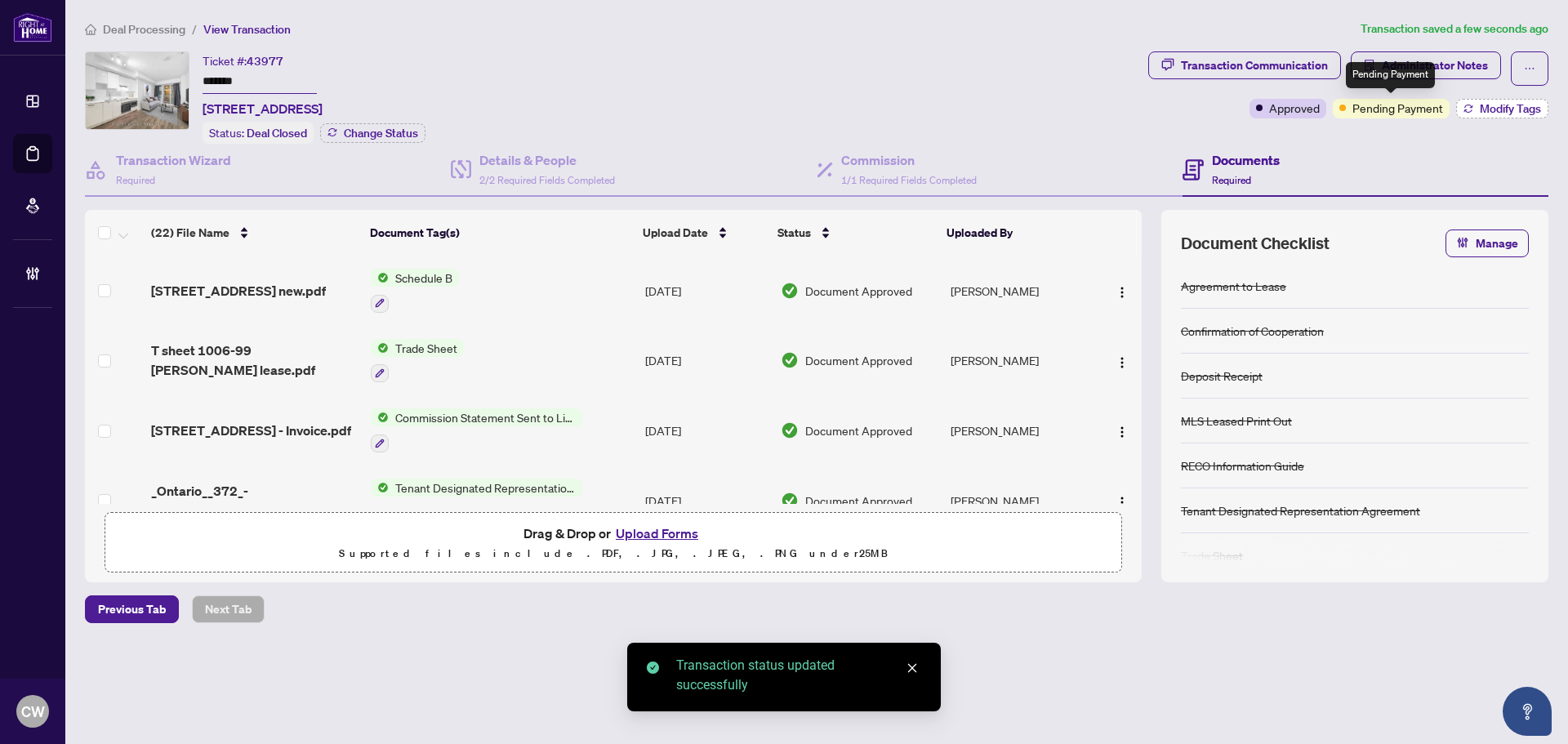
click at [1504, 102] on span "Modify Tags" at bounding box center [1510, 108] width 61 height 11
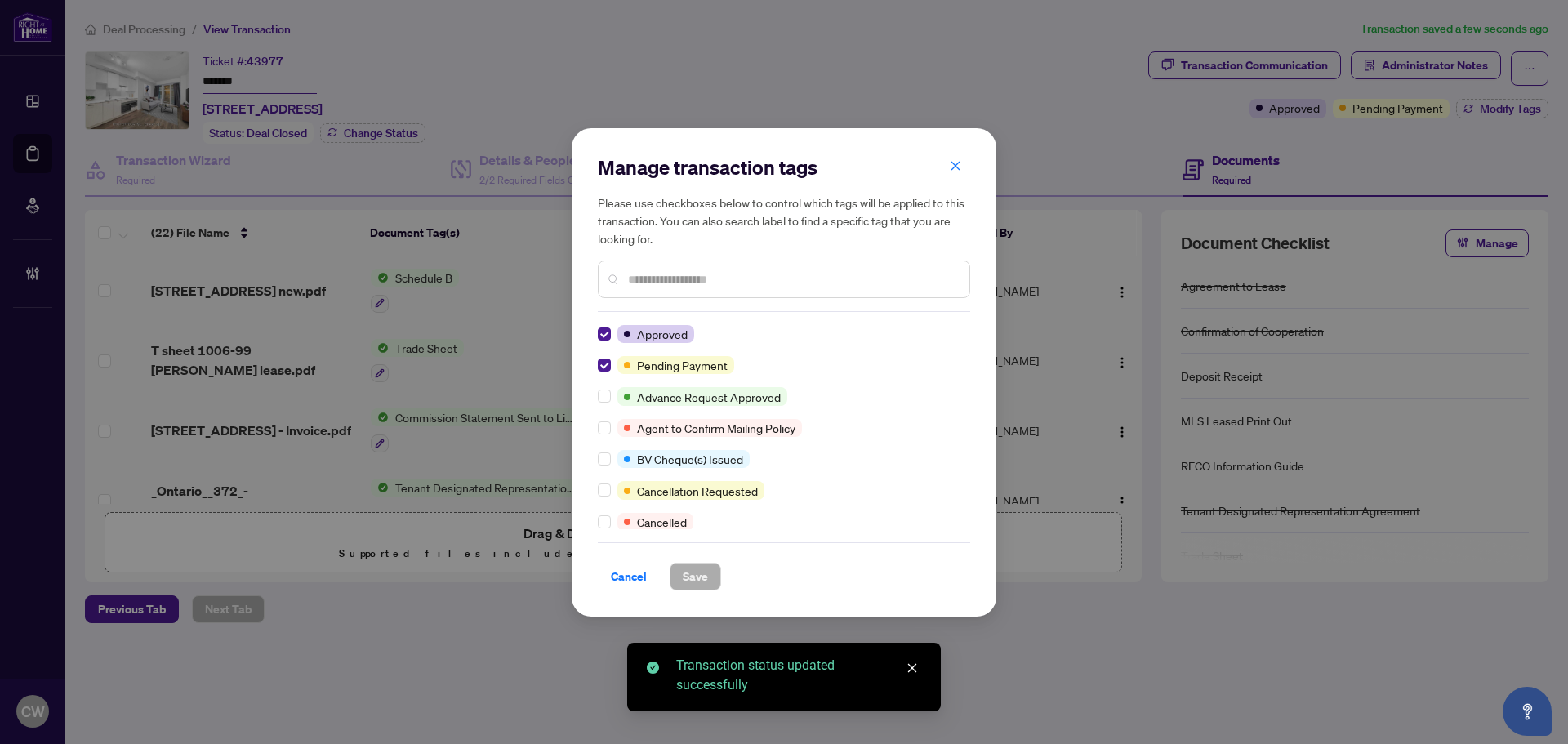
click at [616, 361] on div at bounding box center [608, 365] width 19 height 18
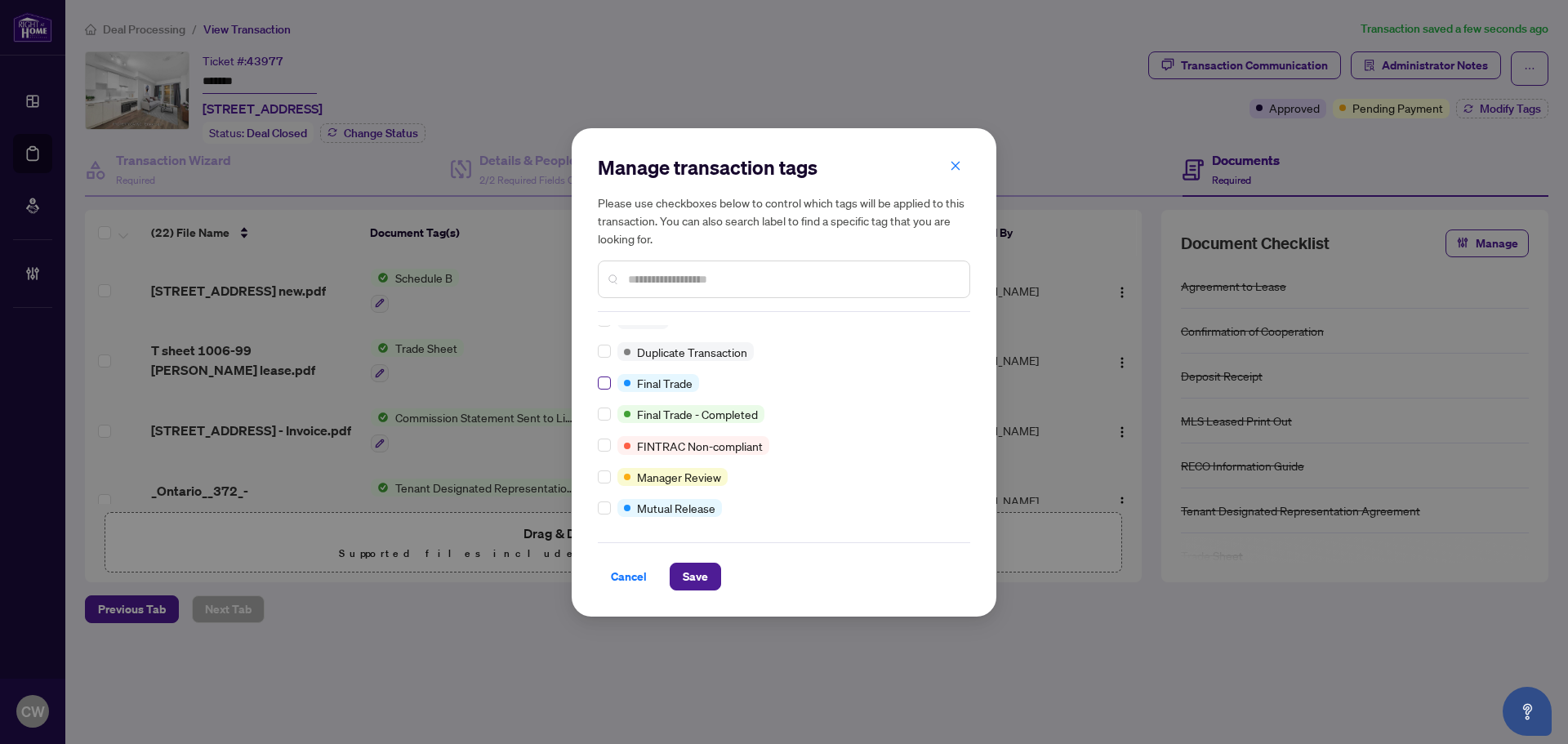
scroll to position [14, 0]
click at [706, 571] on span "Save" at bounding box center [695, 577] width 26 height 27
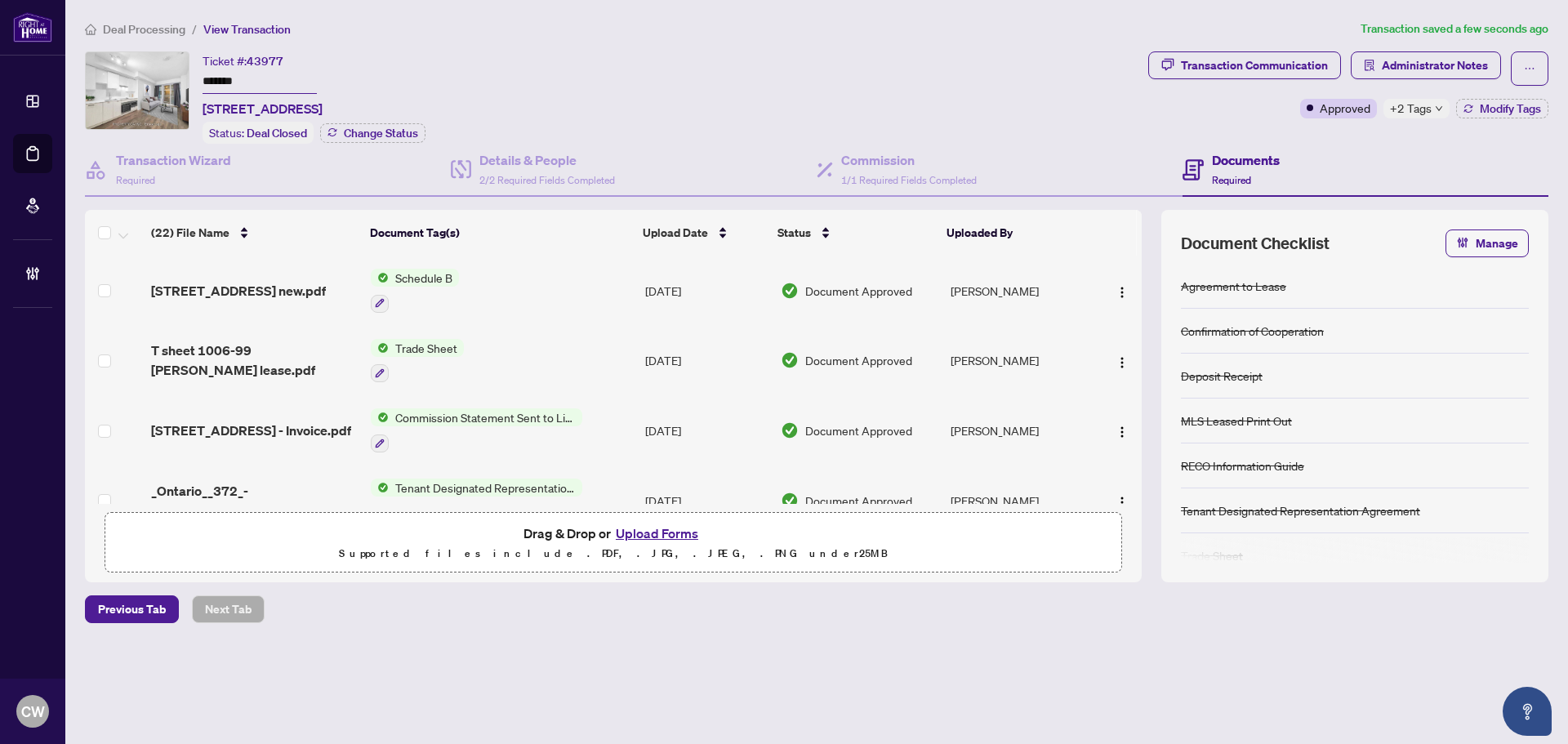
click at [668, 528] on button "Upload Forms" at bounding box center [656, 534] width 92 height 21
click at [625, 523] on button "Upload Forms" at bounding box center [656, 534] width 92 height 21
click at [272, 340] on span "T sheet 1006-99 [PERSON_NAME] lease.pdf" at bounding box center [254, 360] width 207 height 39
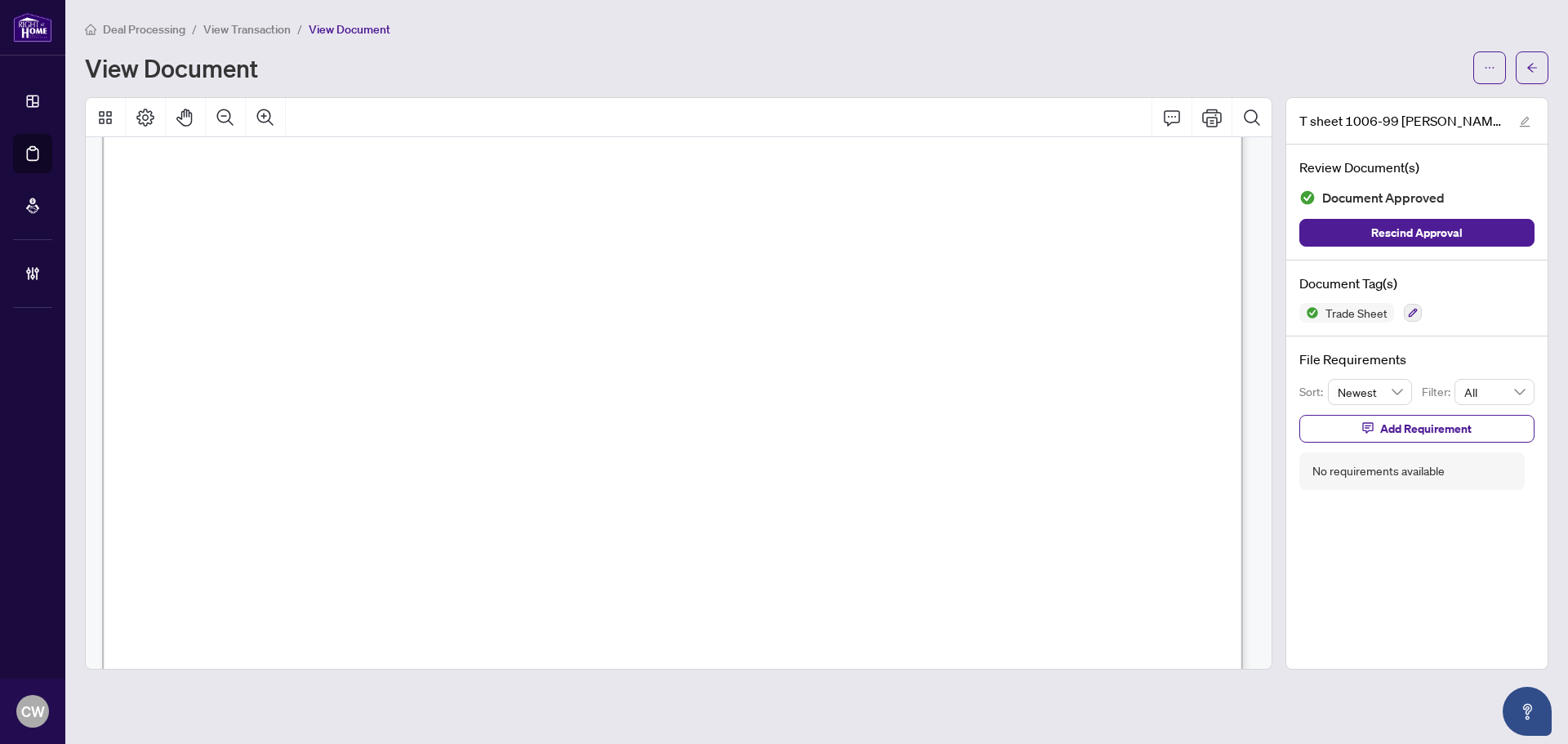
scroll to position [572, 0]
click at [1534, 67] on icon "arrow-left" at bounding box center [1531, 67] width 11 height 11
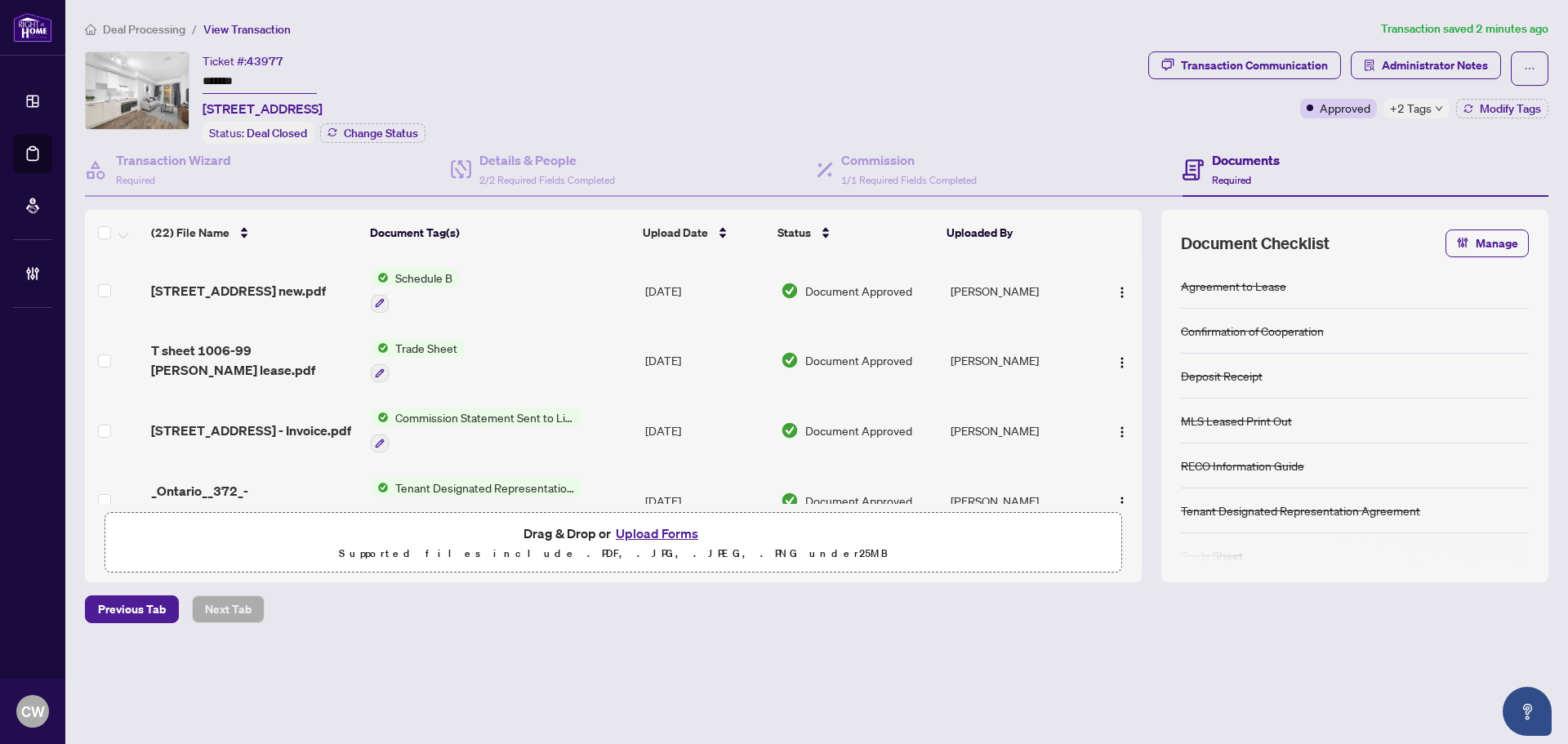
click at [670, 528] on button "Upload Forms" at bounding box center [656, 534] width 92 height 21
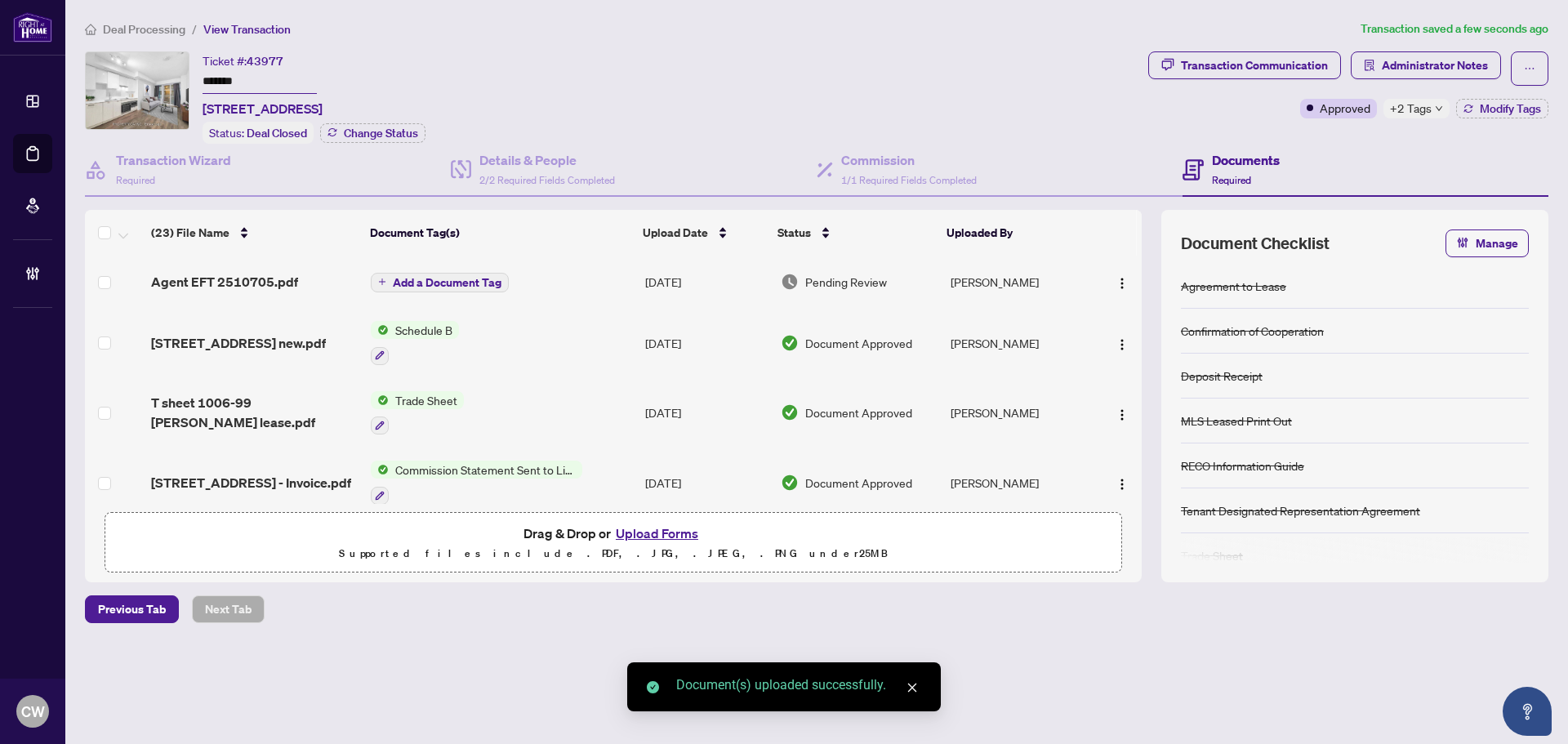
click at [452, 285] on span "Add a Document Tag" at bounding box center [447, 282] width 109 height 11
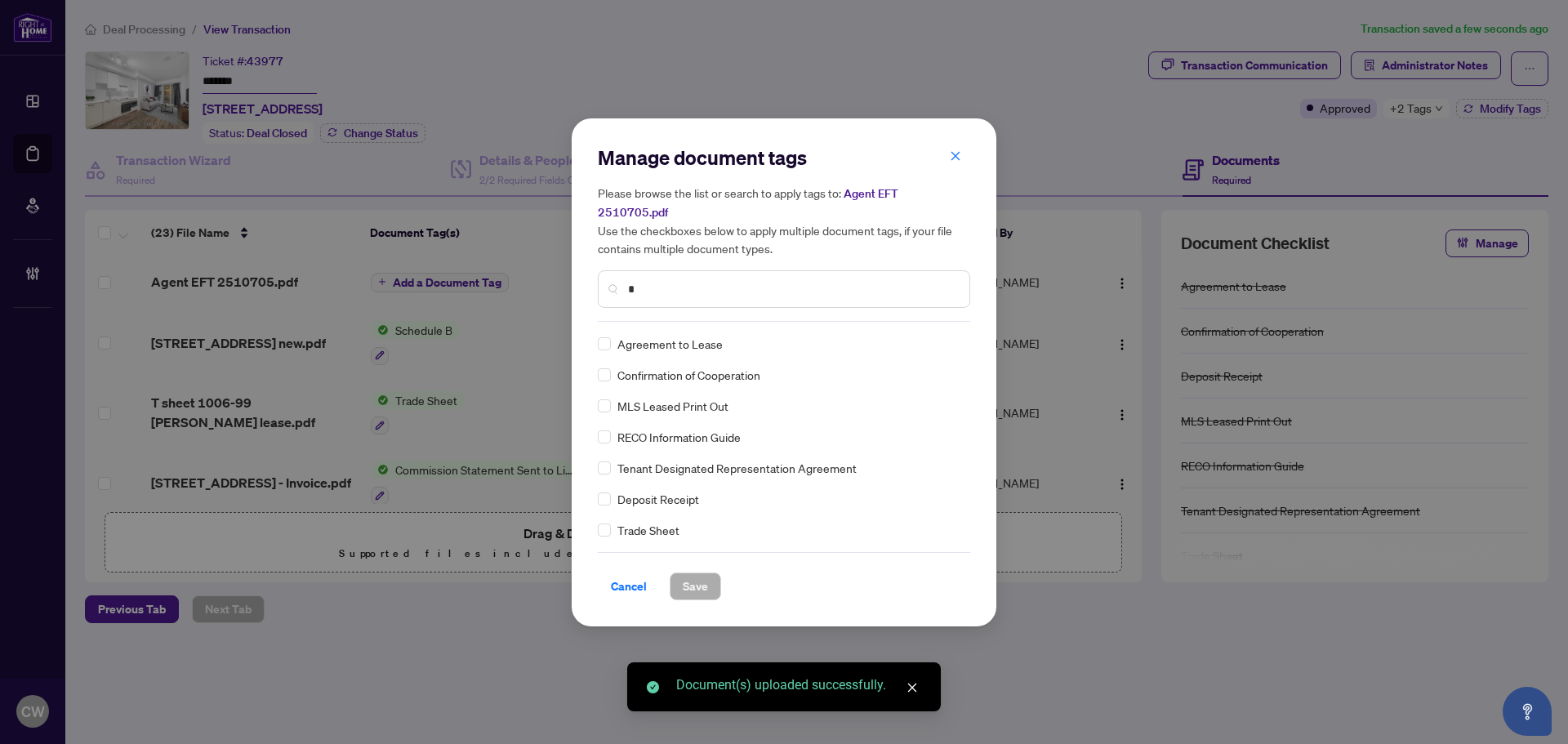
click at [661, 280] on input "*" at bounding box center [792, 289] width 329 height 18
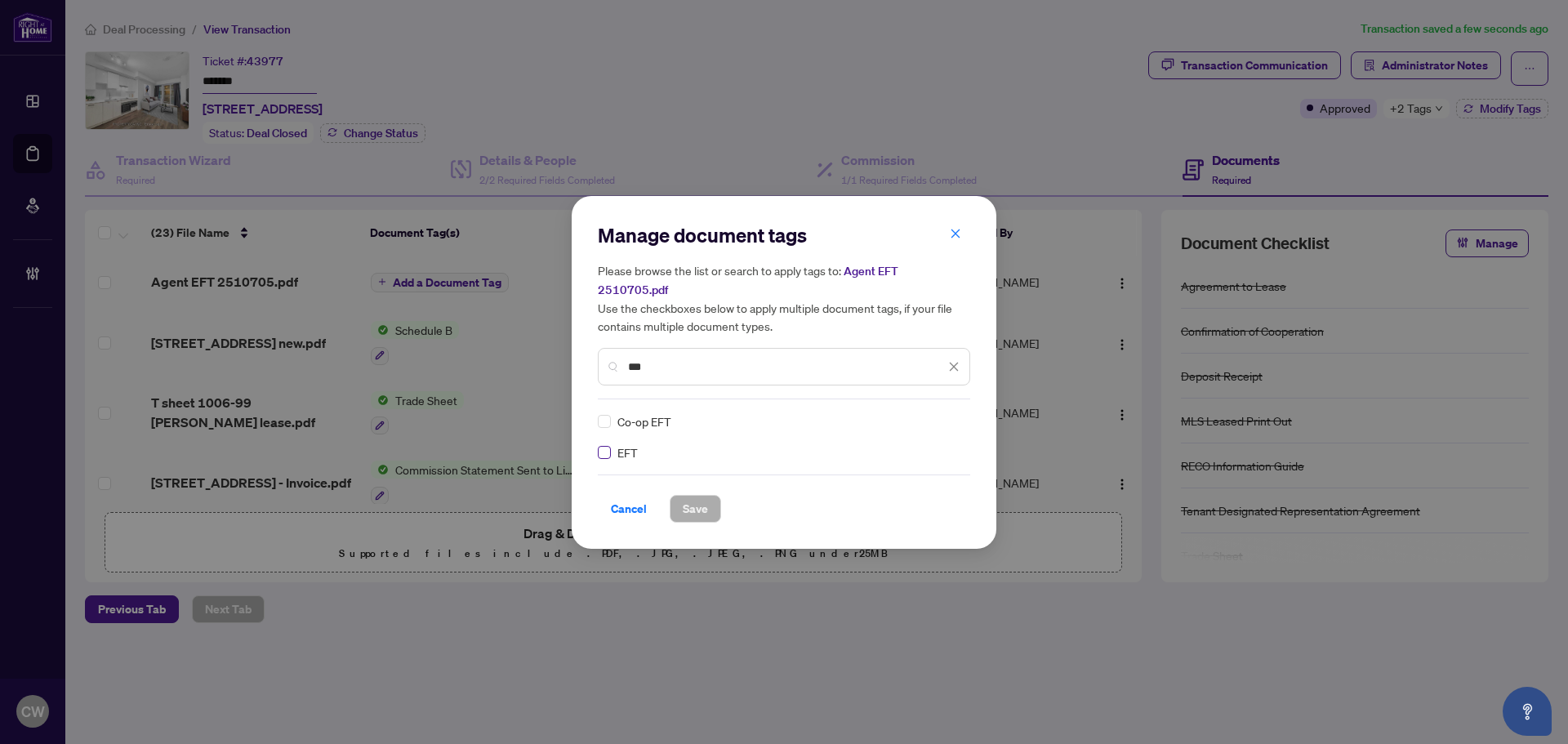
type input "***"
click at [934, 414] on img at bounding box center [936, 421] width 16 height 16
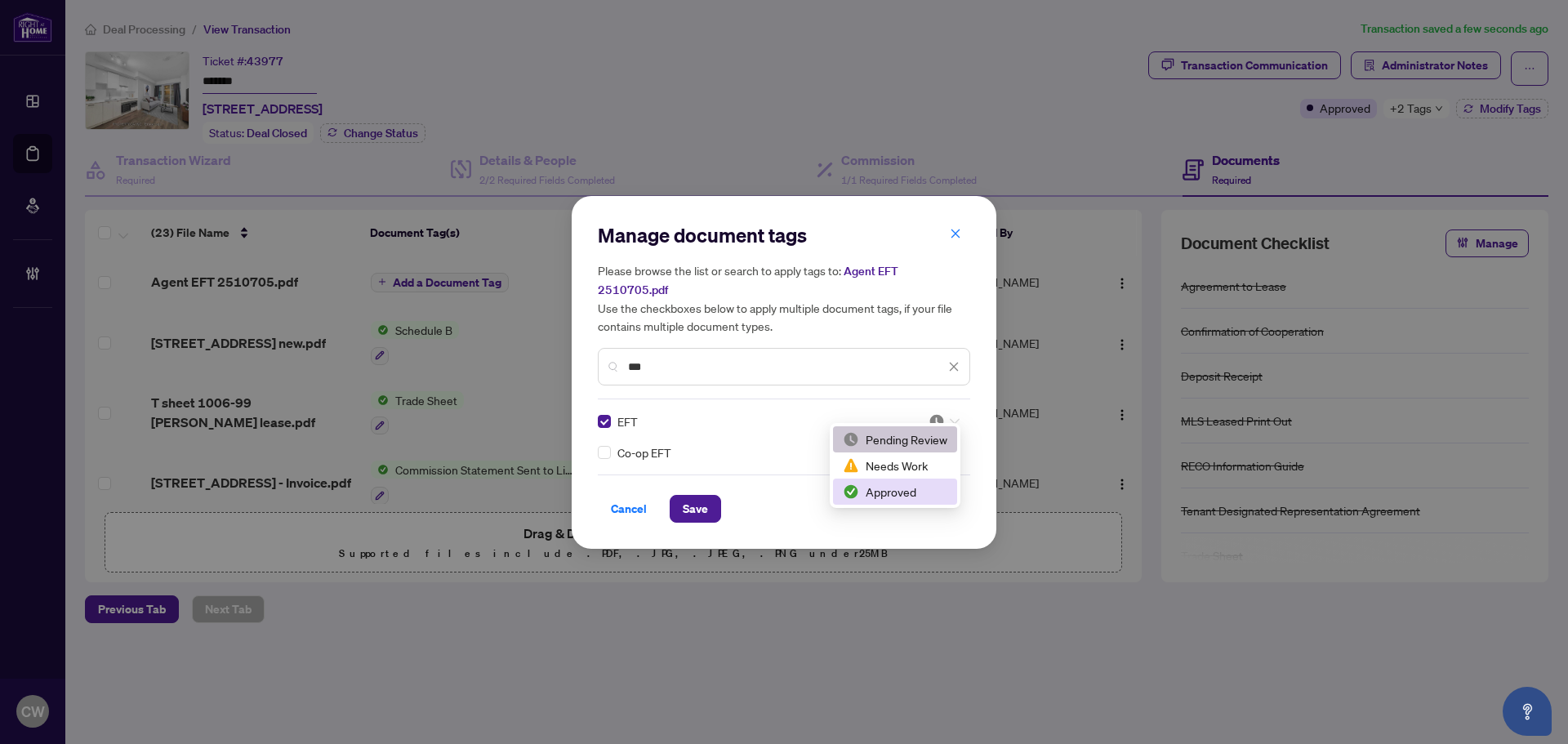
click at [920, 479] on div "Approved" at bounding box center [895, 492] width 124 height 27
click at [709, 495] on button "Save" at bounding box center [695, 508] width 51 height 27
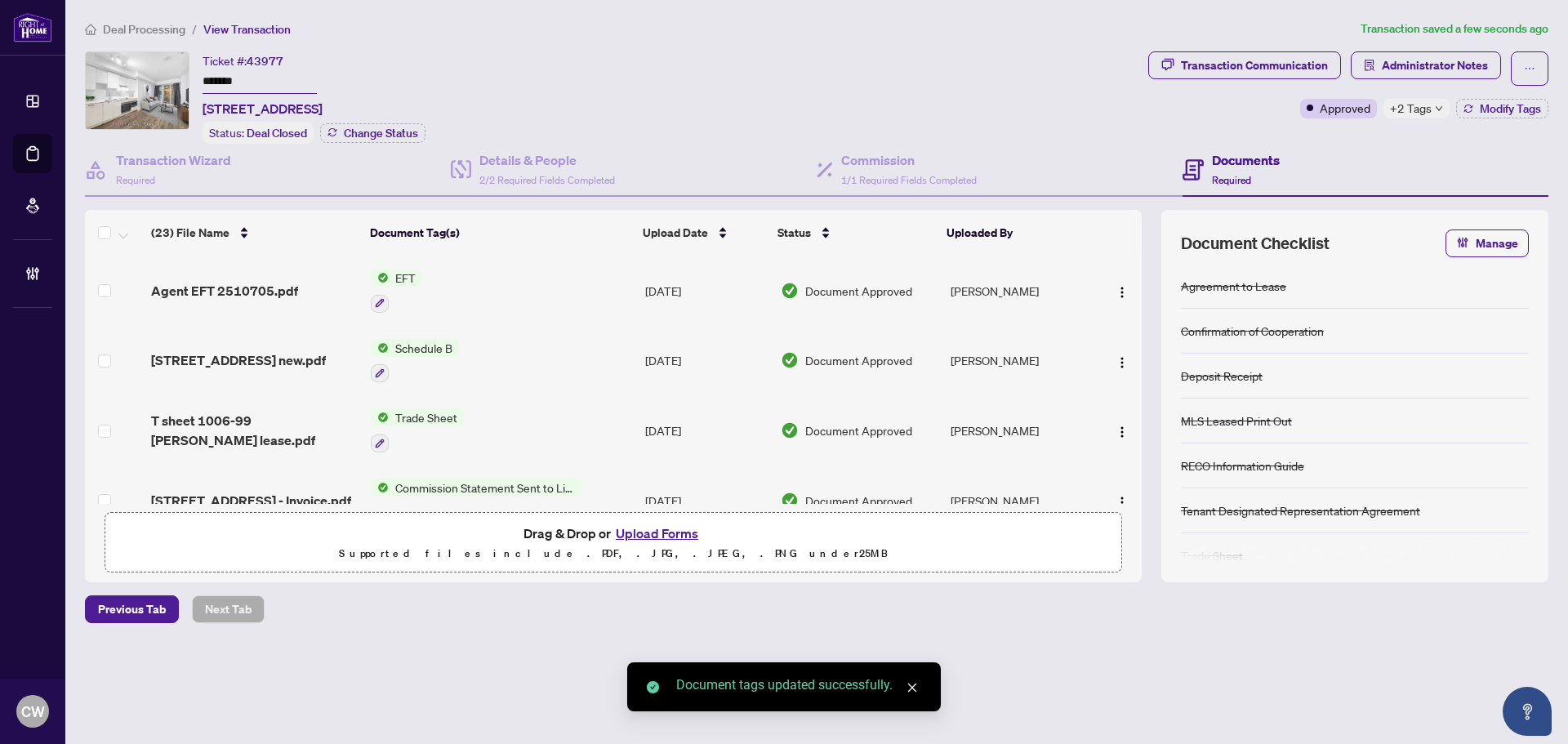
click at [1116, 282] on span "button" at bounding box center [1122, 291] width 13 height 18
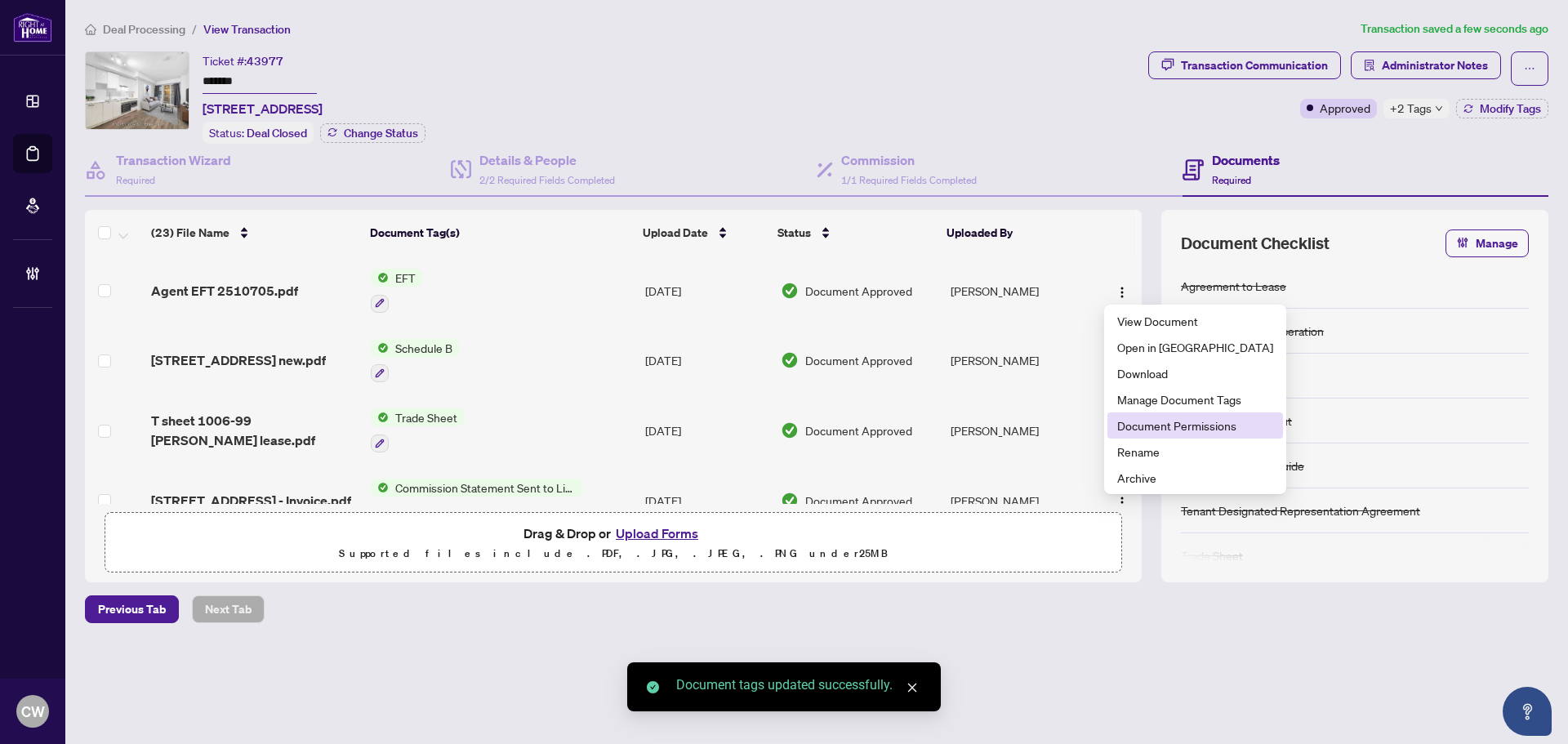
click at [1125, 415] on li "Document Permissions" at bounding box center [1194, 426] width 176 height 27
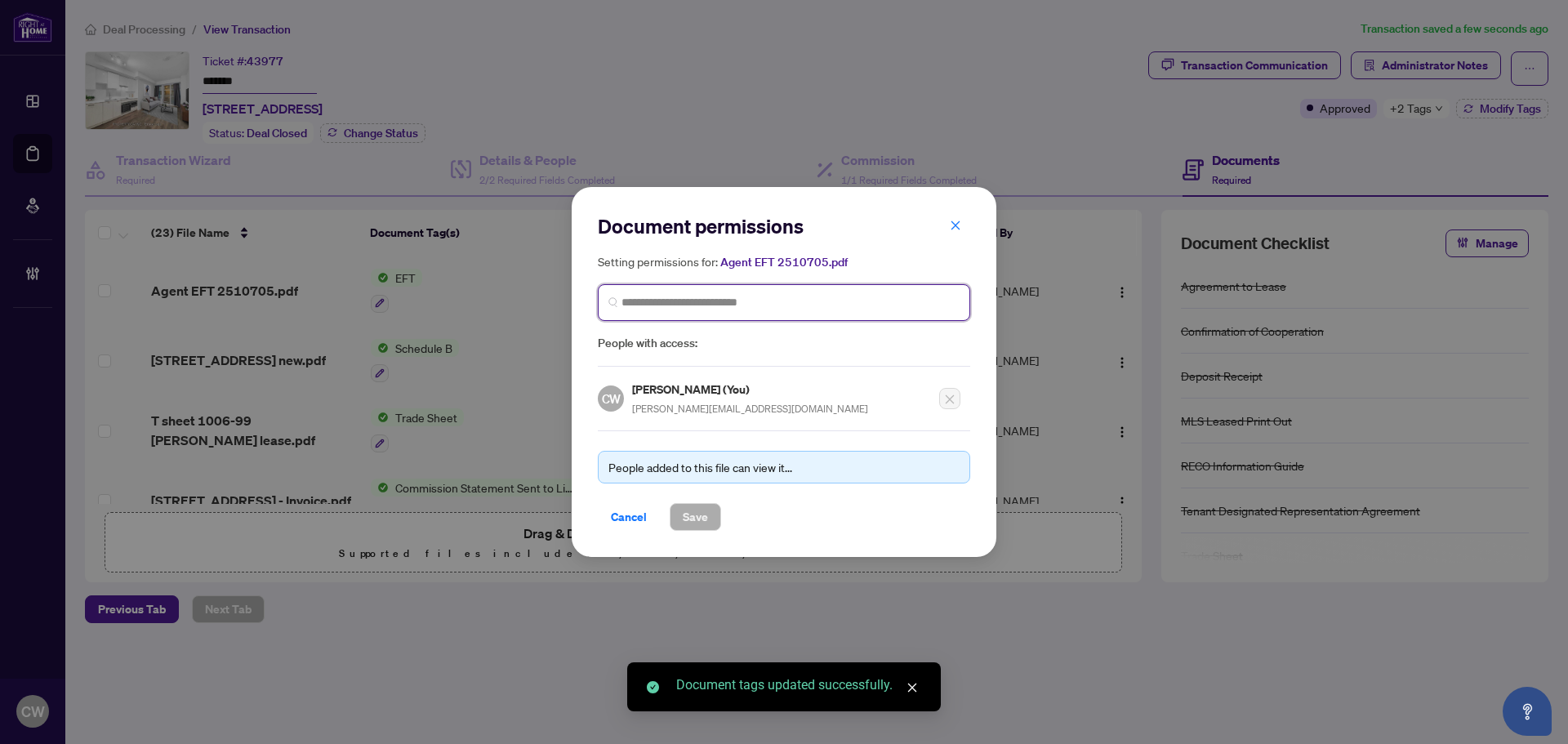
click at [662, 297] on input "search" at bounding box center [790, 302] width 338 height 17
paste input "**********"
type input "**********"
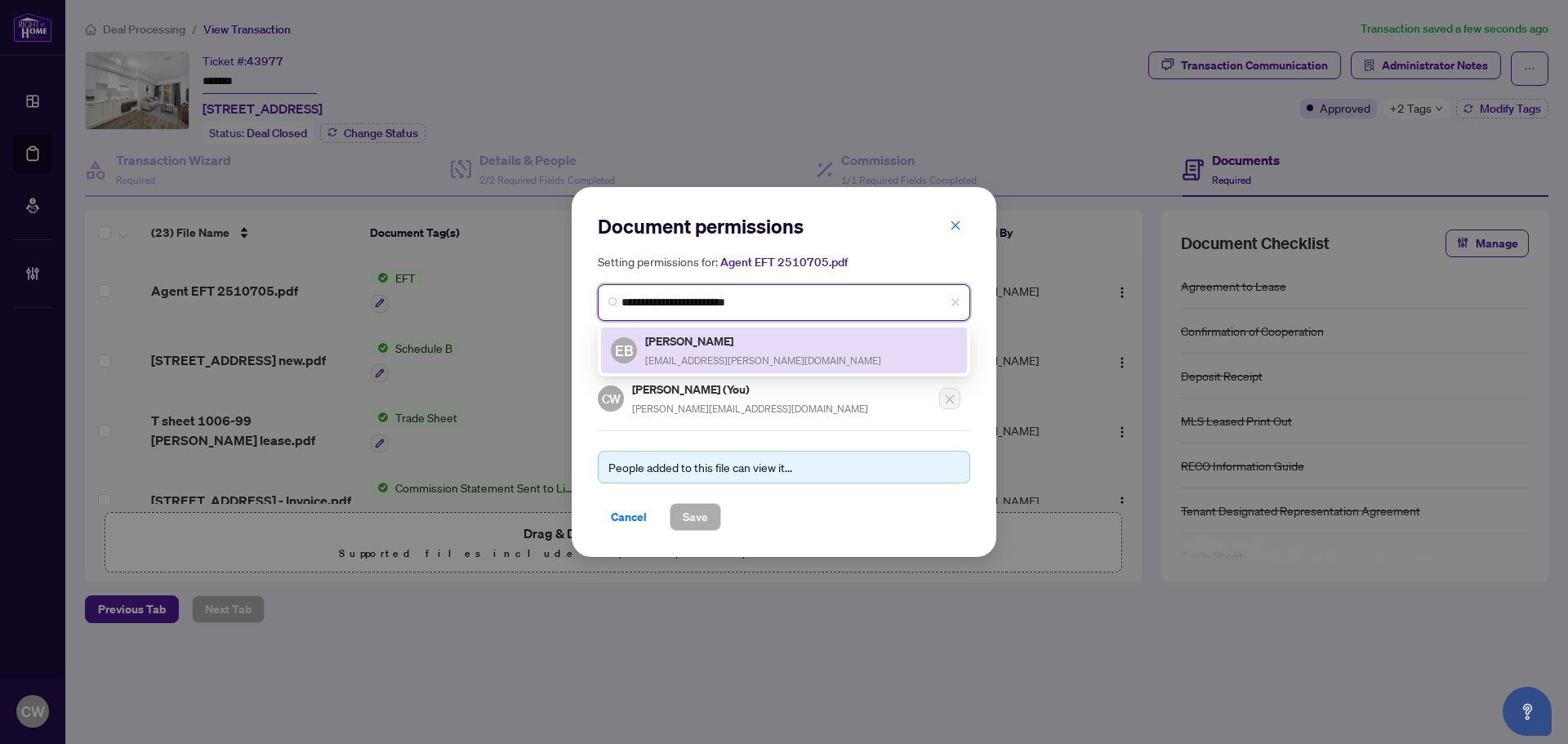
click at [709, 345] on h5 "[PERSON_NAME]" at bounding box center [762, 340] width 236 height 19
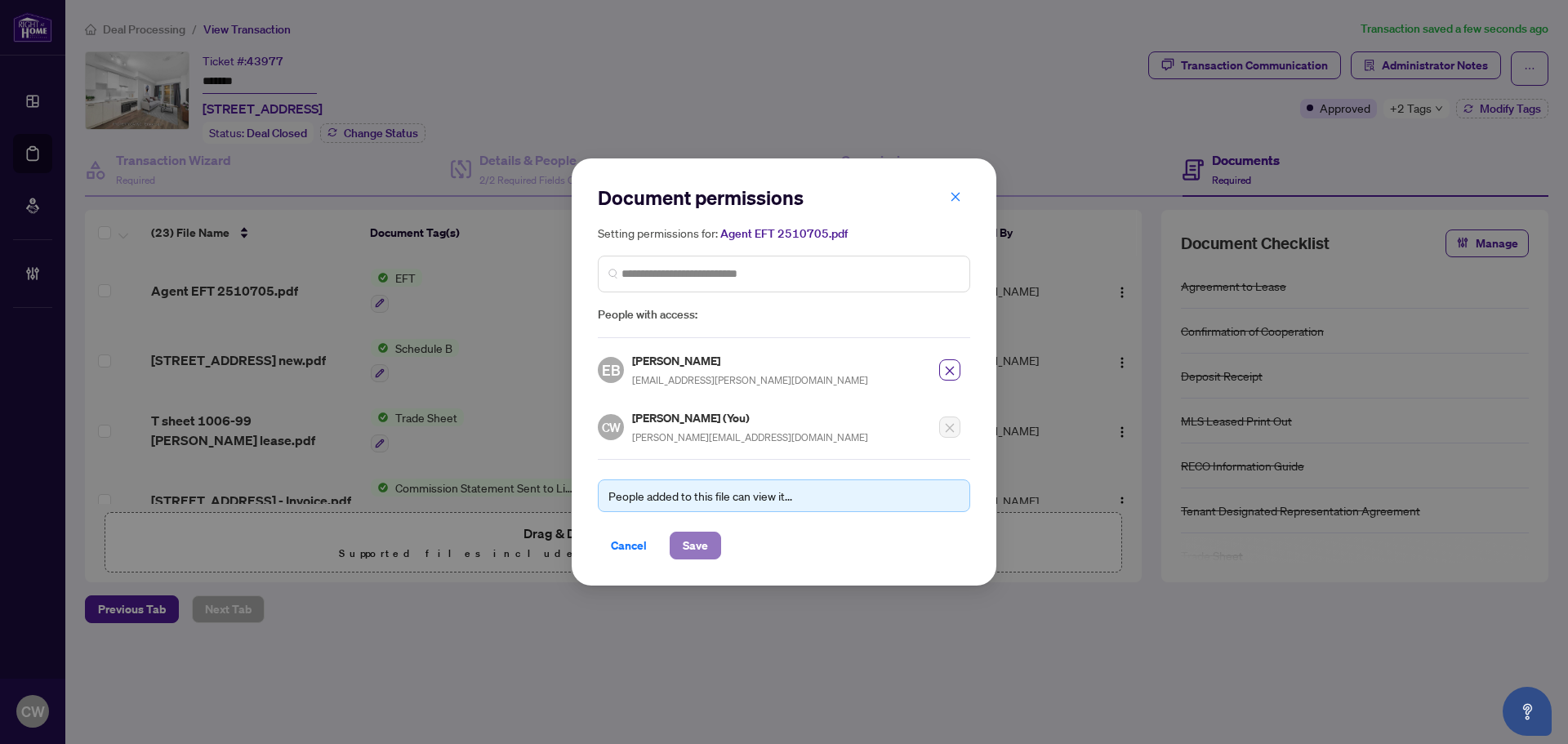
click at [707, 540] on span "Save" at bounding box center [695, 546] width 26 height 27
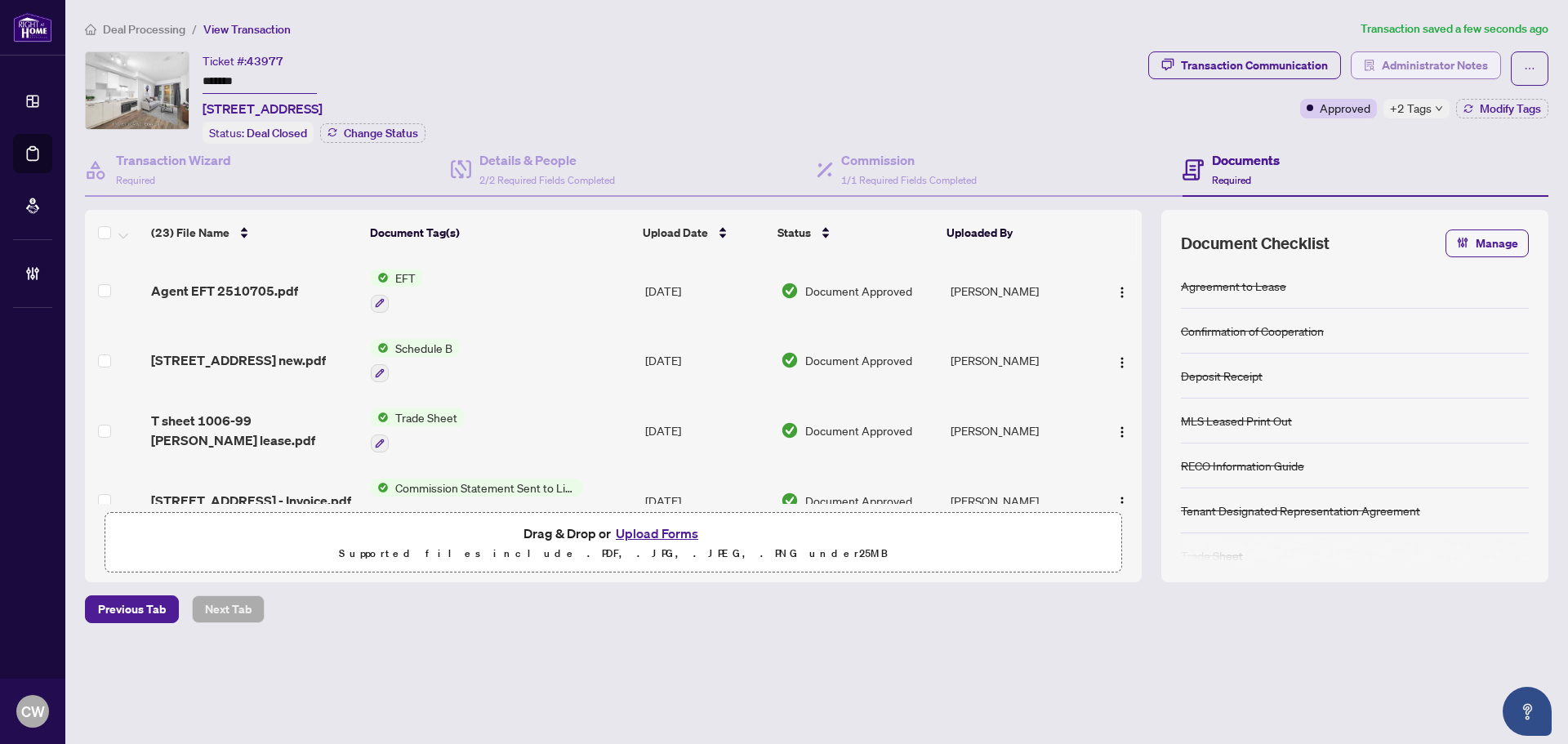
click at [1406, 60] on span "Administrator Notes" at bounding box center [1435, 65] width 106 height 27
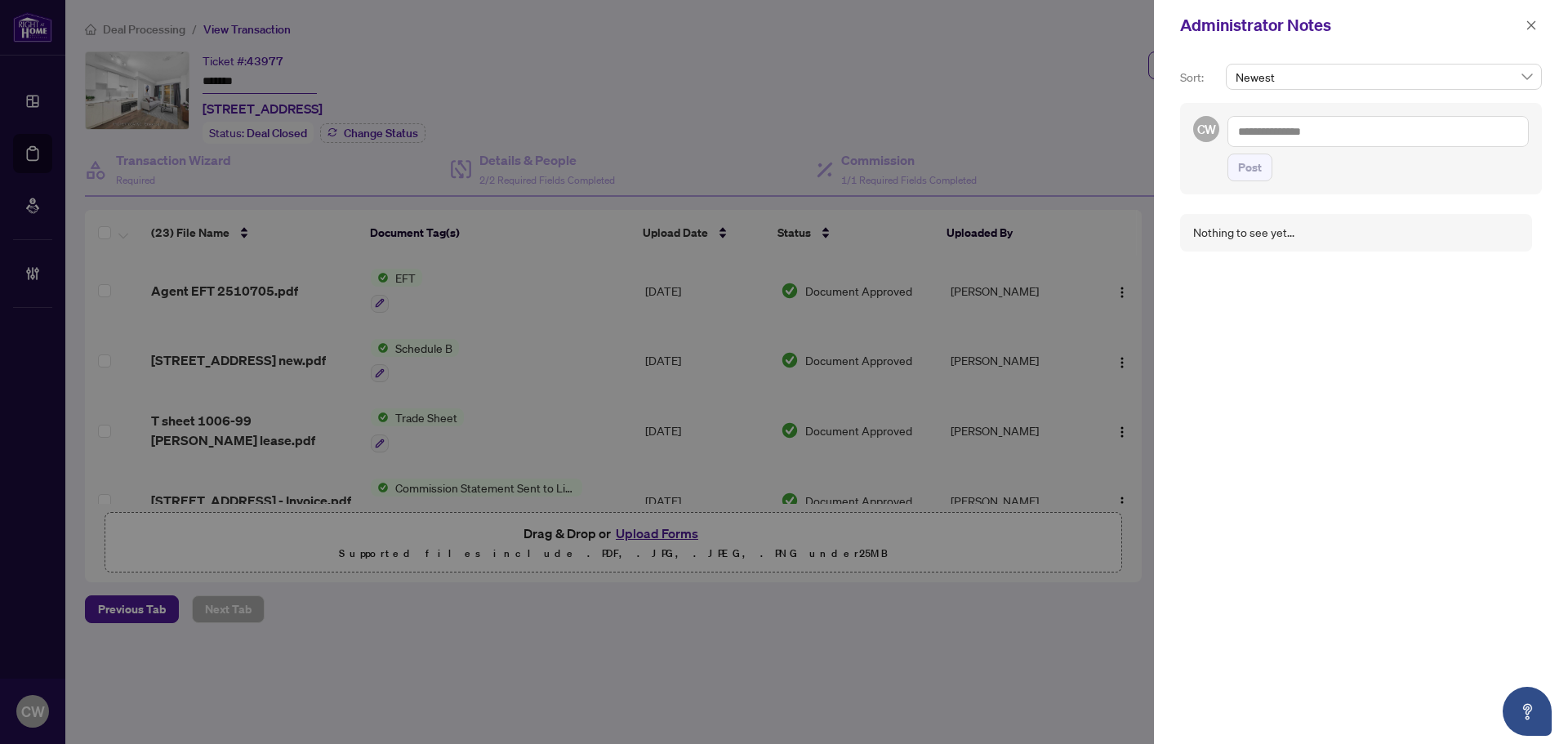
click at [1310, 156] on span "Post" at bounding box center [1377, 167] width 301 height 27
click at [1302, 133] on textarea at bounding box center [1377, 131] width 301 height 31
paste textarea "**********"
type textarea "**********"
click at [1243, 162] on span "Post" at bounding box center [1249, 168] width 24 height 27
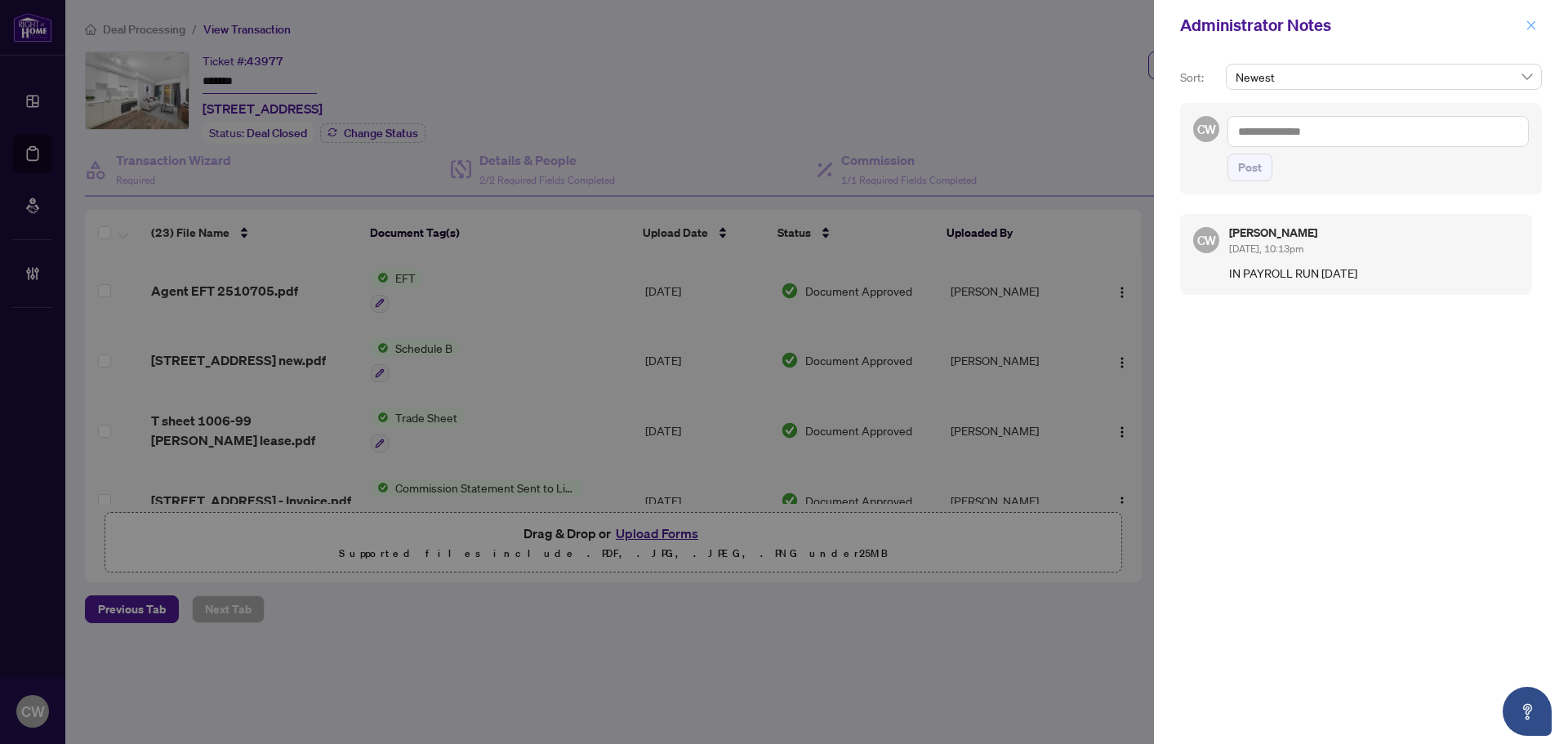
click at [1528, 28] on icon "close" at bounding box center [1531, 25] width 9 height 9
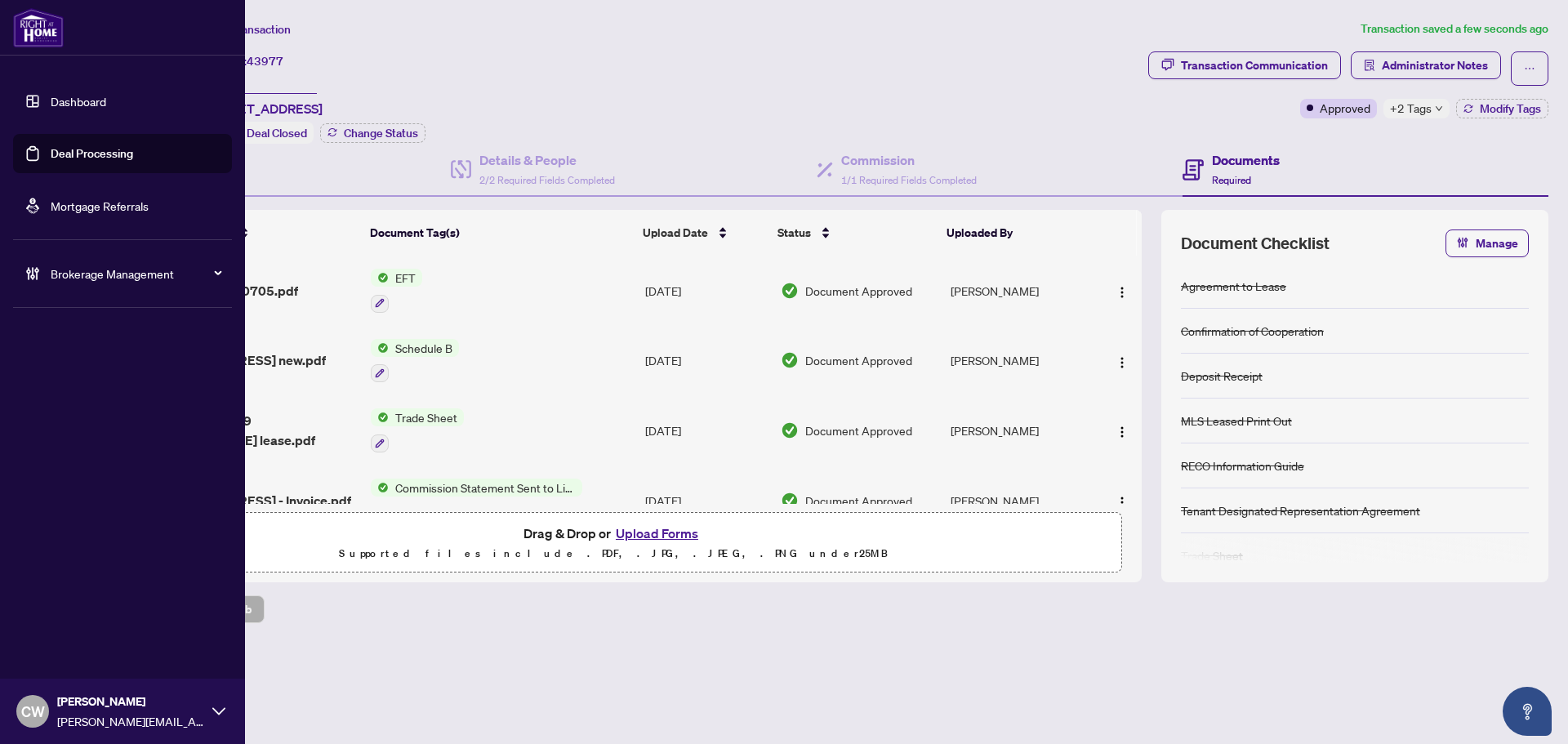
click at [52, 157] on link "Deal Processing" at bounding box center [91, 153] width 82 height 15
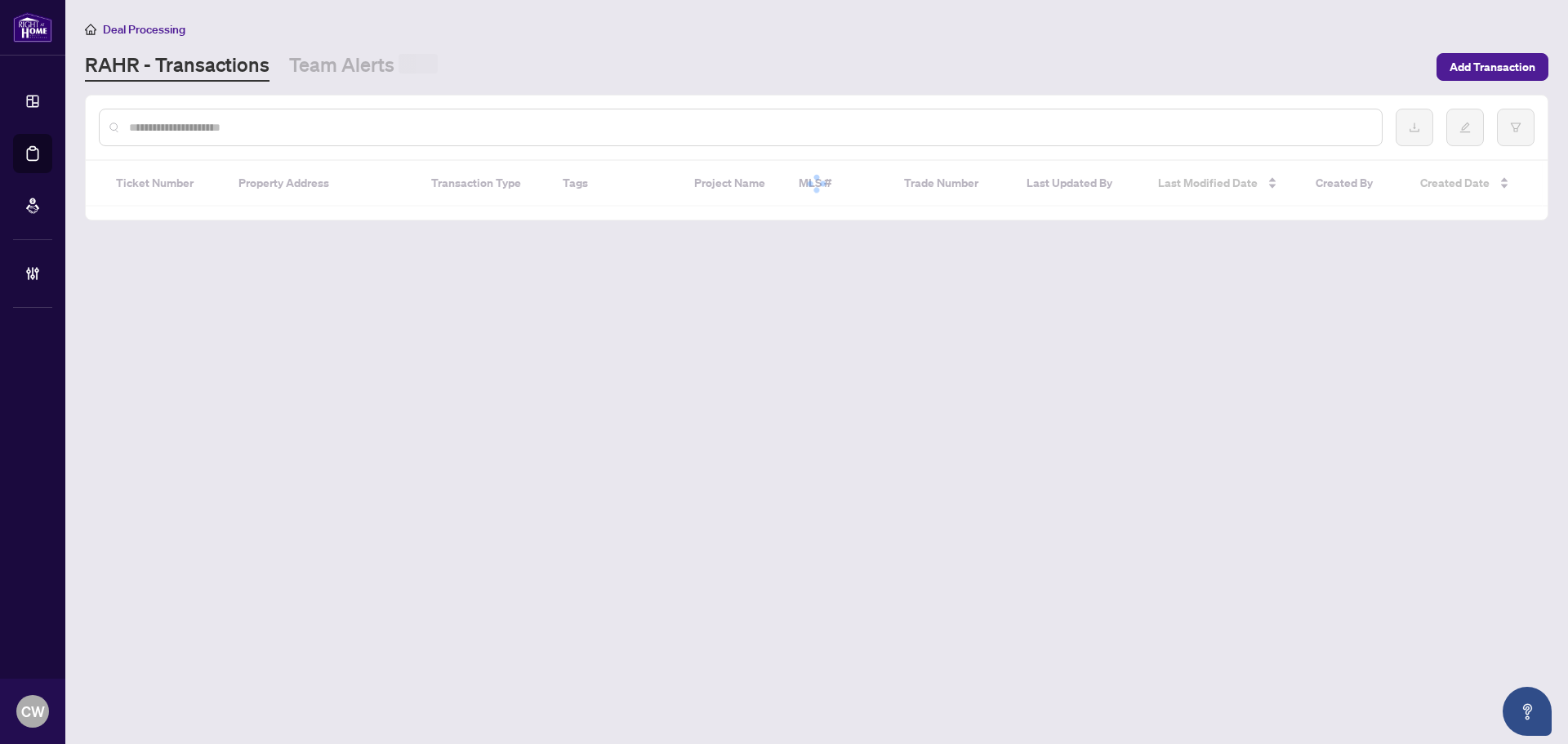
click at [341, 129] on input "text" at bounding box center [748, 127] width 1239 height 18
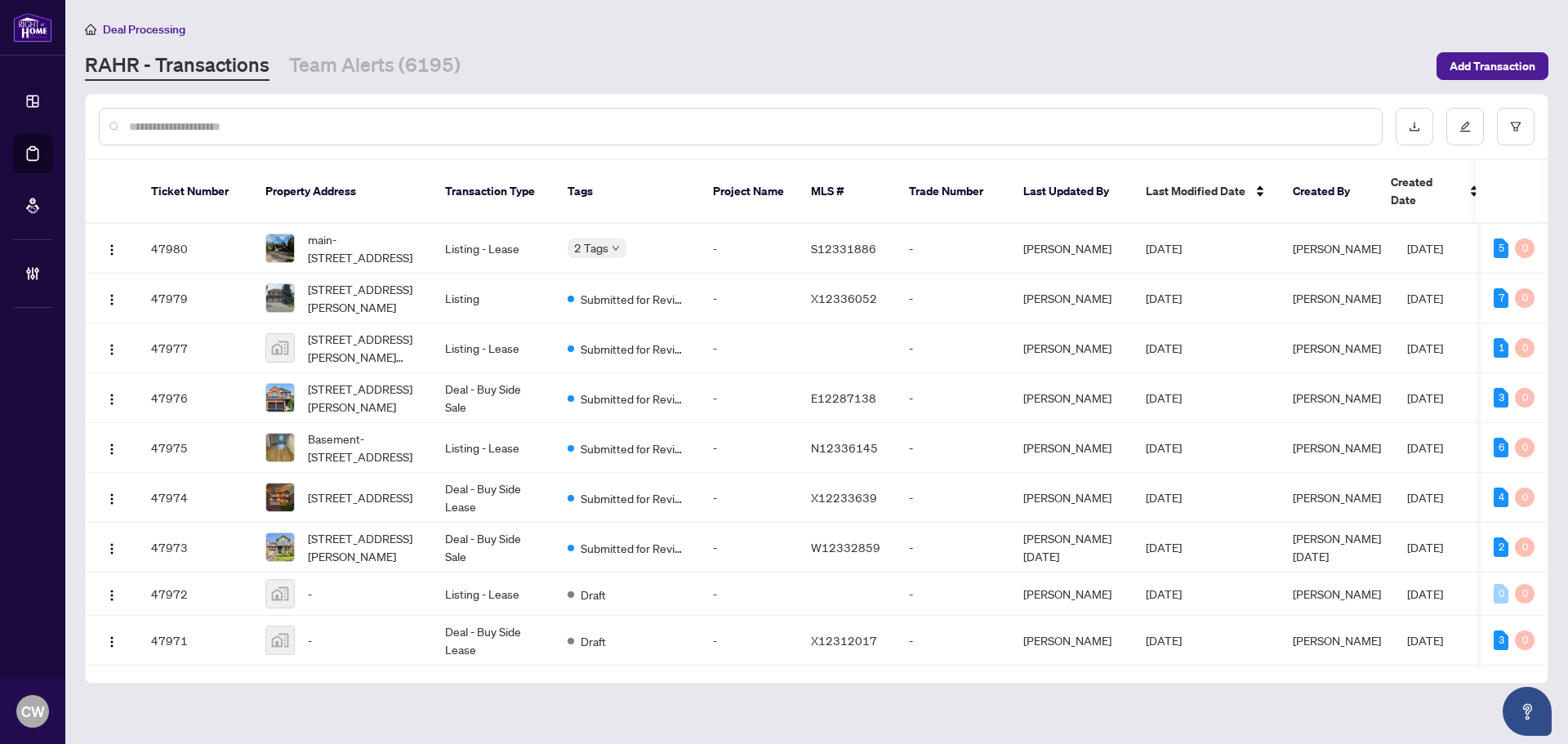
paste input "*******"
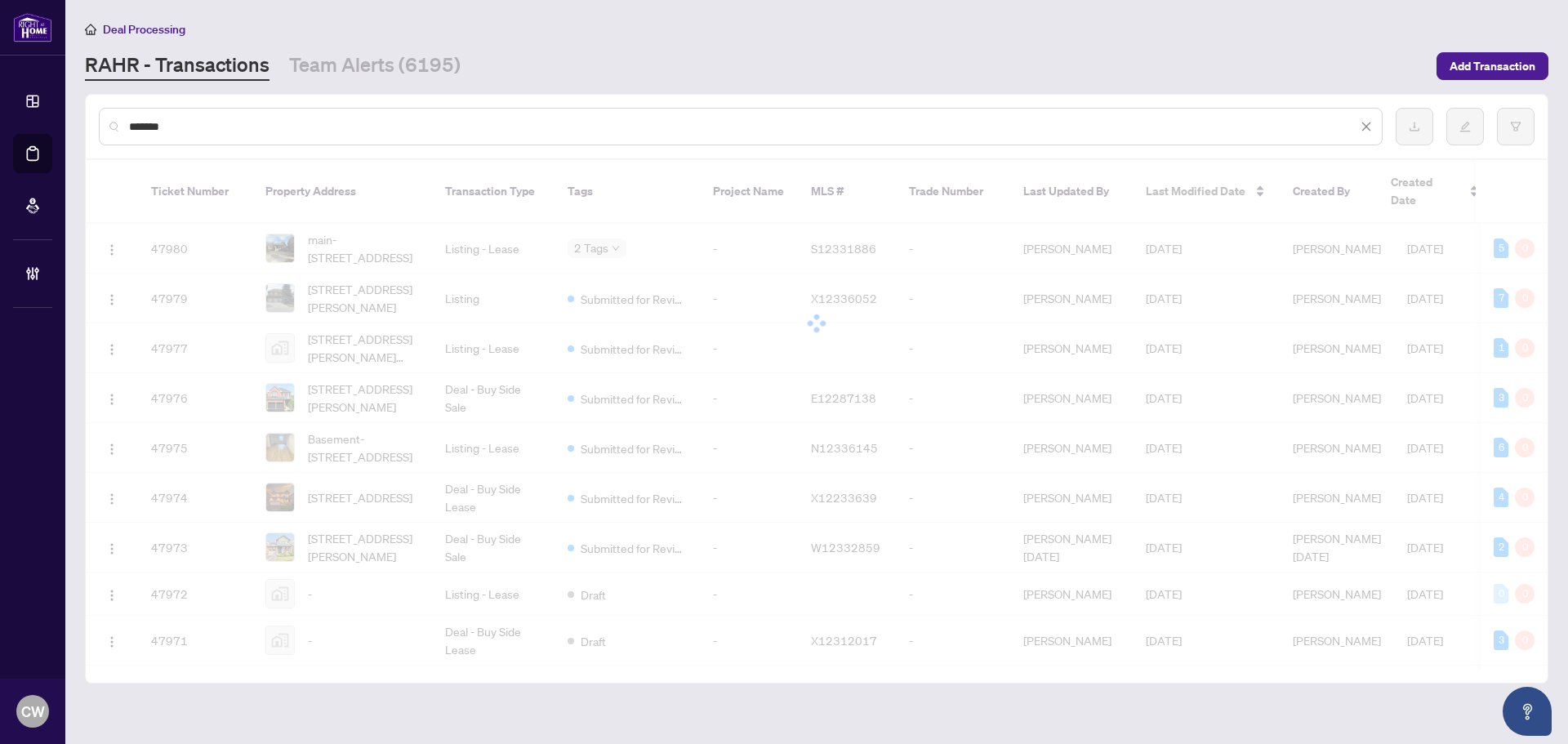
type input "*******"
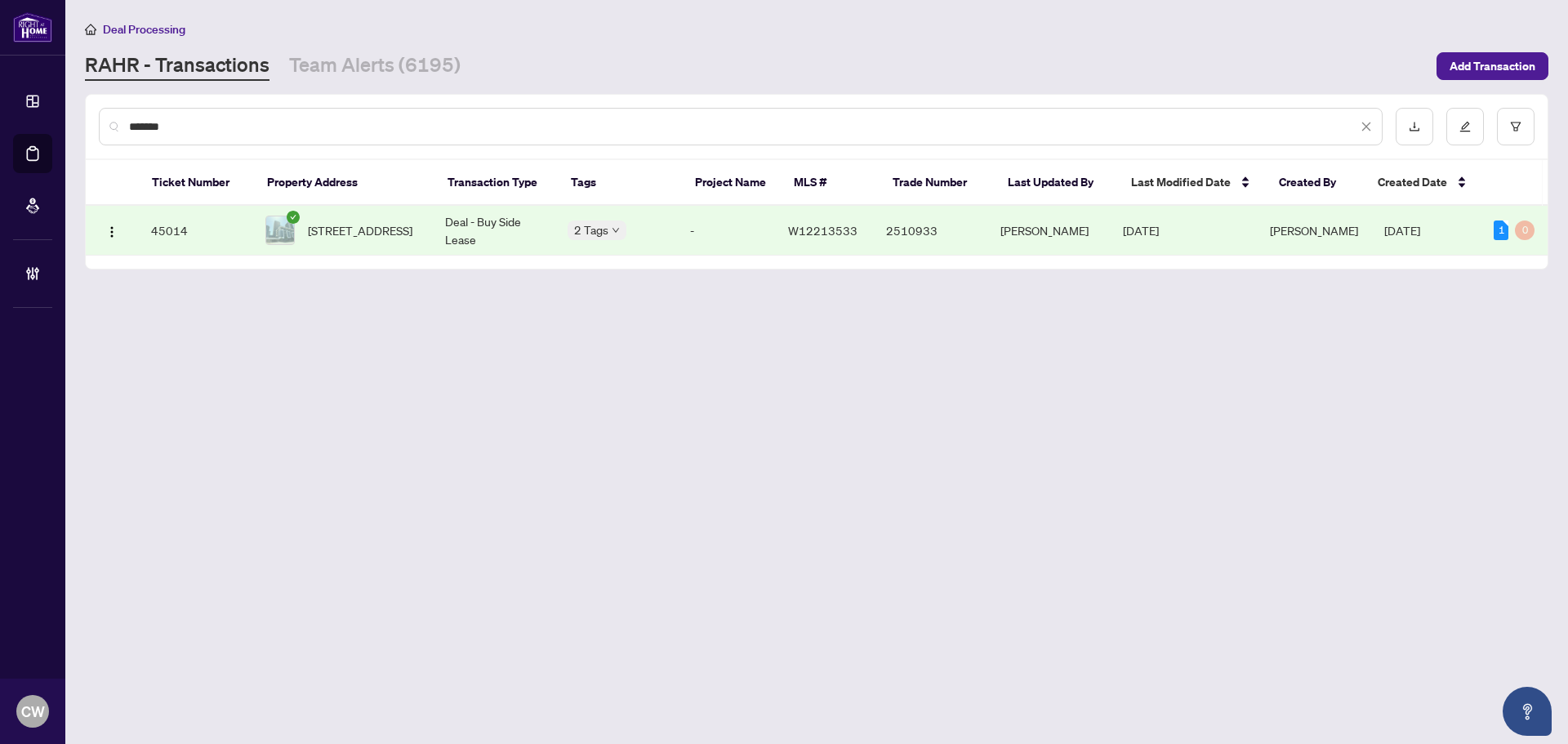
click at [362, 221] on span "[STREET_ADDRESS]" at bounding box center [360, 230] width 104 height 18
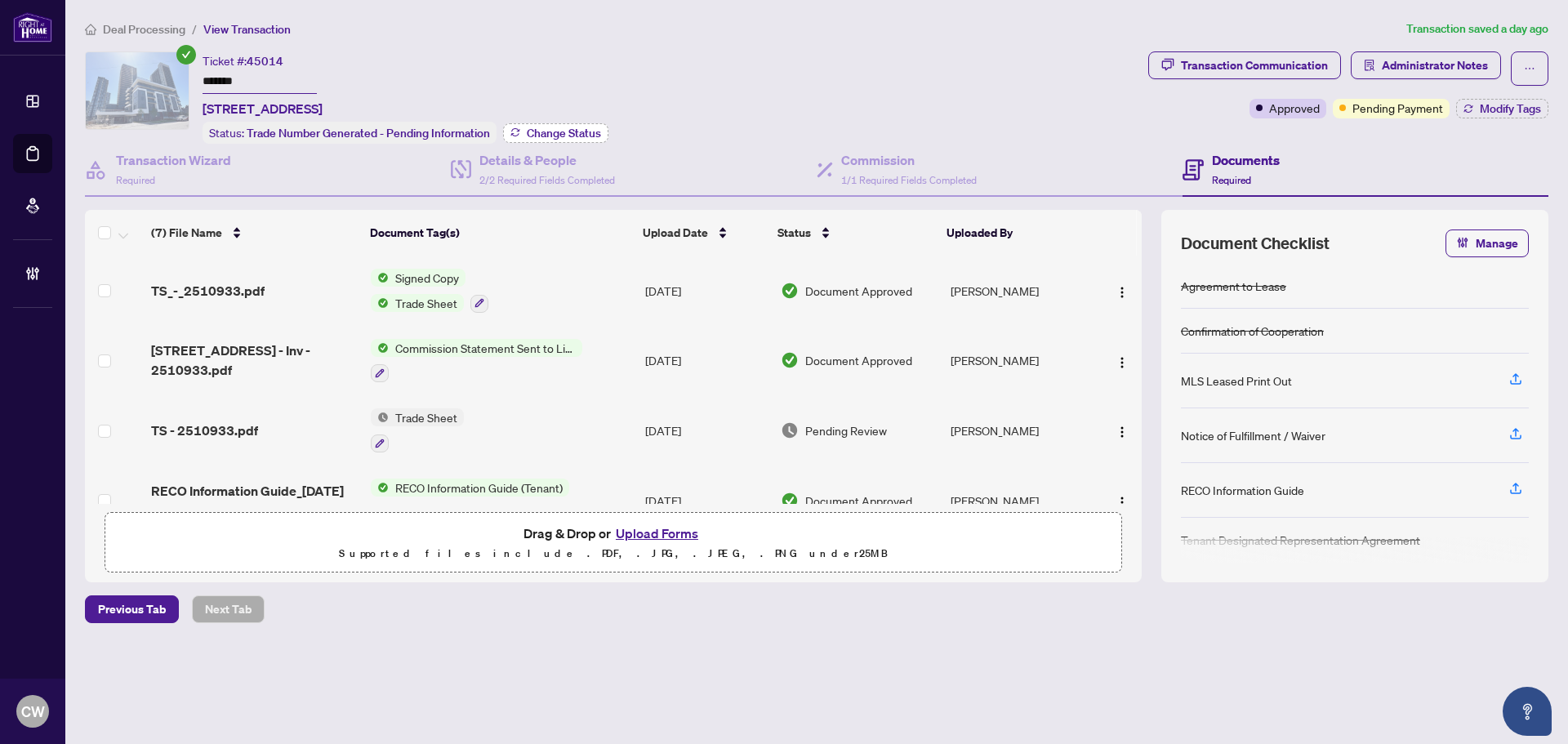
click at [519, 127] on icon "button" at bounding box center [515, 132] width 10 height 10
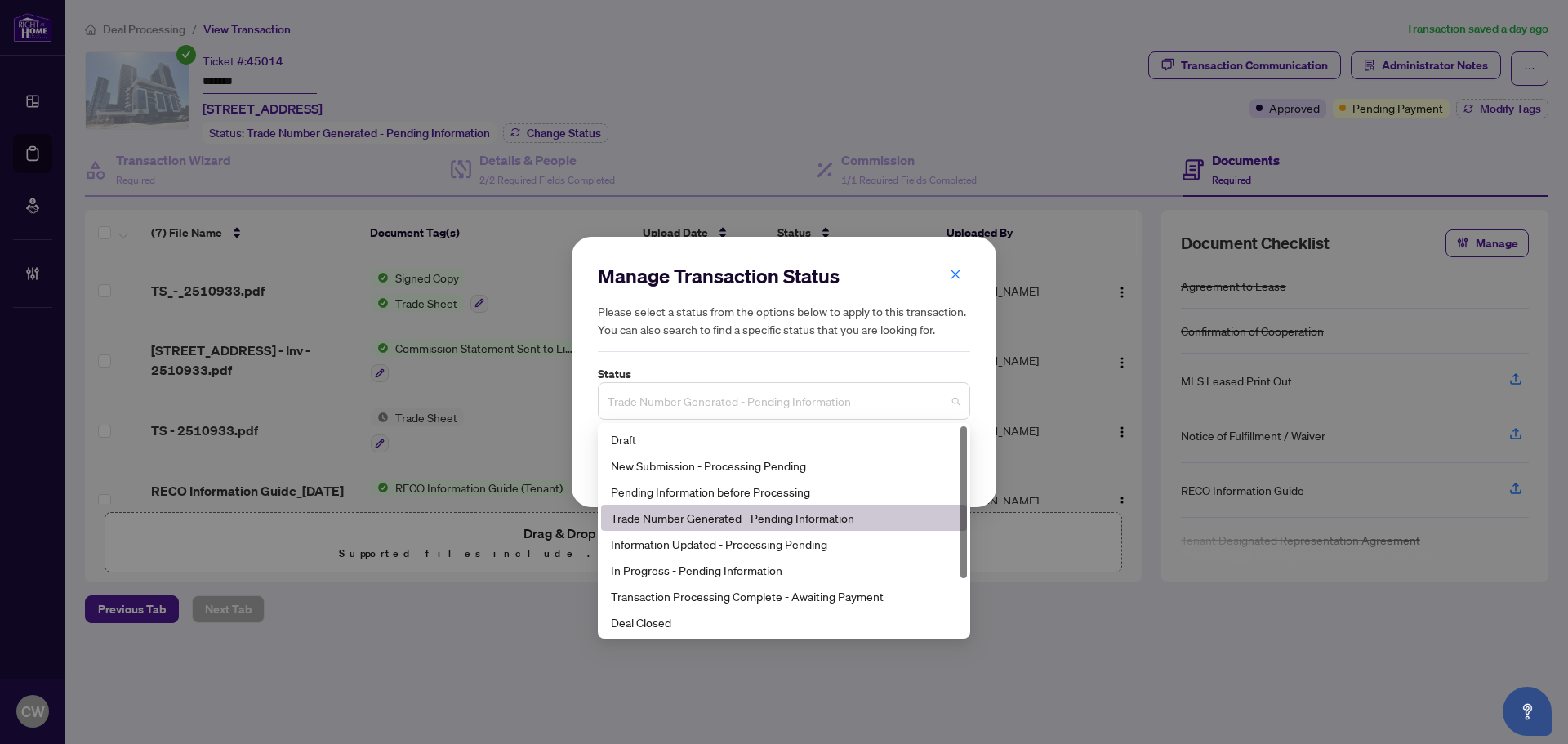
click at [653, 414] on span "Trade Number Generated - Pending Information" at bounding box center [784, 400] width 352 height 31
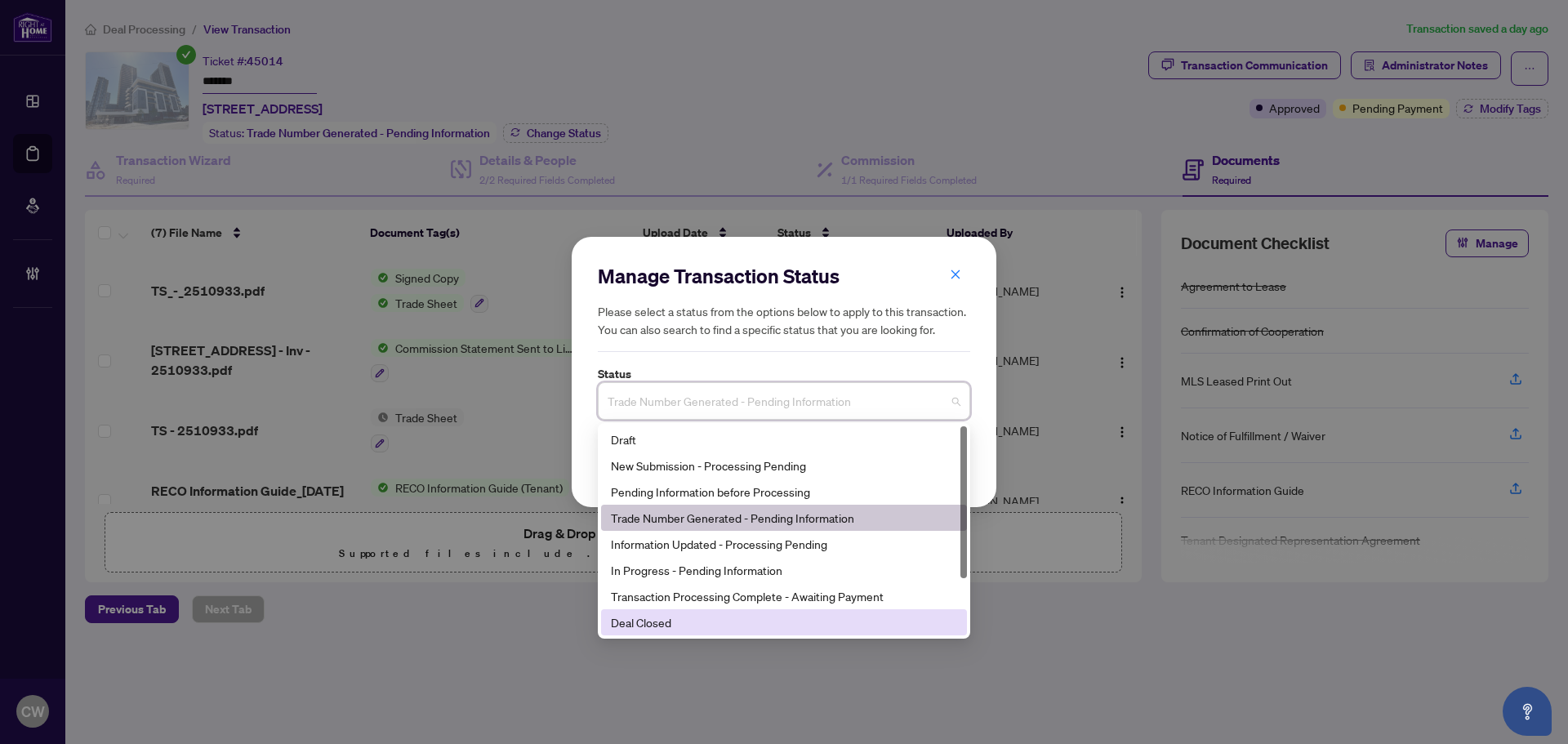
click at [670, 628] on div "Deal Closed" at bounding box center [784, 622] width 346 height 18
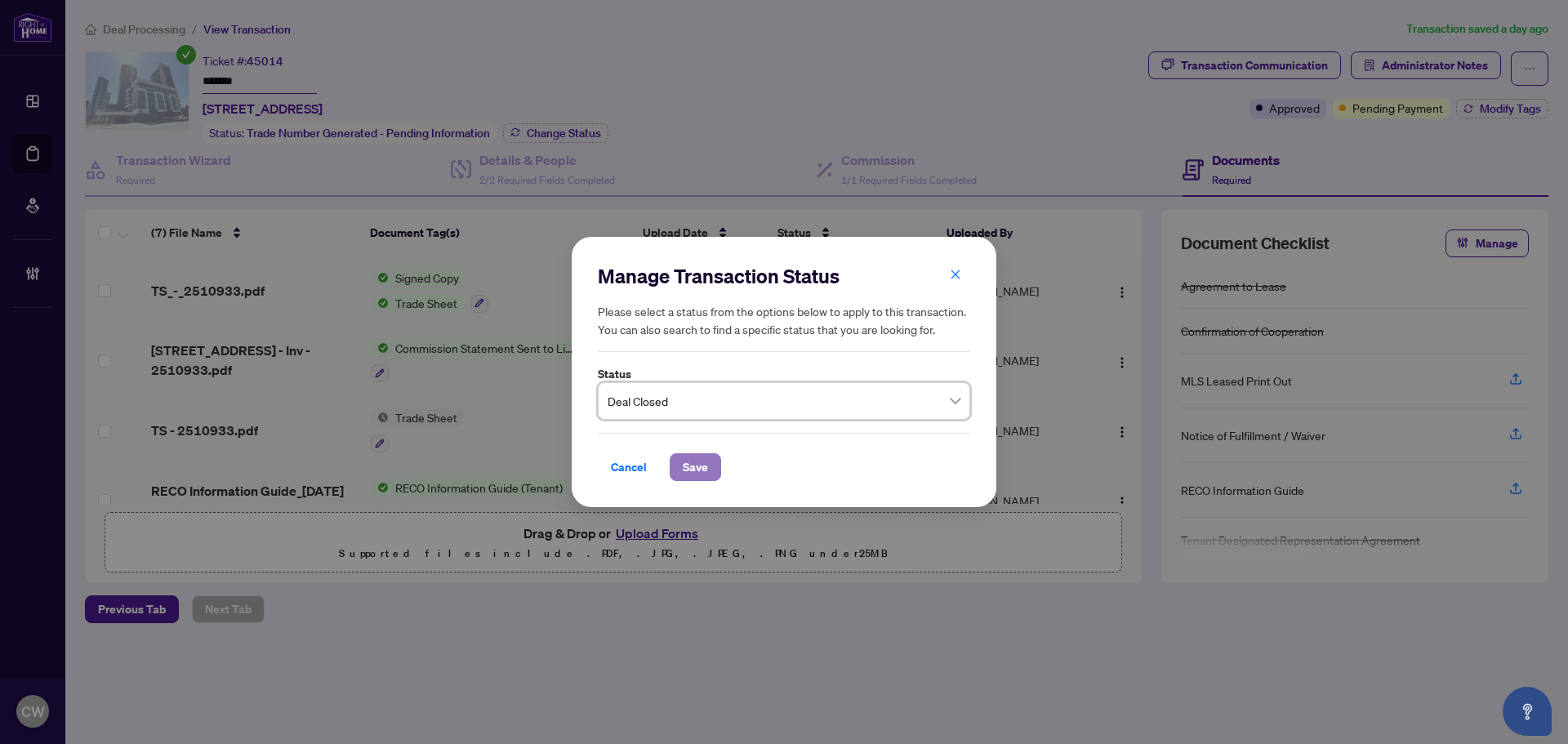
click at [708, 469] on button "Save" at bounding box center [695, 467] width 51 height 27
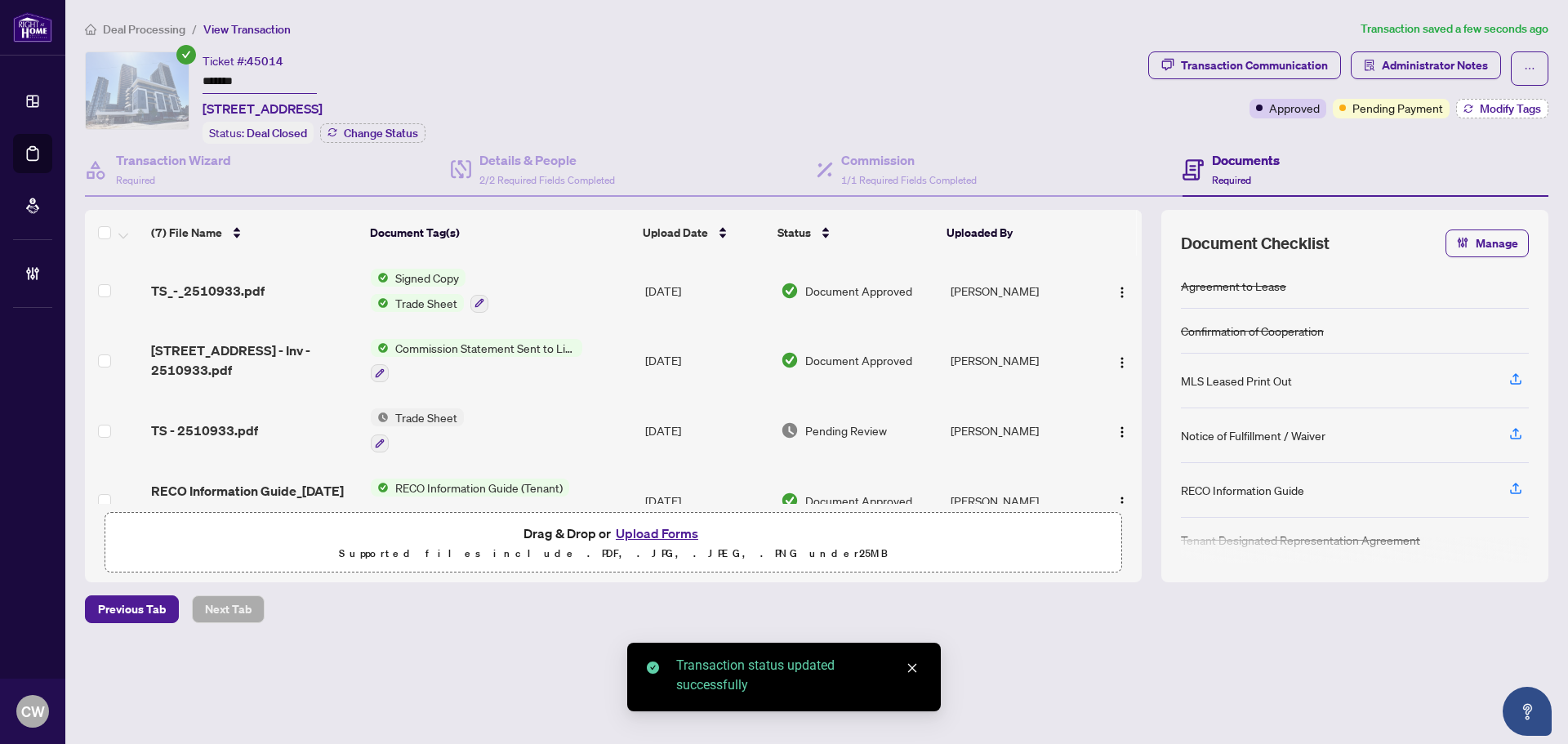
click at [1482, 114] on span "Modify Tags" at bounding box center [1510, 108] width 61 height 11
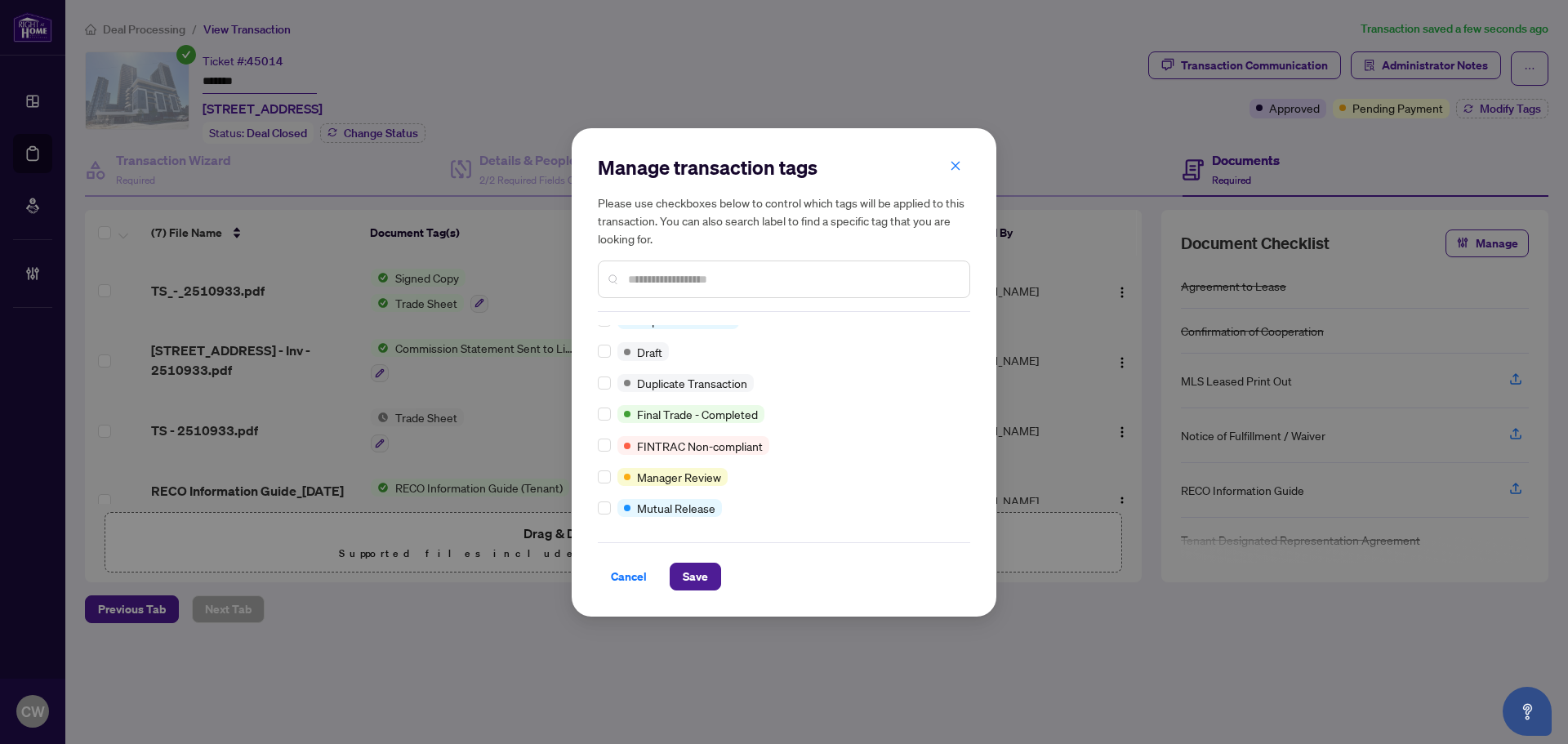
scroll to position [14, 0]
click at [685, 587] on span "Save" at bounding box center [695, 577] width 26 height 27
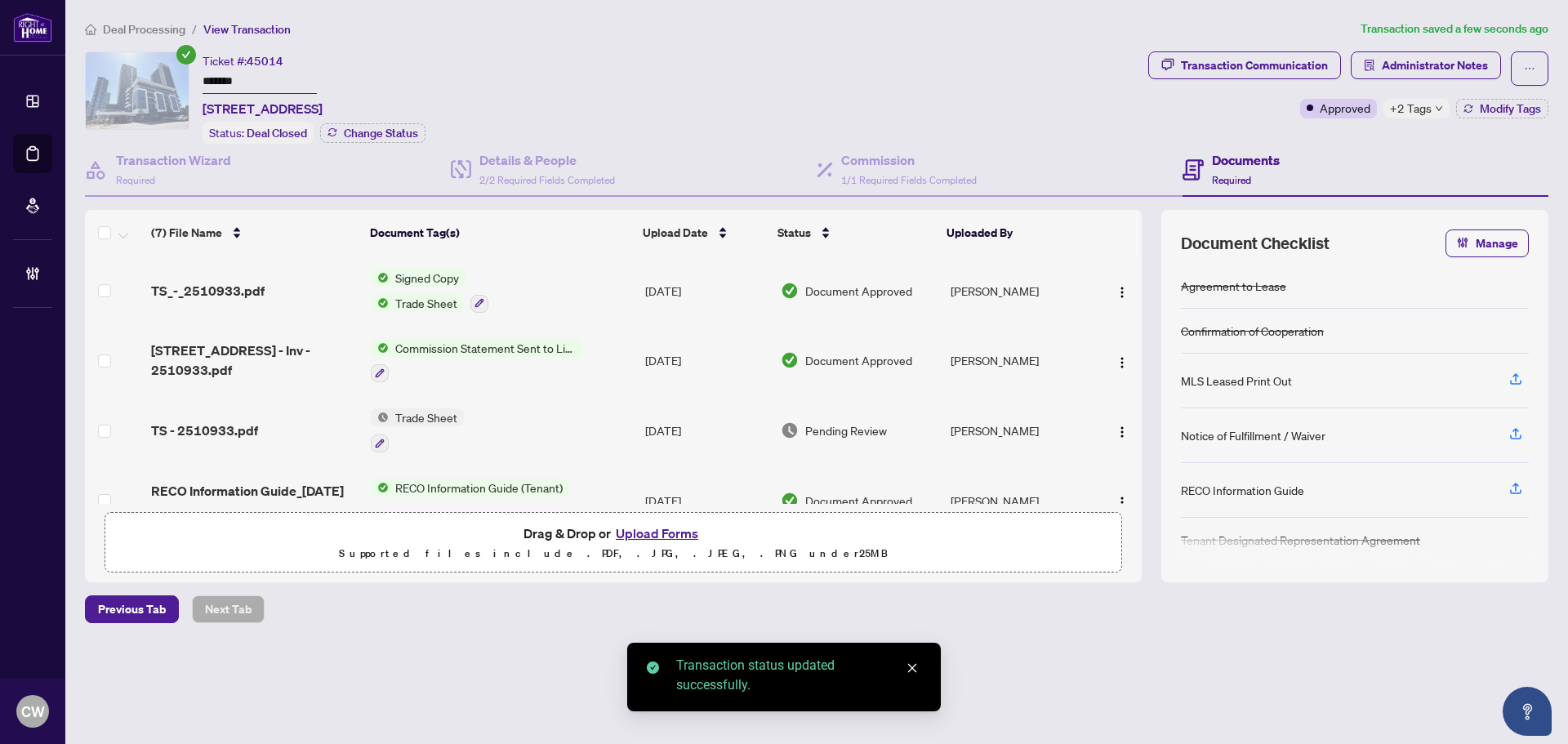
click at [236, 289] on span "TS_-_2510933.pdf" at bounding box center [208, 291] width 113 height 19
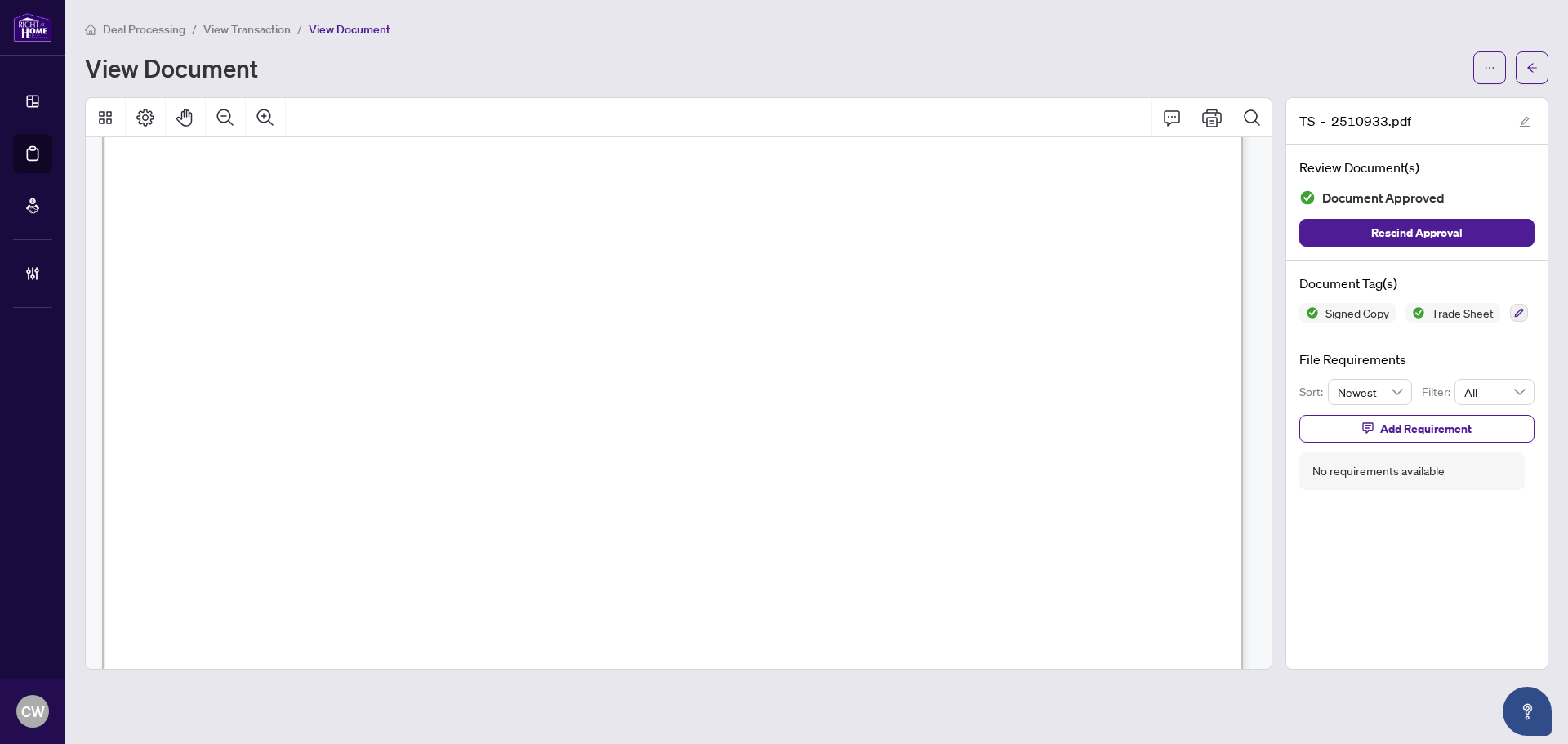
scroll to position [490, 0]
click at [1536, 70] on icon "arrow-left" at bounding box center [1531, 67] width 11 height 11
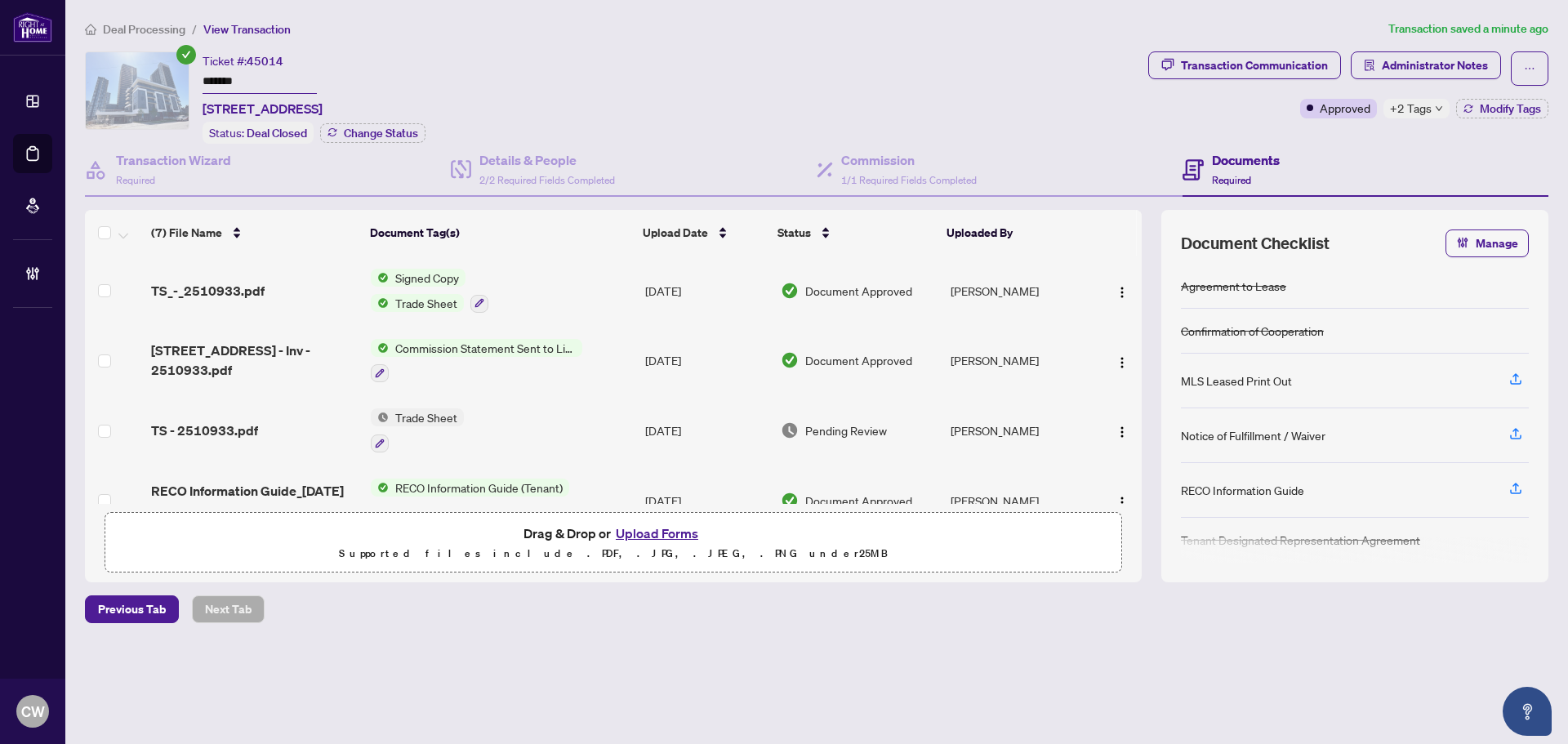
click at [648, 530] on button "Upload Forms" at bounding box center [656, 534] width 92 height 21
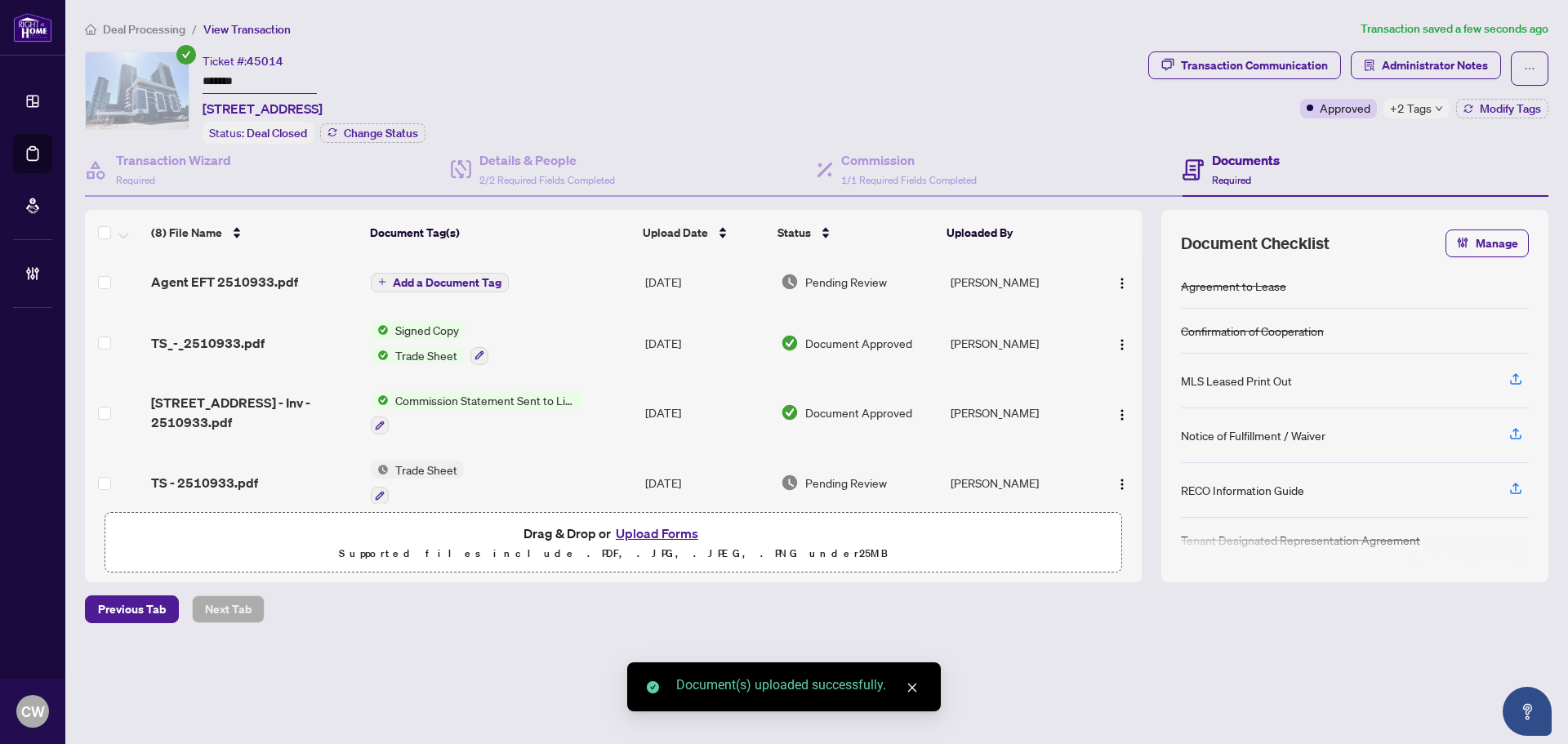
click at [440, 283] on span "Add a Document Tag" at bounding box center [447, 282] width 109 height 11
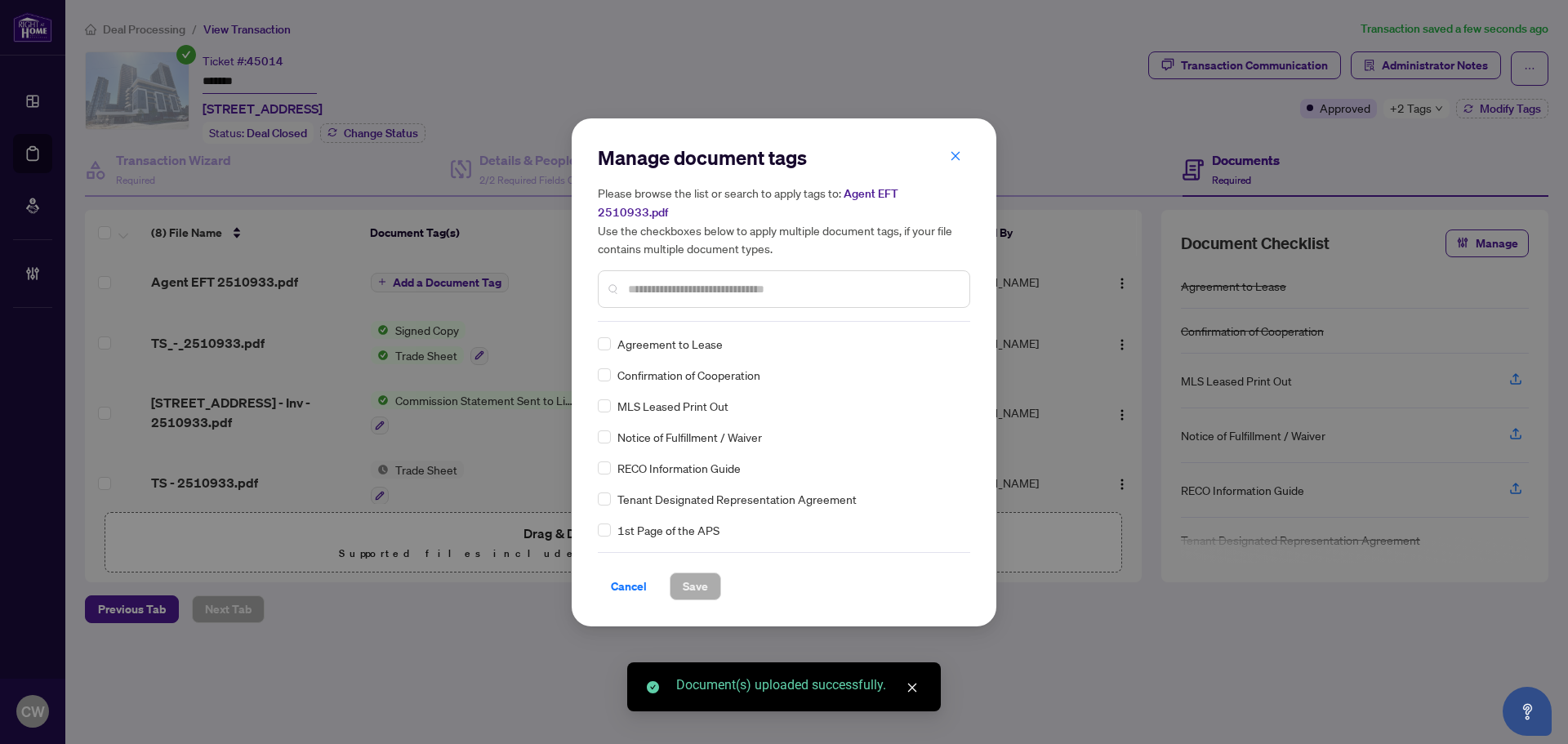
click at [663, 283] on input "text" at bounding box center [792, 289] width 329 height 18
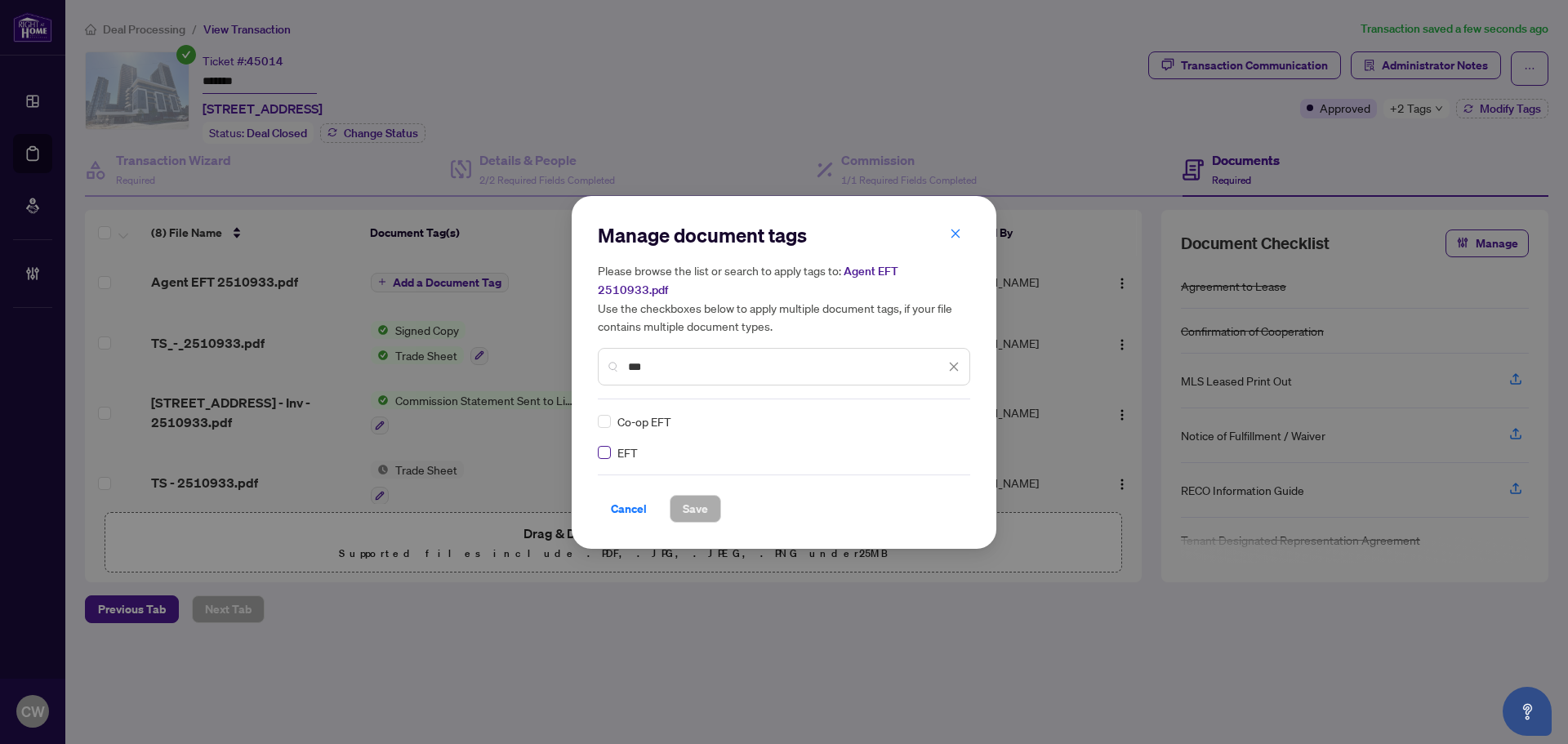
type input "***"
click at [603, 449] on label at bounding box center [604, 452] width 13 height 18
click at [943, 414] on img at bounding box center [936, 421] width 16 height 16
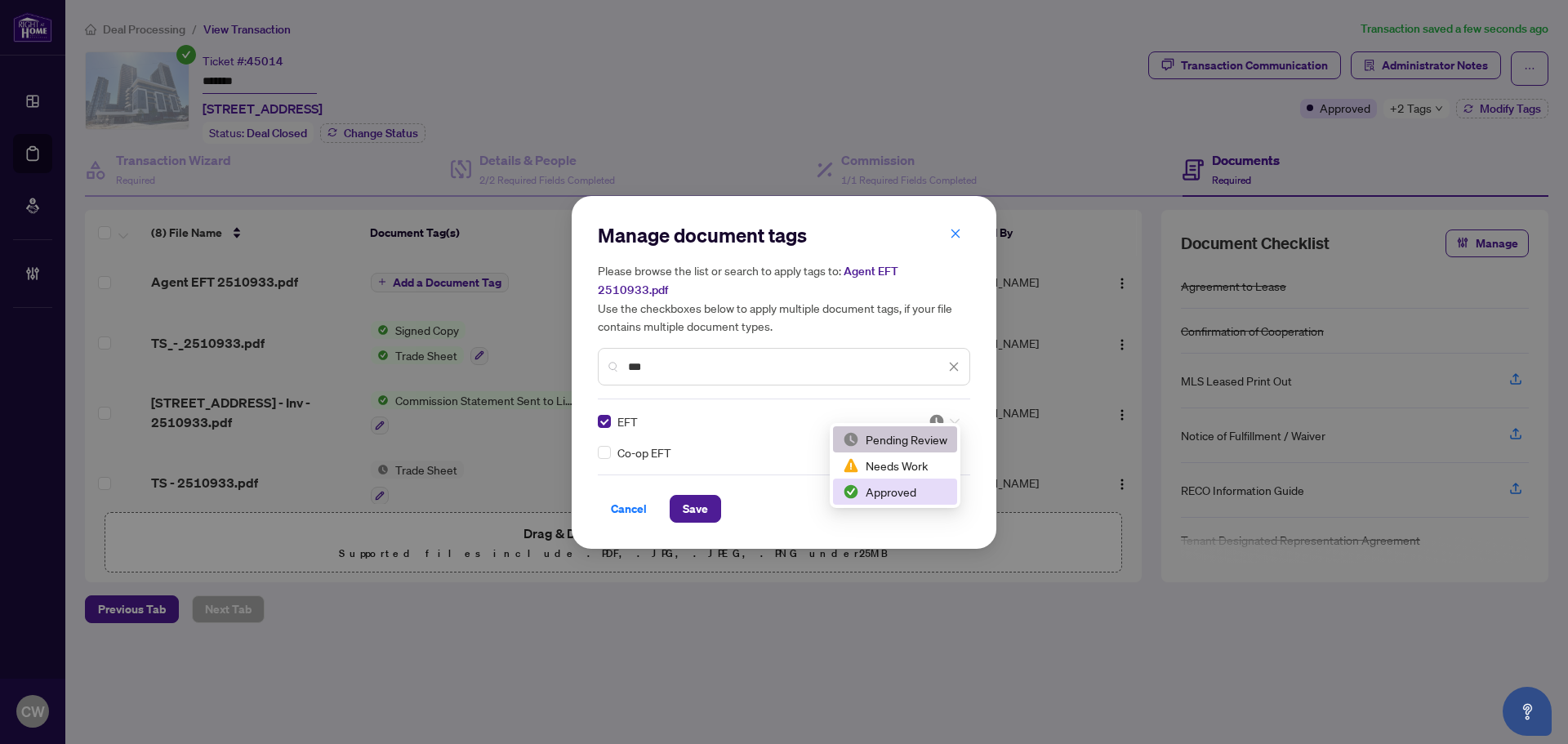
drag, startPoint x: 929, startPoint y: 491, endPoint x: 750, endPoint y: 493, distance: 179.0
click at [929, 492] on div "Approved" at bounding box center [895, 491] width 104 height 18
click at [695, 496] on span "Save" at bounding box center [695, 509] width 26 height 27
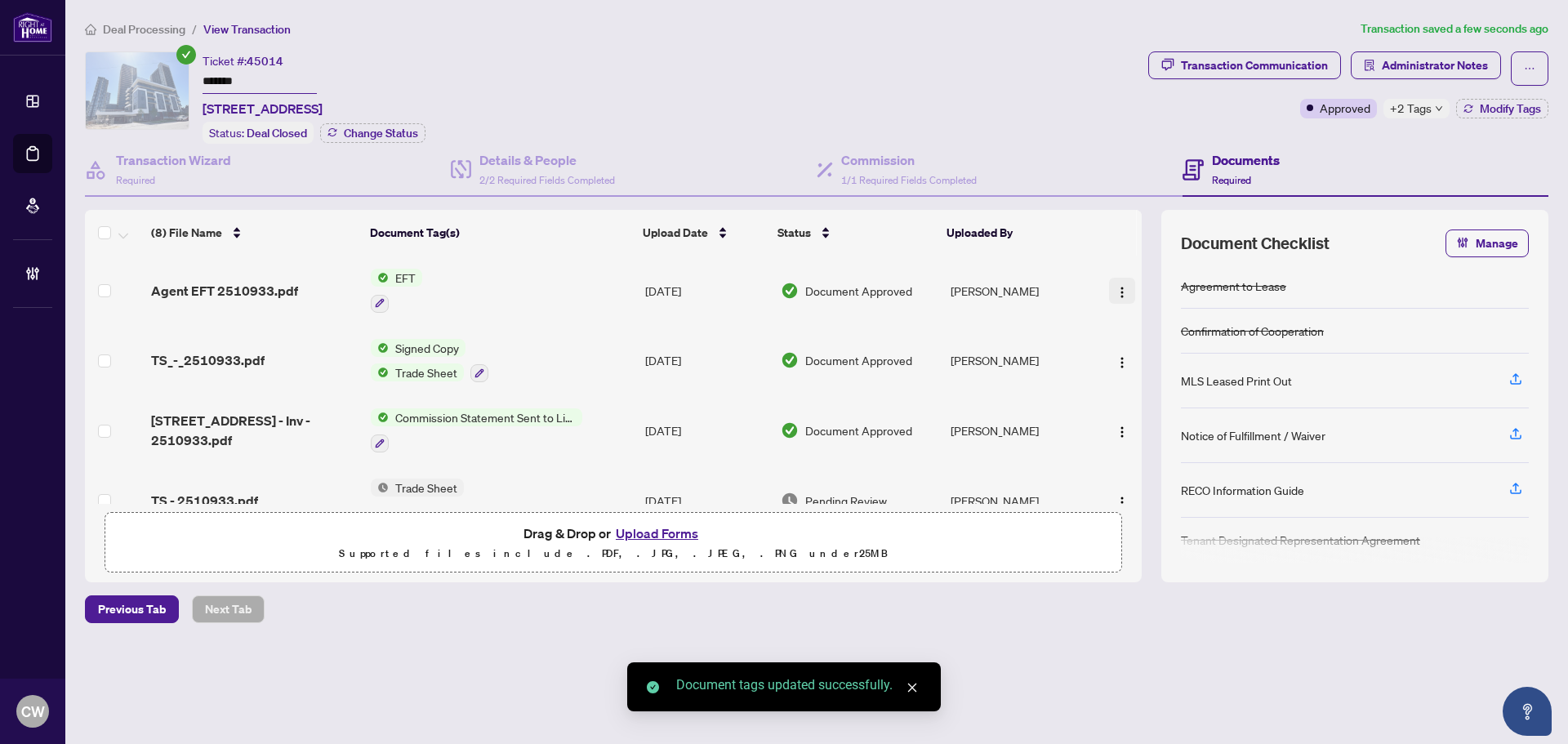
click at [1117, 286] on img "button" at bounding box center [1122, 292] width 13 height 13
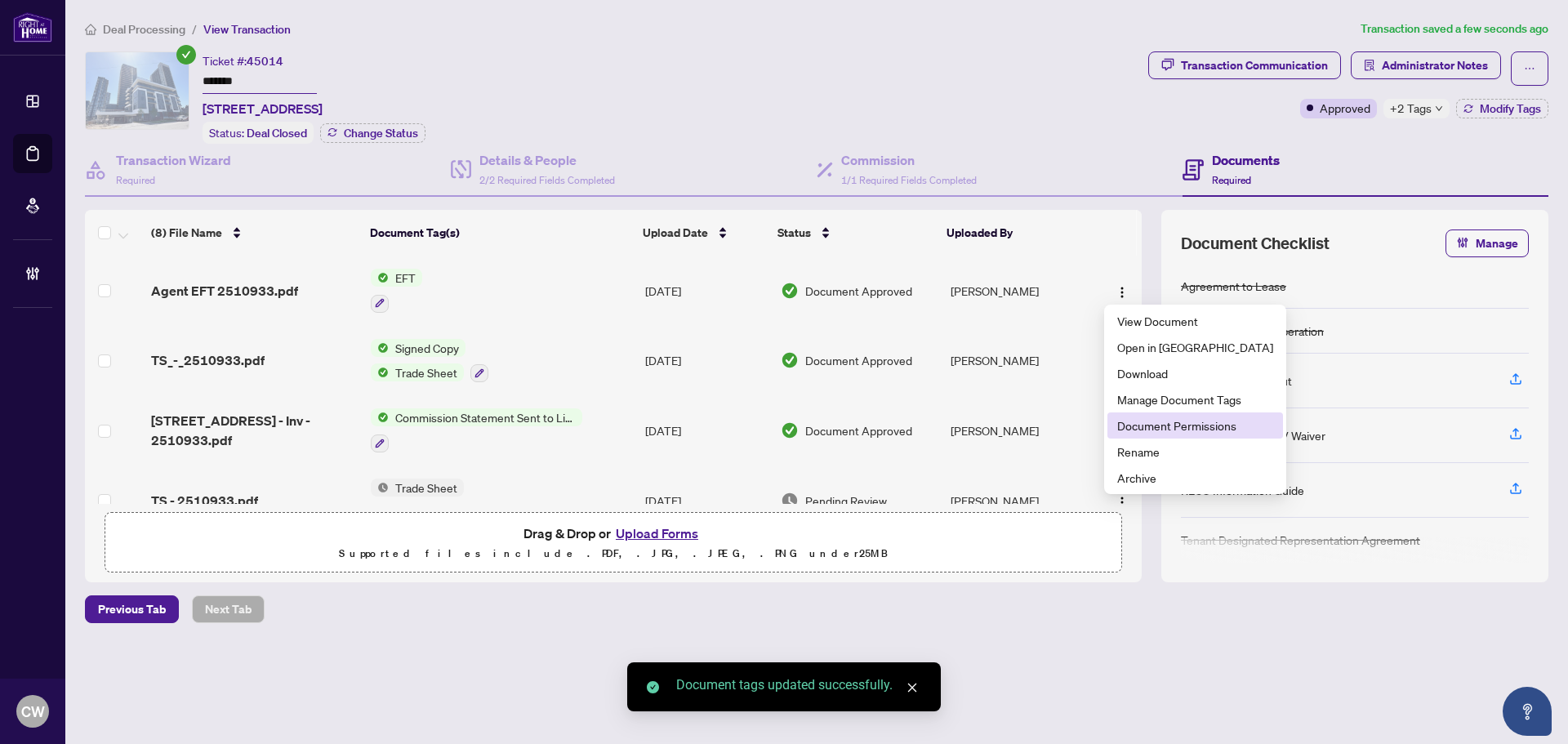
click at [1145, 421] on span "Document Permissions" at bounding box center [1194, 425] width 156 height 18
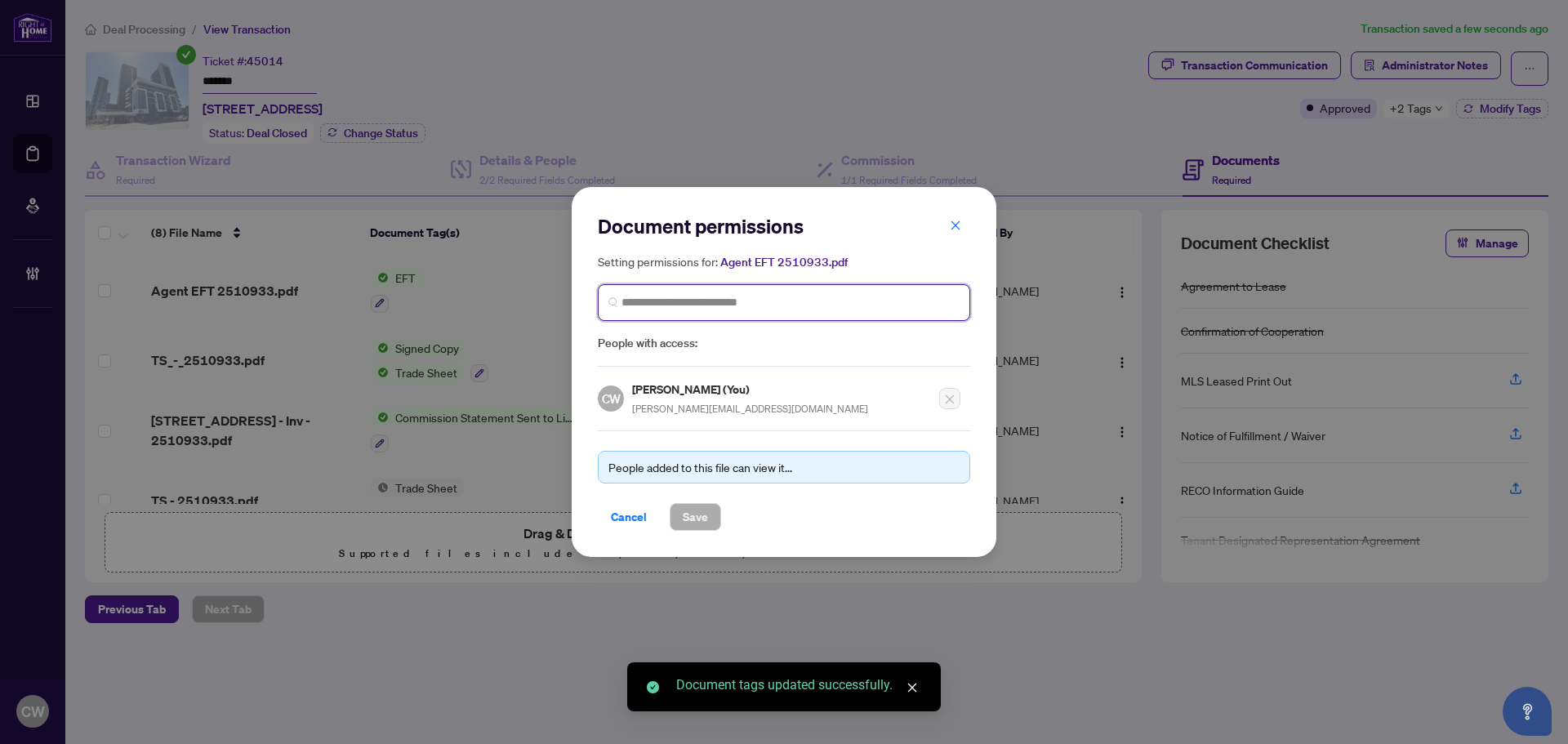
click at [756, 298] on input "search" at bounding box center [790, 302] width 338 height 17
paste input "**********"
type input "**********"
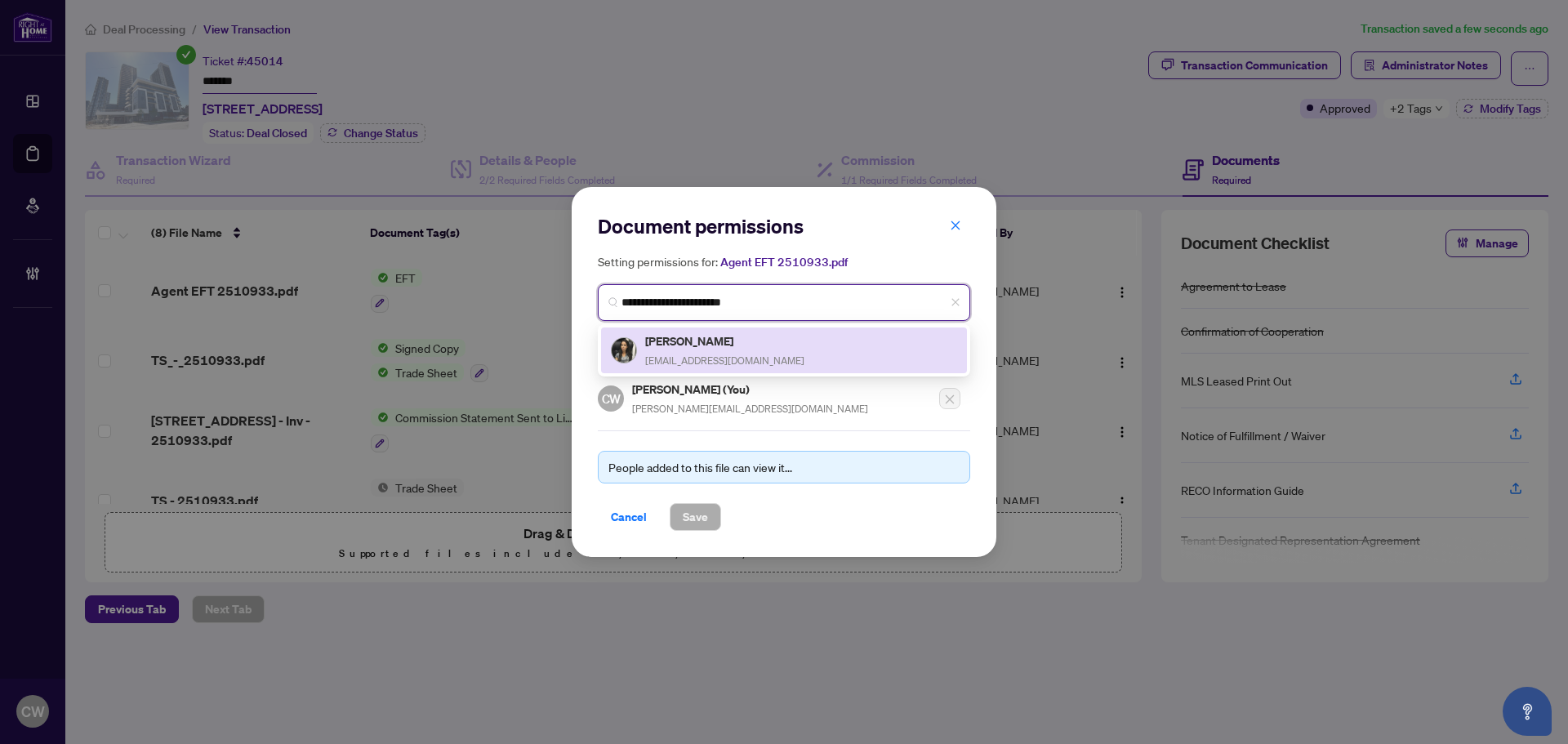
click at [726, 354] on span "[EMAIL_ADDRESS][DOMAIN_NAME]" at bounding box center [724, 361] width 159 height 12
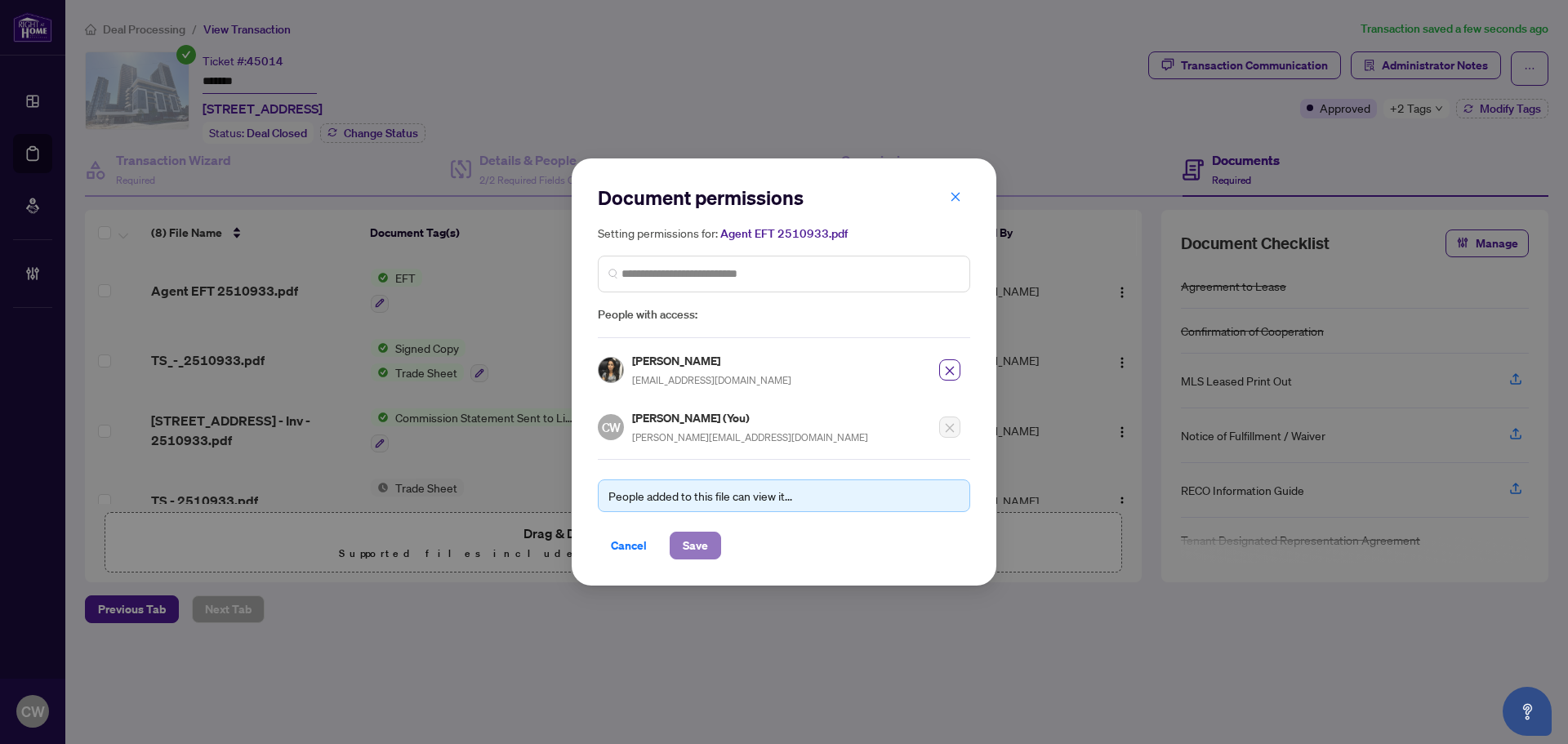
click at [678, 543] on button "Save" at bounding box center [695, 545] width 51 height 27
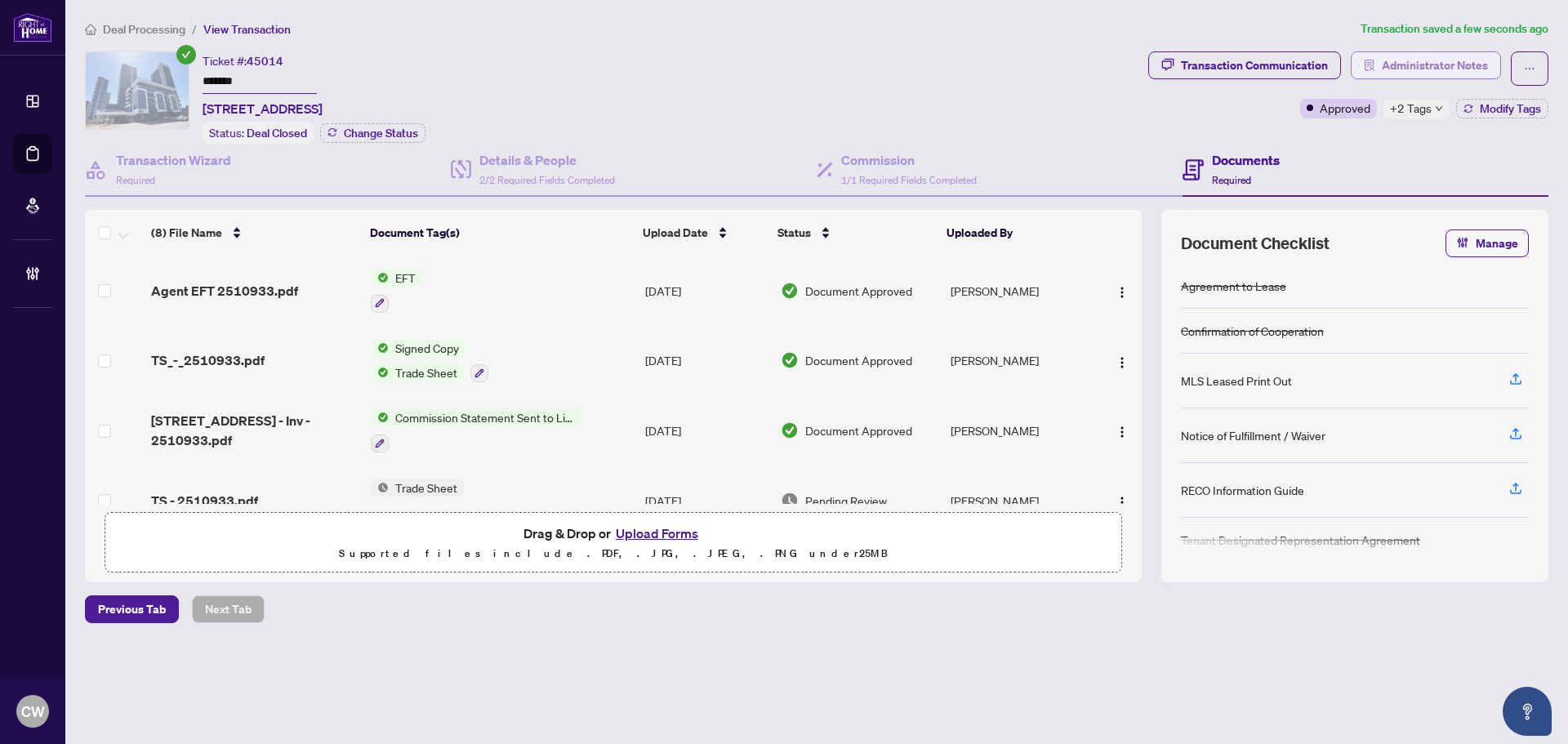
click at [1437, 68] on span "Administrator Notes" at bounding box center [1435, 65] width 106 height 27
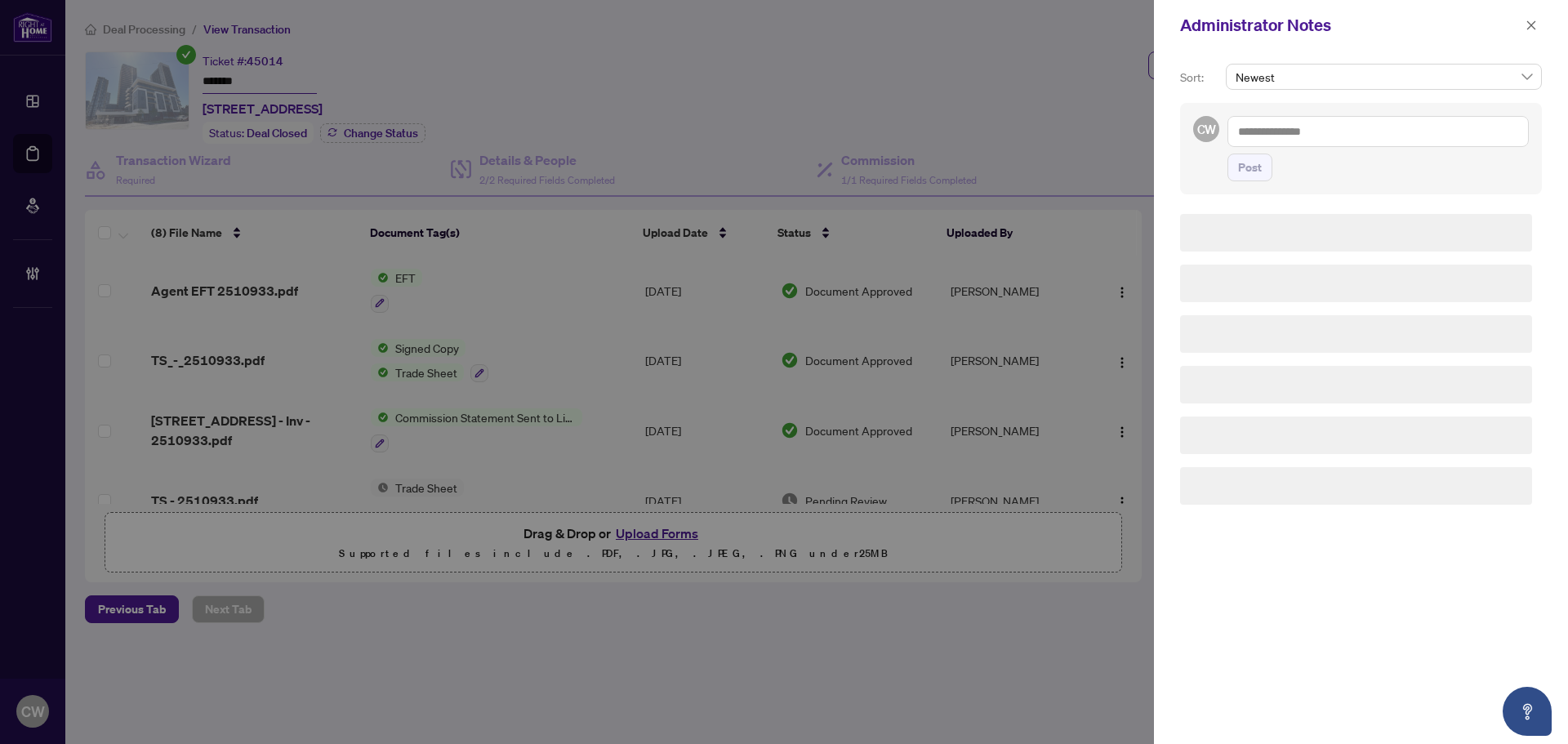
click at [1367, 134] on textarea at bounding box center [1377, 131] width 301 height 31
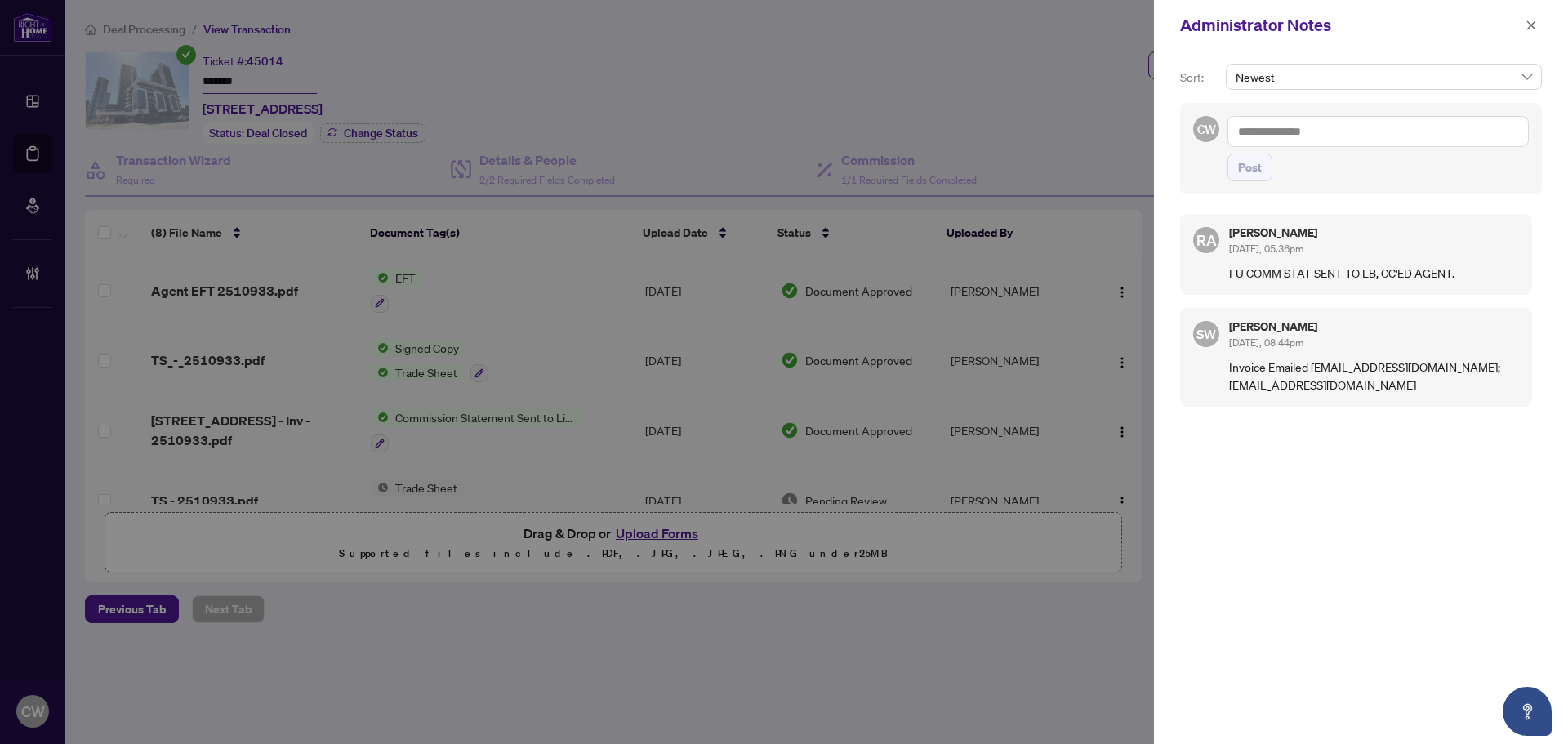
paste textarea "**********"
type textarea "**********"
click at [1248, 168] on span "Post" at bounding box center [1249, 168] width 24 height 27
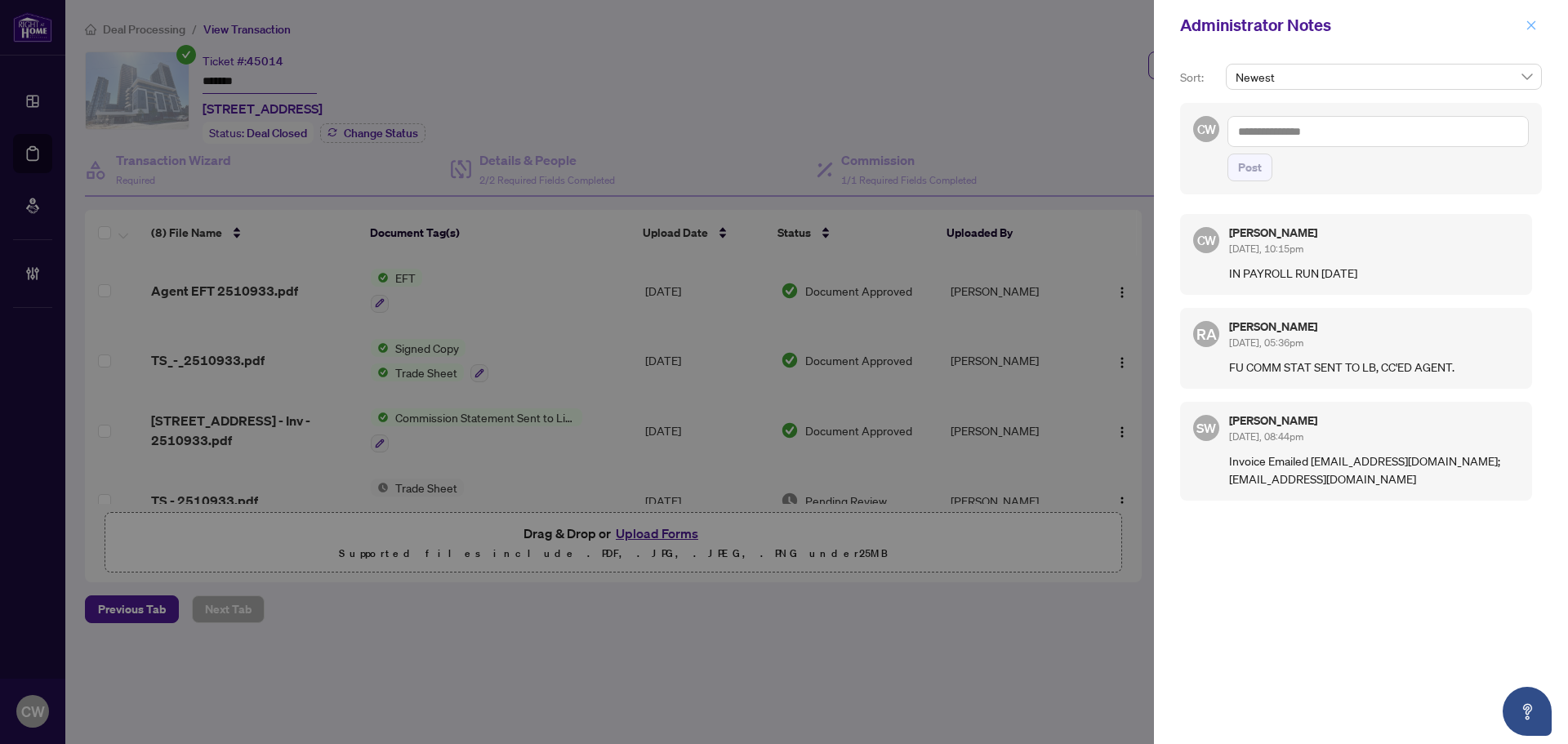
click at [1530, 22] on icon "close" at bounding box center [1531, 25] width 11 height 11
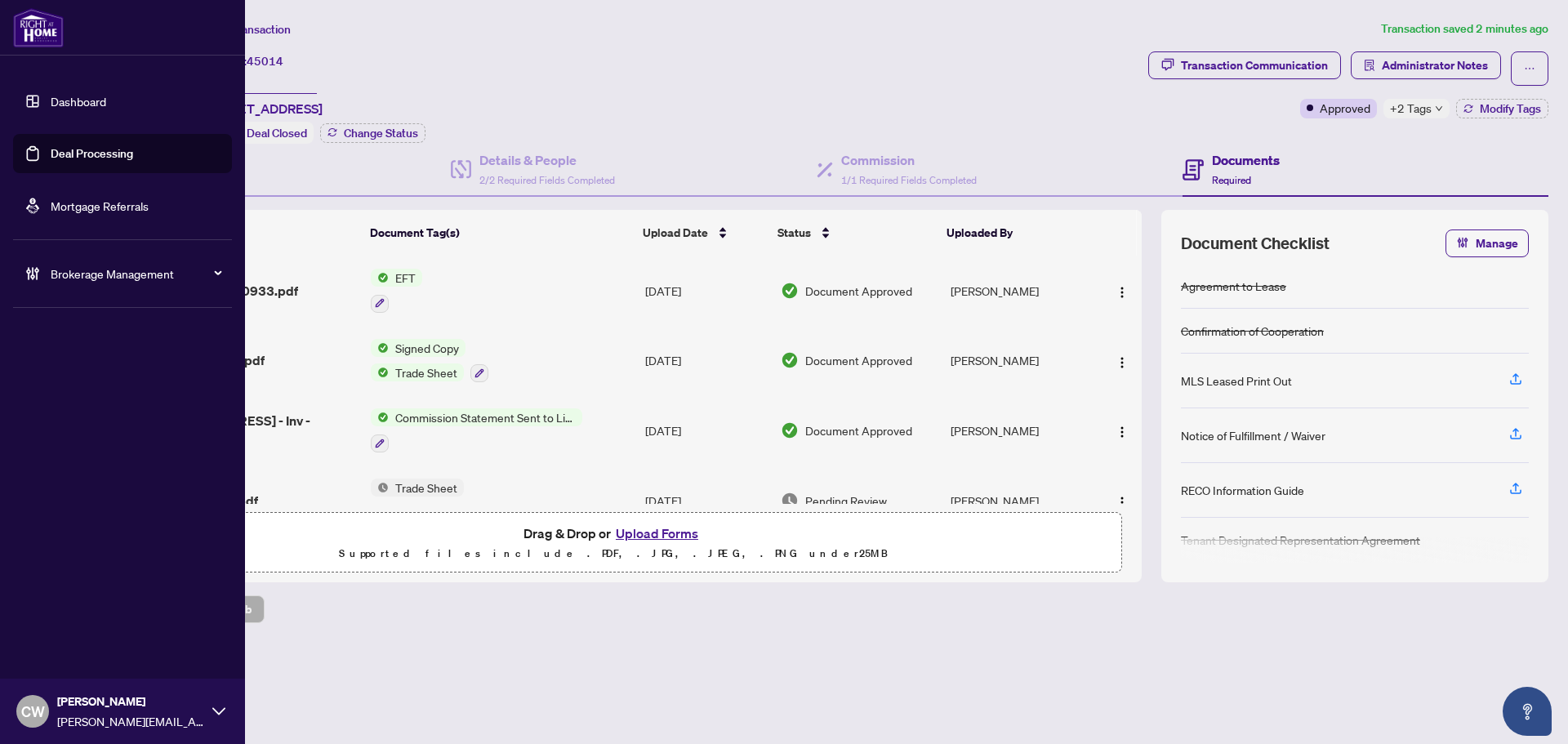
click at [40, 705] on span "CW" at bounding box center [33, 711] width 24 height 23
click at [92, 666] on div "MY ACCOUNT Logout" at bounding box center [122, 632] width 245 height 86
click at [90, 654] on button "Logout" at bounding box center [123, 648] width 219 height 27
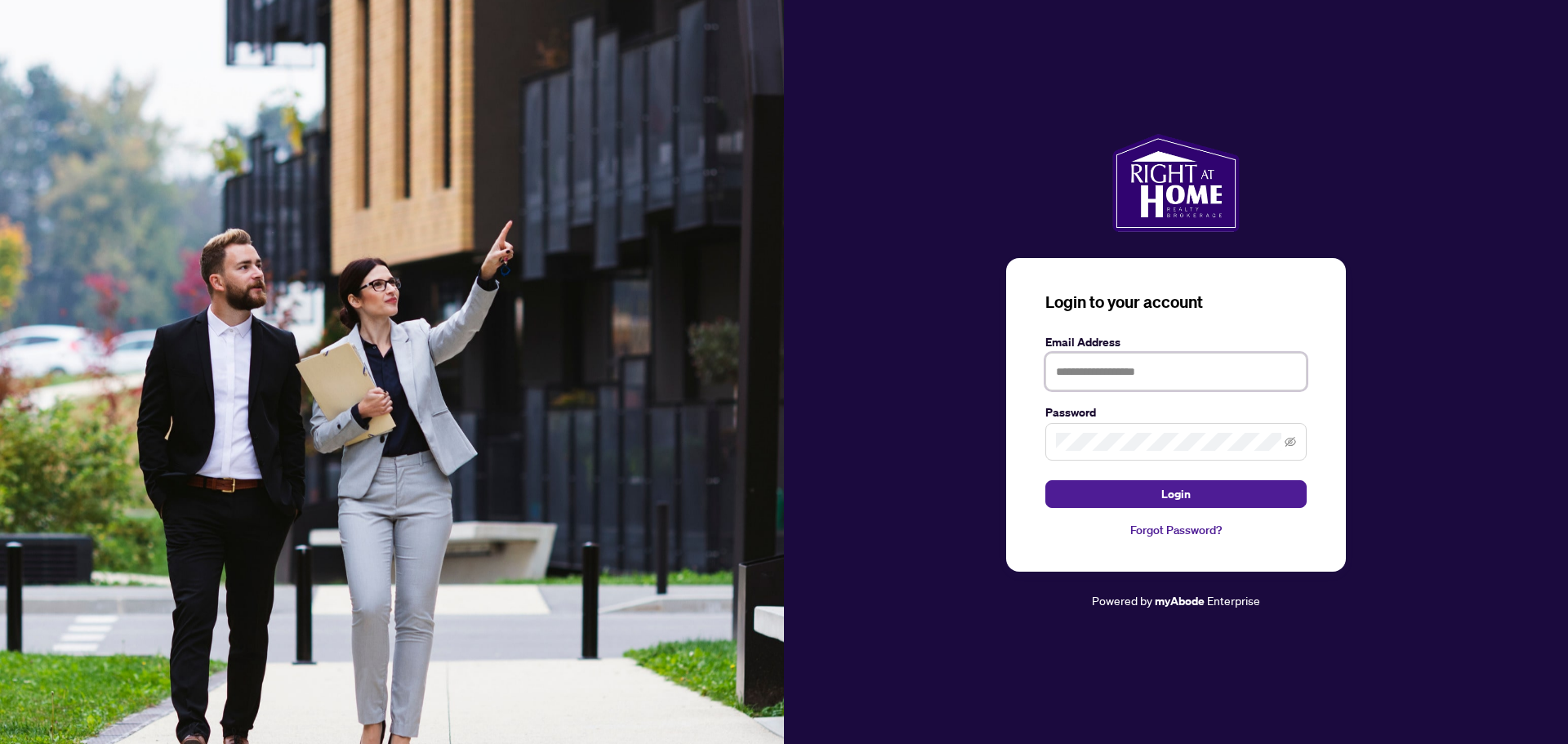
type input "**********"
